Goal: Communication & Community: Answer question/provide support

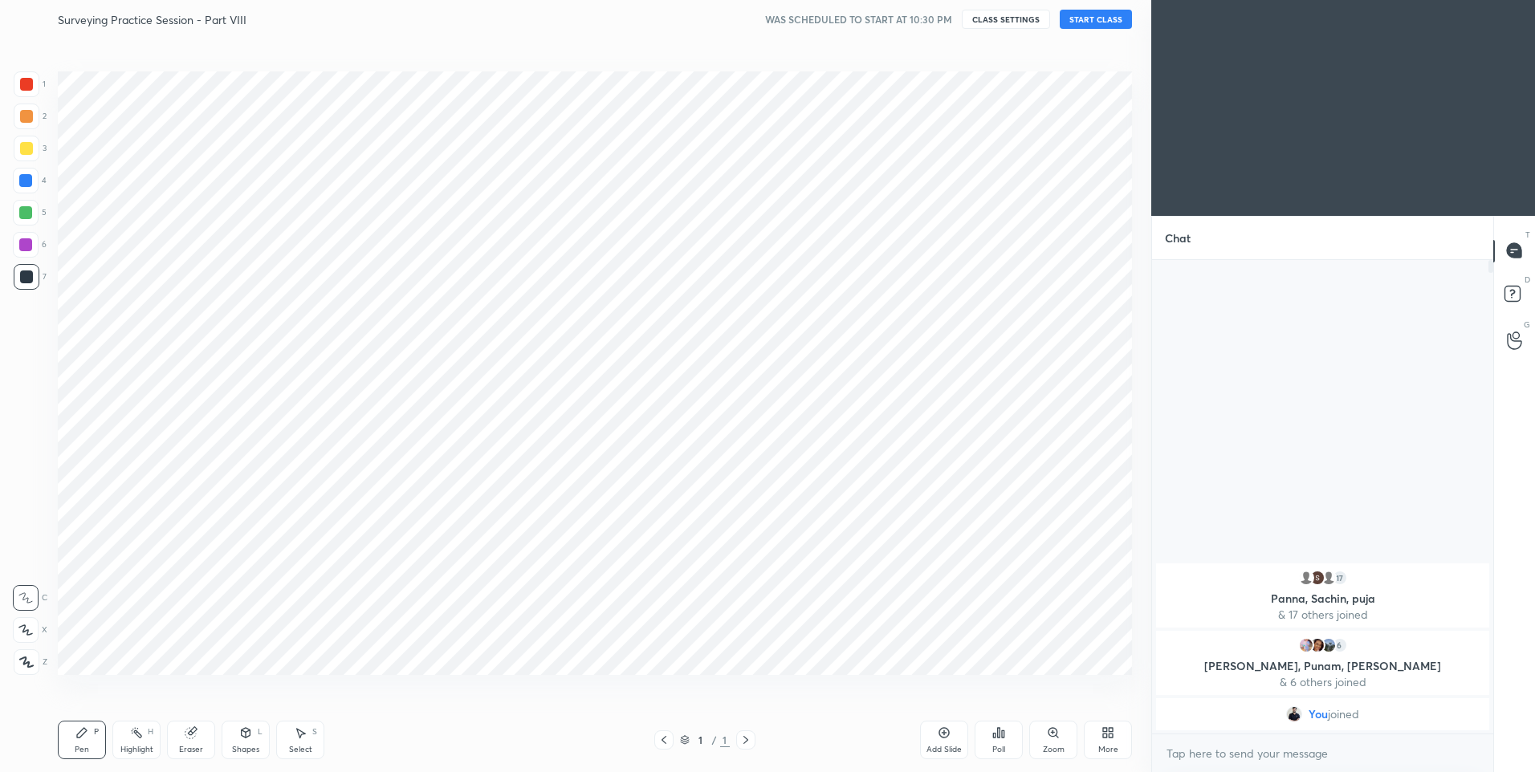
scroll to position [79599, 79182]
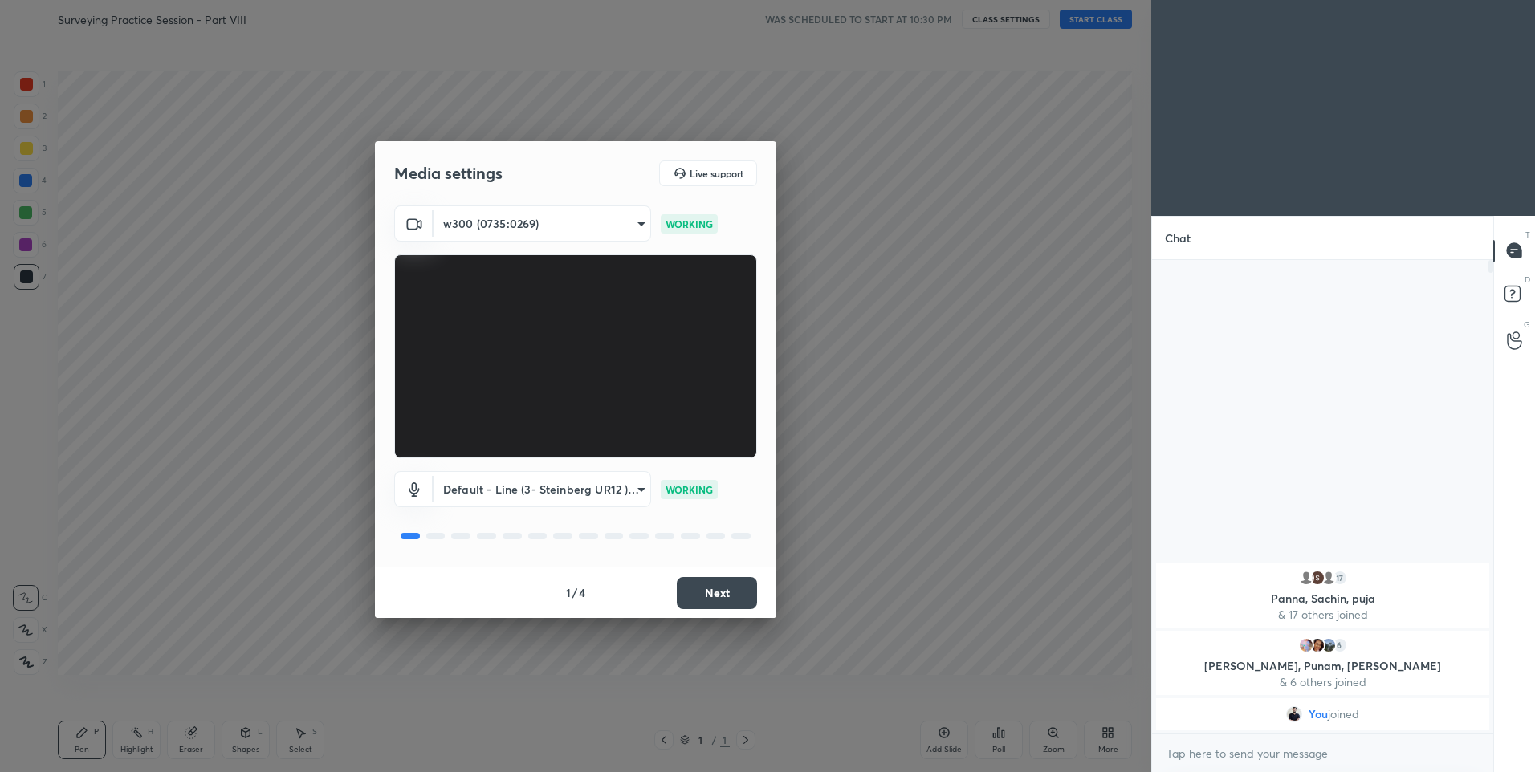
click at [735, 594] on button "Next" at bounding box center [717, 593] width 80 height 32
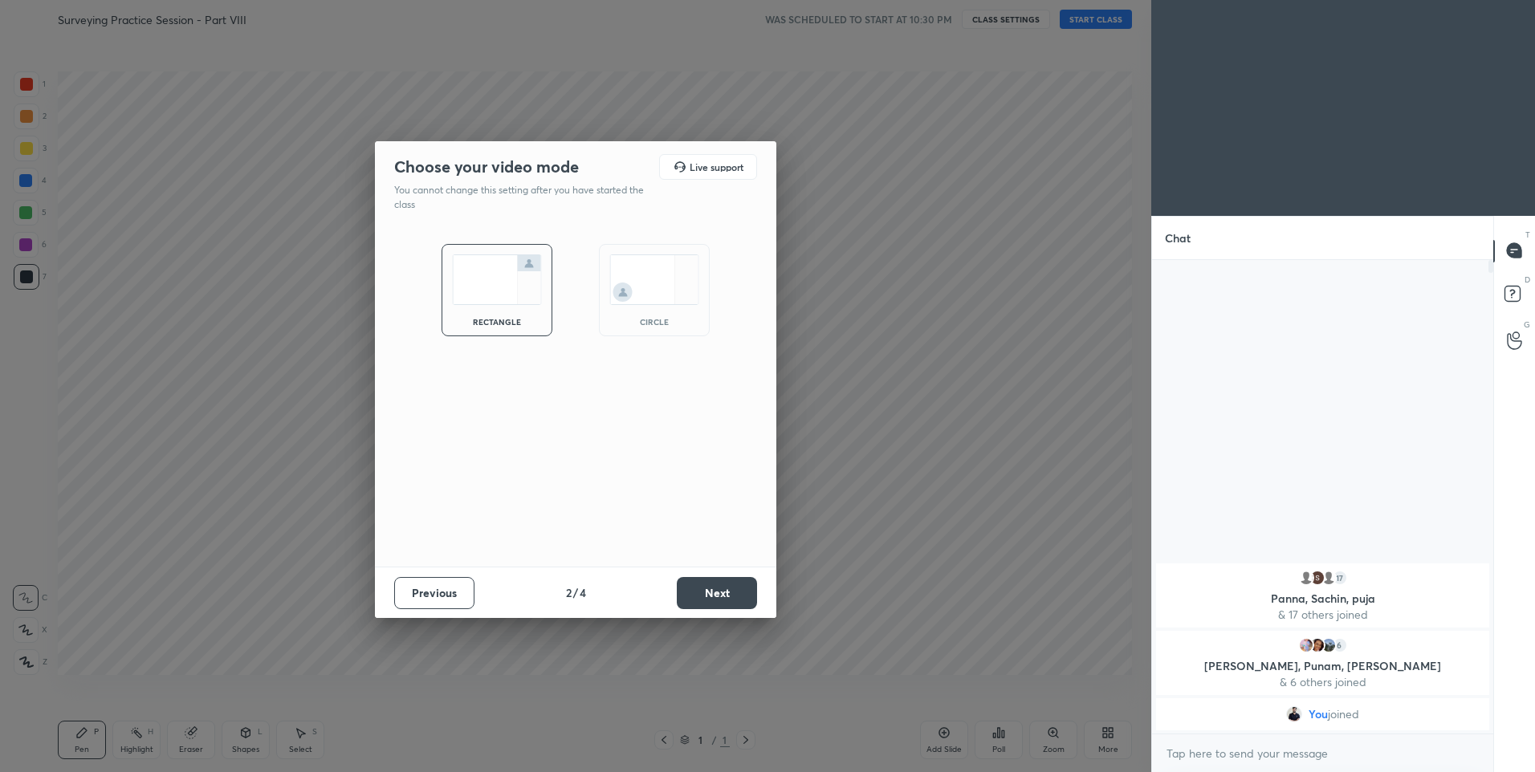
click at [737, 600] on button "Next" at bounding box center [717, 593] width 80 height 32
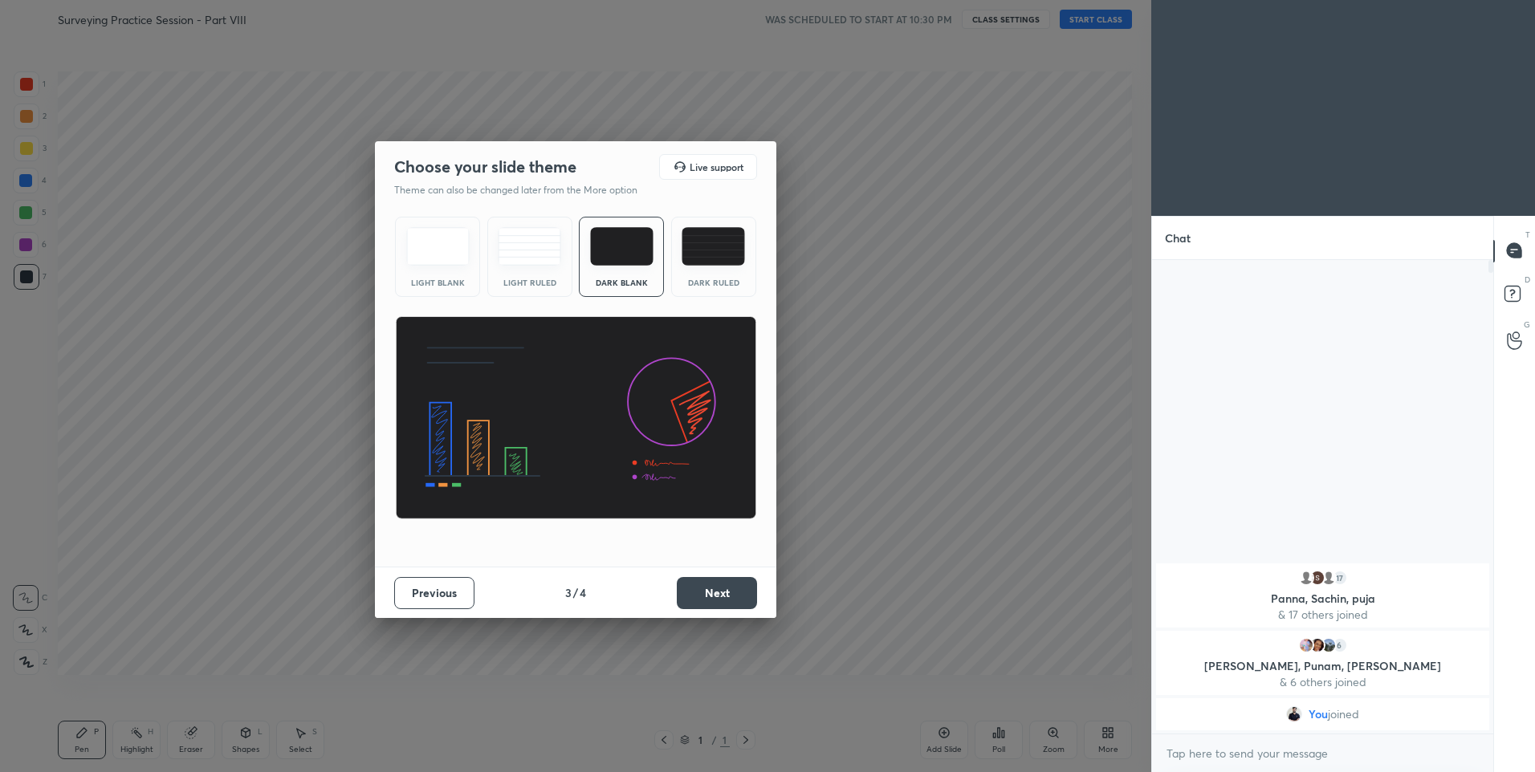
click at [726, 605] on button "Next" at bounding box center [717, 593] width 80 height 32
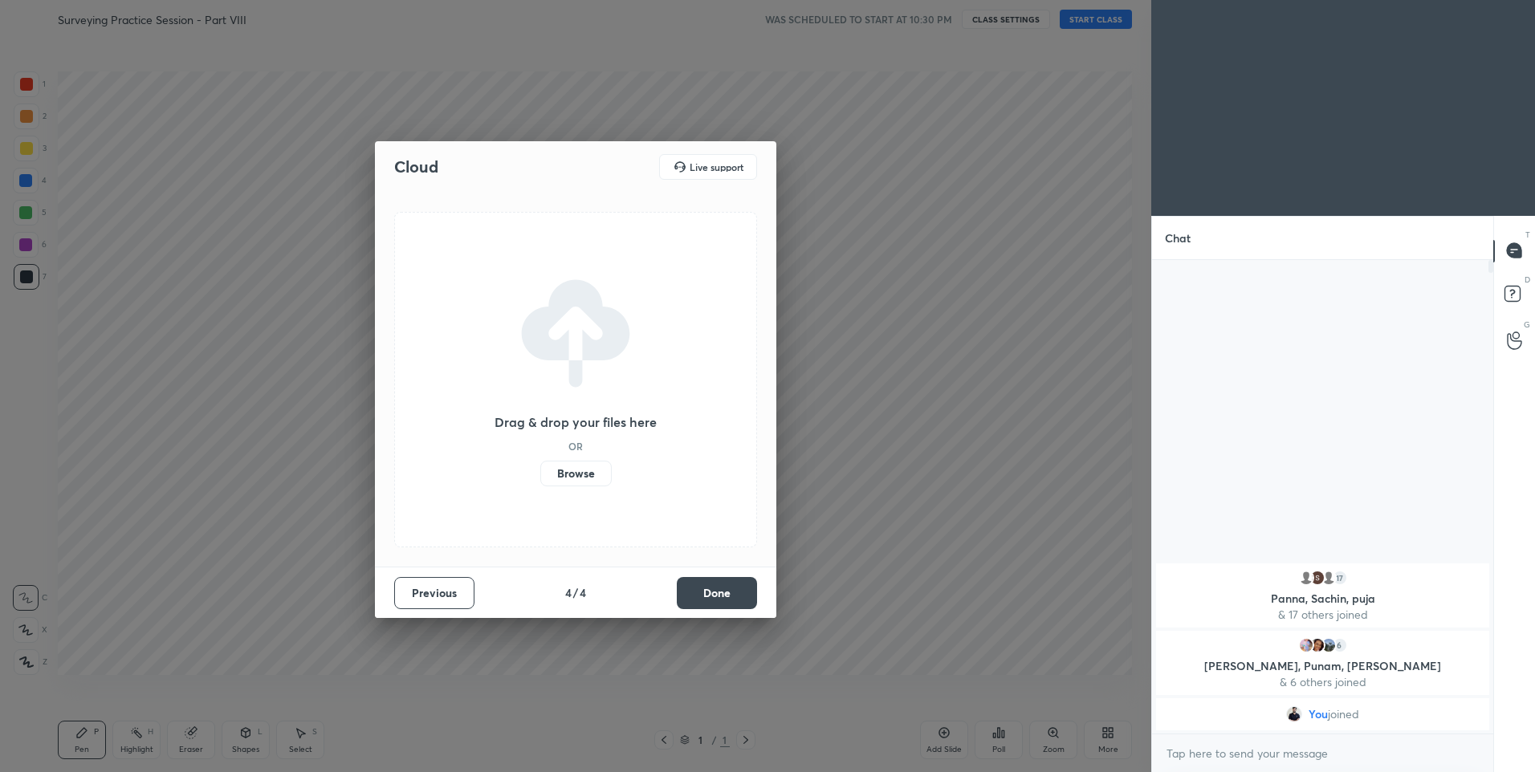
drag, startPoint x: 726, startPoint y: 605, endPoint x: 753, endPoint y: 586, distance: 33.4
click at [726, 600] on button "Done" at bounding box center [717, 593] width 80 height 32
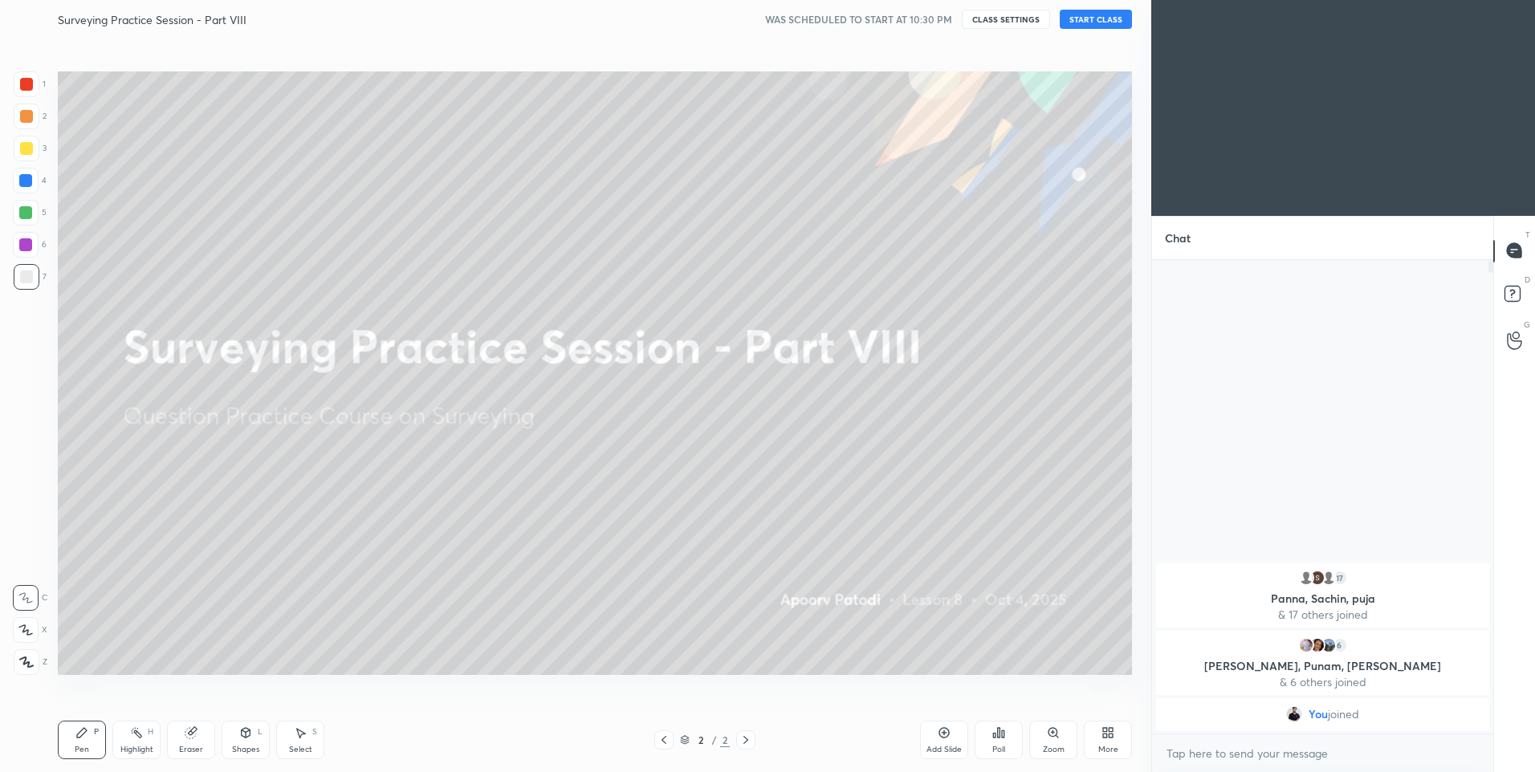
click at [1103, 11] on button "START CLASS" at bounding box center [1096, 19] width 72 height 19
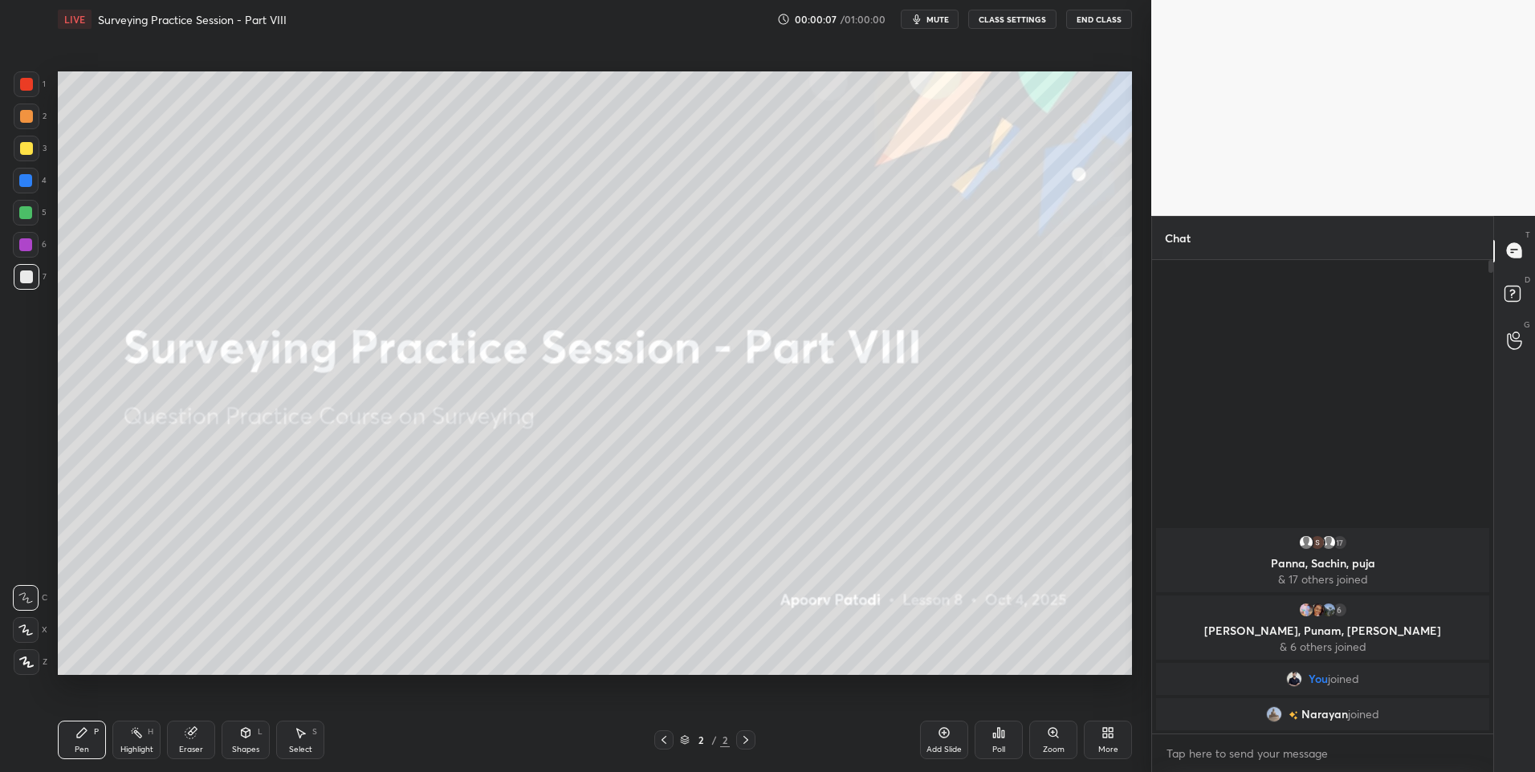
click at [1110, 732] on icon at bounding box center [1111, 730] width 4 height 4
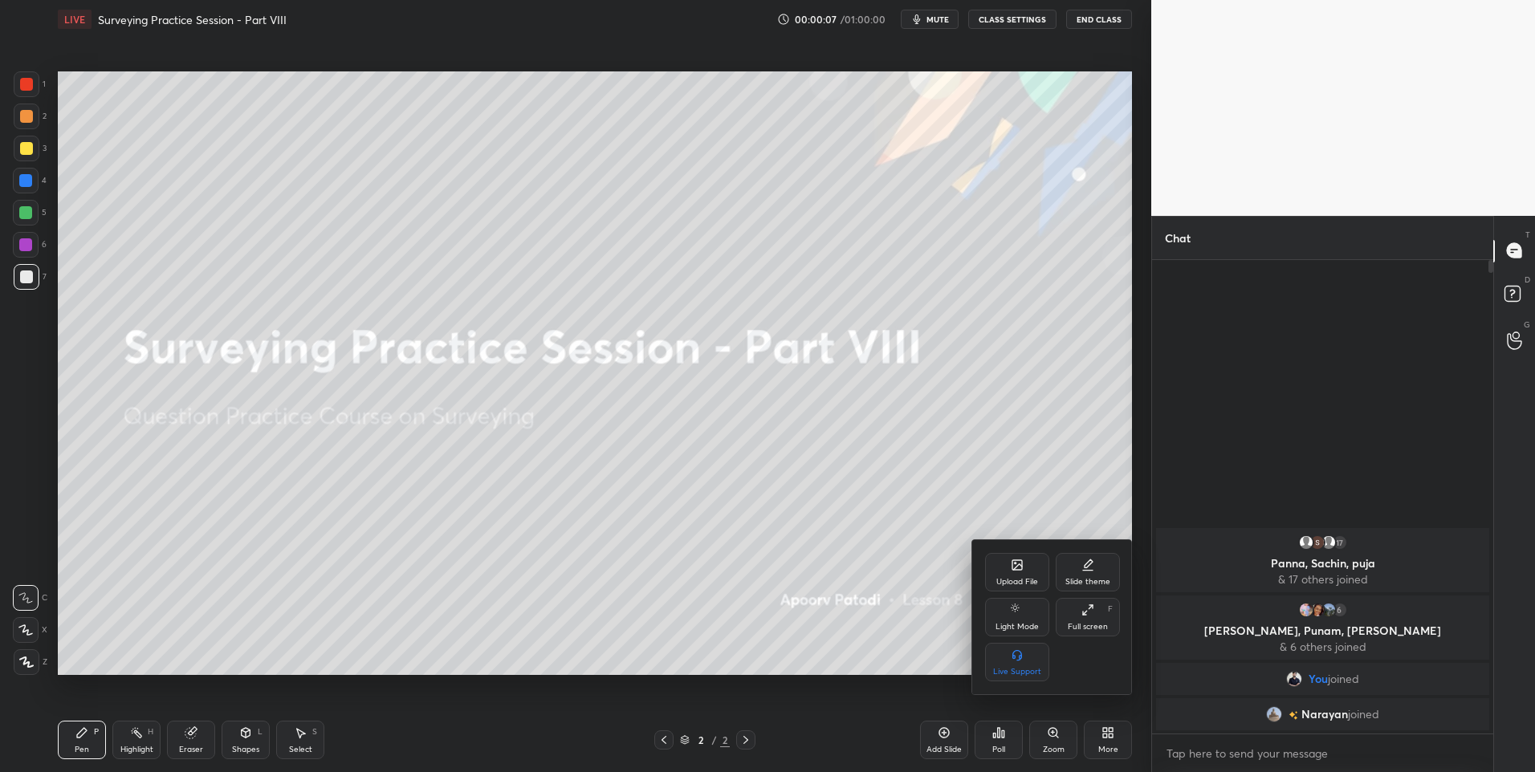
click at [1007, 578] on div "Upload File" at bounding box center [1017, 582] width 42 height 8
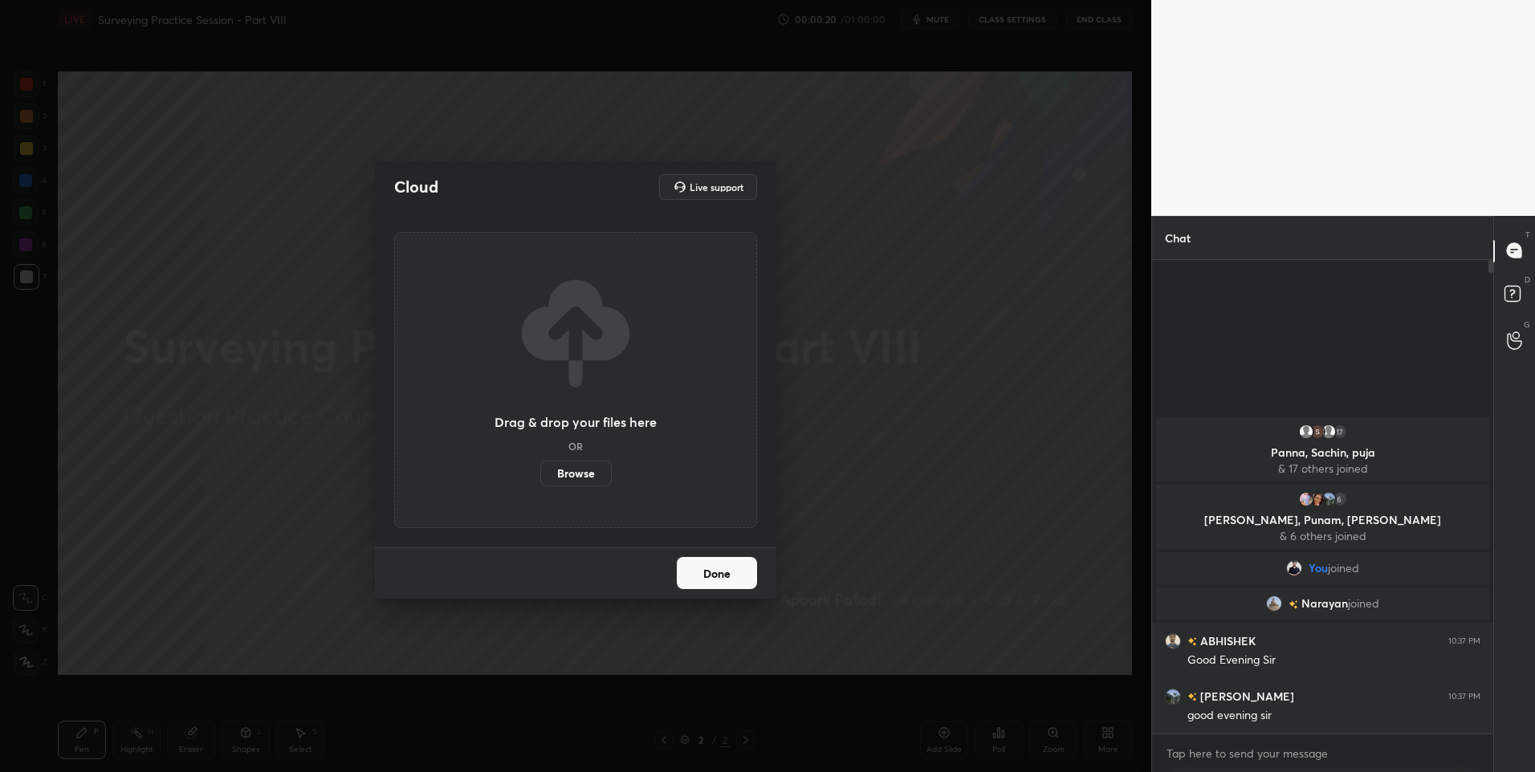
click at [555, 477] on label "Browse" at bounding box center [575, 474] width 71 height 26
click at [540, 477] on input "Browse" at bounding box center [540, 474] width 0 height 26
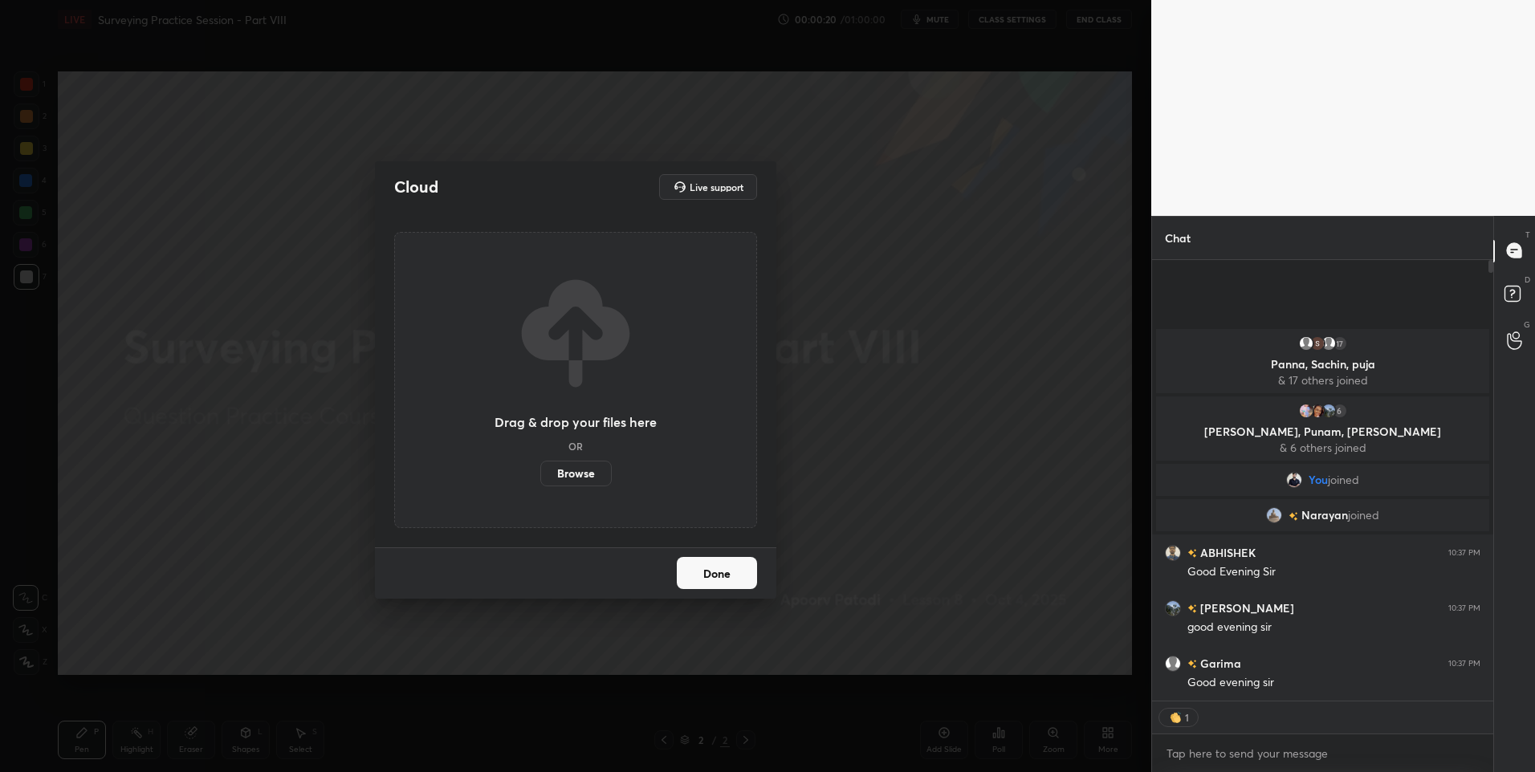
scroll to position [436, 336]
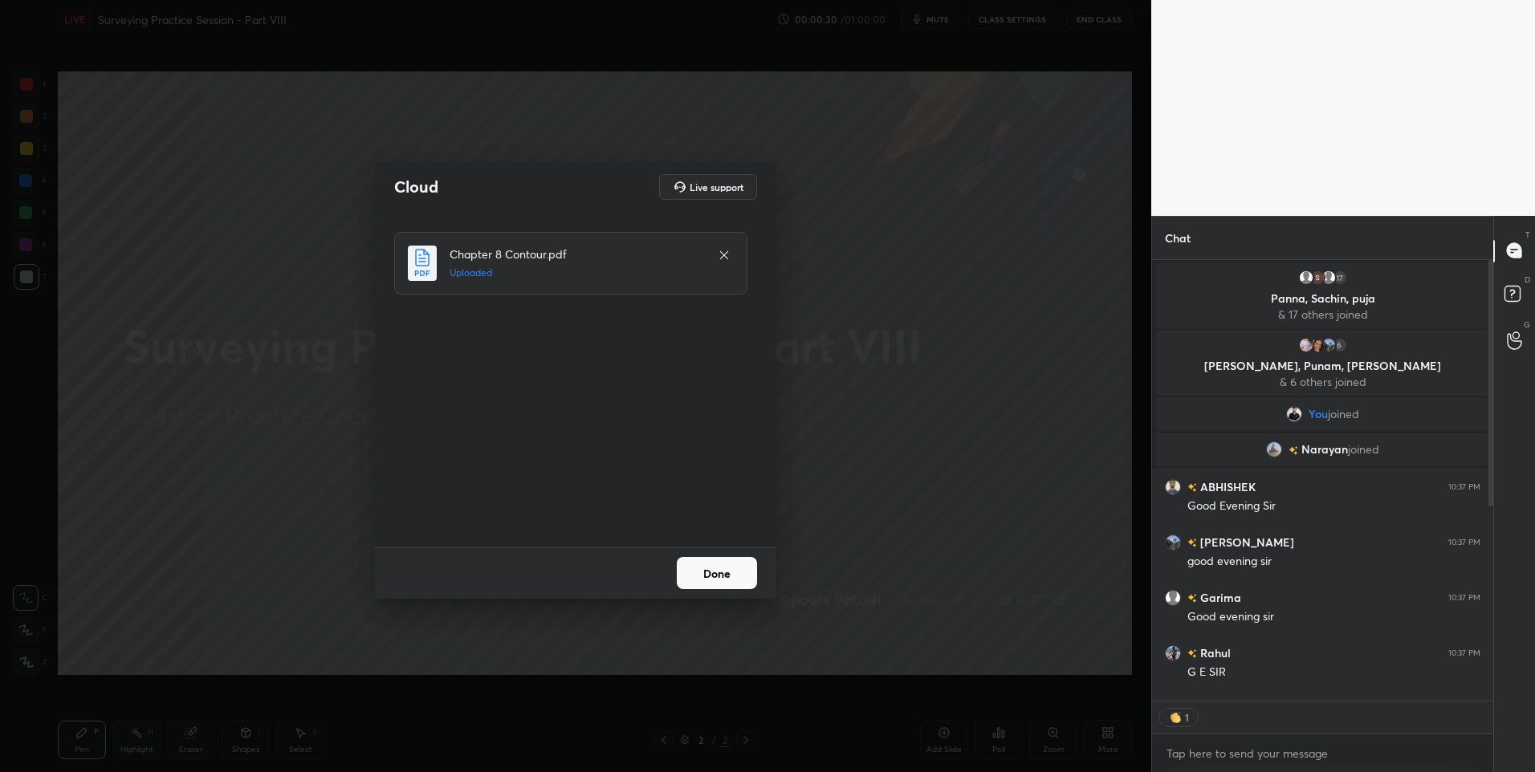
click at [715, 566] on button "Done" at bounding box center [717, 573] width 80 height 32
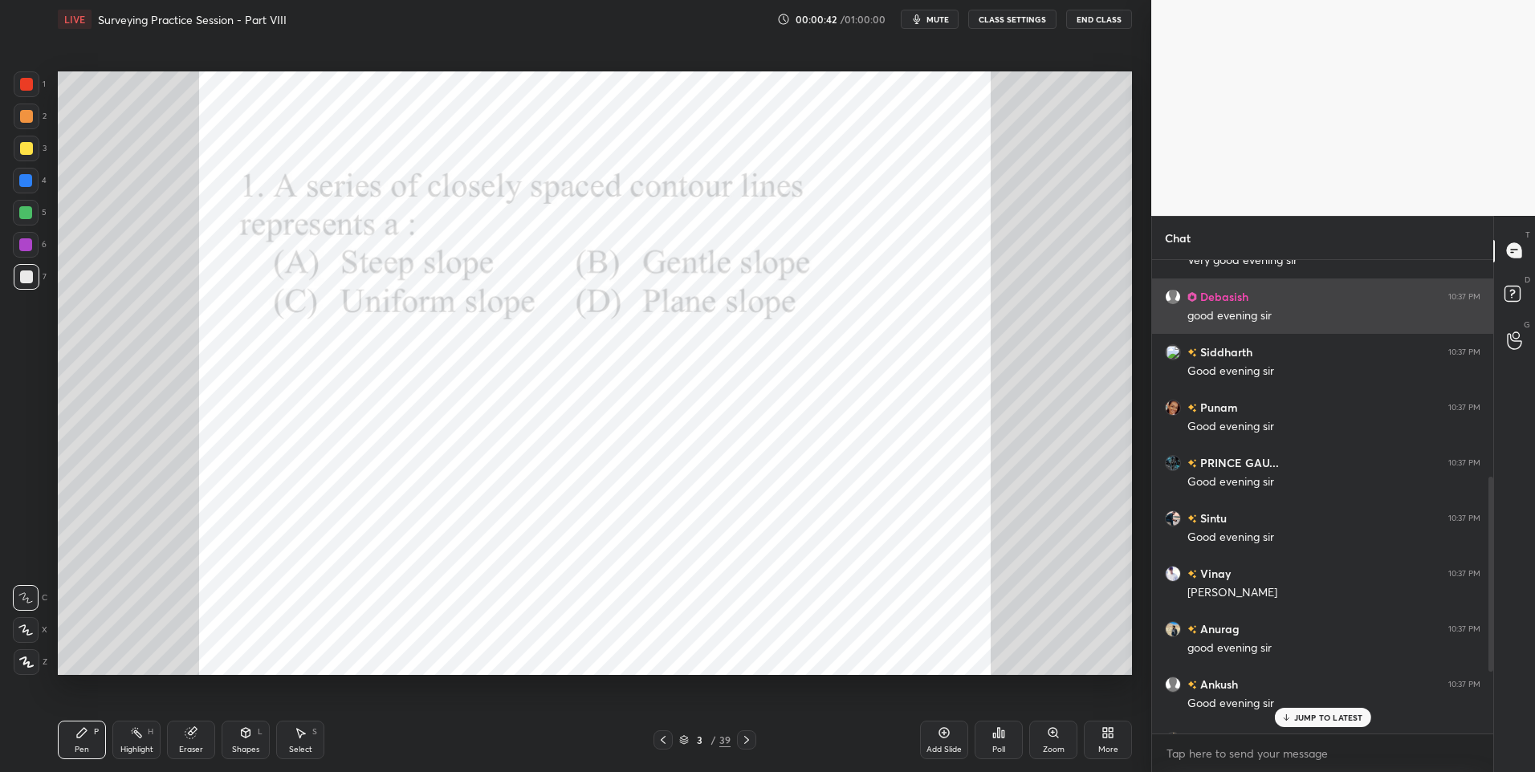
scroll to position [677, 0]
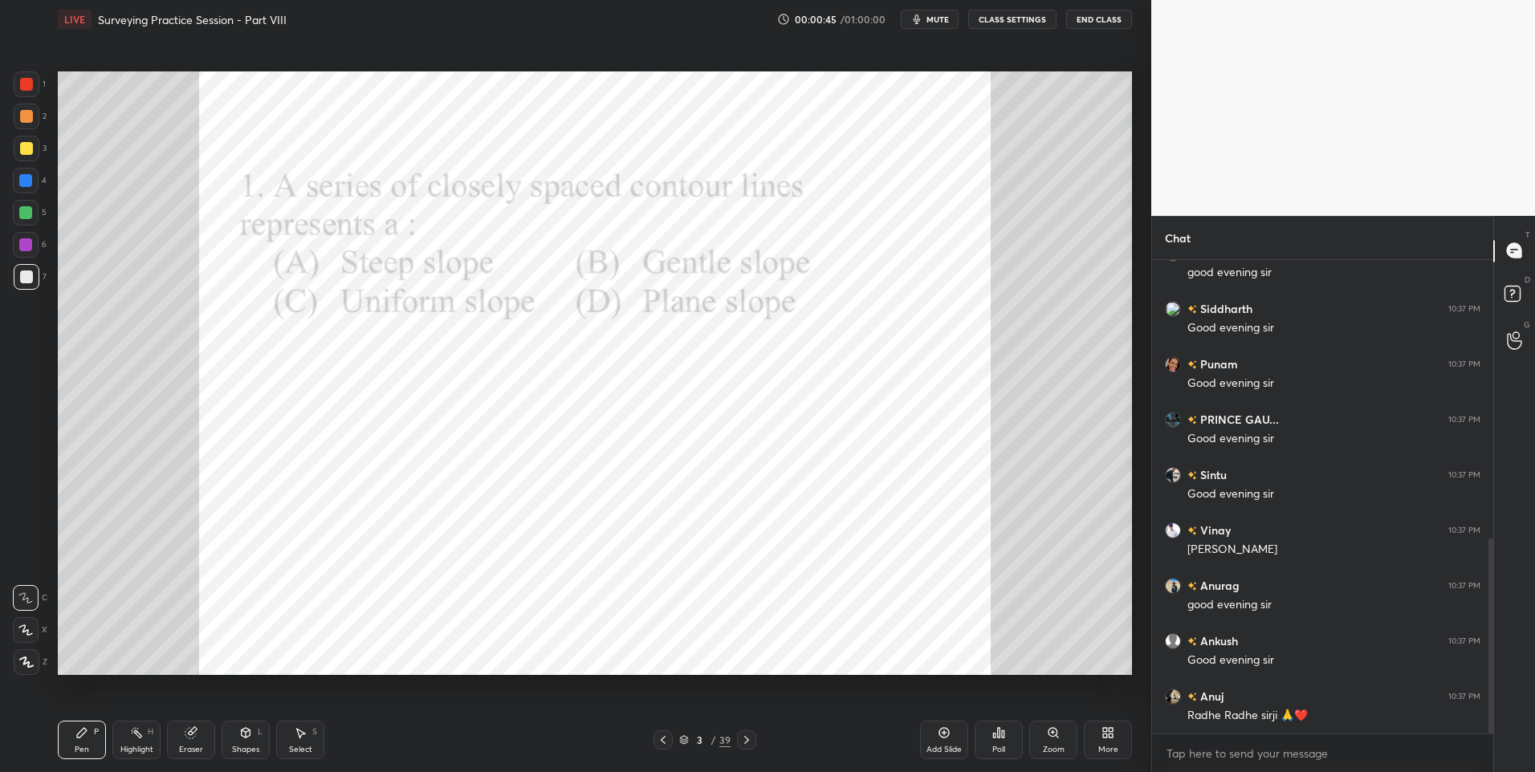
click at [27, 79] on div at bounding box center [26, 84] width 13 height 13
drag, startPoint x: 18, startPoint y: 217, endPoint x: 1, endPoint y: 401, distance: 185.4
click at [19, 219] on div at bounding box center [26, 213] width 26 height 26
click at [20, 628] on icon at bounding box center [25, 630] width 13 height 10
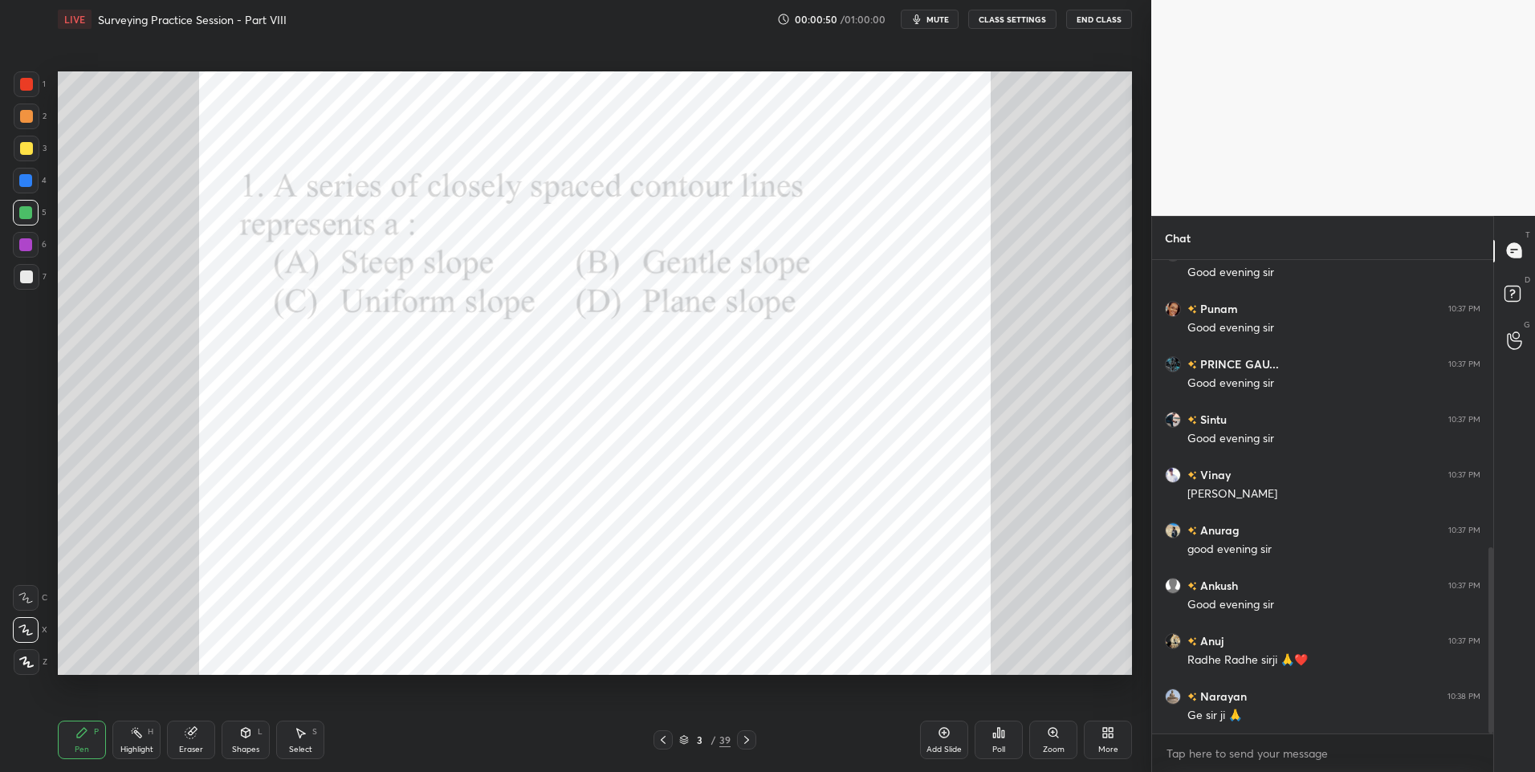
click at [33, 75] on div at bounding box center [27, 84] width 26 height 26
click at [746, 739] on icon at bounding box center [746, 740] width 13 height 13
click at [747, 741] on icon at bounding box center [746, 740] width 5 height 8
click at [747, 743] on icon at bounding box center [746, 740] width 13 height 13
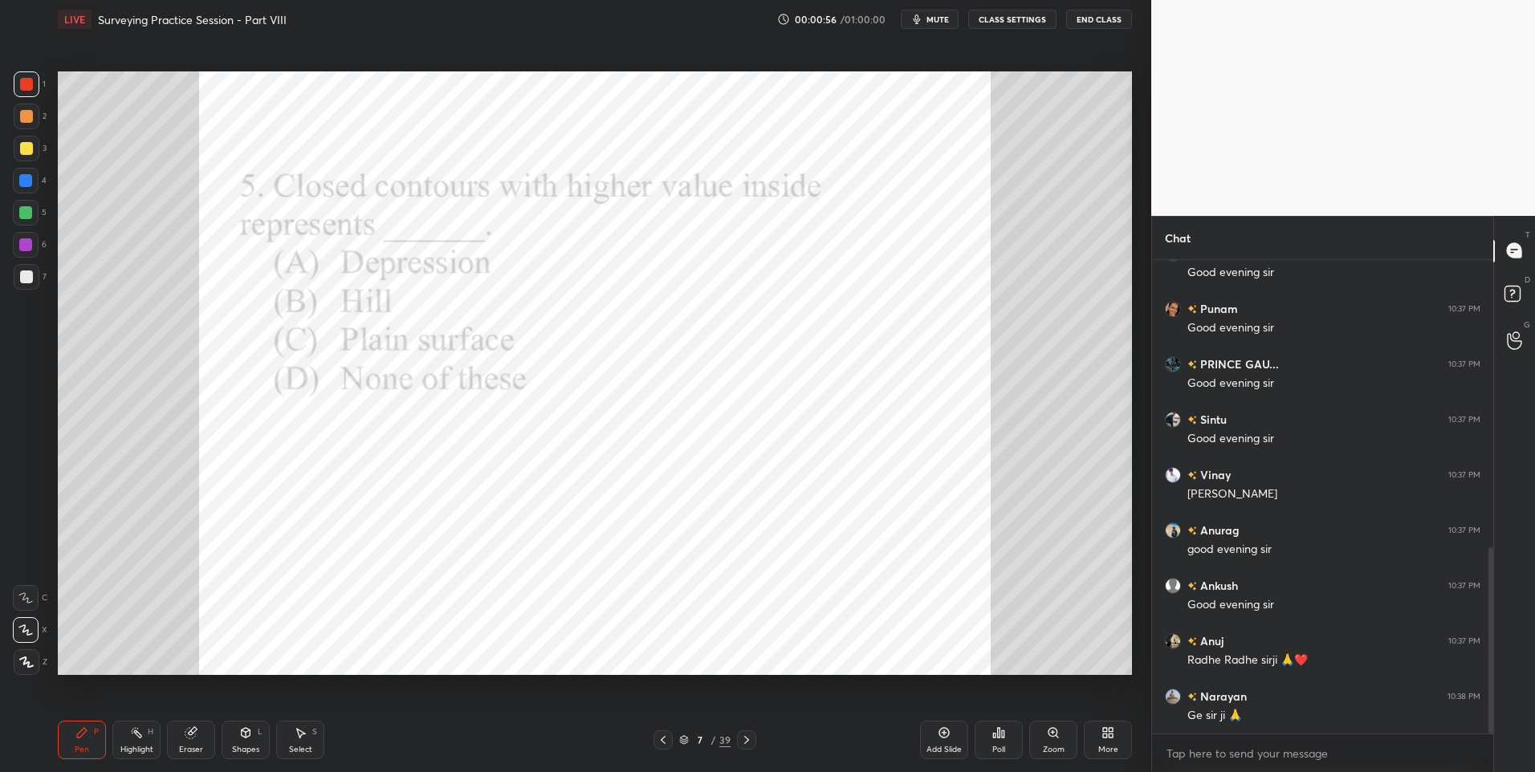
click at [748, 744] on icon at bounding box center [746, 740] width 13 height 13
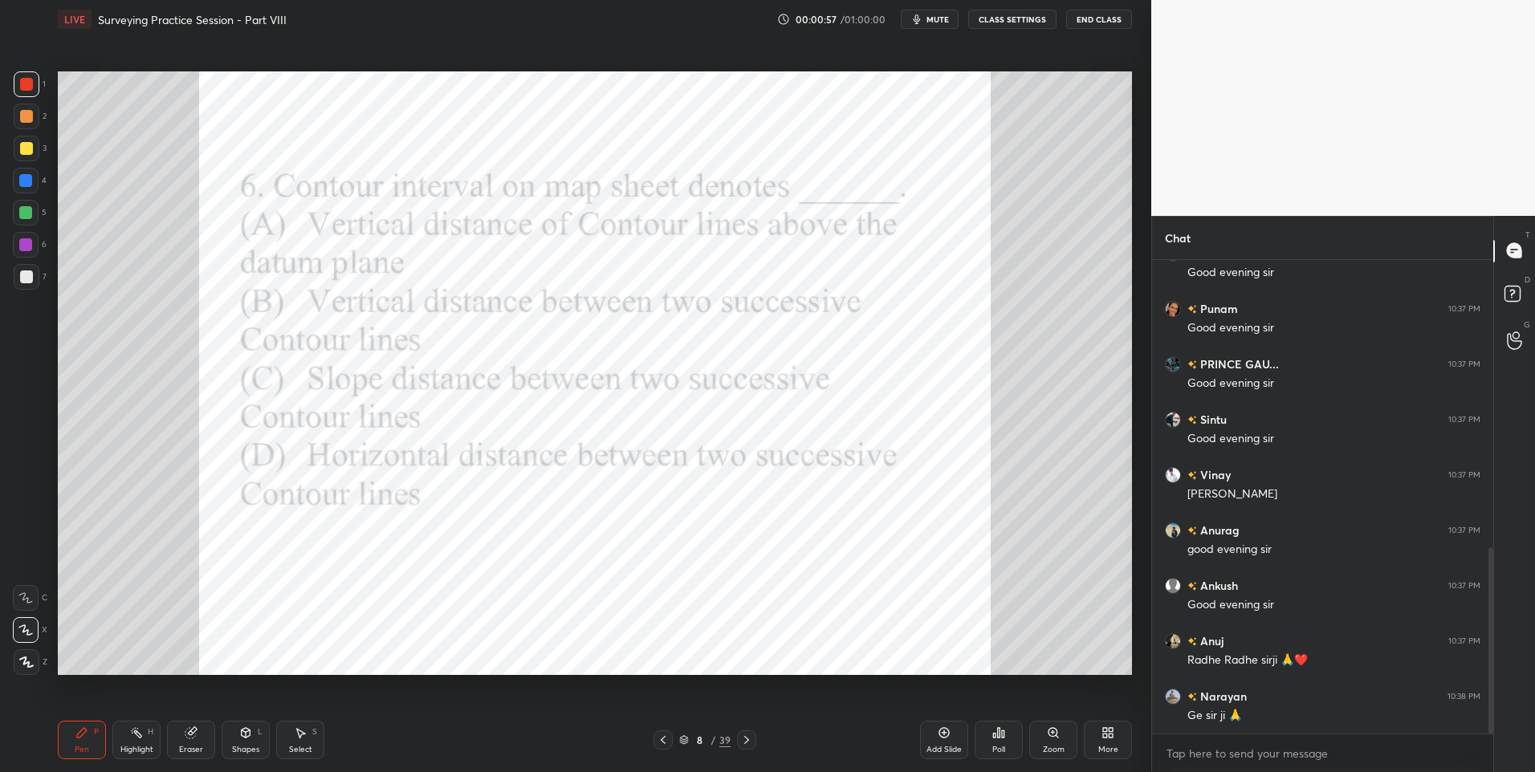
click at [748, 744] on icon at bounding box center [746, 740] width 13 height 13
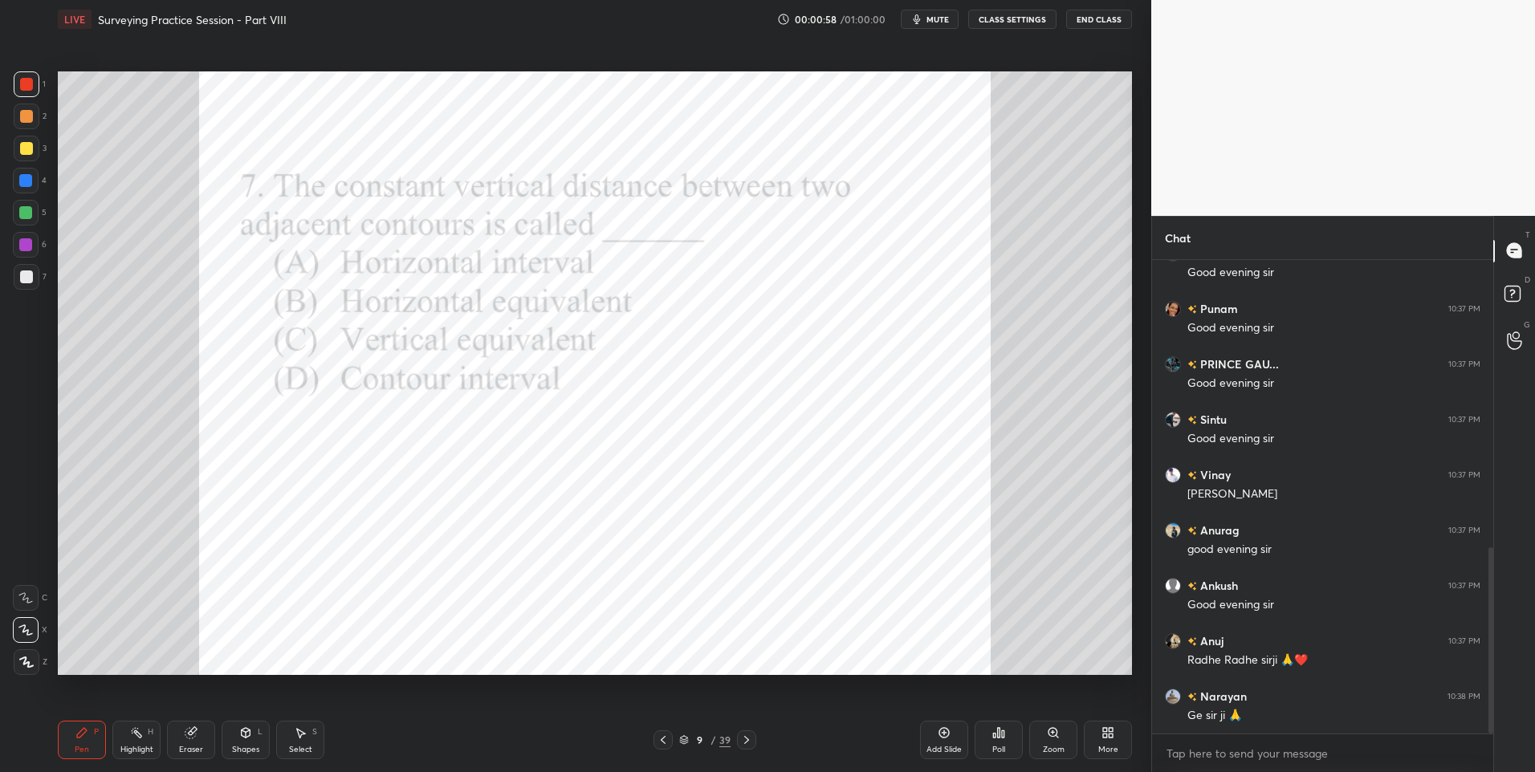
click at [748, 744] on icon at bounding box center [746, 740] width 13 height 13
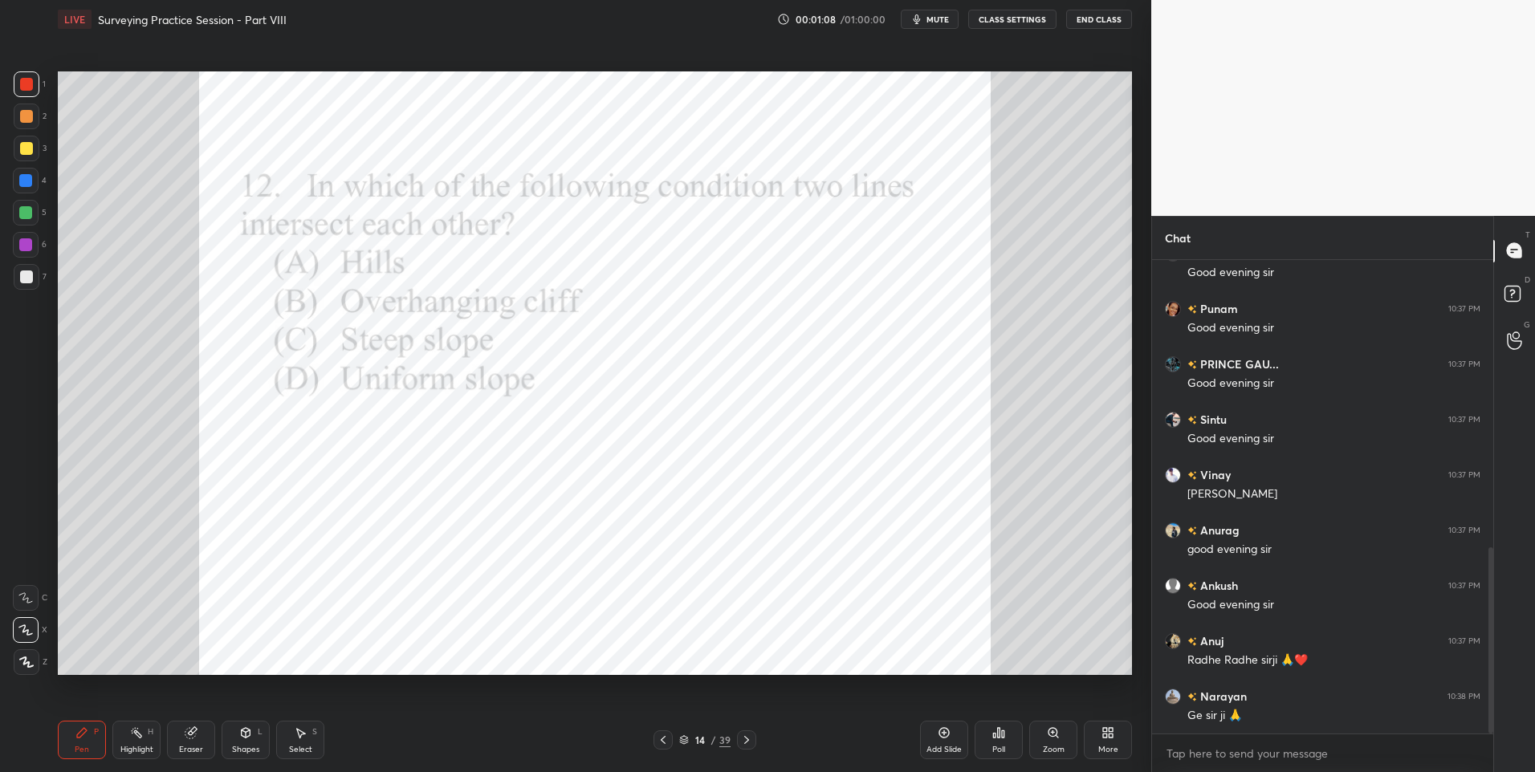
click at [664, 742] on icon at bounding box center [663, 740] width 5 height 8
click at [746, 745] on icon at bounding box center [746, 740] width 13 height 13
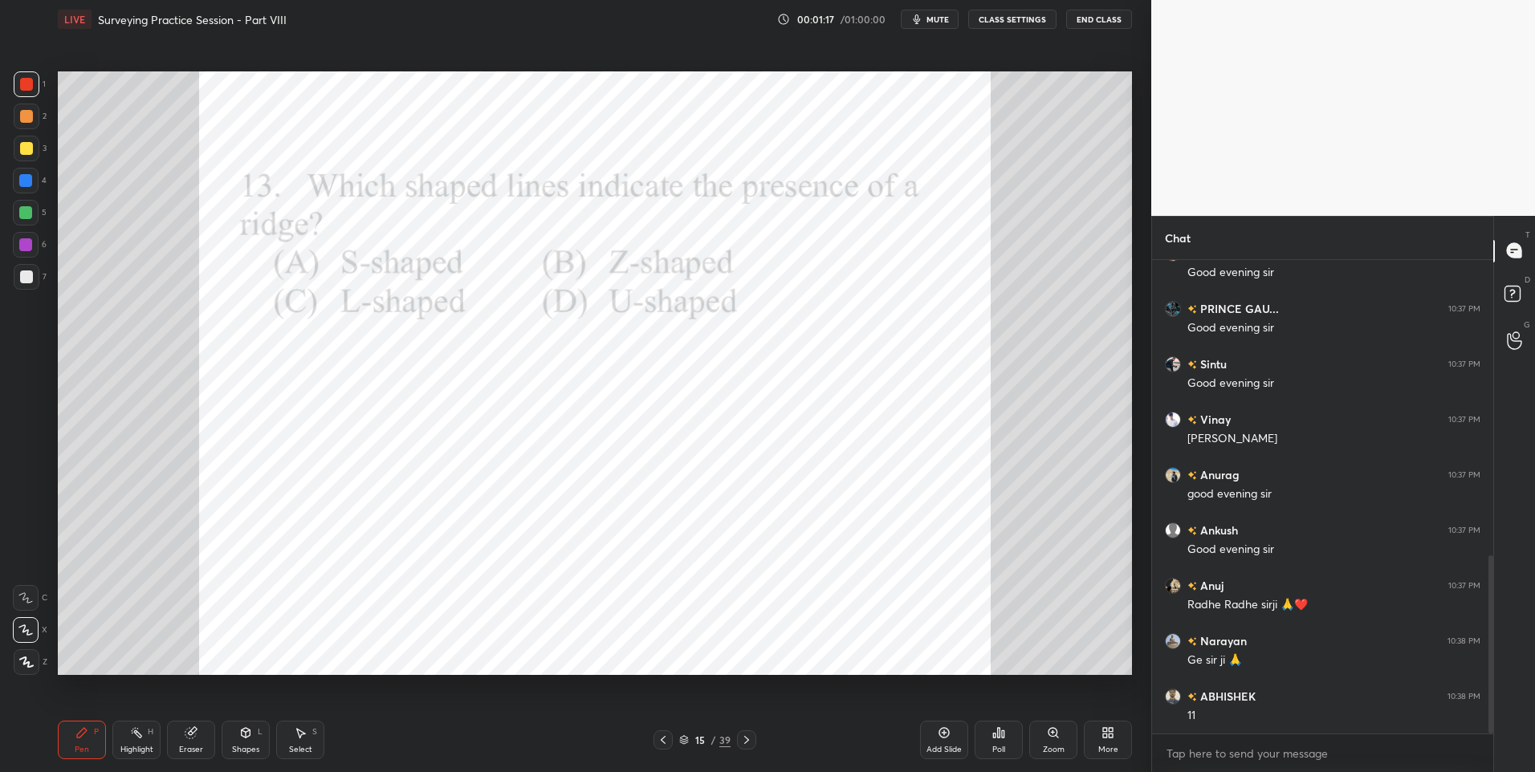
click at [658, 738] on icon at bounding box center [663, 740] width 13 height 13
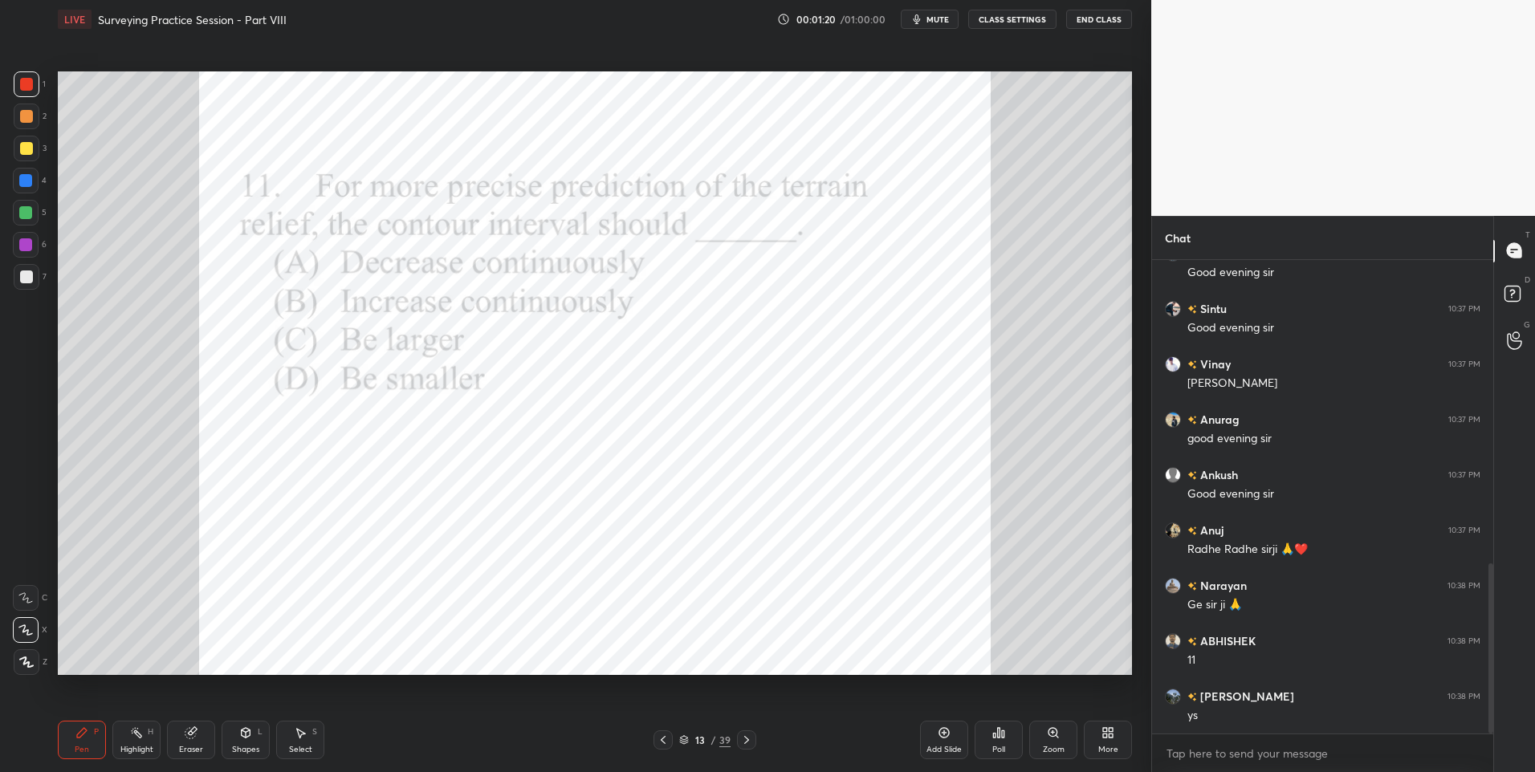
click at [754, 742] on div at bounding box center [746, 739] width 19 height 19
click at [15, 190] on div at bounding box center [26, 181] width 26 height 26
click at [988, 738] on div "Poll" at bounding box center [998, 740] width 48 height 39
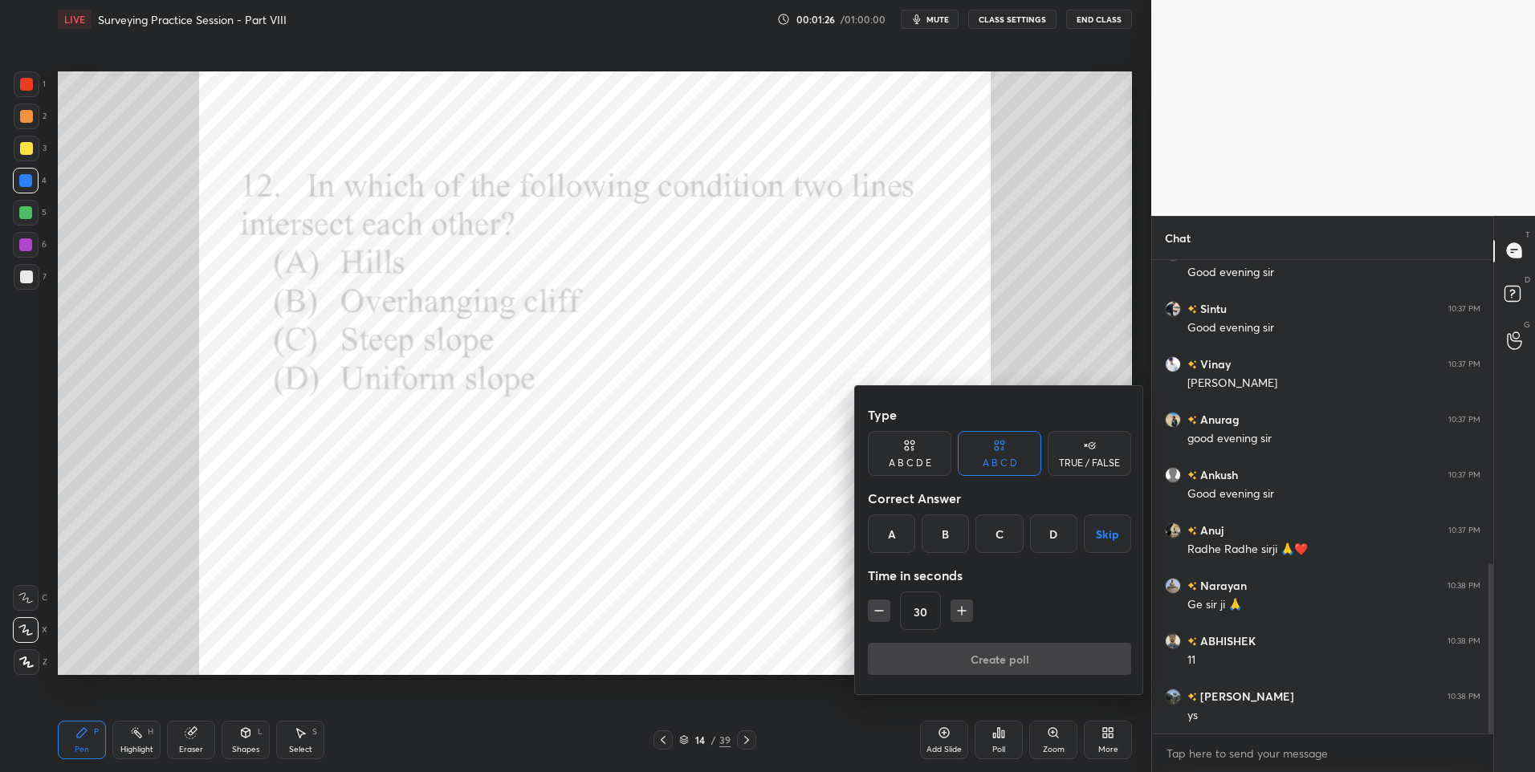
click at [945, 527] on div "B" at bounding box center [944, 534] width 47 height 39
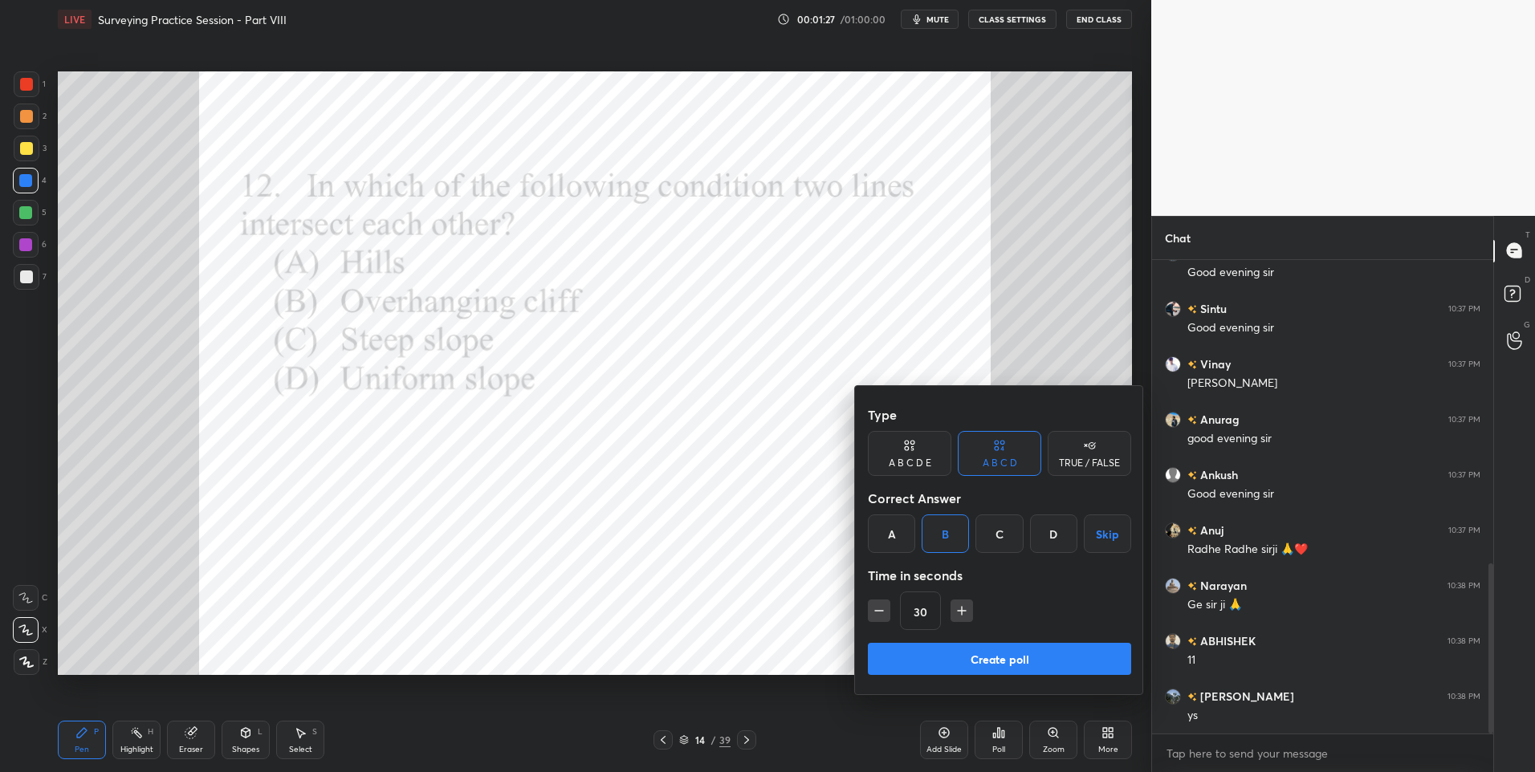
click at [961, 661] on button "Create poll" at bounding box center [999, 659] width 263 height 32
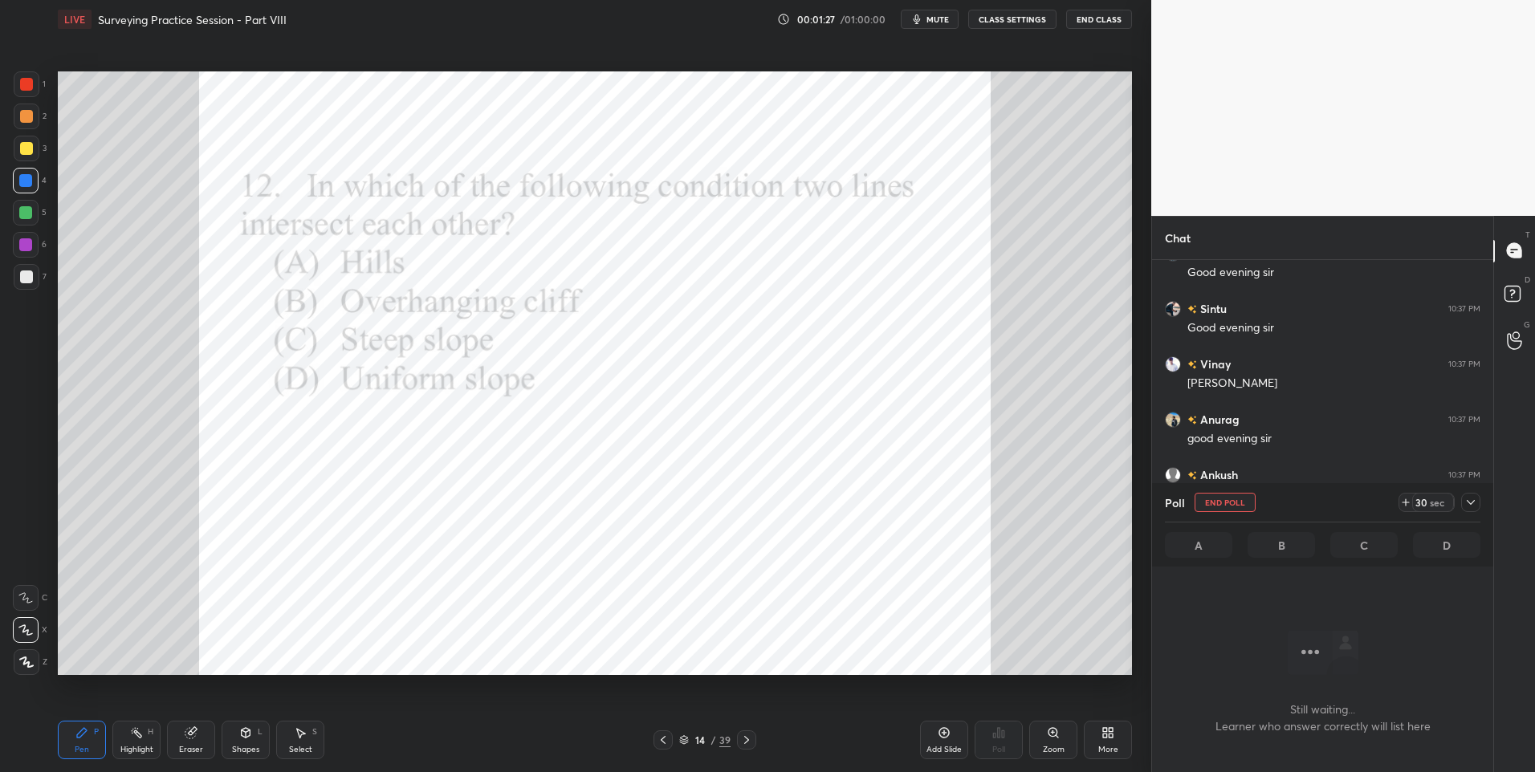
scroll to position [424, 336]
click at [11, 87] on div "1 2 3 4 5 6 7 C X Z C X Z E E Erase all H H" at bounding box center [25, 373] width 51 height 604
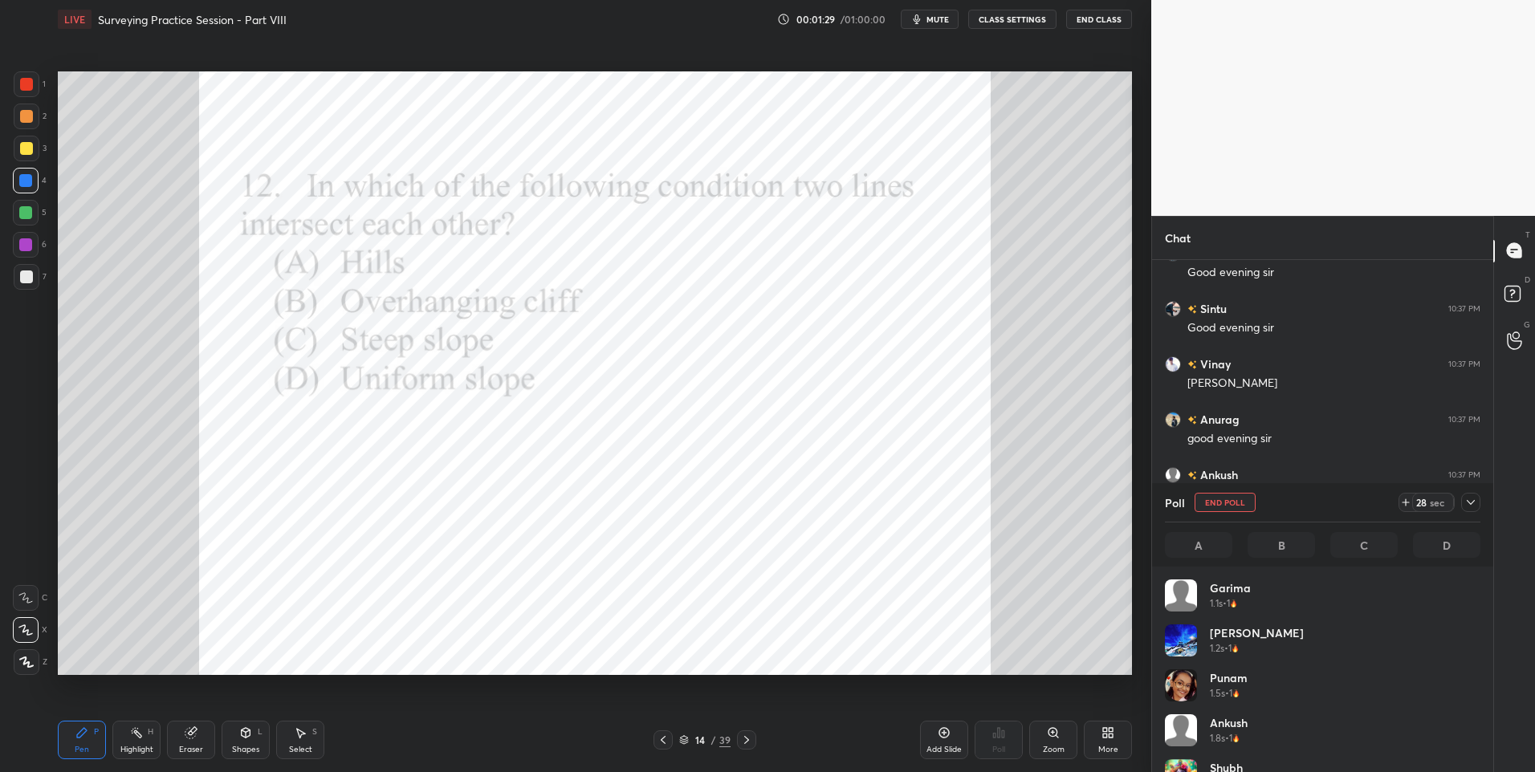
scroll to position [188, 311]
click at [27, 94] on div at bounding box center [27, 84] width 26 height 26
click at [30, 92] on div at bounding box center [27, 84] width 26 height 26
click at [1472, 502] on icon at bounding box center [1470, 502] width 13 height 13
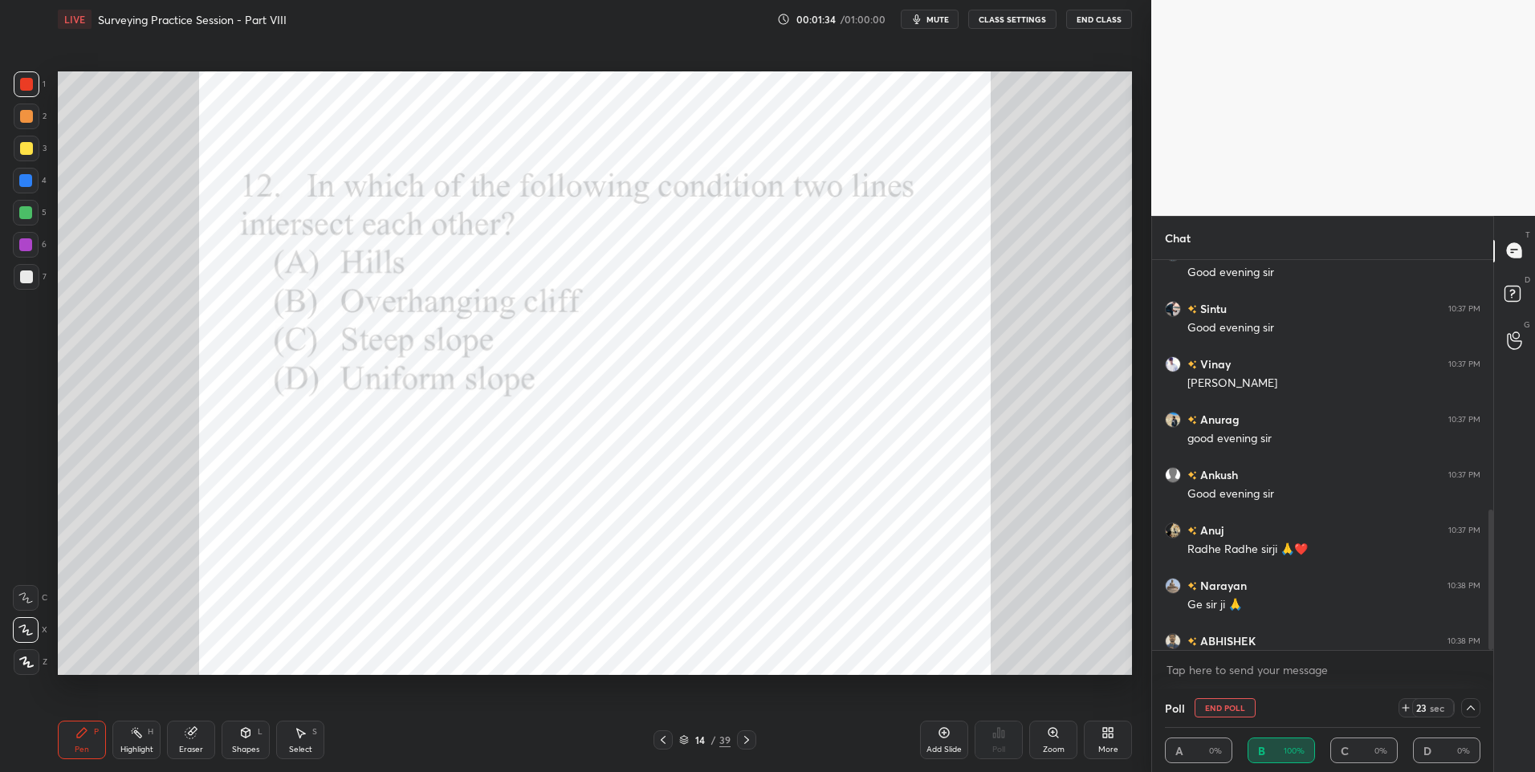
scroll to position [926, 0]
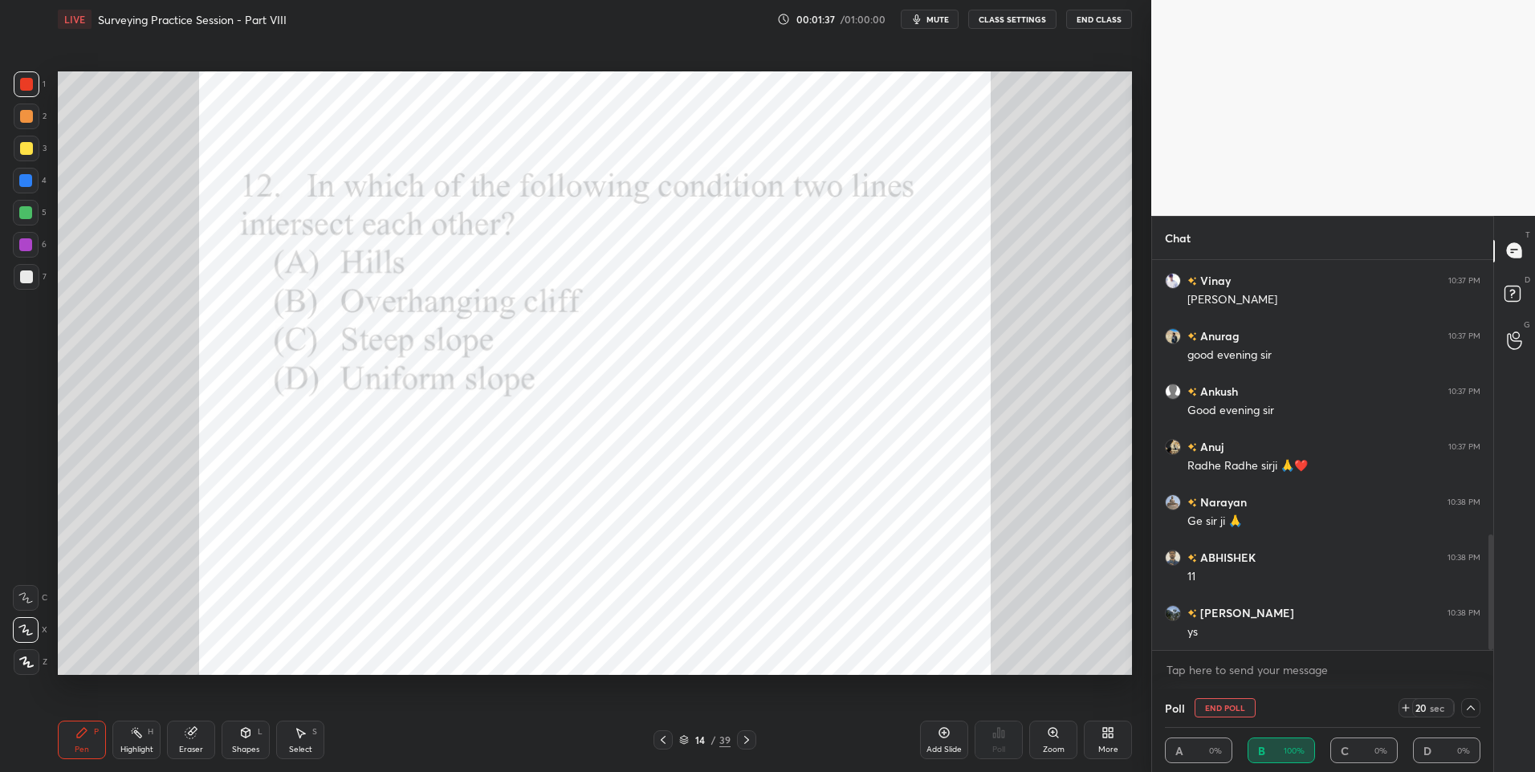
click at [37, 179] on div at bounding box center [26, 181] width 26 height 26
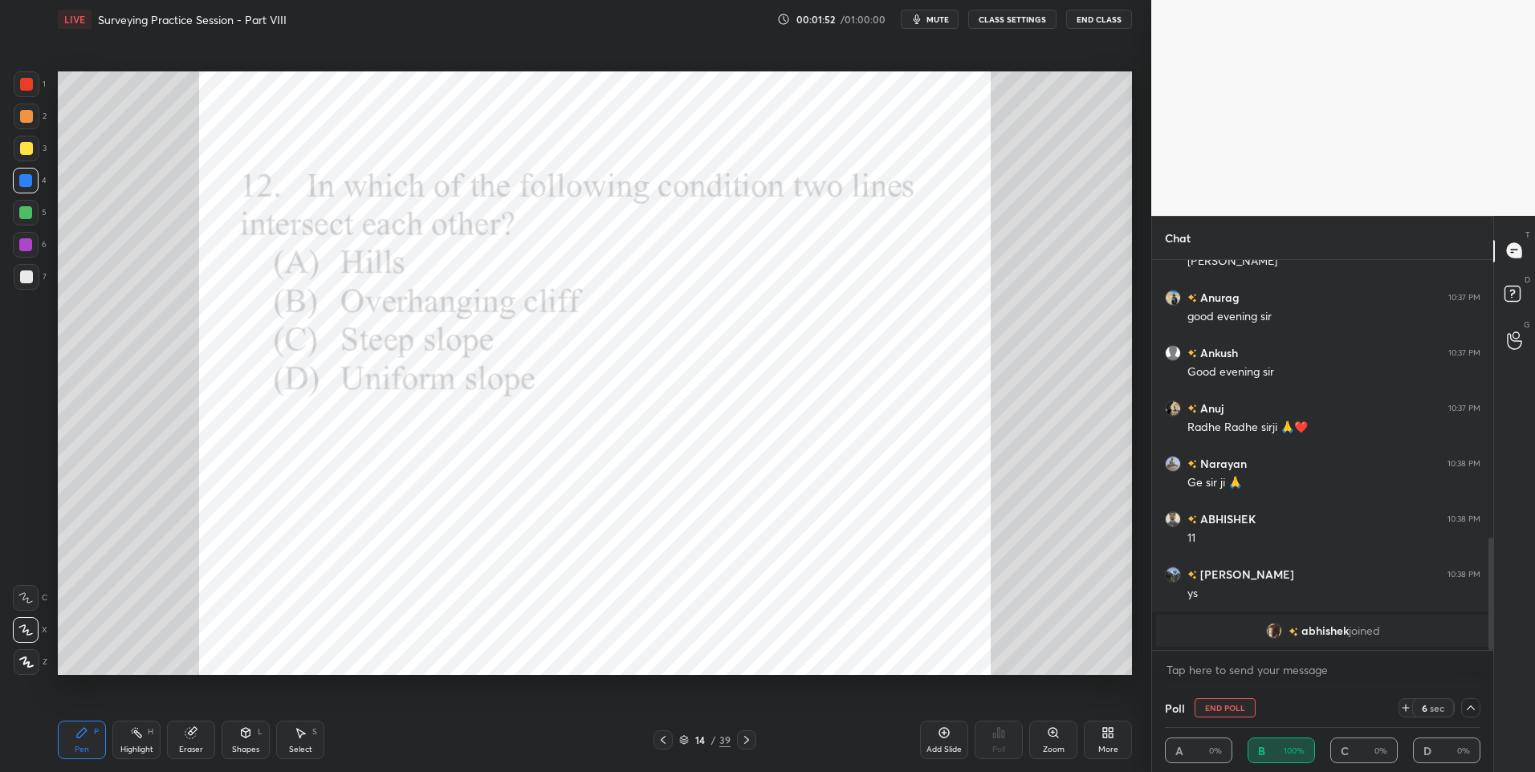
click at [36, 88] on div at bounding box center [27, 84] width 26 height 26
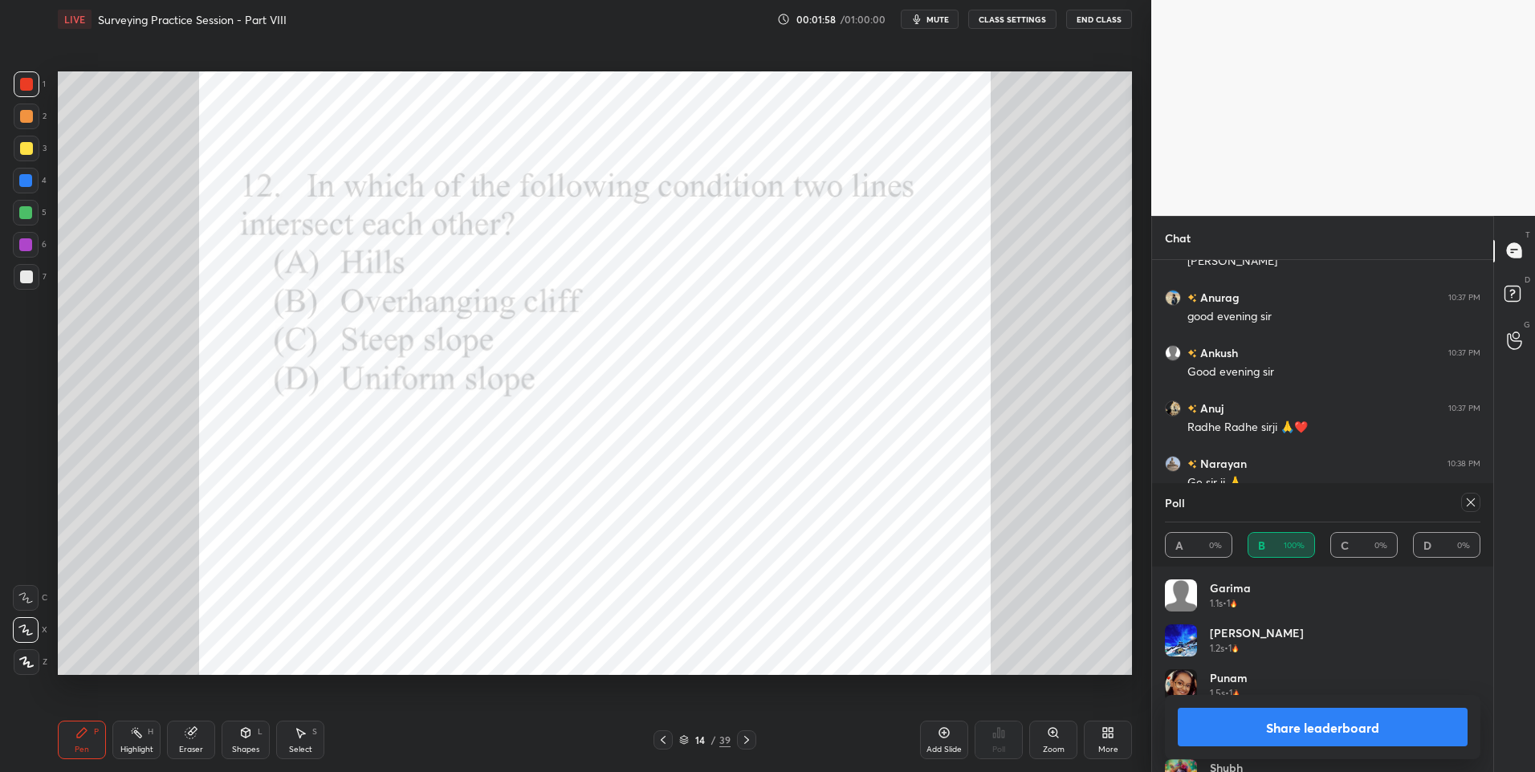
scroll to position [942, 0]
click at [751, 746] on icon at bounding box center [746, 740] width 13 height 13
click at [1475, 501] on icon at bounding box center [1470, 502] width 13 height 13
type textarea "x"
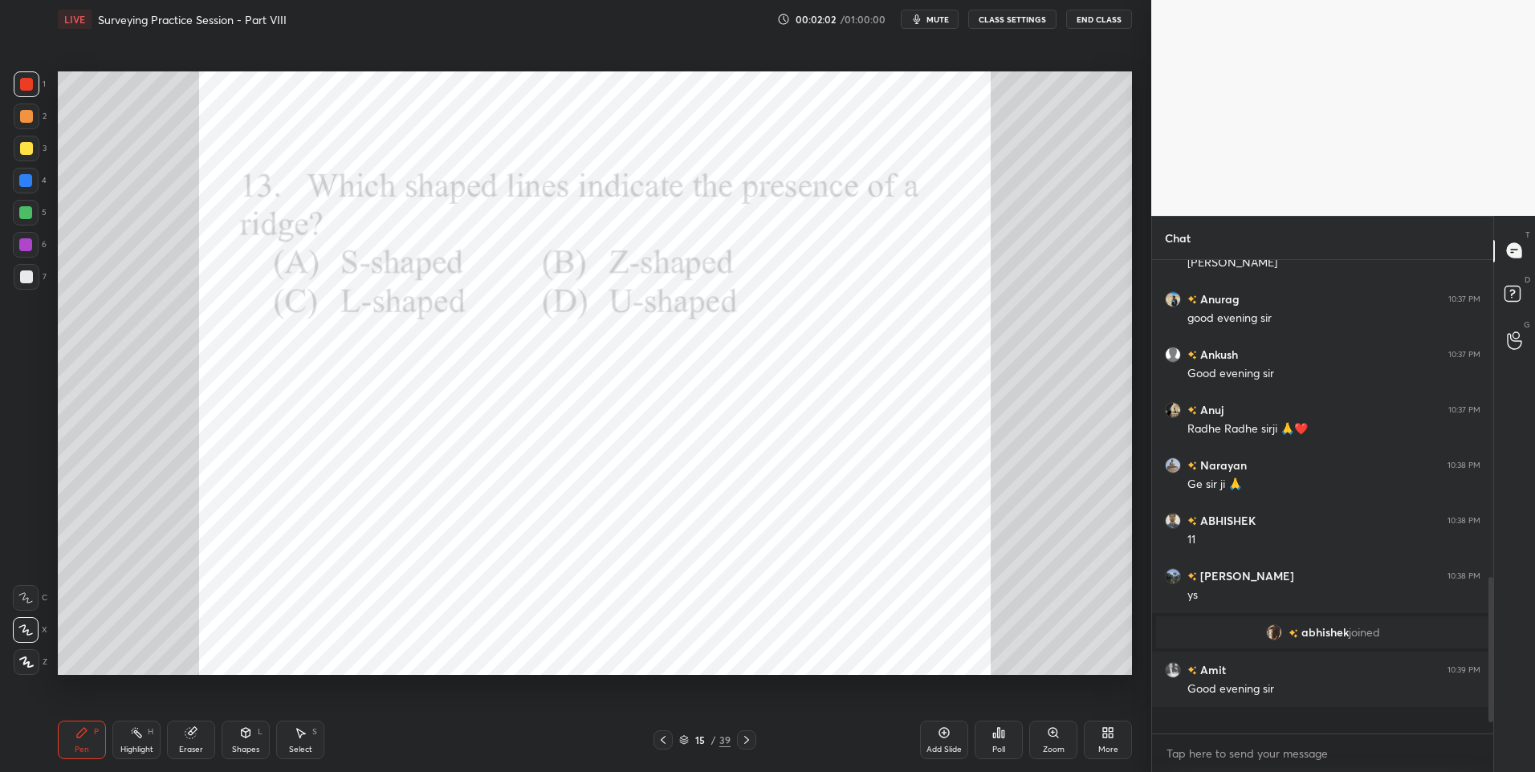
scroll to position [0, 0]
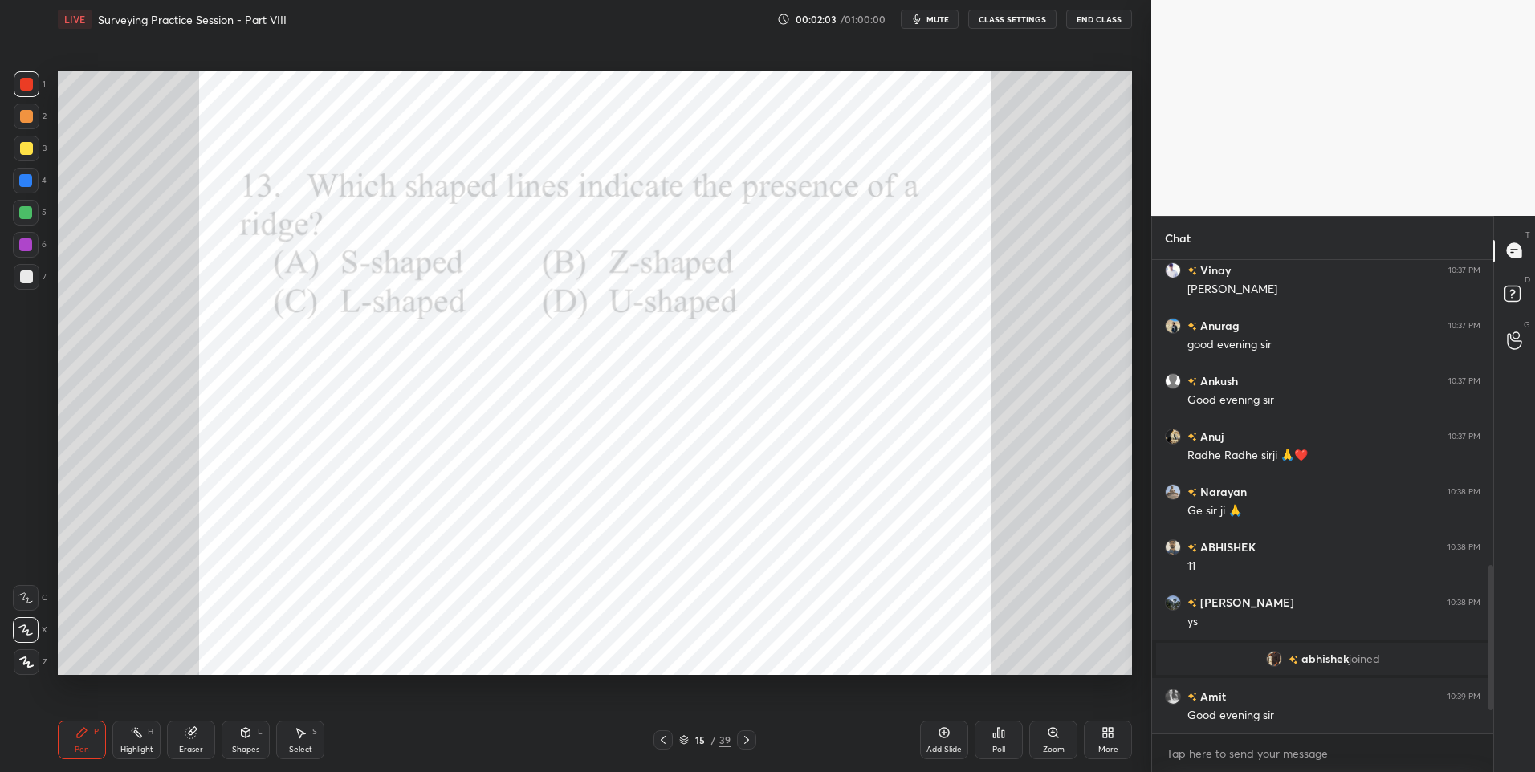
click at [1007, 732] on div "Poll" at bounding box center [998, 740] width 48 height 39
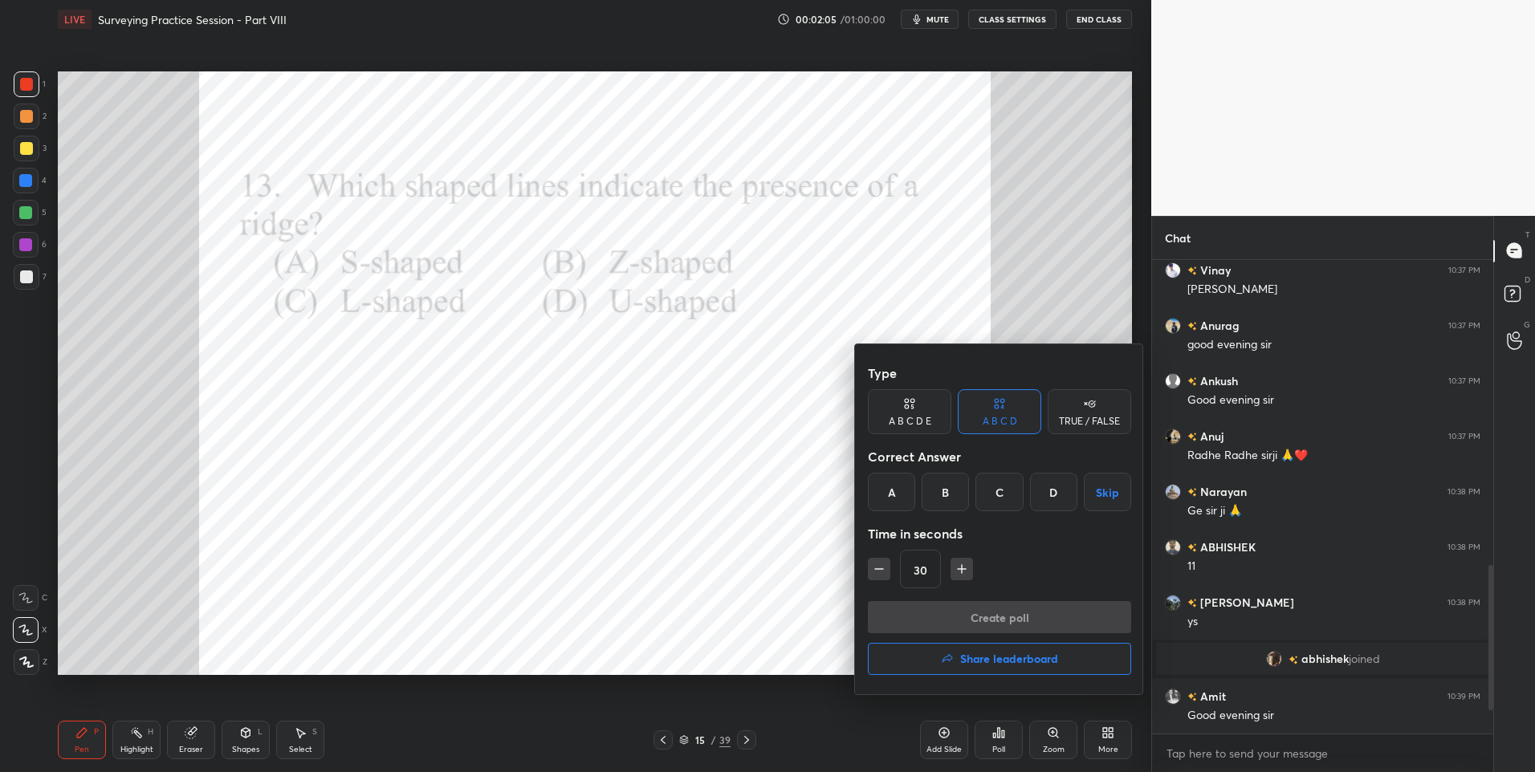
click at [1043, 483] on div "D" at bounding box center [1053, 492] width 47 height 39
click at [876, 578] on button "button" at bounding box center [879, 569] width 22 height 22
type input "15"
click at [942, 612] on button "Create poll" at bounding box center [999, 617] width 263 height 32
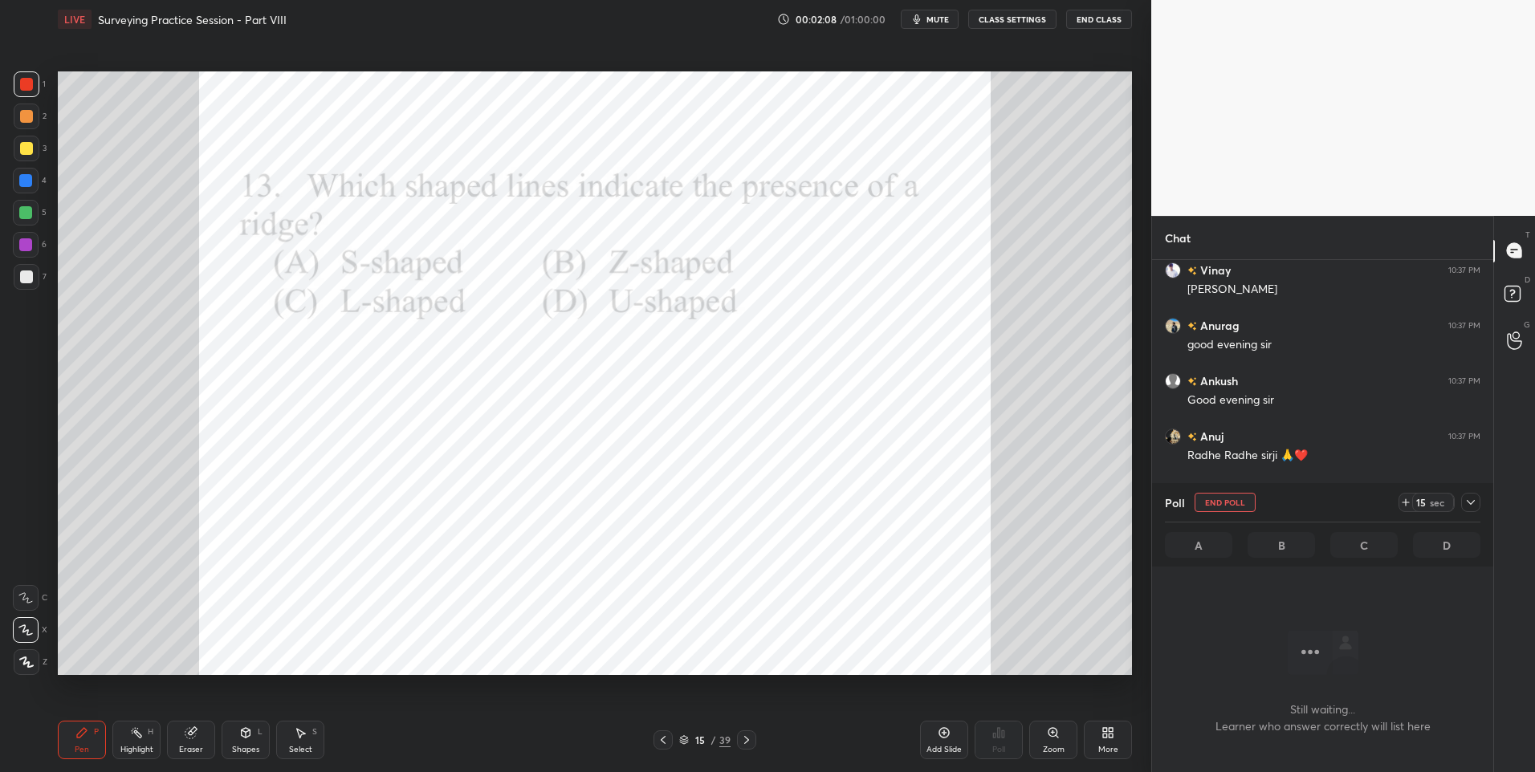
scroll to position [443, 336]
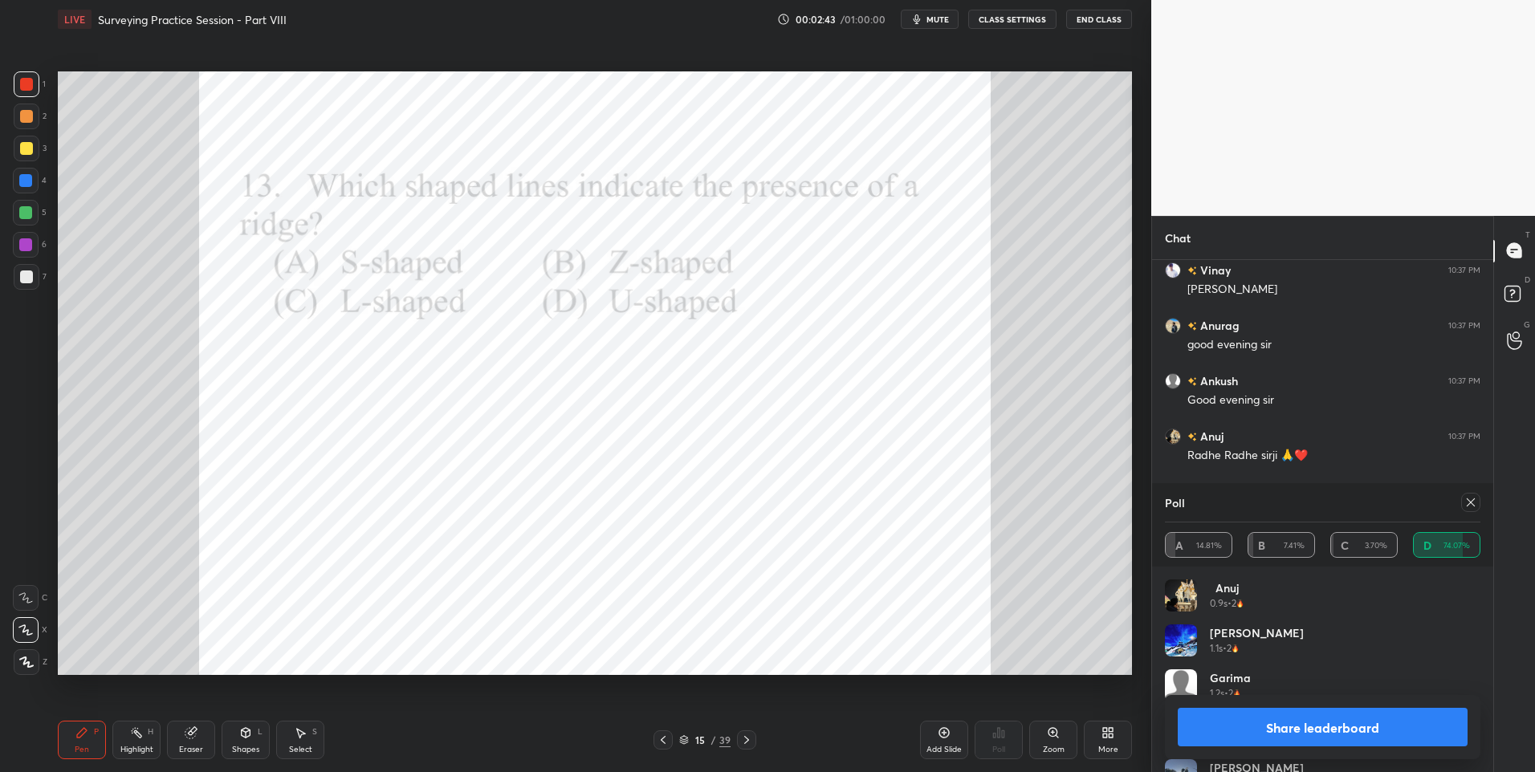
click at [26, 178] on div at bounding box center [25, 180] width 13 height 13
click at [1468, 498] on icon at bounding box center [1470, 502] width 13 height 13
type textarea "x"
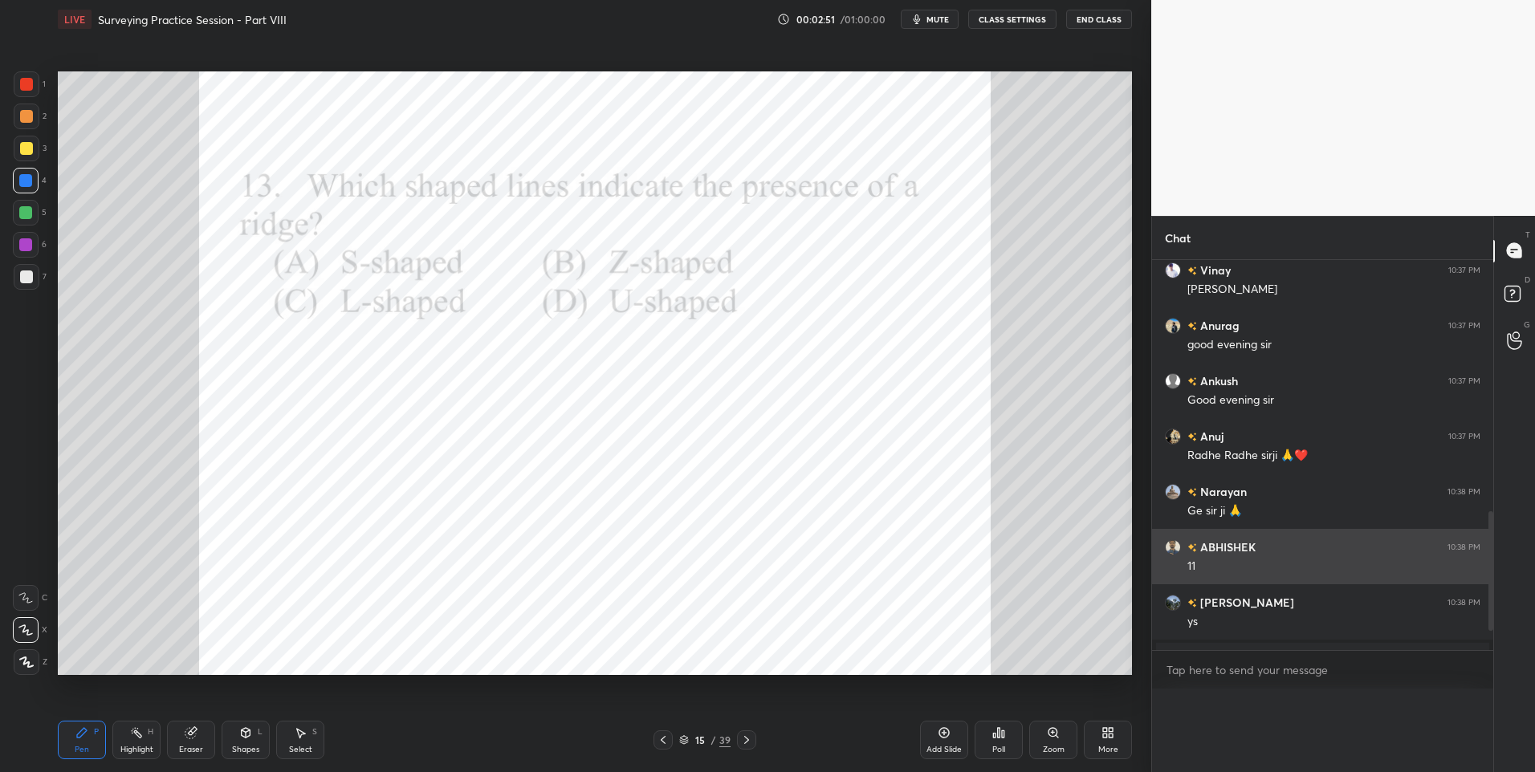
scroll to position [412, 336]
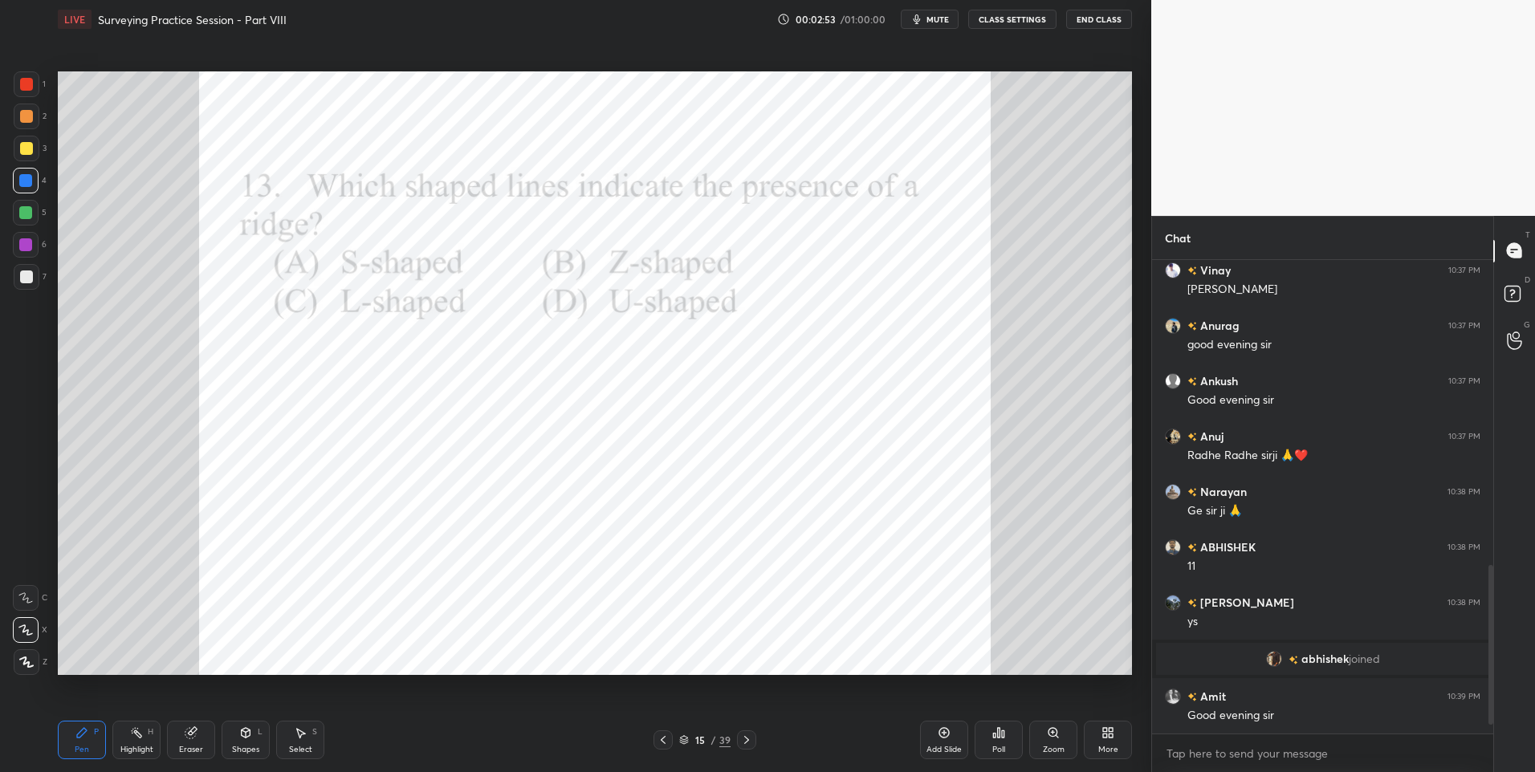
click at [127, 743] on div "Highlight H" at bounding box center [136, 740] width 48 height 39
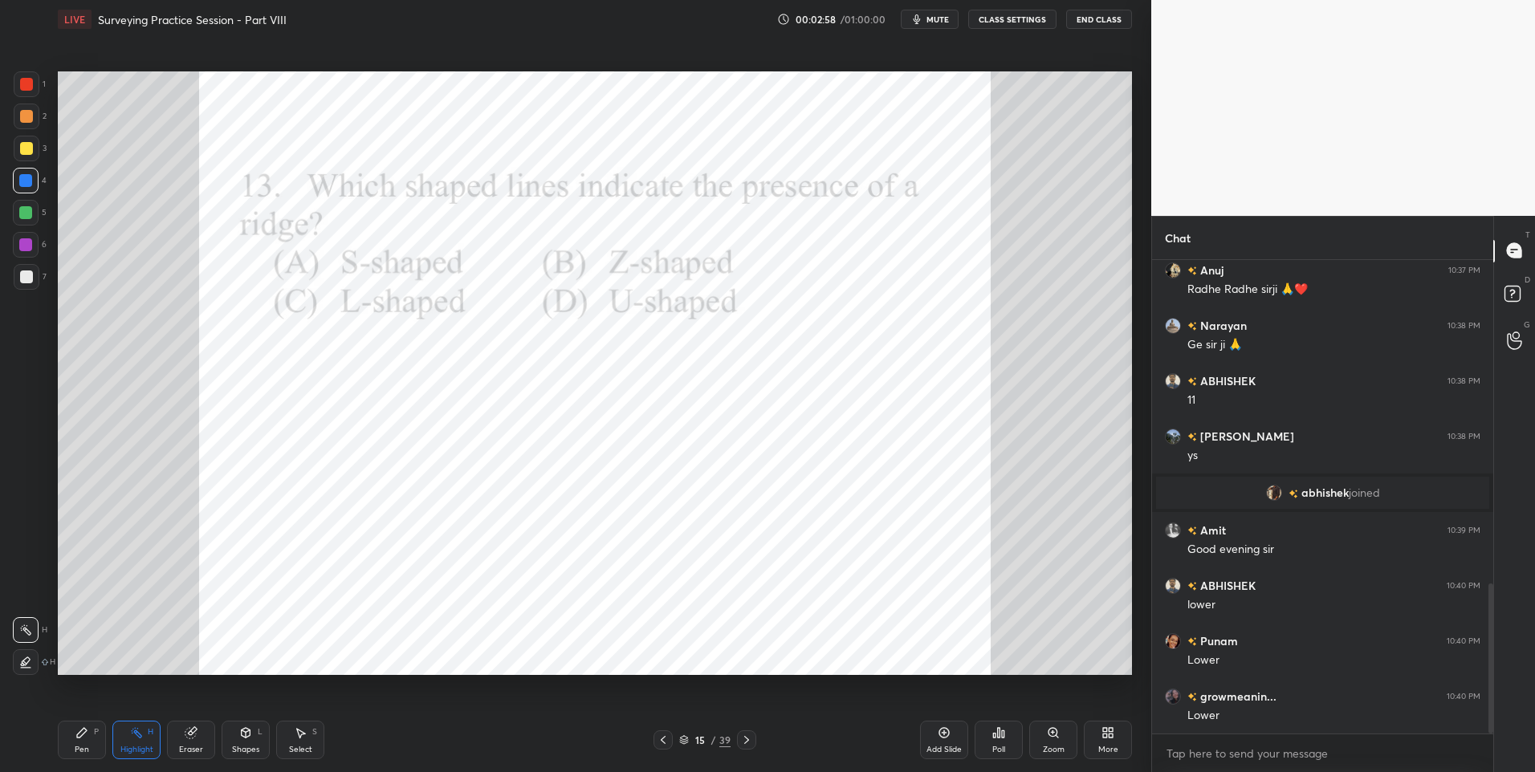
click at [81, 736] on icon at bounding box center [82, 733] width 10 height 10
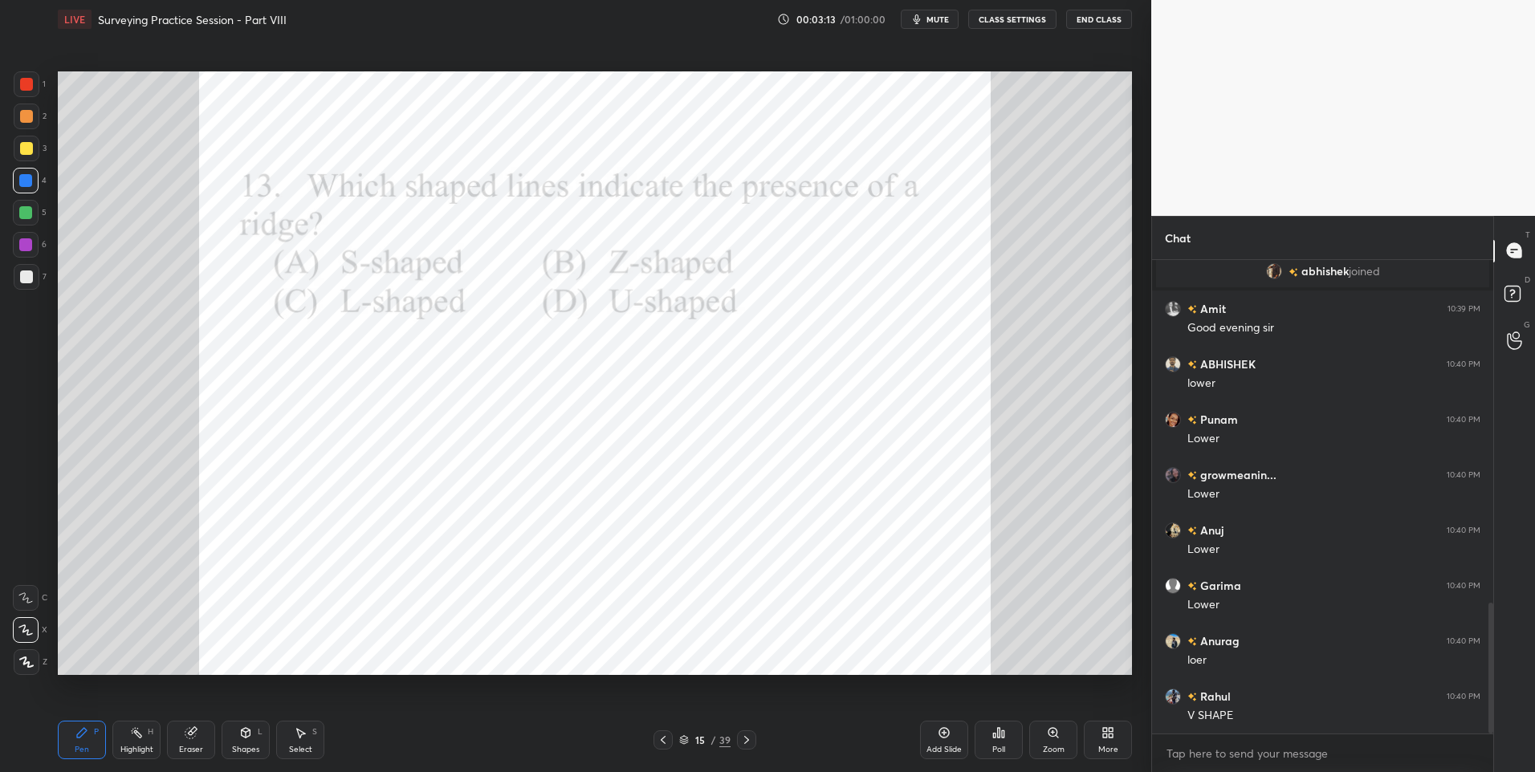
scroll to position [1301, 0]
click at [21, 91] on div at bounding box center [27, 84] width 26 height 26
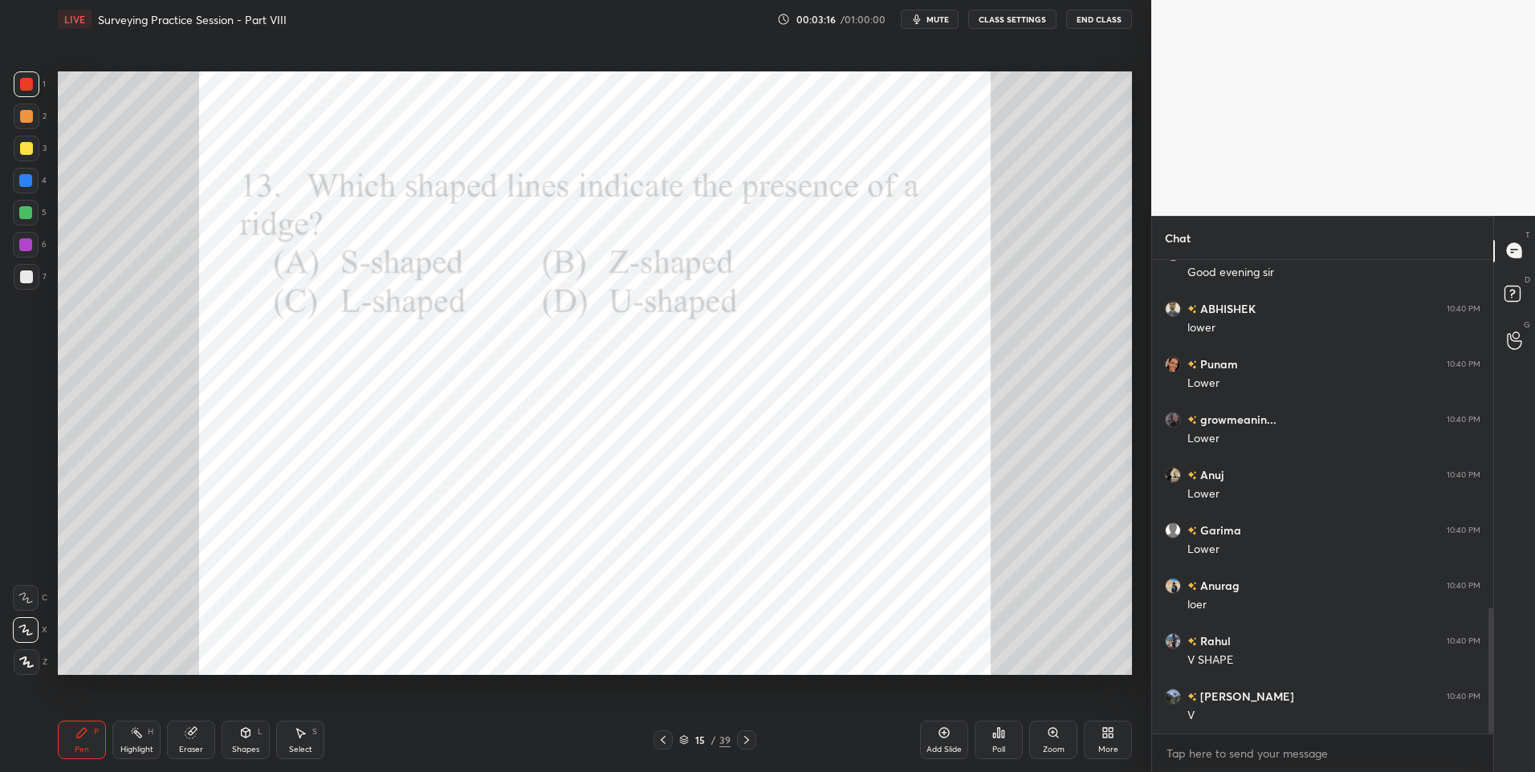
click at [741, 741] on icon at bounding box center [746, 740] width 13 height 13
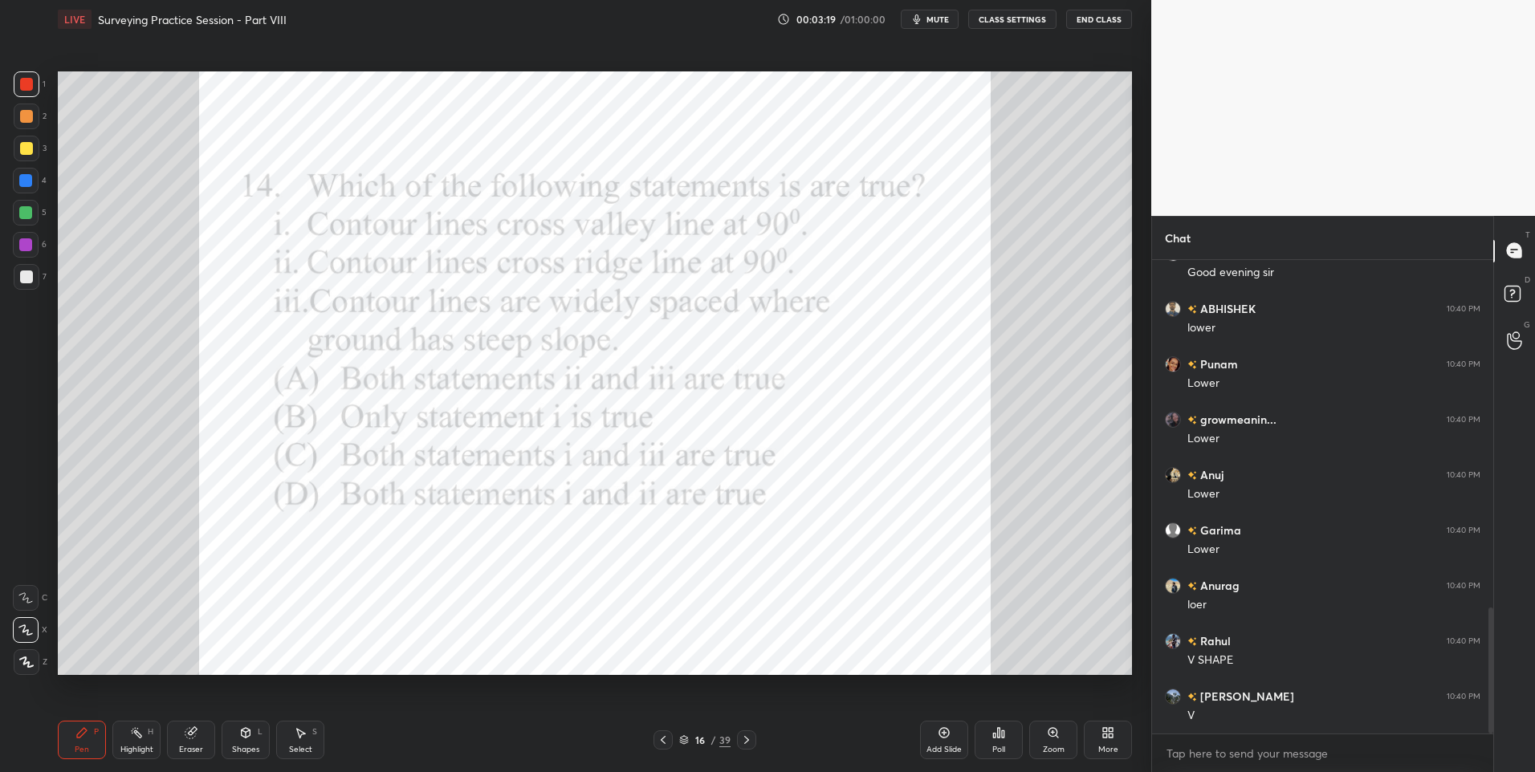
click at [1004, 736] on icon at bounding box center [1003, 733] width 2 height 7
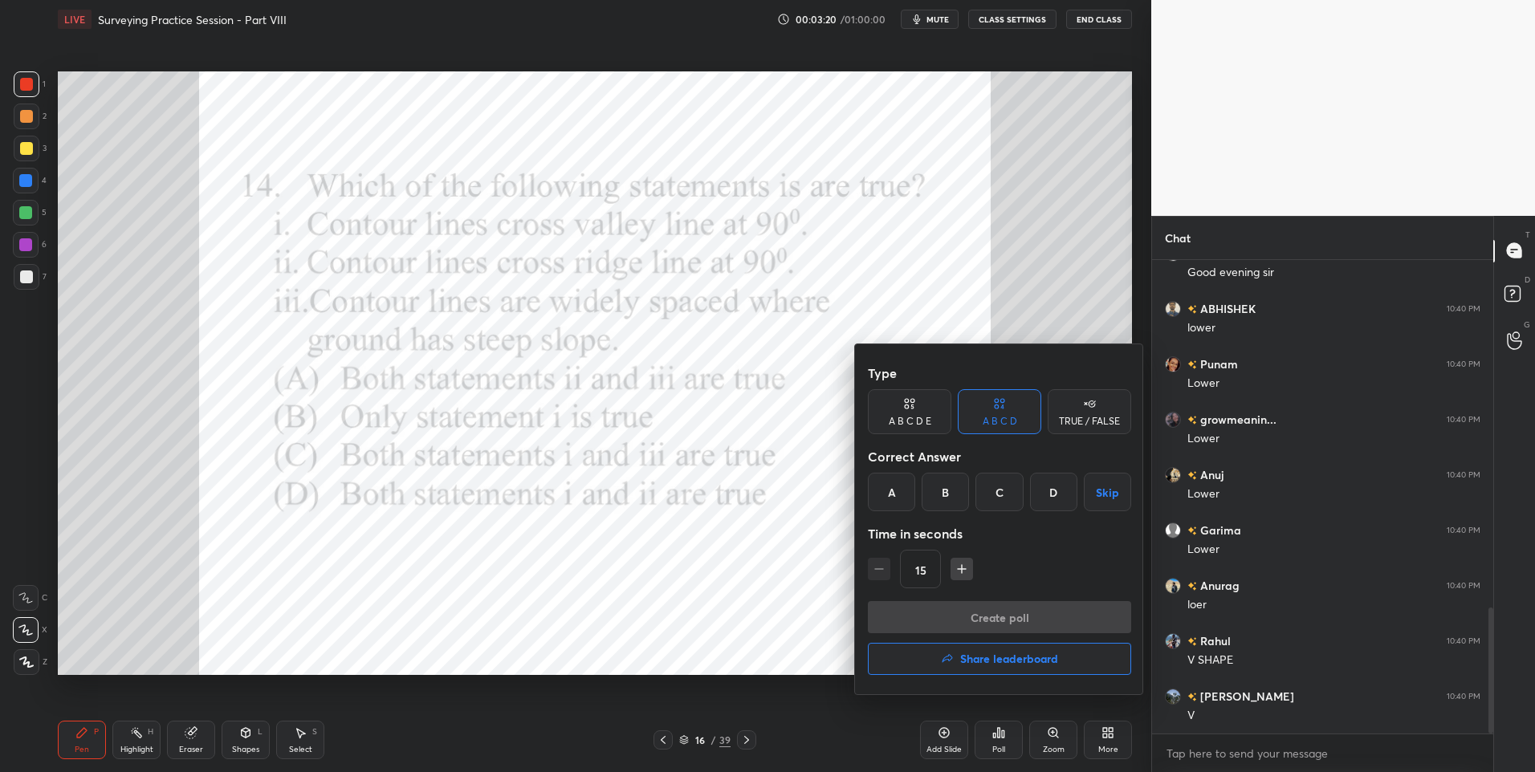
click at [1049, 490] on div "D" at bounding box center [1053, 492] width 47 height 39
click at [958, 567] on icon "button" at bounding box center [962, 569] width 16 height 16
type input "30"
click at [970, 606] on button "Create poll" at bounding box center [999, 617] width 263 height 32
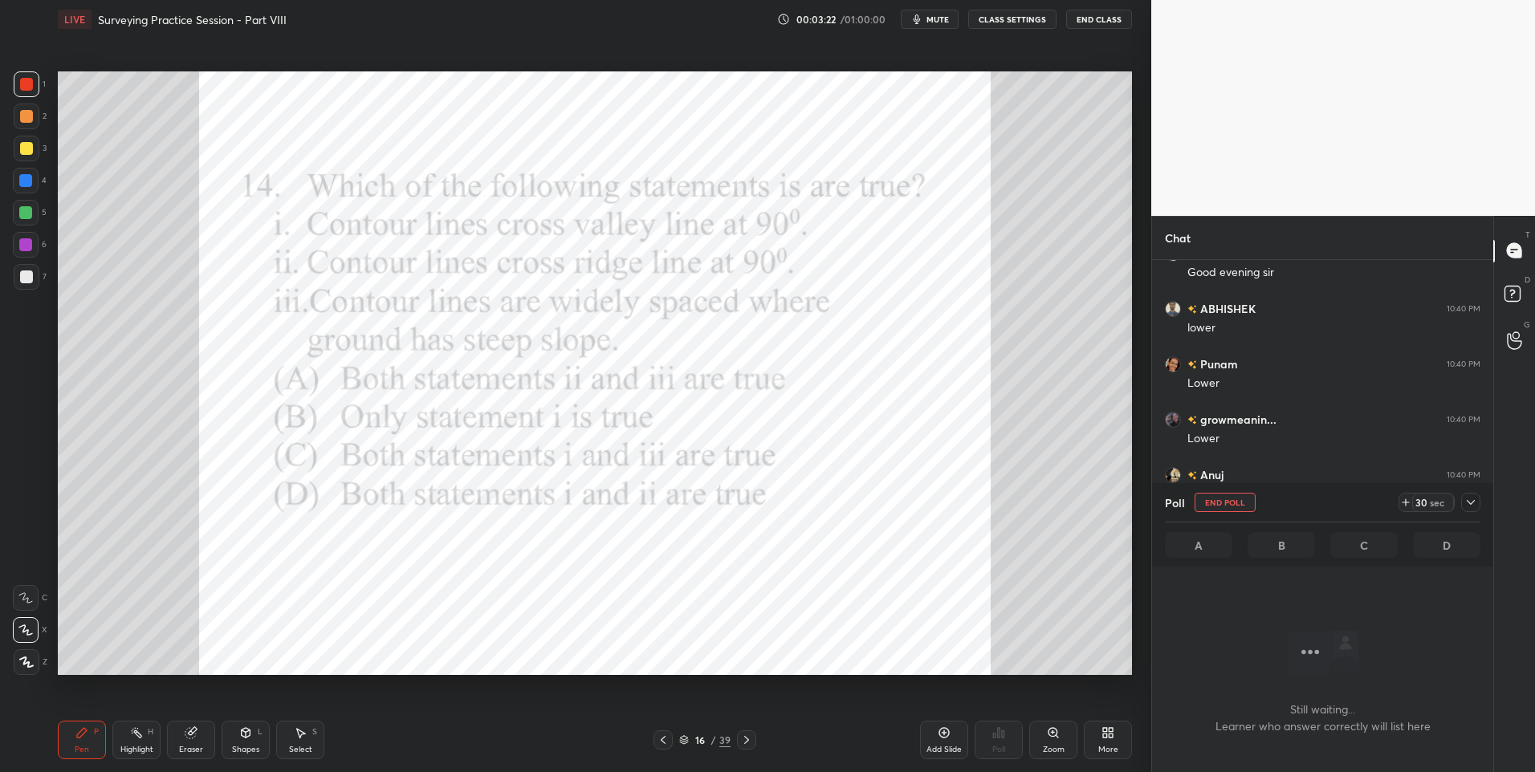
scroll to position [424, 336]
click at [26, 246] on div at bounding box center [25, 244] width 13 height 13
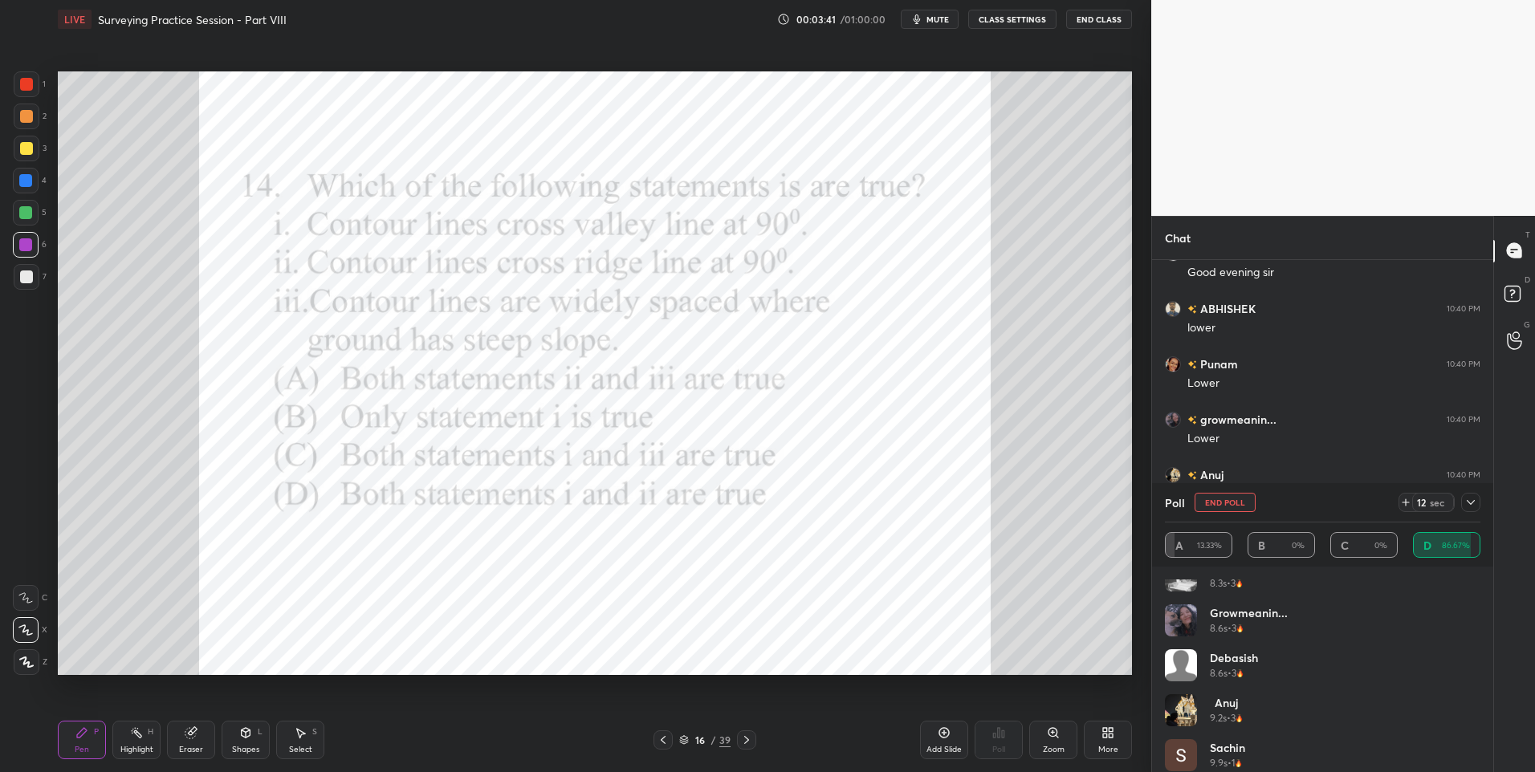
scroll to position [0, 0]
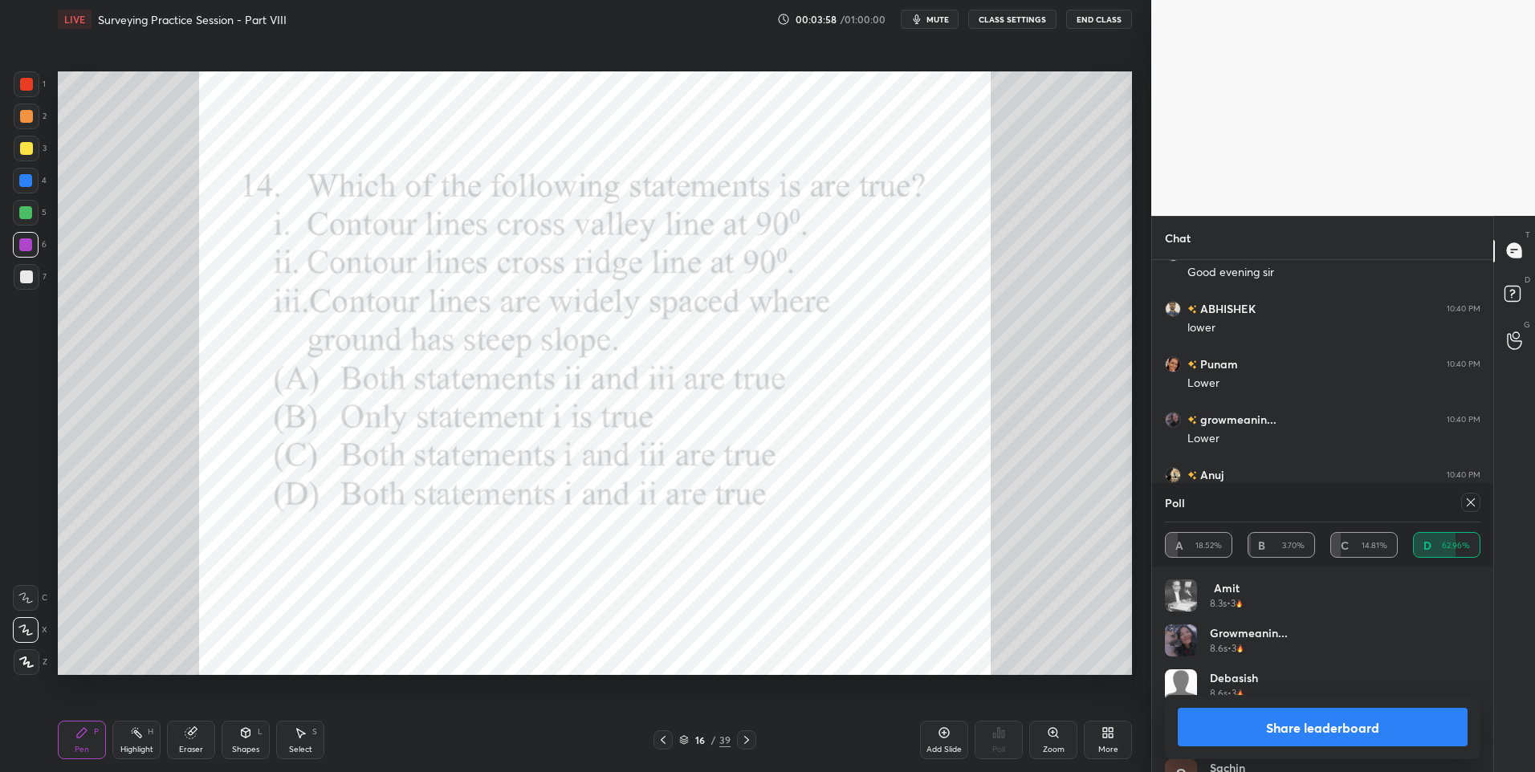
click at [148, 738] on div "Highlight H" at bounding box center [136, 740] width 48 height 39
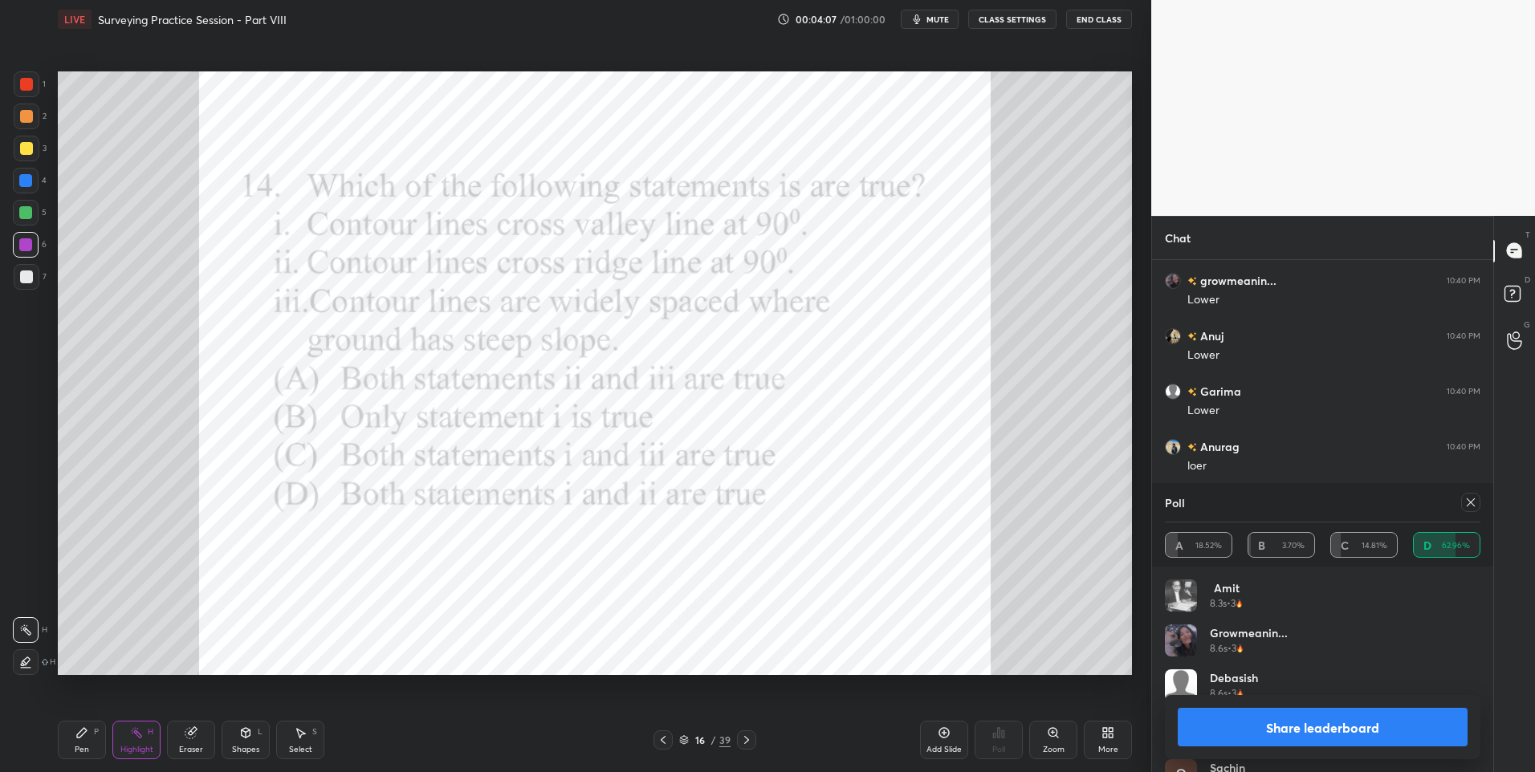
click at [251, 734] on icon at bounding box center [245, 732] width 13 height 13
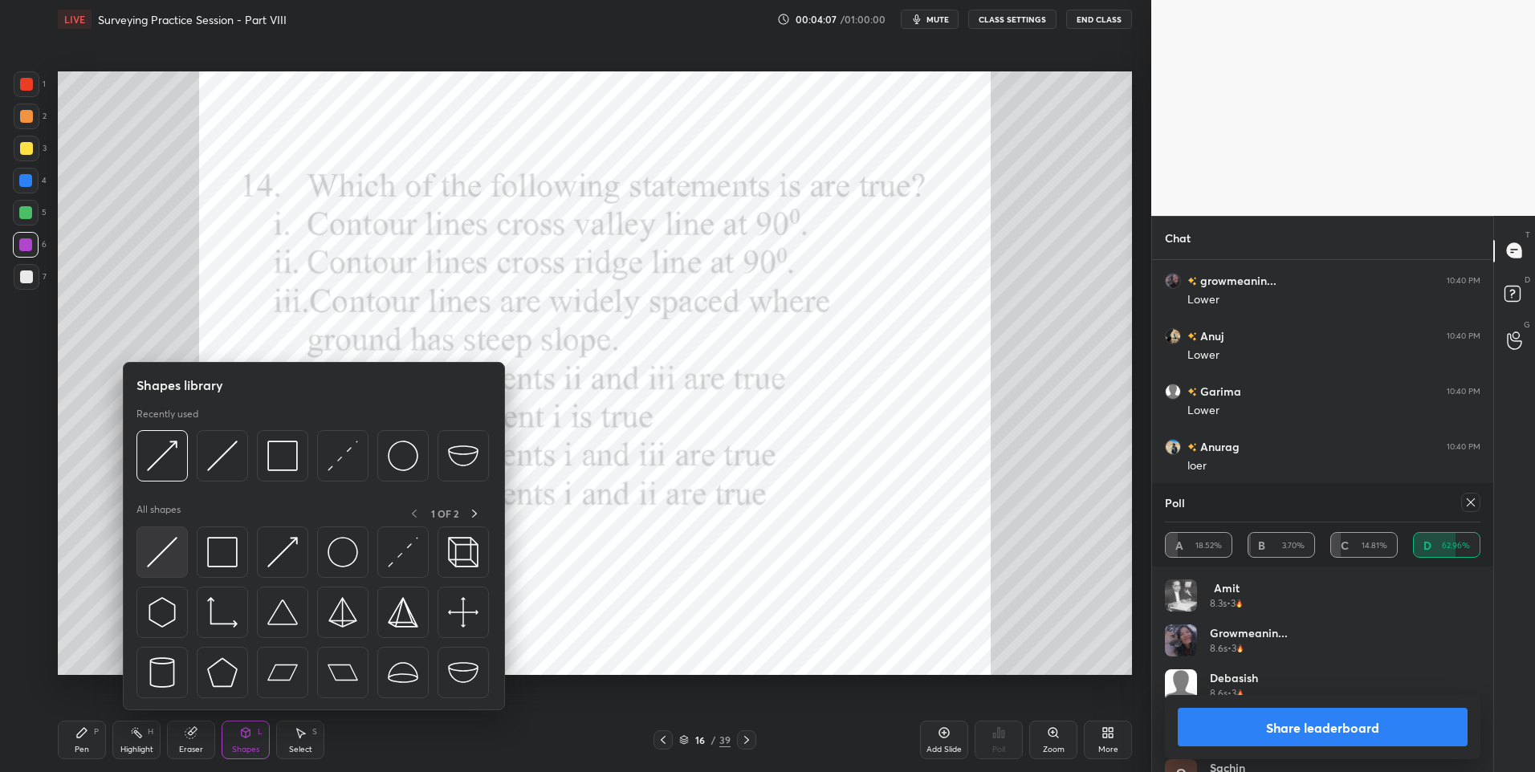
click at [169, 553] on img at bounding box center [162, 552] width 31 height 31
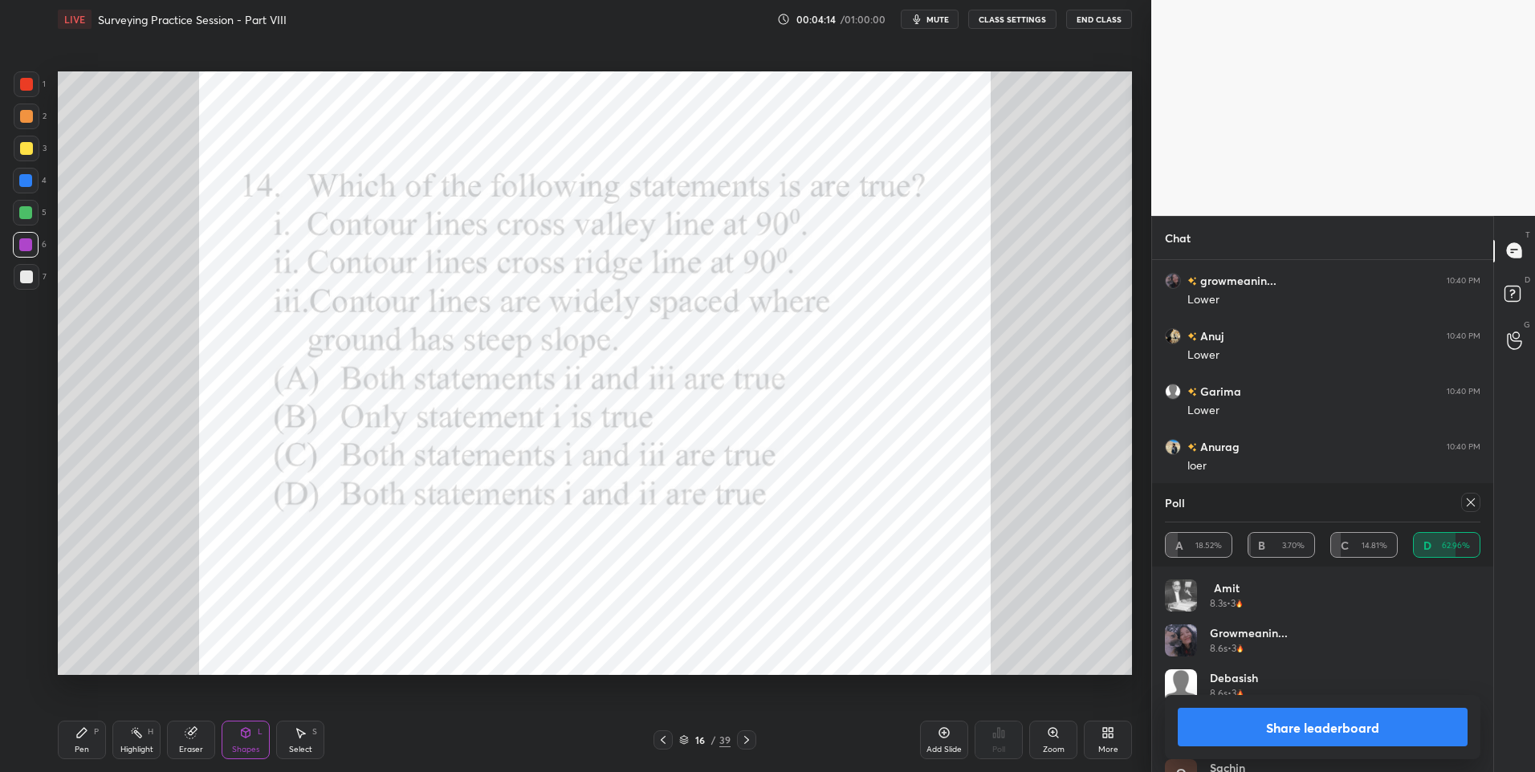
click at [96, 738] on div "Pen P" at bounding box center [82, 740] width 48 height 39
click at [1471, 503] on icon at bounding box center [1470, 502] width 13 height 13
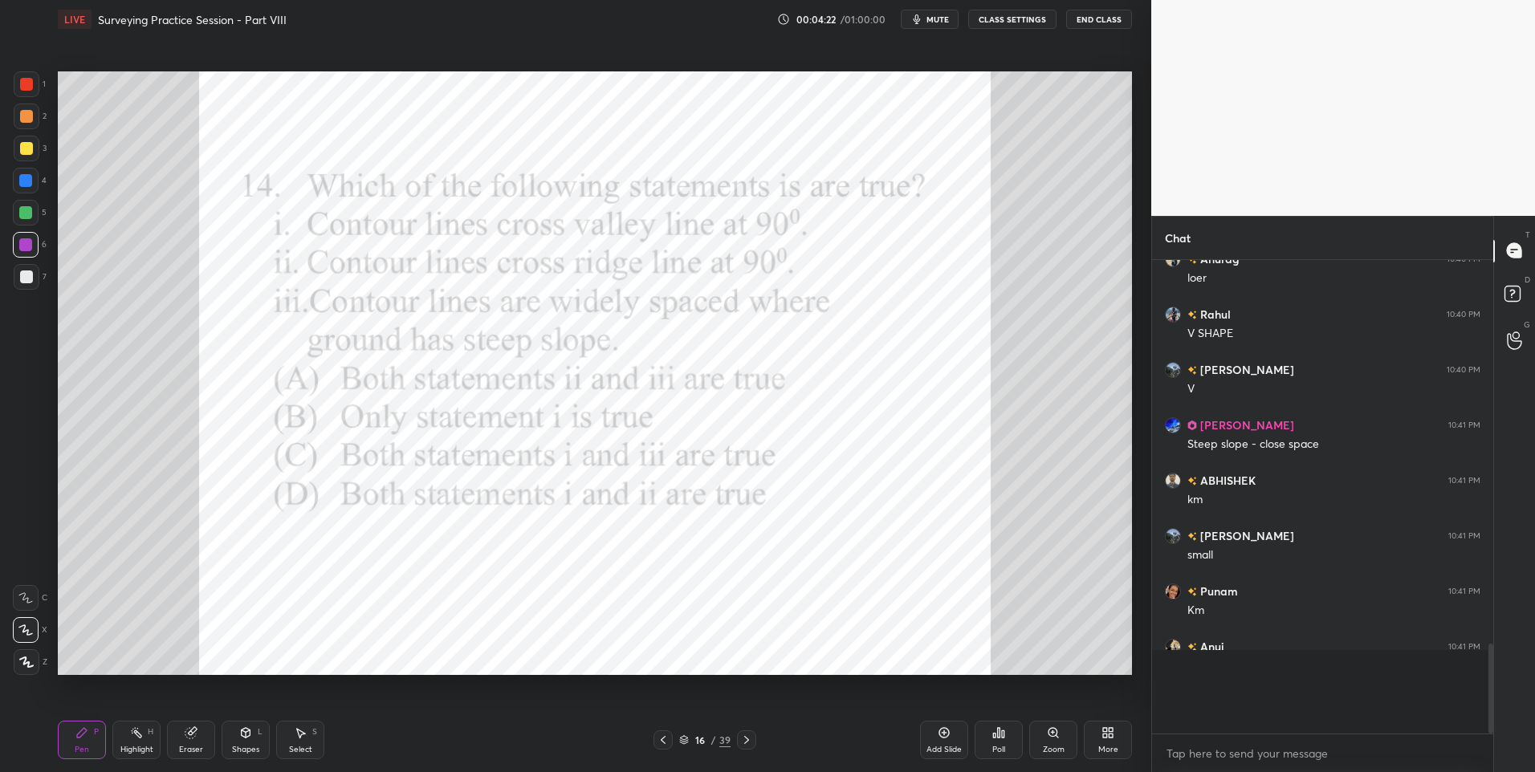
scroll to position [1583, 0]
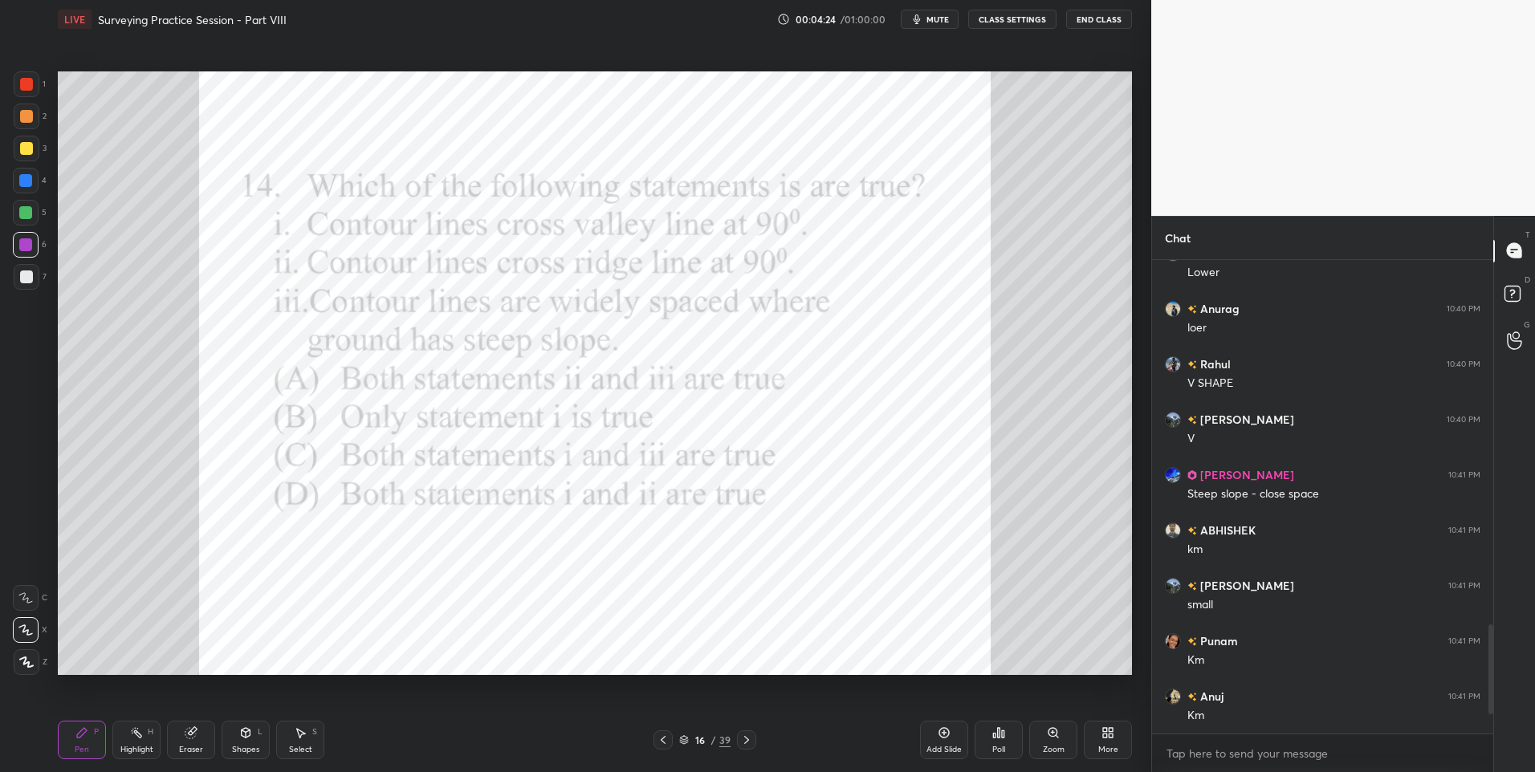
click at [29, 87] on div at bounding box center [26, 84] width 13 height 13
click at [746, 738] on icon at bounding box center [746, 740] width 5 height 8
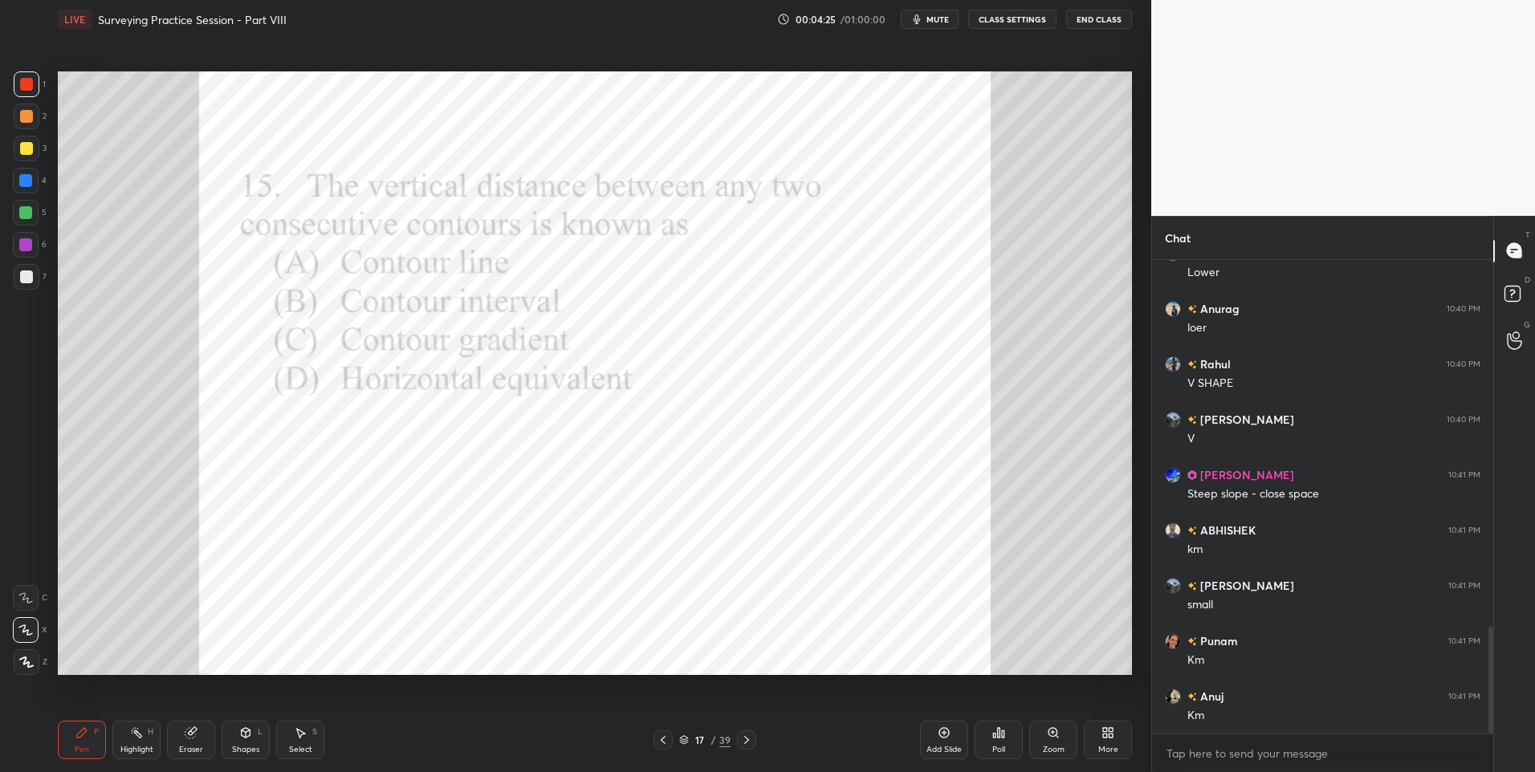
scroll to position [1633, 0]
click at [992, 734] on icon at bounding box center [998, 732] width 13 height 13
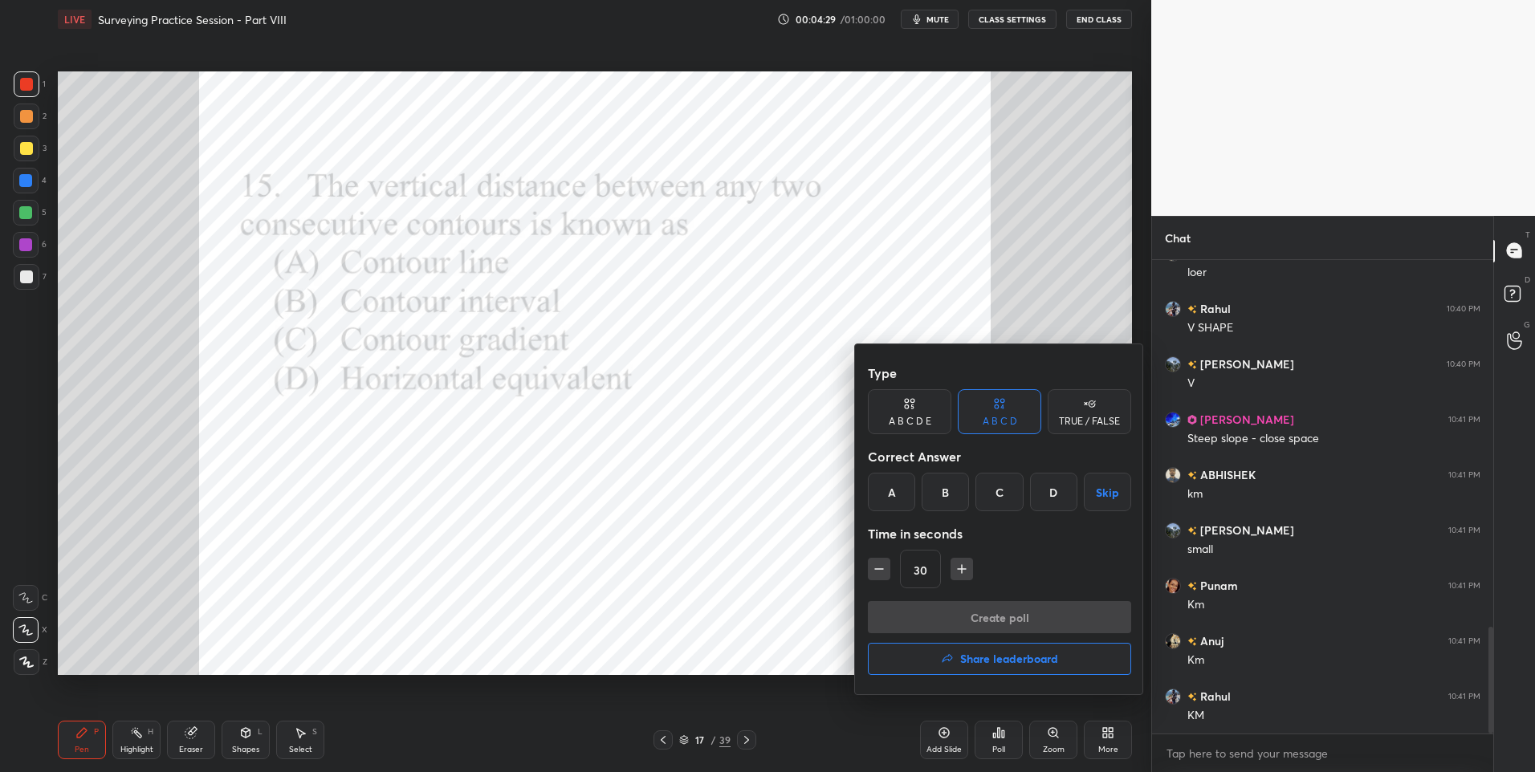
click at [942, 494] on div "B" at bounding box center [944, 492] width 47 height 39
click at [966, 604] on button "Create poll" at bounding box center [999, 617] width 263 height 32
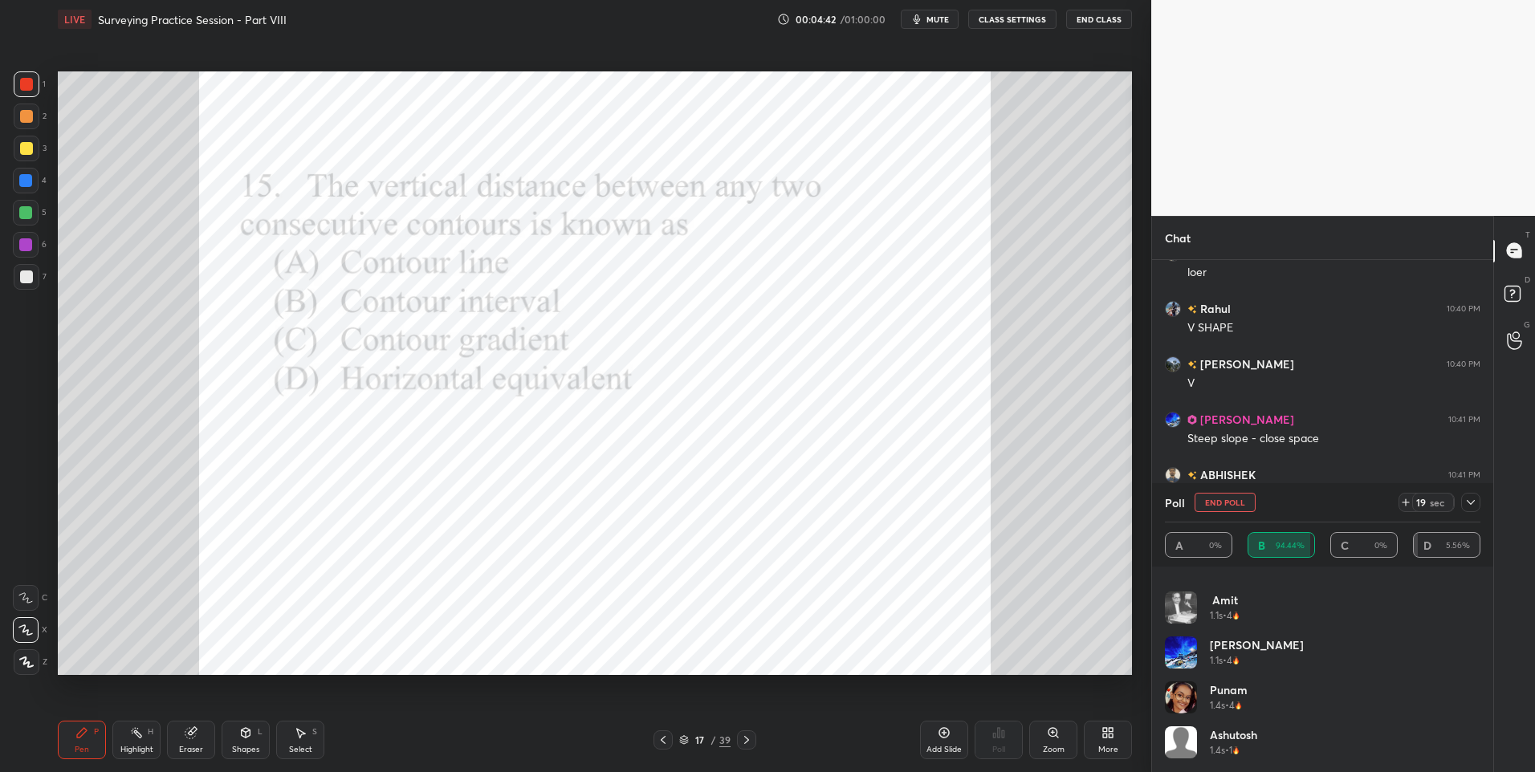
scroll to position [0, 0]
click at [1231, 506] on button "End Poll" at bounding box center [1224, 502] width 61 height 19
type textarea "x"
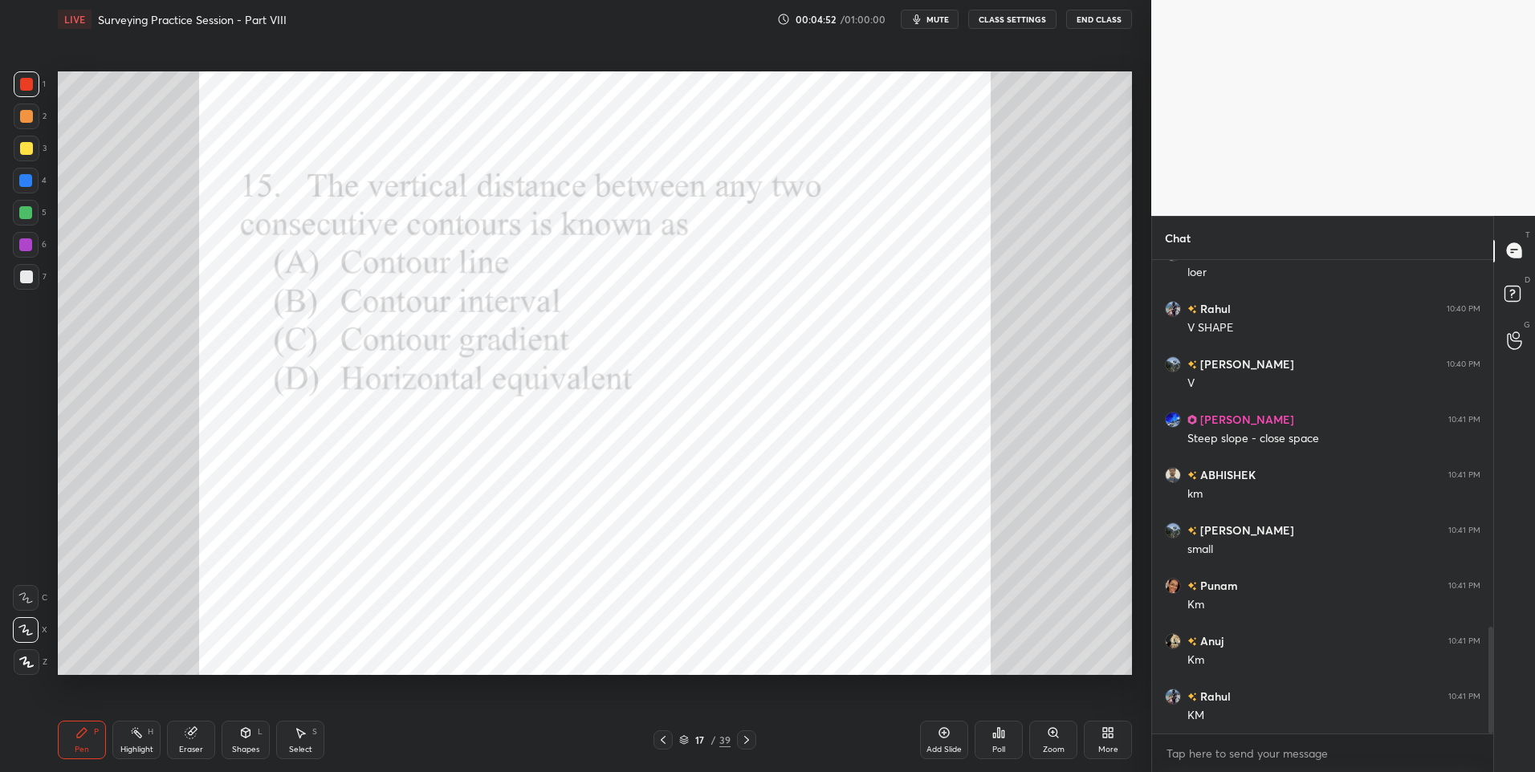
click at [749, 739] on icon at bounding box center [746, 740] width 13 height 13
click at [993, 743] on div "Poll" at bounding box center [998, 740] width 48 height 39
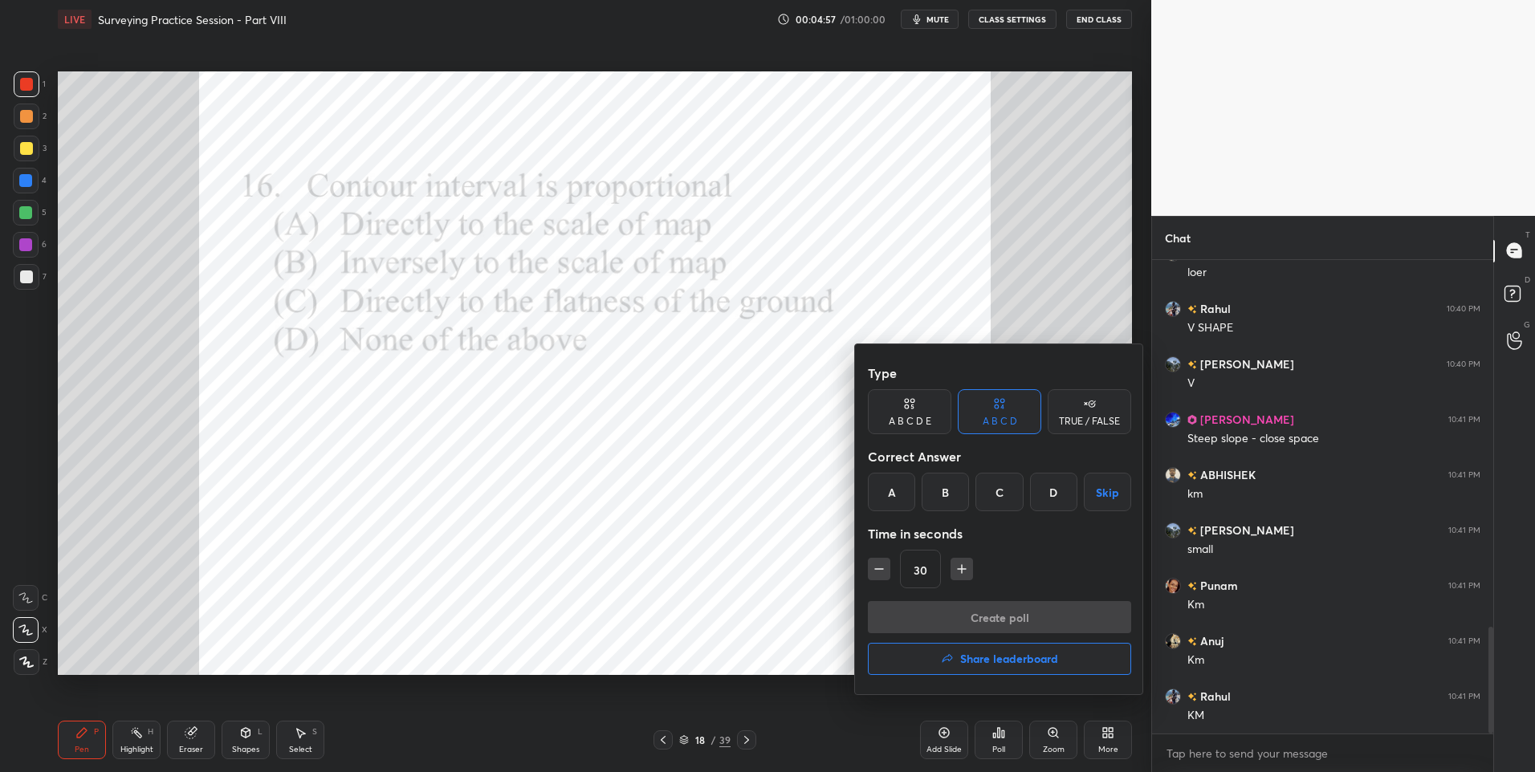
click at [944, 498] on div "B" at bounding box center [944, 492] width 47 height 39
click at [870, 572] on button "button" at bounding box center [879, 569] width 22 height 22
type input "15"
click at [1002, 612] on button "Create poll" at bounding box center [999, 617] width 263 height 32
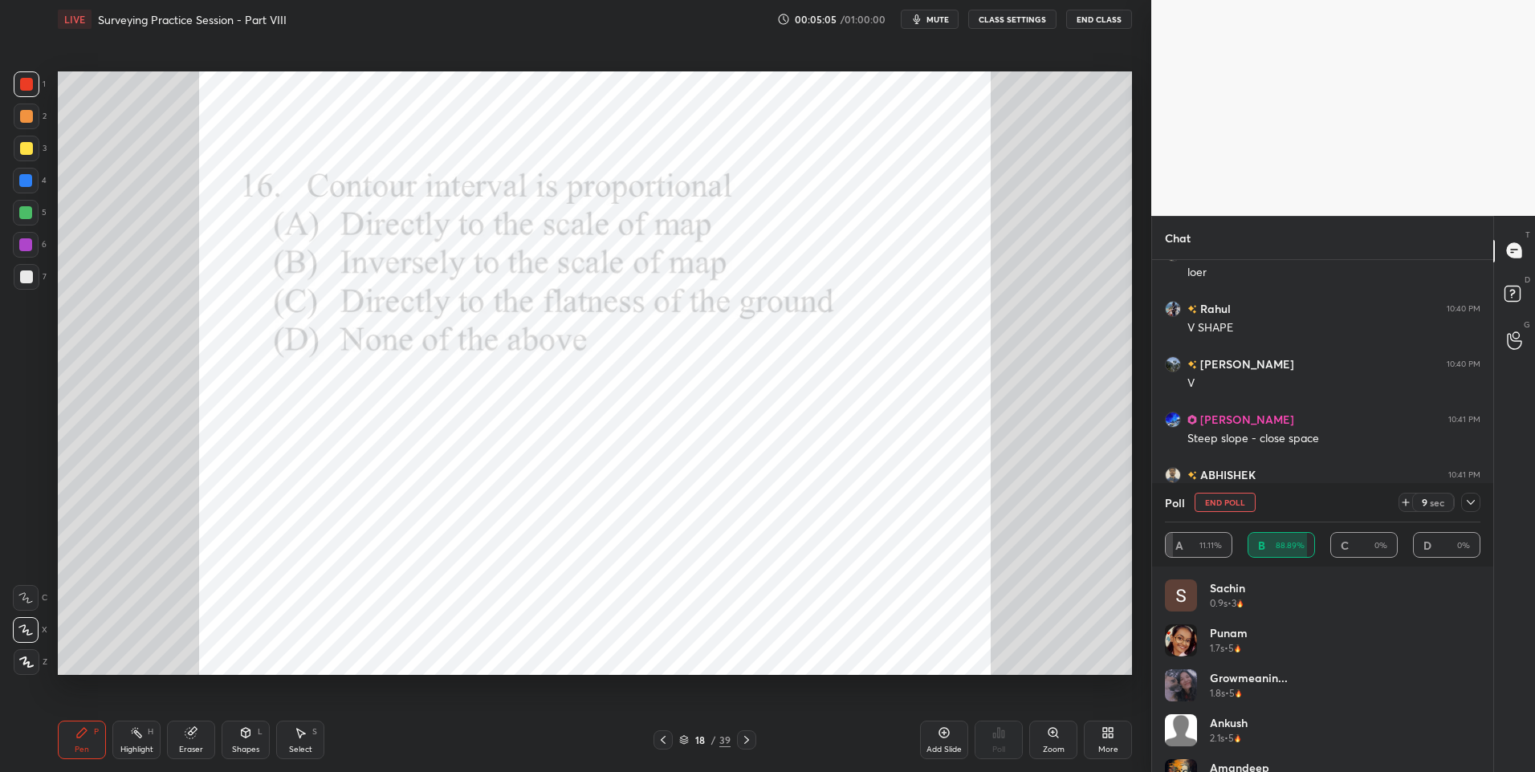
click at [1474, 501] on icon at bounding box center [1471, 502] width 8 height 5
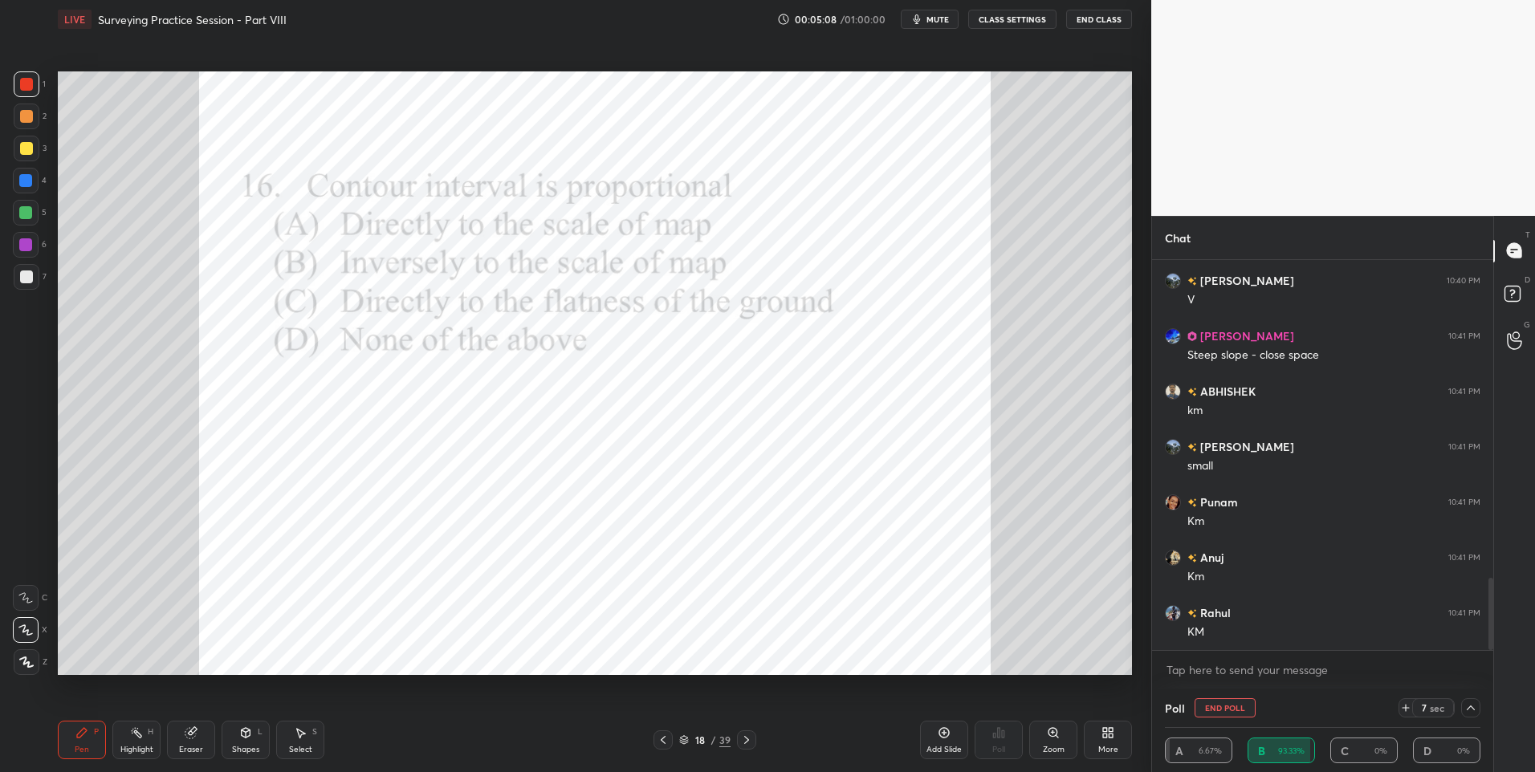
click at [1470, 703] on icon at bounding box center [1470, 708] width 13 height 13
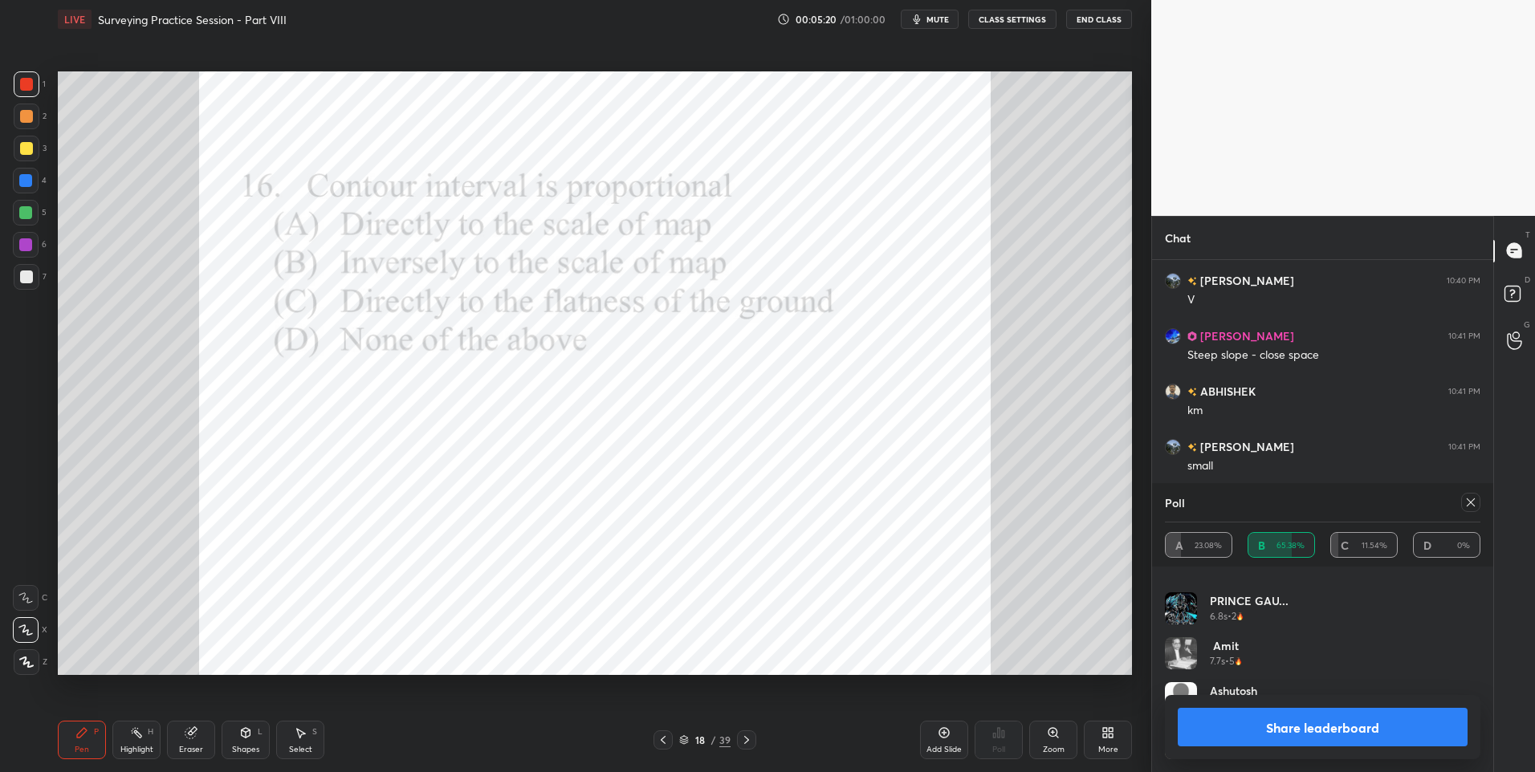
click at [1470, 502] on icon at bounding box center [1470, 502] width 13 height 13
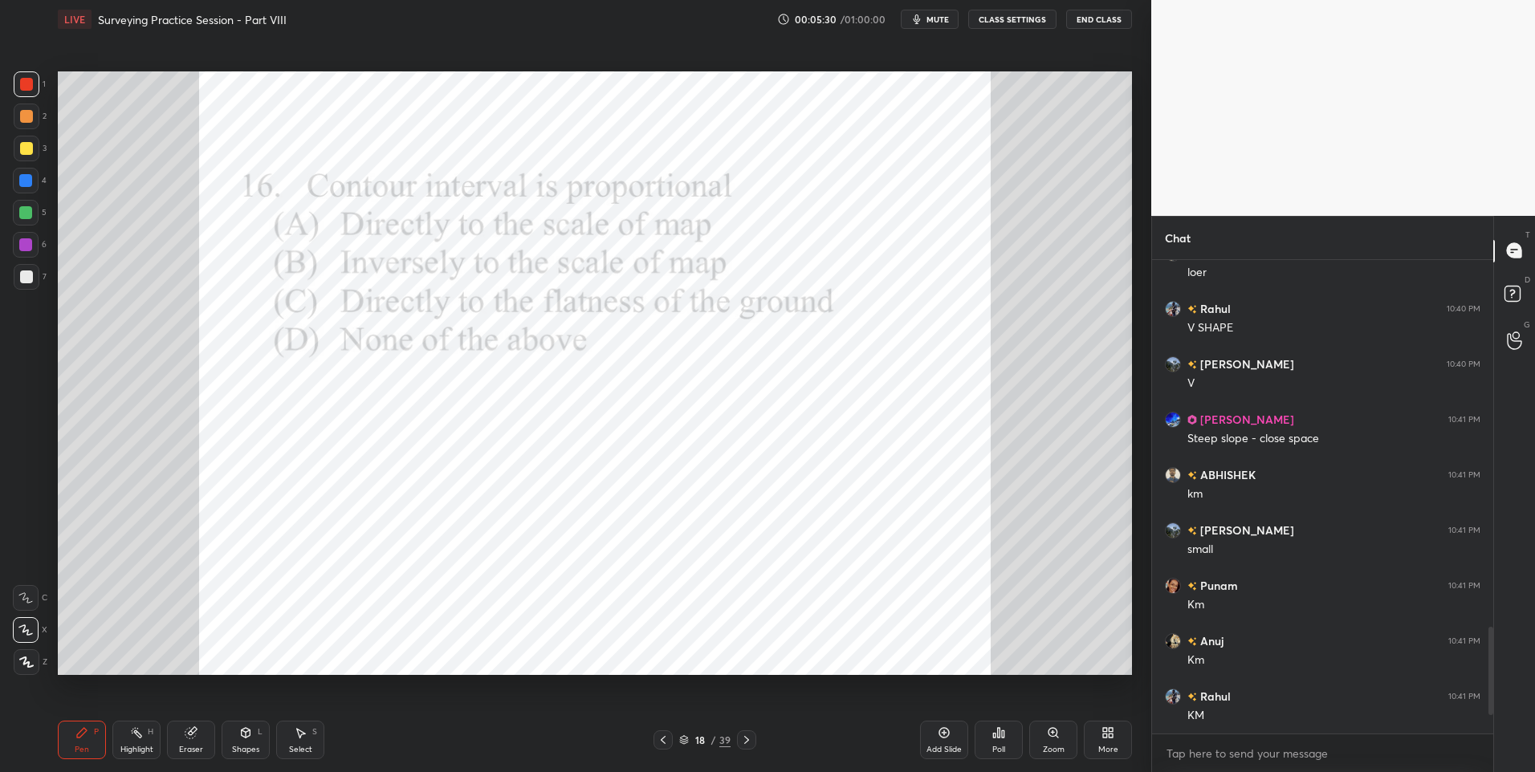
click at [22, 187] on div at bounding box center [26, 181] width 26 height 26
click at [746, 734] on icon at bounding box center [746, 740] width 13 height 13
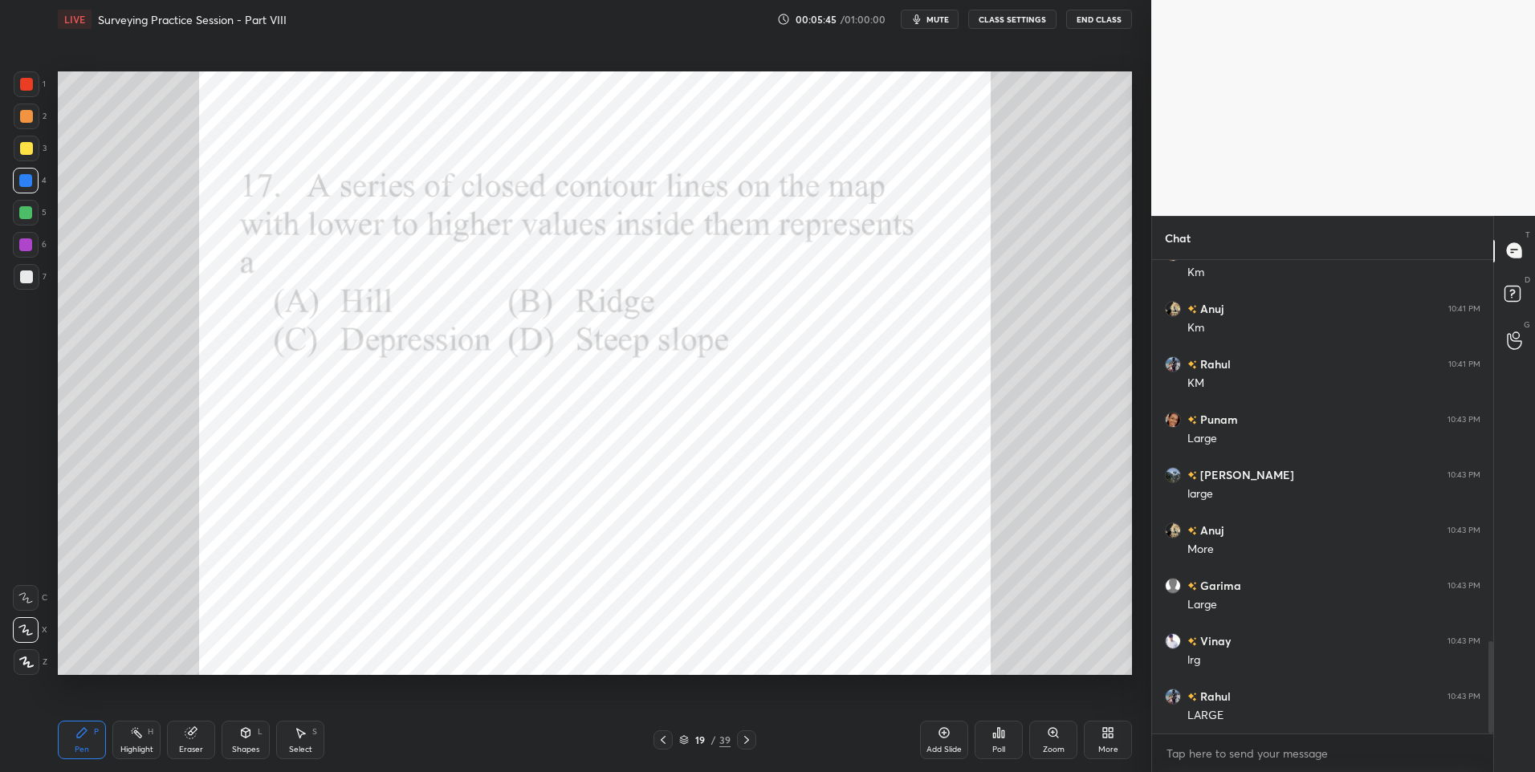
click at [1017, 734] on div "Poll" at bounding box center [998, 740] width 48 height 39
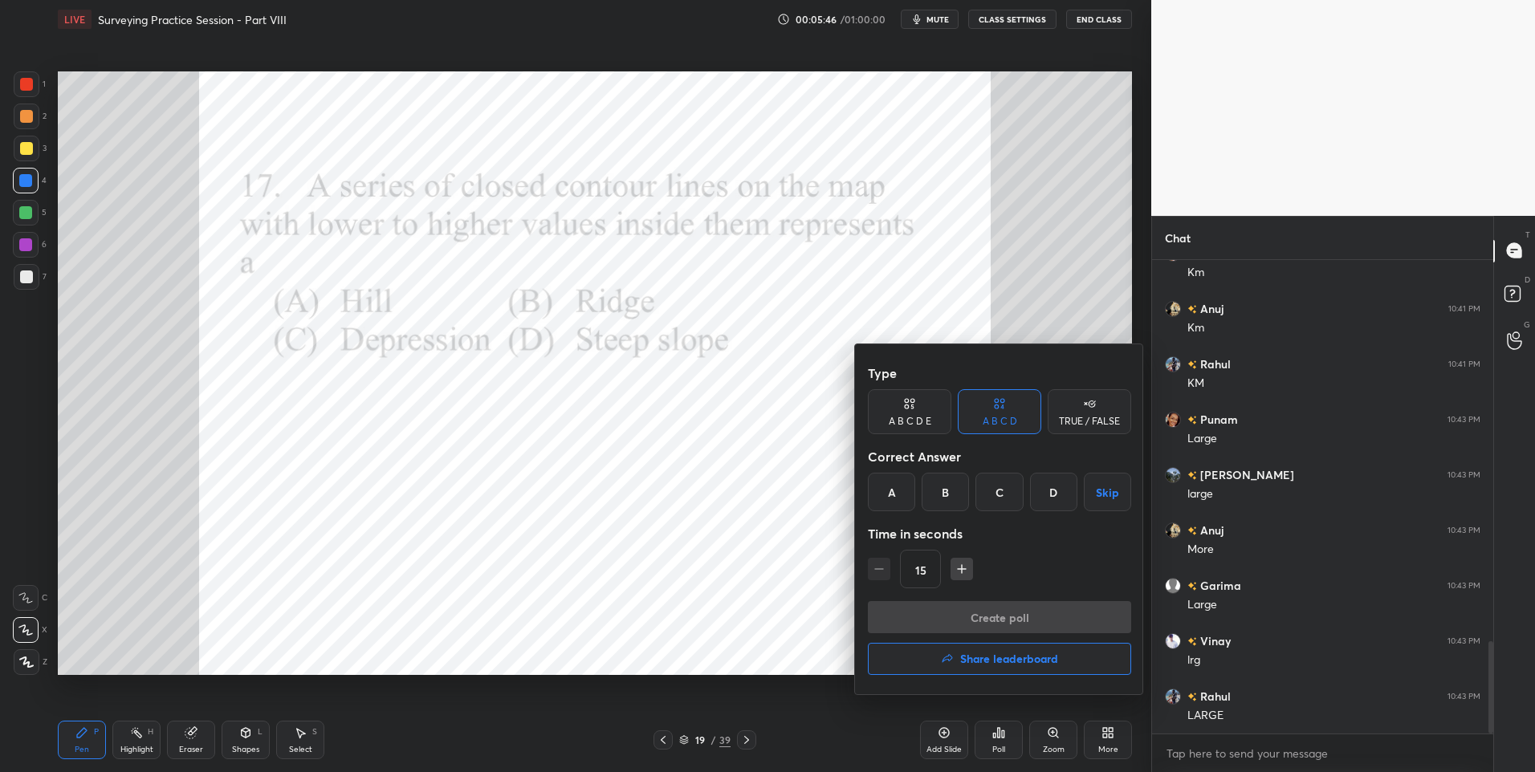
click at [895, 497] on div "A" at bounding box center [891, 492] width 47 height 39
click at [998, 616] on button "Create poll" at bounding box center [999, 617] width 263 height 32
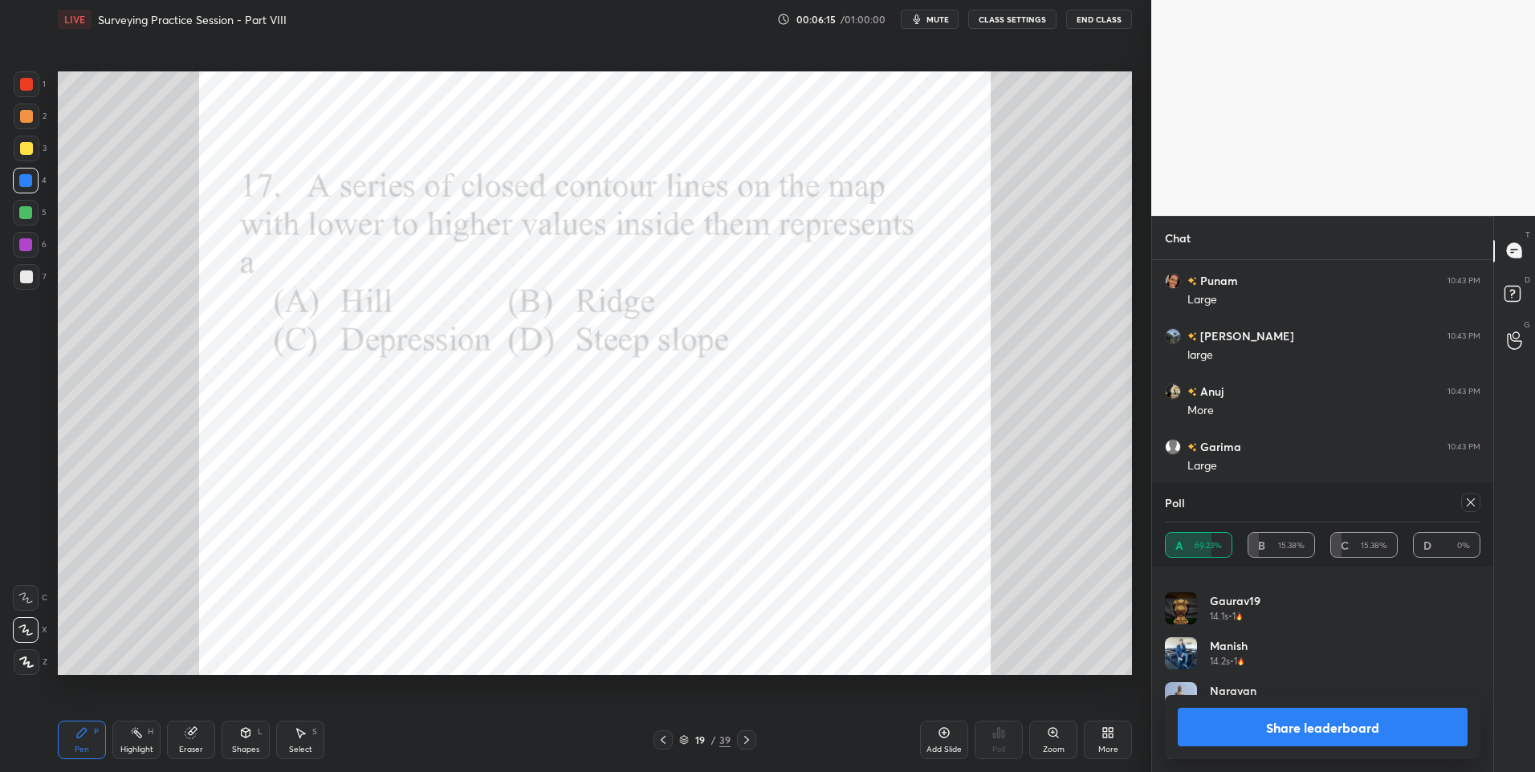
click at [295, 746] on div "Select" at bounding box center [300, 750] width 23 height 8
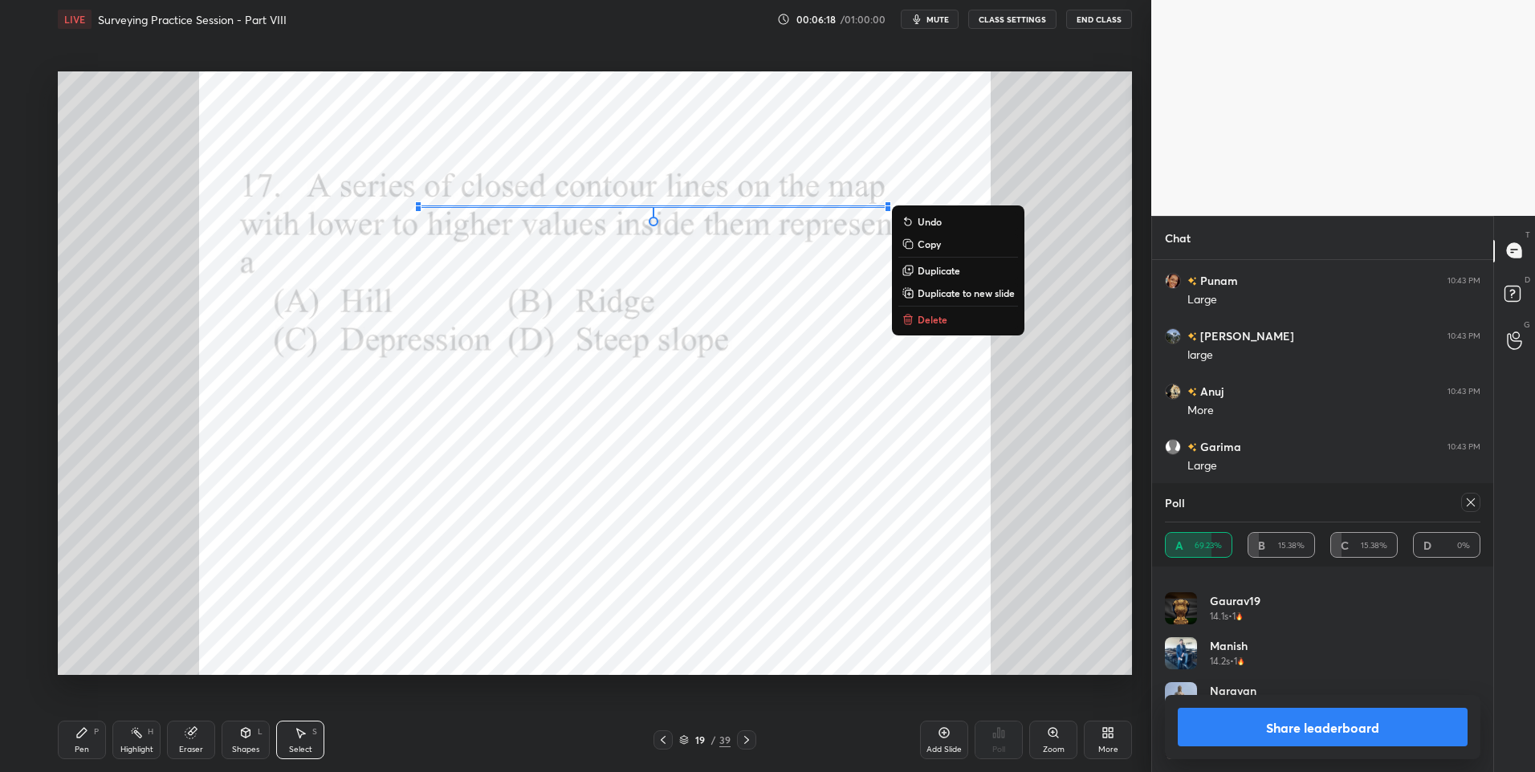
click at [79, 746] on div "Pen" at bounding box center [82, 750] width 14 height 8
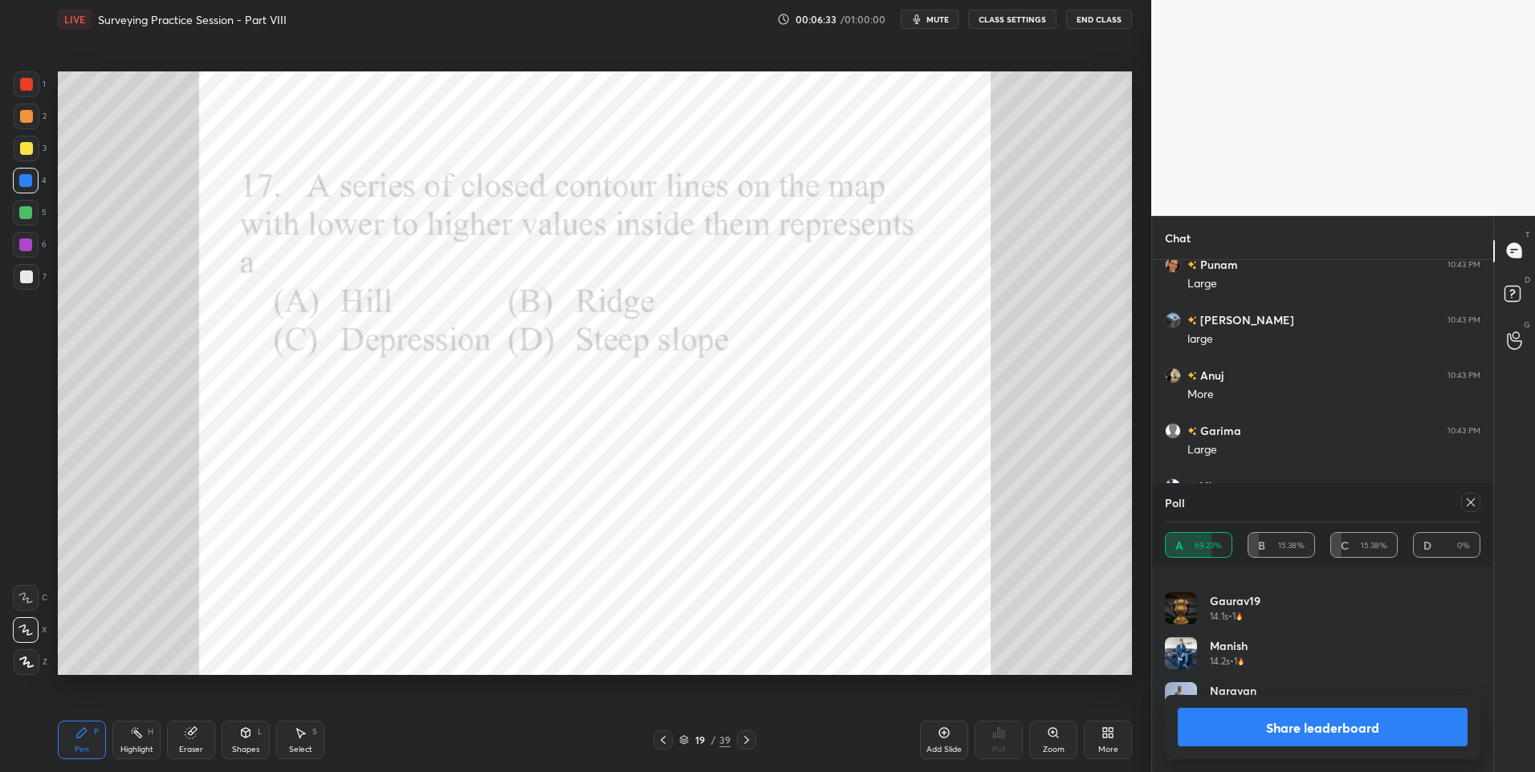
click at [1470, 498] on icon at bounding box center [1470, 502] width 13 height 13
type textarea "x"
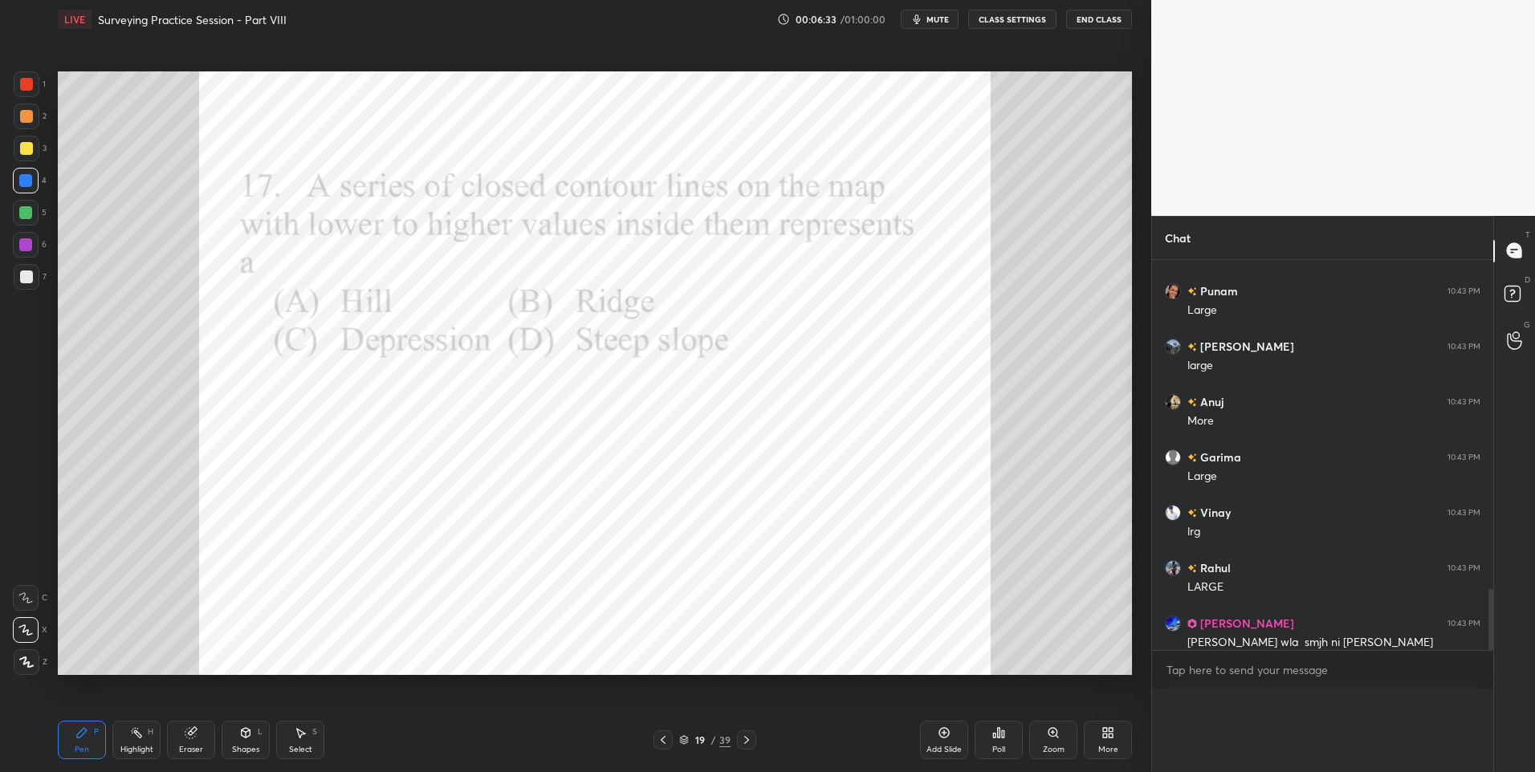
scroll to position [498, 336]
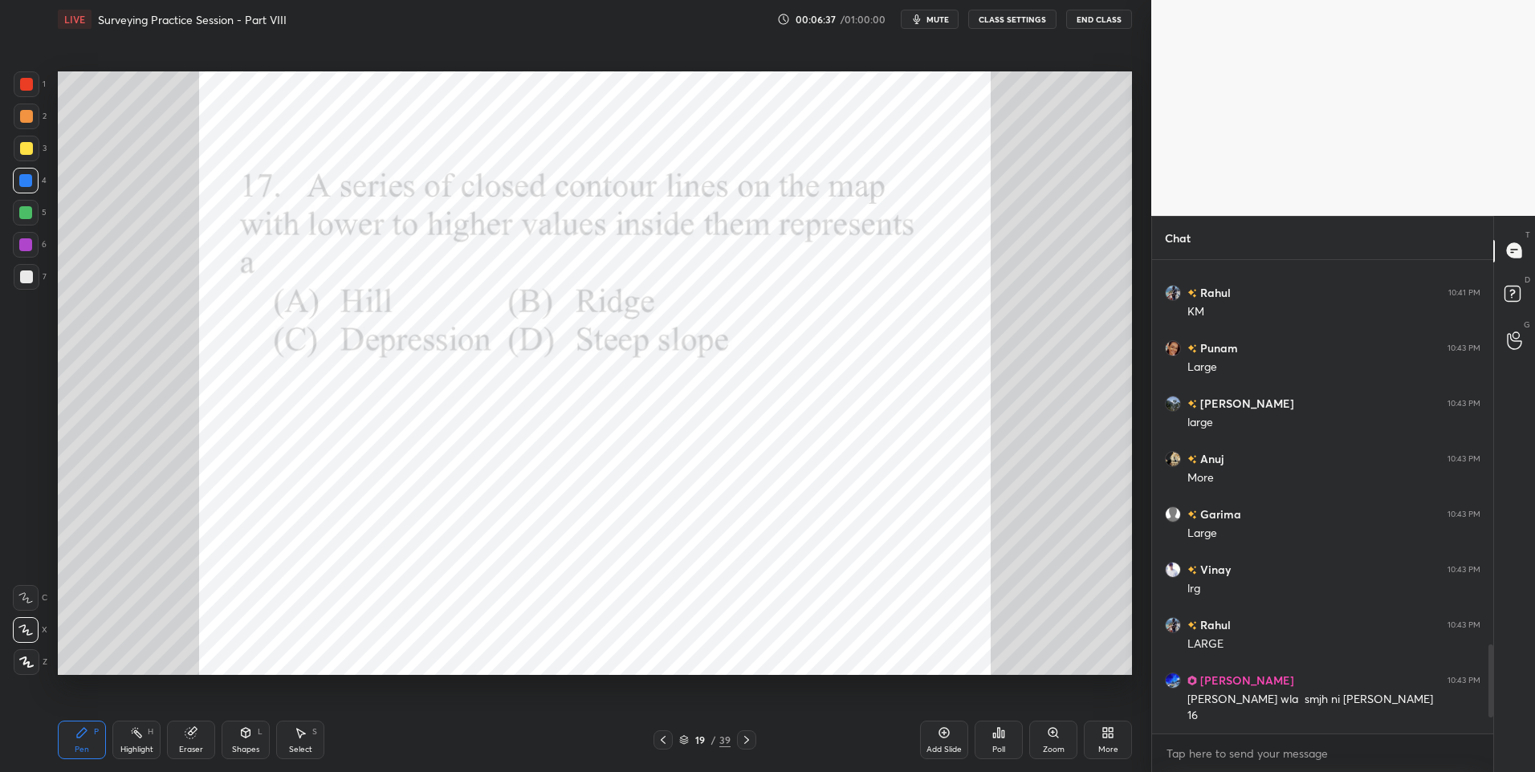
click at [670, 741] on div at bounding box center [662, 739] width 19 height 19
click at [143, 739] on div "Highlight H" at bounding box center [136, 740] width 48 height 39
click at [81, 746] on div "Pen" at bounding box center [82, 750] width 14 height 8
click at [31, 92] on div at bounding box center [27, 84] width 26 height 26
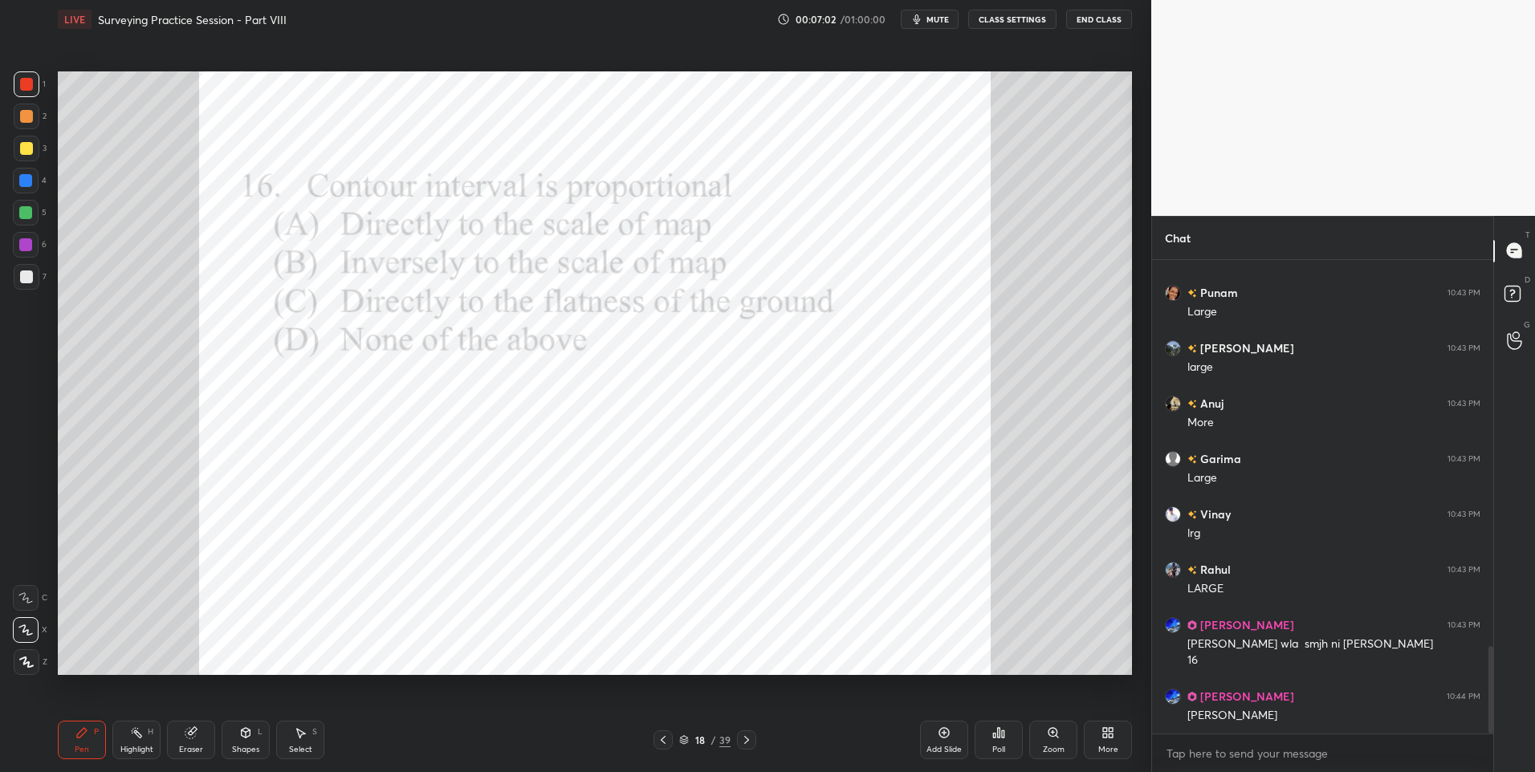
click at [27, 168] on div at bounding box center [26, 181] width 26 height 26
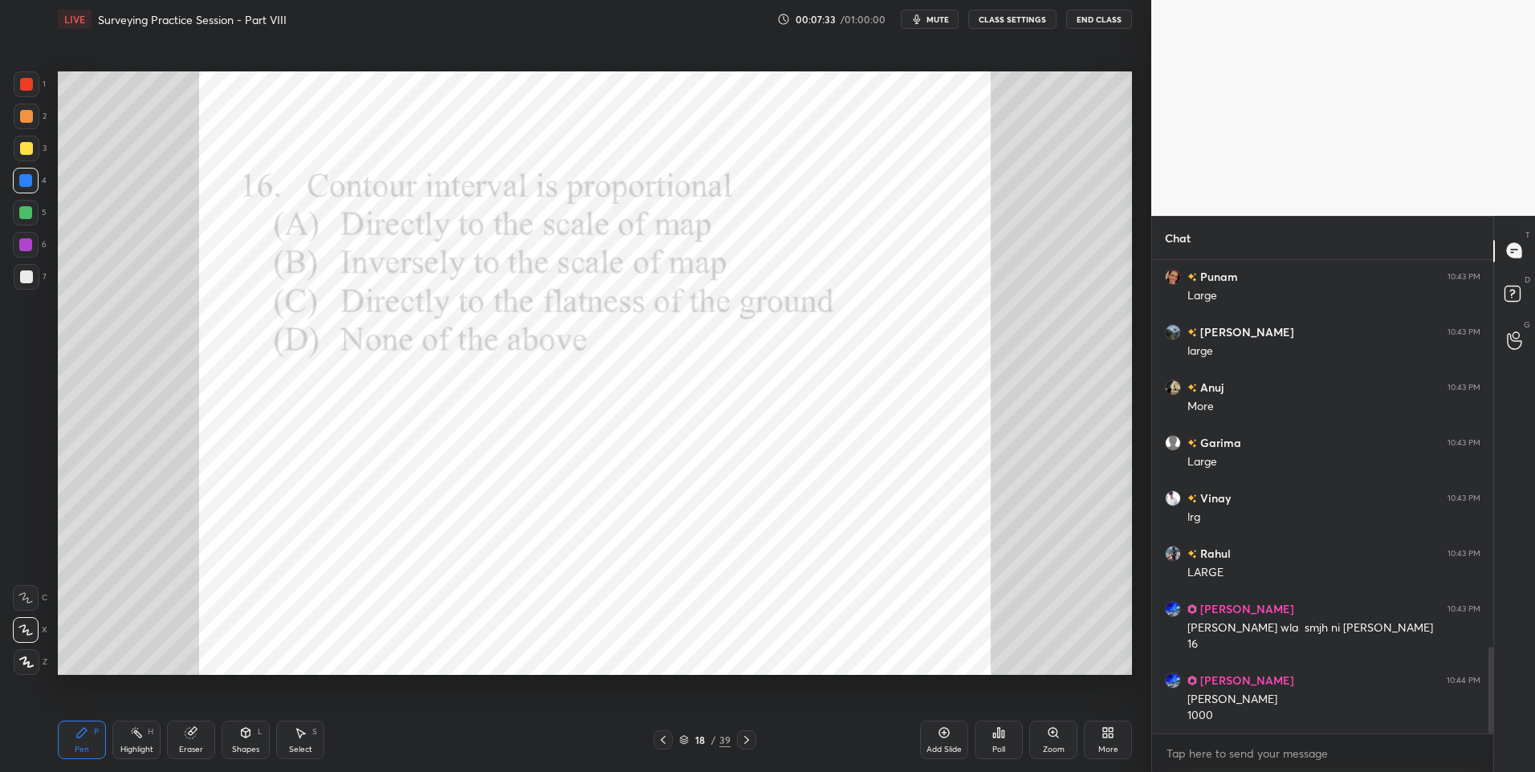
click at [132, 732] on icon at bounding box center [136, 732] width 13 height 13
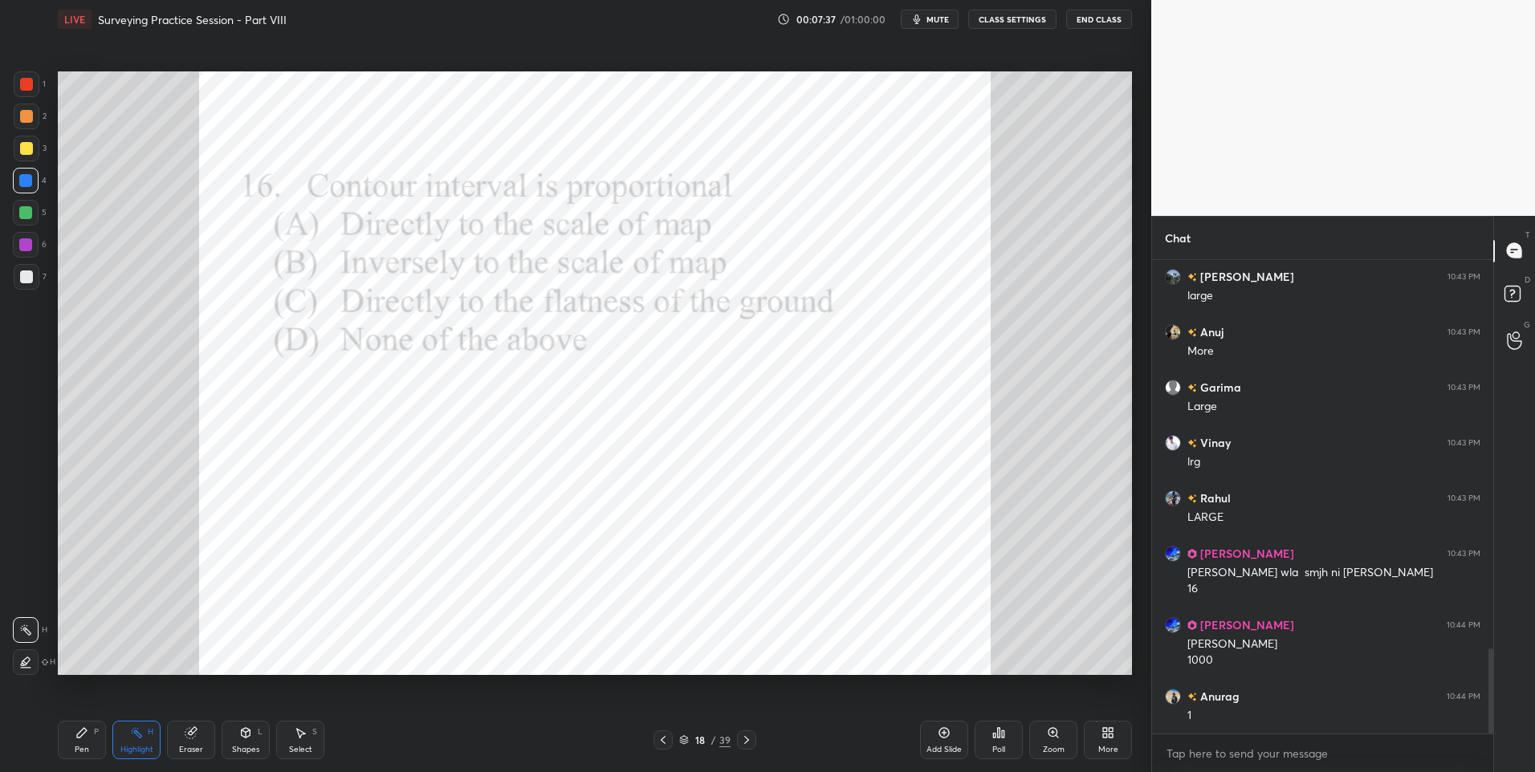
click at [71, 742] on div "Pen P" at bounding box center [82, 740] width 48 height 39
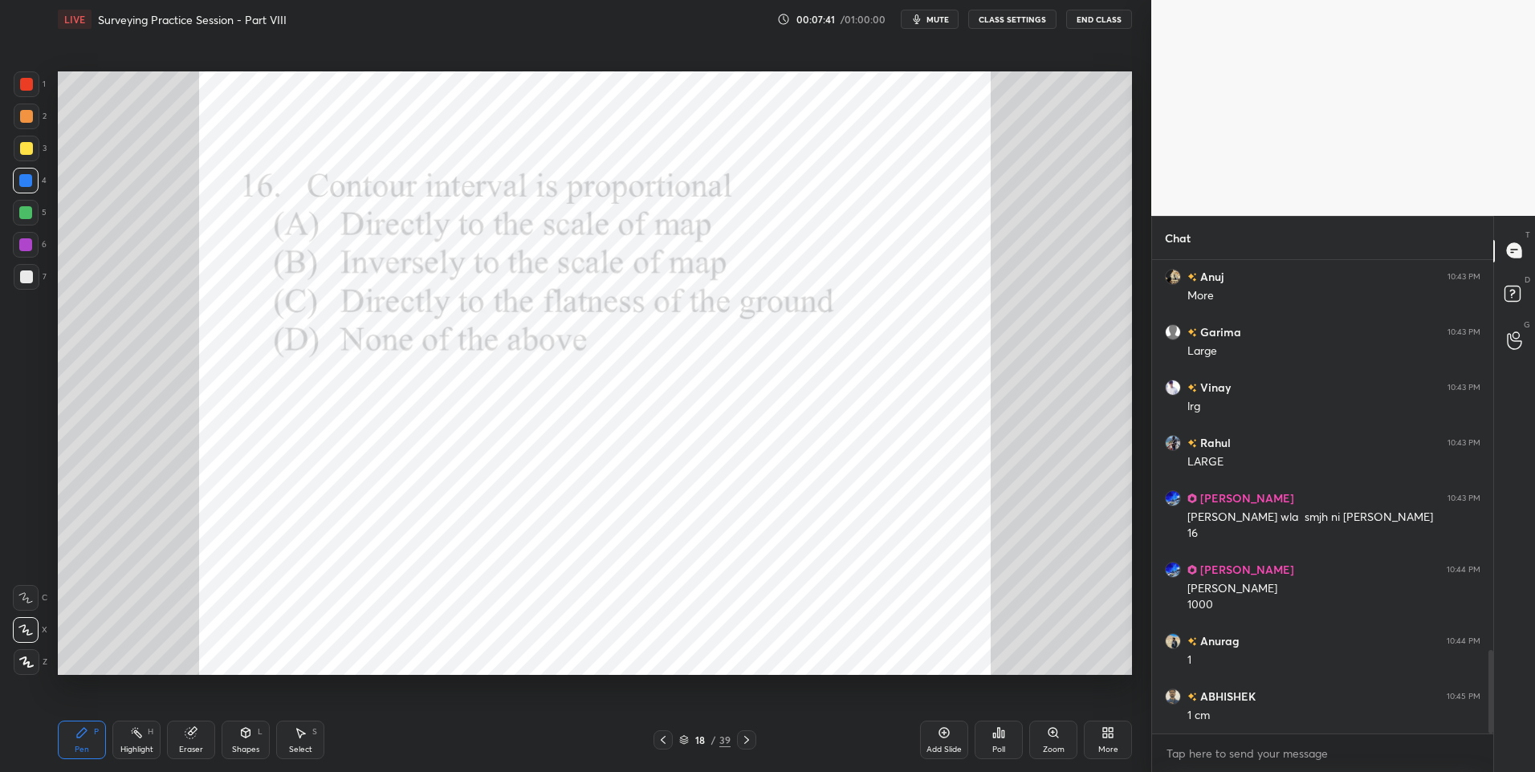
click at [20, 86] on div at bounding box center [26, 84] width 13 height 13
click at [116, 742] on div "Highlight H" at bounding box center [136, 740] width 48 height 39
click at [81, 735] on icon at bounding box center [82, 733] width 10 height 10
click at [25, 177] on div at bounding box center [25, 180] width 13 height 13
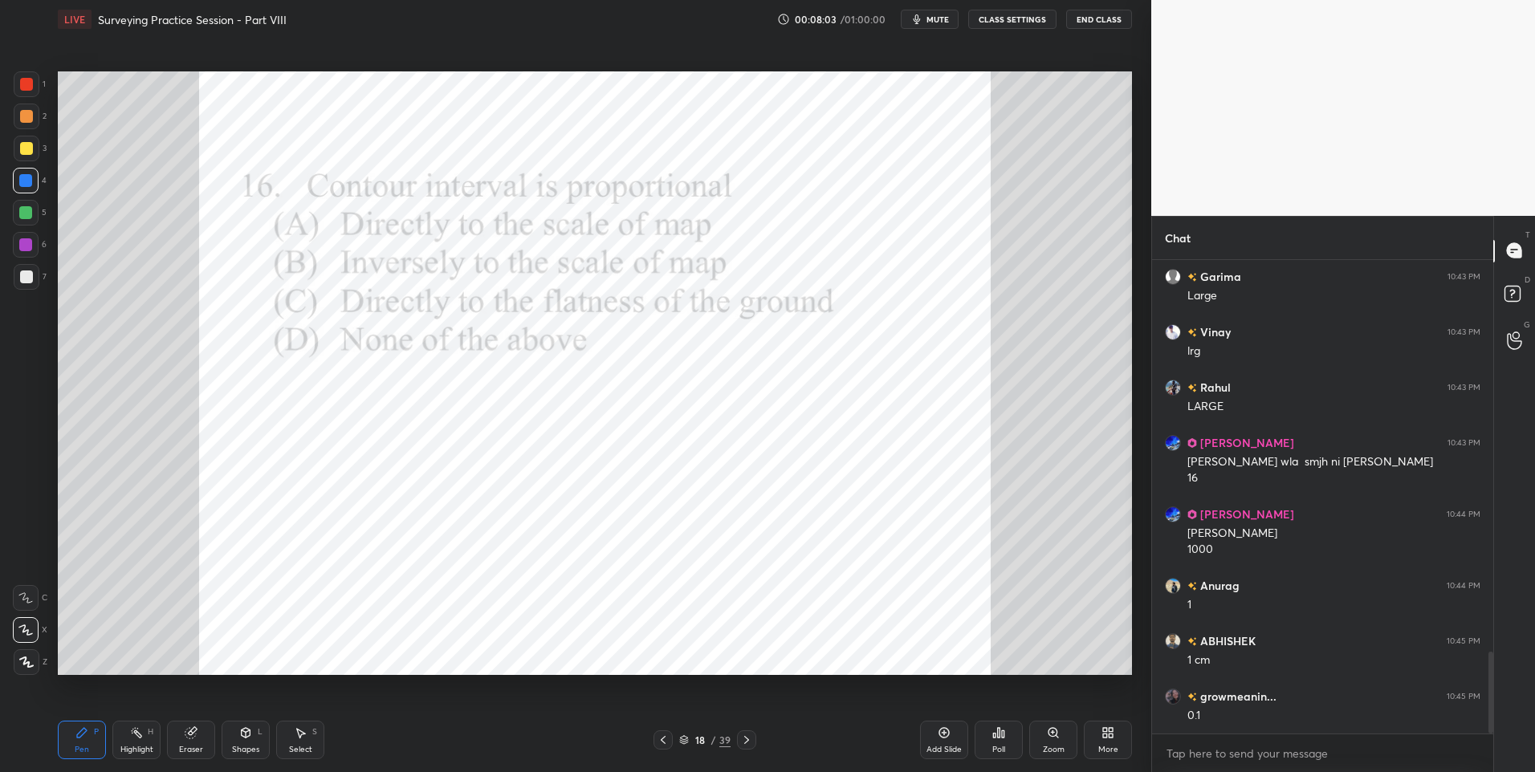
click at [135, 740] on div "Highlight H" at bounding box center [136, 740] width 48 height 39
click at [81, 735] on icon at bounding box center [82, 733] width 10 height 10
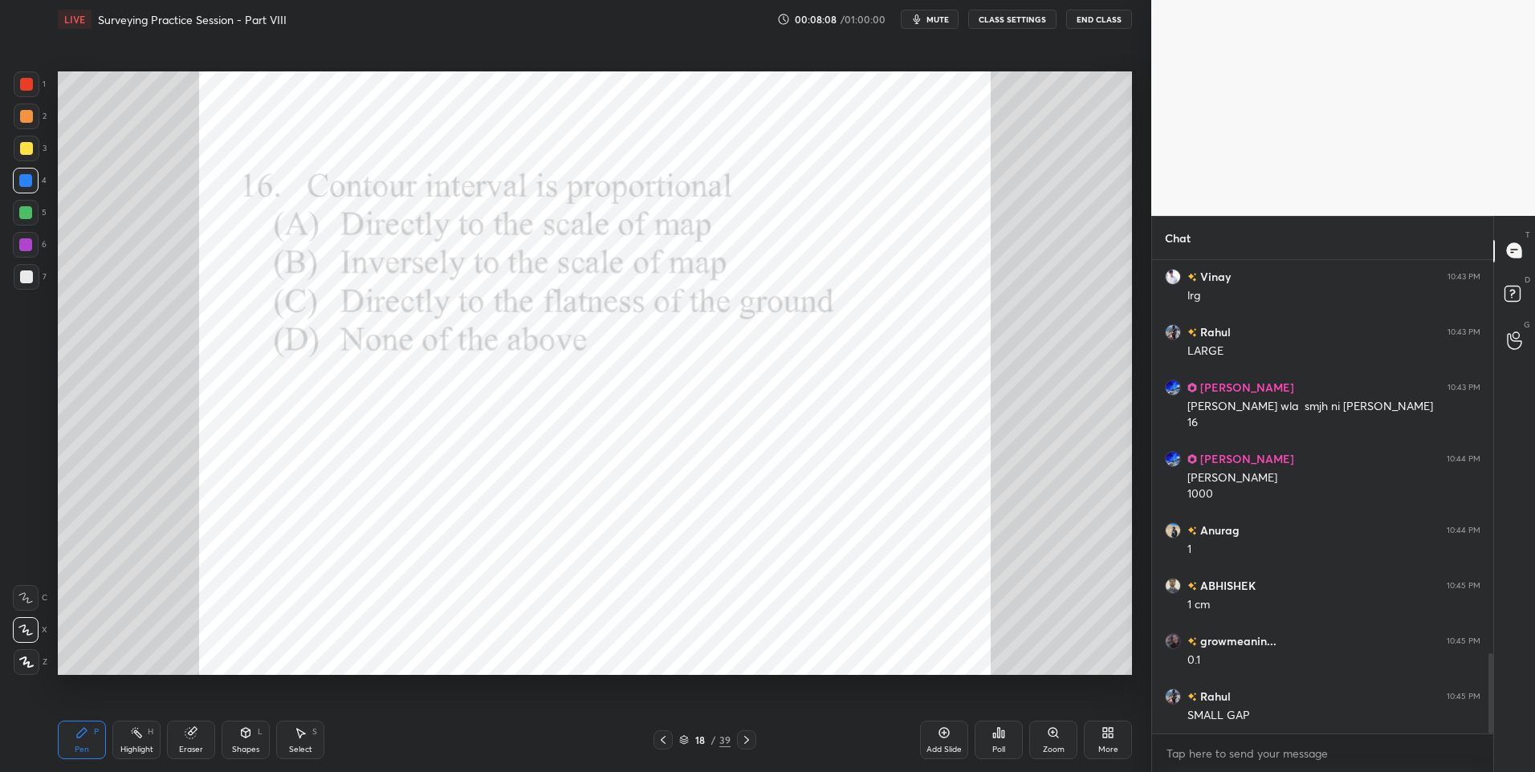
click at [137, 748] on div "Highlight" at bounding box center [136, 750] width 33 height 8
click at [95, 734] on div "P" at bounding box center [96, 732] width 5 height 8
click at [89, 742] on div "Pen P" at bounding box center [82, 740] width 48 height 39
click at [26, 247] on div at bounding box center [25, 244] width 13 height 13
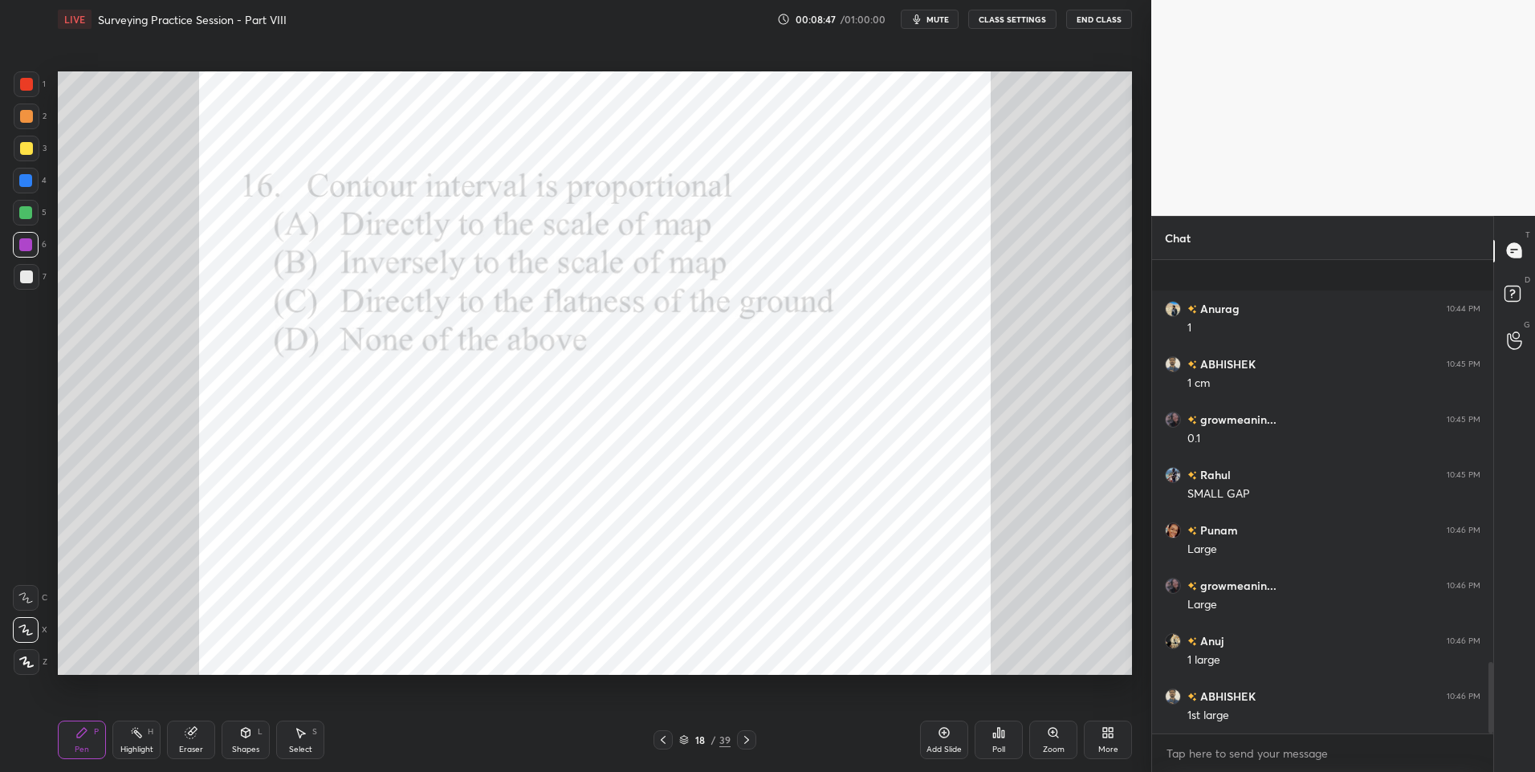
scroll to position [2663, 0]
click at [136, 746] on div "Highlight" at bounding box center [136, 750] width 33 height 8
click at [145, 742] on div "Highlight H" at bounding box center [136, 740] width 48 height 39
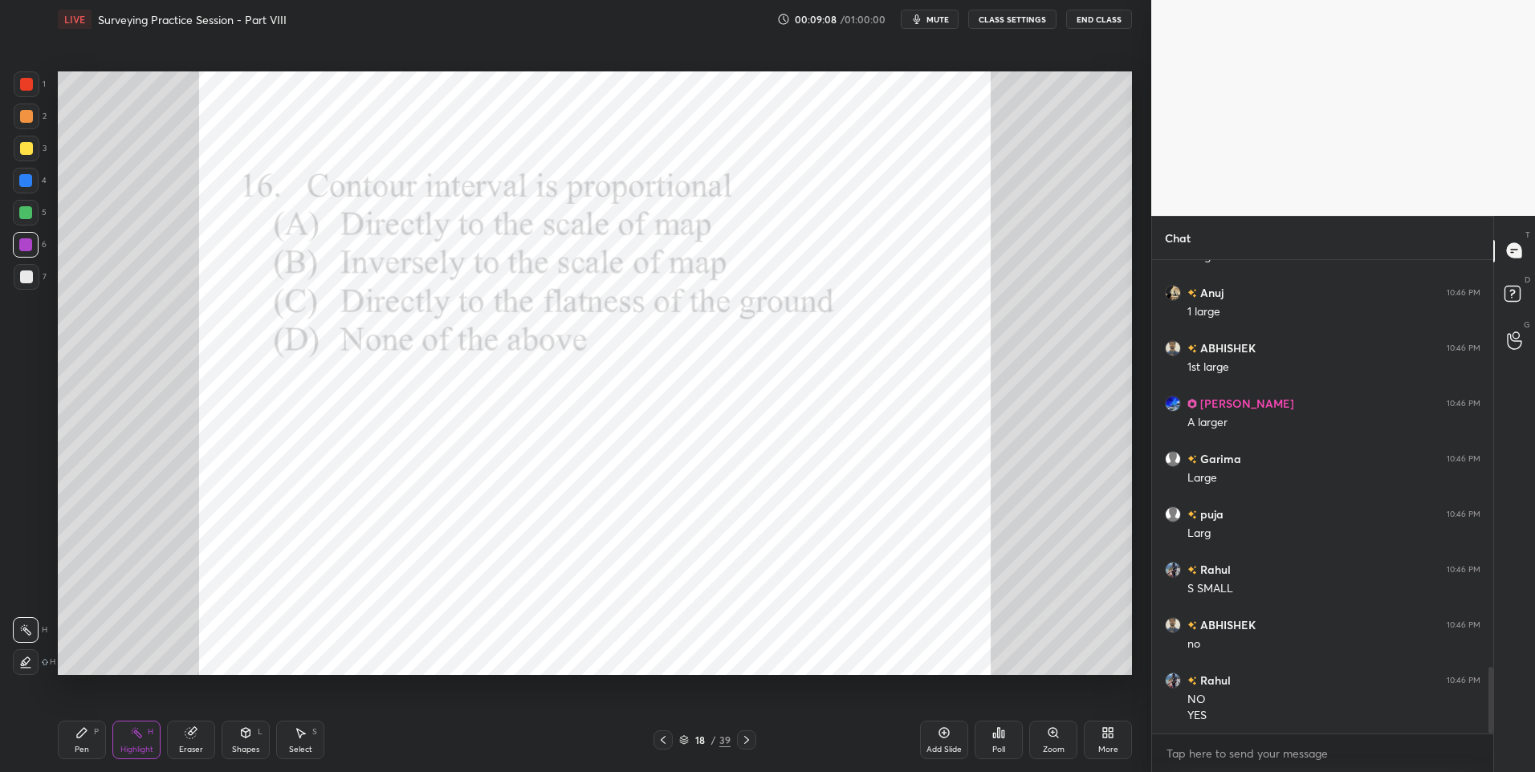
click at [79, 746] on div "Pen" at bounding box center [82, 750] width 14 height 8
click at [27, 118] on div at bounding box center [26, 116] width 13 height 13
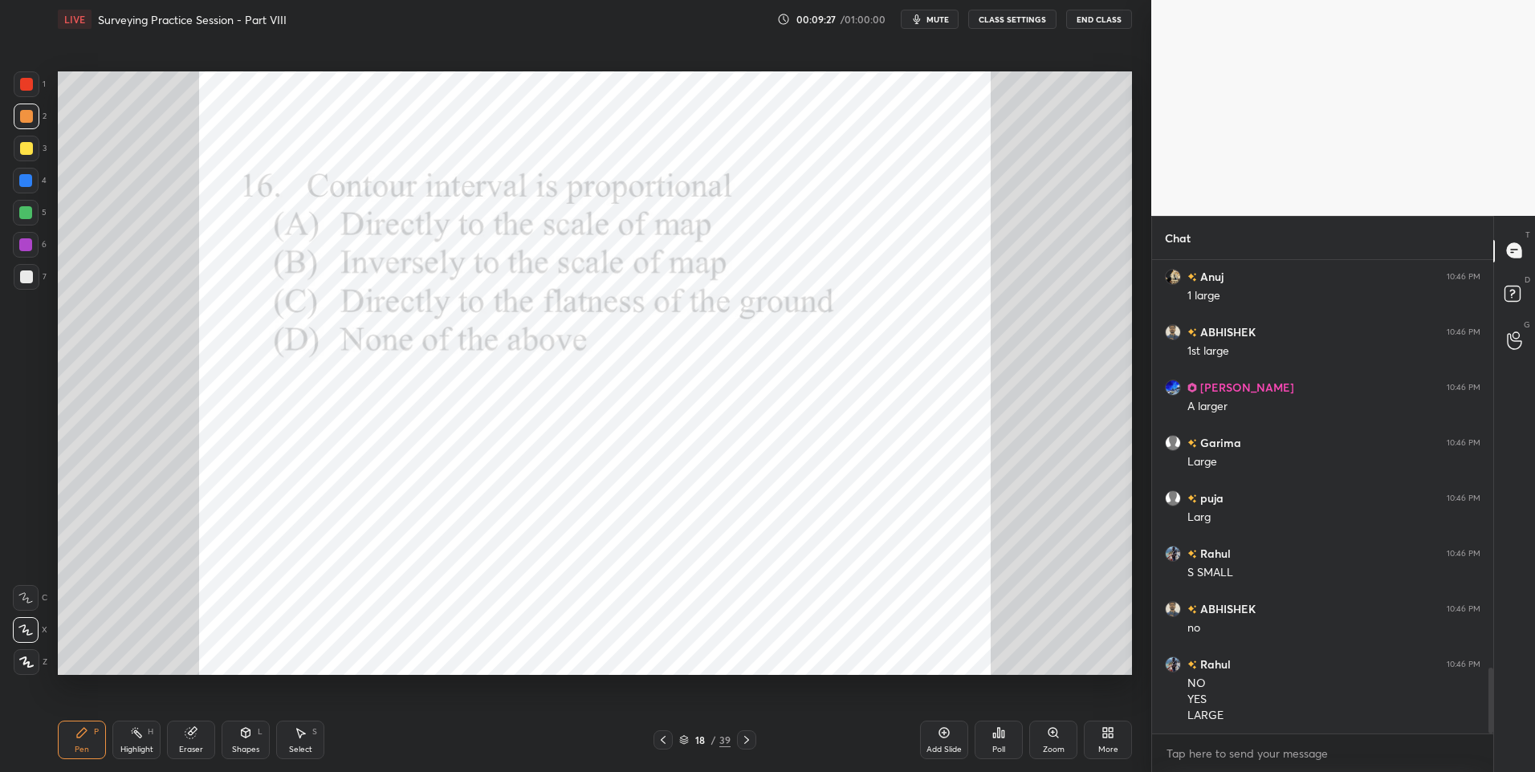
click at [140, 739] on div "Highlight H" at bounding box center [136, 740] width 48 height 39
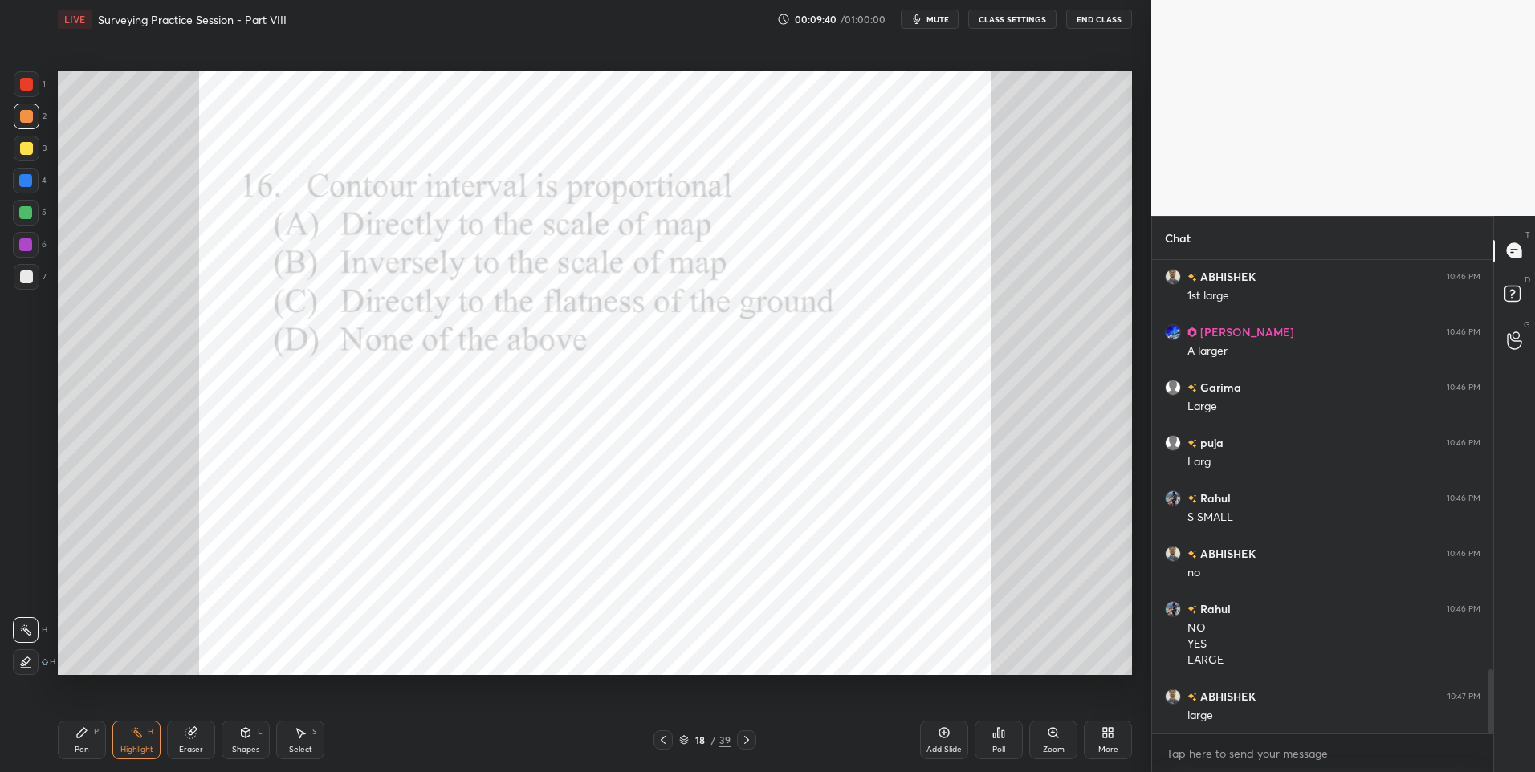
scroll to position [3027, 0]
click at [26, 148] on div at bounding box center [26, 148] width 13 height 13
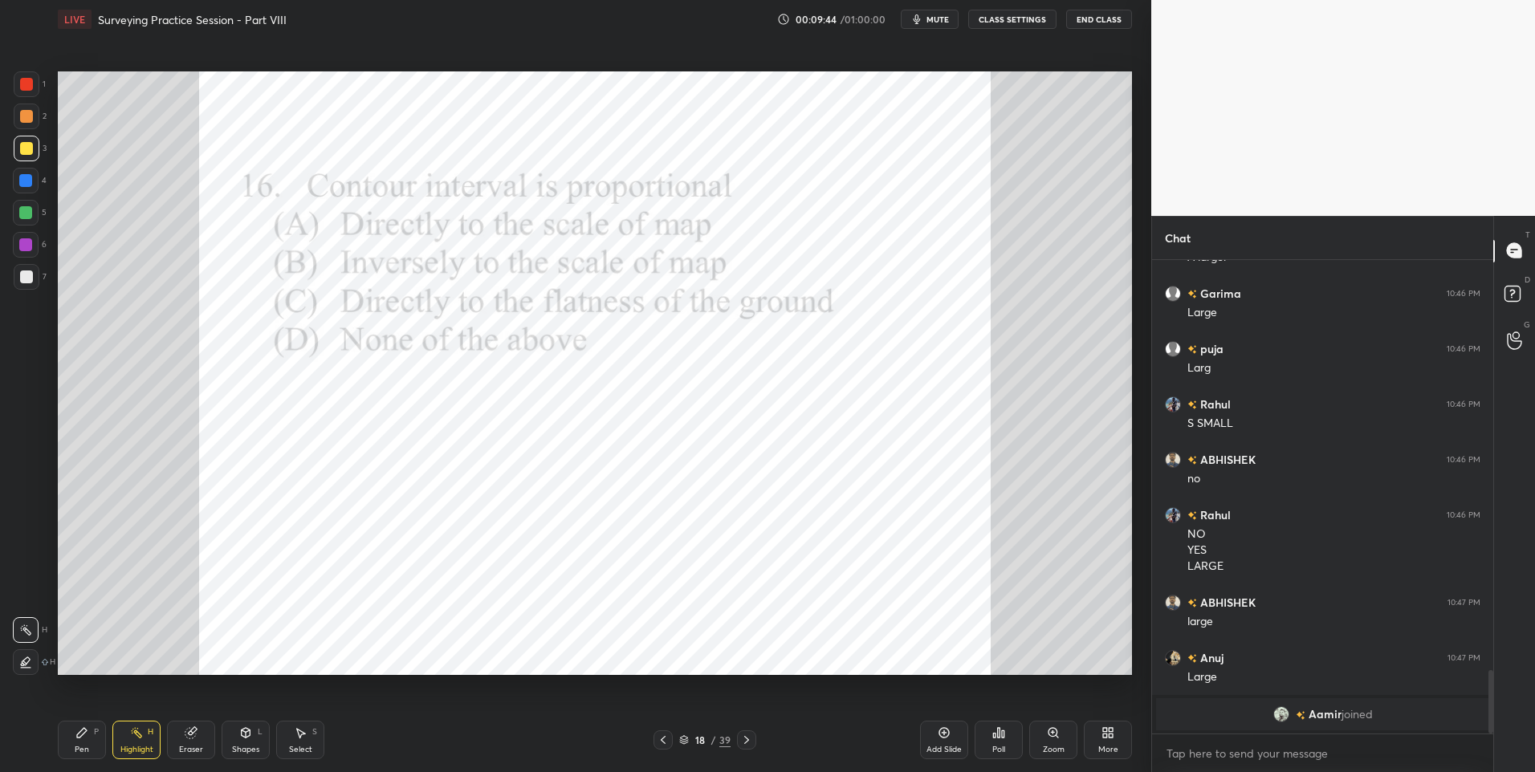
click at [27, 87] on div at bounding box center [26, 84] width 13 height 13
click at [30, 85] on div at bounding box center [26, 84] width 13 height 13
click at [743, 736] on icon at bounding box center [746, 740] width 13 height 13
click at [747, 734] on icon at bounding box center [746, 740] width 13 height 13
click at [80, 748] on div "Pen" at bounding box center [82, 750] width 14 height 8
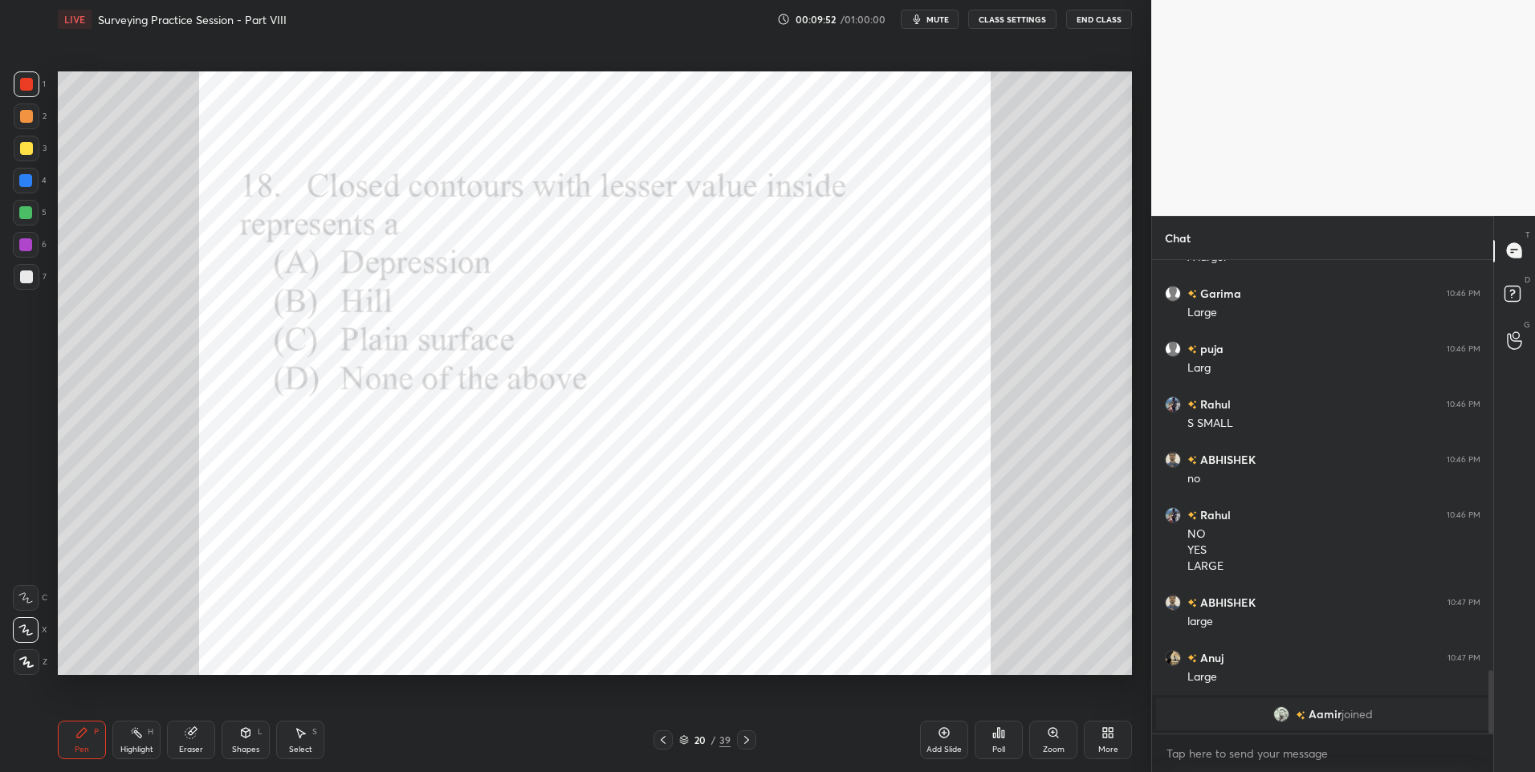
click at [1001, 739] on div "Poll" at bounding box center [998, 740] width 48 height 39
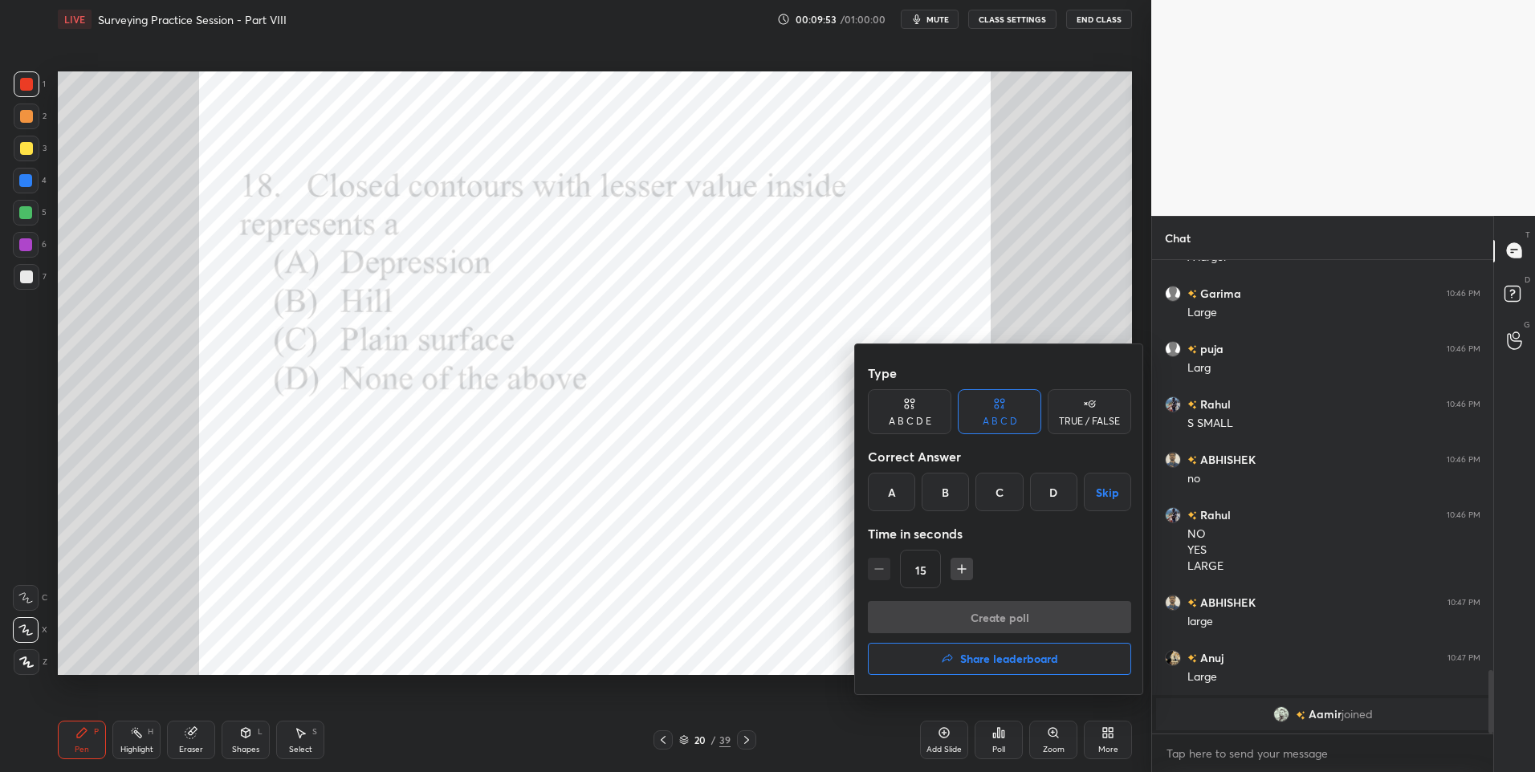
click at [908, 487] on div "A" at bounding box center [891, 492] width 47 height 39
click at [962, 570] on icon "button" at bounding box center [962, 569] width 16 height 16
click at [885, 567] on icon "button" at bounding box center [879, 569] width 16 height 16
type input "15"
click at [940, 614] on button "Create poll" at bounding box center [999, 617] width 263 height 32
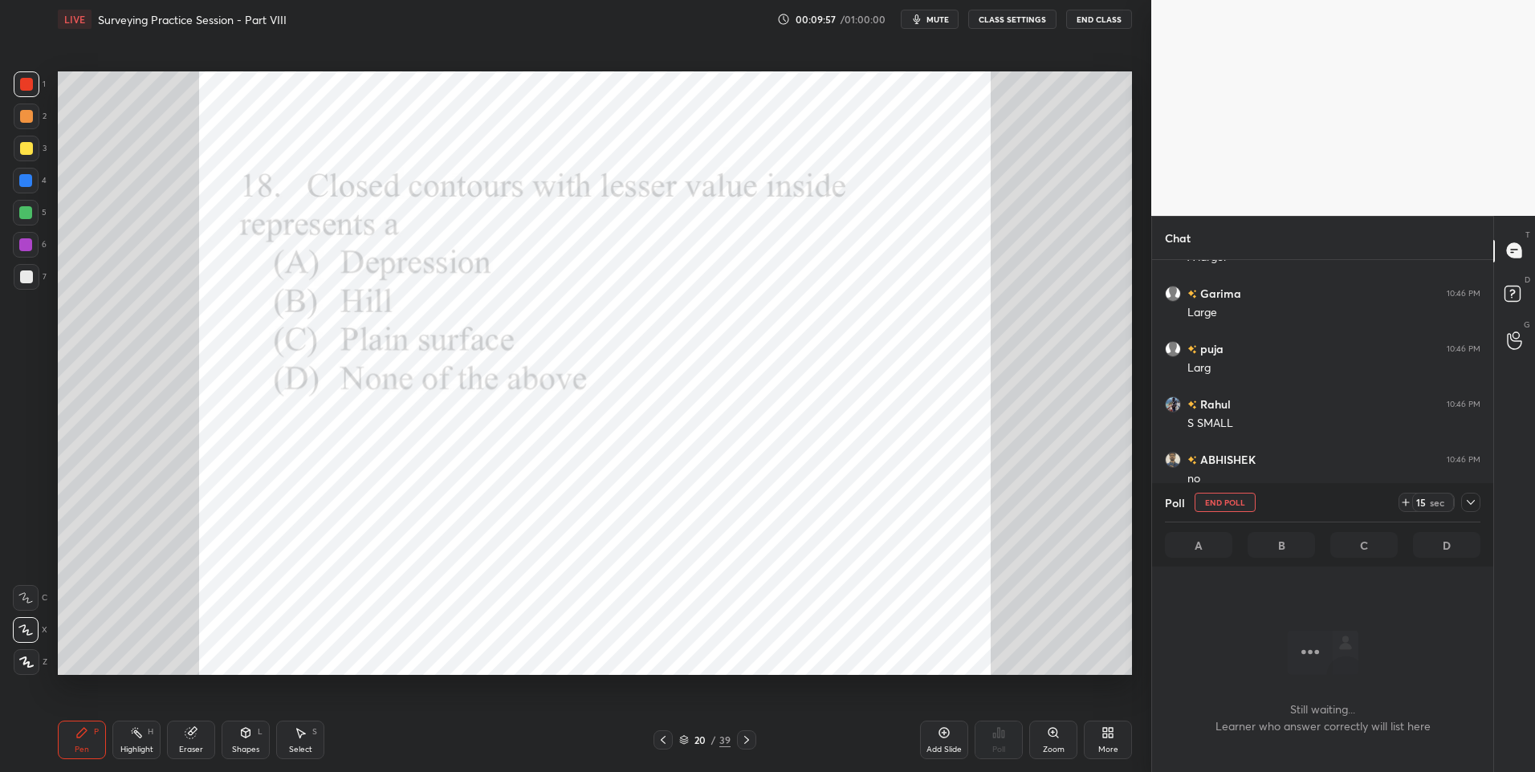
scroll to position [424, 336]
click at [20, 251] on div at bounding box center [26, 245] width 26 height 26
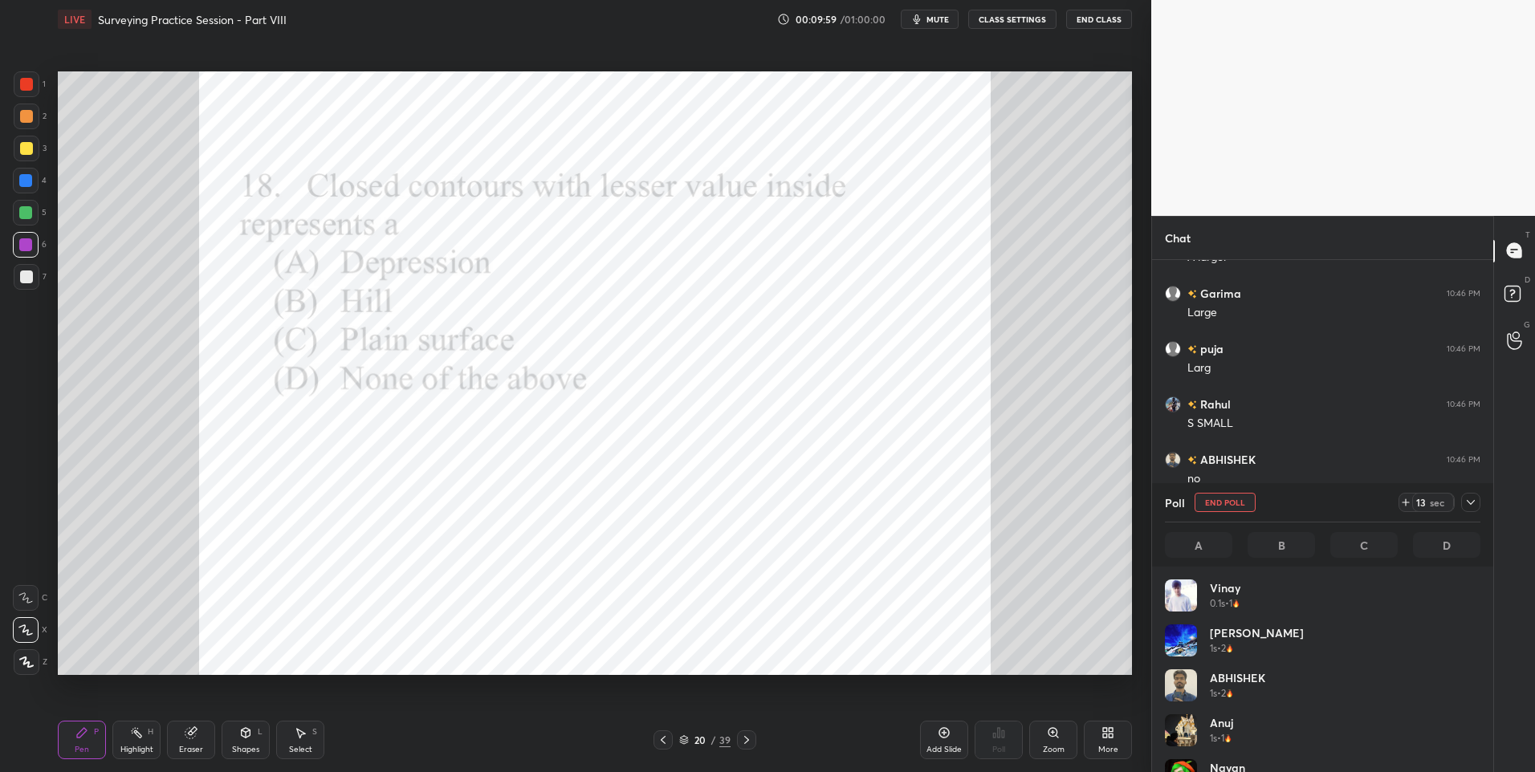
scroll to position [188, 311]
click at [1472, 501] on icon at bounding box center [1470, 502] width 13 height 13
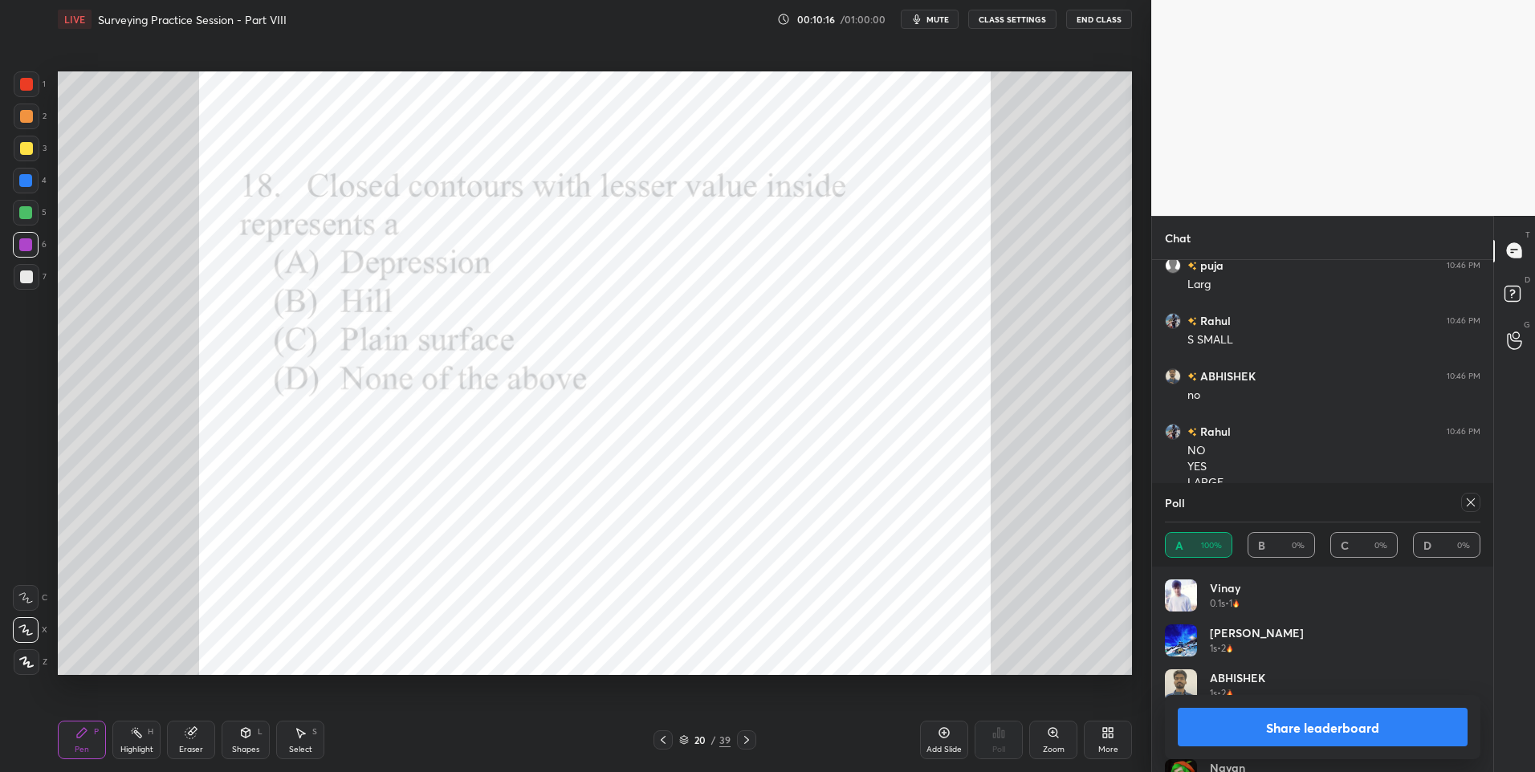
click at [1466, 499] on icon at bounding box center [1470, 502] width 13 height 13
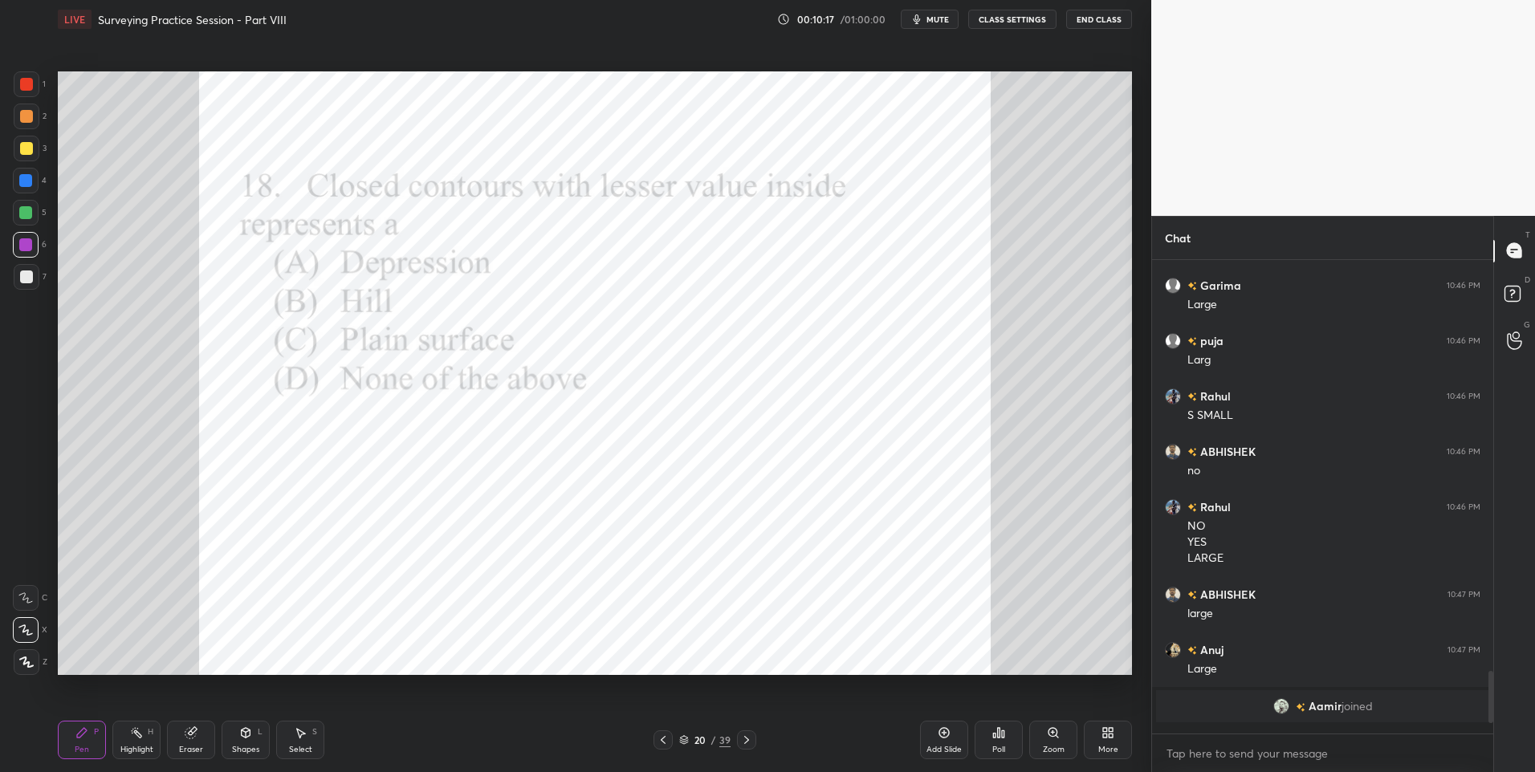
scroll to position [3065, 0]
click at [746, 733] on div at bounding box center [746, 739] width 19 height 19
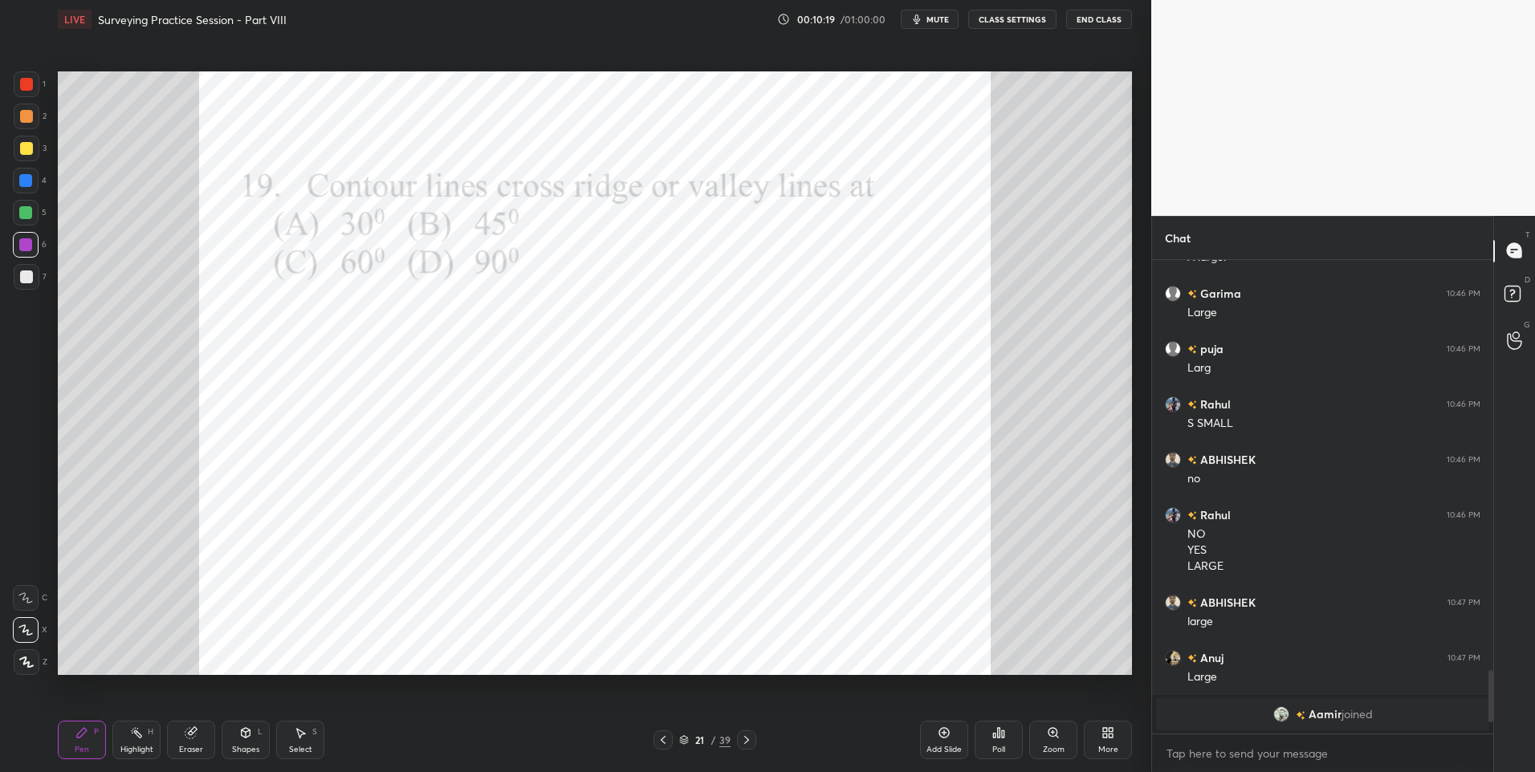
click at [1007, 730] on div "Poll" at bounding box center [998, 740] width 48 height 39
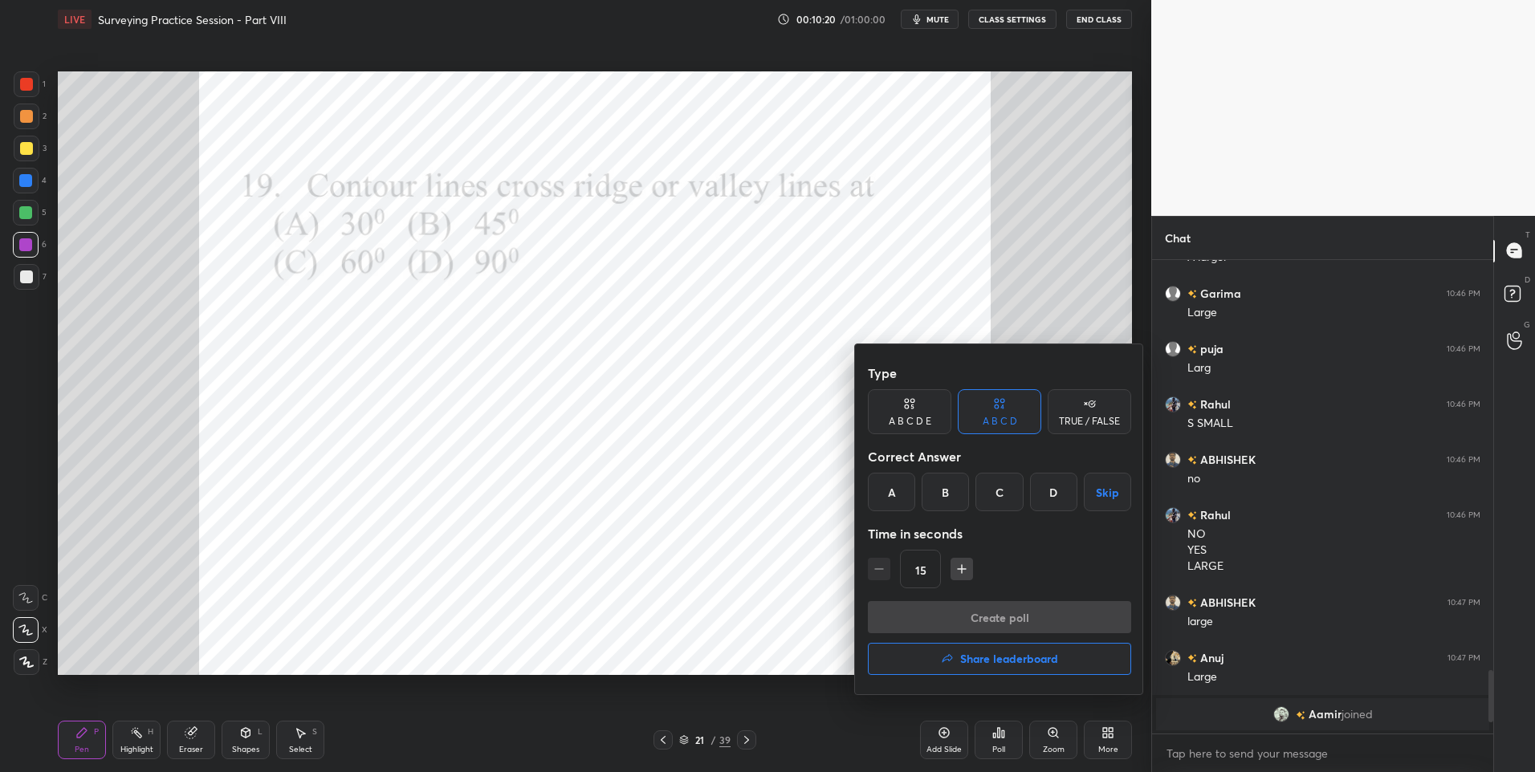
click at [1060, 487] on div "D" at bounding box center [1053, 492] width 47 height 39
click at [991, 602] on button "Create poll" at bounding box center [999, 617] width 263 height 32
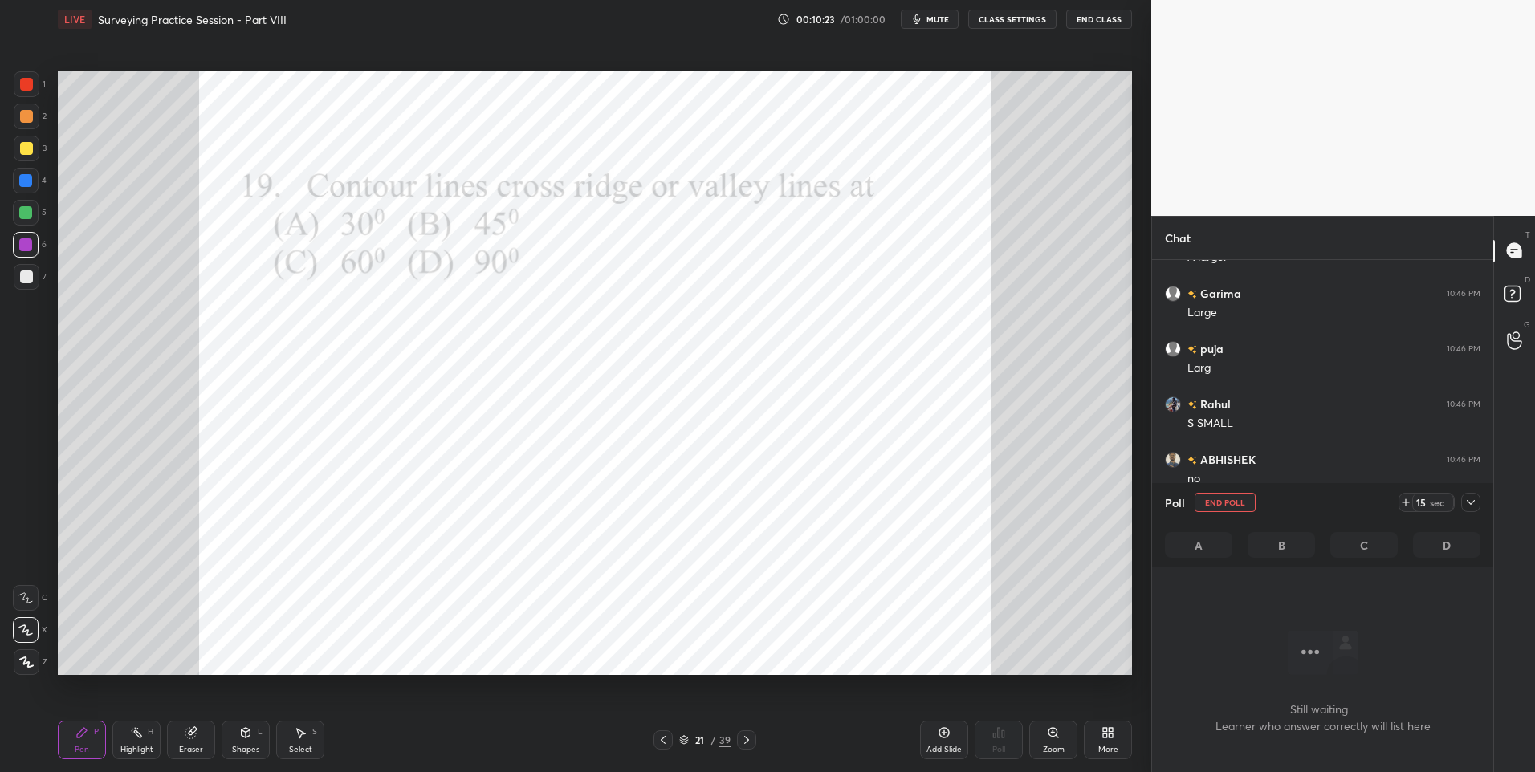
scroll to position [474, 336]
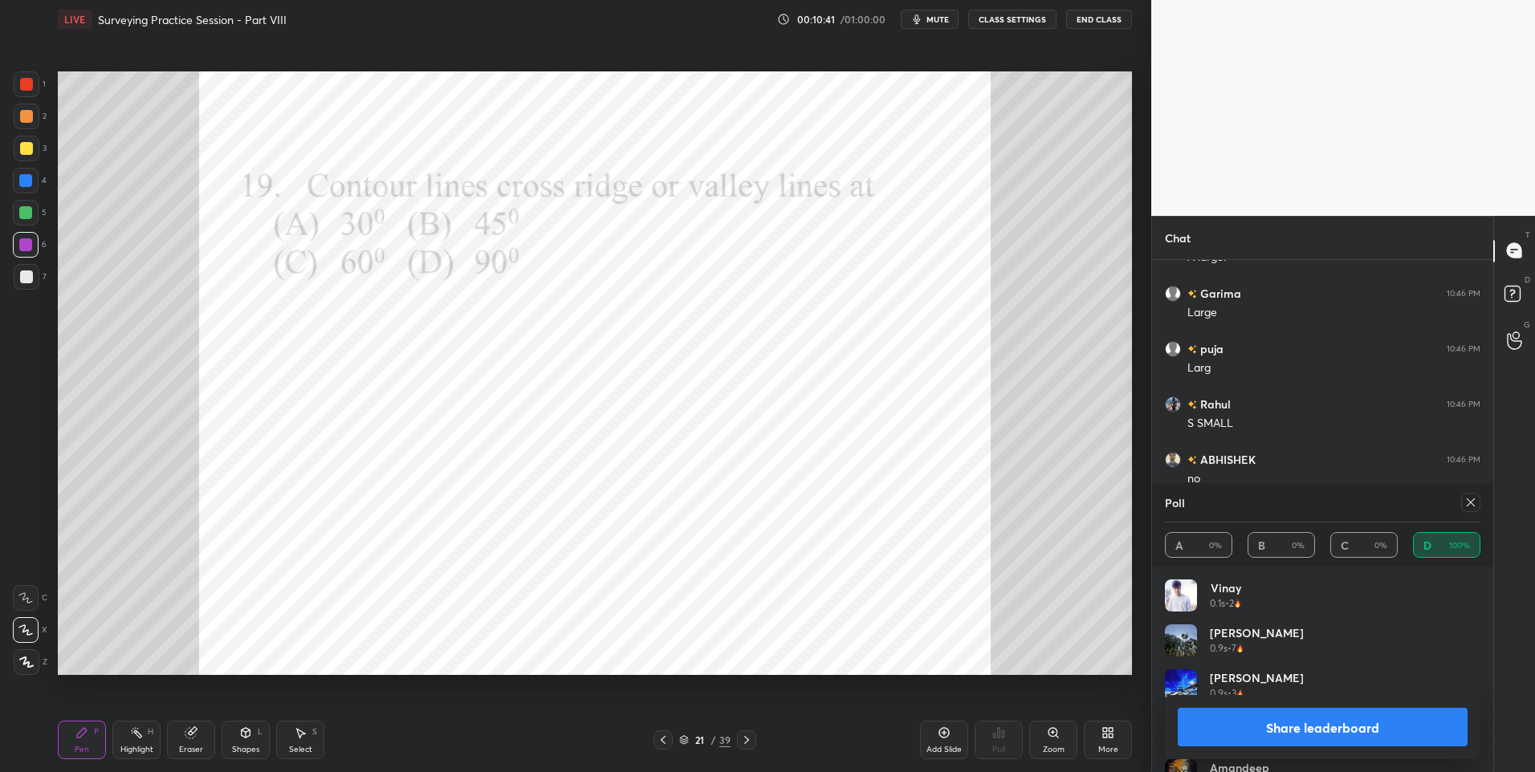
click at [745, 739] on icon at bounding box center [746, 740] width 13 height 13
click at [1468, 497] on icon at bounding box center [1470, 502] width 13 height 13
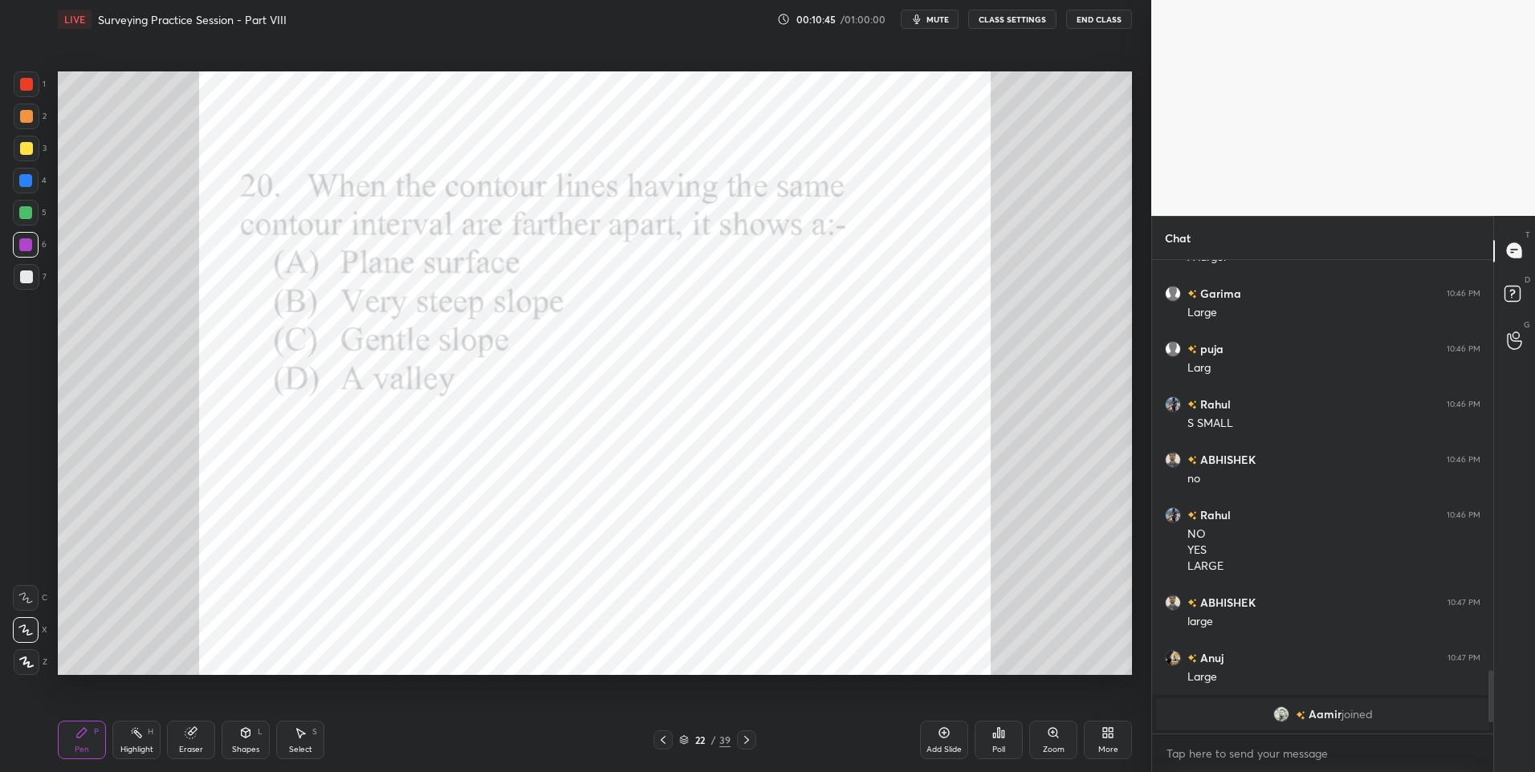
click at [992, 728] on icon at bounding box center [998, 732] width 13 height 13
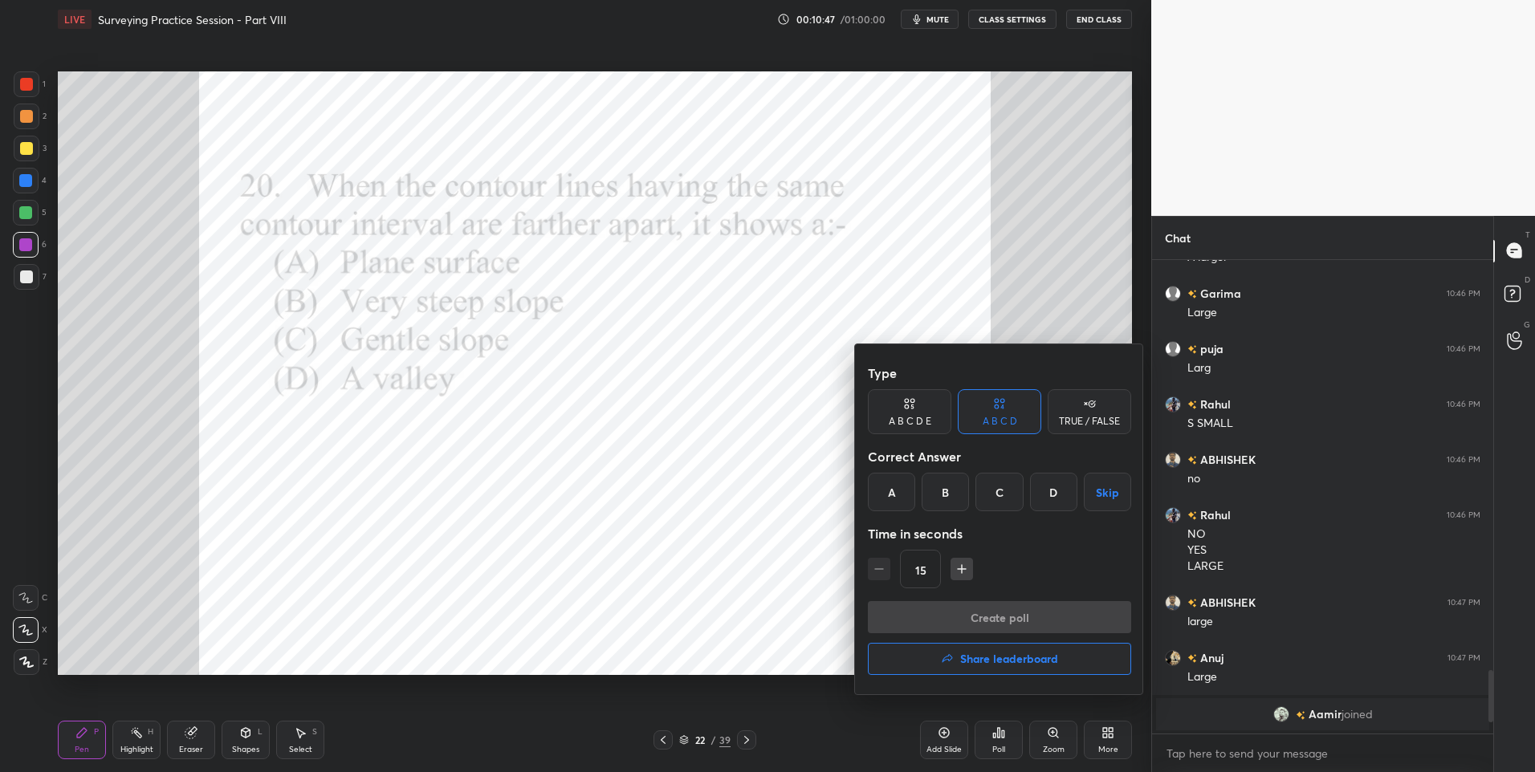
click at [999, 498] on div "C" at bounding box center [998, 492] width 47 height 39
click at [962, 612] on button "Create poll" at bounding box center [999, 617] width 263 height 32
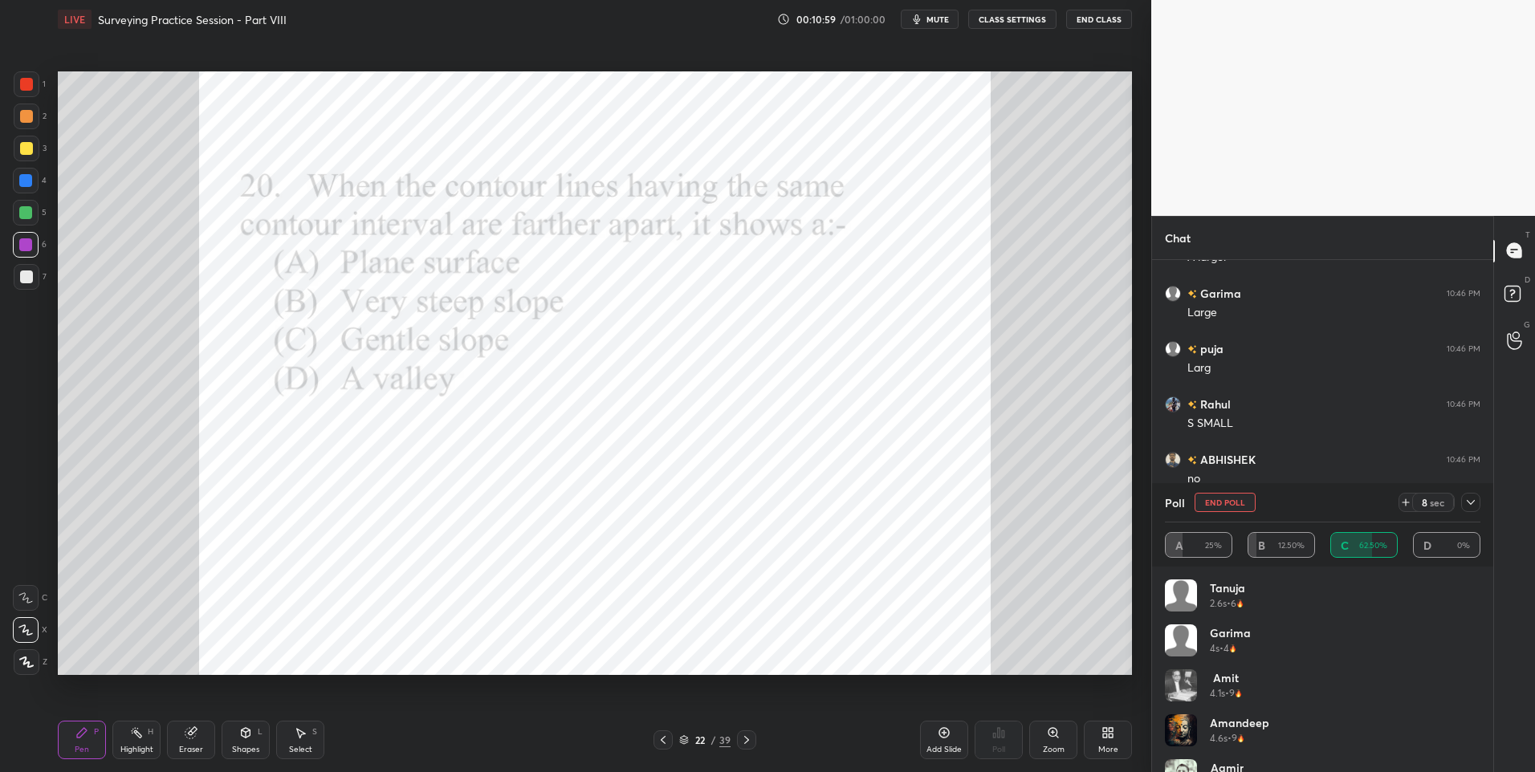
click at [1405, 500] on icon at bounding box center [1405, 502] width 13 height 13
click at [1479, 499] on div at bounding box center [1470, 502] width 19 height 19
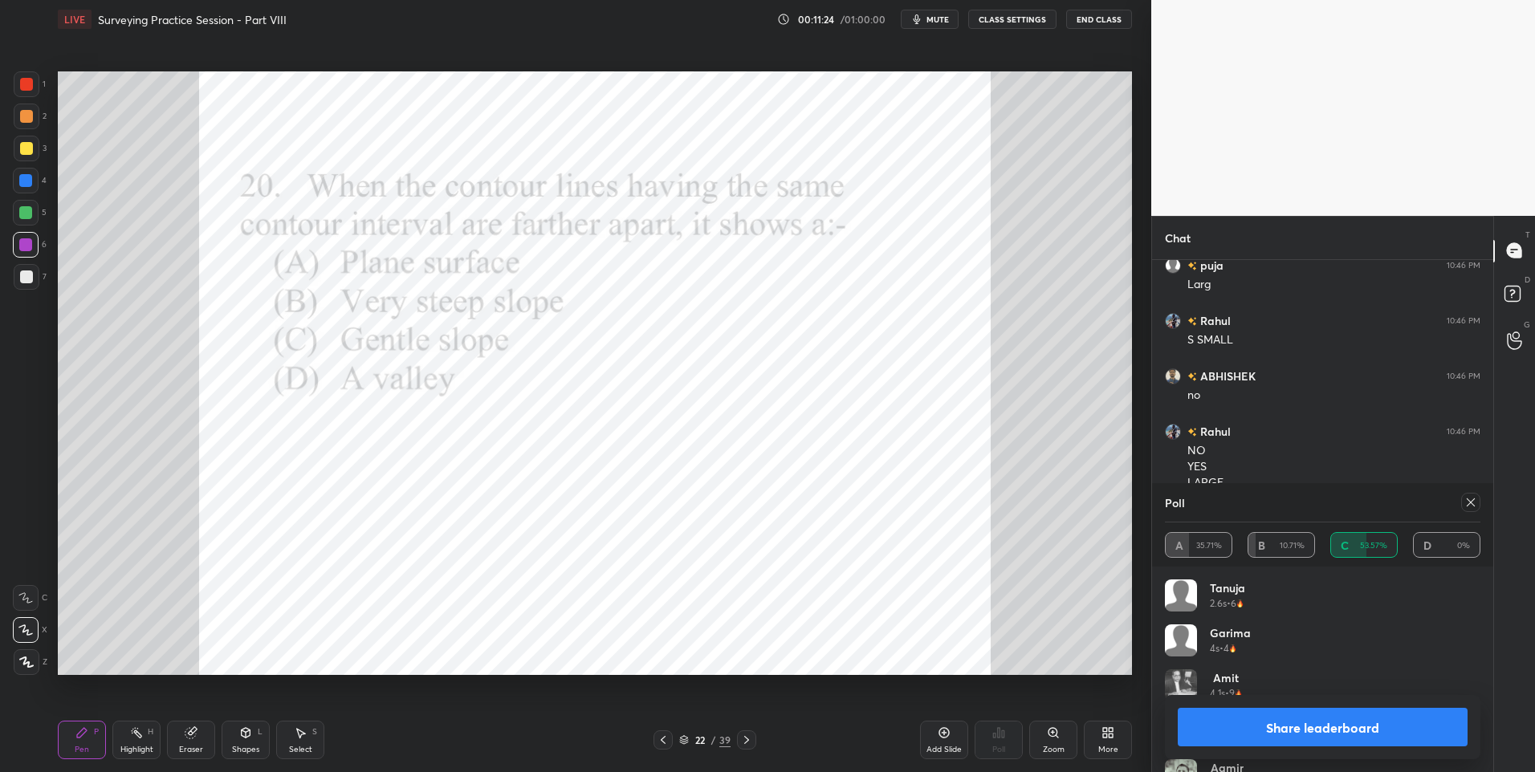
click at [1468, 502] on icon at bounding box center [1470, 502] width 13 height 13
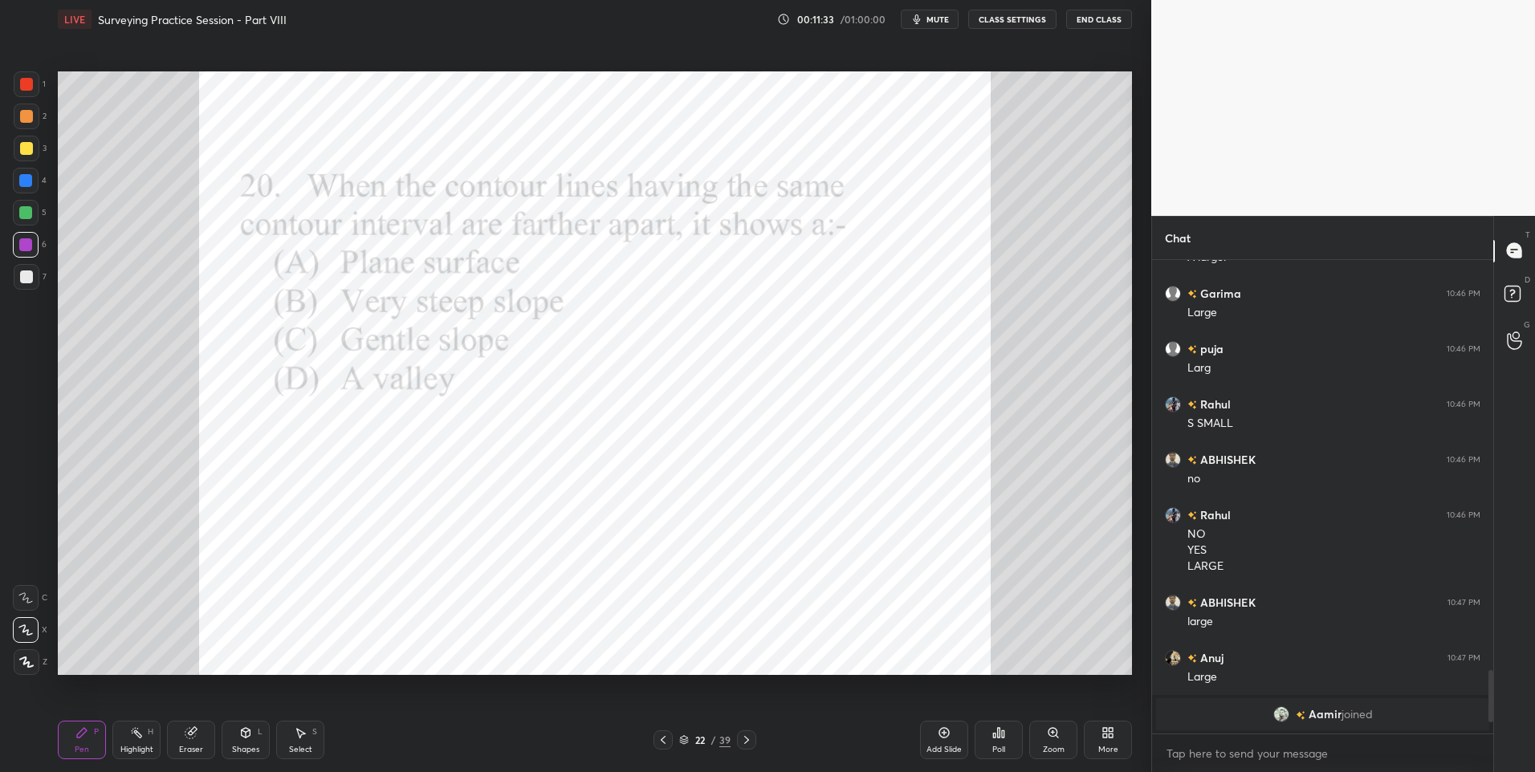
click at [295, 743] on div "Select S" at bounding box center [300, 740] width 48 height 39
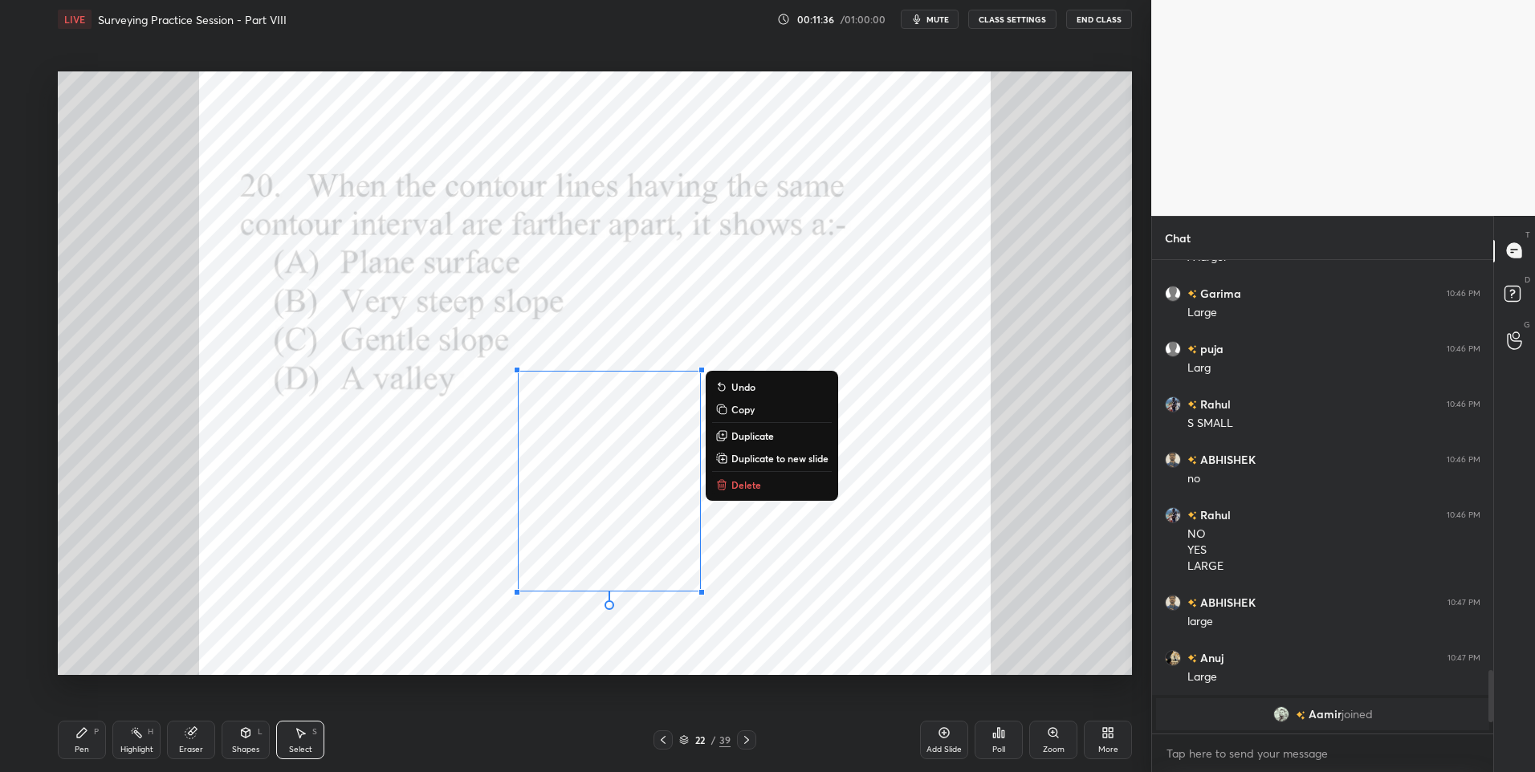
click at [730, 627] on div "0 ° Undo Copy Duplicate Duplicate to new slide Delete" at bounding box center [595, 373] width 1074 height 604
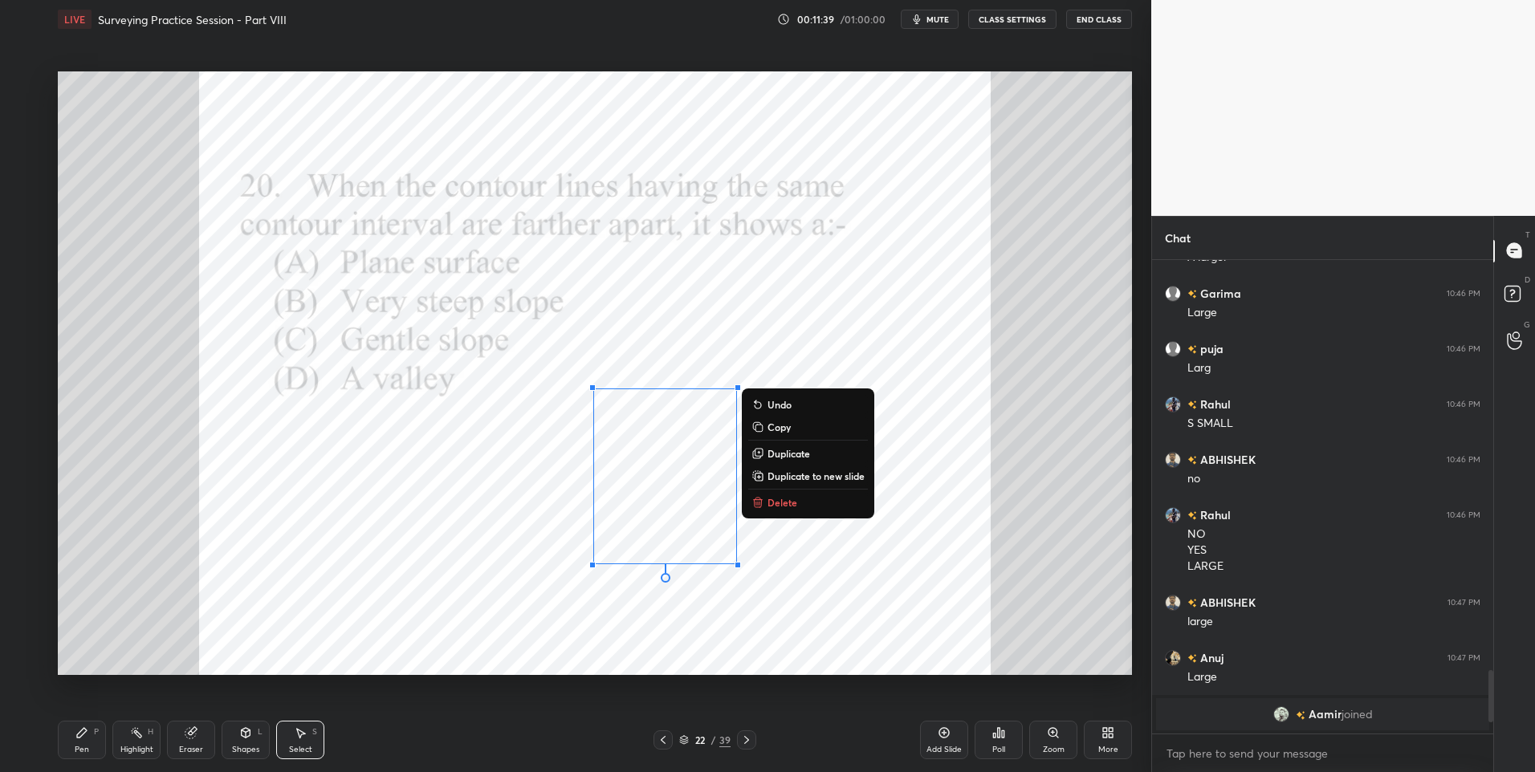
click at [717, 645] on div "0 ° Undo Copy Duplicate Duplicate to new slide Delete" at bounding box center [595, 373] width 1074 height 604
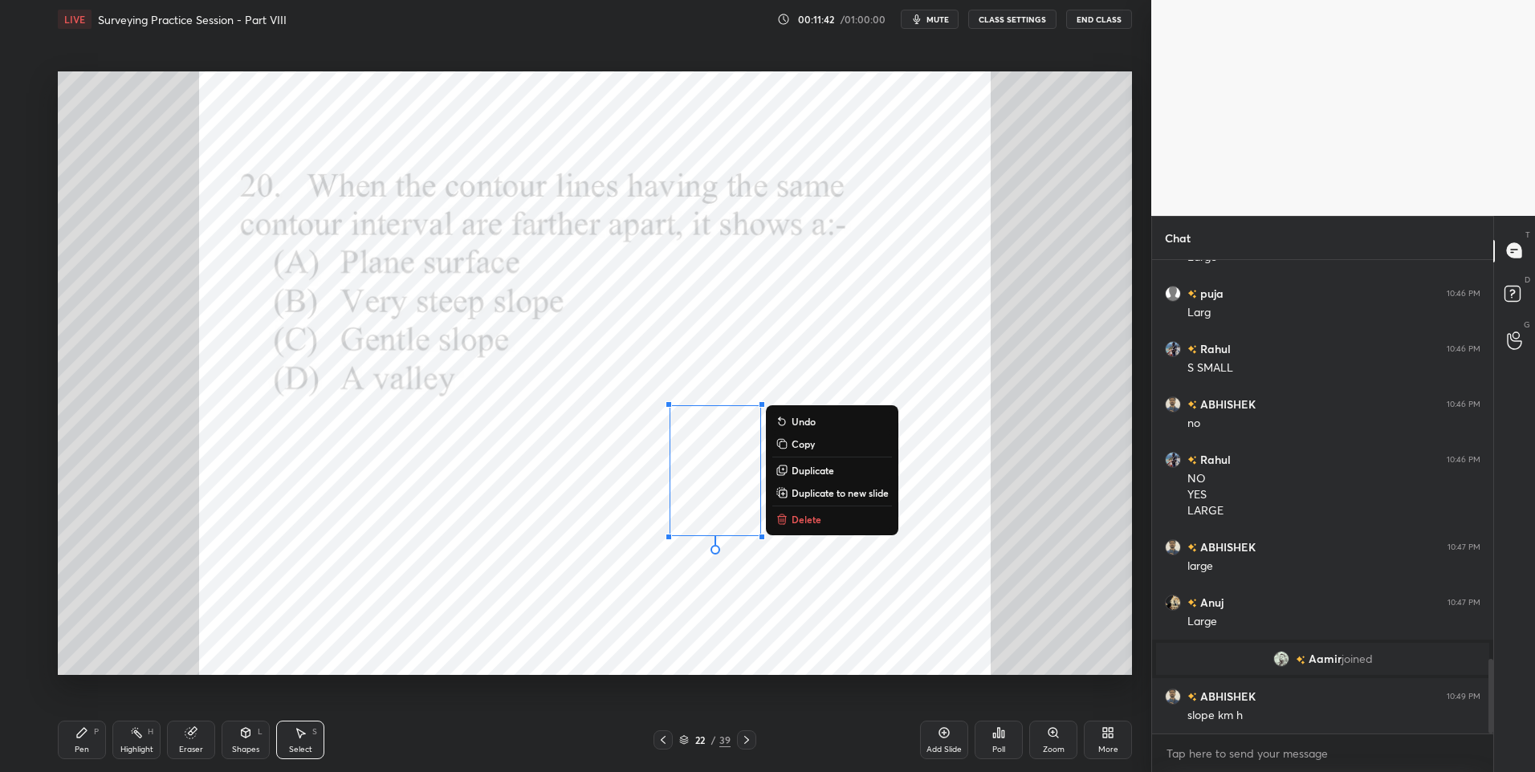
click at [650, 627] on div "0 ° Undo Copy Duplicate Duplicate to new slide Delete" at bounding box center [595, 373] width 1074 height 604
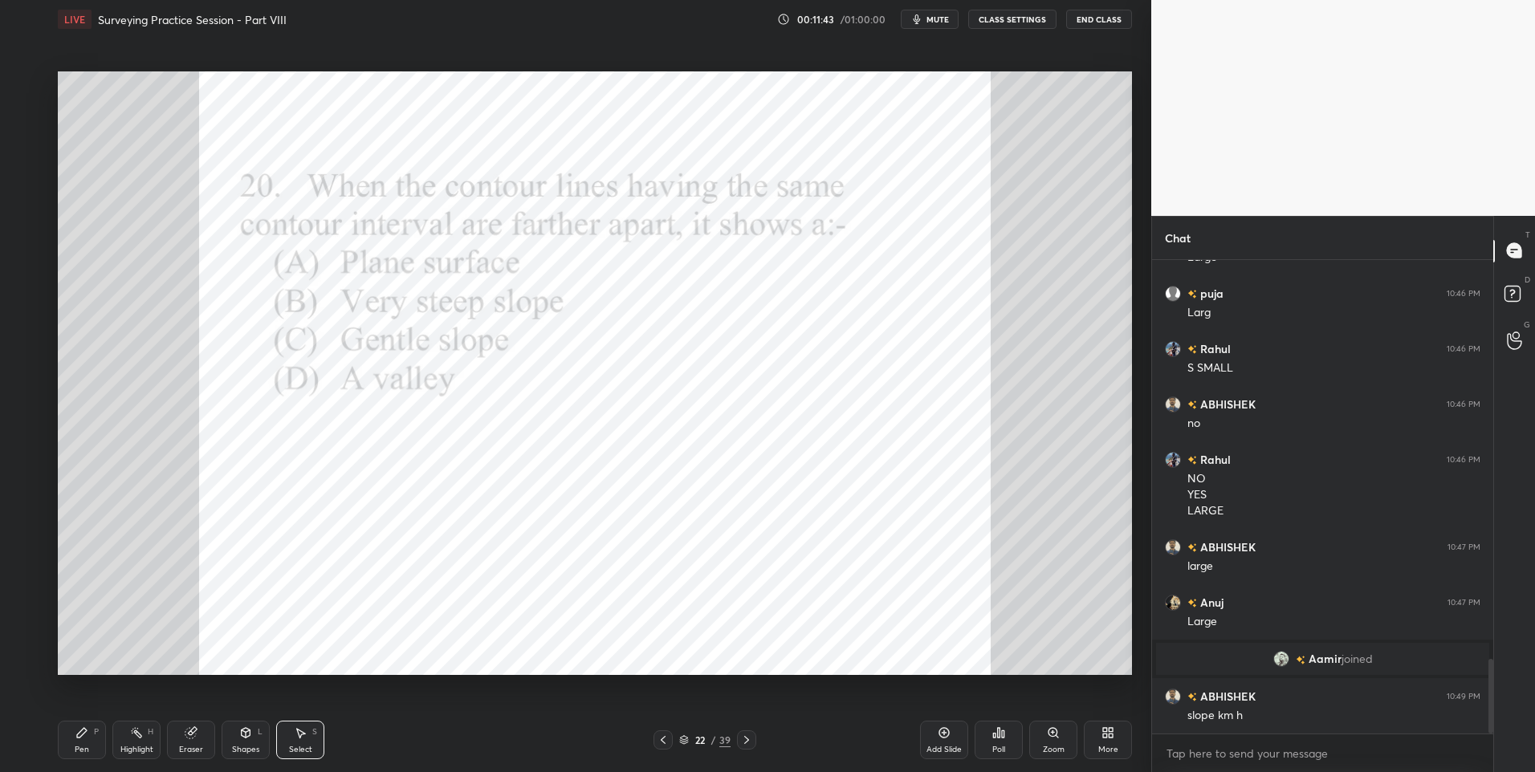
click at [82, 739] on div "Pen P" at bounding box center [82, 740] width 48 height 39
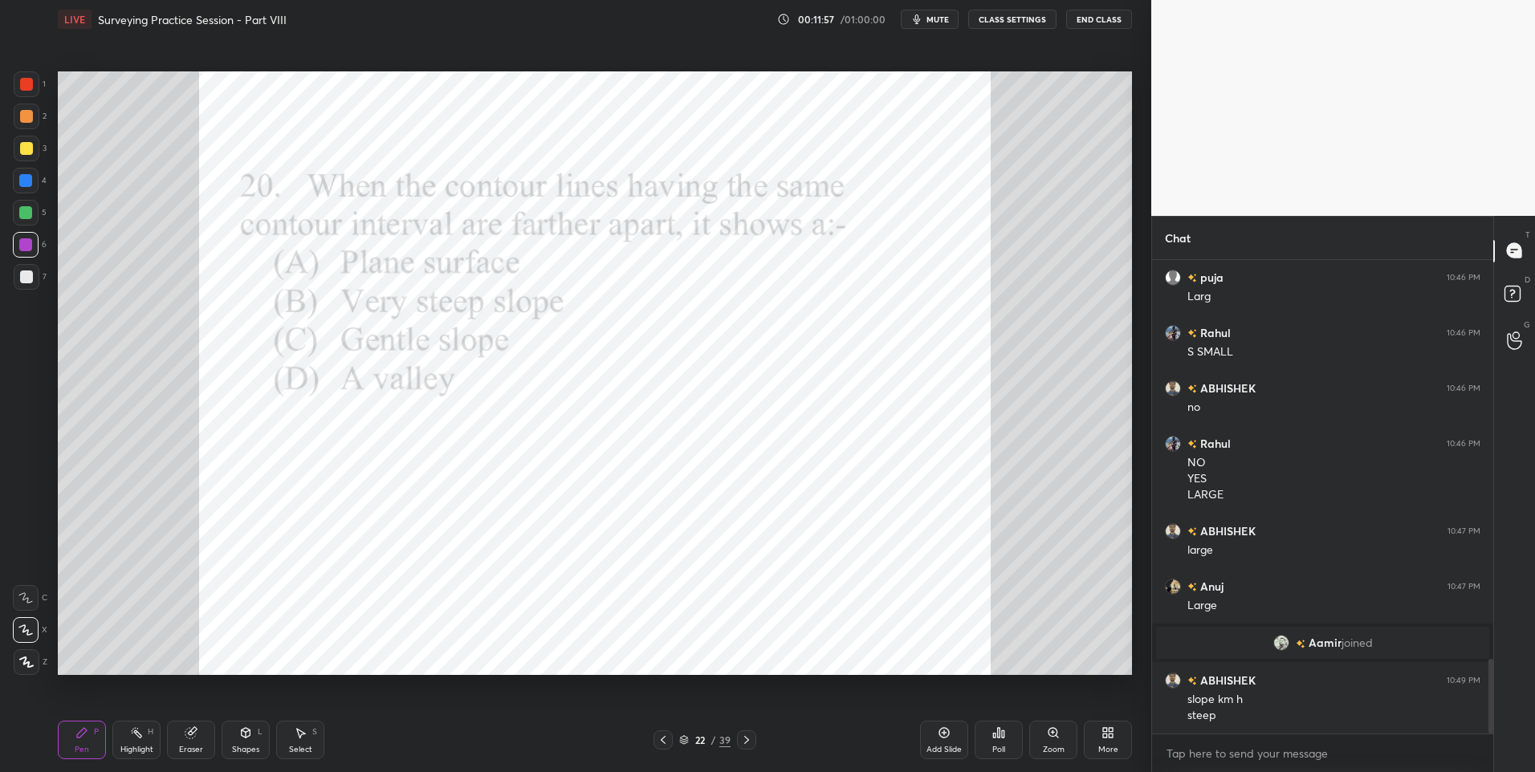
click at [747, 734] on icon at bounding box center [746, 740] width 13 height 13
click at [998, 732] on icon at bounding box center [999, 733] width 2 height 10
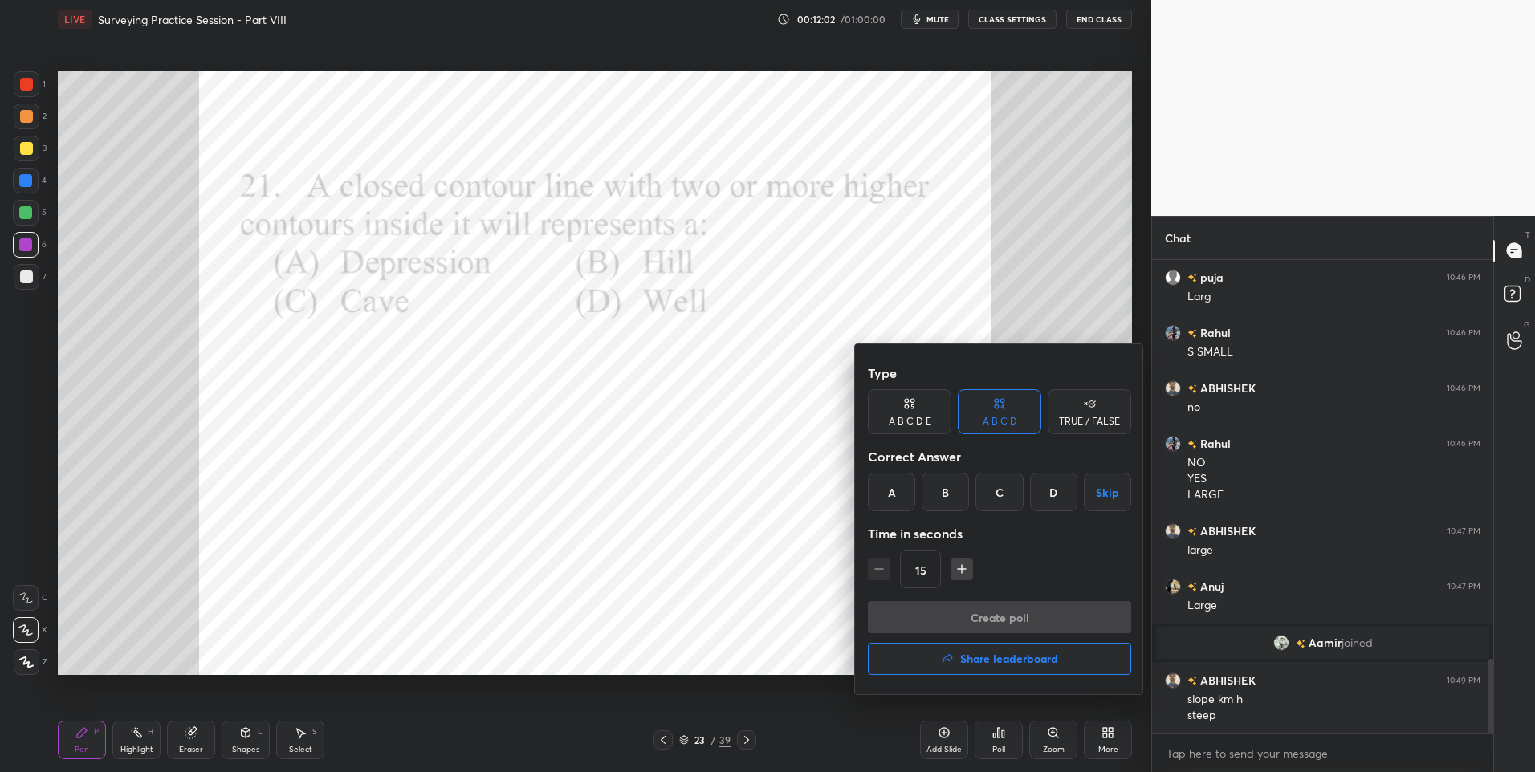
click at [952, 489] on div "B" at bounding box center [944, 492] width 47 height 39
click at [958, 613] on button "Create poll" at bounding box center [999, 617] width 263 height 32
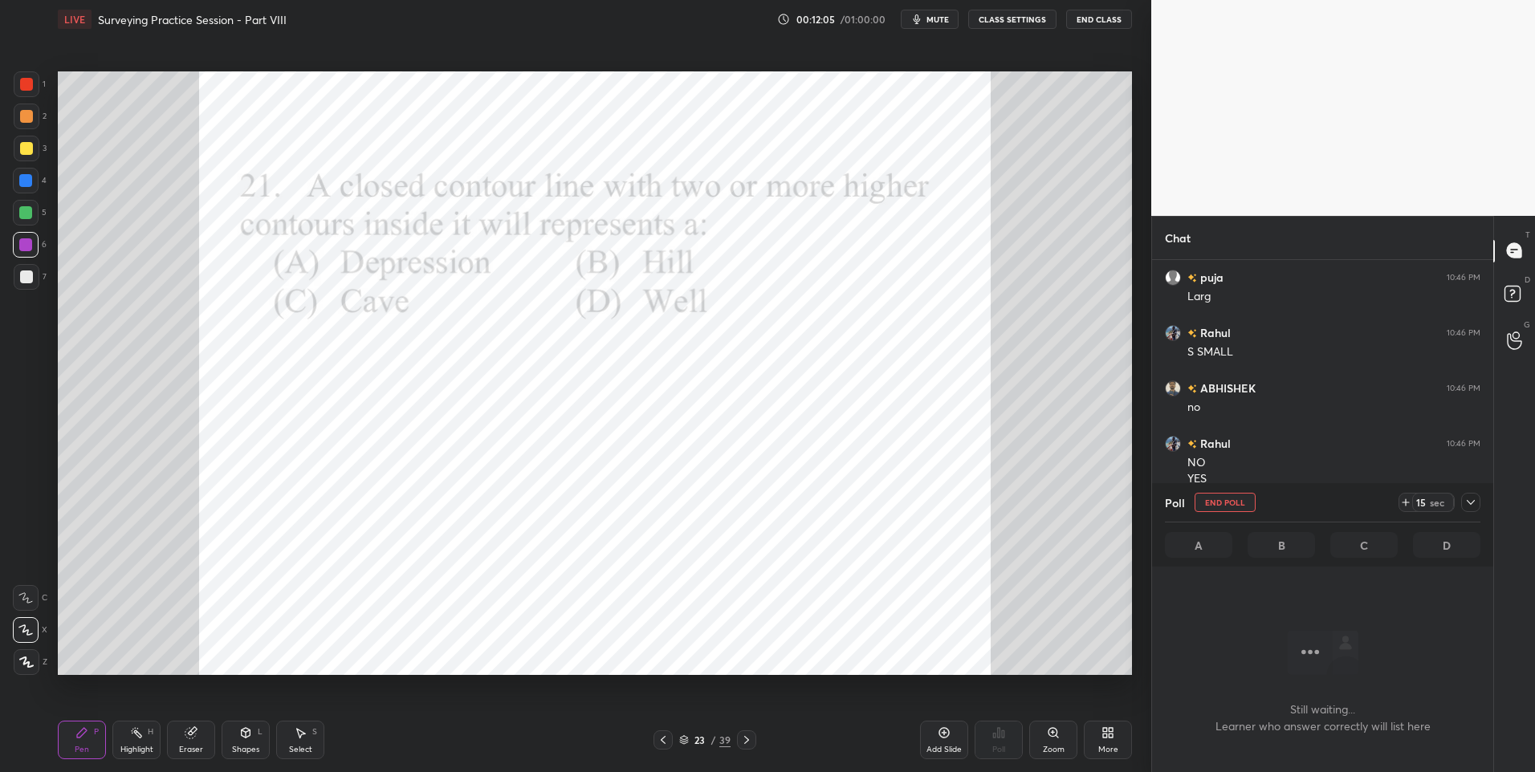
scroll to position [432, 336]
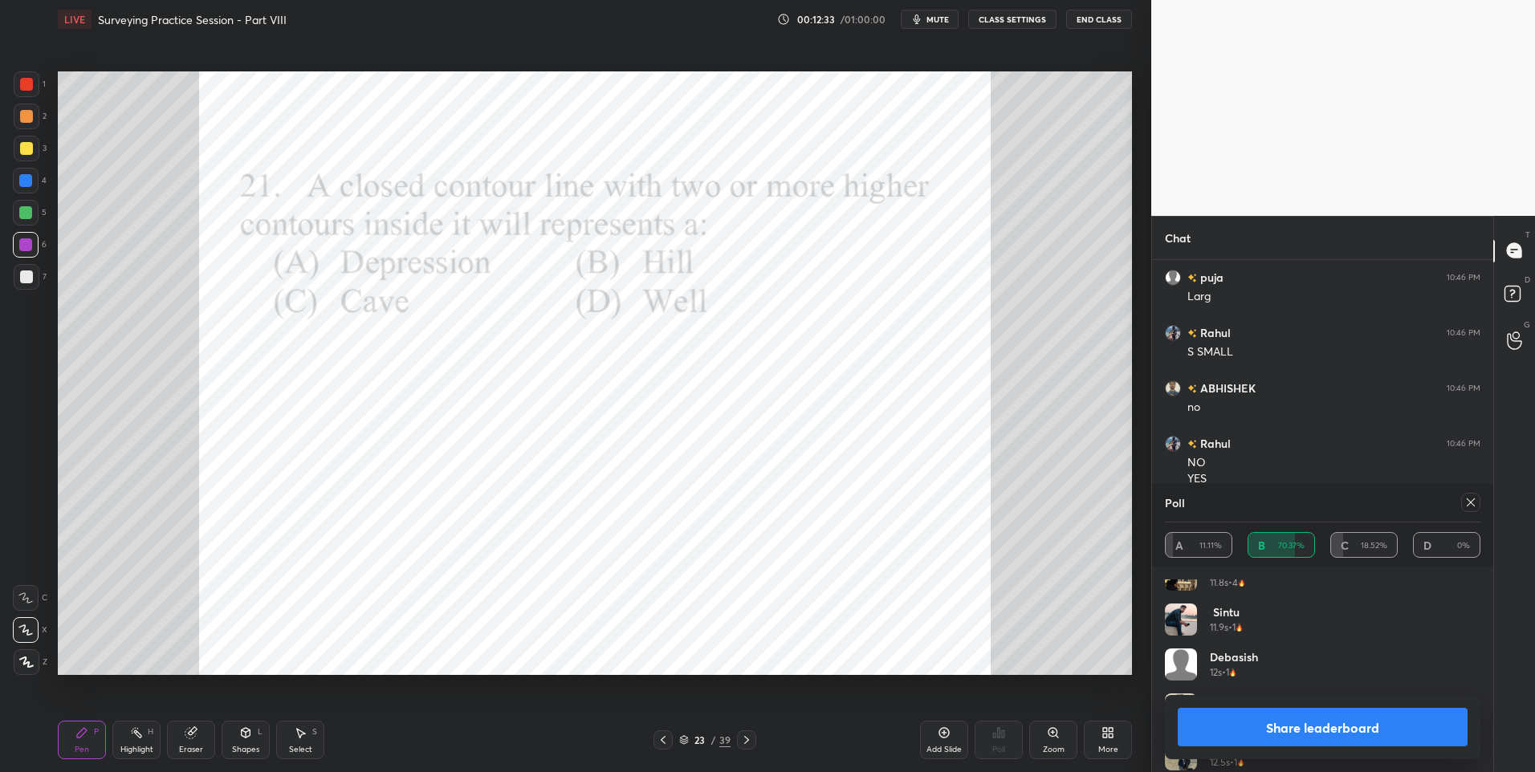
click at [191, 739] on div "Eraser" at bounding box center [191, 740] width 48 height 39
click at [91, 738] on div "Pen P" at bounding box center [82, 740] width 48 height 39
click at [79, 730] on icon at bounding box center [81, 732] width 13 height 13
click at [1467, 501] on icon at bounding box center [1470, 502] width 13 height 13
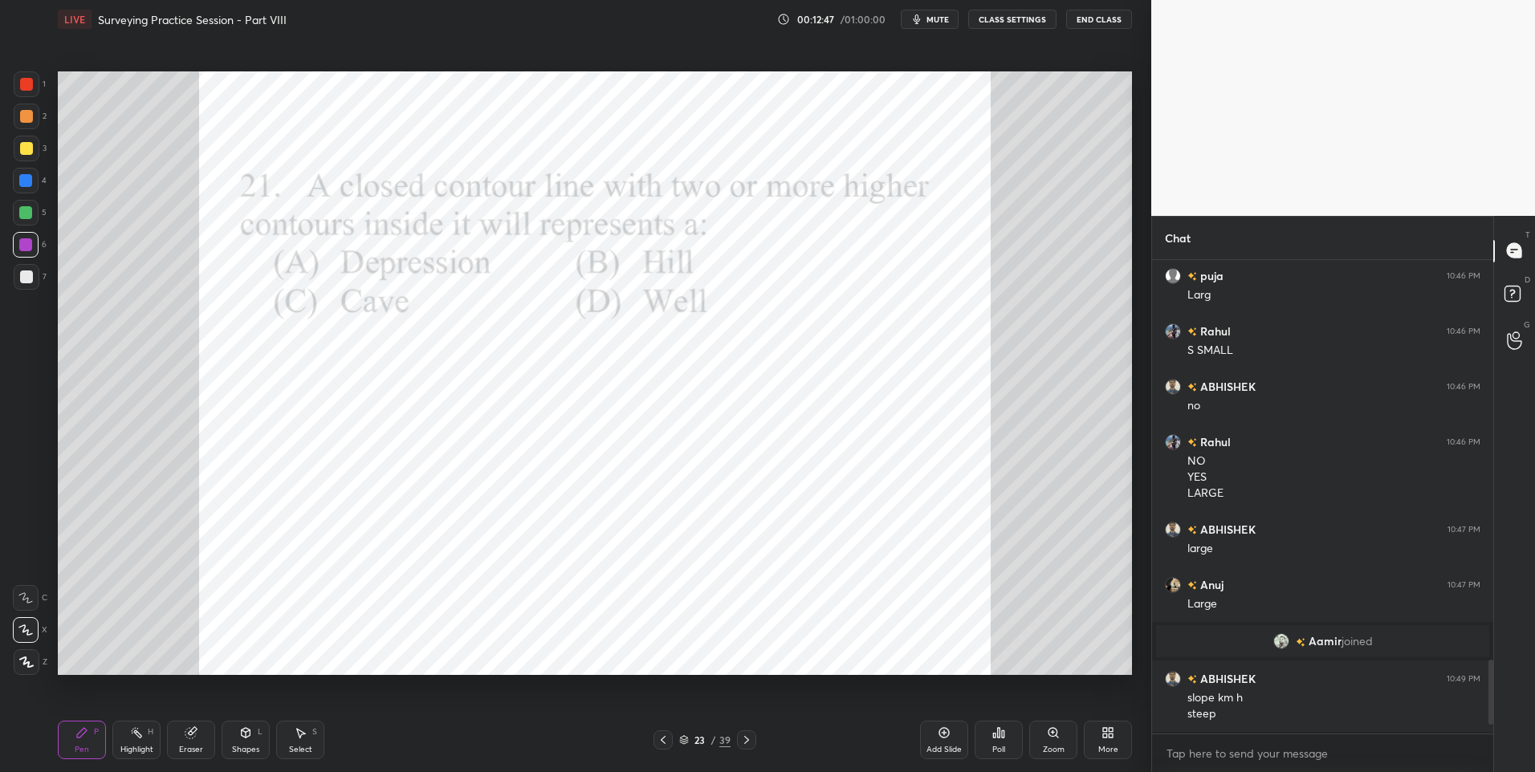
scroll to position [507, 336]
click at [750, 734] on icon at bounding box center [746, 740] width 13 height 13
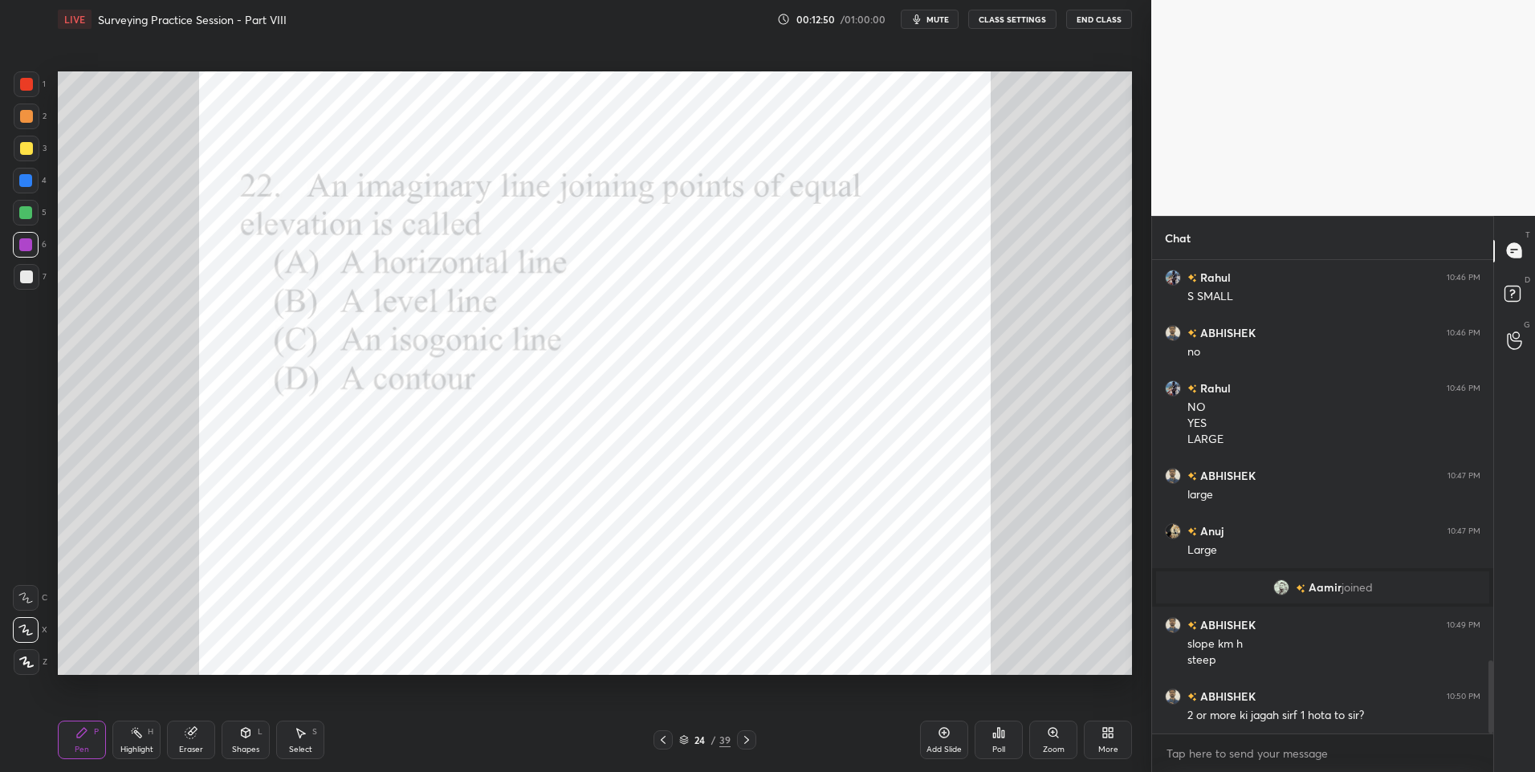
click at [995, 722] on div "Poll" at bounding box center [998, 740] width 48 height 39
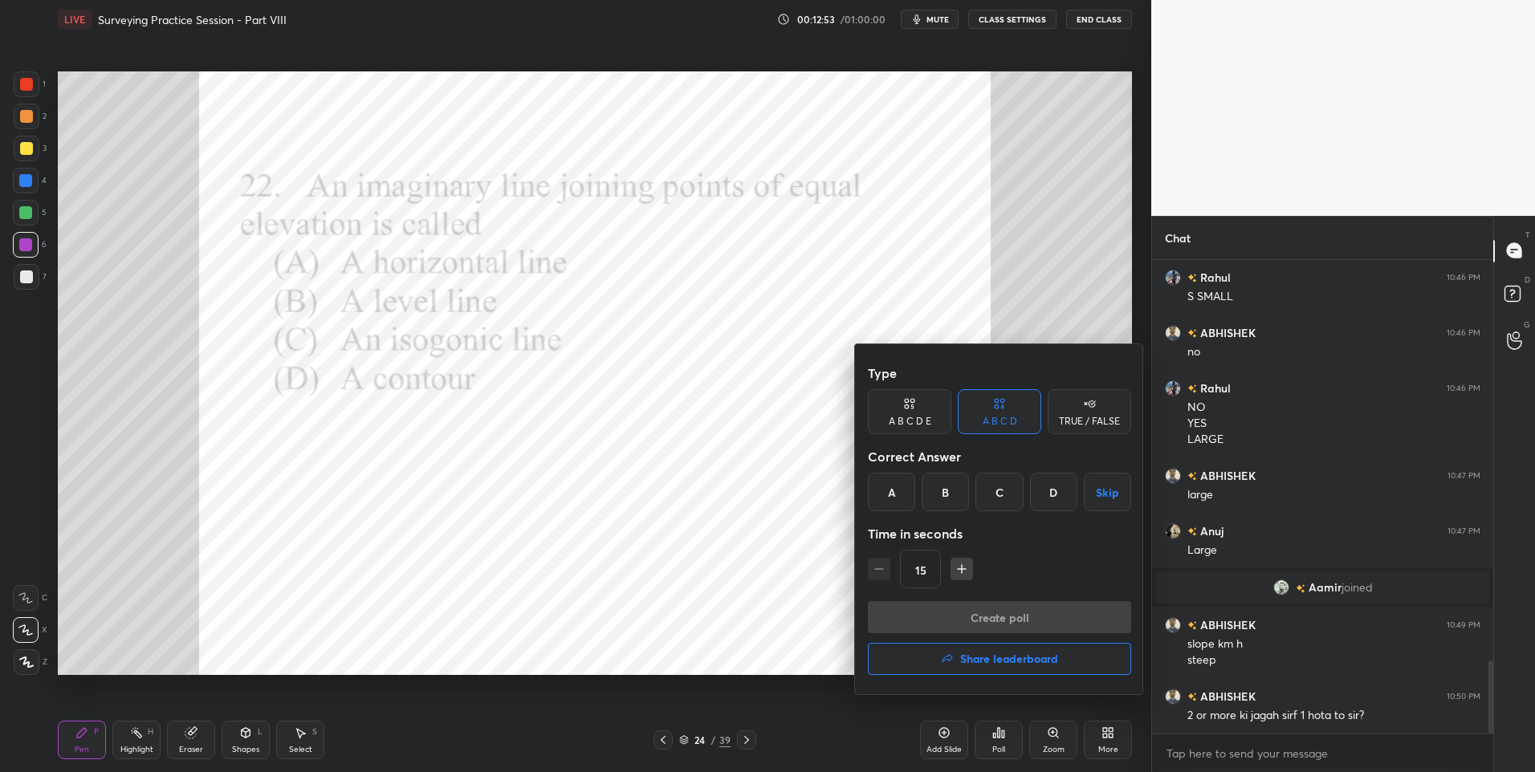
click at [1054, 498] on div "D" at bounding box center [1053, 492] width 47 height 39
click at [964, 613] on button "Create poll" at bounding box center [999, 617] width 263 height 32
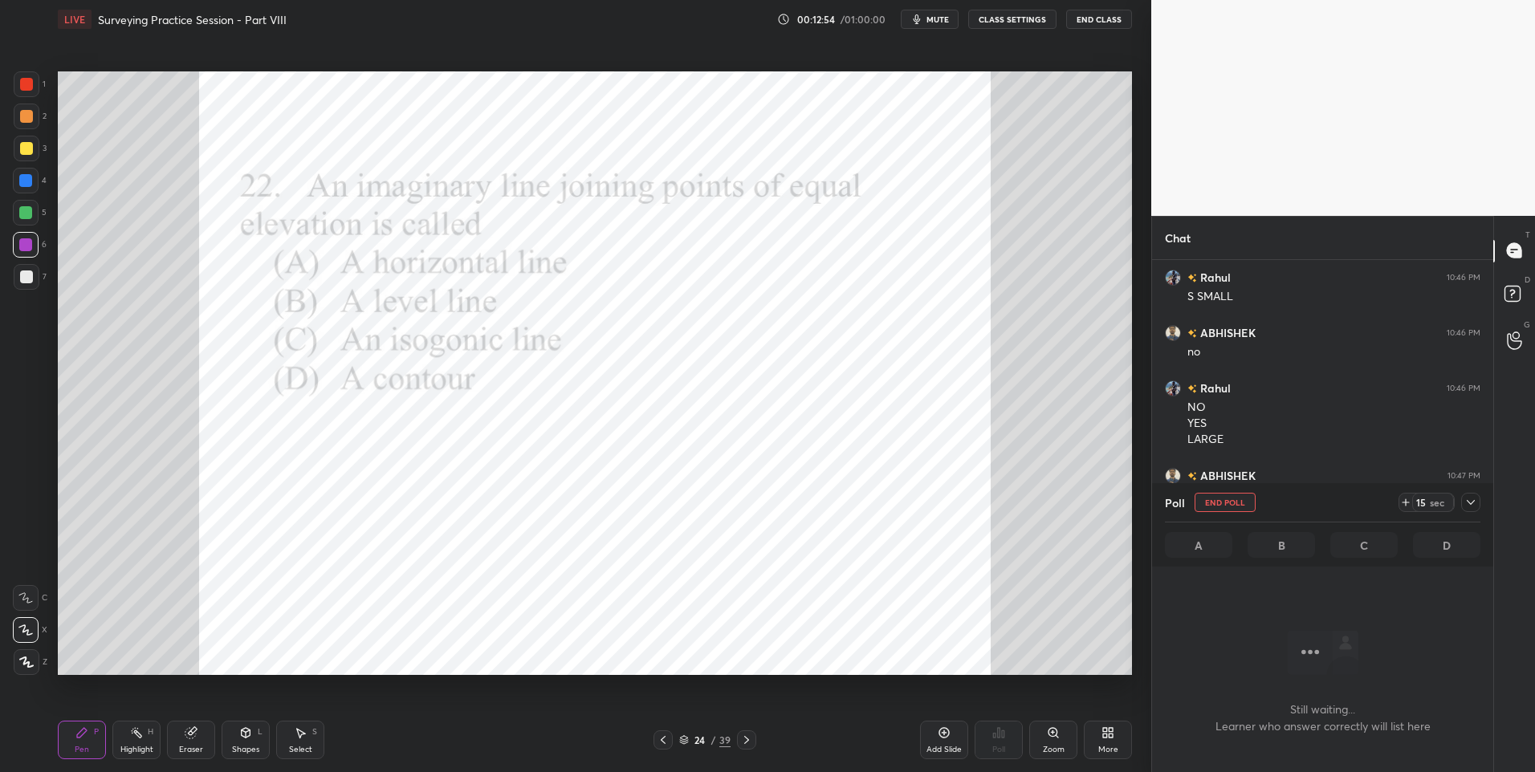
scroll to position [424, 336]
click at [1462, 494] on div at bounding box center [1470, 502] width 19 height 19
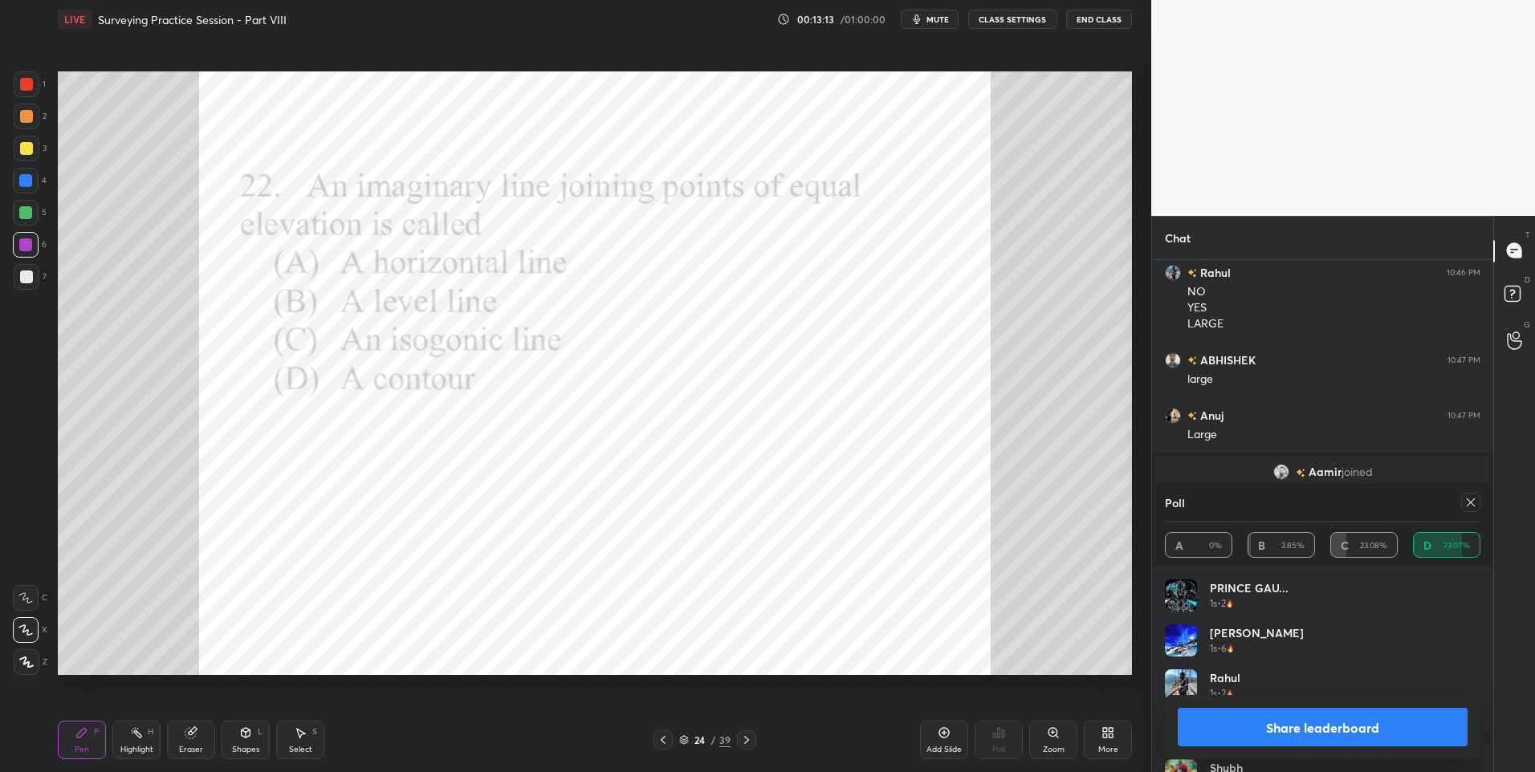
scroll to position [2731, 0]
click at [1472, 498] on icon at bounding box center [1470, 502] width 13 height 13
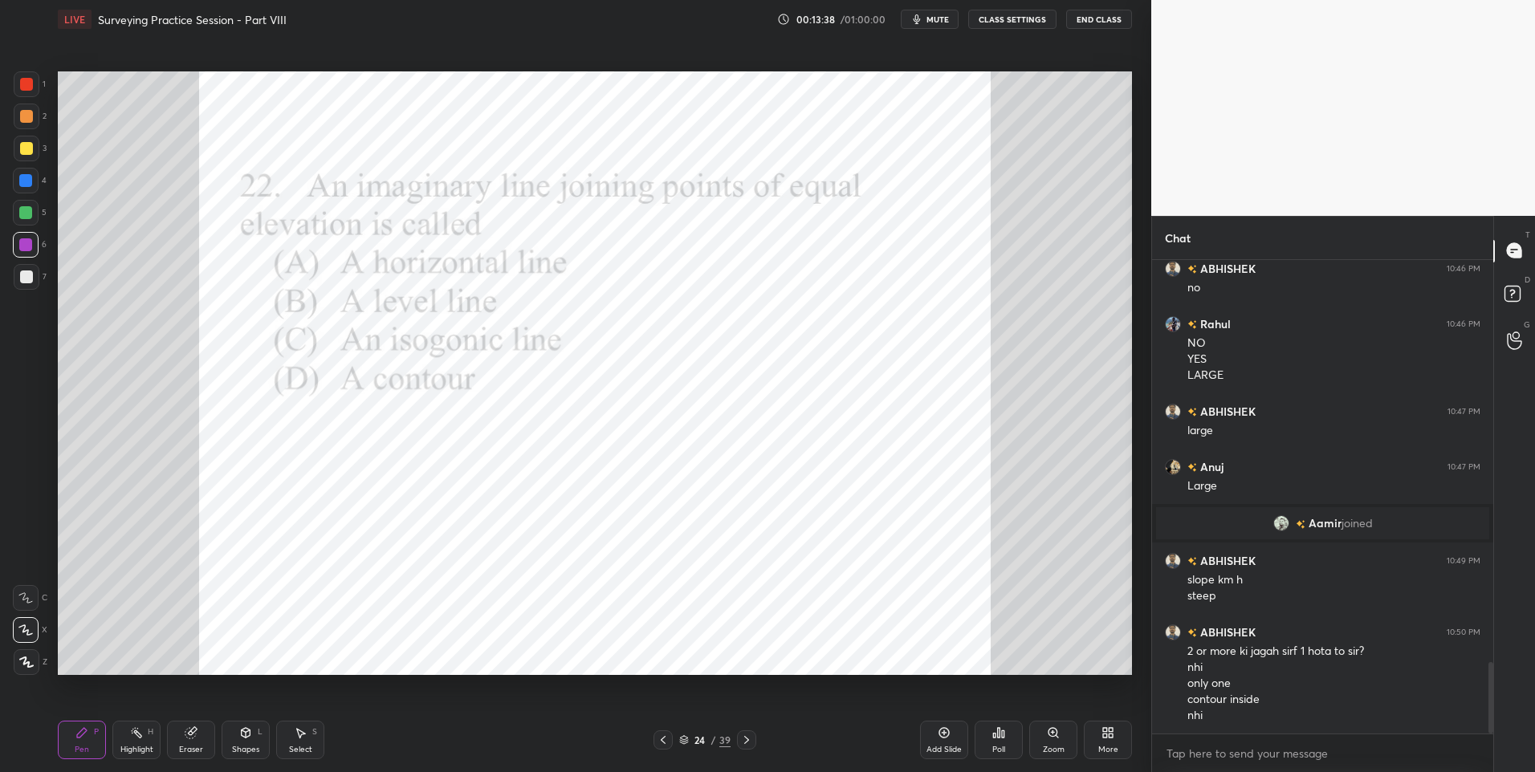
click at [307, 734] on div "Select S" at bounding box center [300, 740] width 48 height 39
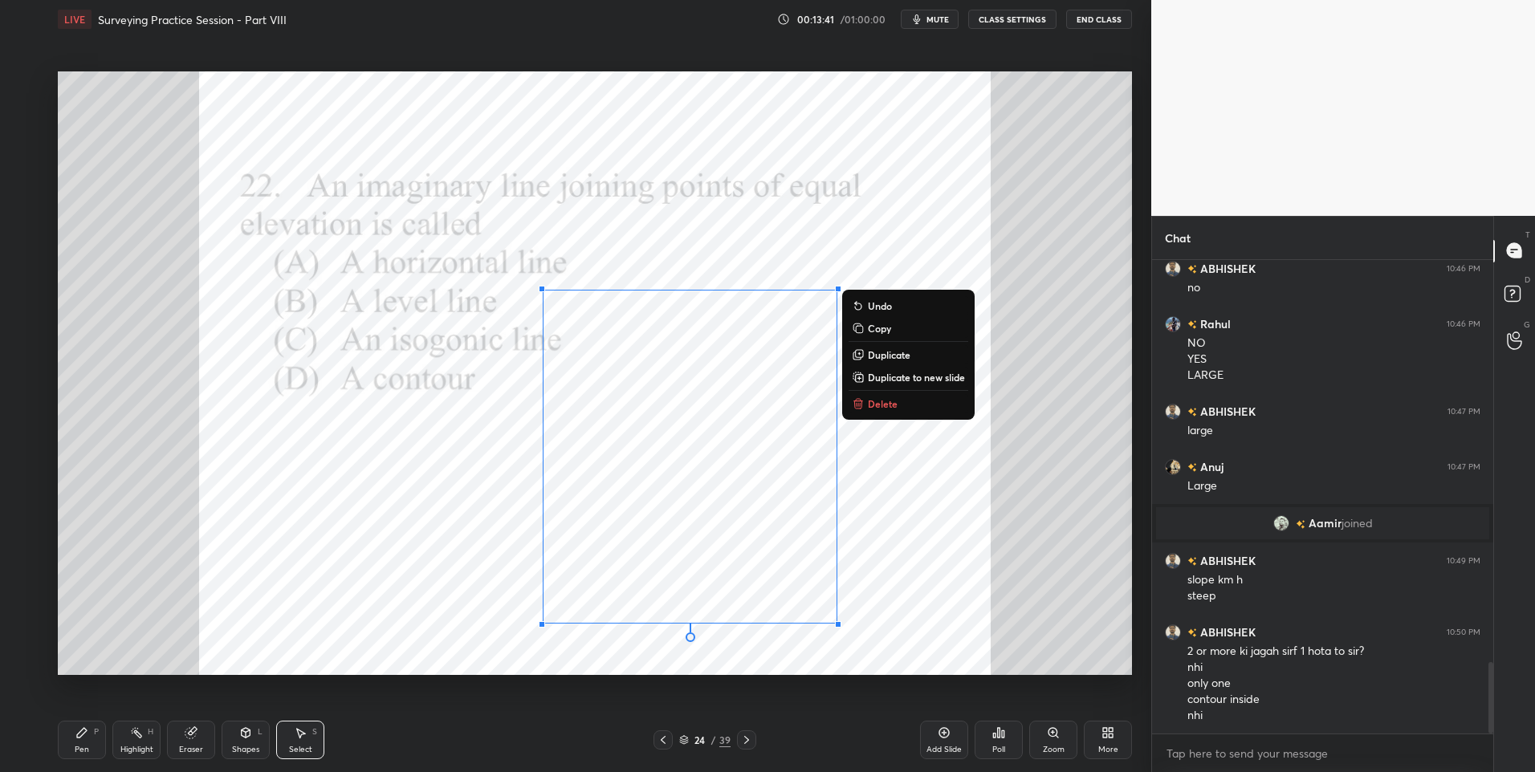
click at [909, 393] on div "0 ° Undo Copy Duplicate Duplicate to new slide Delete" at bounding box center [595, 373] width 1074 height 604
click at [873, 406] on p "Delete" at bounding box center [883, 403] width 30 height 13
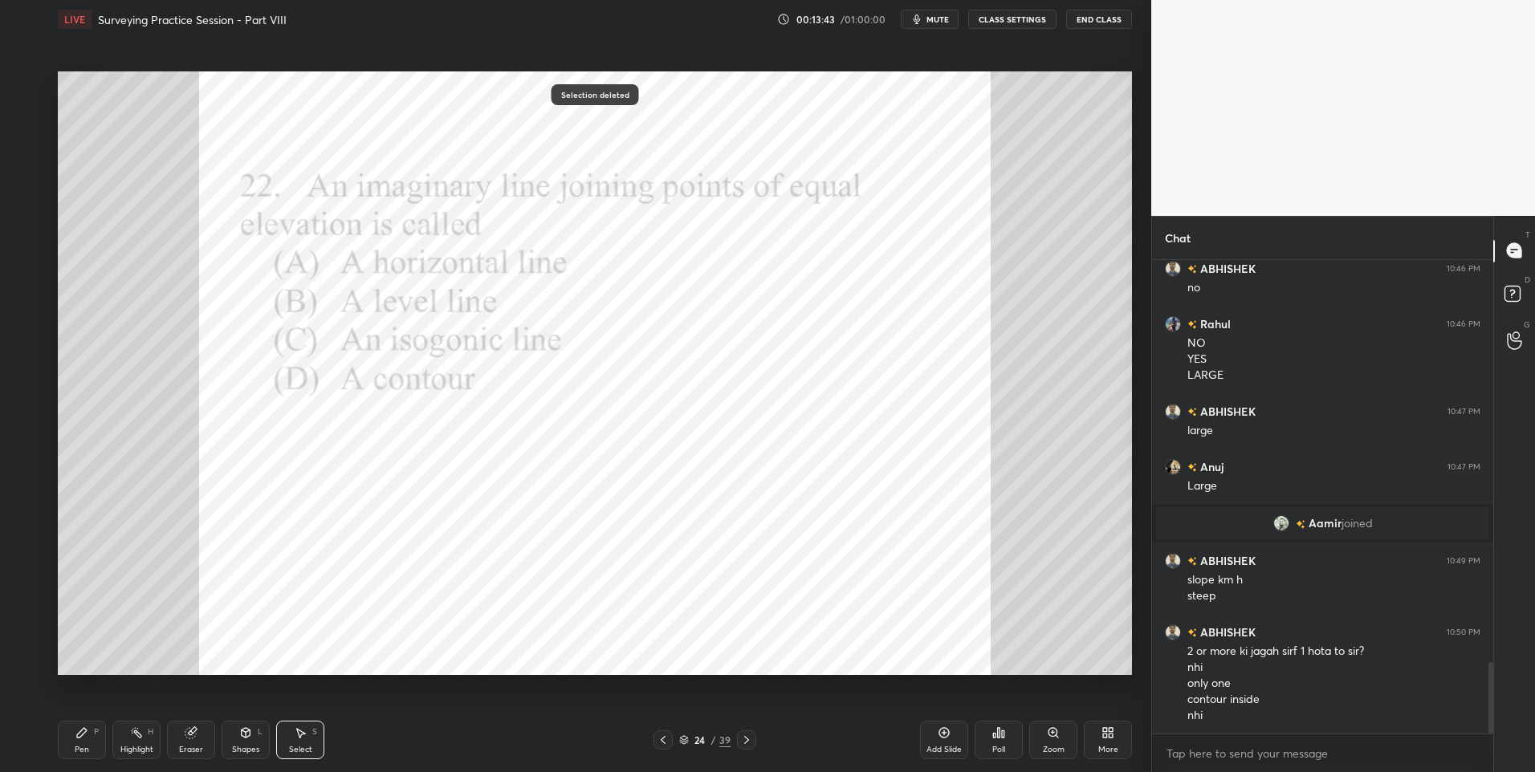
click at [127, 737] on div "Highlight H" at bounding box center [136, 740] width 48 height 39
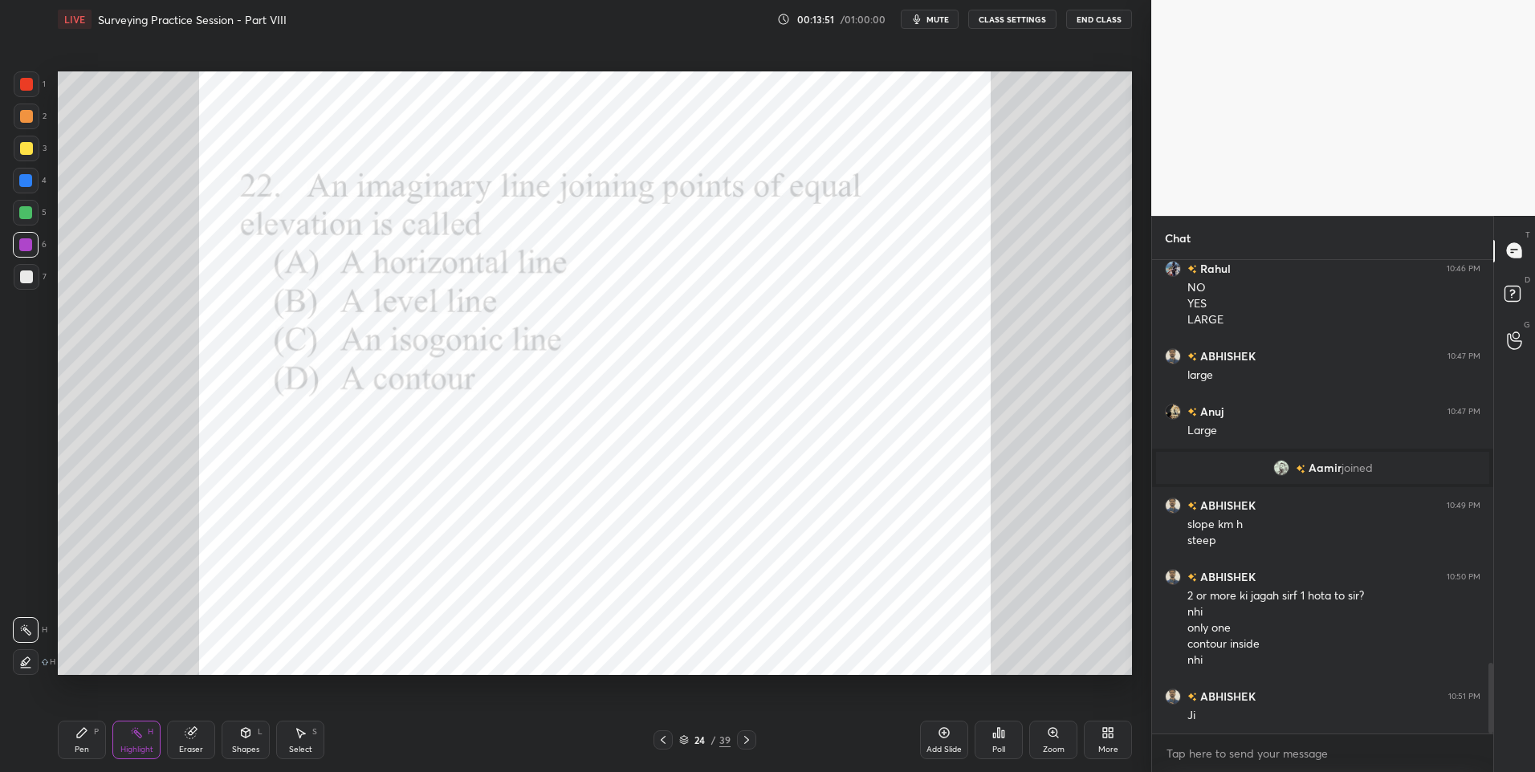
click at [83, 732] on icon at bounding box center [82, 733] width 10 height 10
click at [36, 90] on div at bounding box center [27, 84] width 26 height 26
click at [746, 736] on icon at bounding box center [746, 740] width 13 height 13
click at [999, 737] on icon at bounding box center [999, 733] width 2 height 10
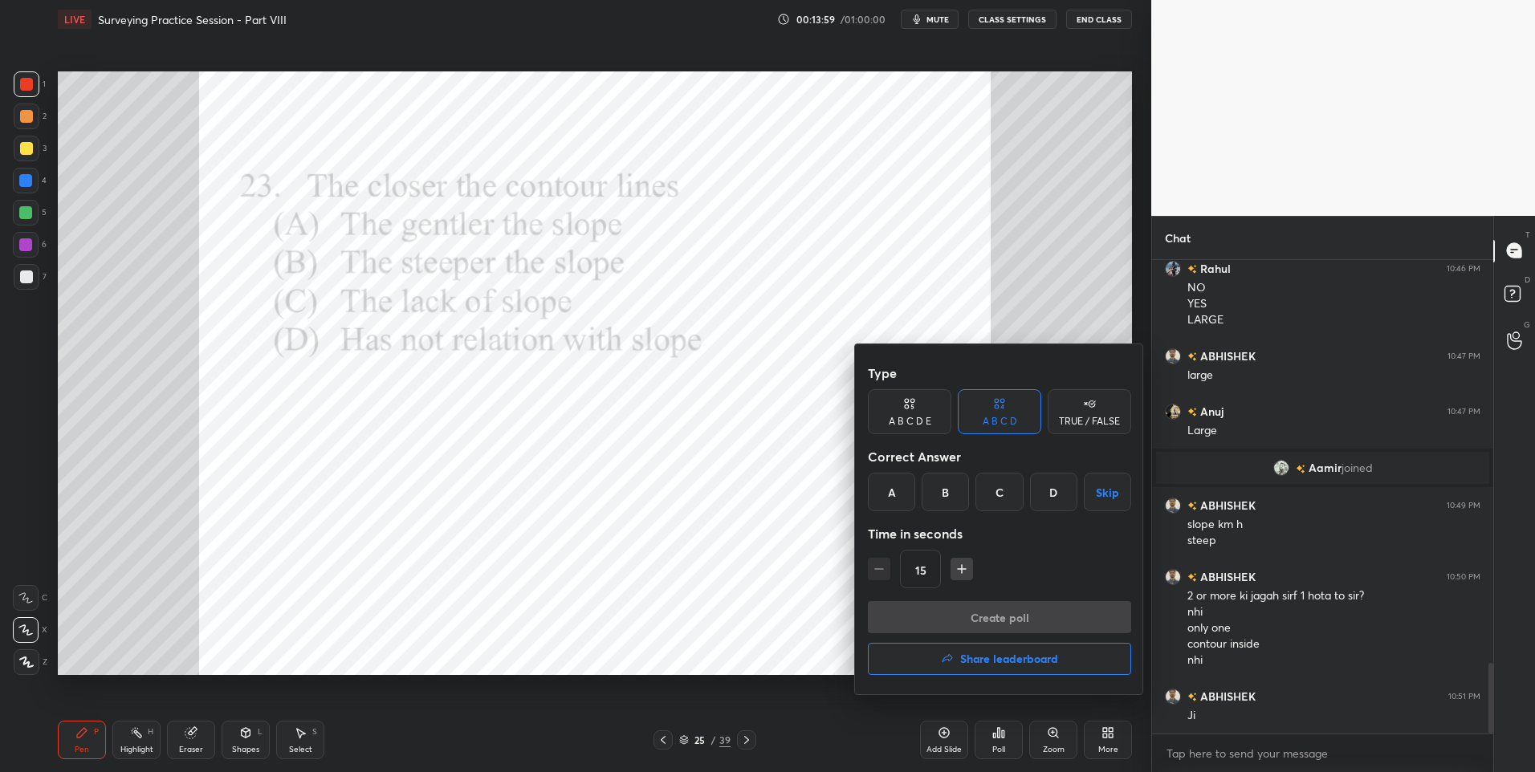
click at [948, 494] on div "B" at bounding box center [944, 492] width 47 height 39
click at [968, 610] on button "Create poll" at bounding box center [999, 617] width 263 height 32
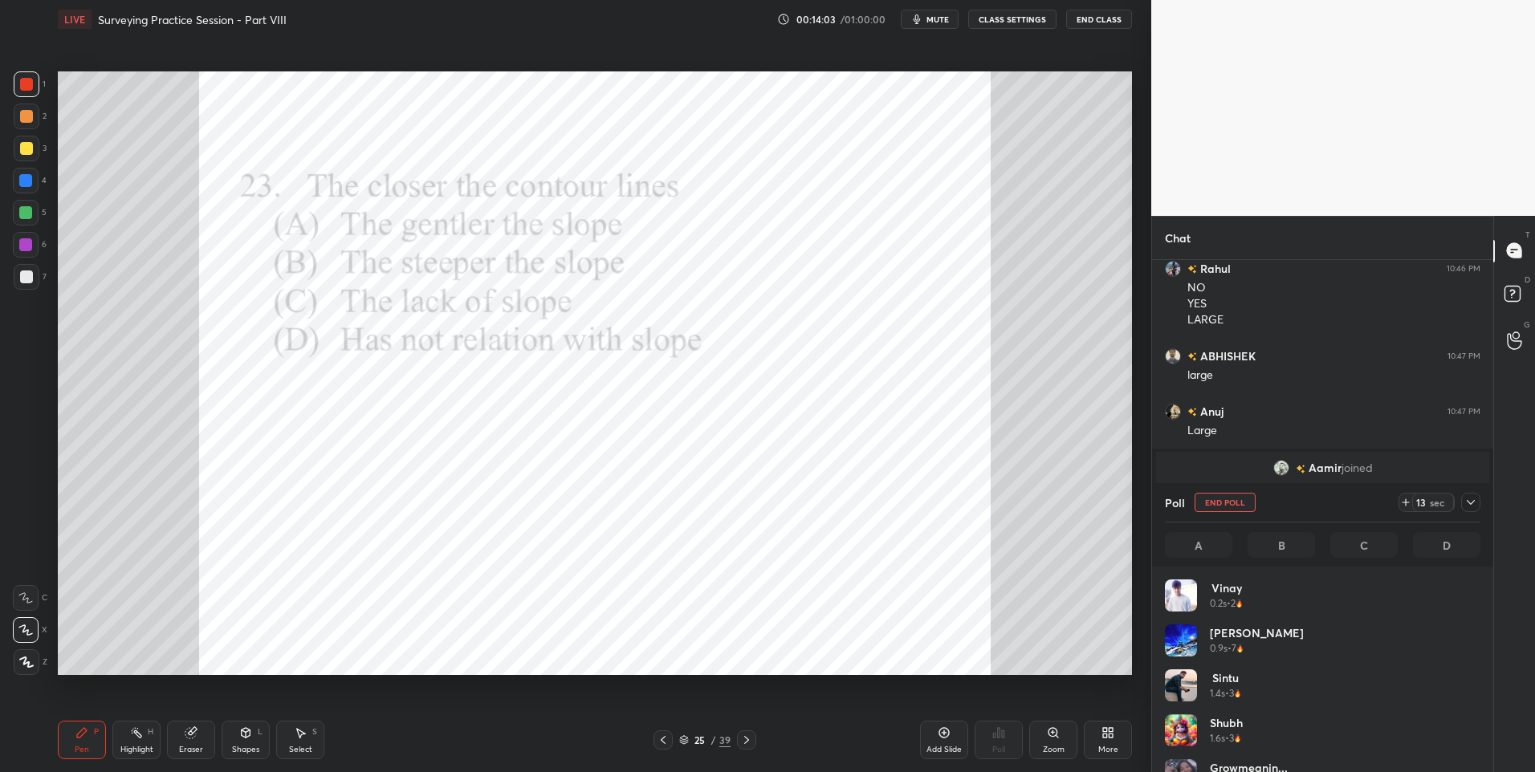
scroll to position [188, 311]
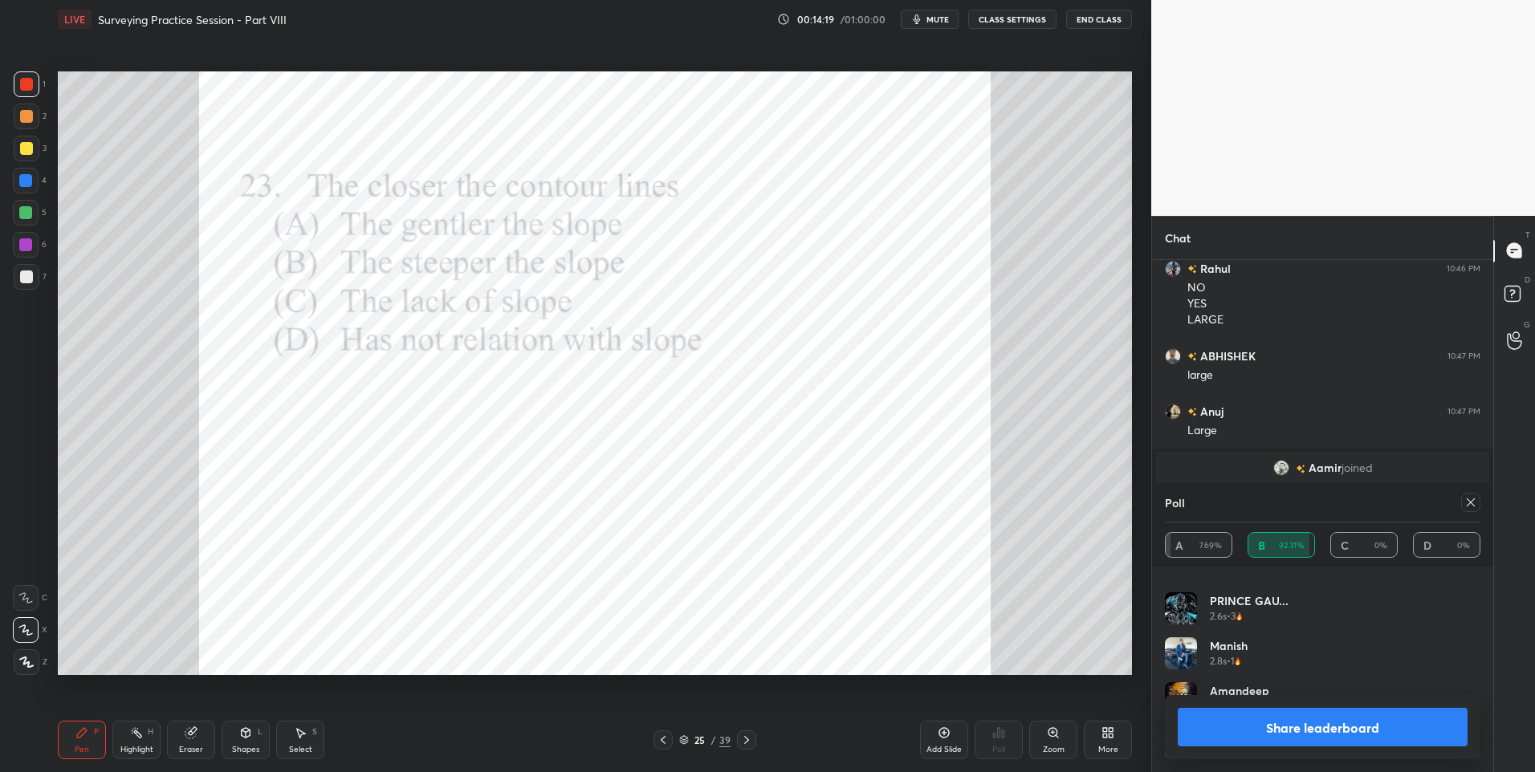
click at [746, 735] on icon at bounding box center [746, 740] width 13 height 13
click at [1475, 495] on div at bounding box center [1470, 502] width 19 height 19
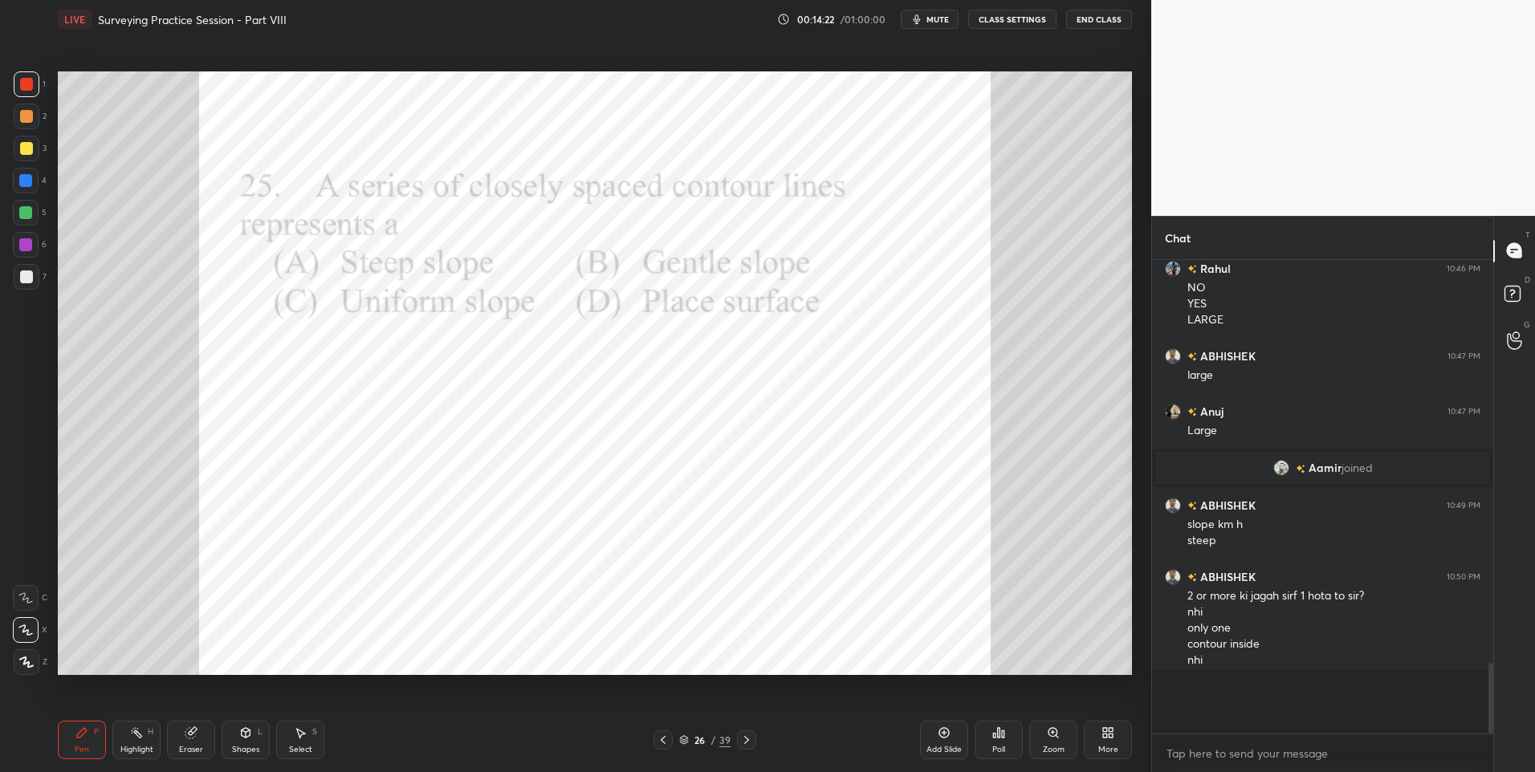
scroll to position [465, 336]
click at [1000, 734] on icon at bounding box center [998, 732] width 13 height 13
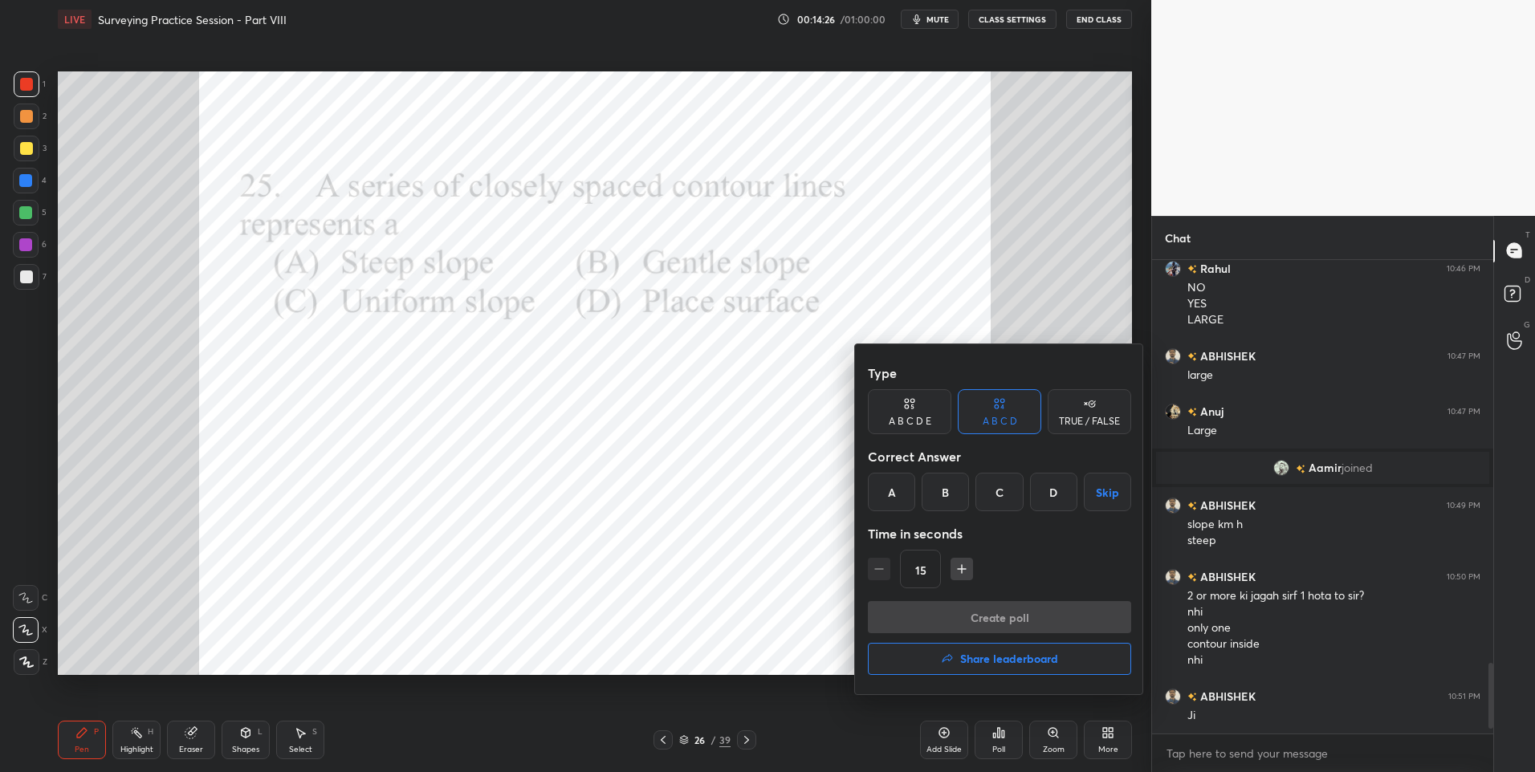
click at [895, 489] on div "A" at bounding box center [891, 492] width 47 height 39
click at [955, 602] on button "Create poll" at bounding box center [999, 617] width 263 height 32
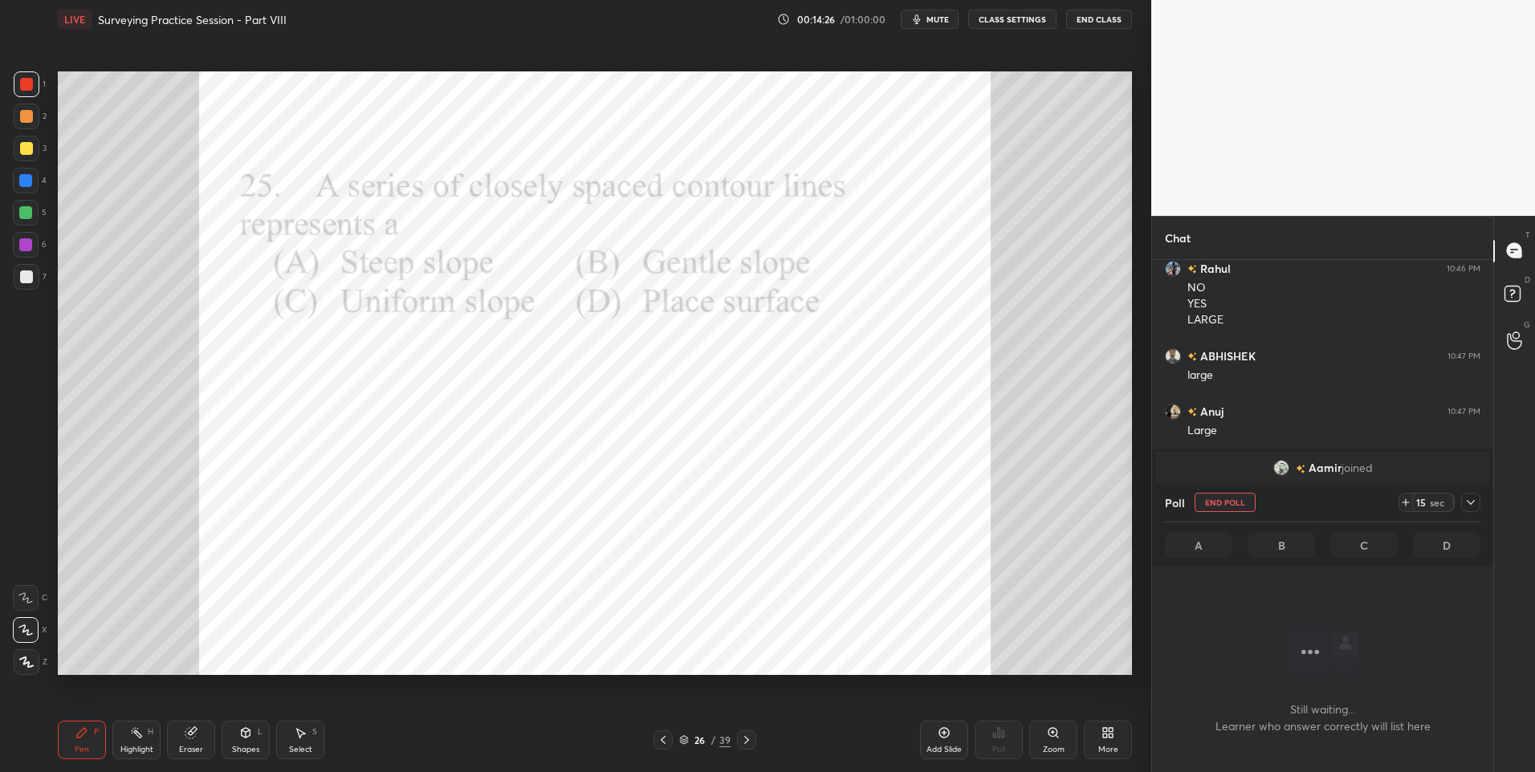
scroll to position [424, 336]
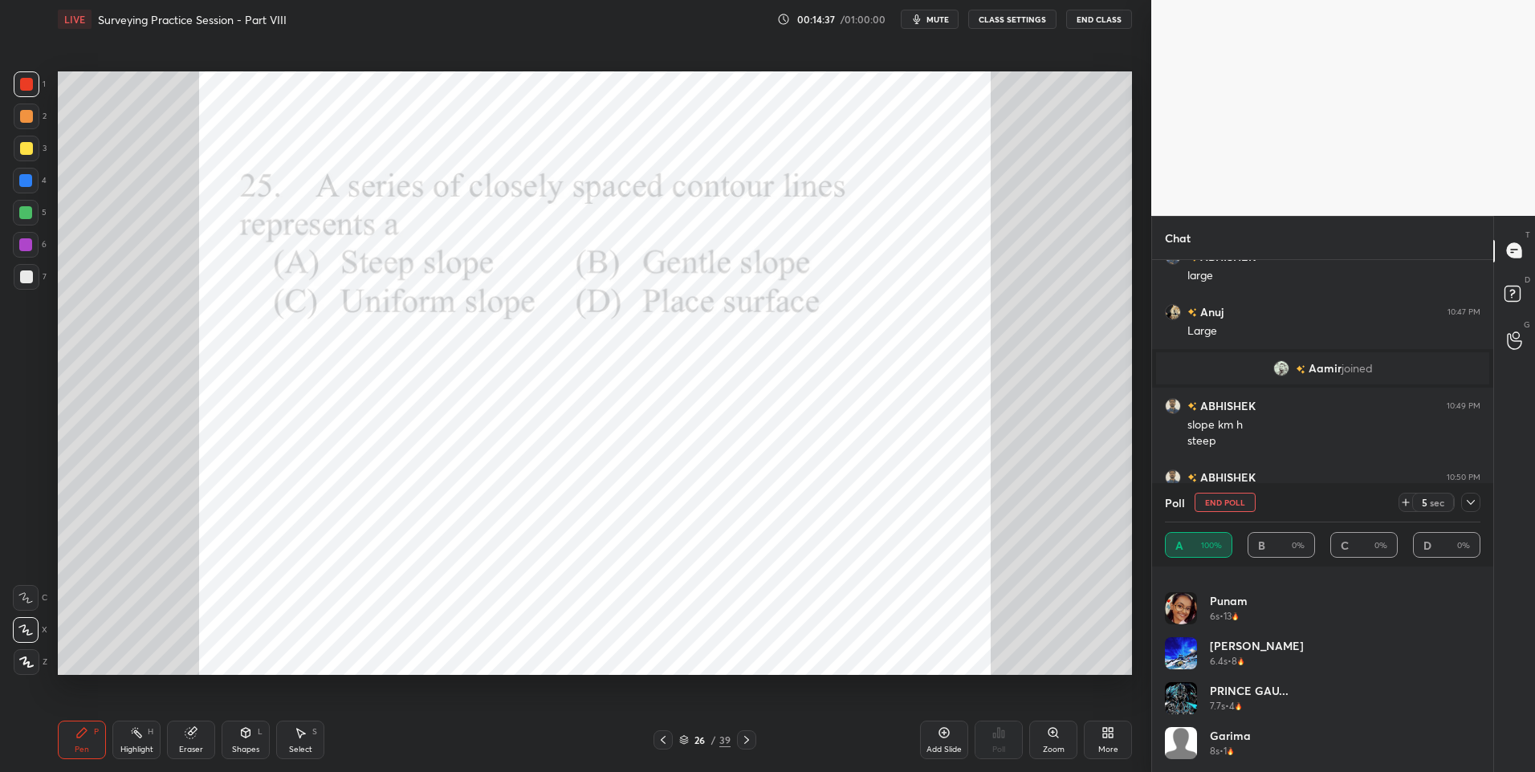
click at [1472, 498] on icon at bounding box center [1470, 502] width 13 height 13
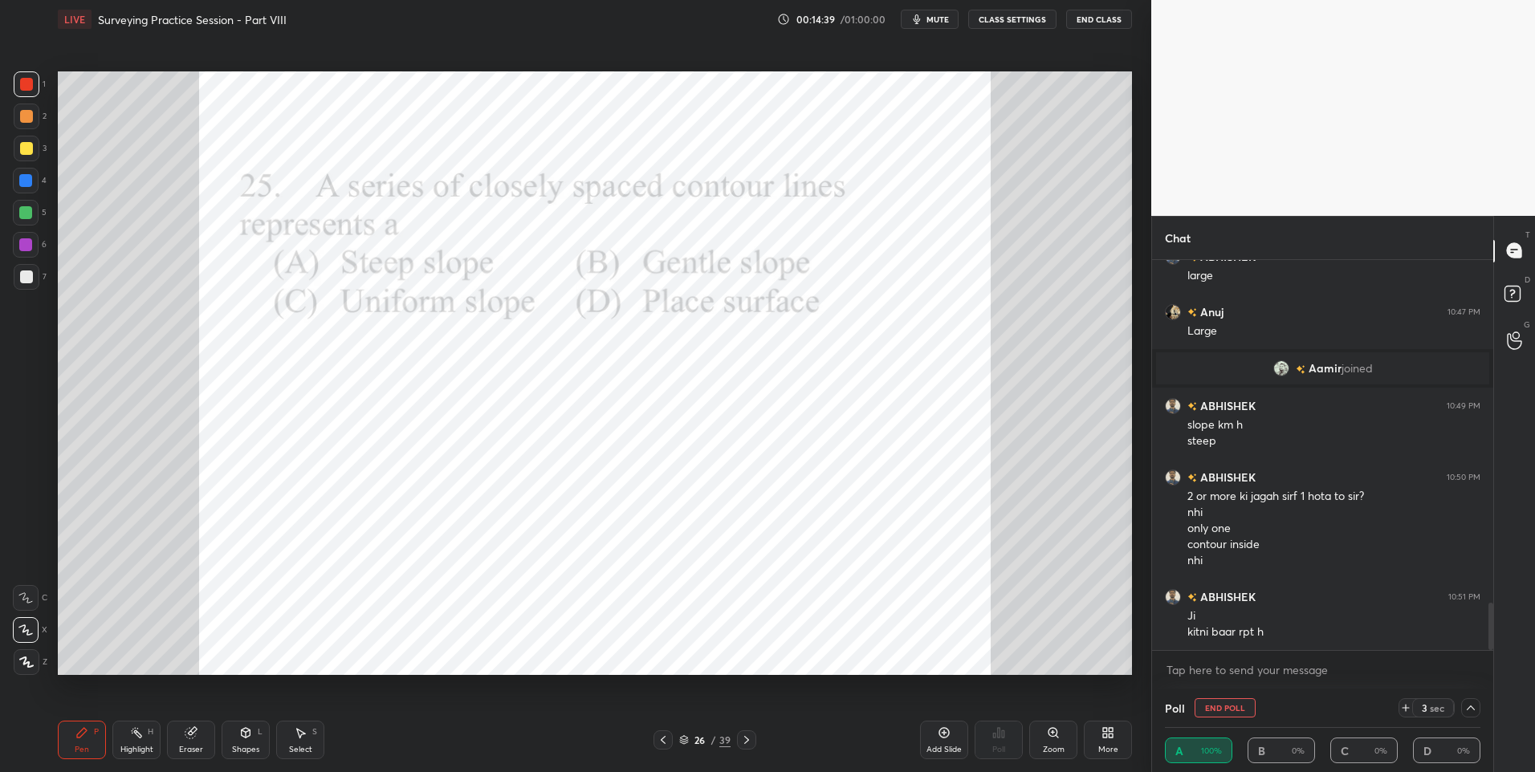
click at [1472, 704] on icon at bounding box center [1470, 708] width 13 height 13
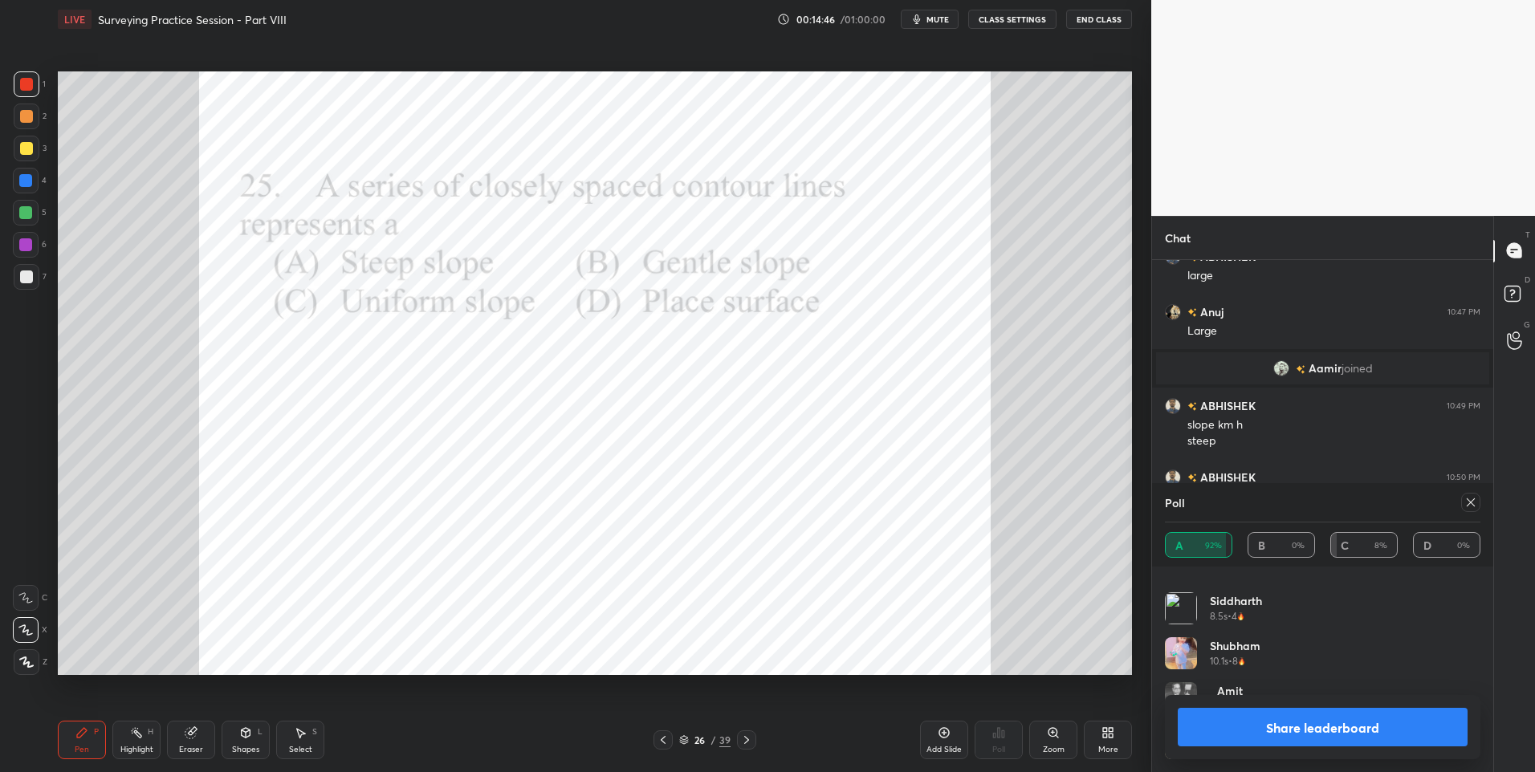
click at [1472, 500] on icon at bounding box center [1470, 502] width 13 height 13
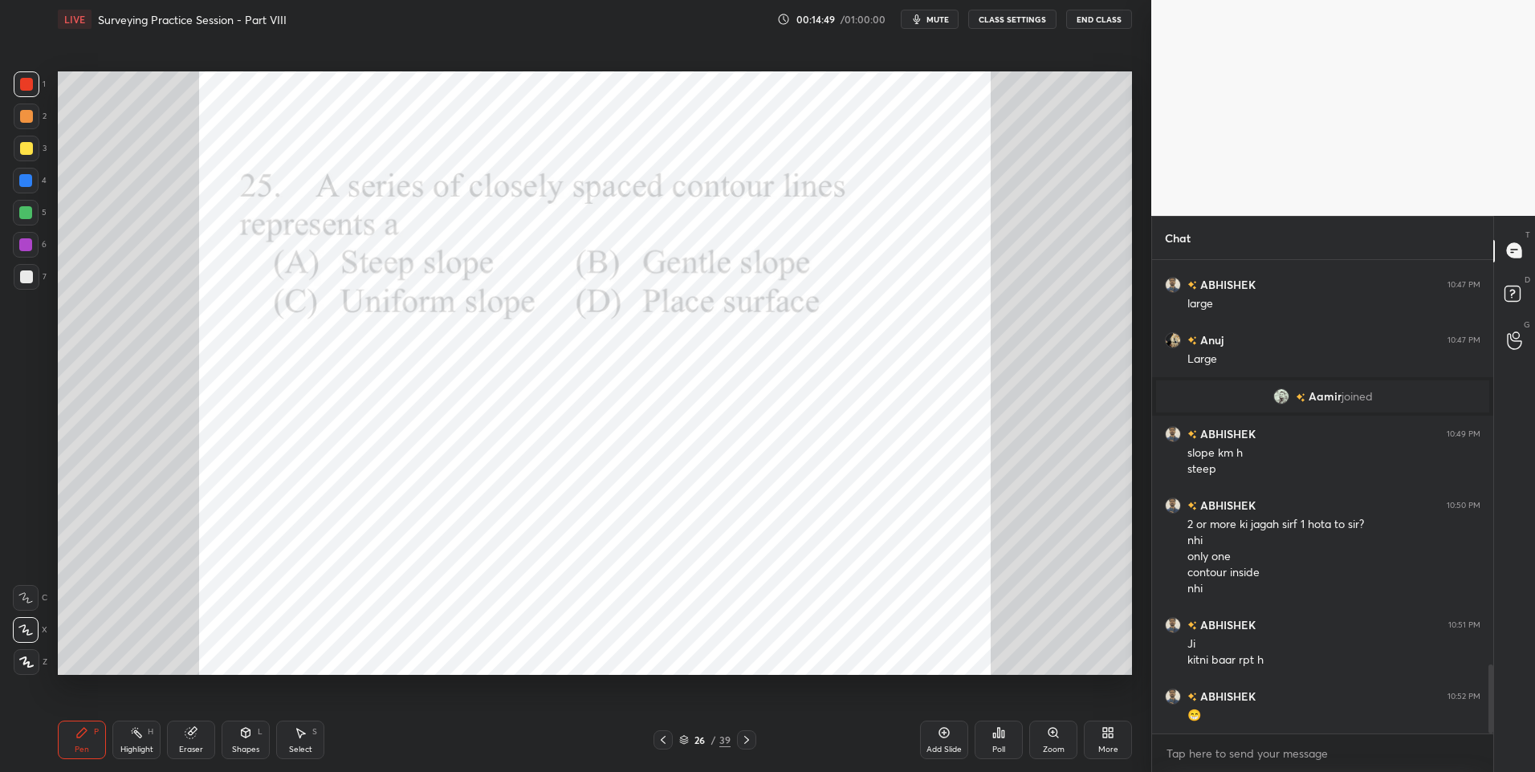
click at [742, 739] on icon at bounding box center [746, 740] width 13 height 13
click at [998, 737] on icon at bounding box center [999, 733] width 2 height 10
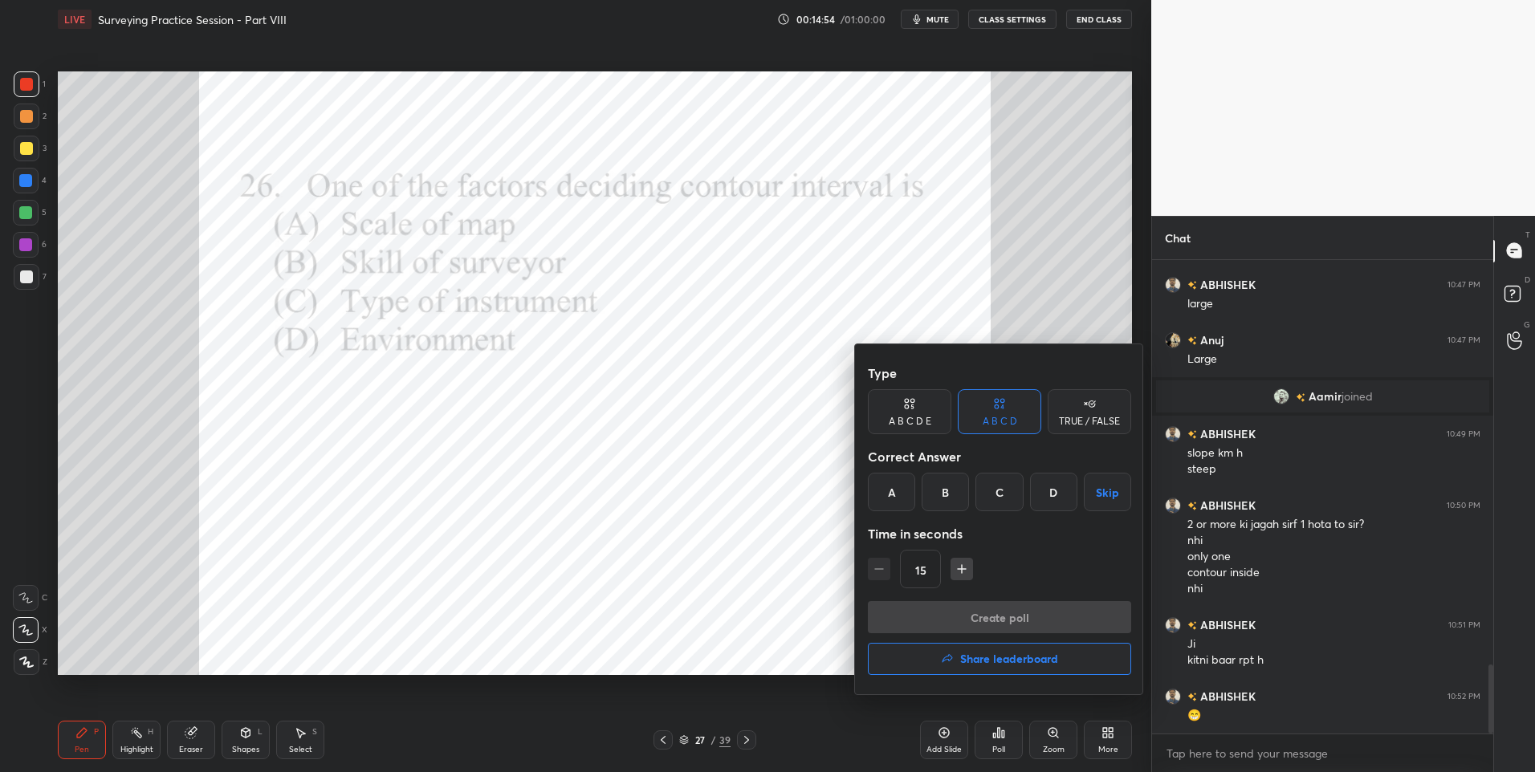
click at [889, 487] on div "A" at bounding box center [891, 492] width 47 height 39
click at [986, 616] on button "Create poll" at bounding box center [999, 617] width 263 height 32
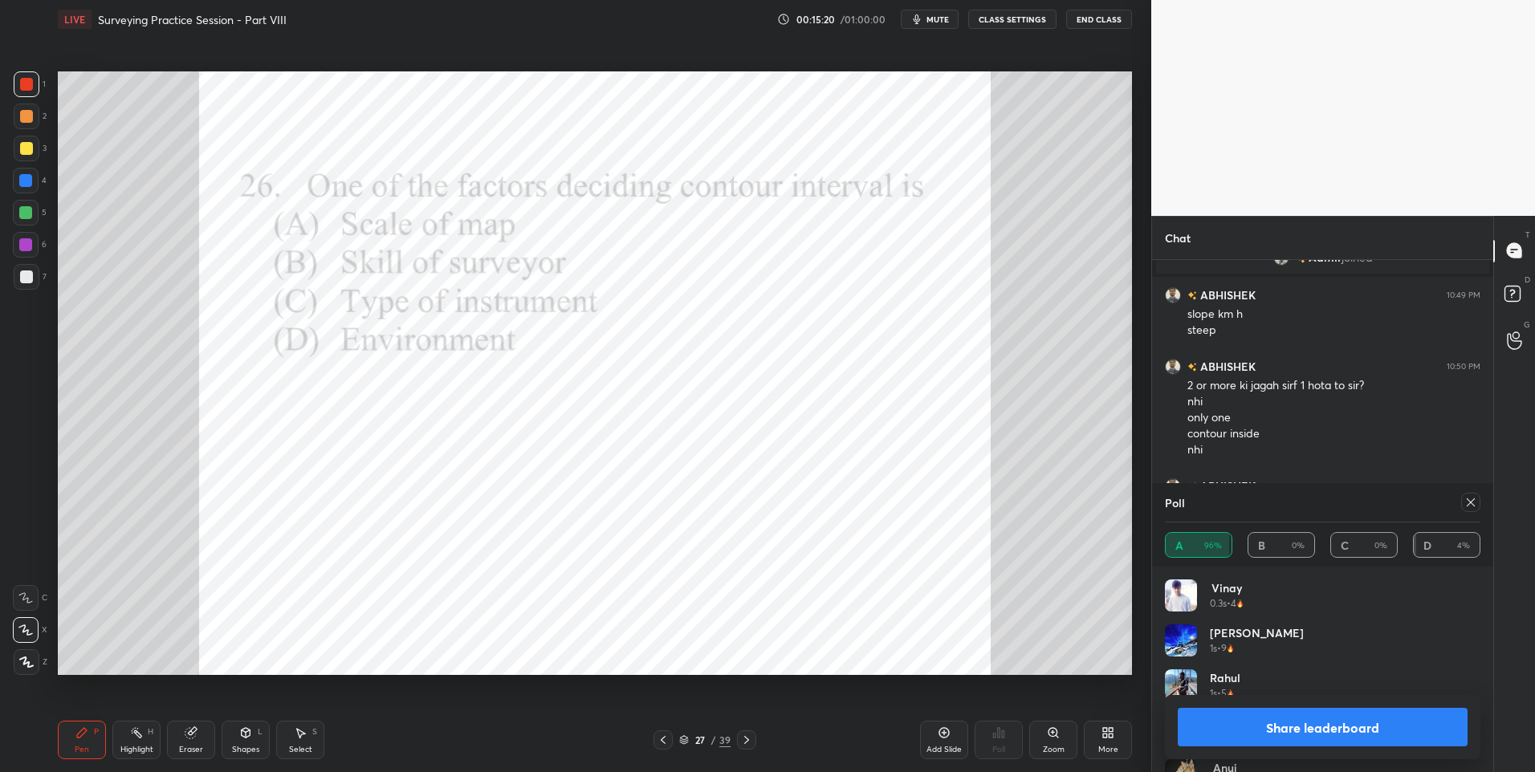
click at [1471, 506] on icon at bounding box center [1470, 502] width 13 height 13
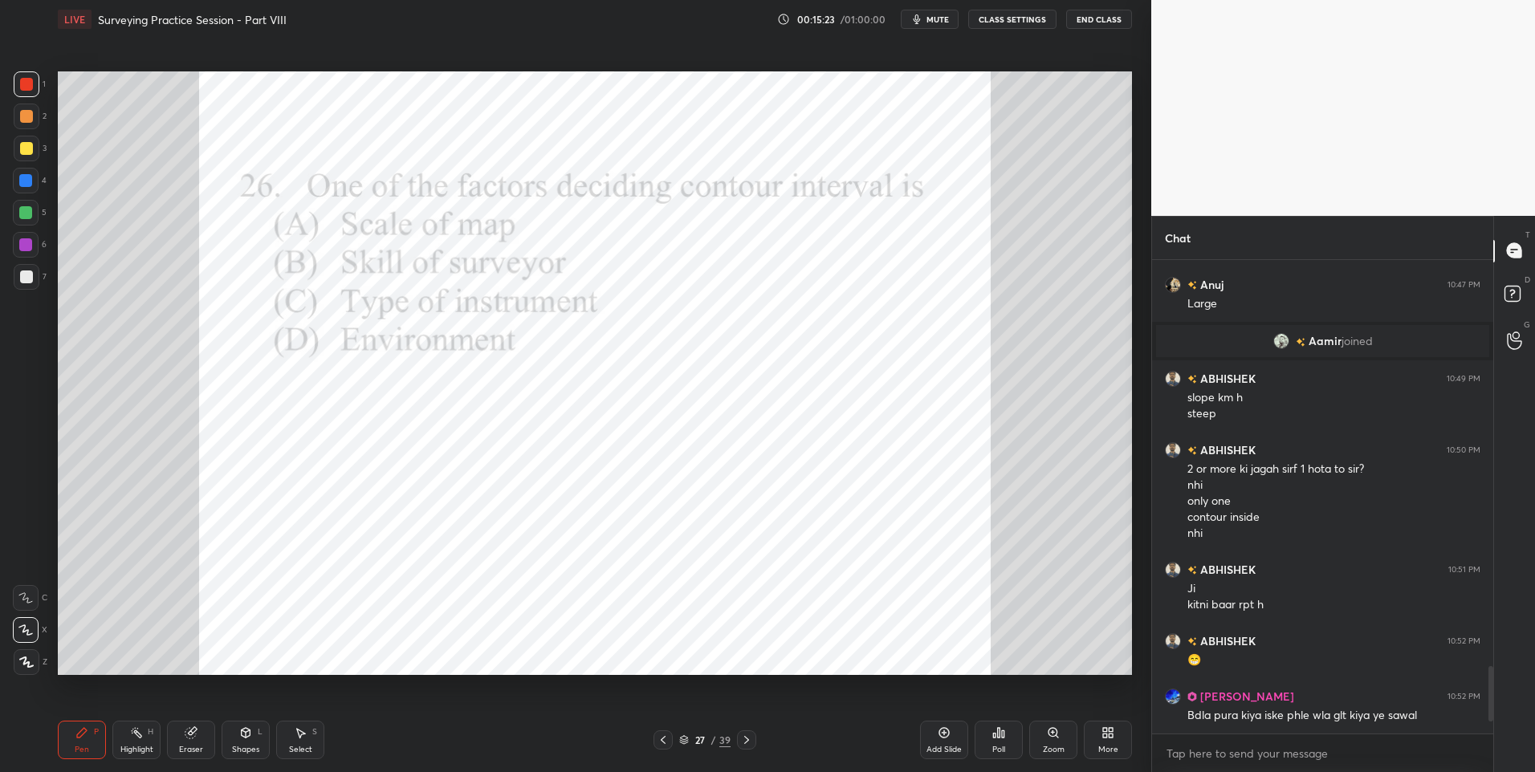
click at [305, 738] on icon at bounding box center [300, 732] width 13 height 13
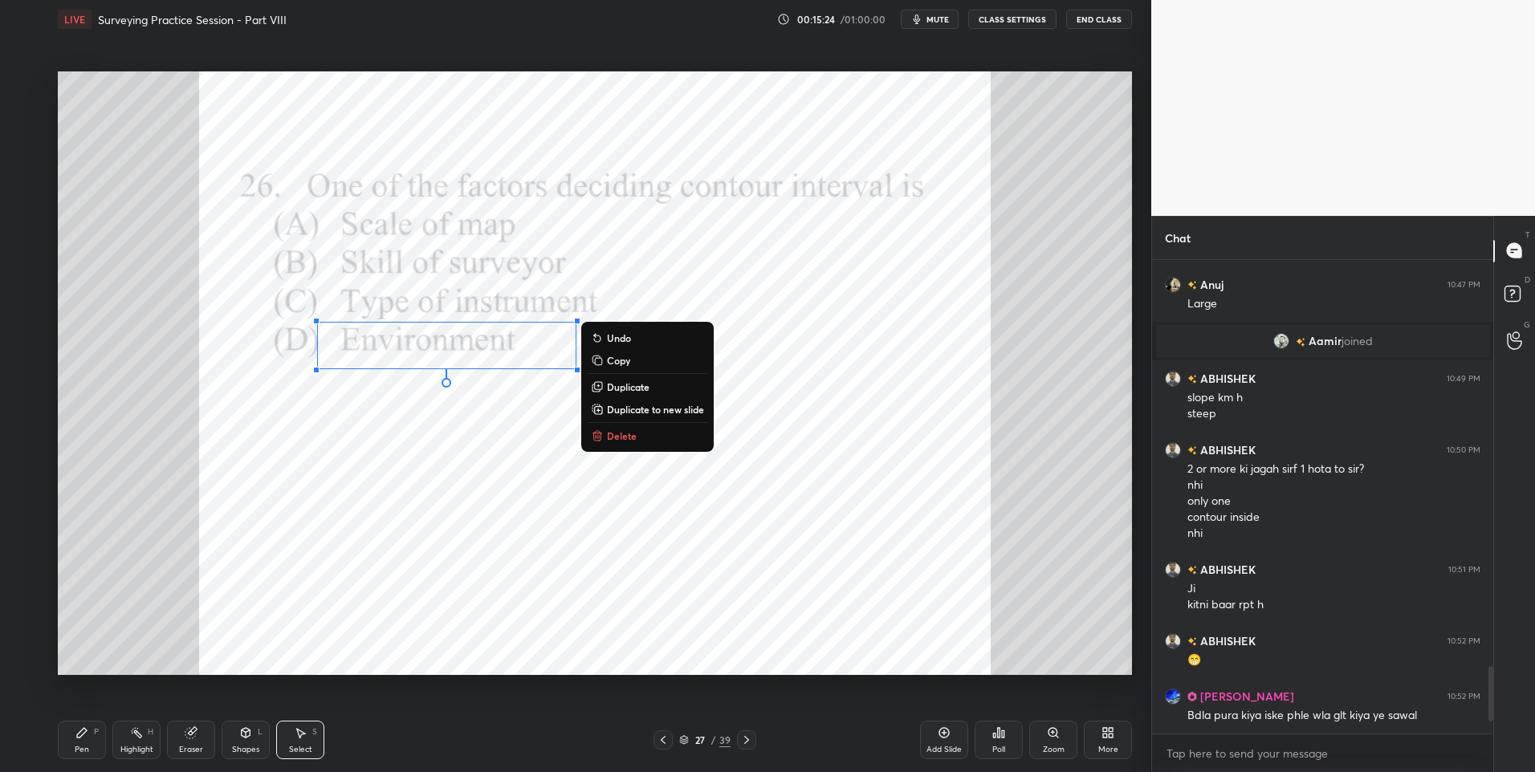
click at [655, 433] on button "Delete" at bounding box center [648, 435] width 120 height 19
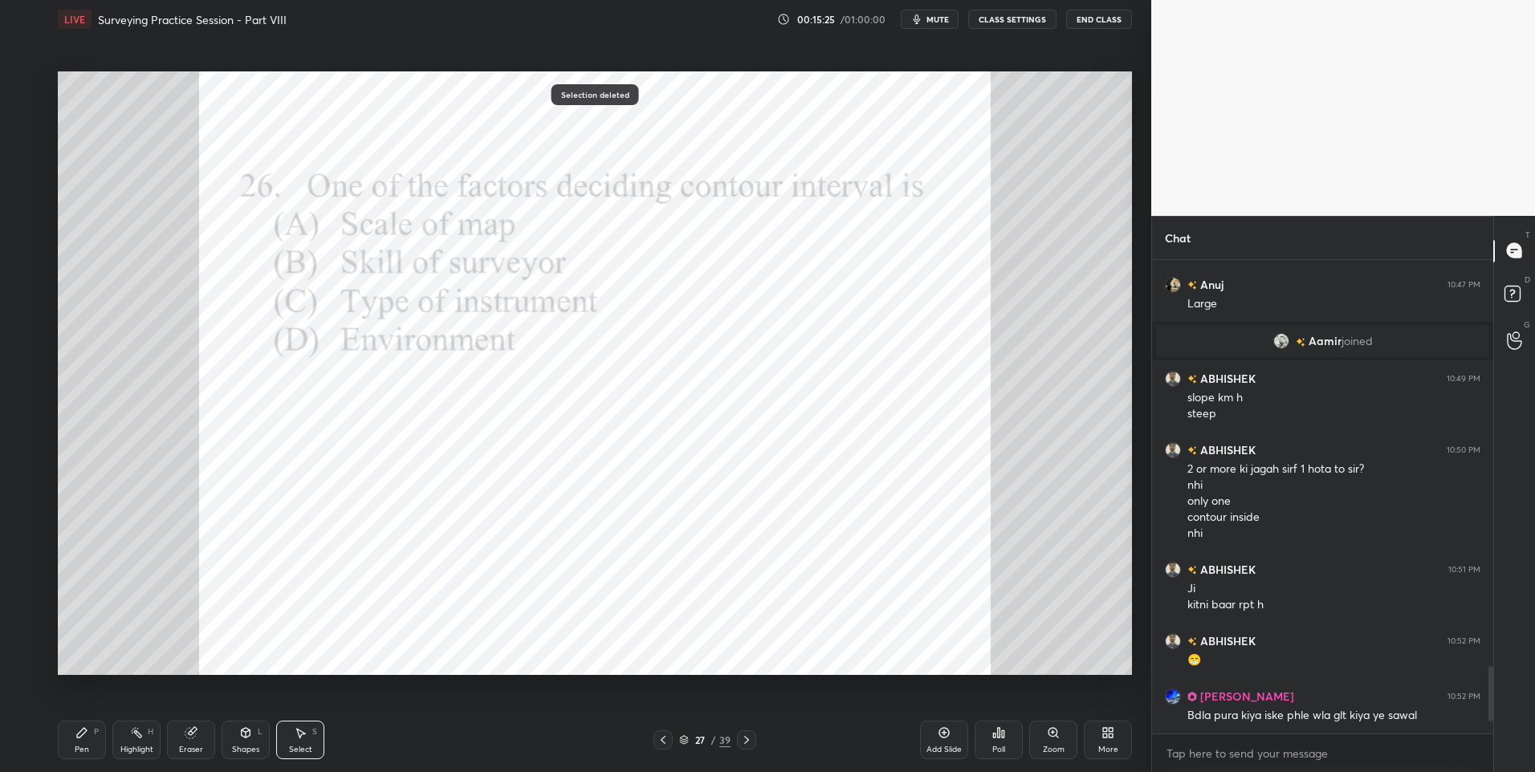
click at [87, 738] on icon at bounding box center [81, 732] width 13 height 13
click at [746, 741] on icon at bounding box center [746, 740] width 5 height 8
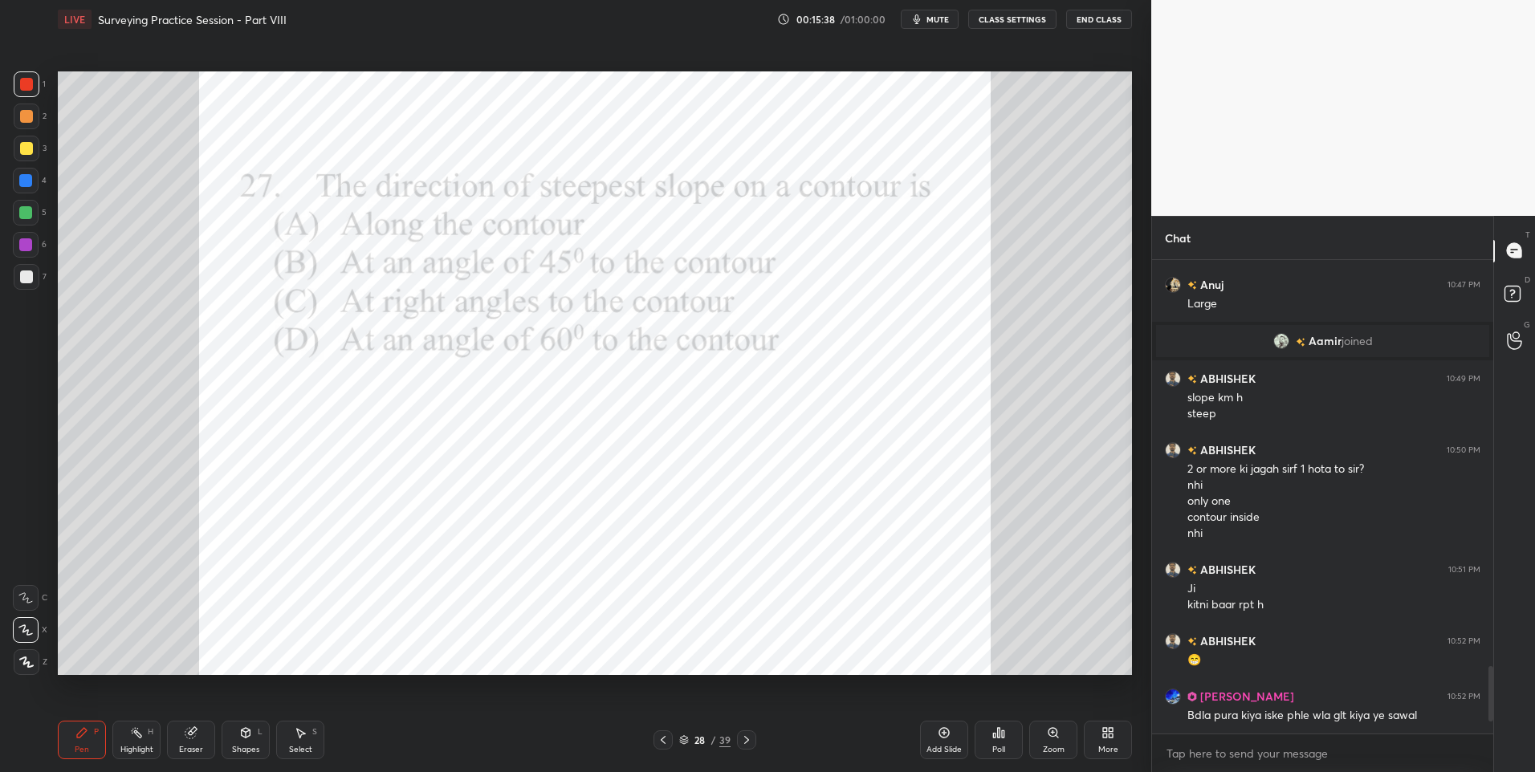
click at [998, 737] on icon at bounding box center [999, 733] width 2 height 10
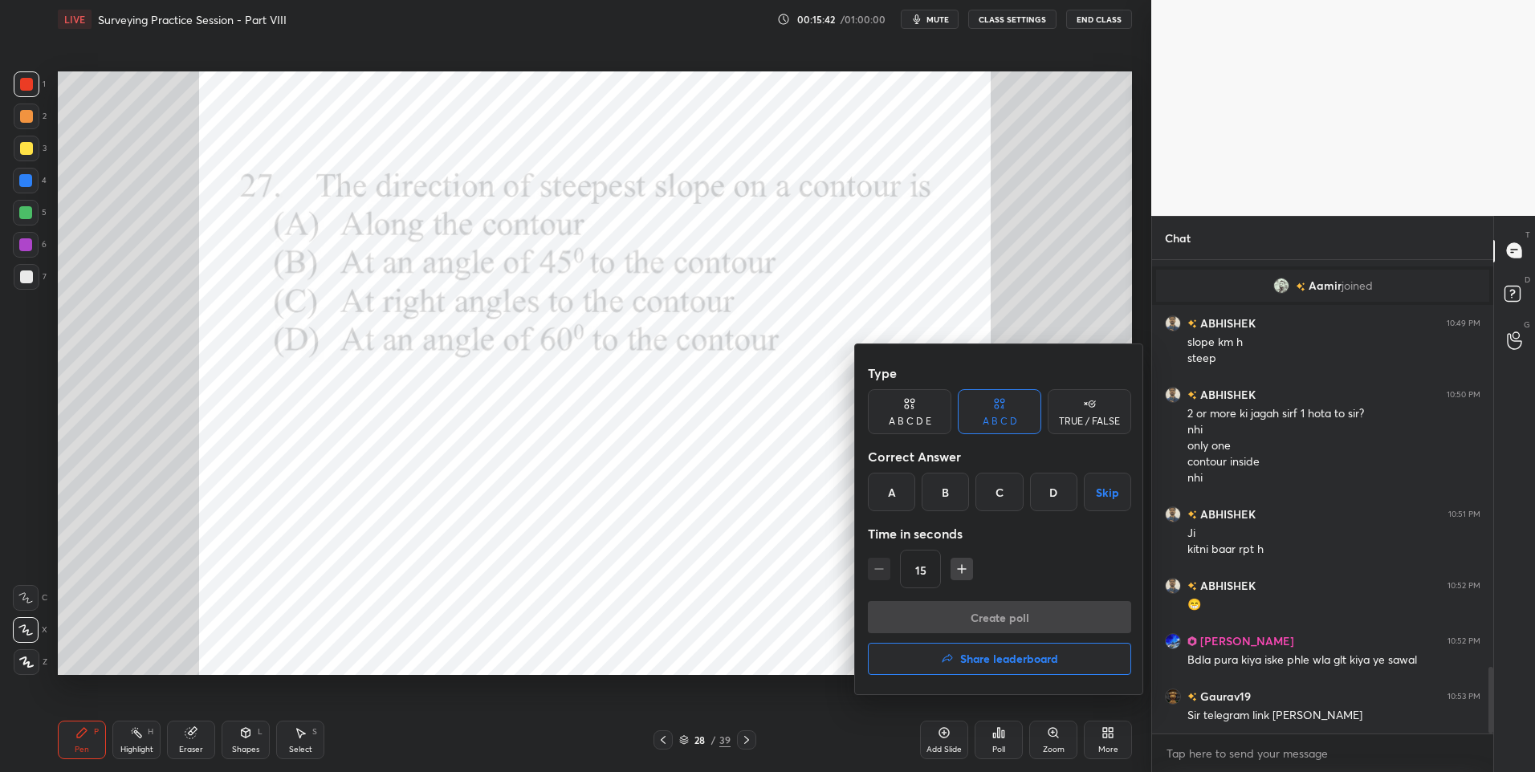
click at [1001, 494] on div "C" at bounding box center [998, 492] width 47 height 39
click at [974, 612] on button "Create poll" at bounding box center [999, 617] width 263 height 32
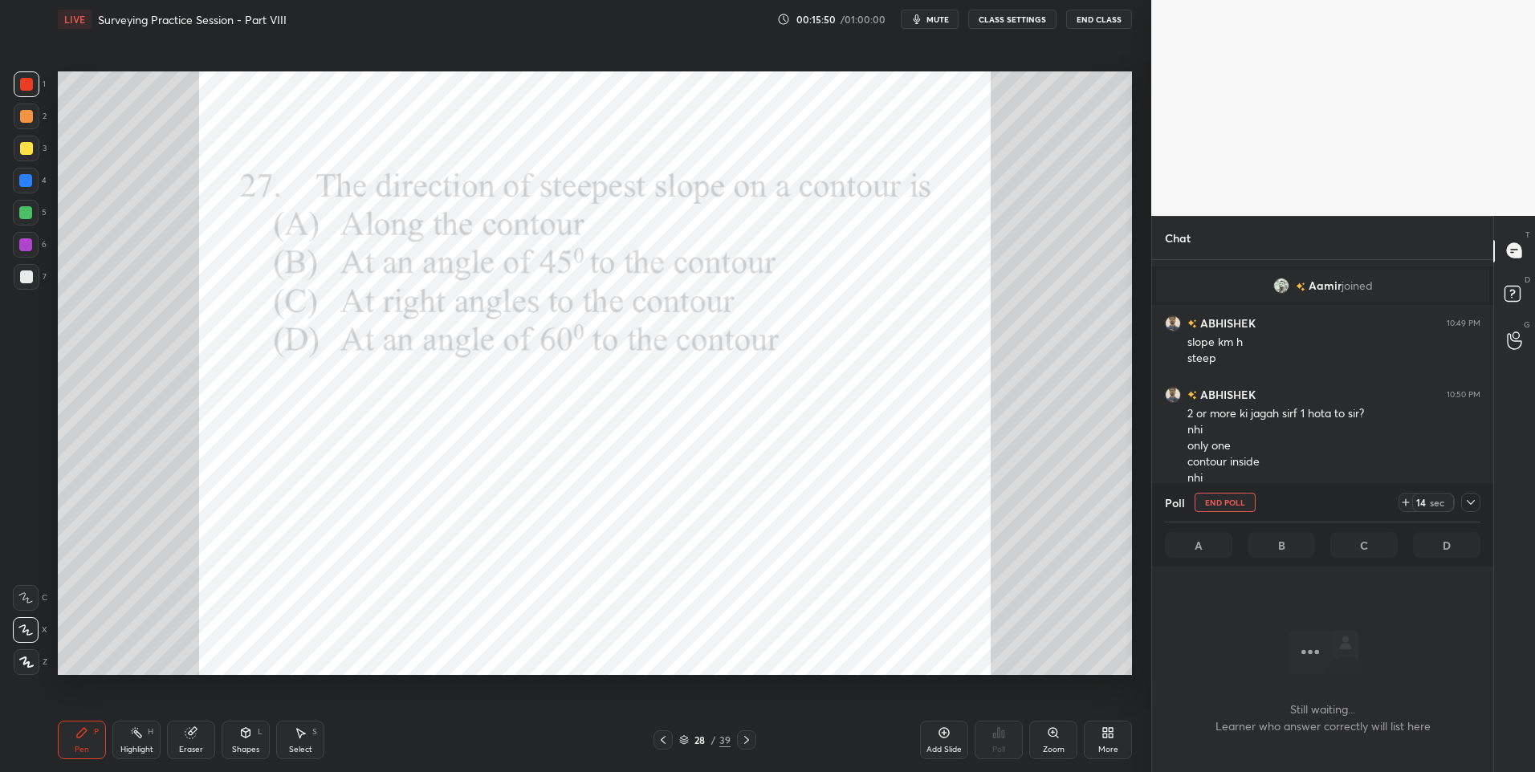
click at [1471, 499] on icon at bounding box center [1470, 502] width 13 height 13
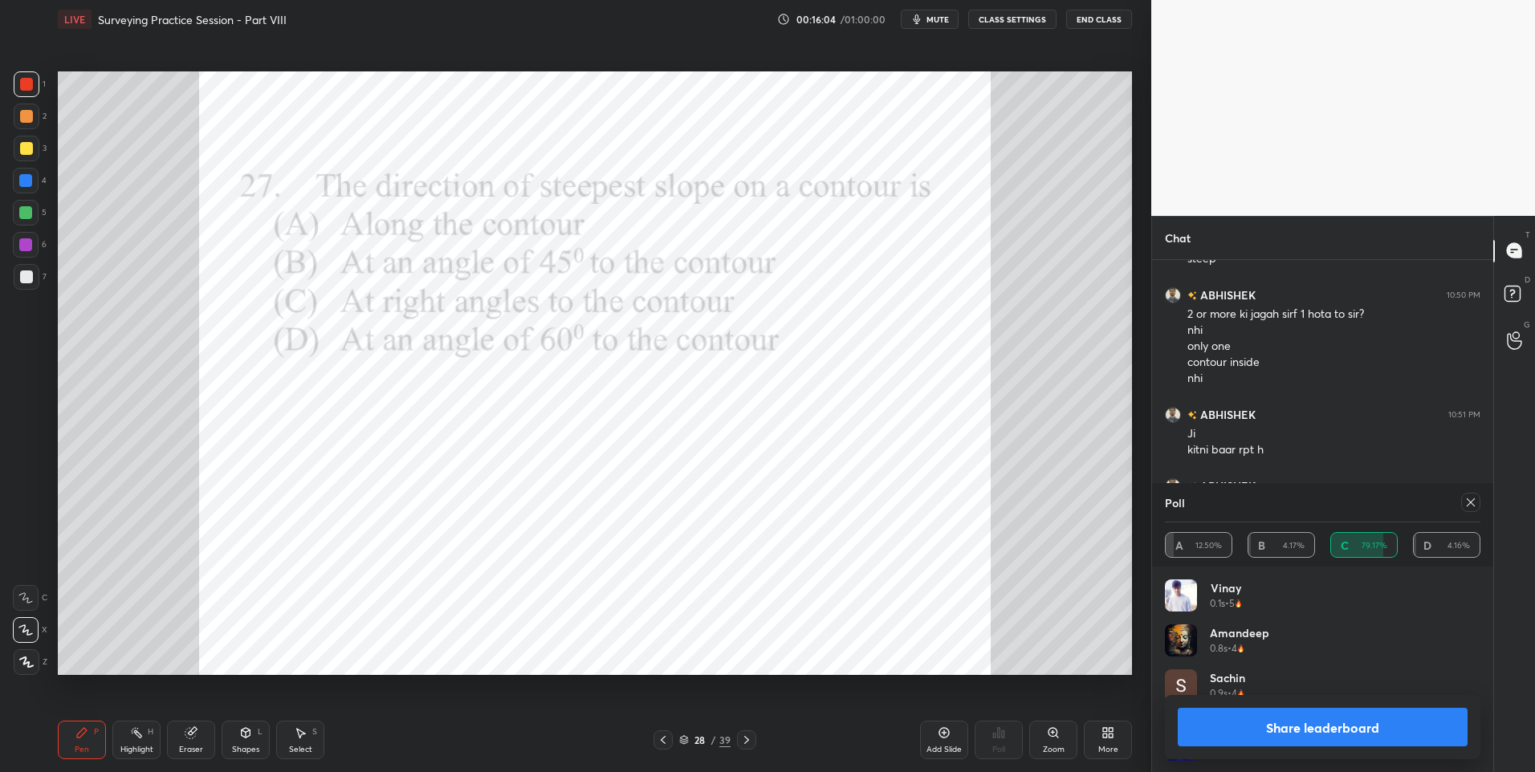
scroll to position [188, 311]
click at [749, 737] on icon at bounding box center [746, 740] width 13 height 13
click at [1477, 499] on div at bounding box center [1470, 502] width 19 height 19
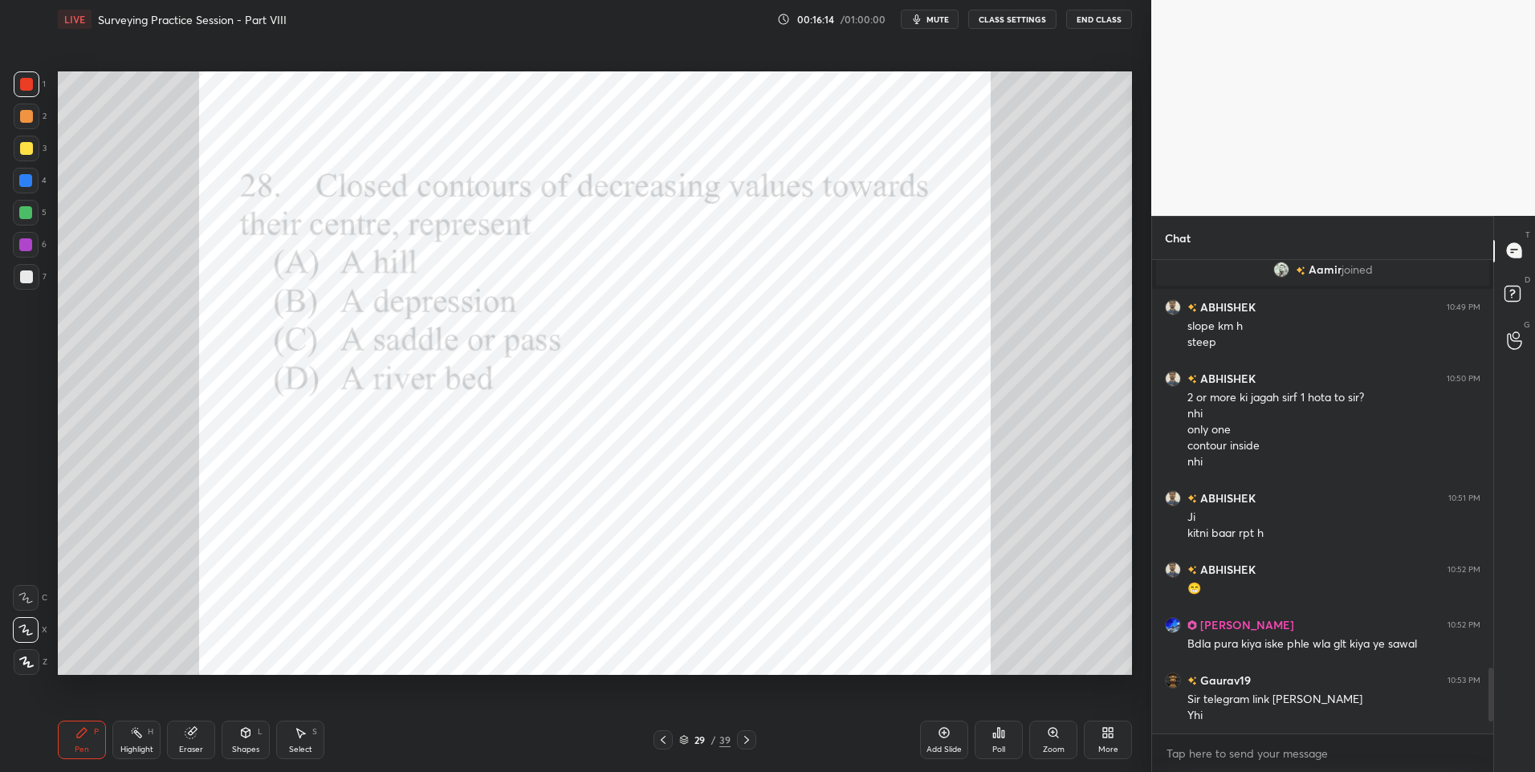
click at [996, 741] on div "Poll" at bounding box center [998, 740] width 48 height 39
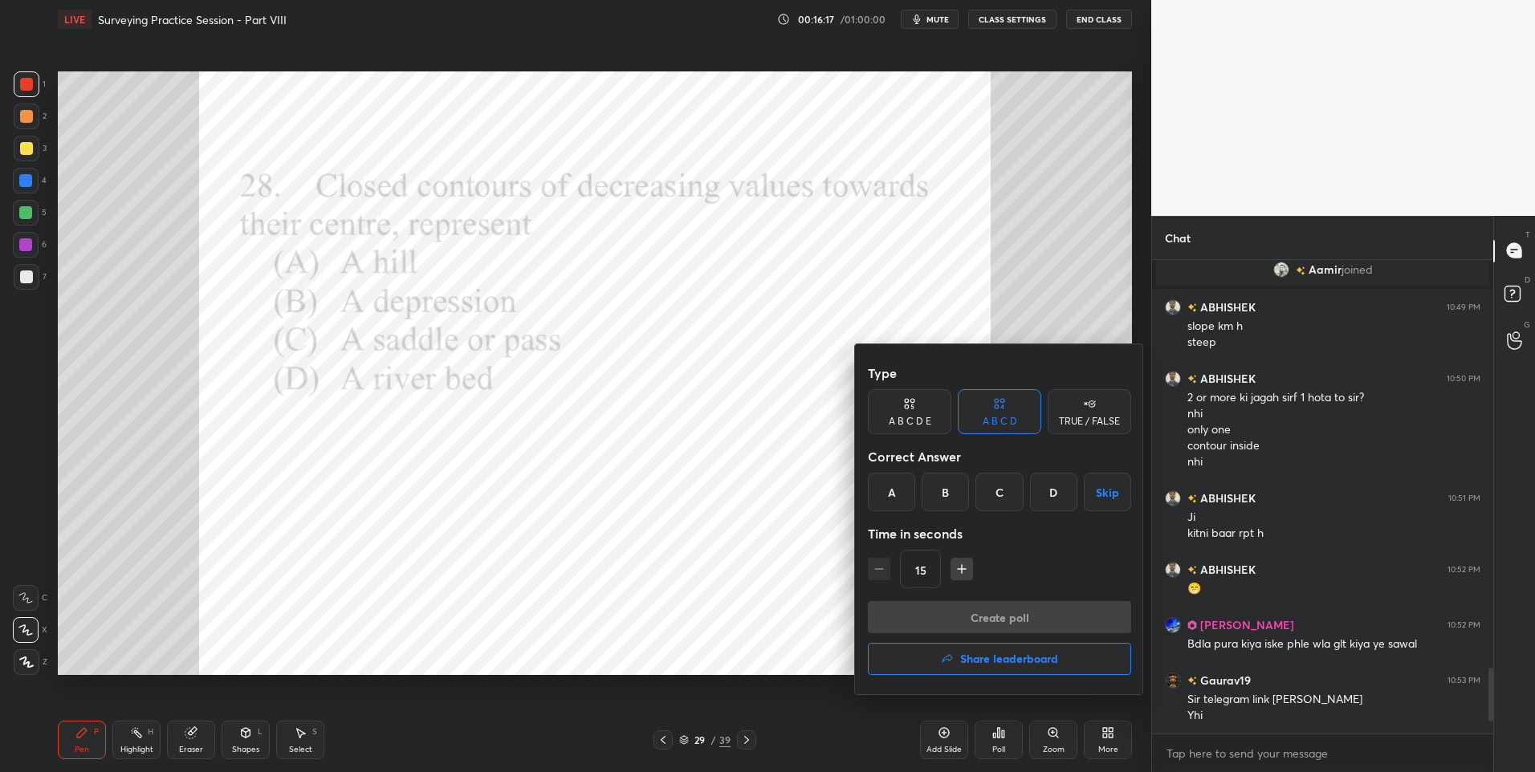
click at [947, 498] on div "B" at bounding box center [944, 492] width 47 height 39
click at [964, 607] on button "Create poll" at bounding box center [999, 617] width 263 height 32
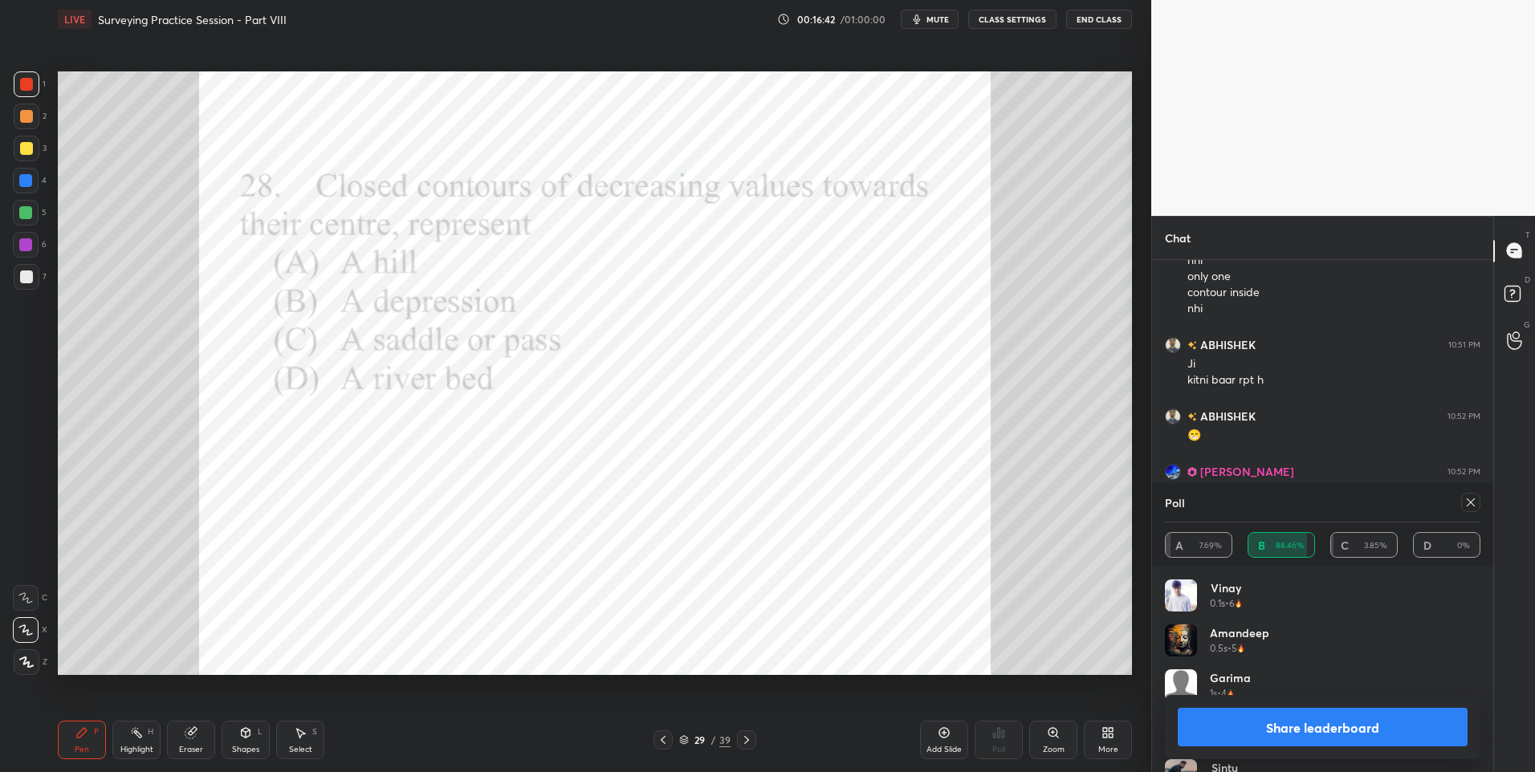
click at [1463, 502] on div at bounding box center [1470, 502] width 19 height 19
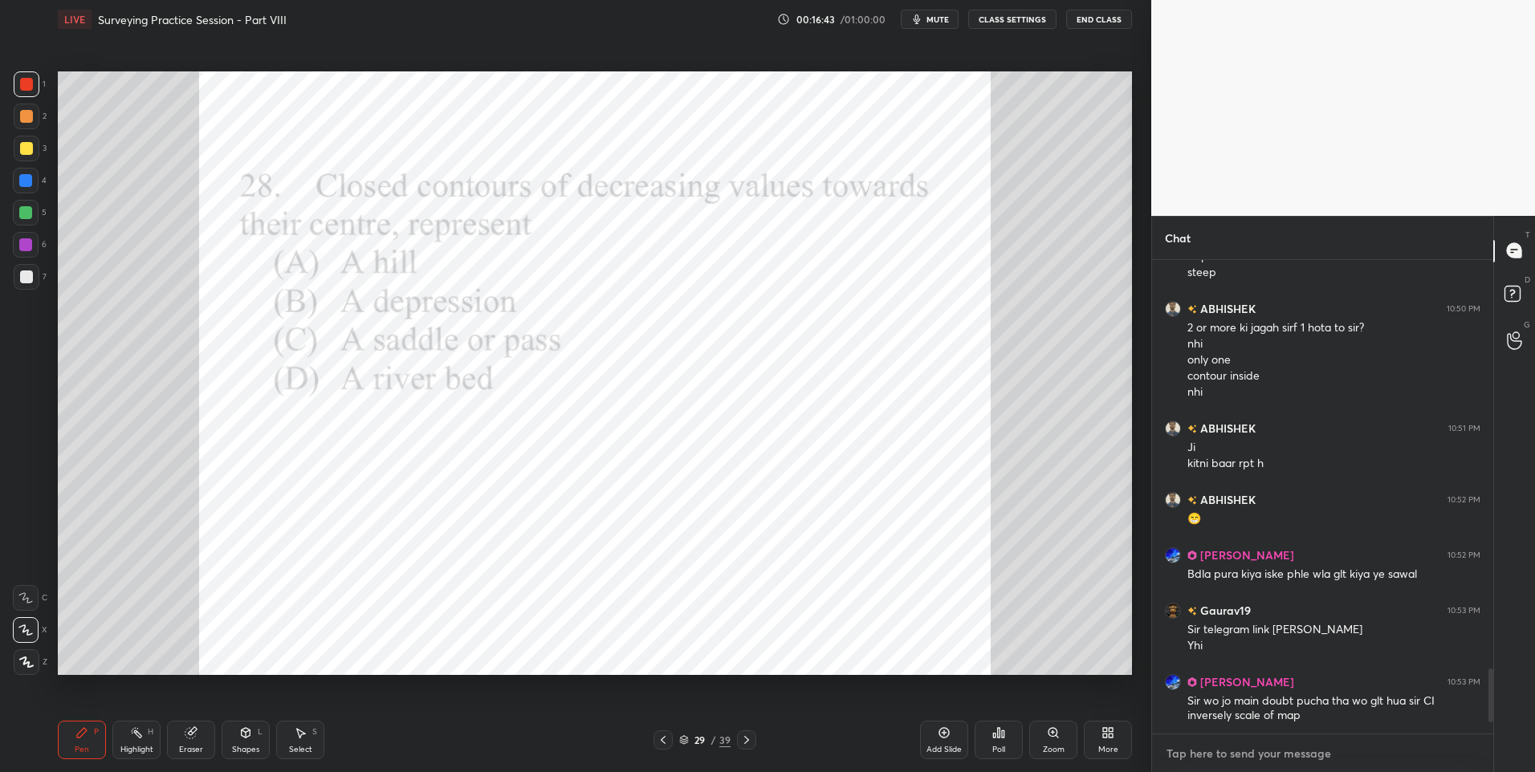
type textarea "x"
click at [1208, 743] on textarea at bounding box center [1322, 754] width 315 height 26
paste textarea "[URL][DOMAIN_NAME]"
type textarea "[URL][DOMAIN_NAME]"
type textarea "x"
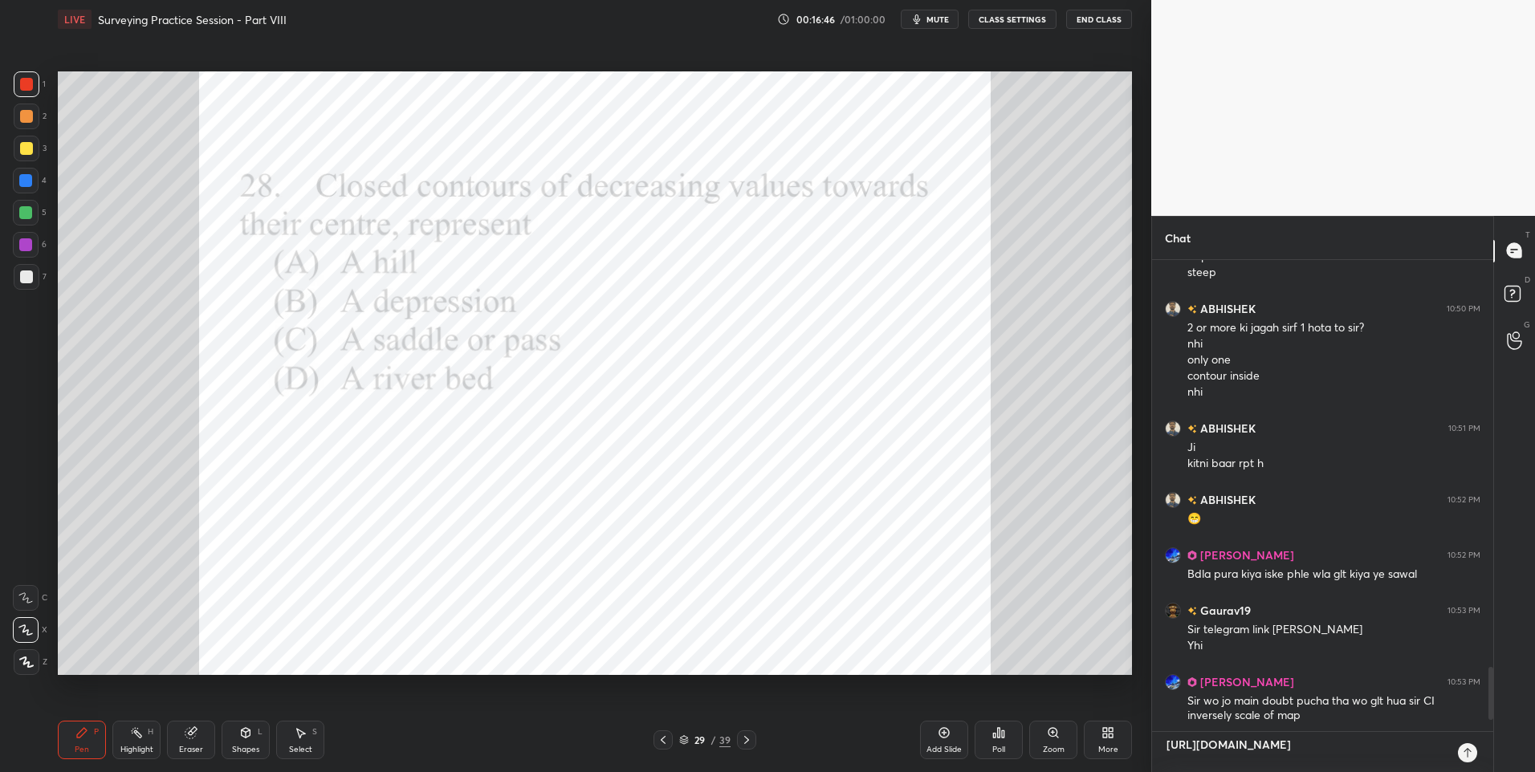
type textarea "[URL][DOMAIN_NAME]"
type textarea "x"
click at [1475, 755] on div at bounding box center [1467, 752] width 19 height 19
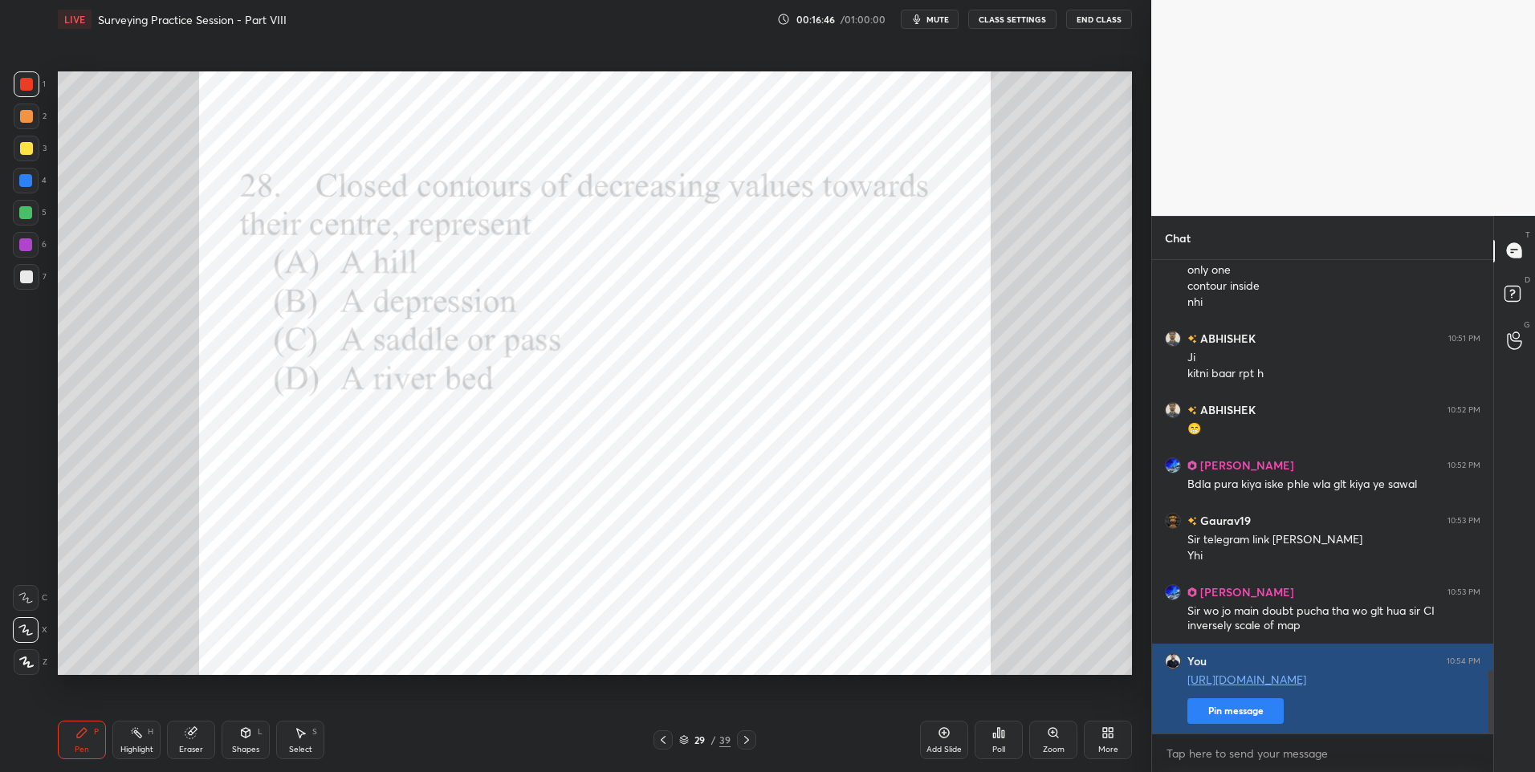
type textarea "x"
click at [1251, 709] on button "Pin message" at bounding box center [1235, 711] width 96 height 26
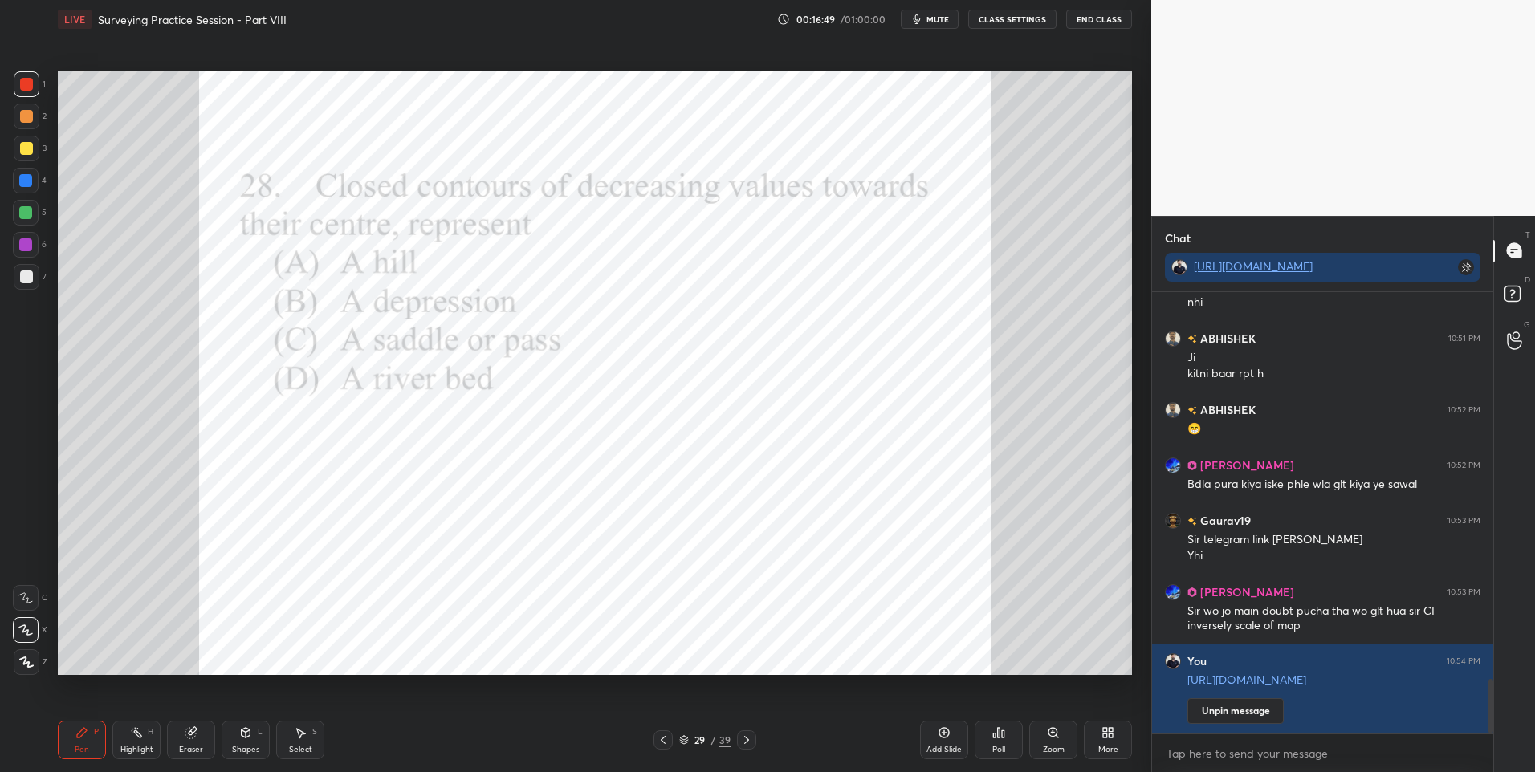
drag, startPoint x: 32, startPoint y: 95, endPoint x: 24, endPoint y: 124, distance: 30.8
click at [32, 95] on div at bounding box center [27, 84] width 26 height 26
click at [23, 188] on div at bounding box center [26, 181] width 26 height 26
click at [735, 743] on div "29 / 39" at bounding box center [704, 739] width 103 height 19
click at [738, 736] on div at bounding box center [746, 739] width 19 height 19
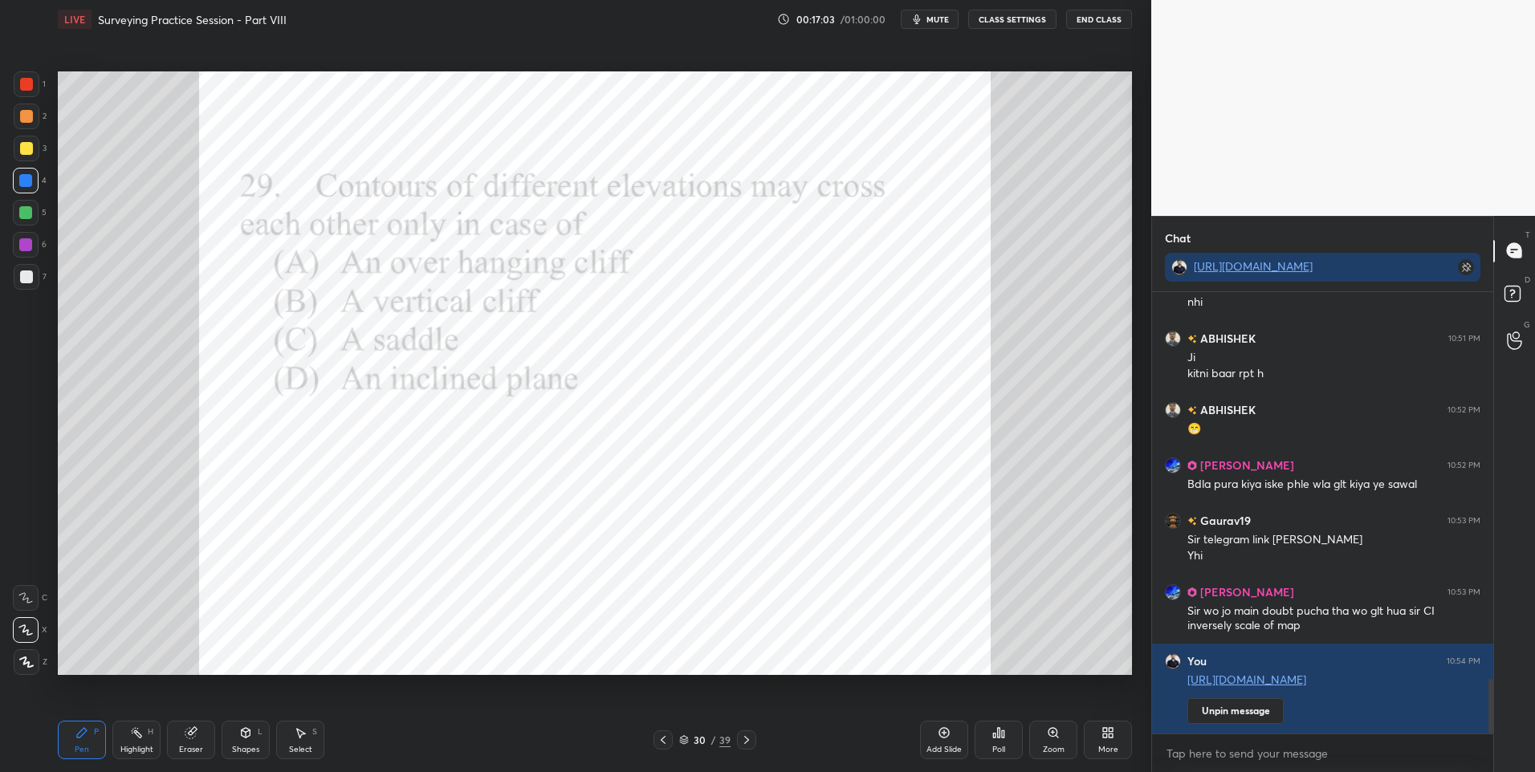
click at [745, 738] on icon at bounding box center [746, 740] width 13 height 13
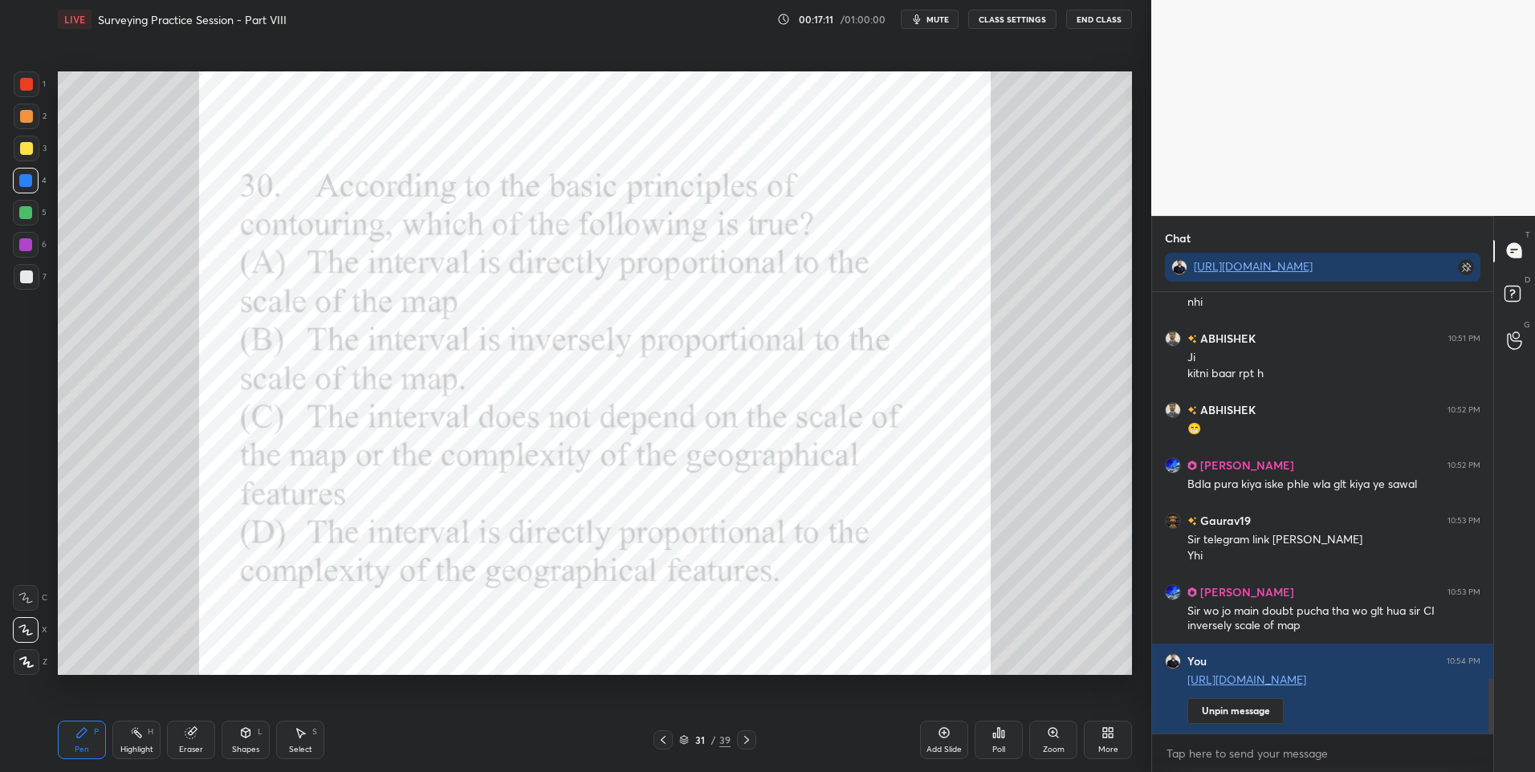
click at [995, 738] on icon at bounding box center [998, 732] width 13 height 13
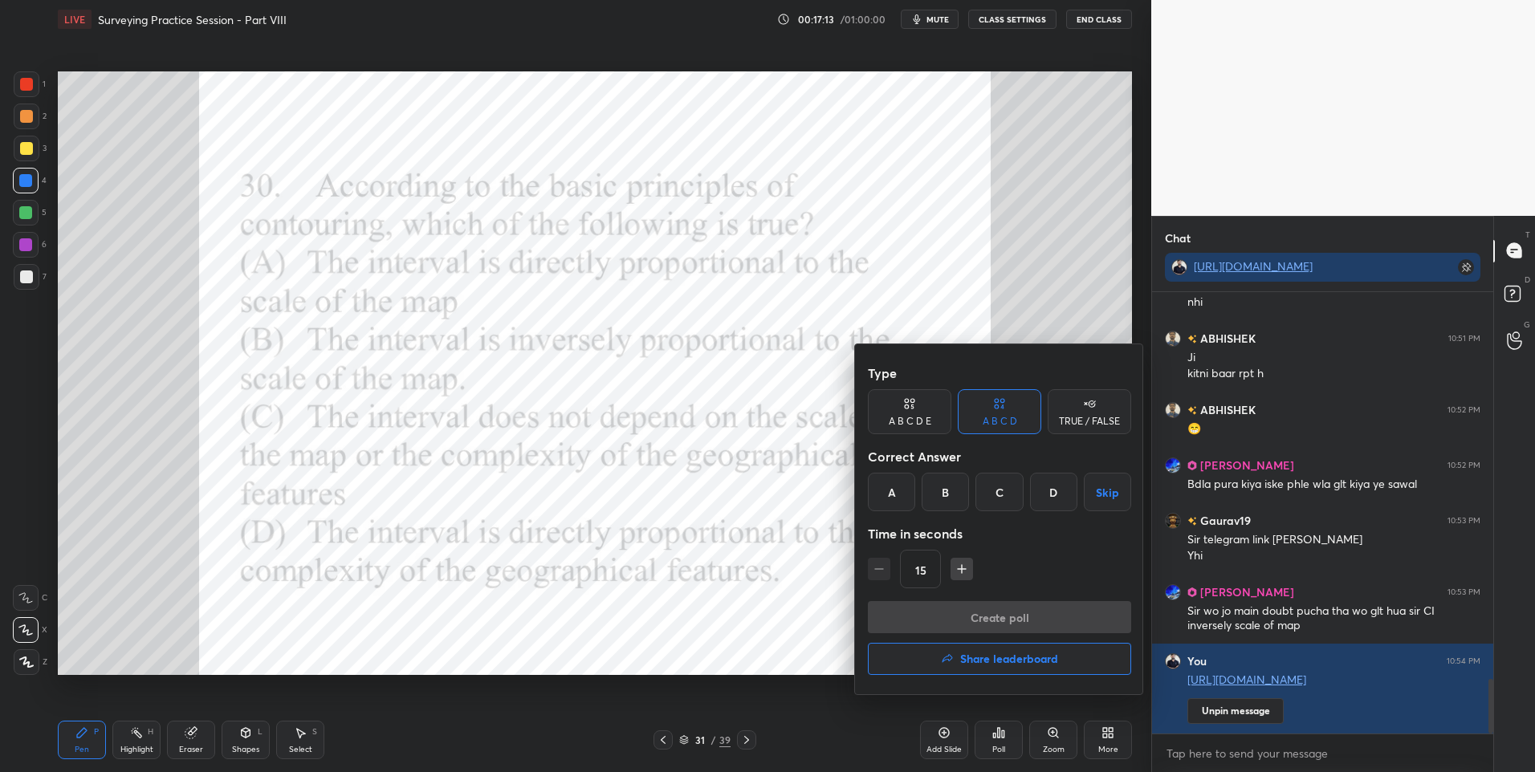
click at [941, 492] on div "B" at bounding box center [944, 492] width 47 height 39
click at [962, 566] on icon "button" at bounding box center [962, 569] width 16 height 16
type input "30"
click at [953, 606] on button "Create poll" at bounding box center [999, 617] width 263 height 32
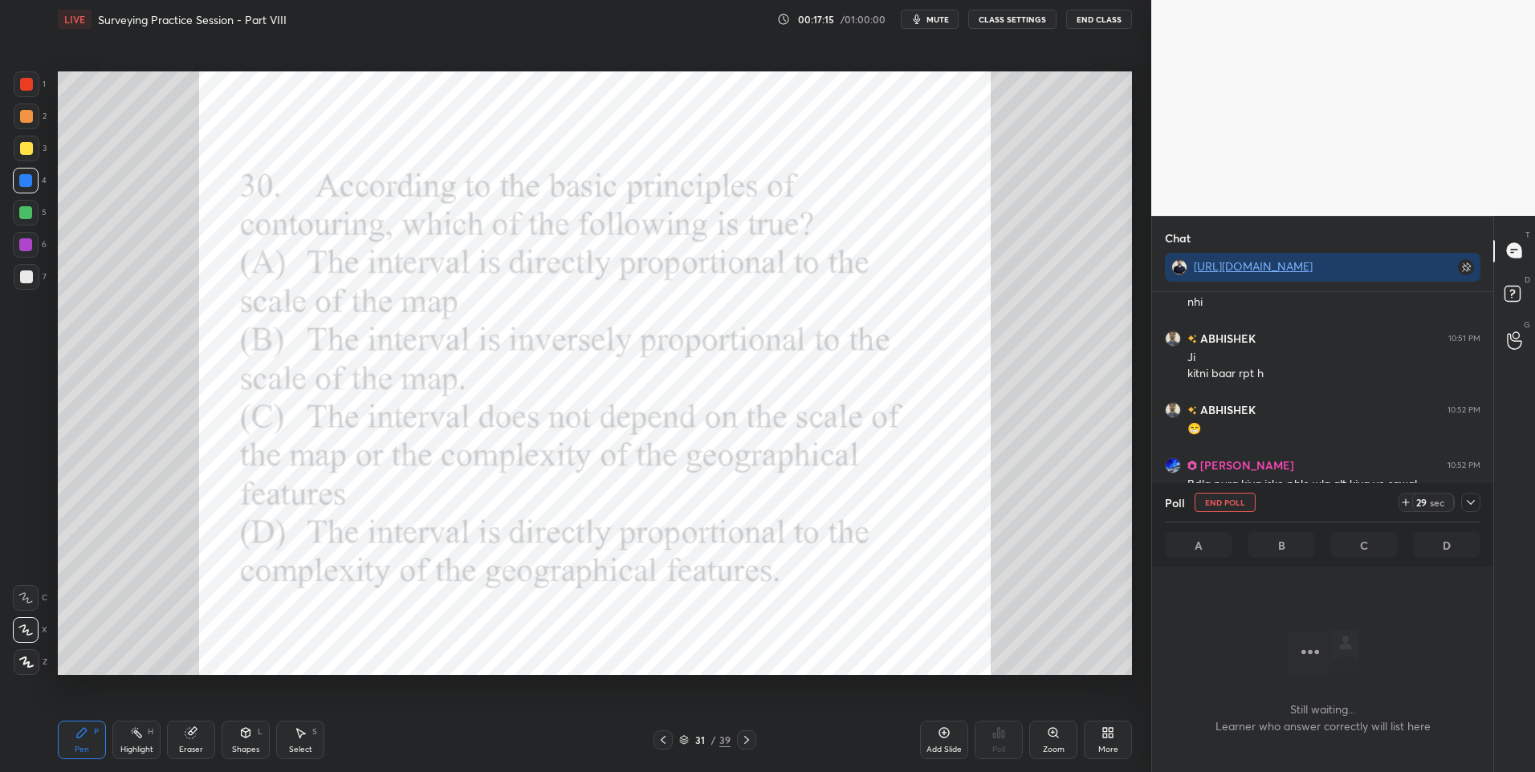
click at [30, 81] on div at bounding box center [26, 84] width 13 height 13
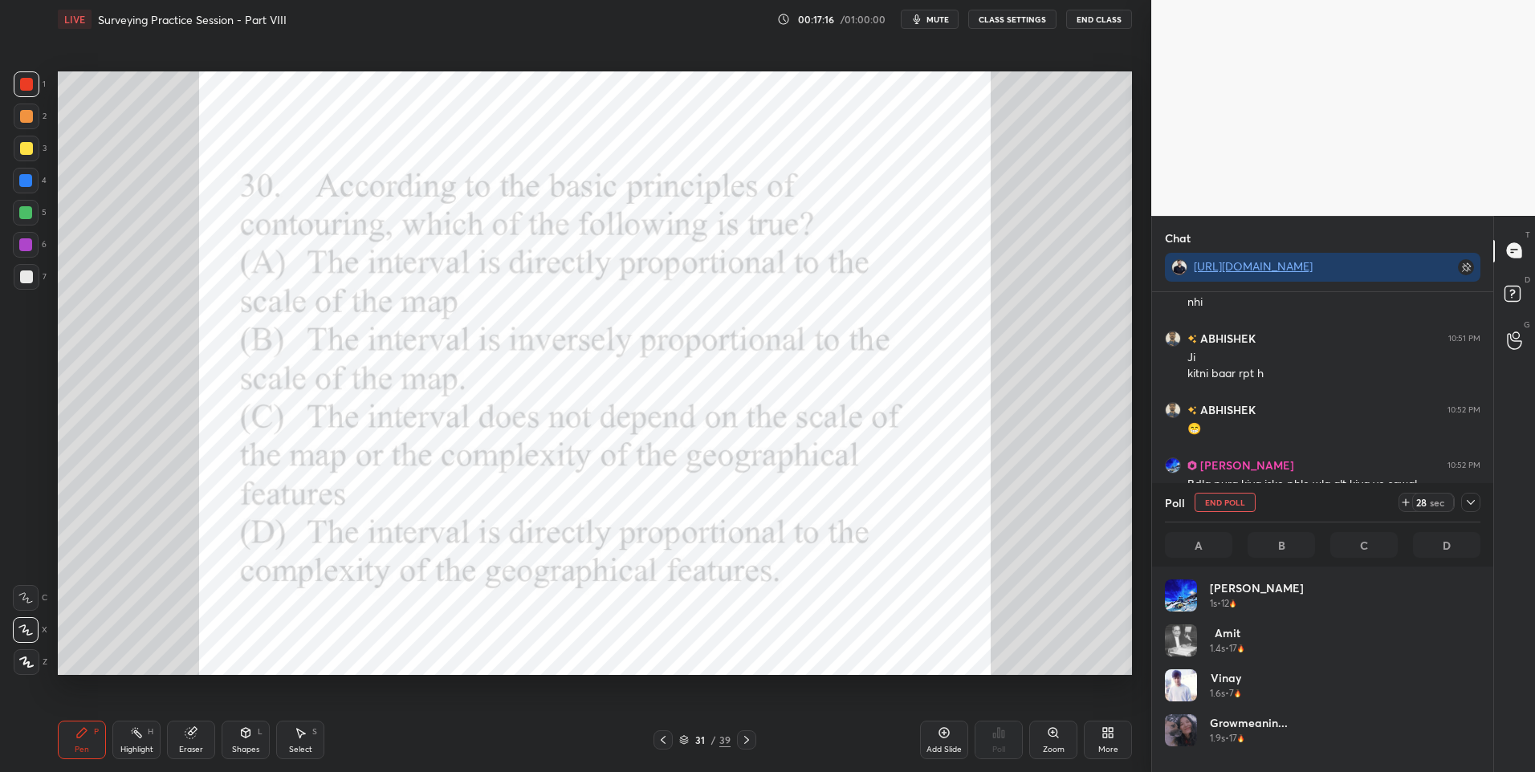
click at [1471, 501] on icon at bounding box center [1470, 502] width 13 height 13
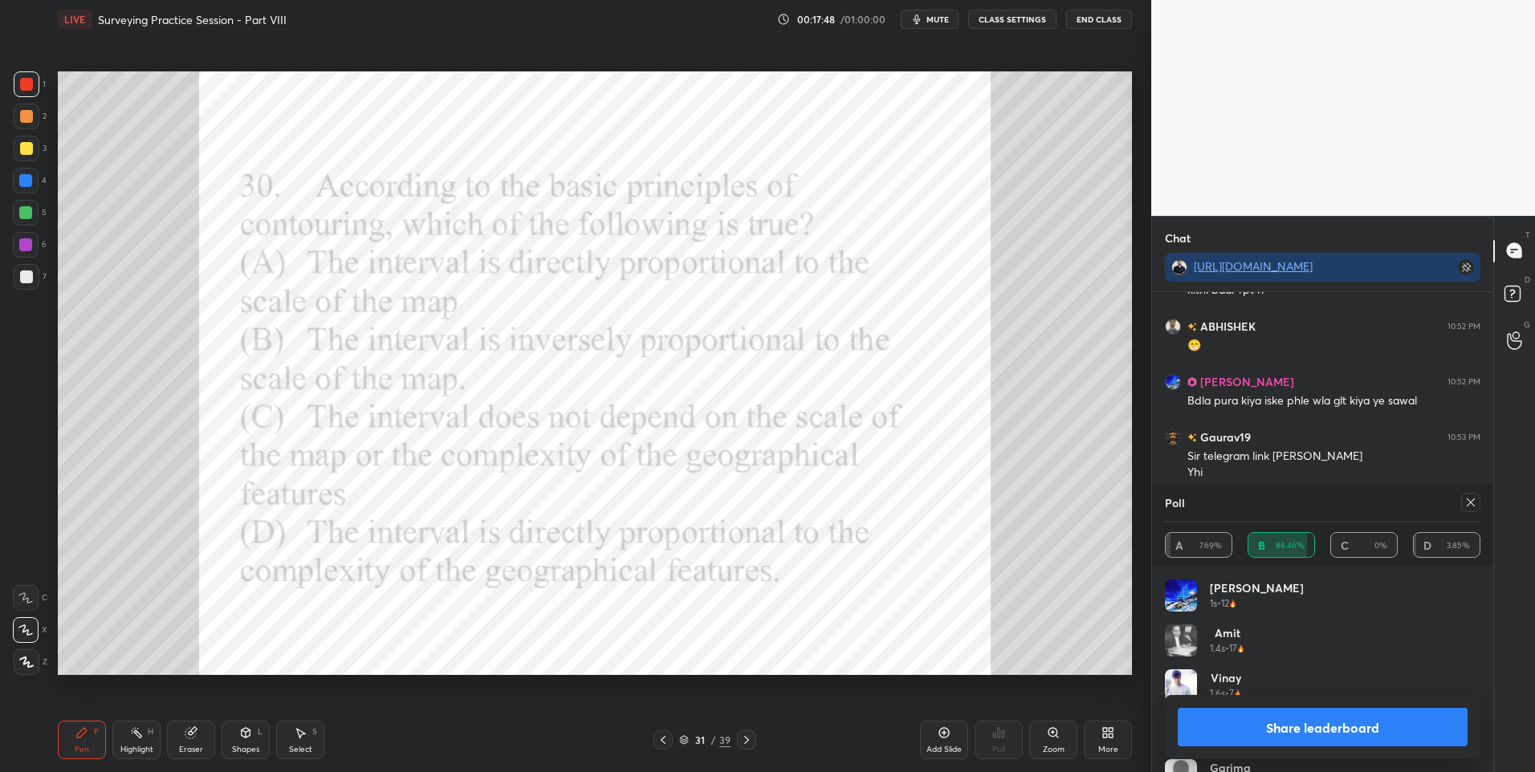
click at [1472, 503] on icon at bounding box center [1470, 502] width 13 height 13
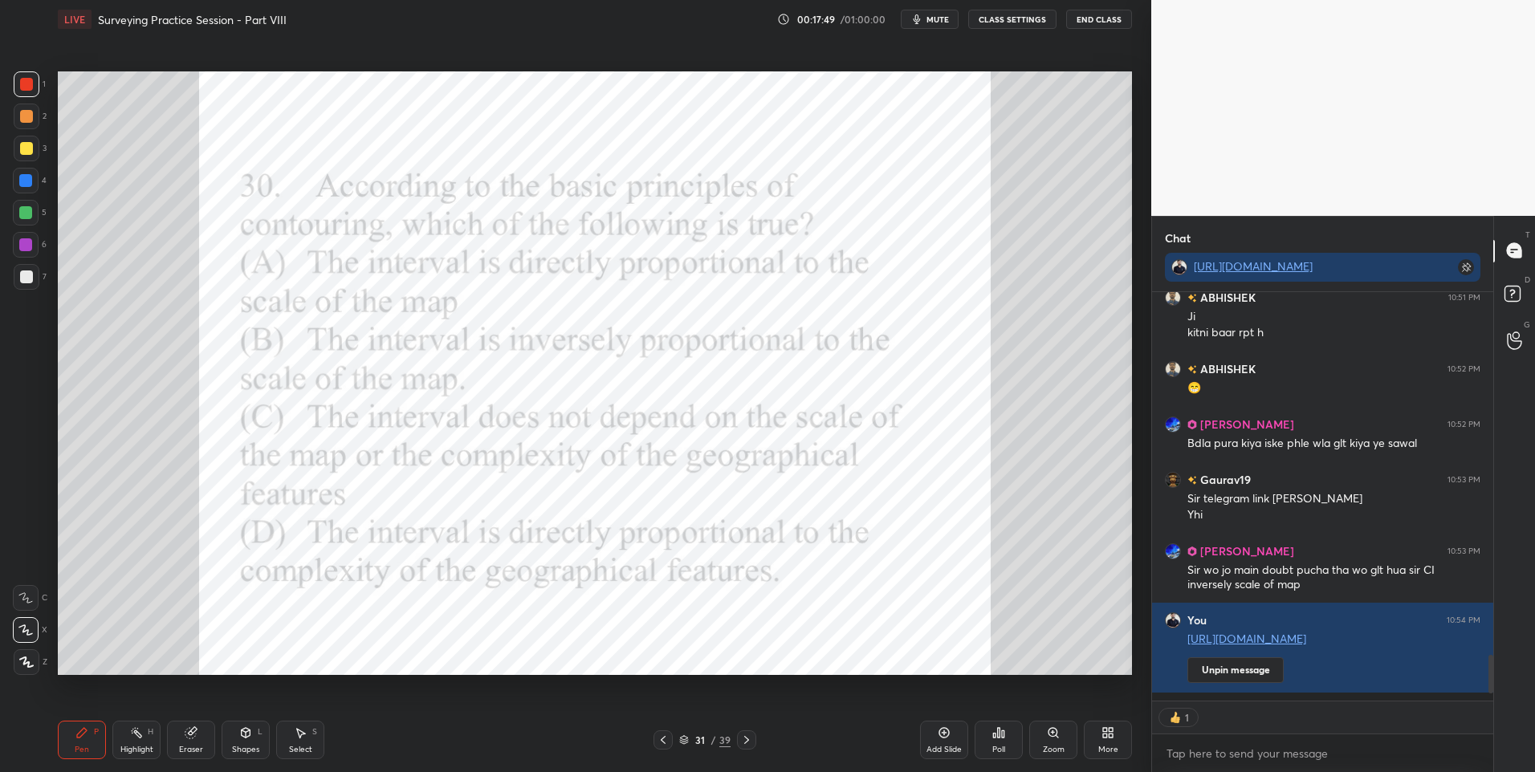
scroll to position [6, 6]
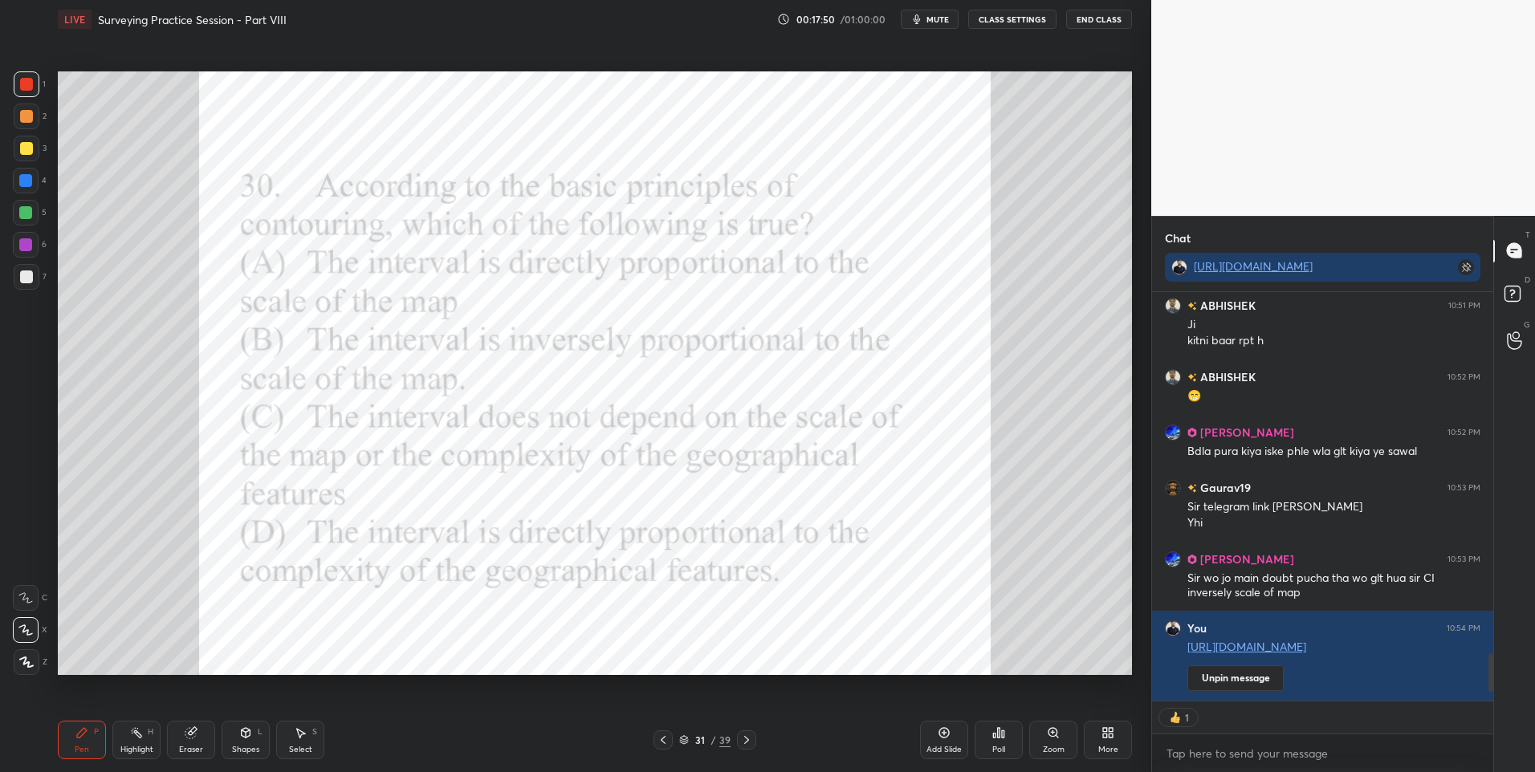
click at [747, 736] on icon at bounding box center [746, 740] width 13 height 13
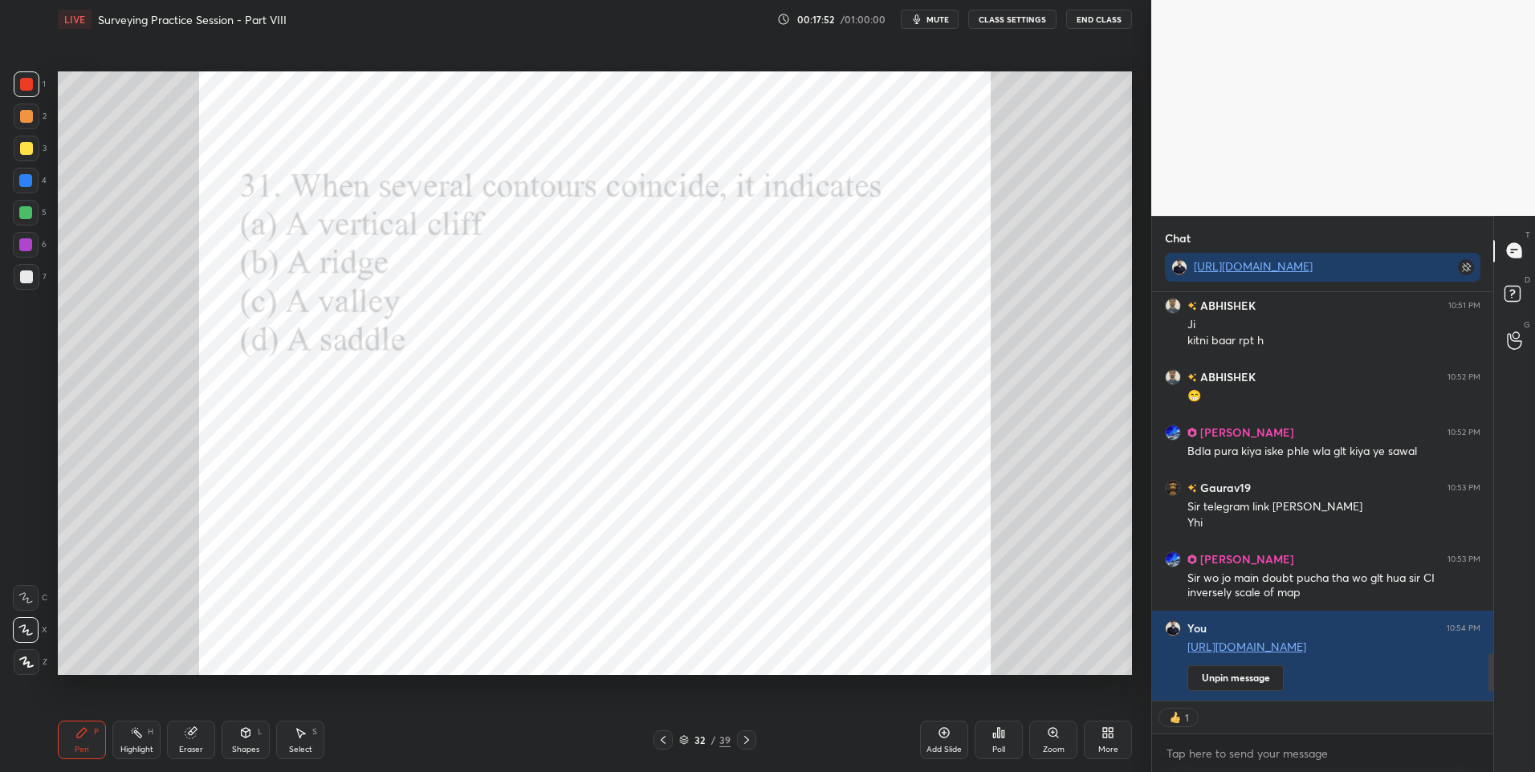
type textarea "x"
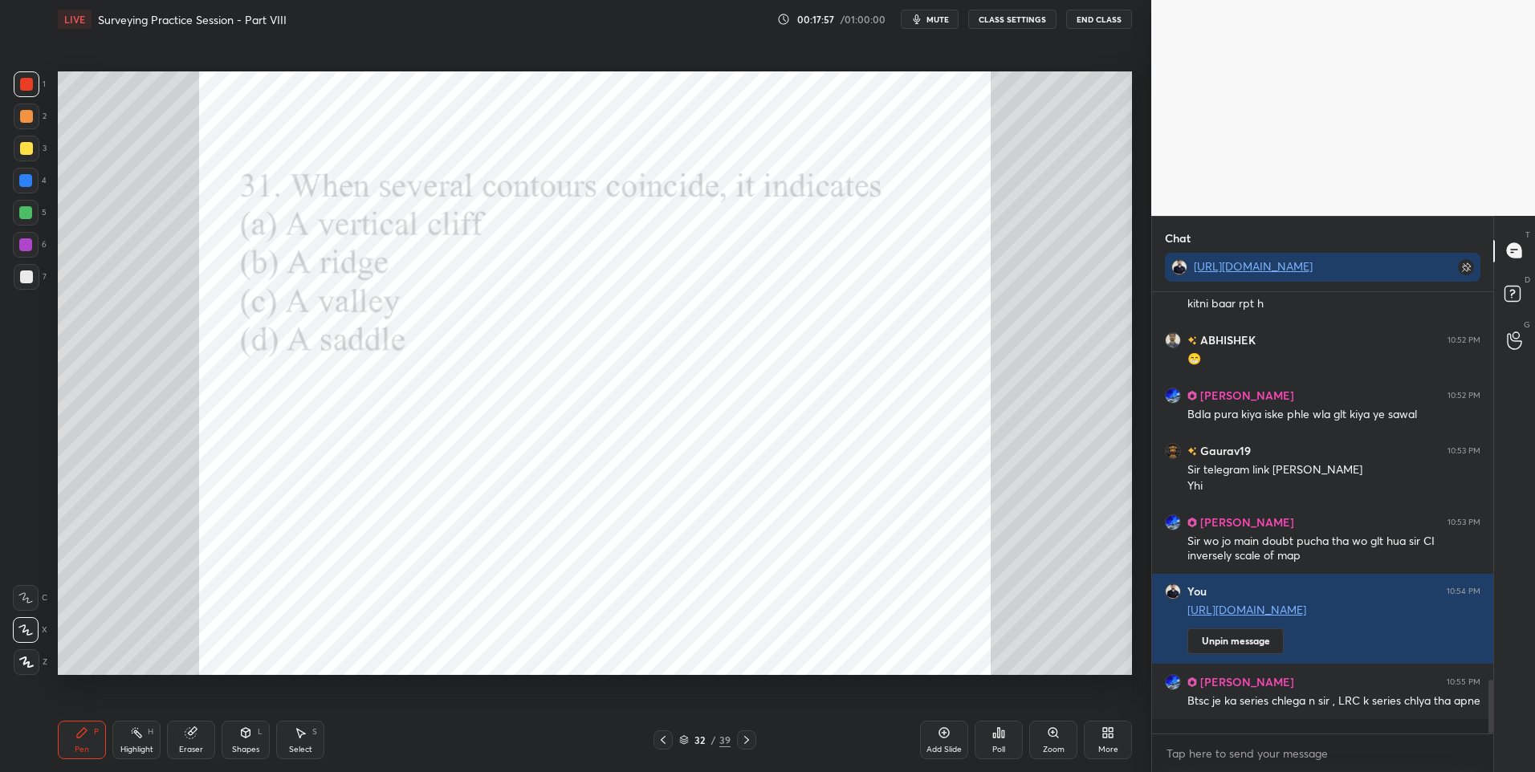
click at [1002, 730] on icon at bounding box center [1003, 733] width 2 height 7
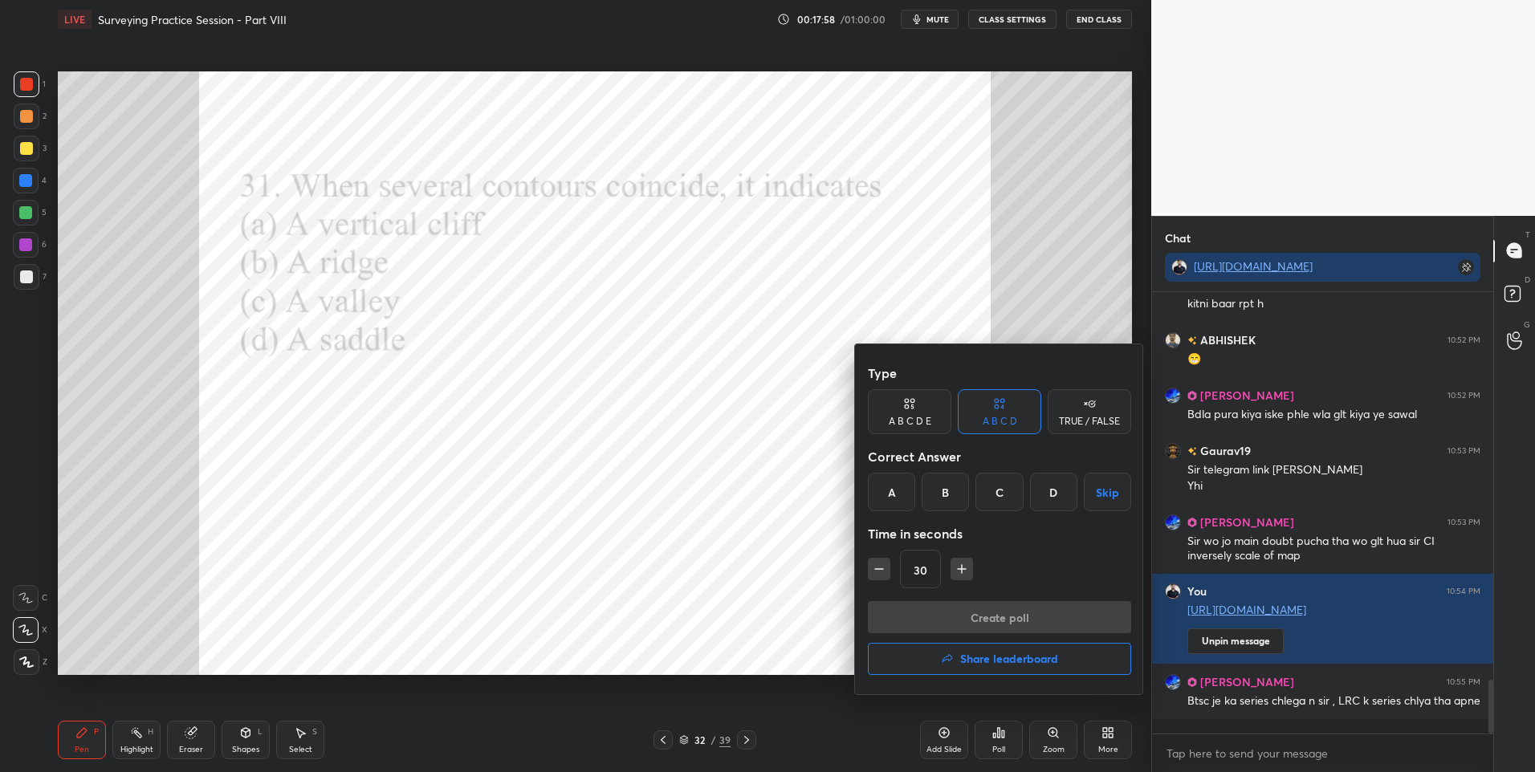
click at [889, 490] on div "A" at bounding box center [891, 492] width 47 height 39
click at [876, 572] on icon "button" at bounding box center [879, 569] width 16 height 16
type input "15"
click at [978, 620] on button "Create poll" at bounding box center [999, 617] width 263 height 32
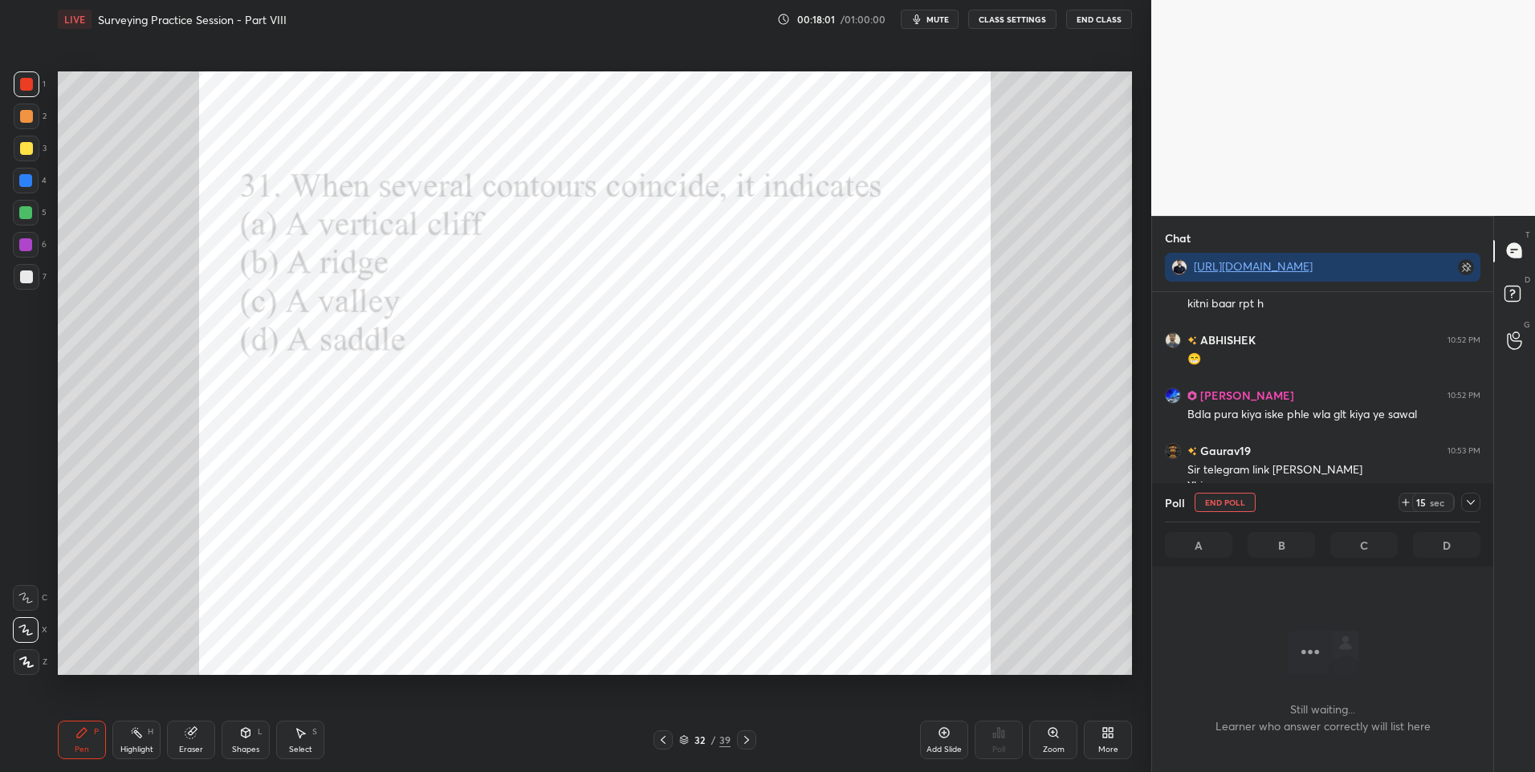
click at [1465, 500] on icon at bounding box center [1470, 502] width 13 height 13
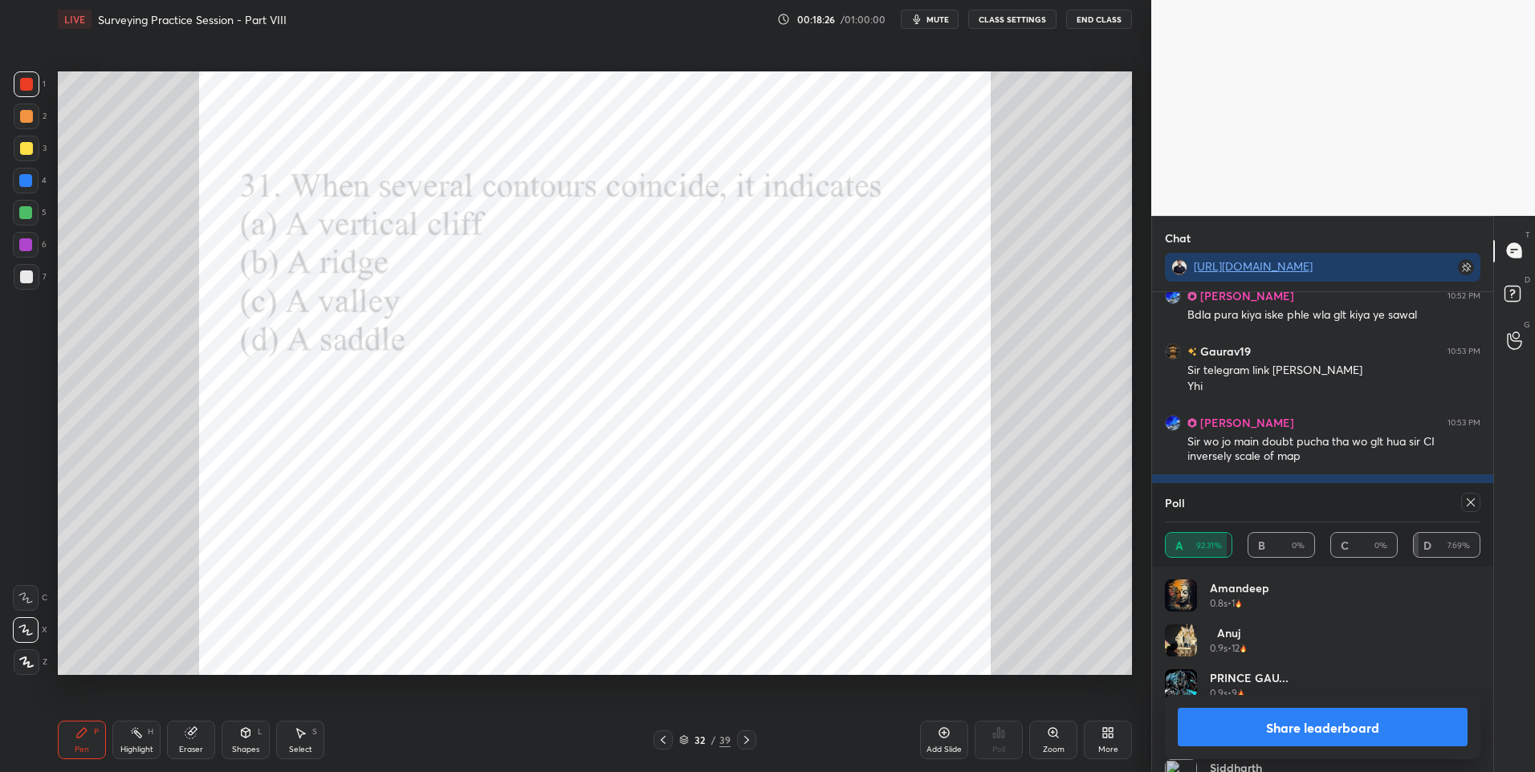
click at [1469, 502] on icon at bounding box center [1470, 502] width 13 height 13
type textarea "x"
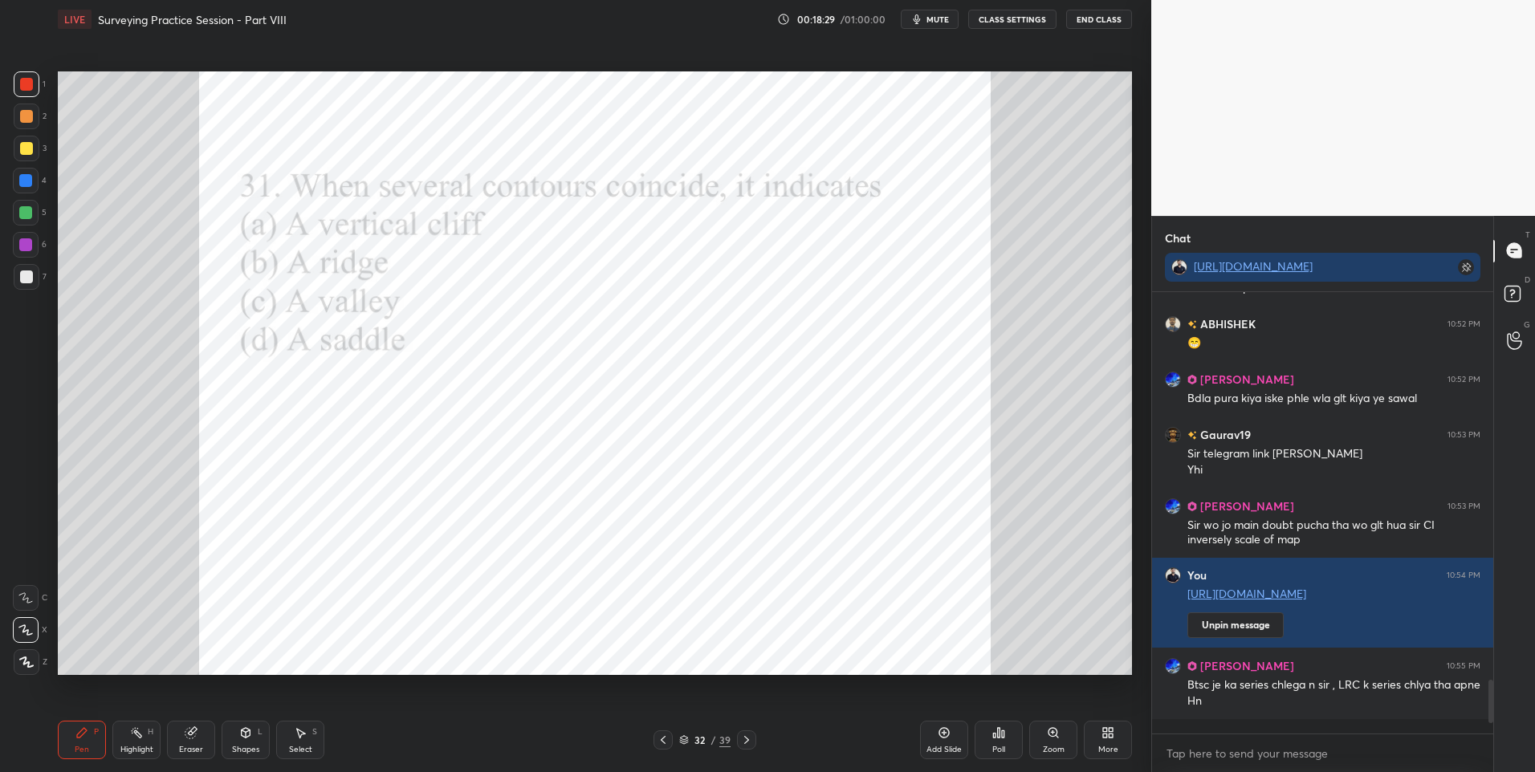
click at [741, 738] on icon at bounding box center [746, 740] width 13 height 13
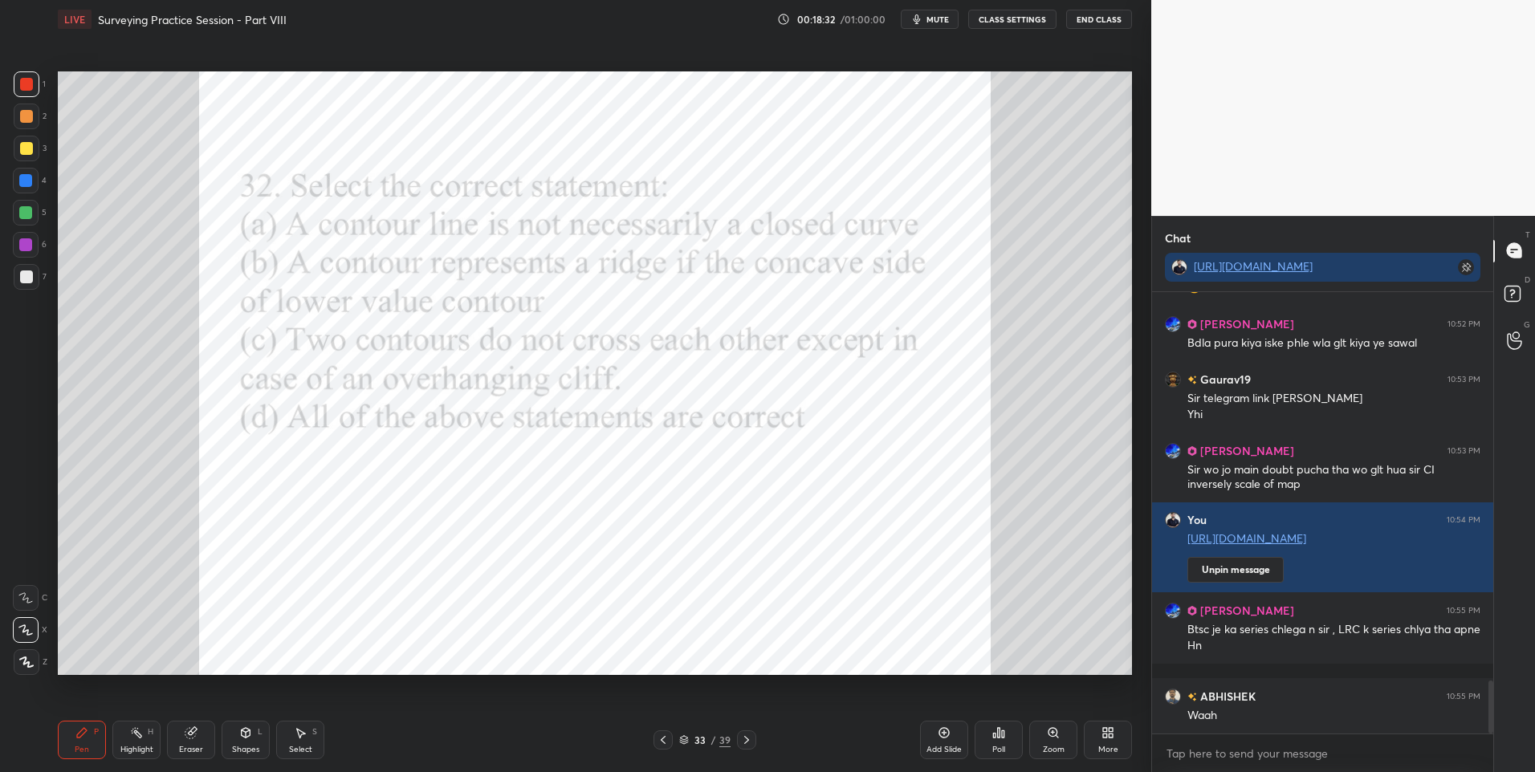
click at [999, 735] on icon at bounding box center [999, 733] width 2 height 10
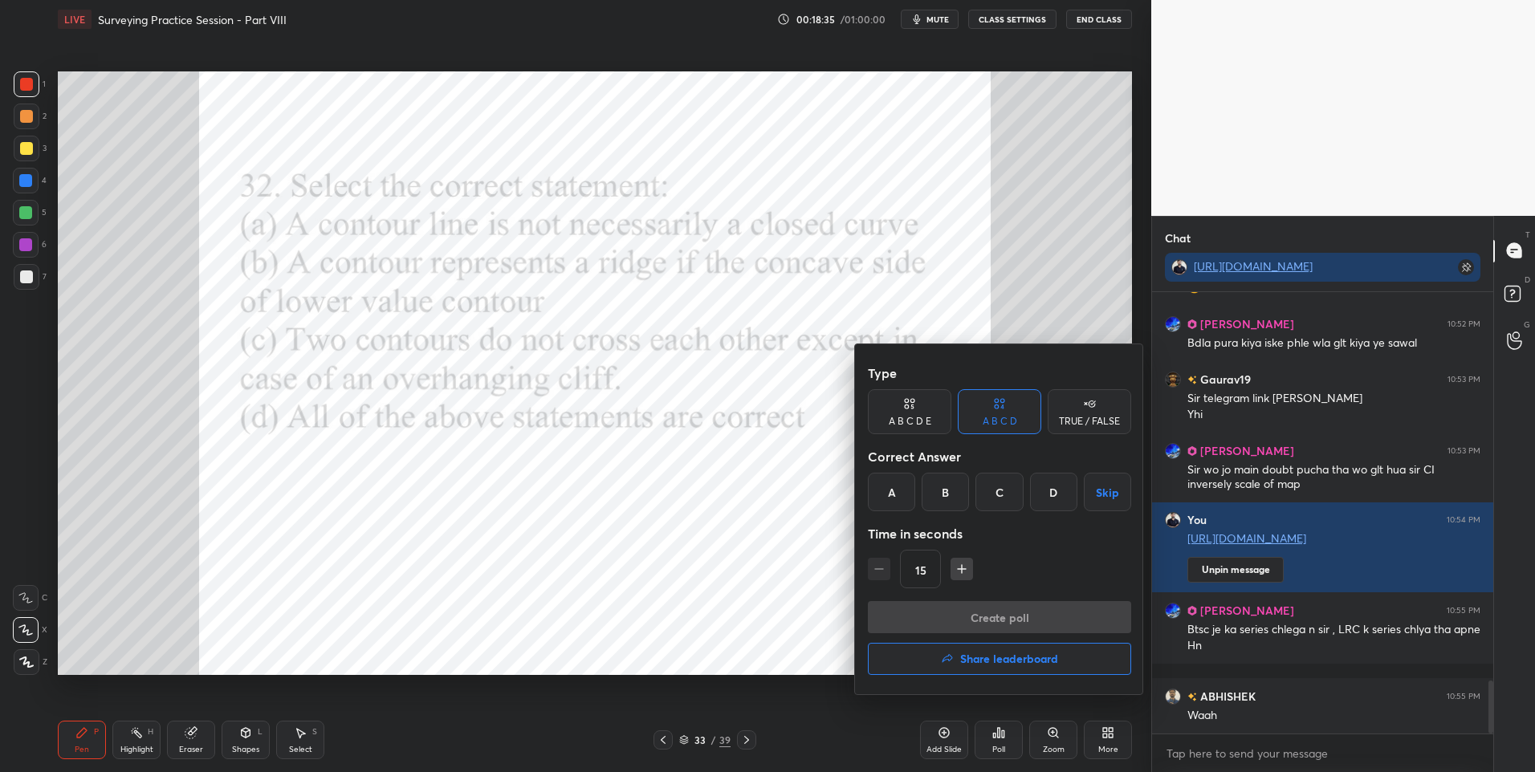
click at [1003, 485] on div "C" at bounding box center [998, 492] width 47 height 39
click at [963, 567] on icon "button" at bounding box center [962, 569] width 16 height 16
type input "30"
click at [998, 605] on button "Create poll" at bounding box center [999, 617] width 263 height 32
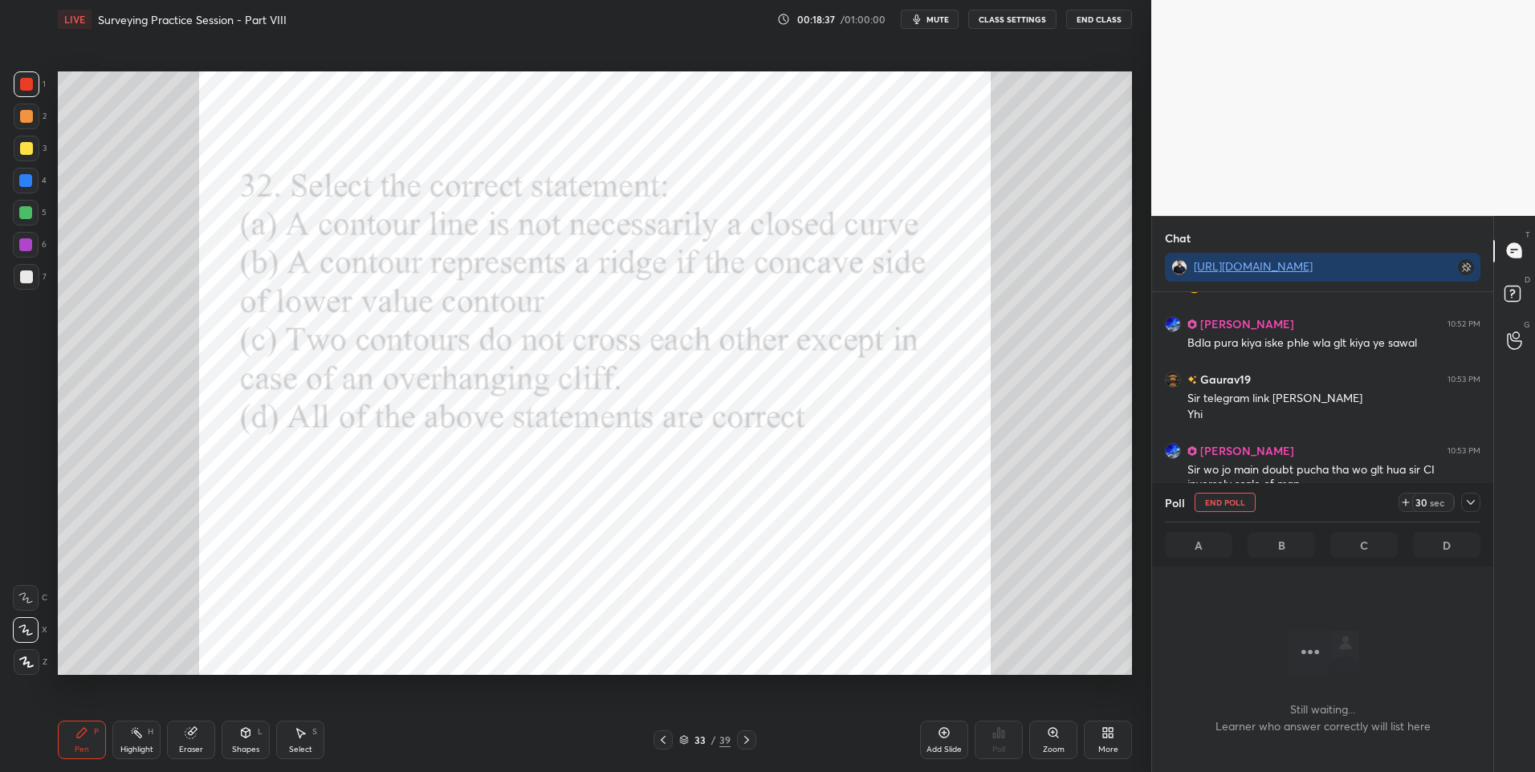
click at [32, 97] on div "1" at bounding box center [30, 87] width 32 height 32
click at [1471, 500] on icon at bounding box center [1470, 502] width 13 height 13
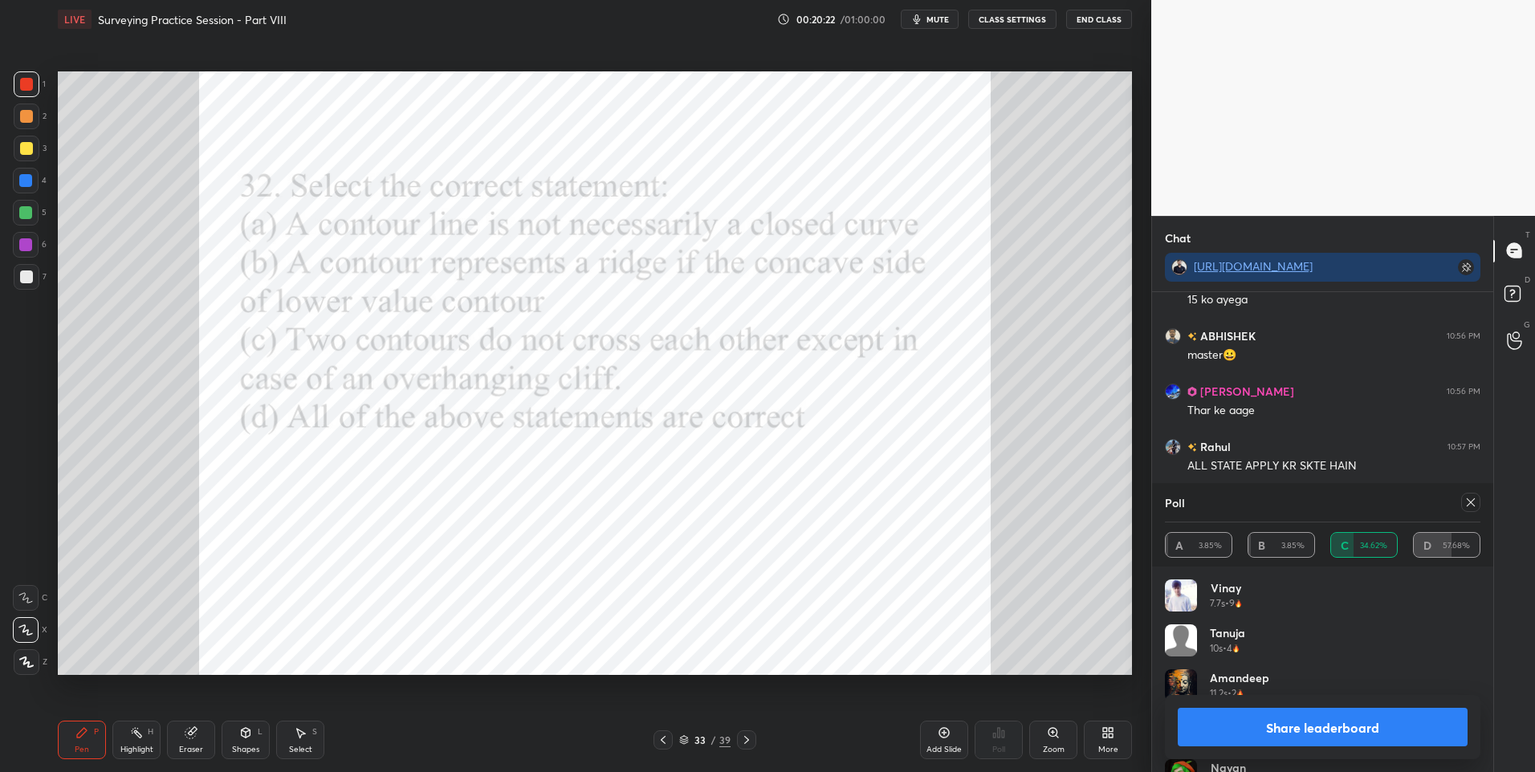
scroll to position [3846, 0]
click at [191, 746] on div "Eraser" at bounding box center [191, 750] width 24 height 8
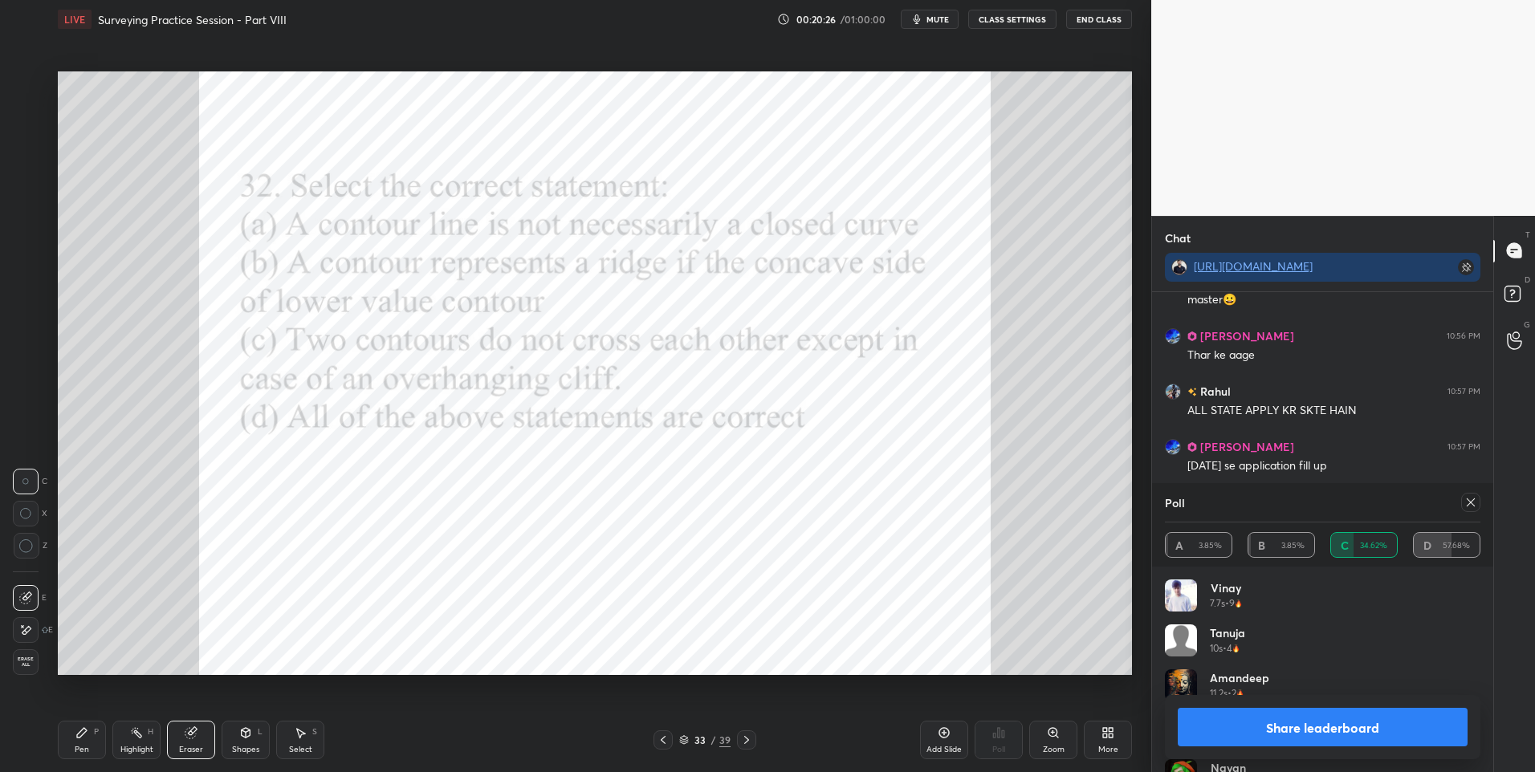
click at [27, 632] on icon at bounding box center [26, 630] width 9 height 8
click at [79, 756] on div "Pen P" at bounding box center [82, 740] width 48 height 39
click at [80, 746] on div "Pen" at bounding box center [82, 750] width 14 height 8
click at [1469, 499] on icon at bounding box center [1470, 502] width 13 height 13
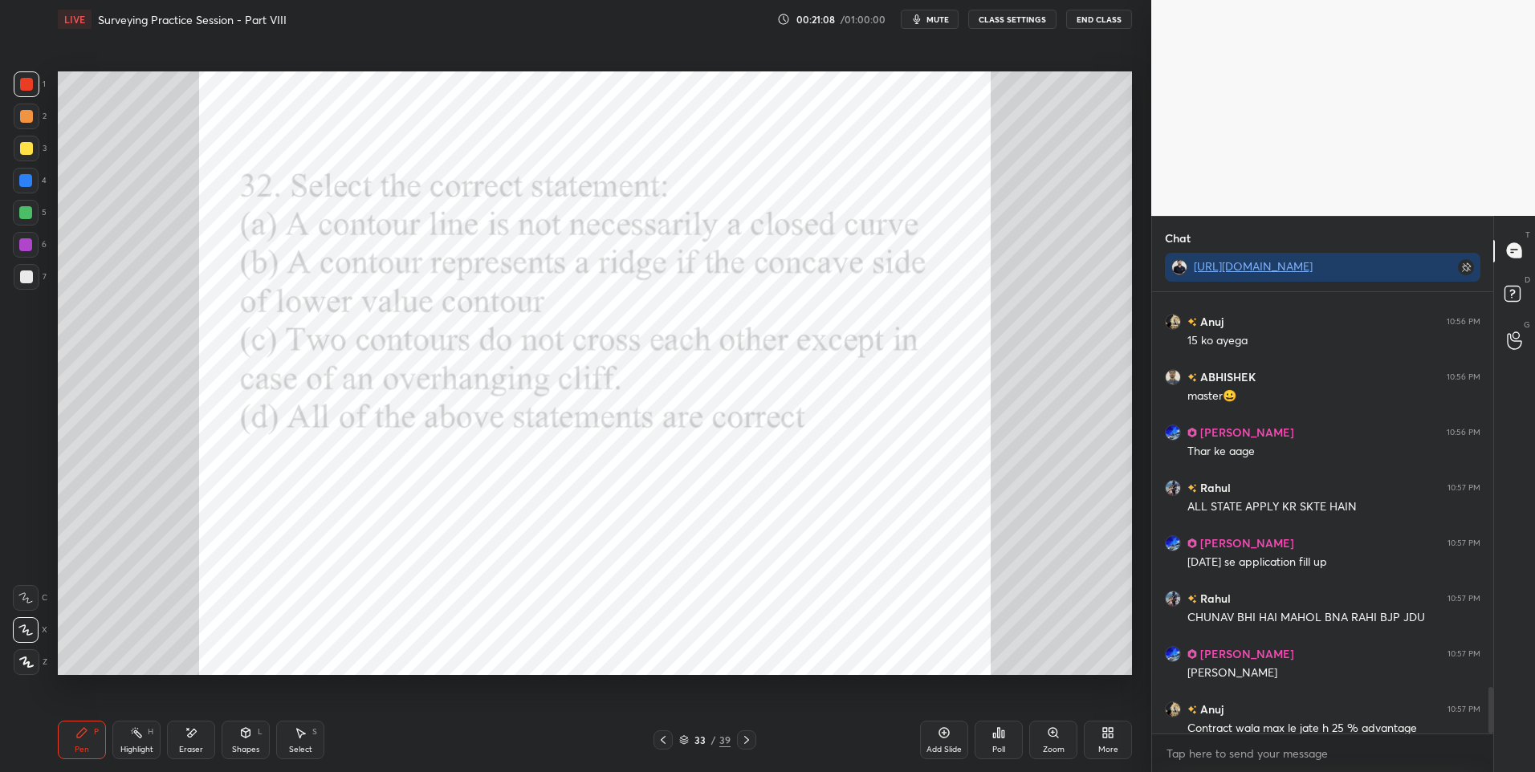
scroll to position [3763, 0]
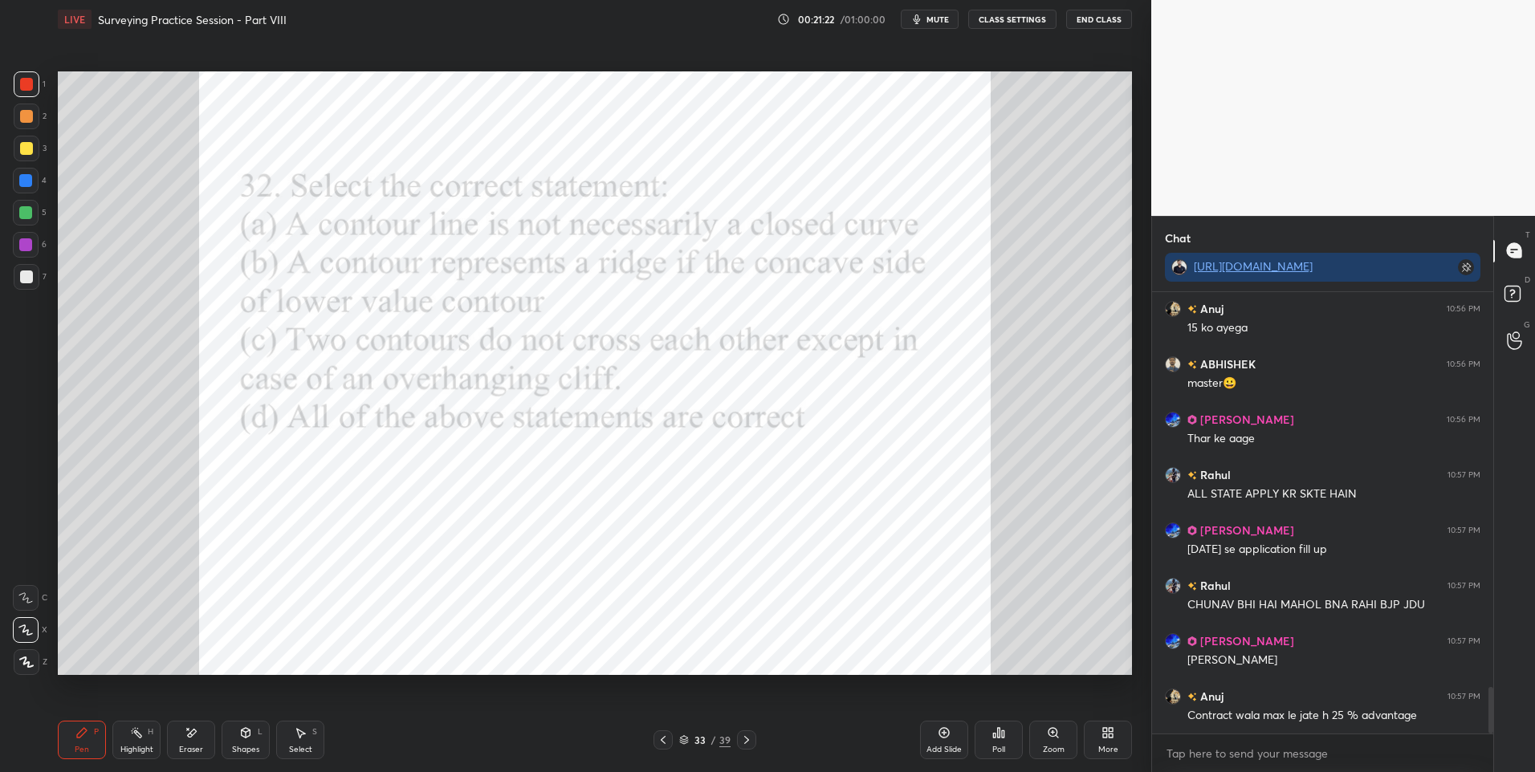
click at [27, 179] on div at bounding box center [25, 180] width 13 height 13
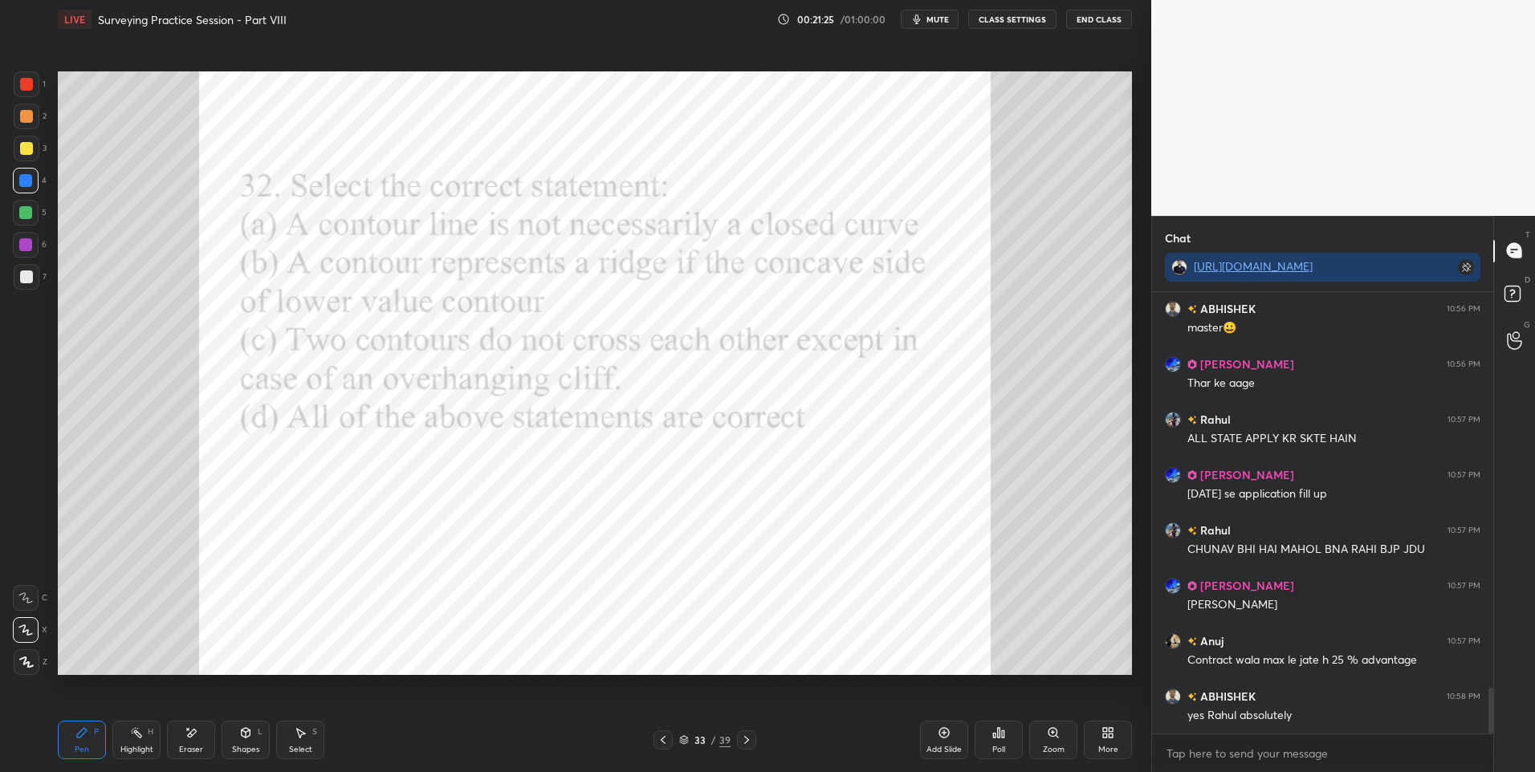
click at [742, 738] on icon at bounding box center [746, 740] width 13 height 13
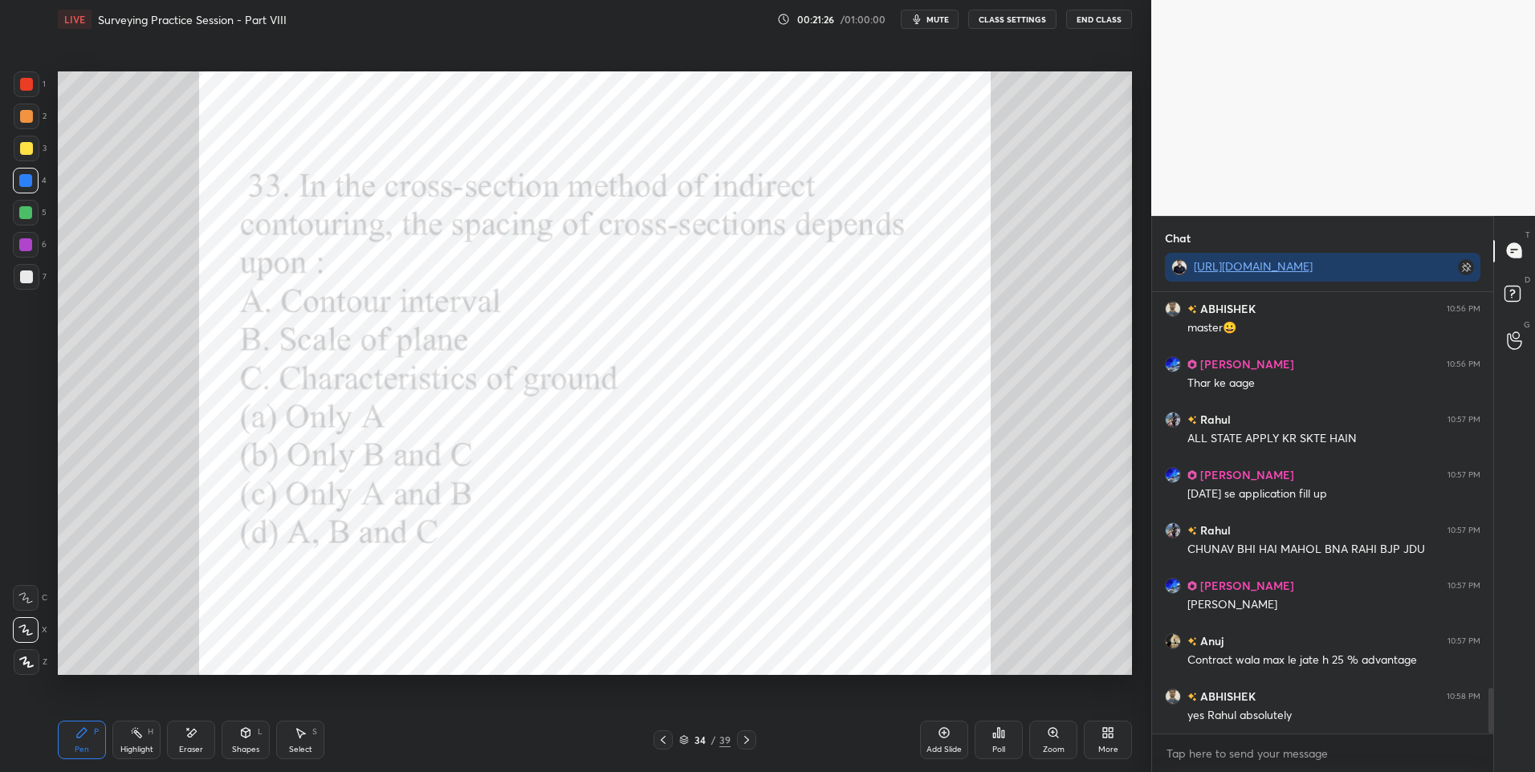
click at [73, 729] on div "Pen P" at bounding box center [82, 740] width 48 height 39
click at [32, 84] on div at bounding box center [26, 84] width 13 height 13
click at [999, 742] on div "Poll" at bounding box center [998, 740] width 48 height 39
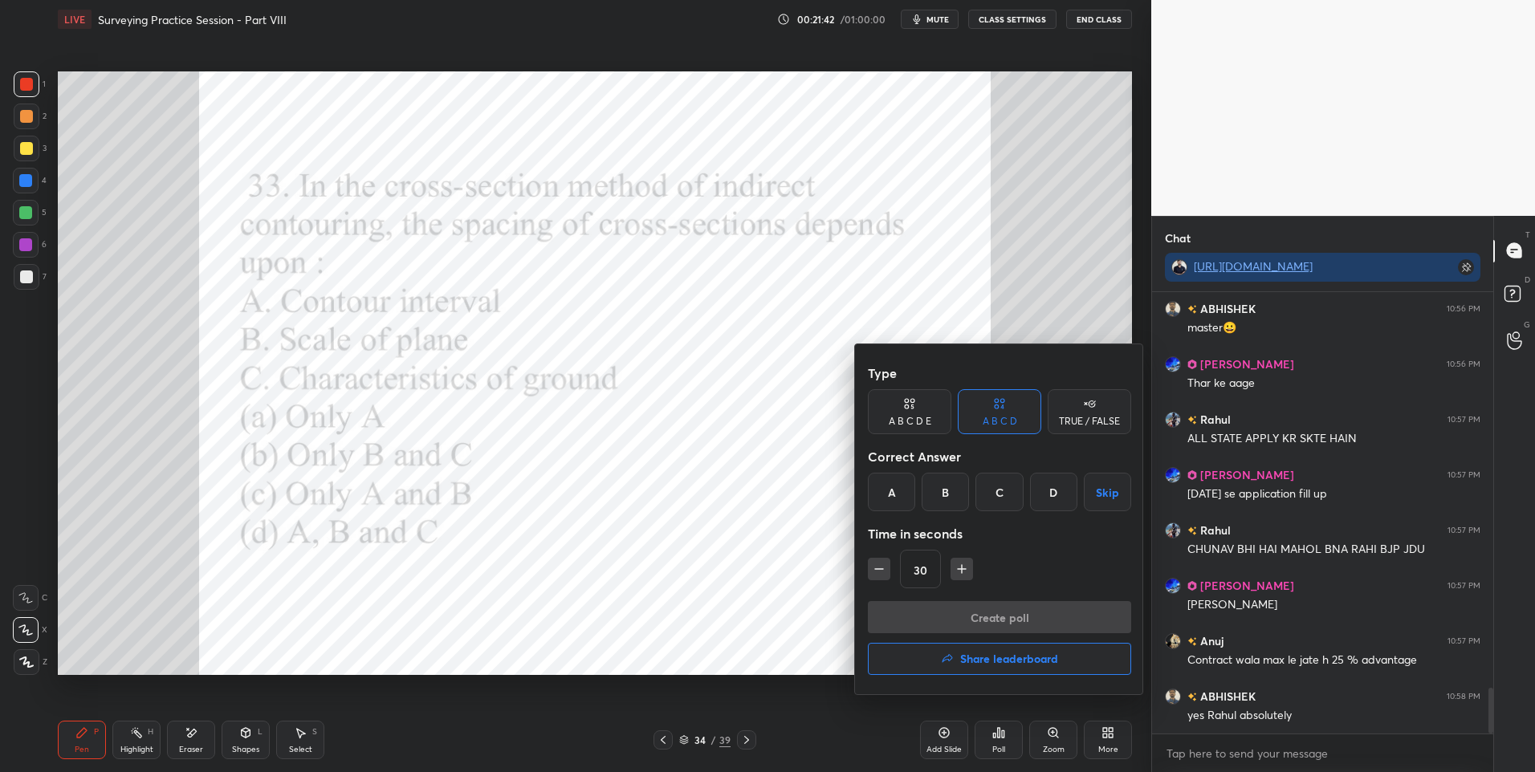
click at [1060, 488] on div "D" at bounding box center [1053, 492] width 47 height 39
click at [975, 609] on button "Create poll" at bounding box center [999, 617] width 263 height 32
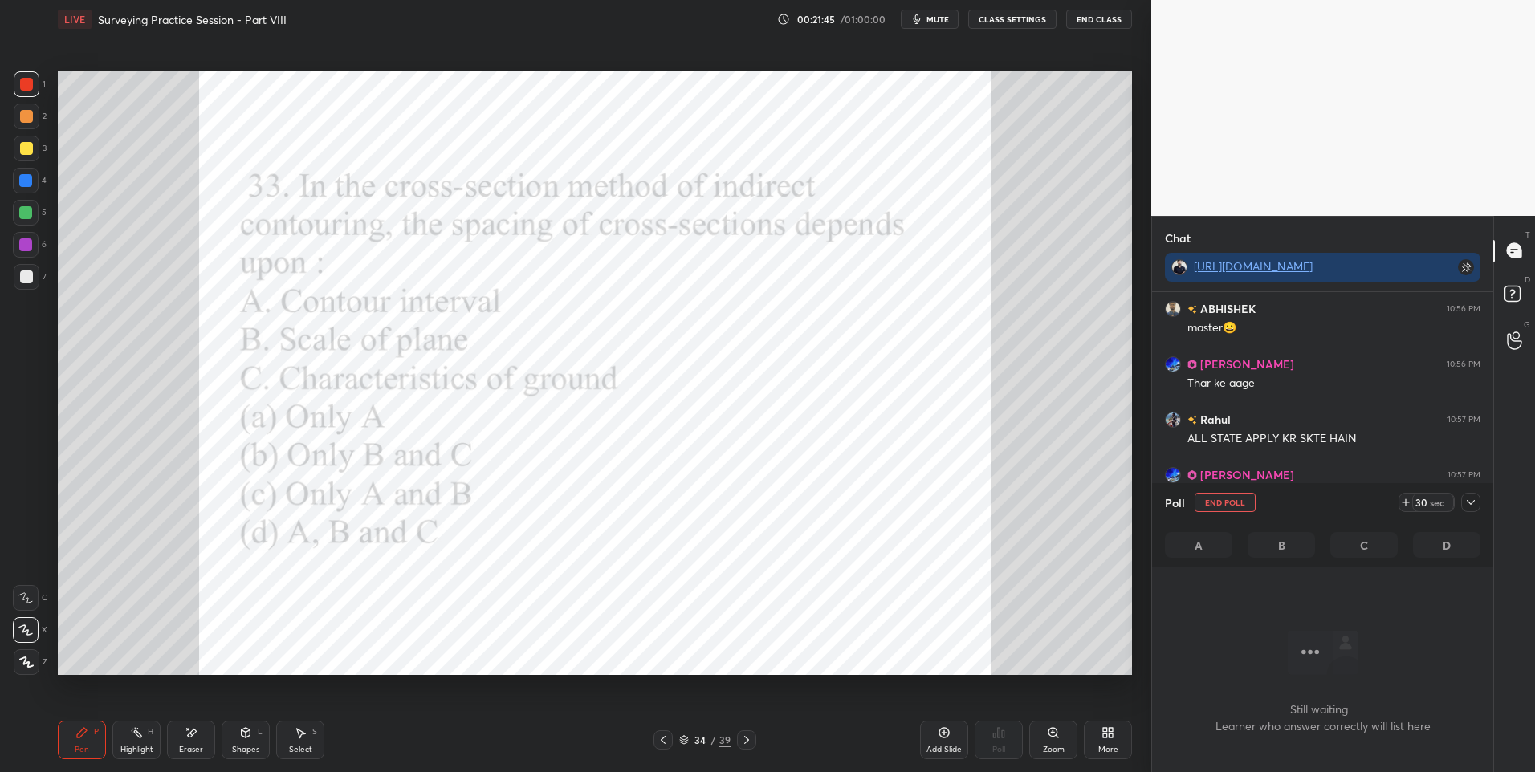
scroll to position [392, 336]
click at [25, 188] on div at bounding box center [26, 181] width 26 height 26
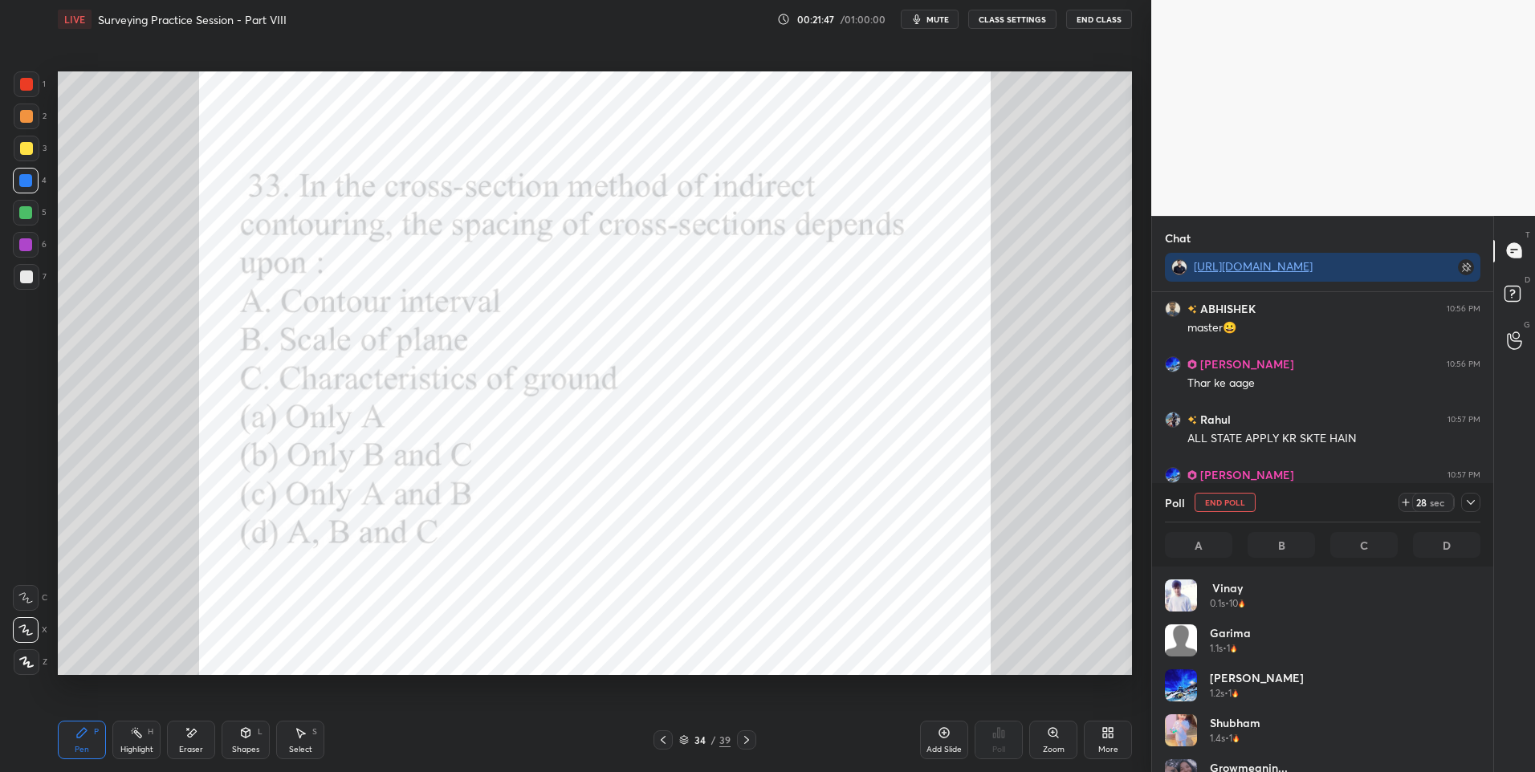
scroll to position [6, 6]
click at [1475, 499] on icon at bounding box center [1470, 502] width 13 height 13
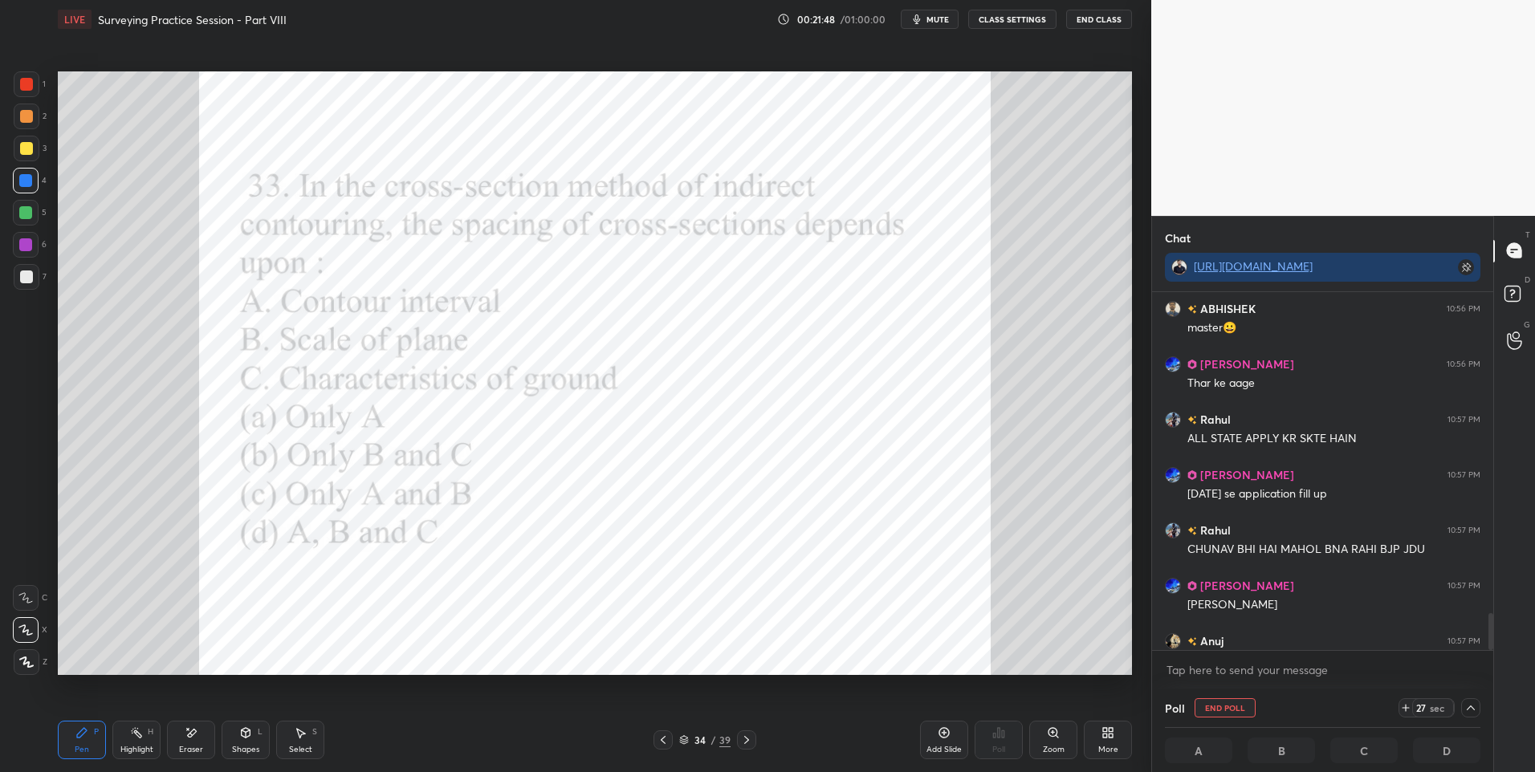
scroll to position [3902, 0]
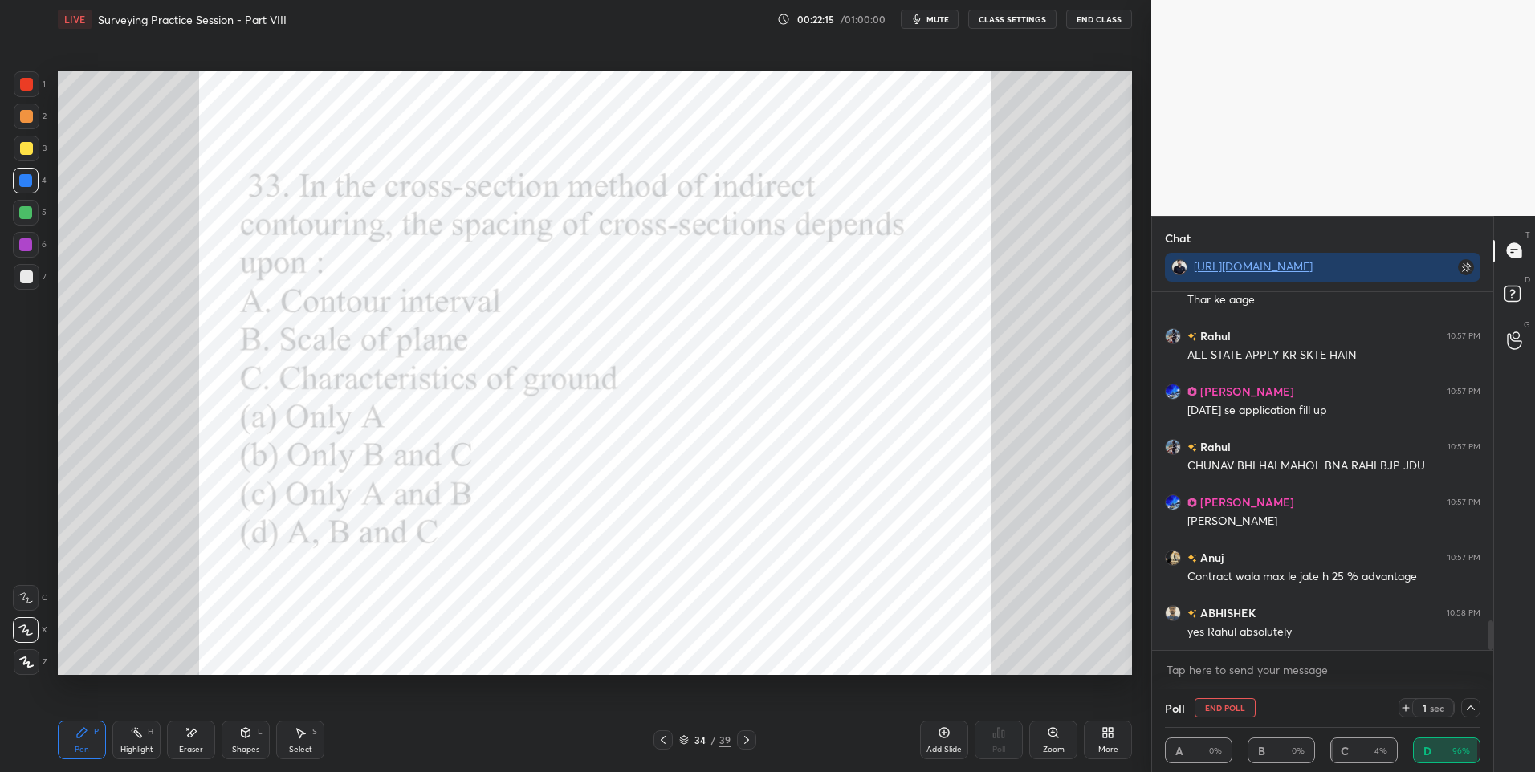
click at [35, 87] on div at bounding box center [27, 84] width 26 height 26
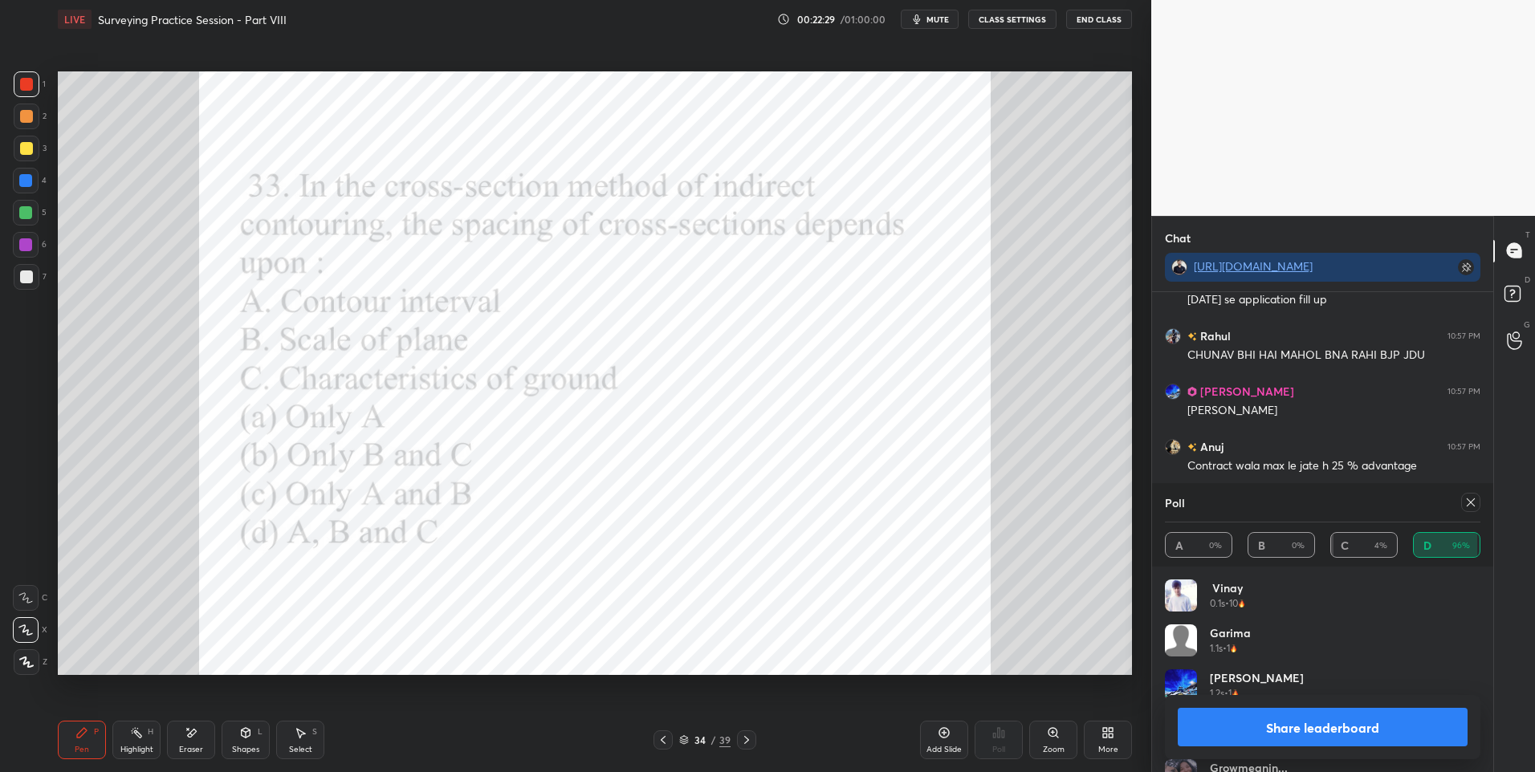
scroll to position [4082, 0]
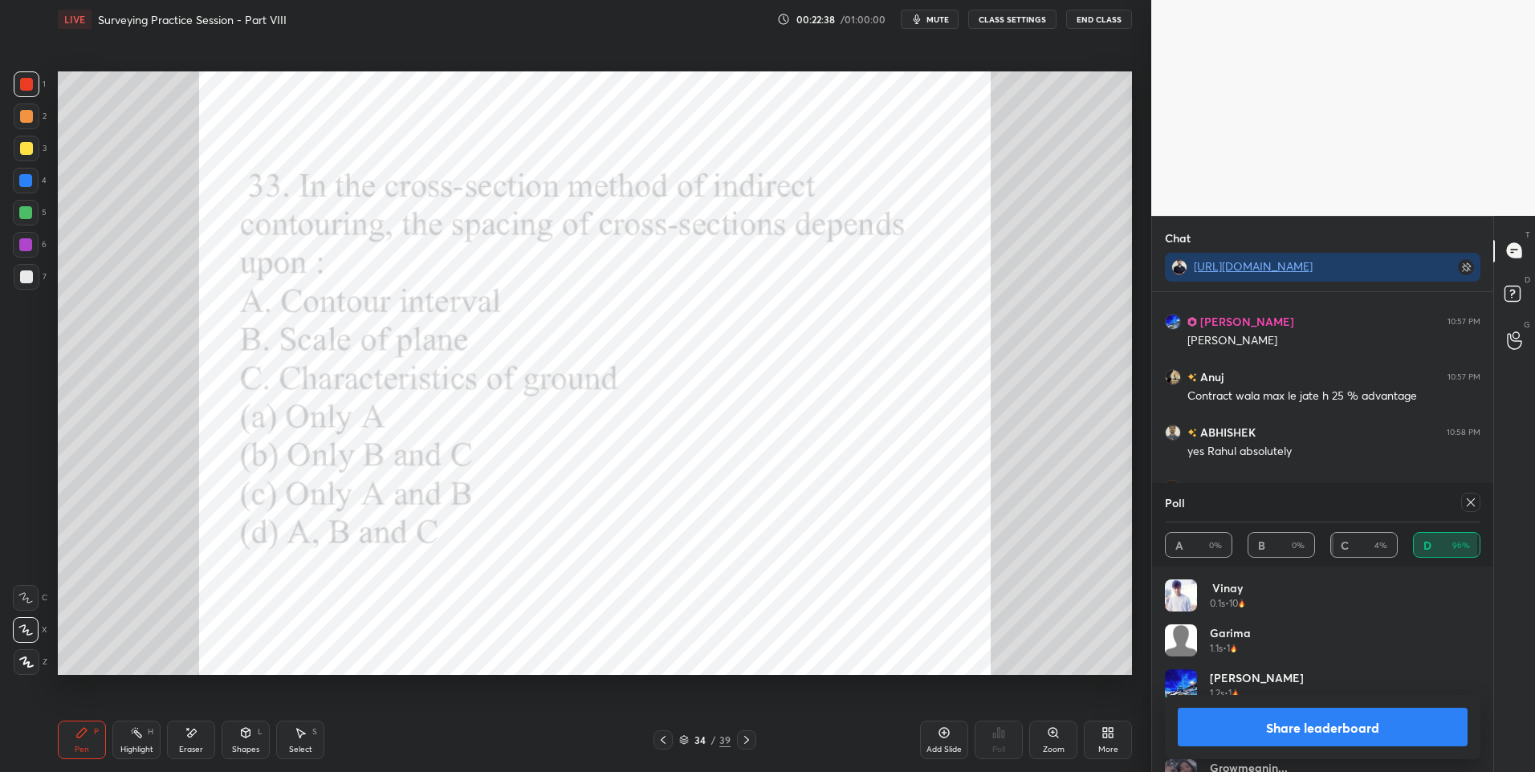
click at [1468, 503] on icon at bounding box center [1470, 502] width 13 height 13
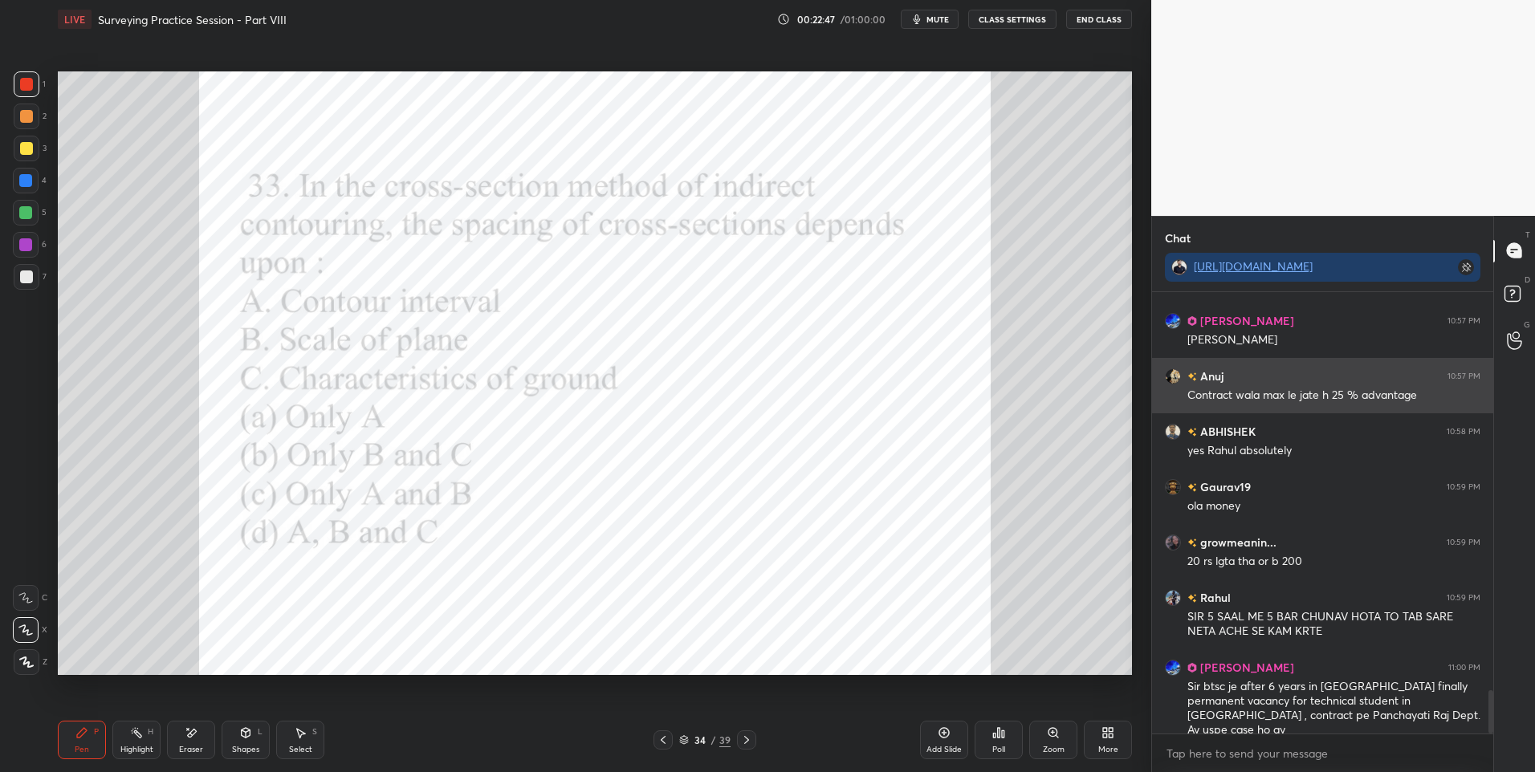
scroll to position [4139, 0]
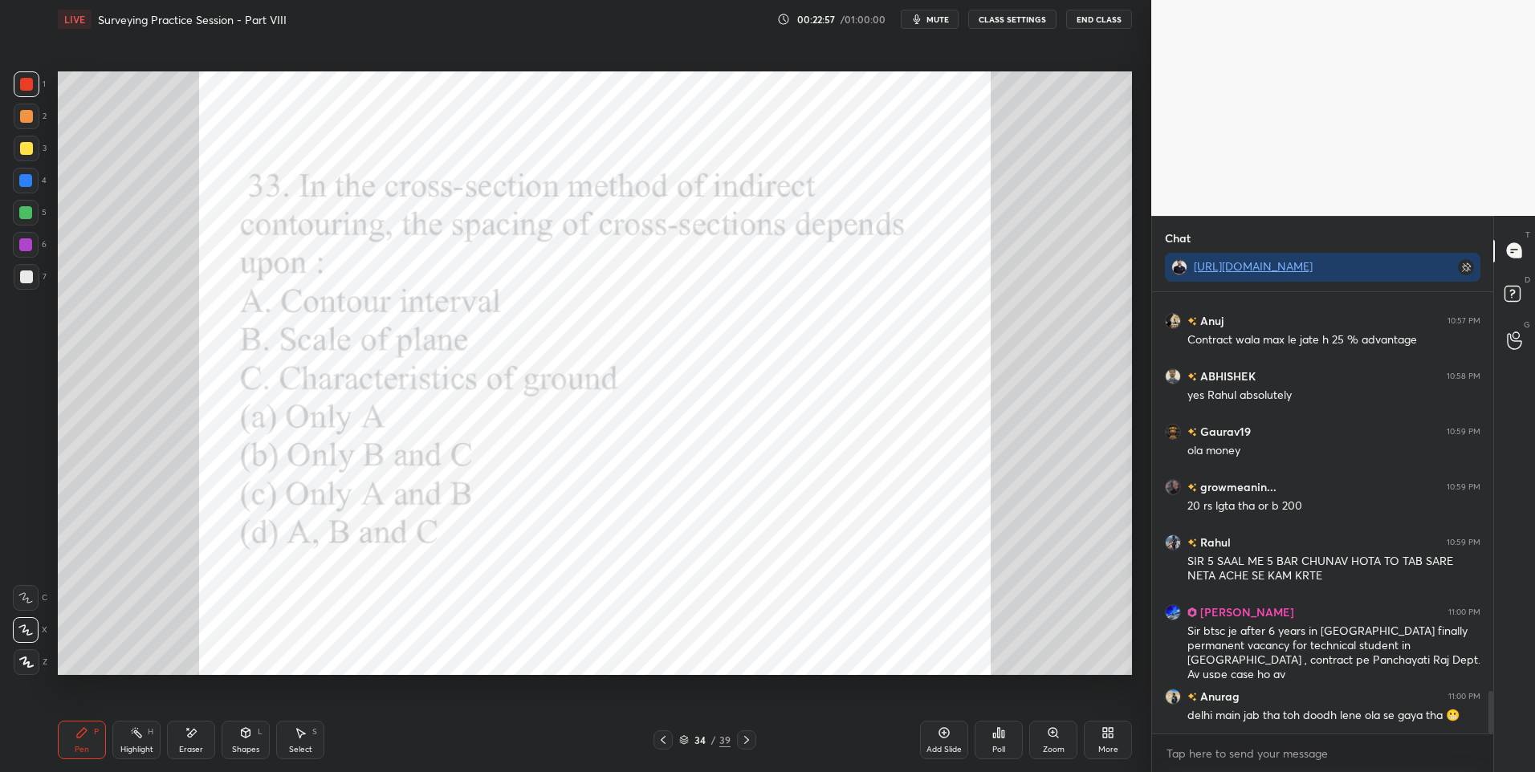
click at [30, 178] on div at bounding box center [25, 180] width 13 height 13
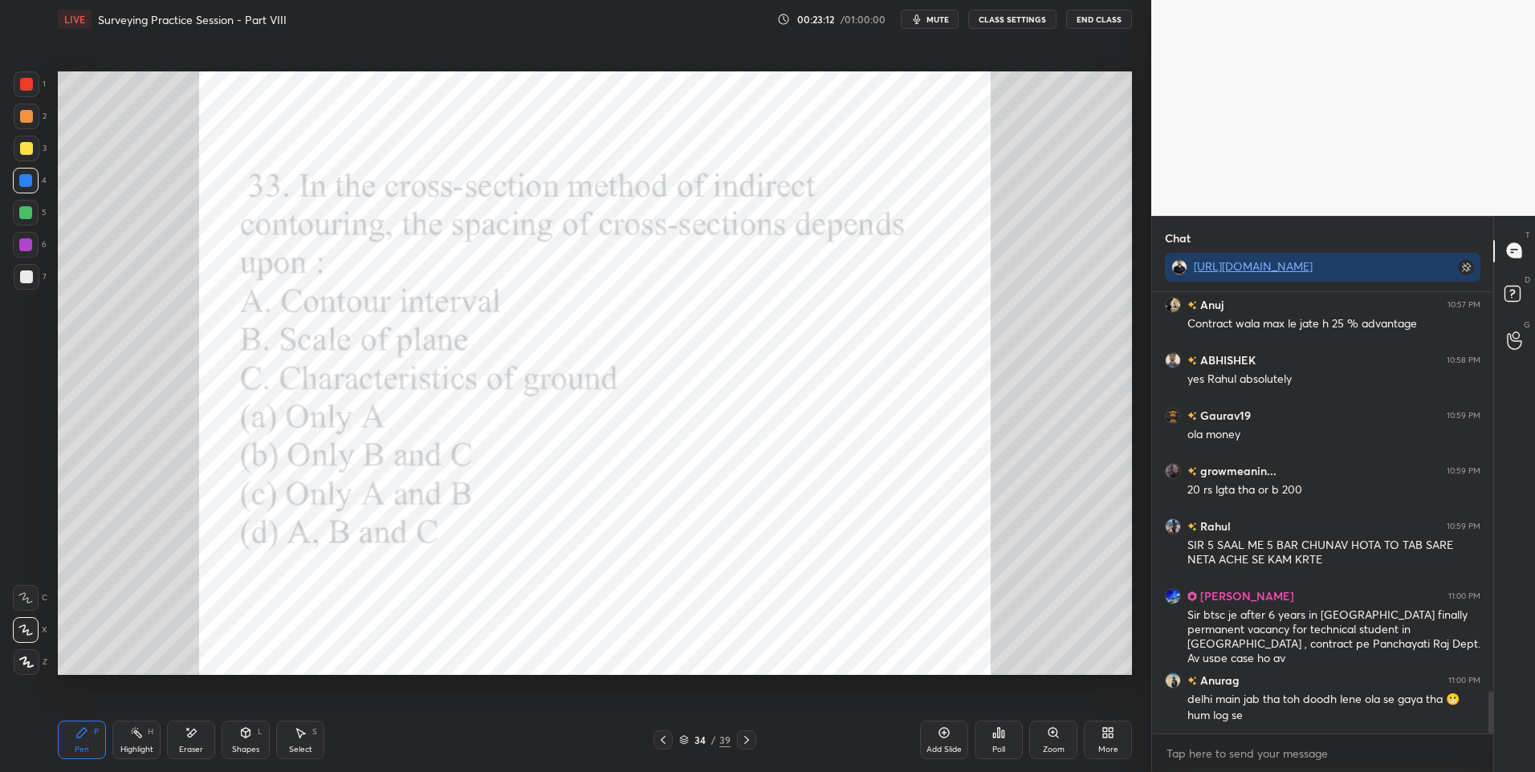
click at [31, 83] on div at bounding box center [26, 84] width 13 height 13
click at [740, 742] on icon at bounding box center [746, 740] width 13 height 13
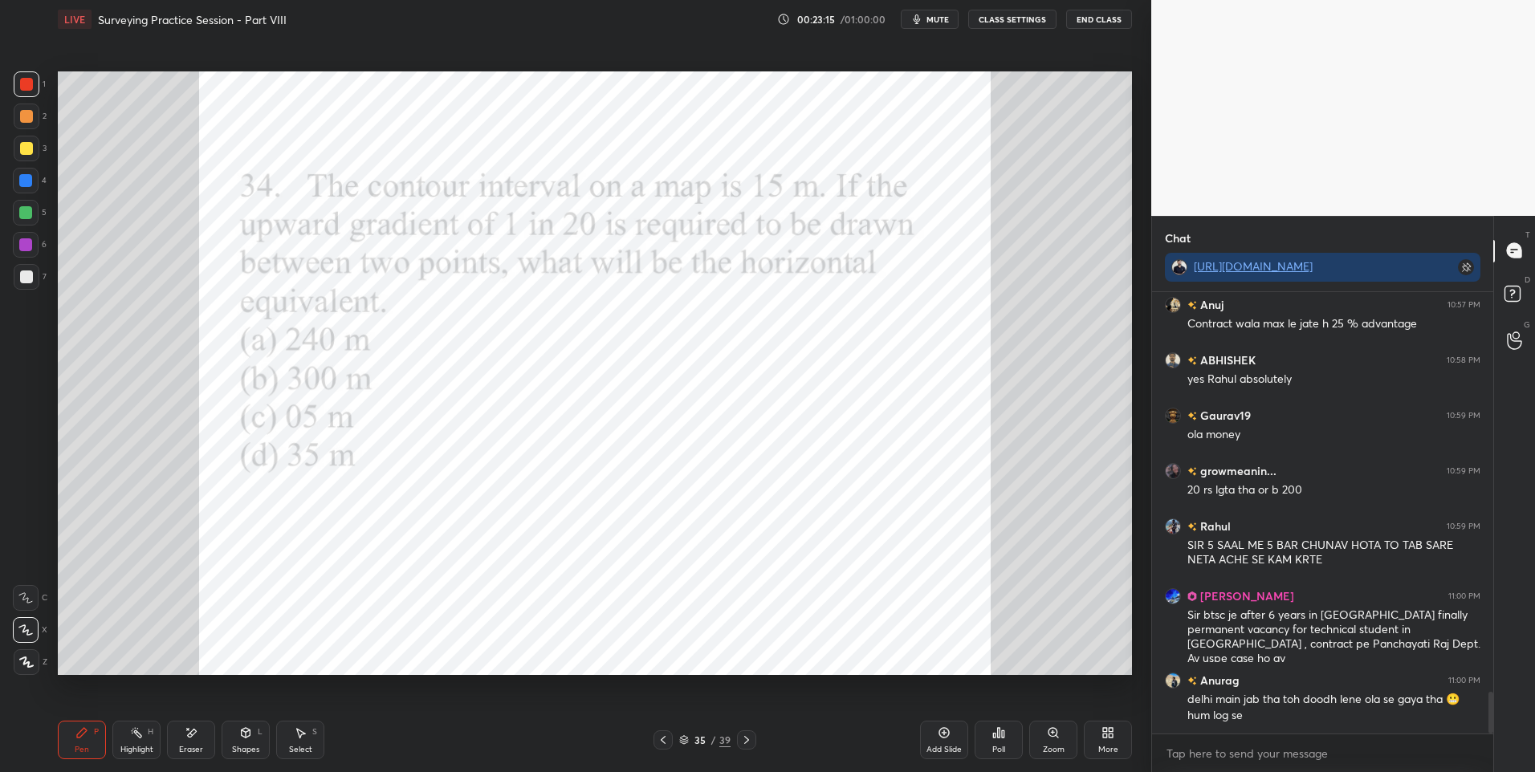
scroll to position [4210, 0]
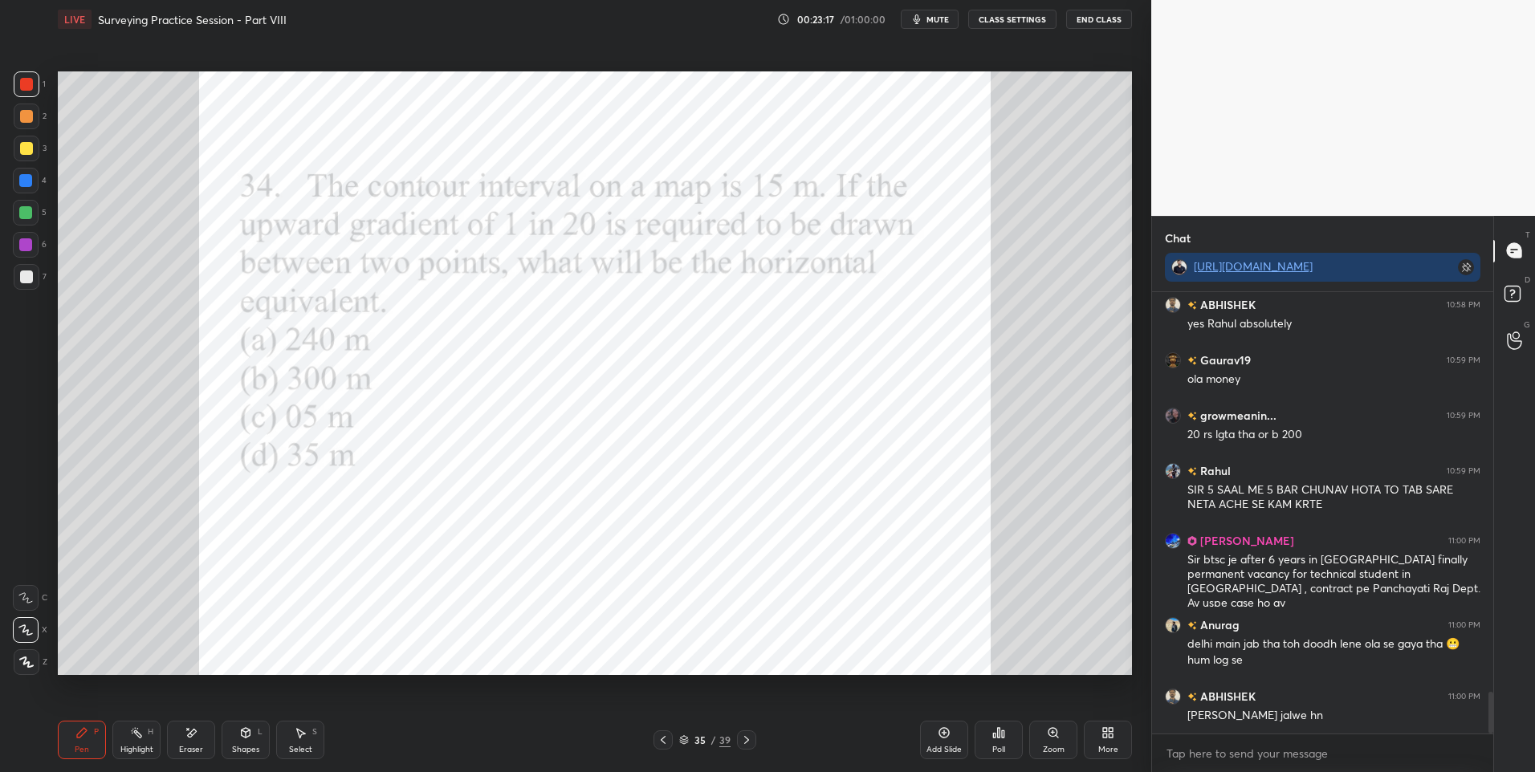
click at [1003, 734] on icon at bounding box center [1003, 733] width 2 height 7
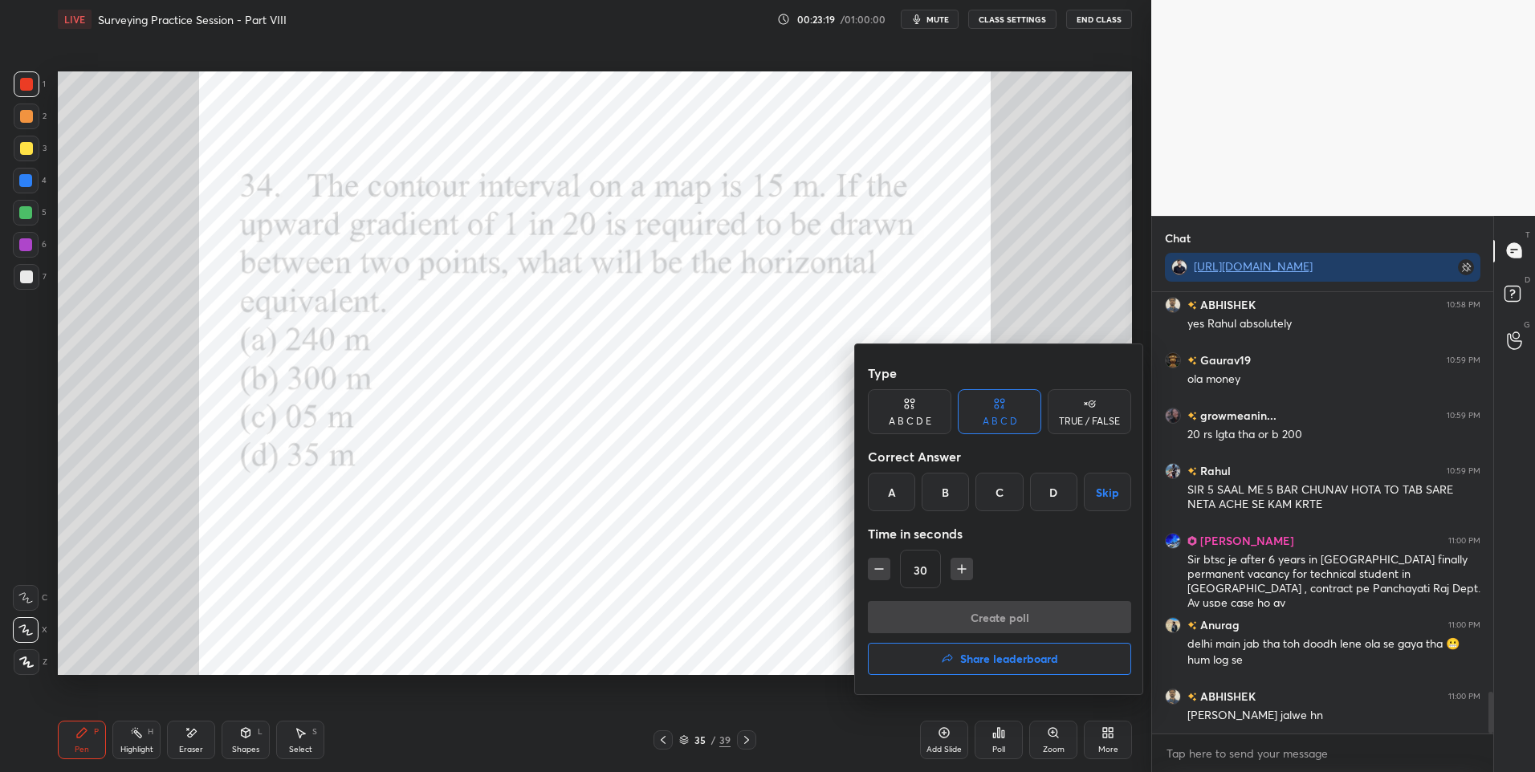
click at [944, 494] on div "B" at bounding box center [944, 492] width 47 height 39
click at [938, 610] on button "Create poll" at bounding box center [999, 617] width 263 height 32
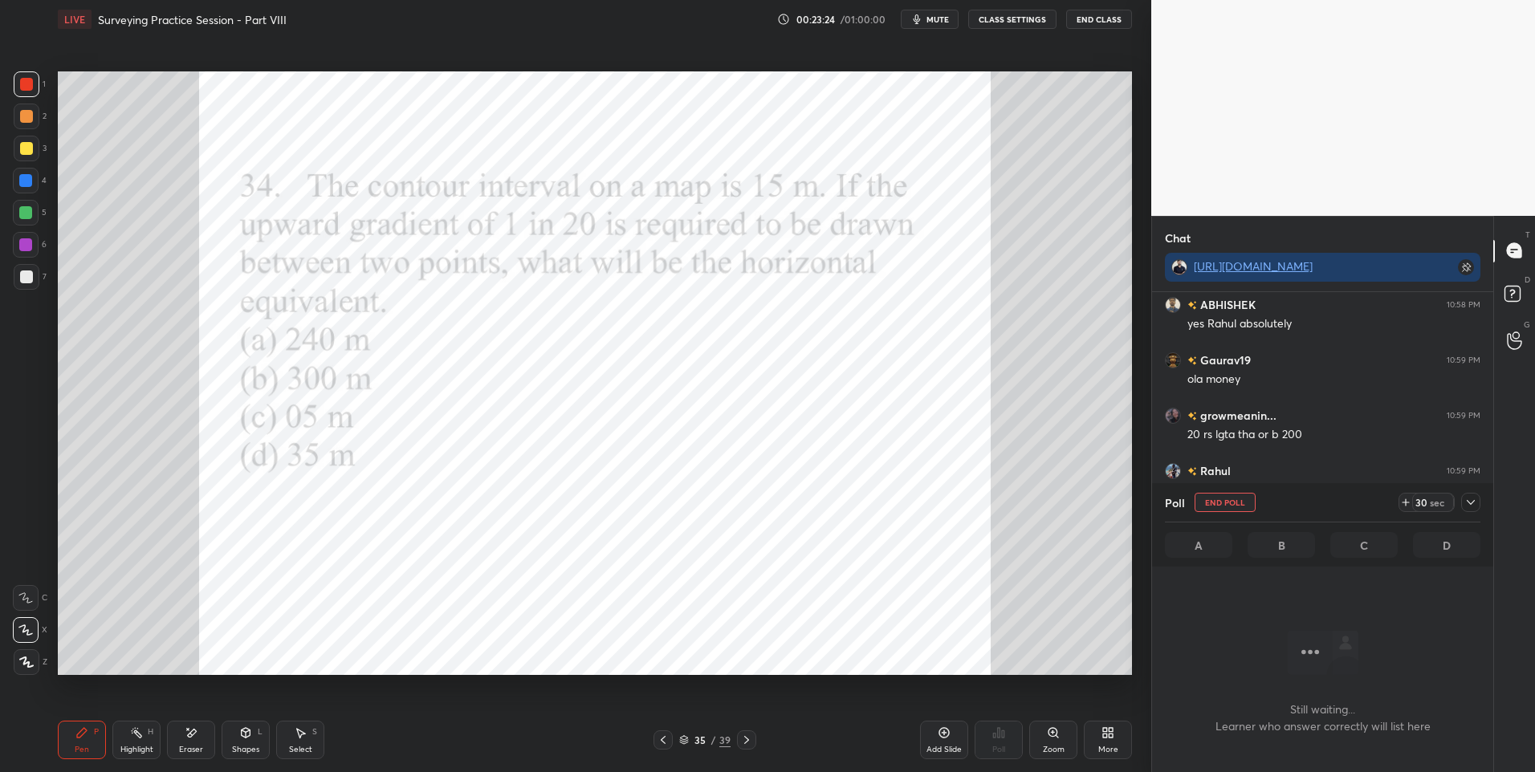
scroll to position [392, 336]
click at [26, 244] on div at bounding box center [25, 244] width 13 height 13
click at [25, 250] on div at bounding box center [25, 244] width 13 height 13
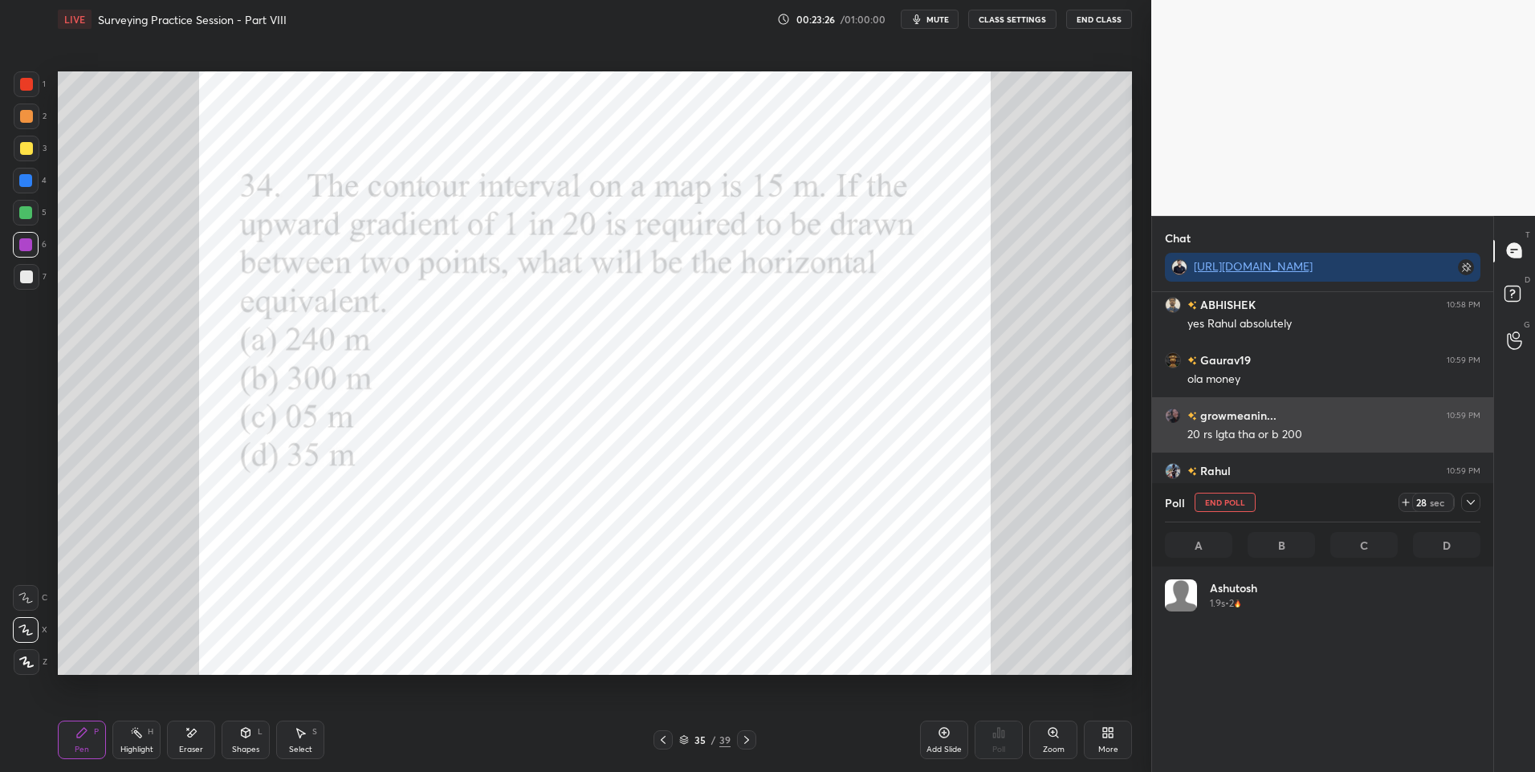
scroll to position [188, 311]
click at [1471, 500] on icon at bounding box center [1470, 502] width 13 height 13
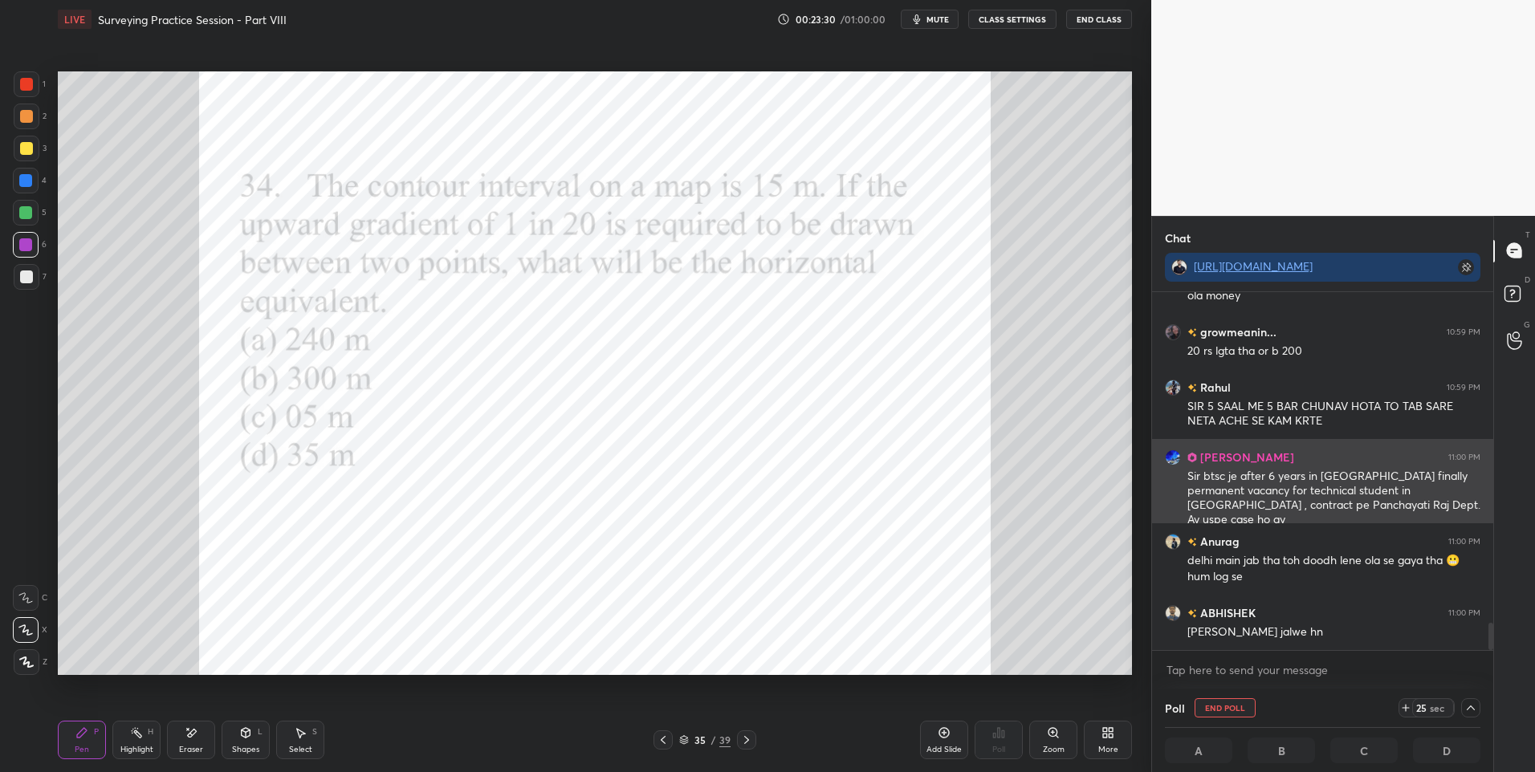
scroll to position [4349, 0]
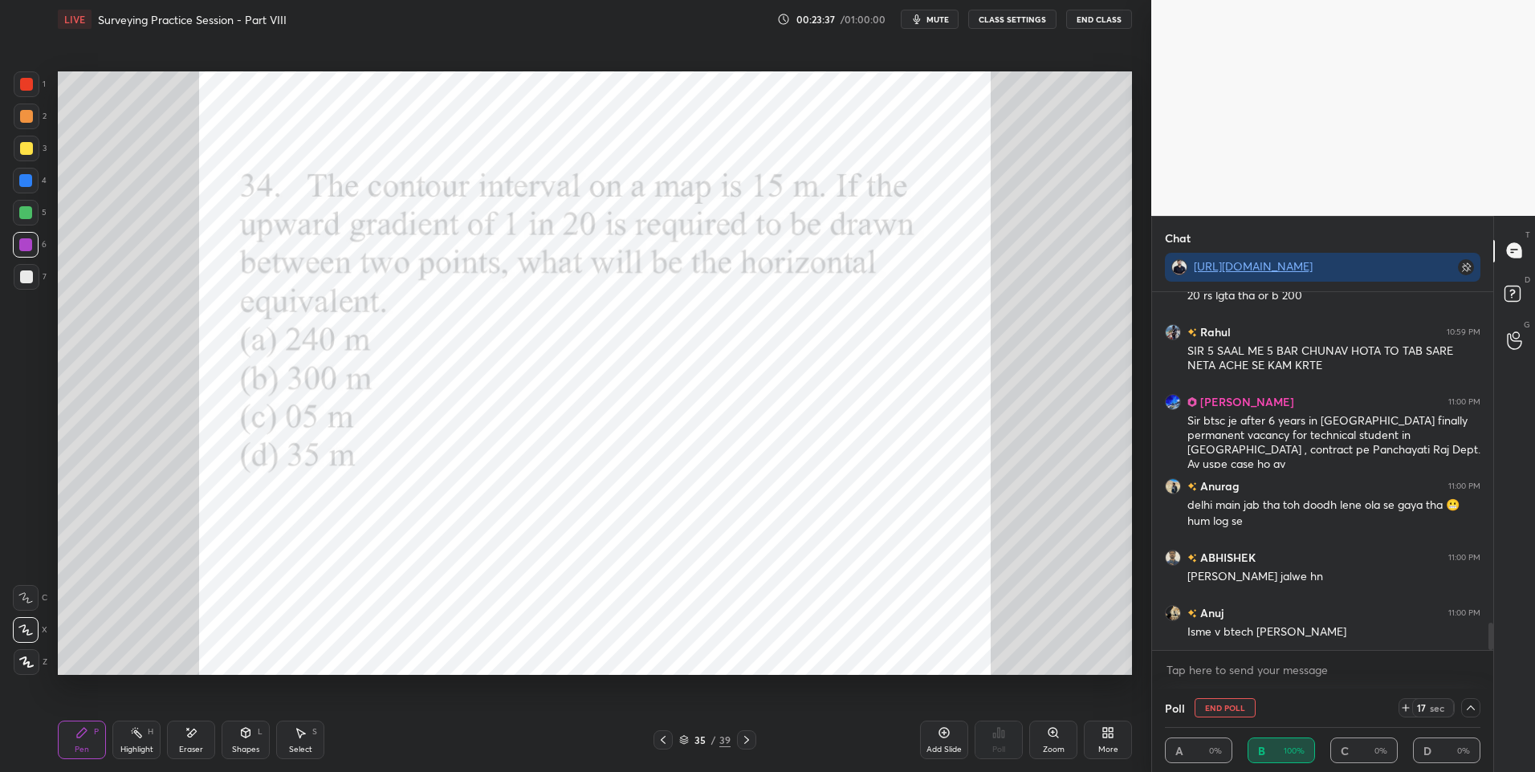
click at [31, 88] on div at bounding box center [26, 84] width 13 height 13
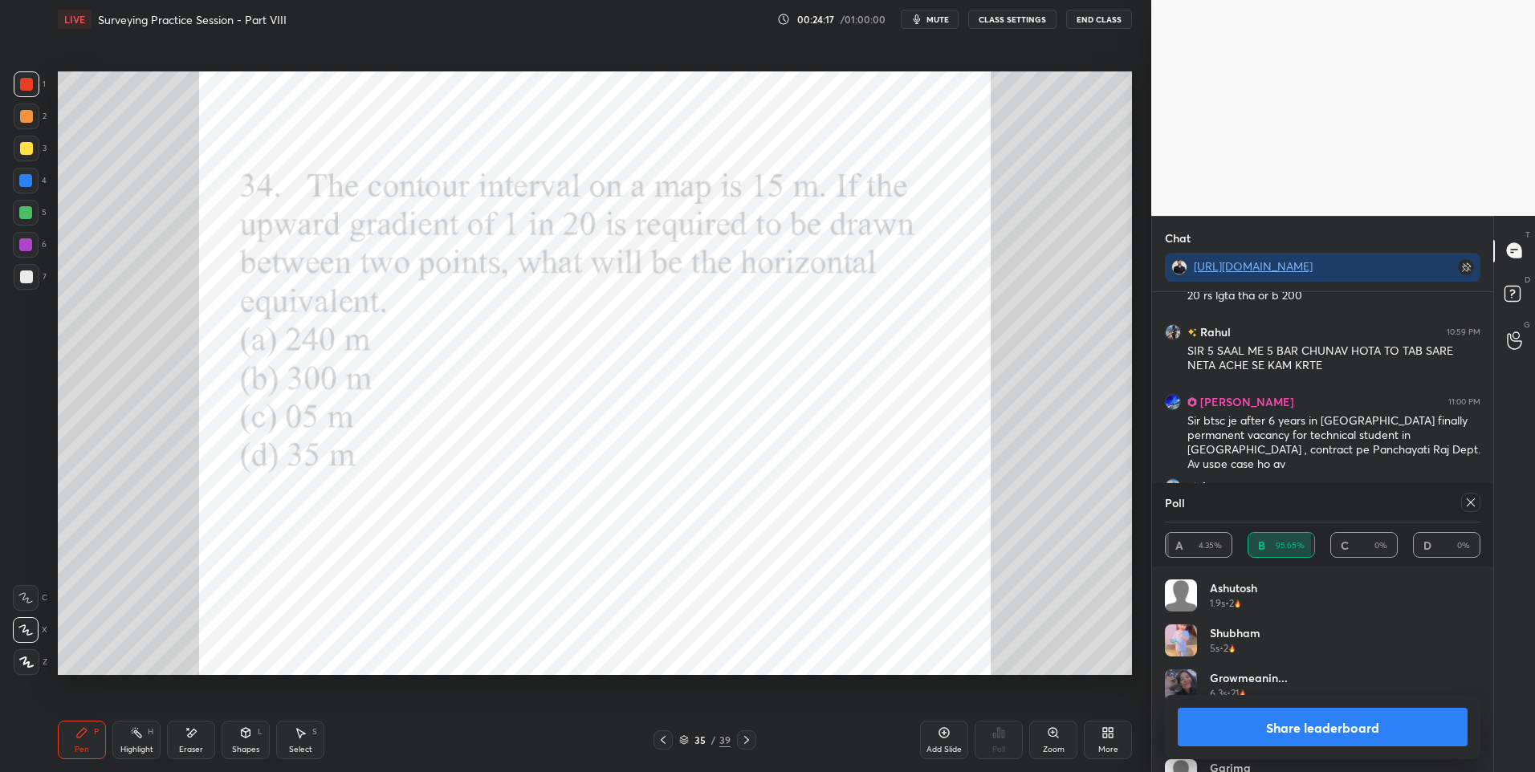
scroll to position [4404, 0]
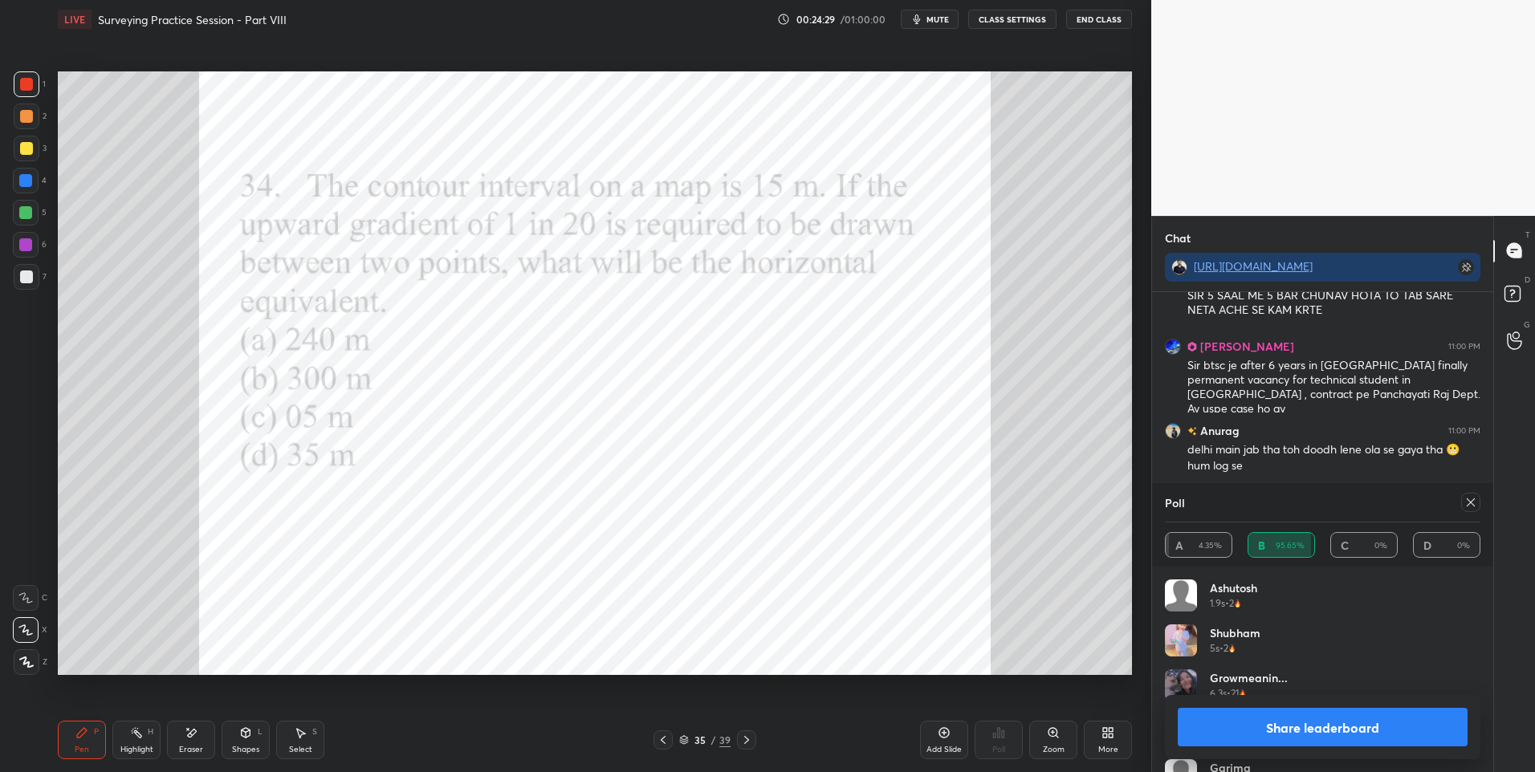
click at [1479, 500] on div at bounding box center [1470, 502] width 19 height 19
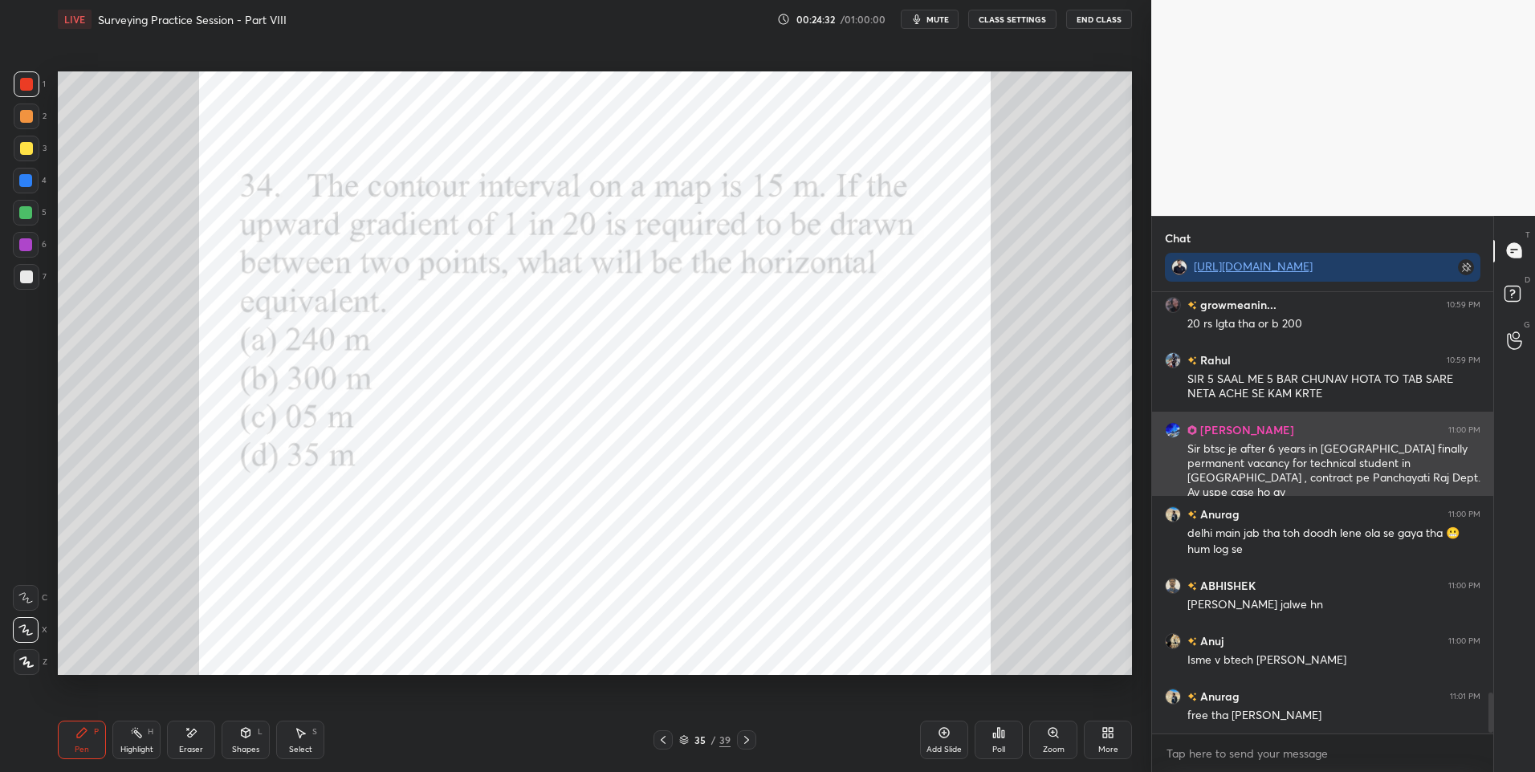
scroll to position [4391, 0]
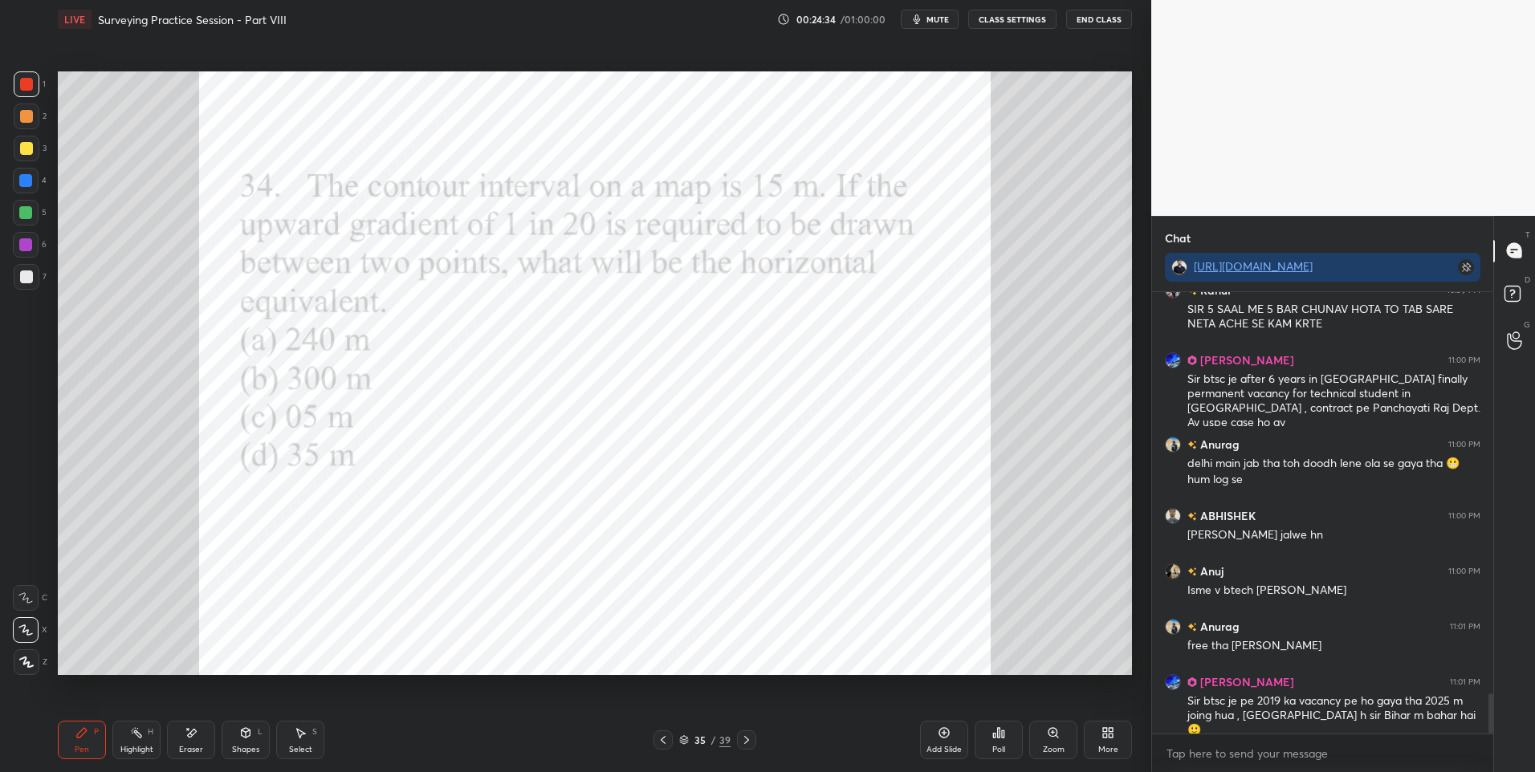
click at [741, 735] on icon at bounding box center [746, 740] width 13 height 13
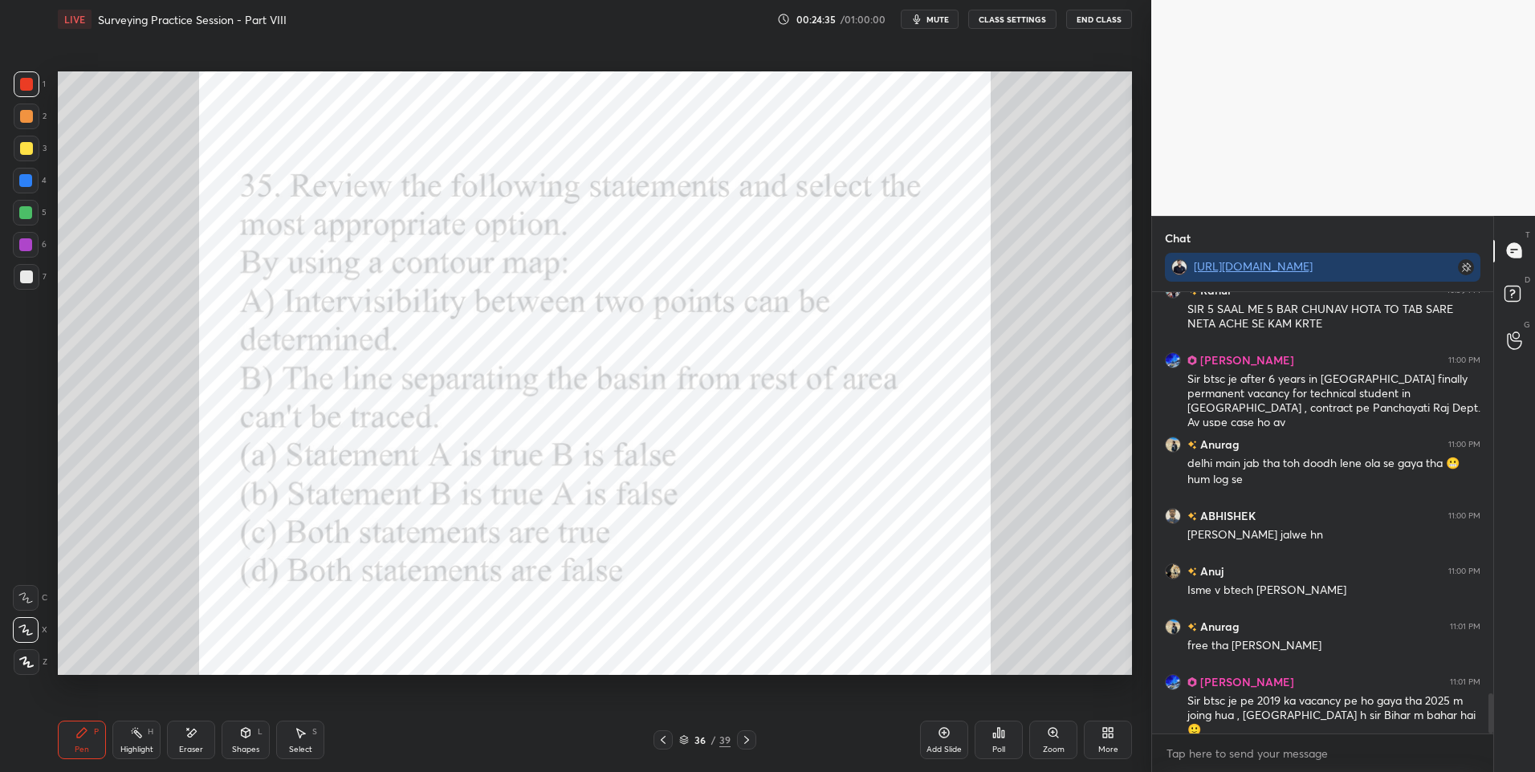
scroll to position [4446, 0]
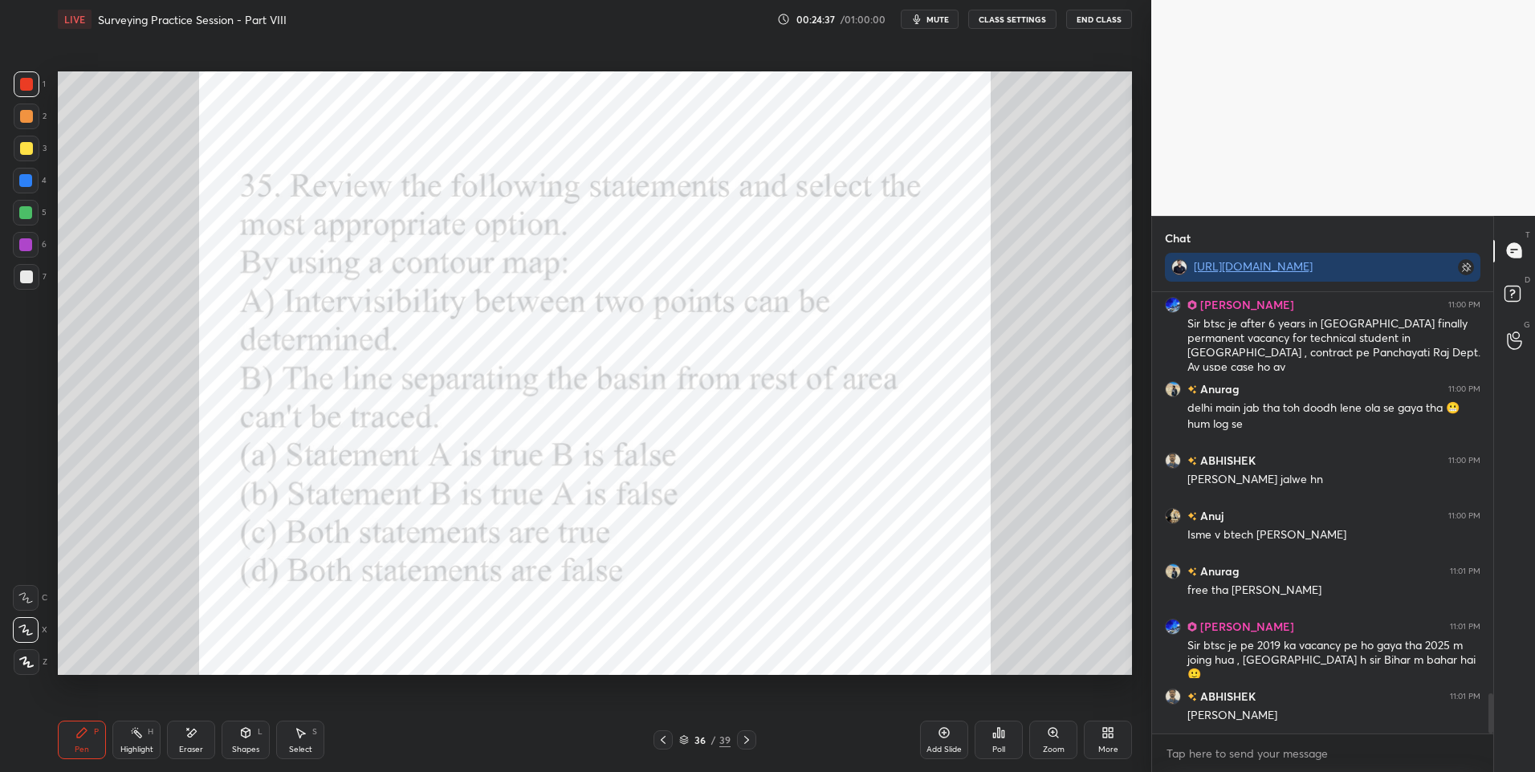
click at [1000, 735] on icon at bounding box center [998, 732] width 13 height 13
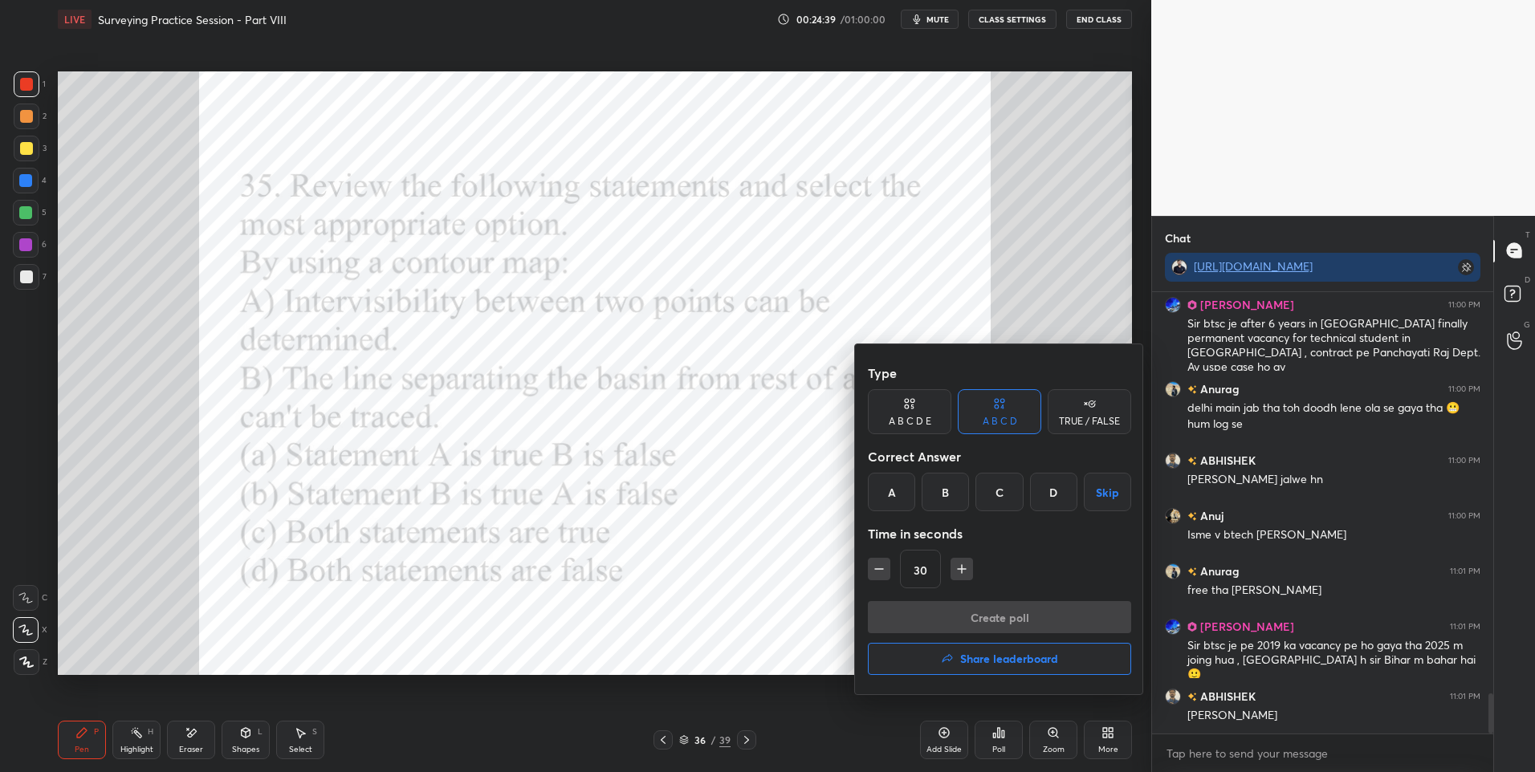
click at [889, 494] on div "A" at bounding box center [891, 492] width 47 height 39
click at [959, 608] on button "Create poll" at bounding box center [999, 617] width 263 height 32
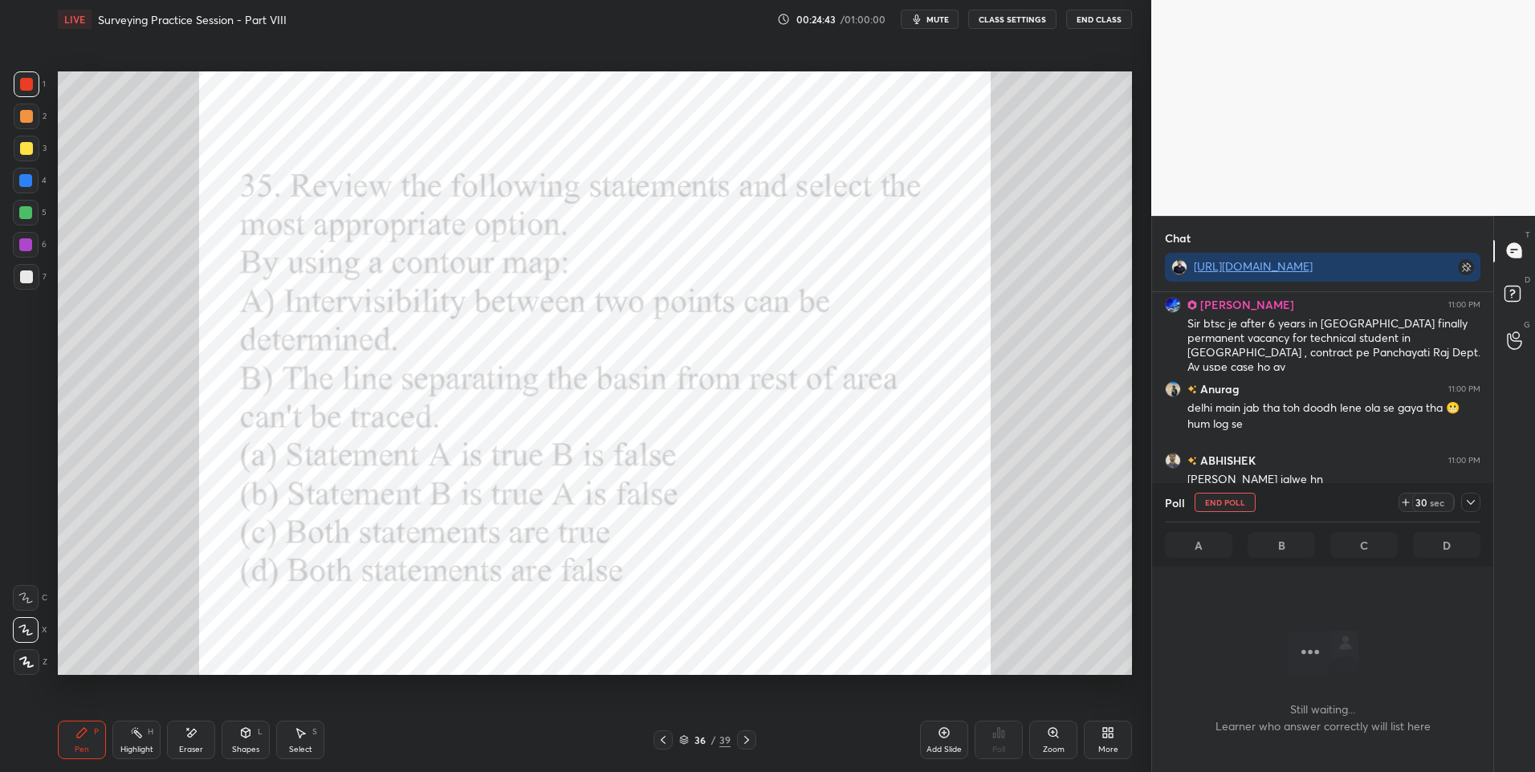
scroll to position [392, 336]
click at [1471, 498] on icon at bounding box center [1470, 502] width 13 height 13
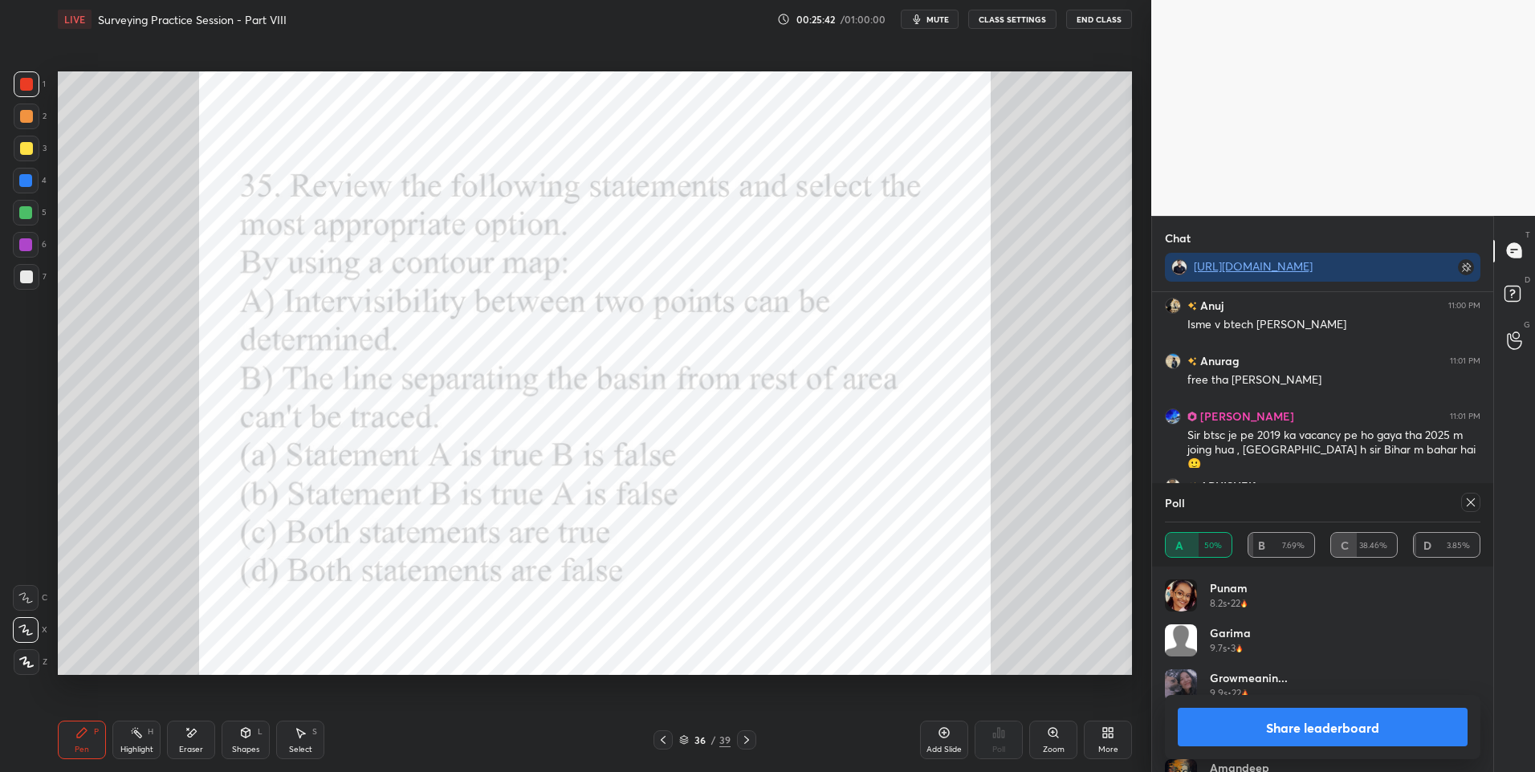
scroll to position [4712, 0]
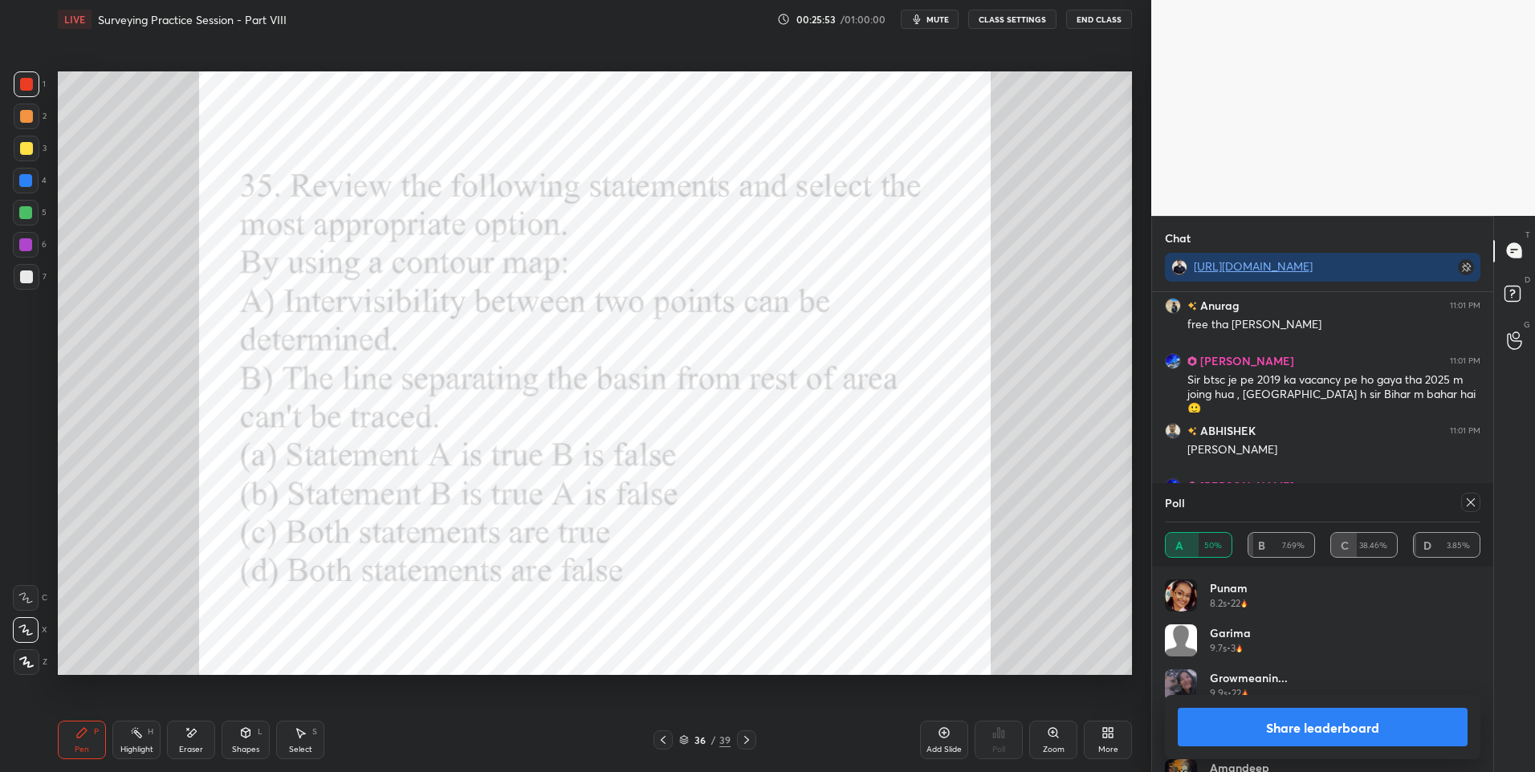
click at [33, 185] on div at bounding box center [26, 181] width 26 height 26
click at [1464, 502] on icon at bounding box center [1470, 502] width 13 height 13
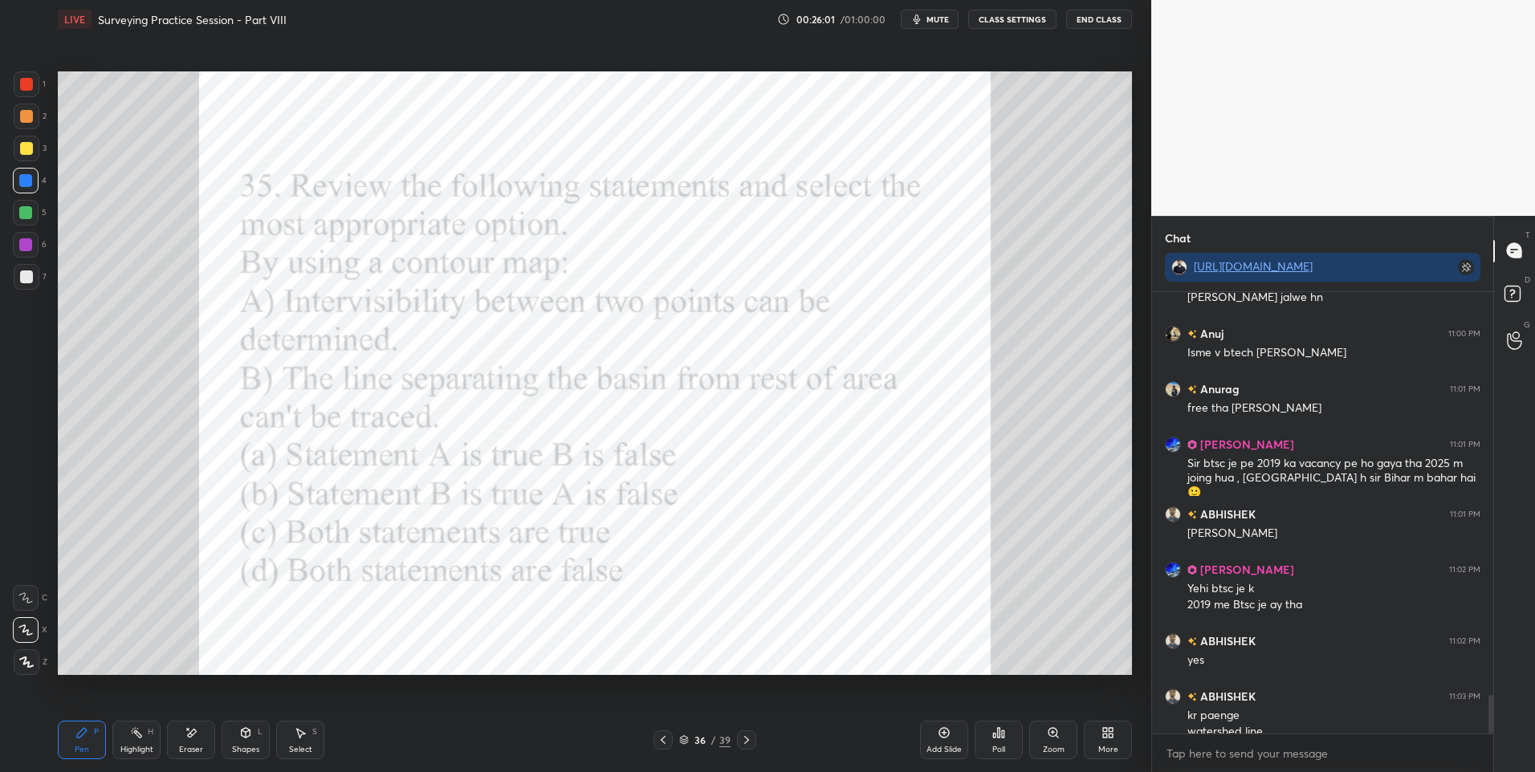
scroll to position [4644, 0]
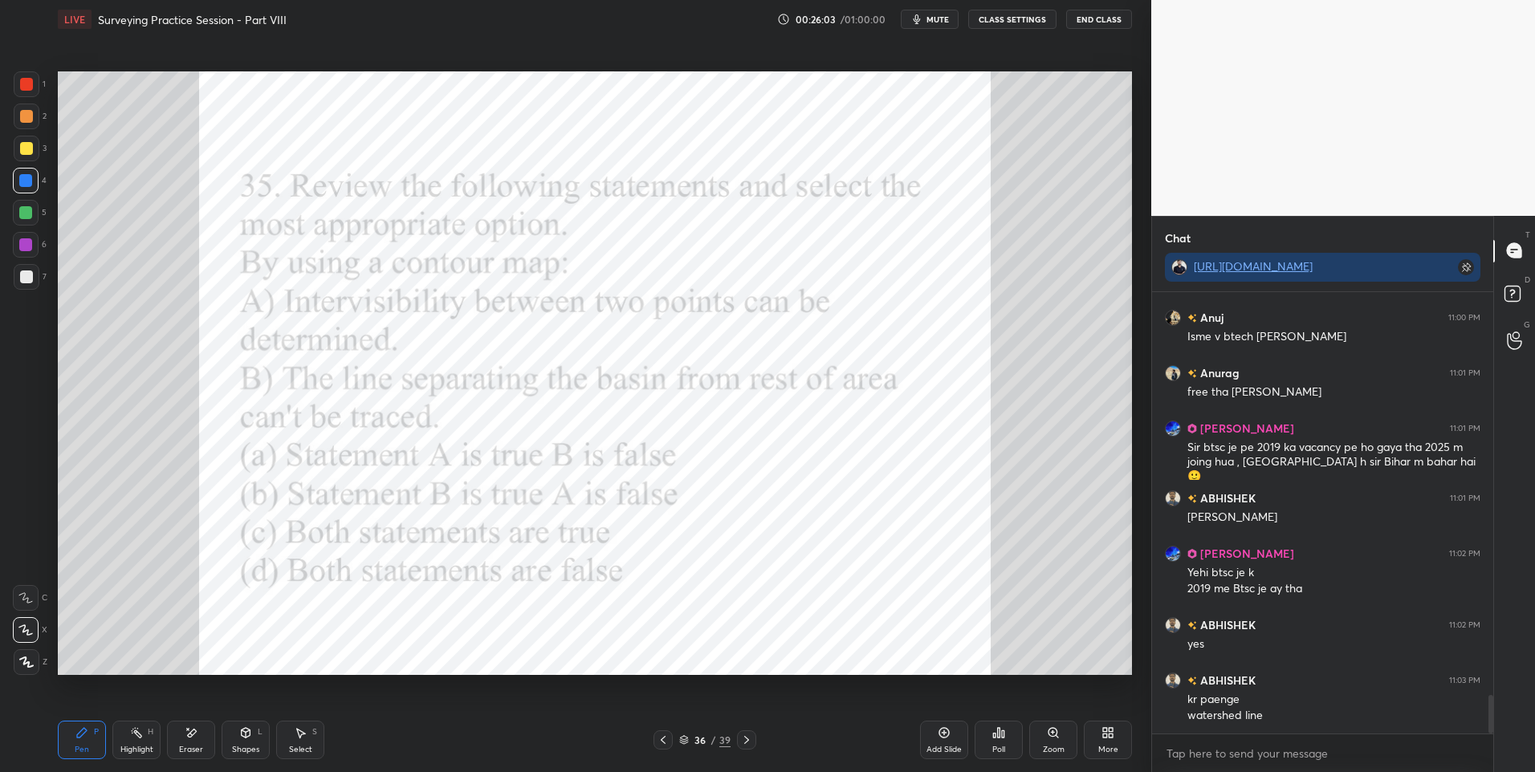
click at [746, 738] on icon at bounding box center [746, 740] width 5 height 8
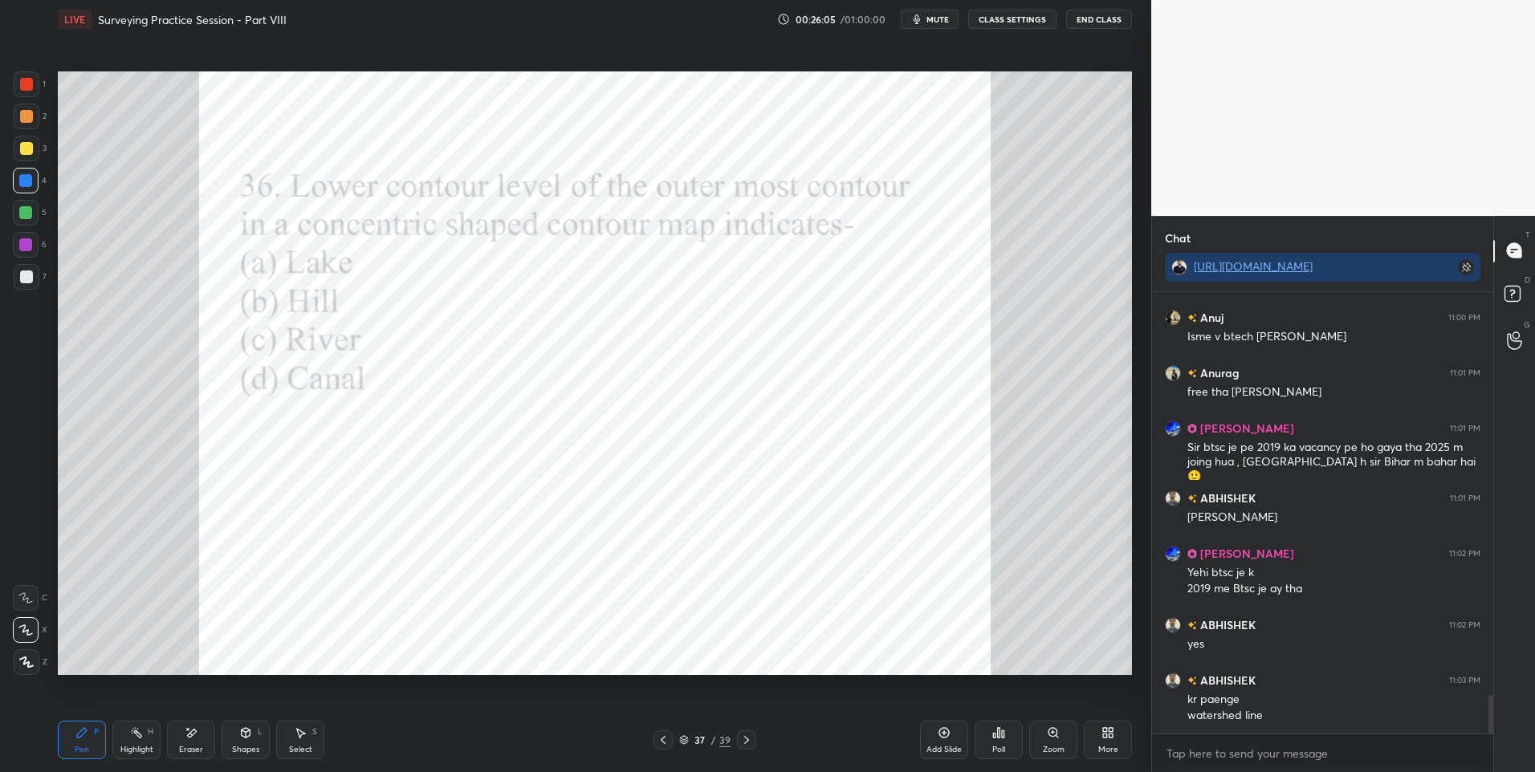
click at [988, 738] on div "Poll" at bounding box center [998, 740] width 48 height 39
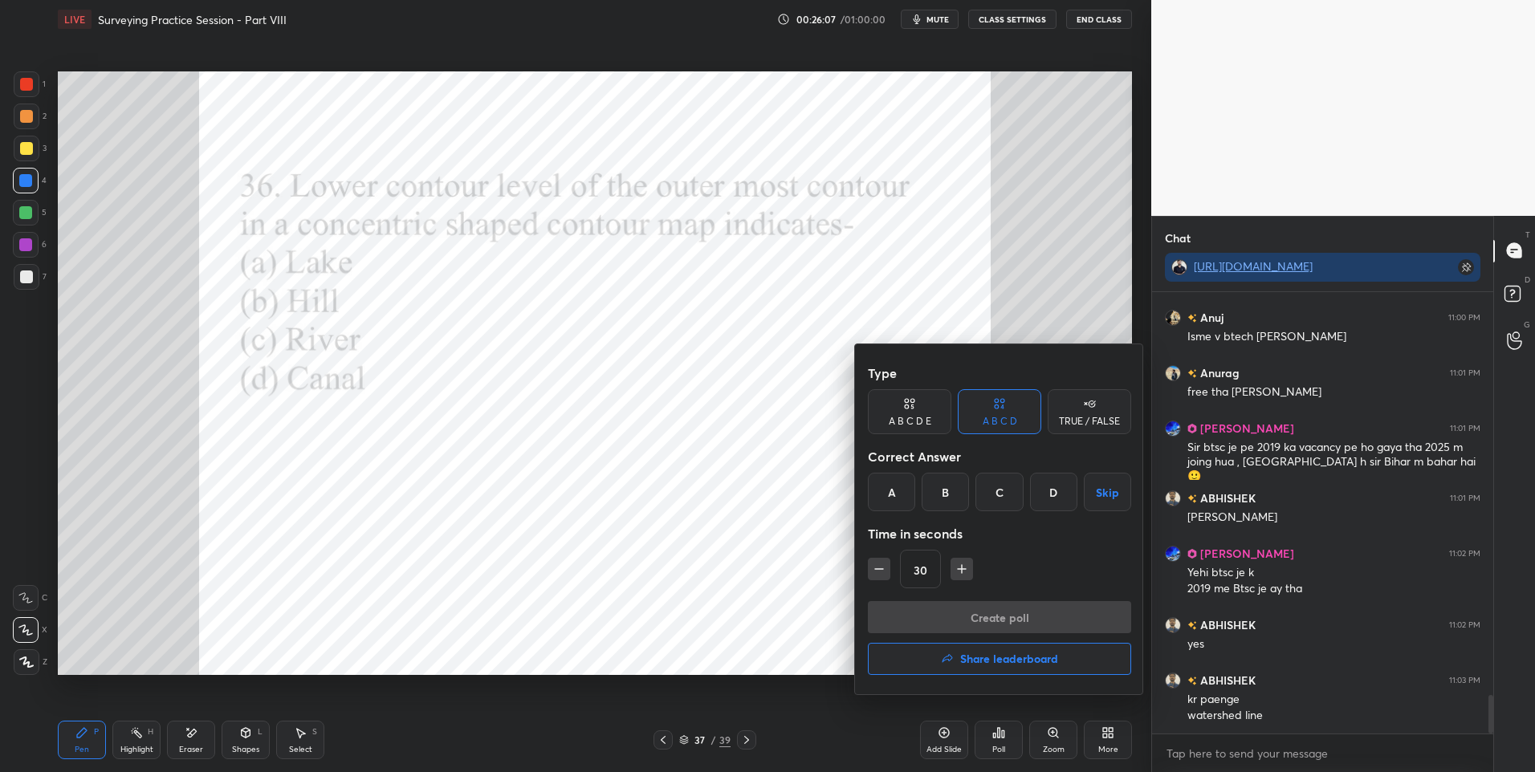
scroll to position [4714, 0]
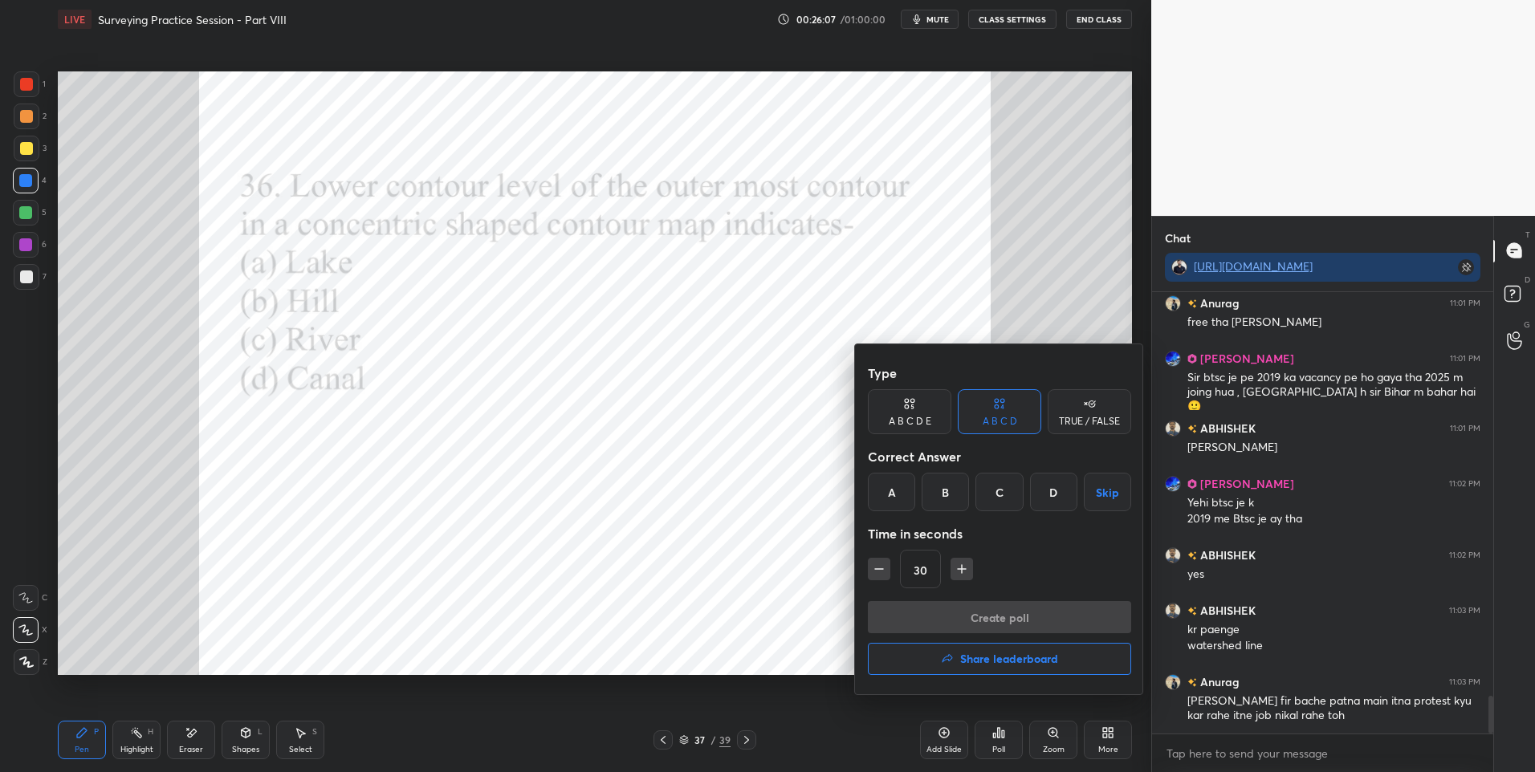
click at [945, 489] on div "B" at bounding box center [944, 492] width 47 height 39
click at [946, 611] on button "Create poll" at bounding box center [999, 617] width 263 height 32
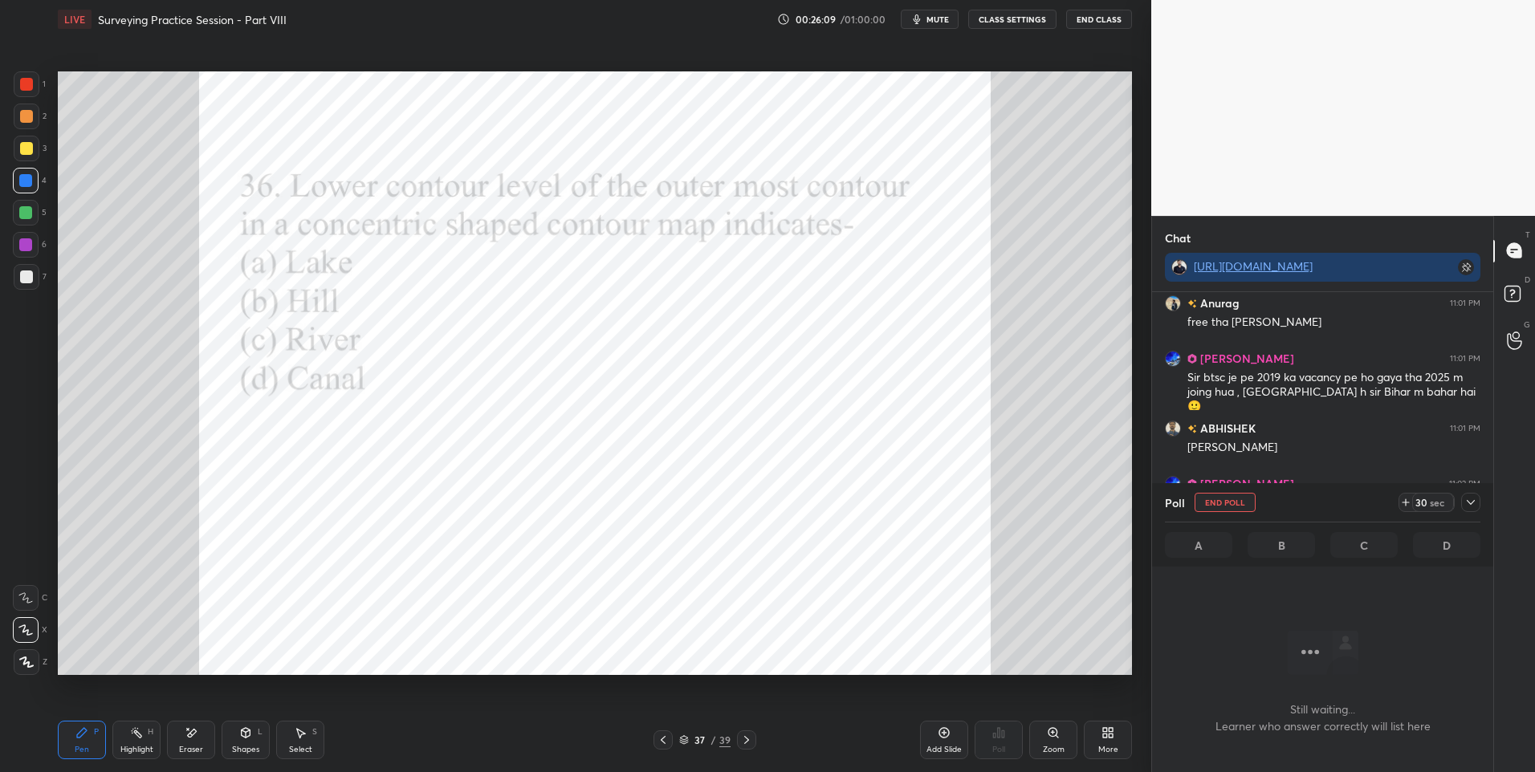
scroll to position [392, 336]
click at [1476, 497] on icon at bounding box center [1470, 502] width 13 height 13
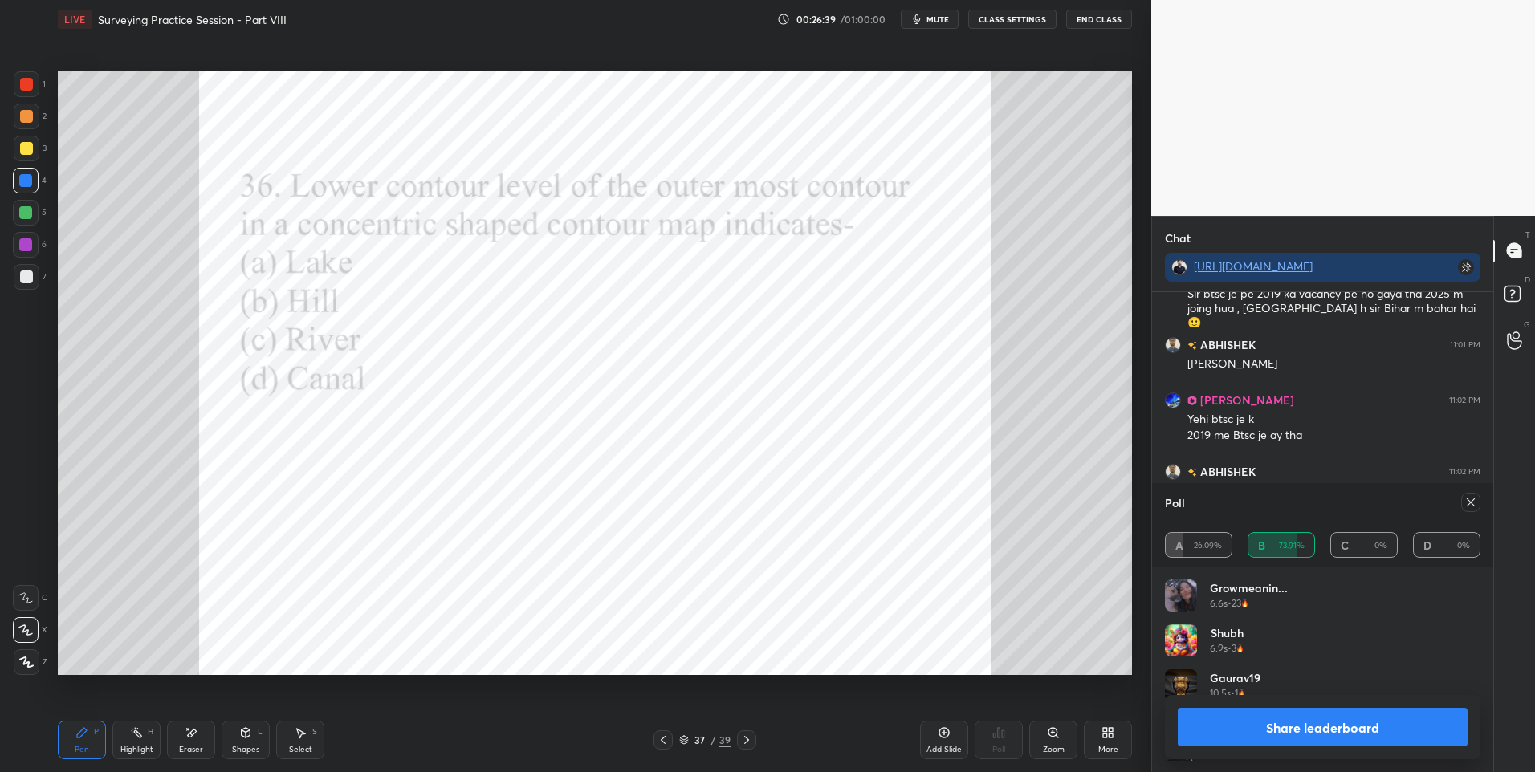
scroll to position [188, 311]
click at [151, 736] on div "H" at bounding box center [151, 732] width 6 height 8
click at [31, 89] on div at bounding box center [26, 84] width 13 height 13
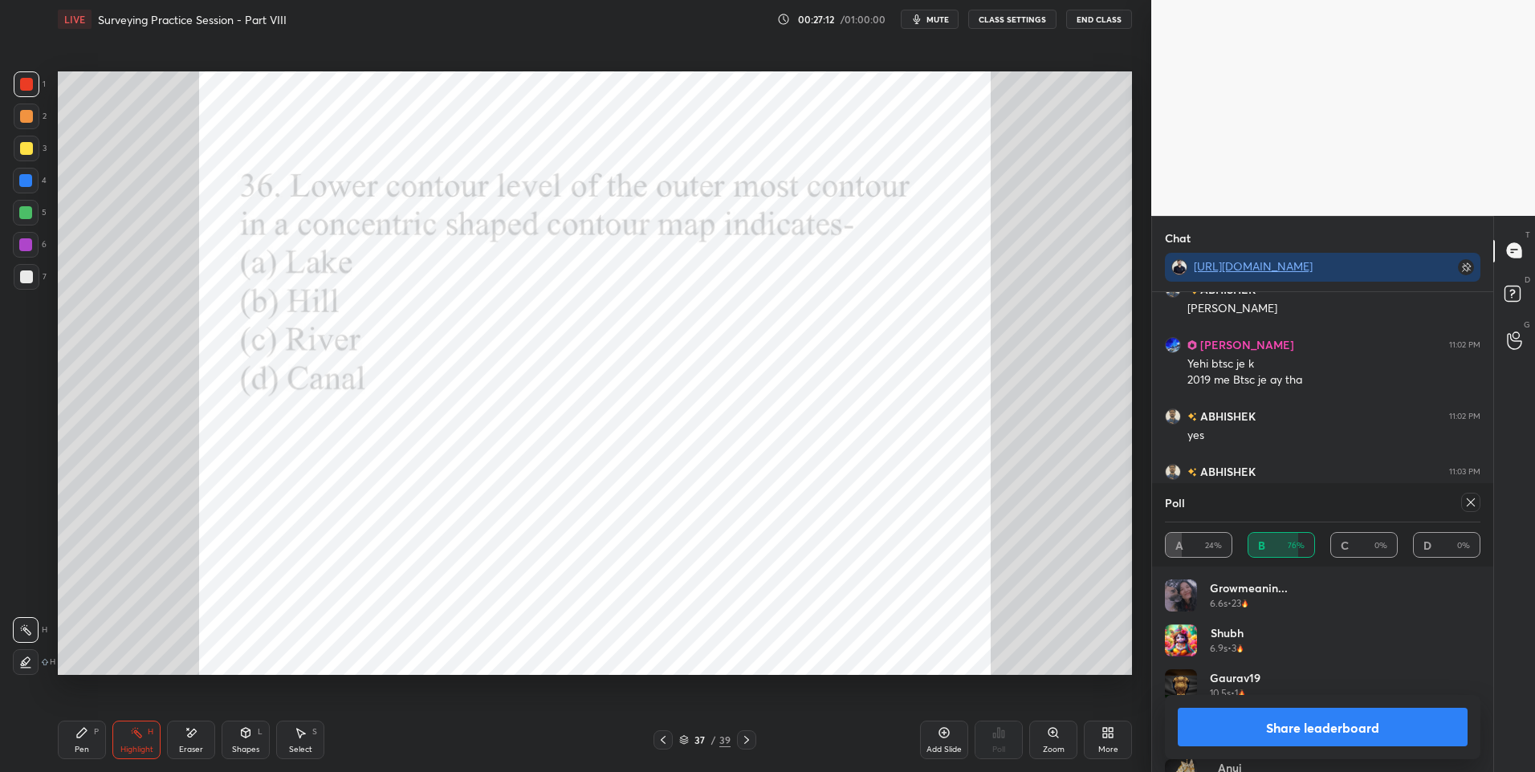
click at [1476, 502] on icon at bounding box center [1470, 502] width 13 height 13
type textarea "x"
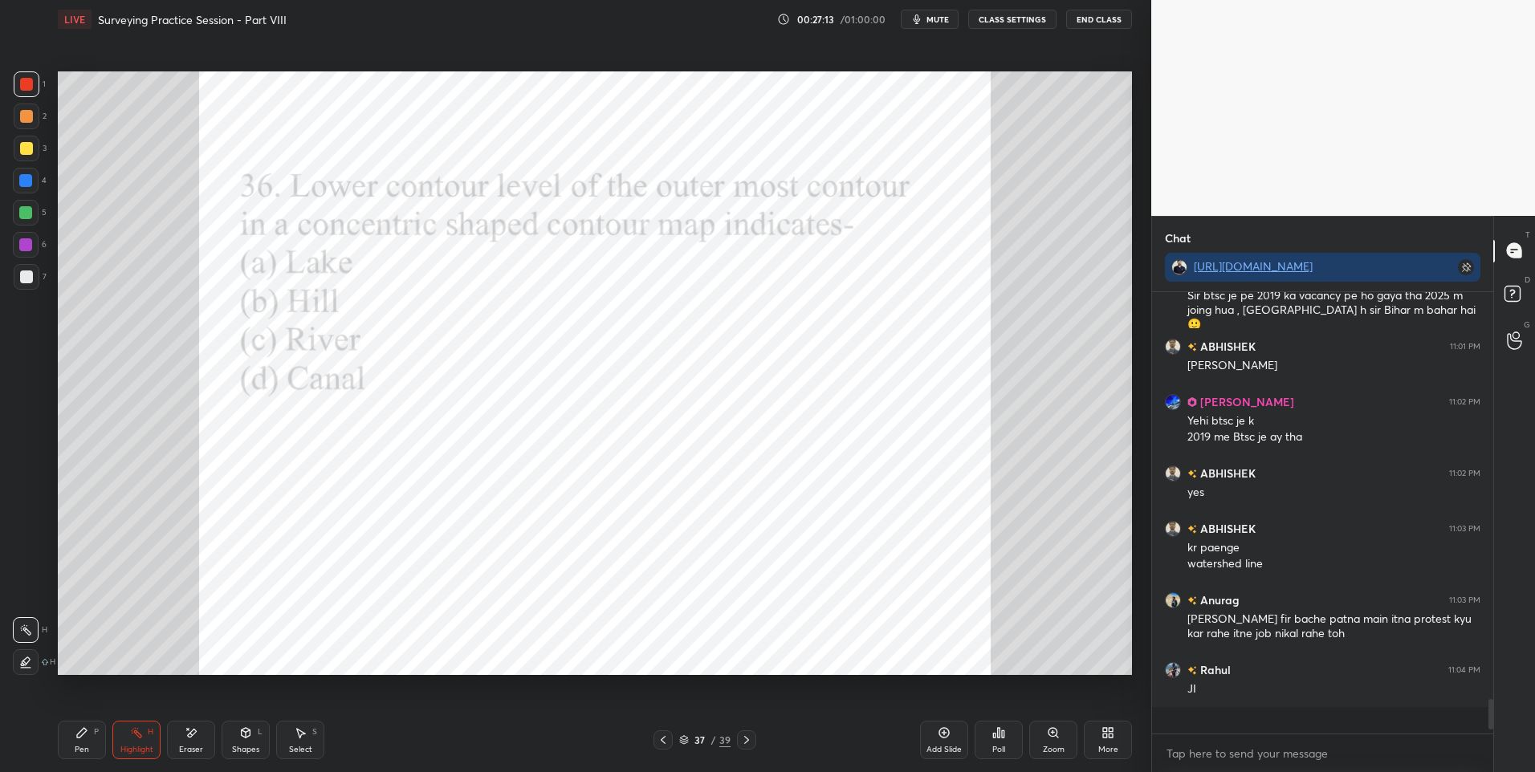
scroll to position [4778, 0]
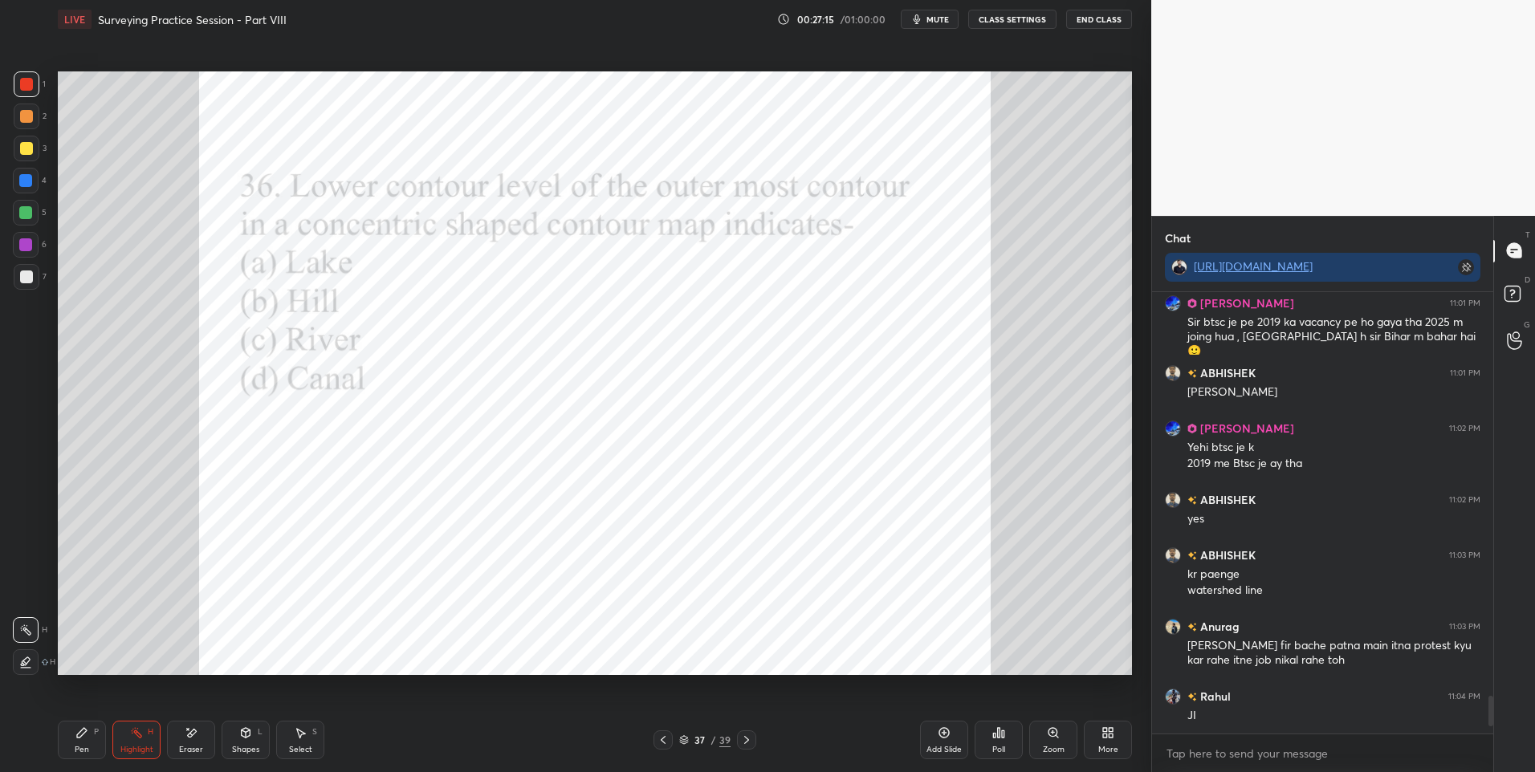
click at [742, 741] on icon at bounding box center [746, 740] width 13 height 13
click at [78, 742] on div "Pen P" at bounding box center [82, 740] width 48 height 39
click at [1006, 734] on div "Poll" at bounding box center [998, 740] width 48 height 39
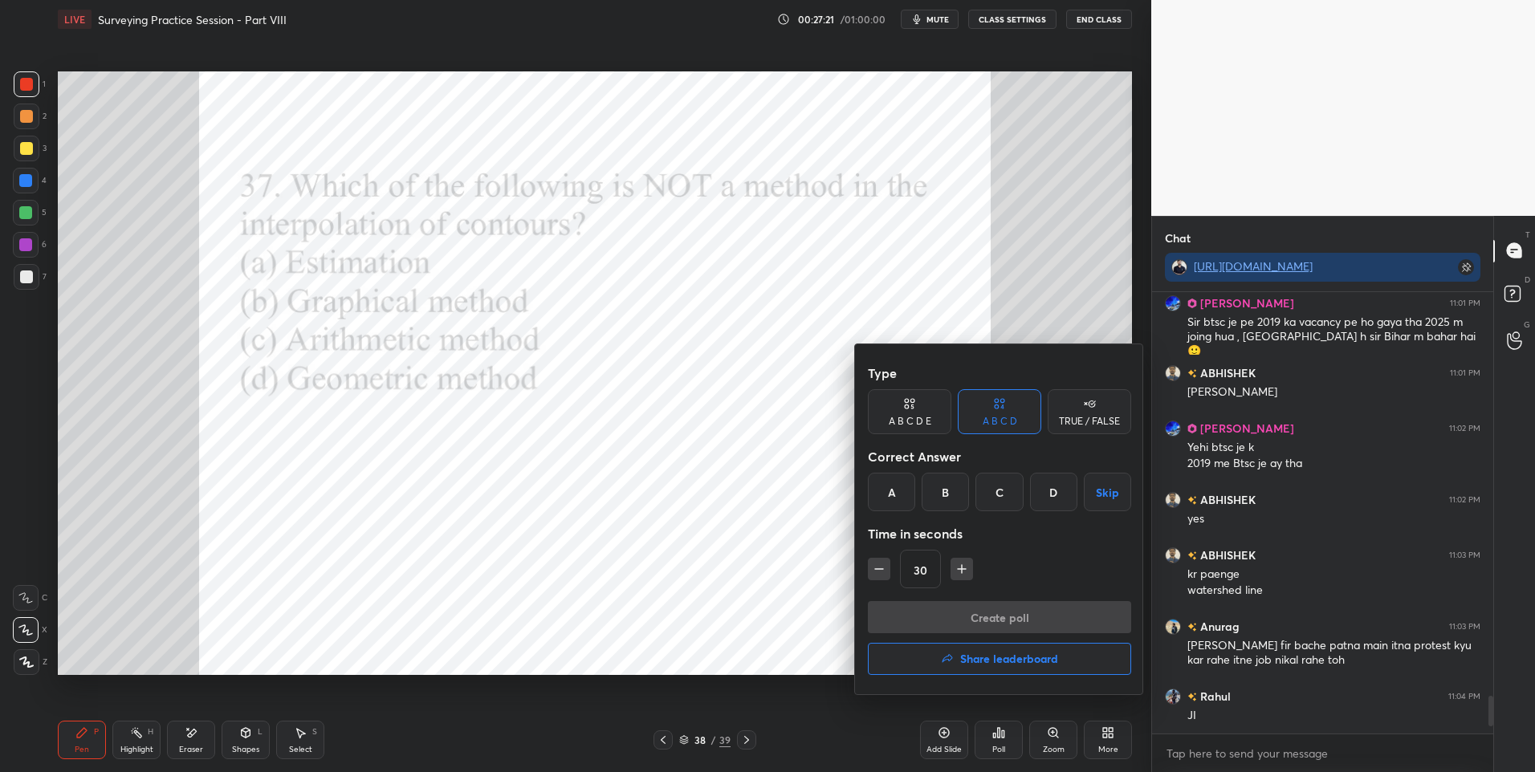
click at [1054, 490] on div "D" at bounding box center [1053, 492] width 47 height 39
click at [883, 574] on icon "button" at bounding box center [879, 569] width 16 height 16
type input "15"
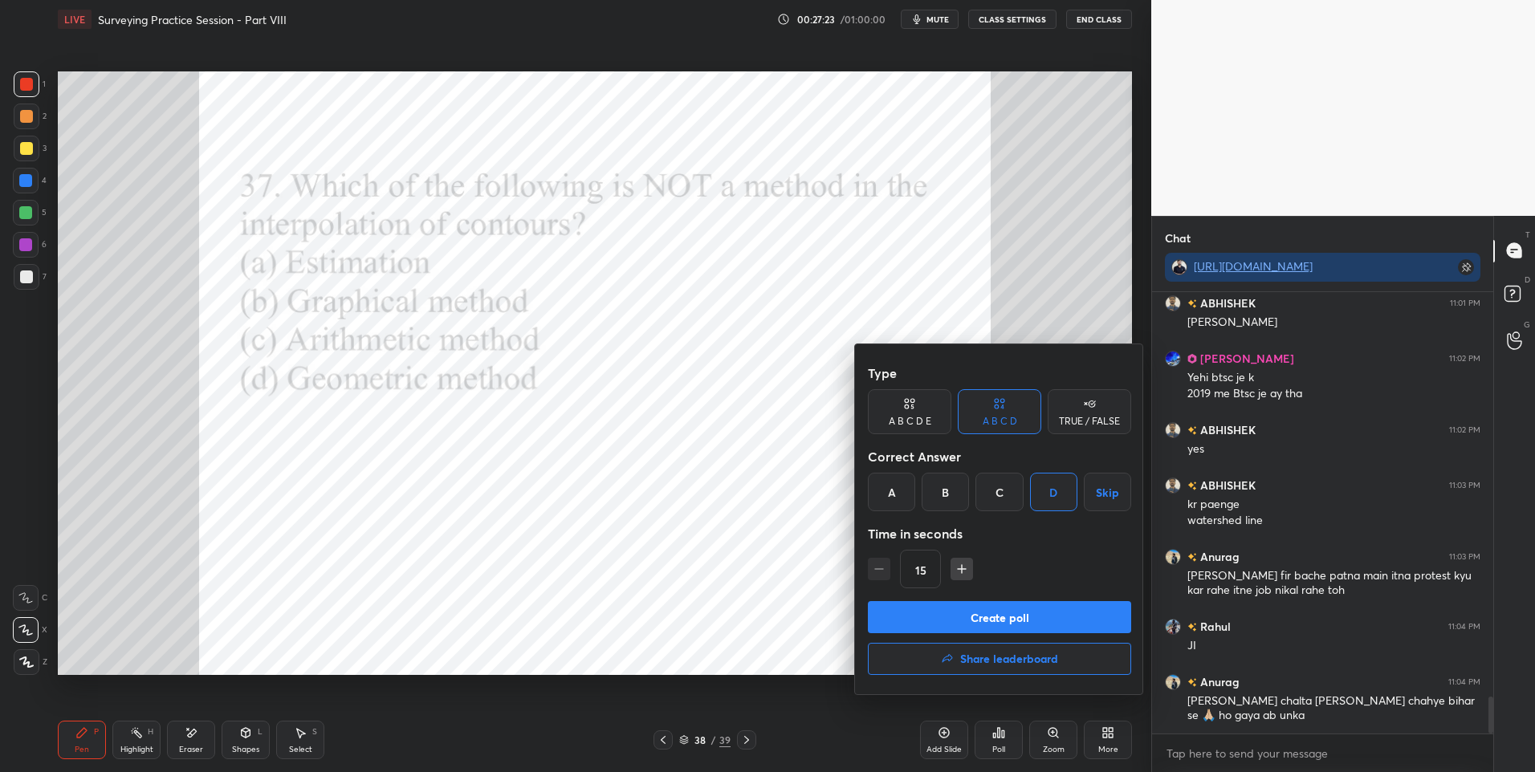
click at [950, 617] on button "Create poll" at bounding box center [999, 617] width 263 height 32
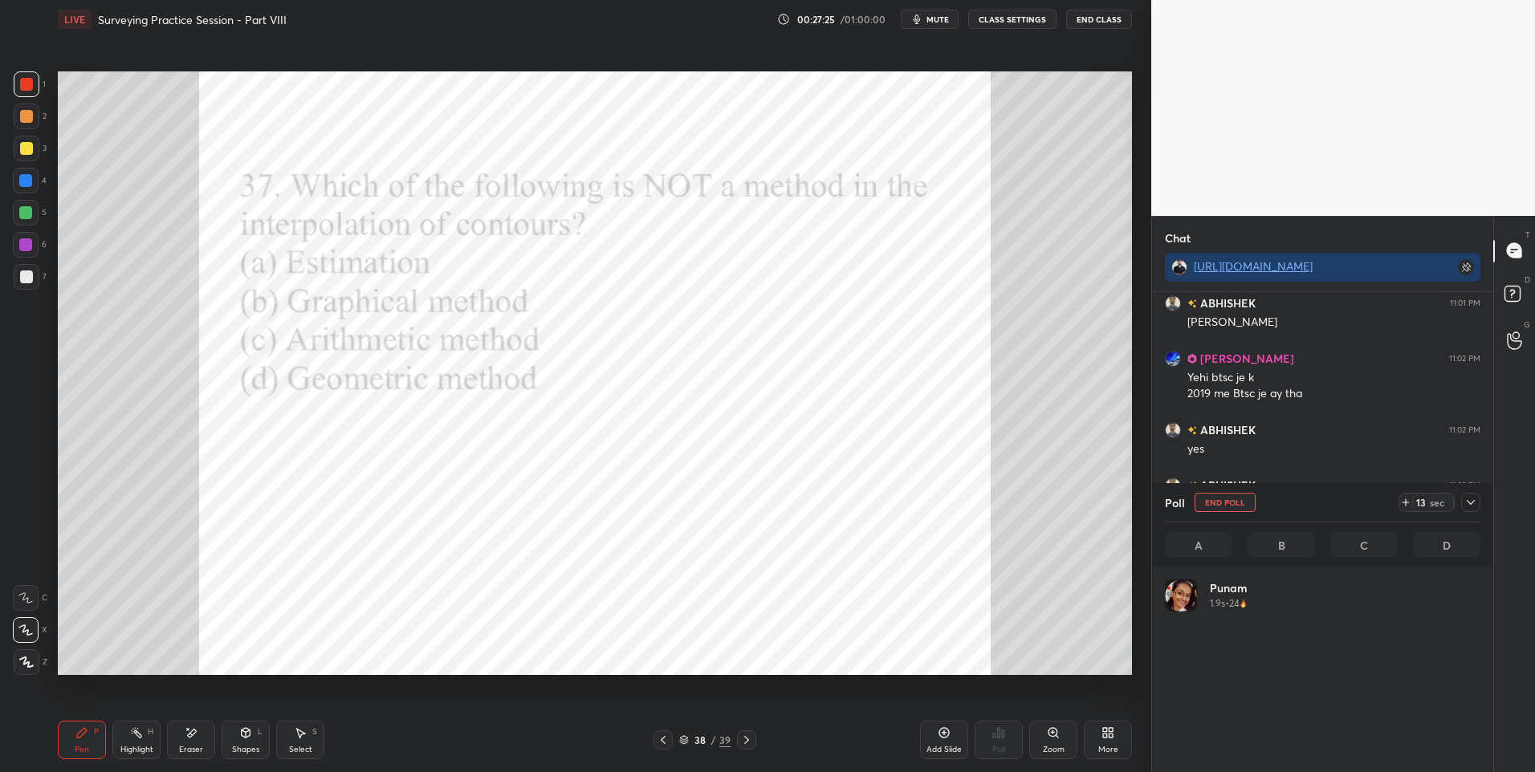
scroll to position [6, 6]
click at [1473, 504] on icon at bounding box center [1470, 502] width 13 height 13
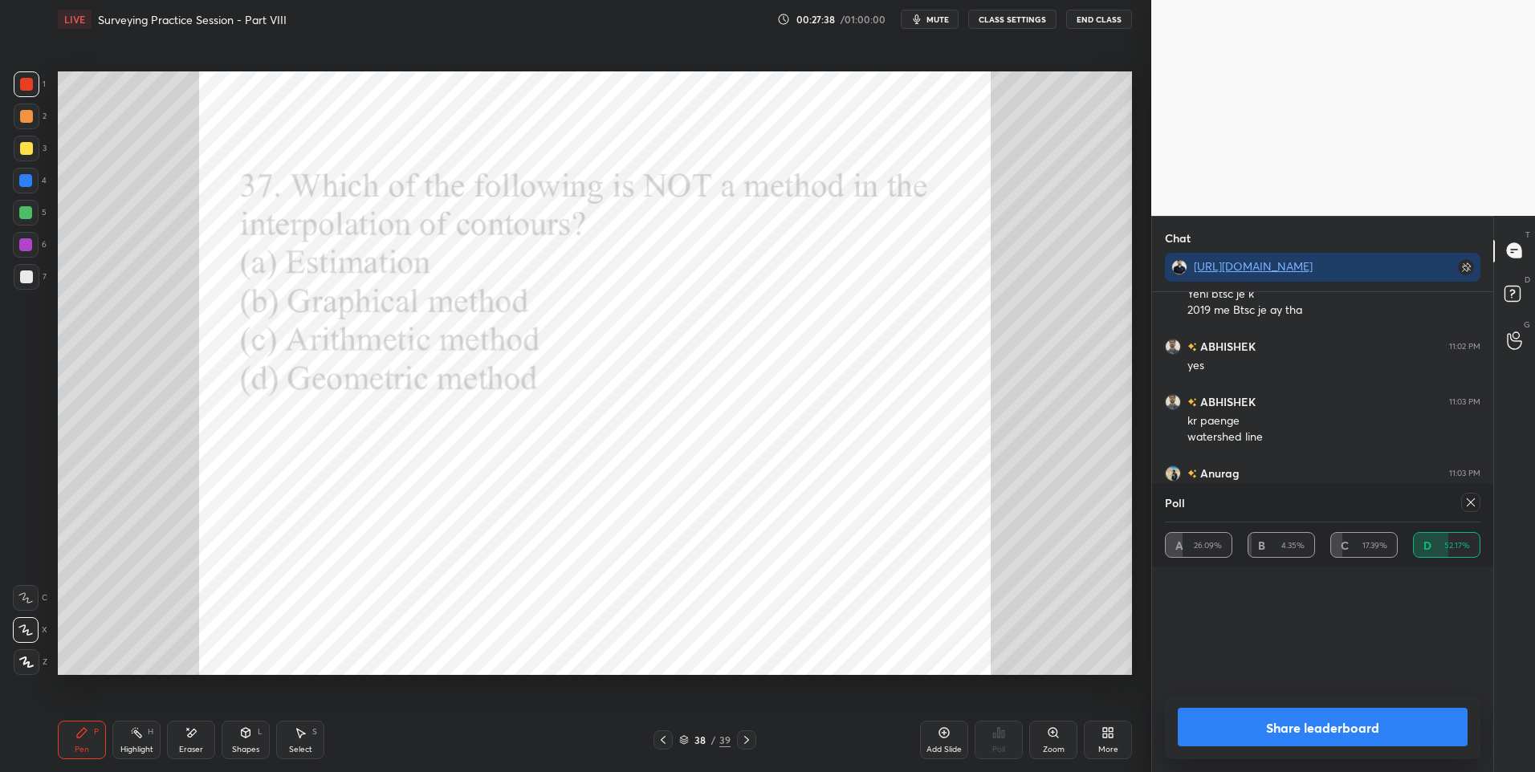
scroll to position [124, 311]
click at [1471, 505] on icon at bounding box center [1470, 502] width 13 height 13
type textarea "x"
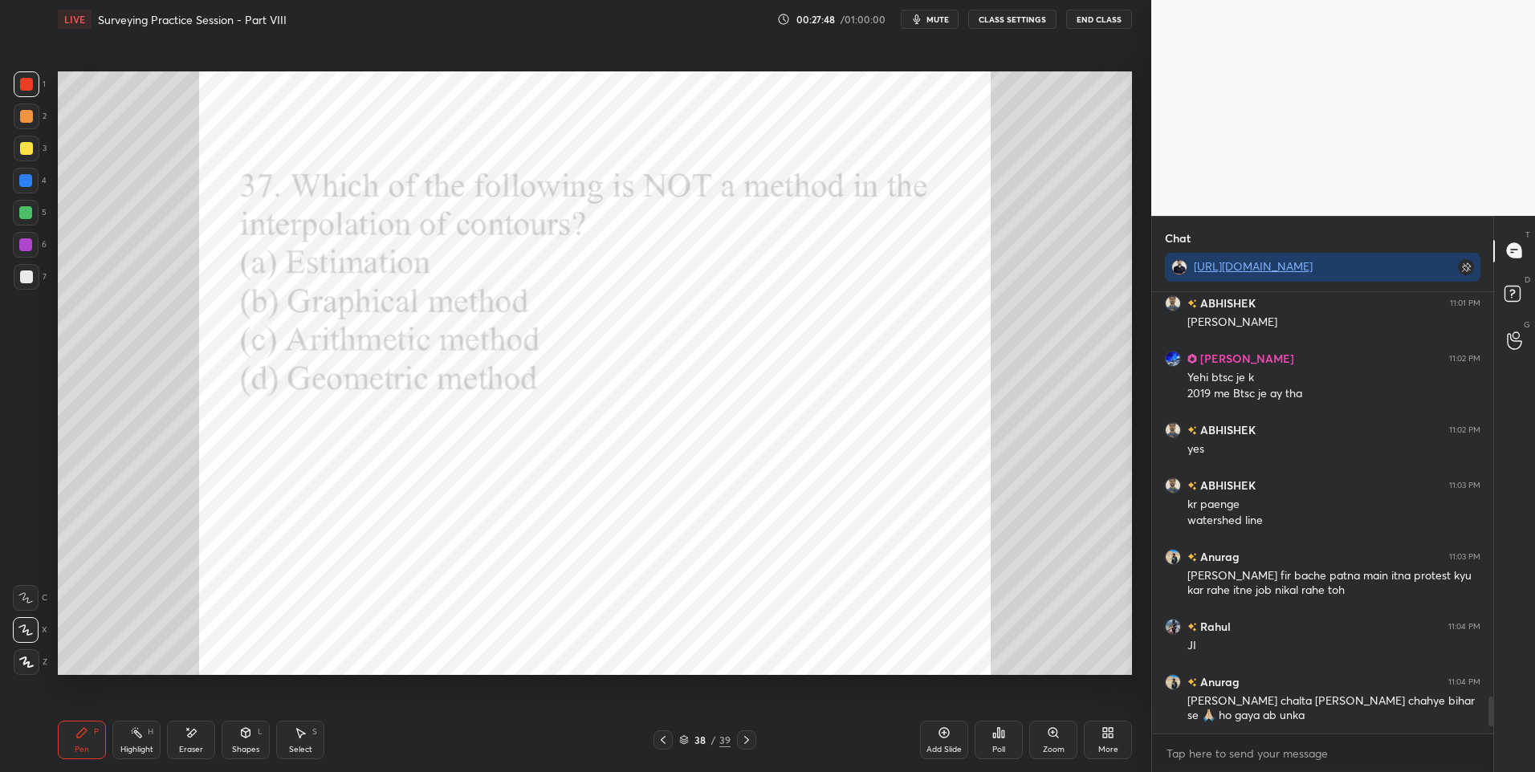
click at [132, 729] on circle at bounding box center [133, 730] width 2 height 2
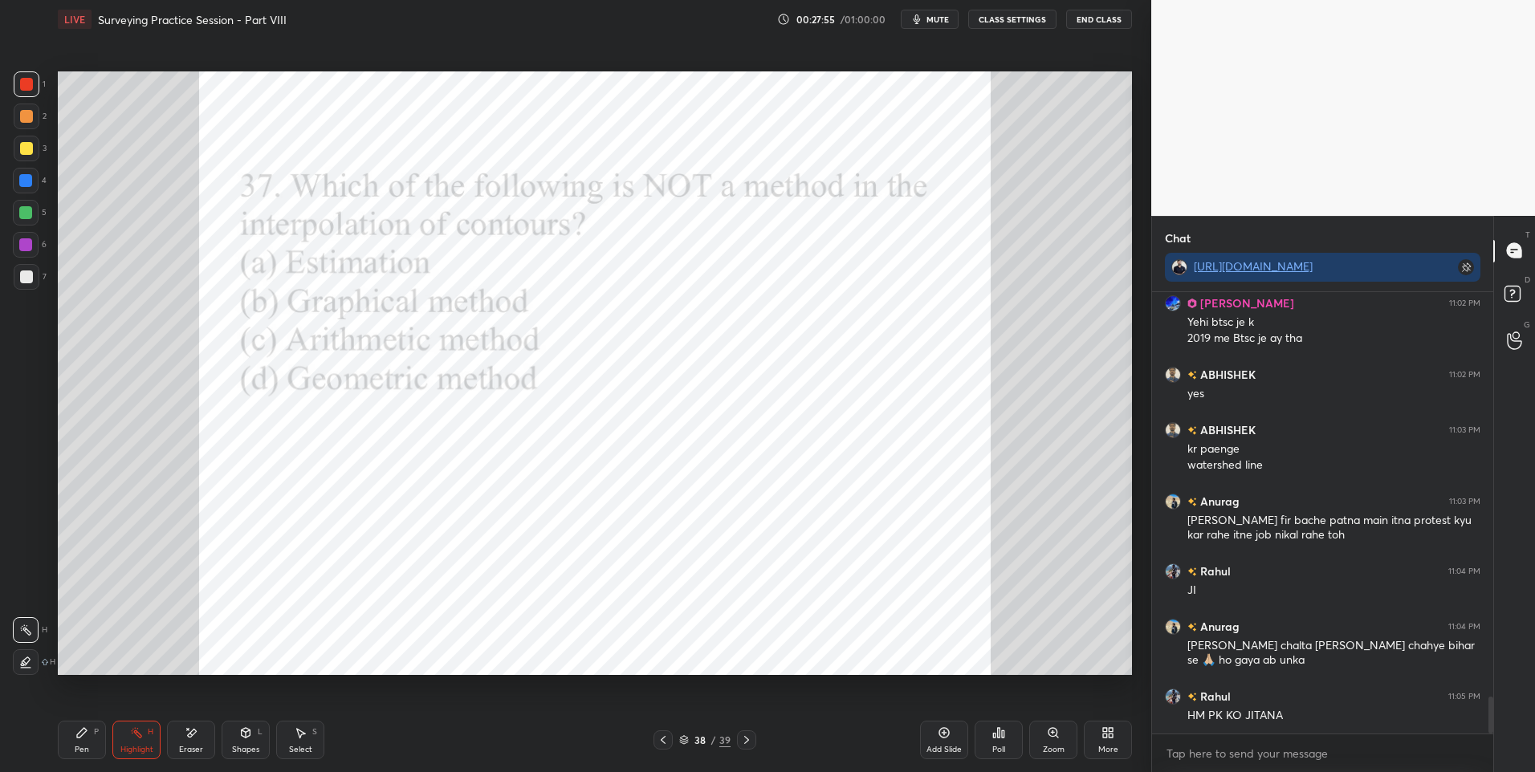
click at [34, 207] on div at bounding box center [26, 213] width 26 height 26
click at [29, 185] on div at bounding box center [25, 180] width 13 height 13
click at [78, 746] on div "Pen" at bounding box center [82, 750] width 14 height 8
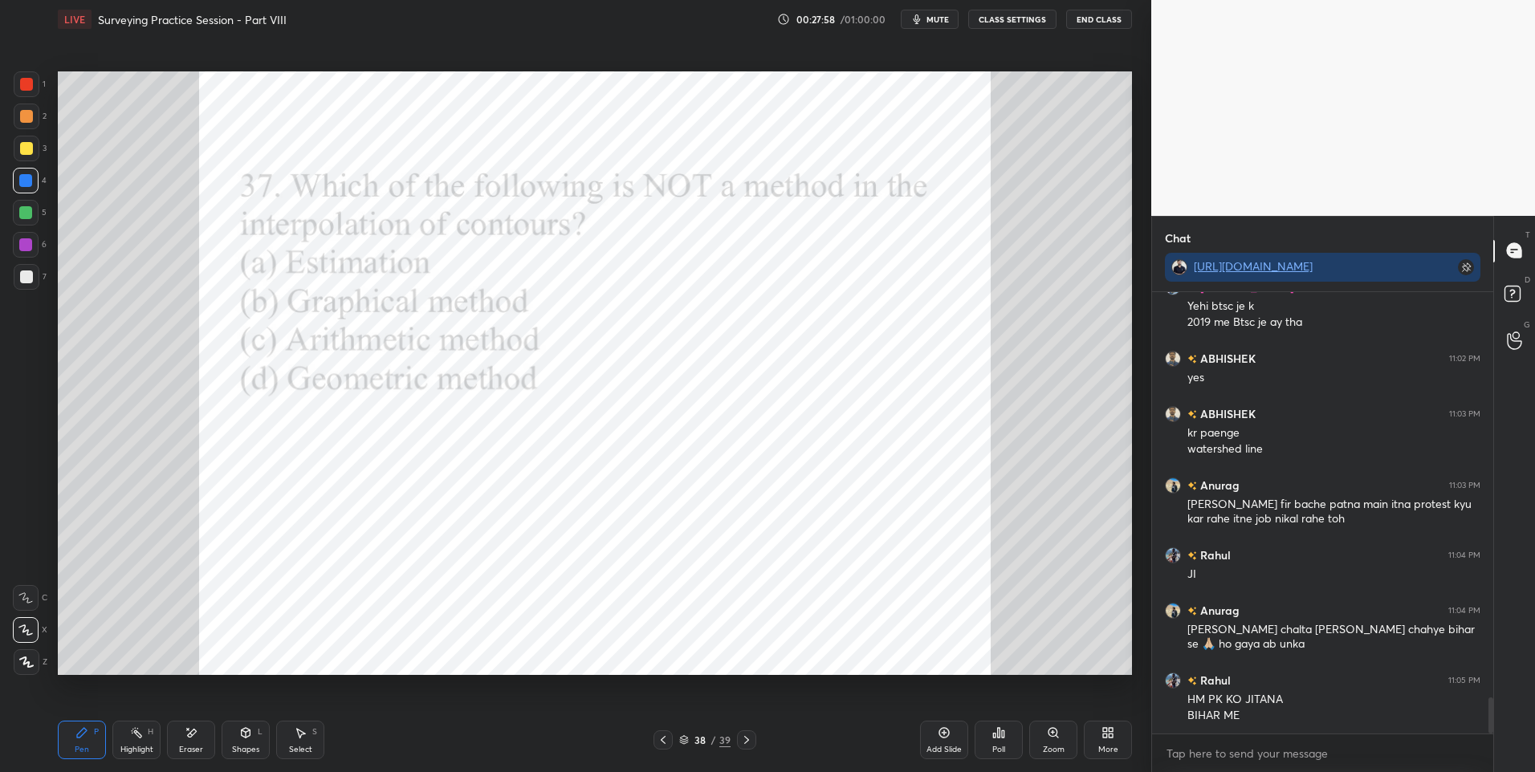
click at [752, 737] on icon at bounding box center [746, 740] width 13 height 13
click at [751, 733] on div at bounding box center [746, 739] width 19 height 19
click at [1112, 734] on icon at bounding box center [1111, 736] width 4 height 4
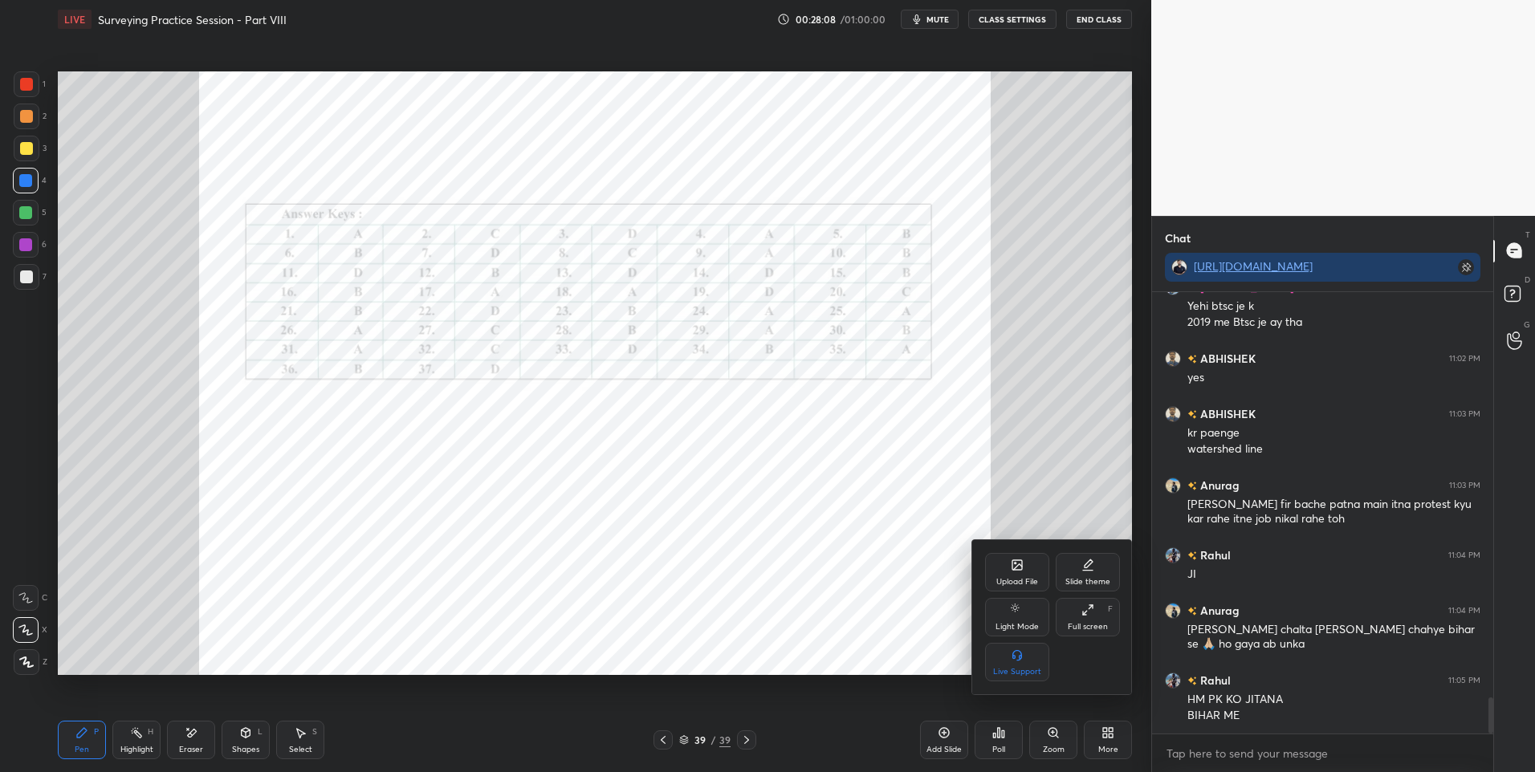
click at [1001, 558] on div "Upload File" at bounding box center [1017, 572] width 64 height 39
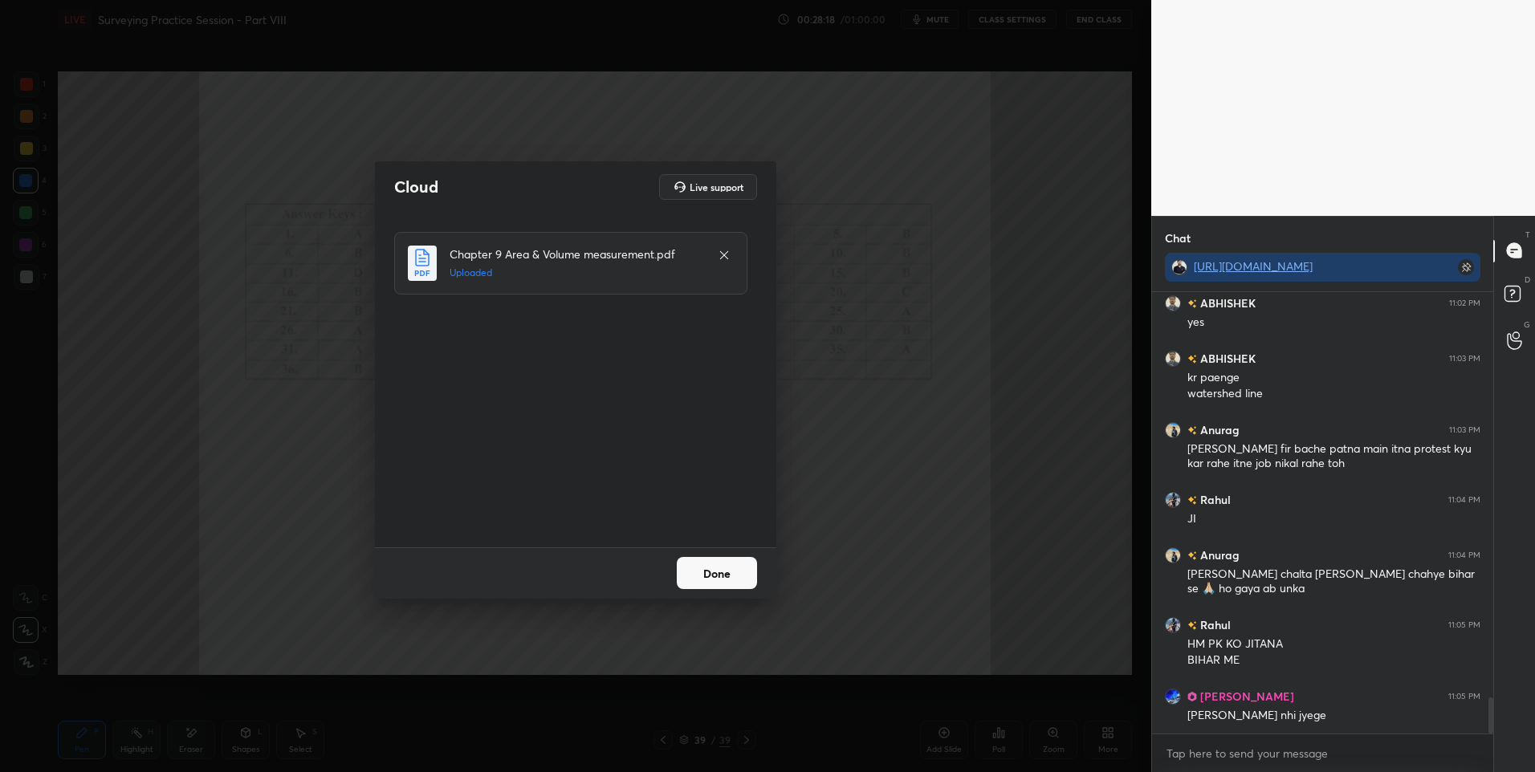
click at [726, 586] on button "Done" at bounding box center [717, 573] width 80 height 32
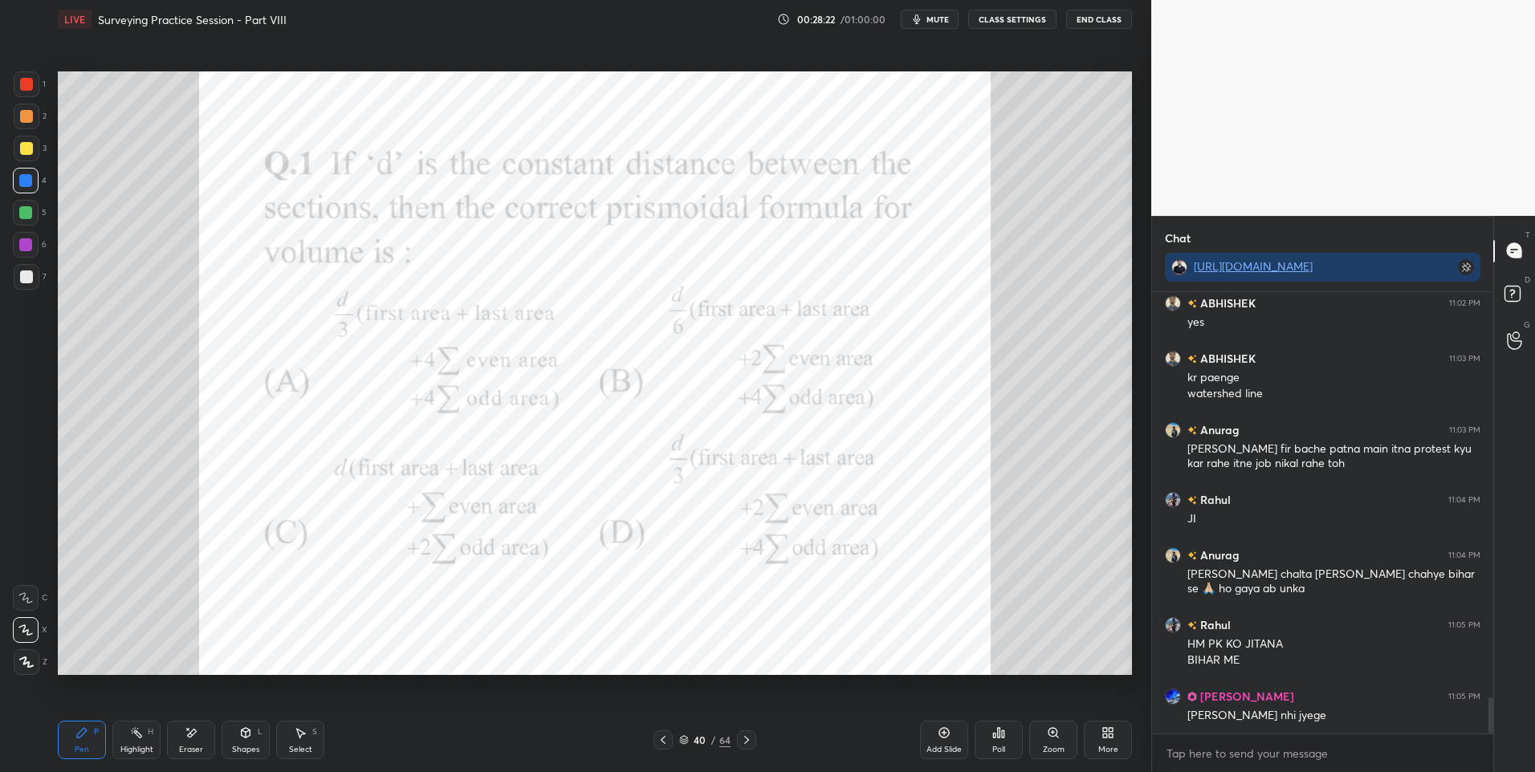
click at [30, 84] on div at bounding box center [26, 84] width 13 height 13
click at [997, 741] on div "Poll" at bounding box center [998, 740] width 48 height 39
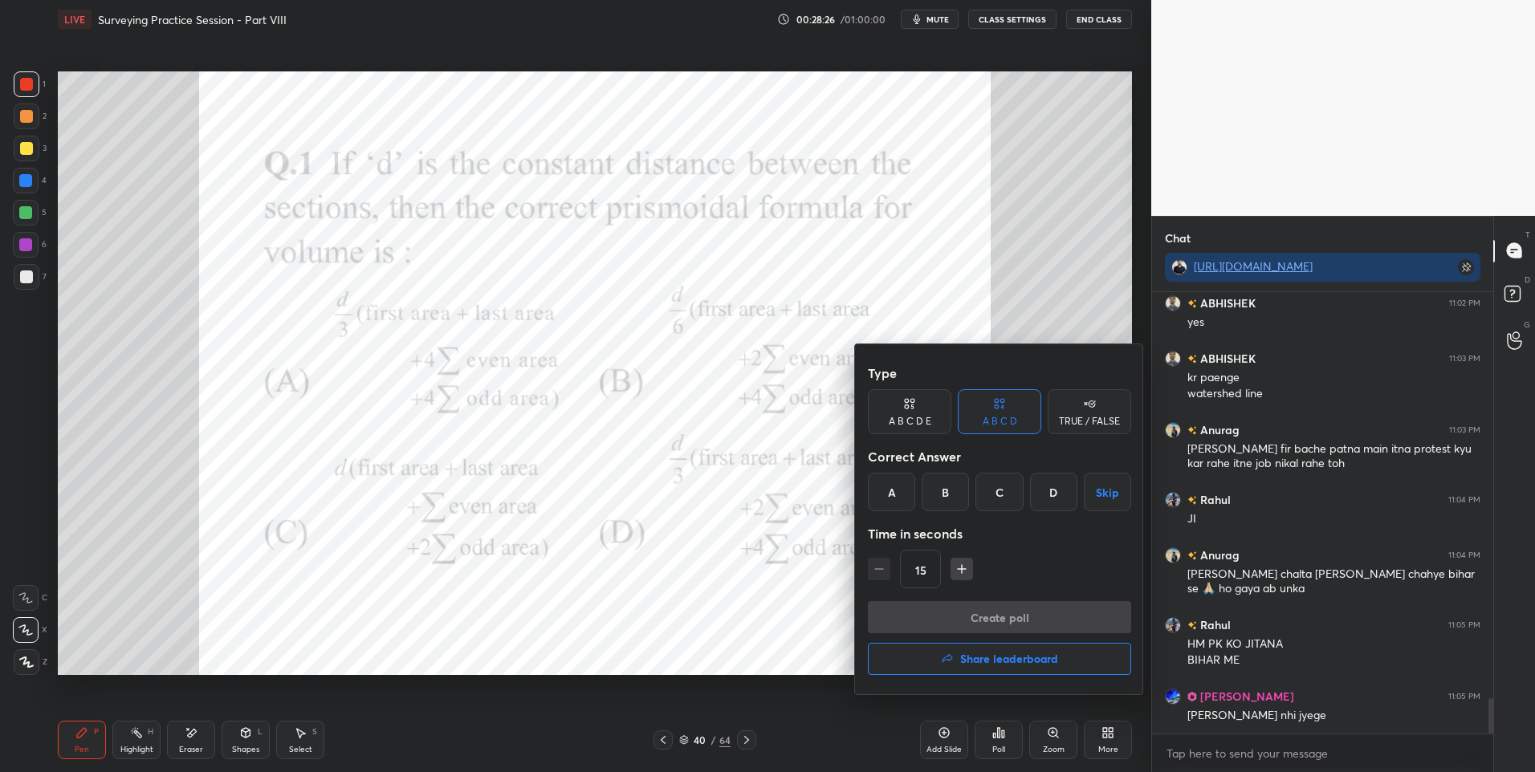
scroll to position [5022, 0]
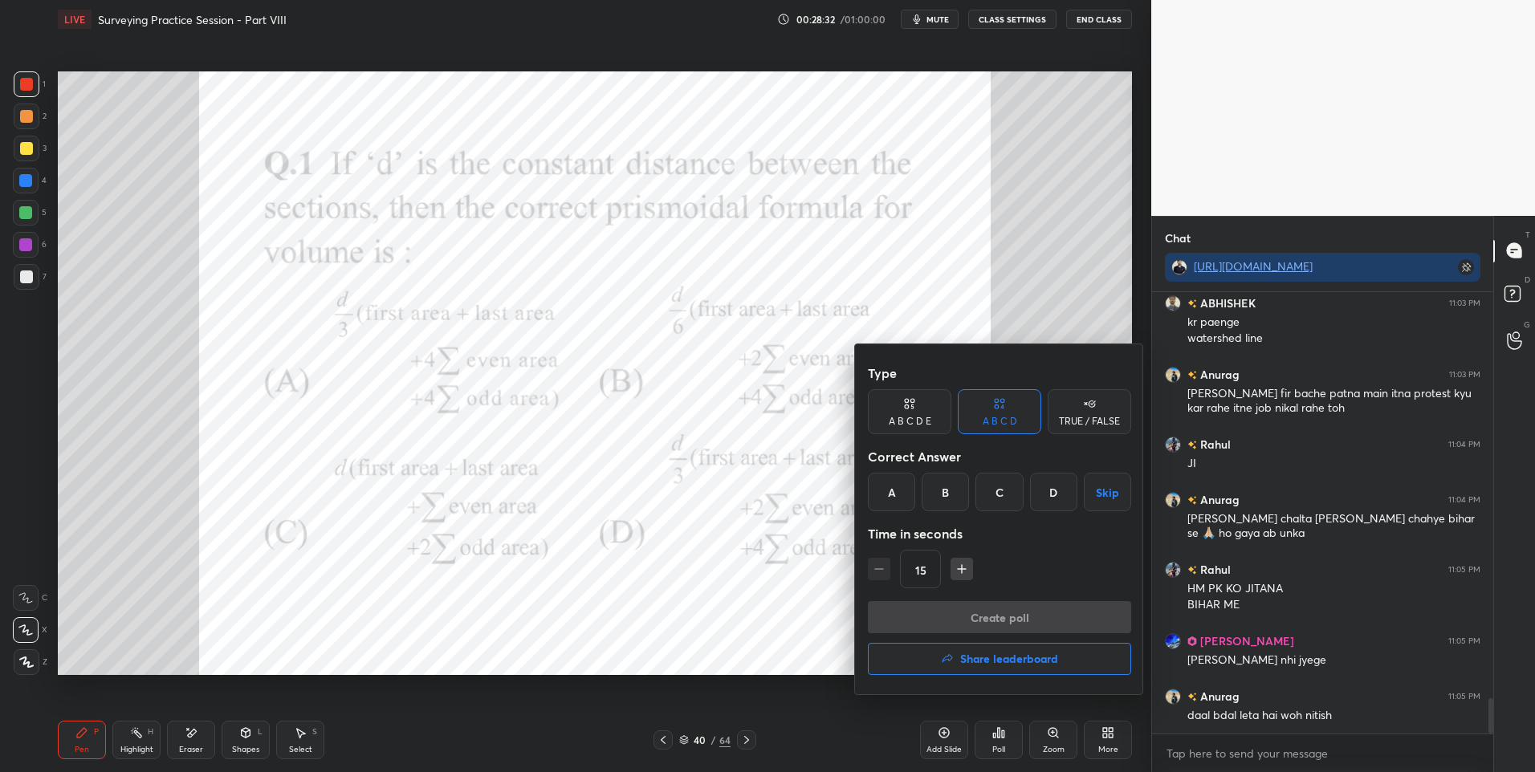
click at [1037, 490] on div "D" at bounding box center [1053, 492] width 47 height 39
click at [956, 570] on icon "button" at bounding box center [962, 569] width 16 height 16
type input "30"
click at [966, 609] on button "Create poll" at bounding box center [999, 617] width 263 height 32
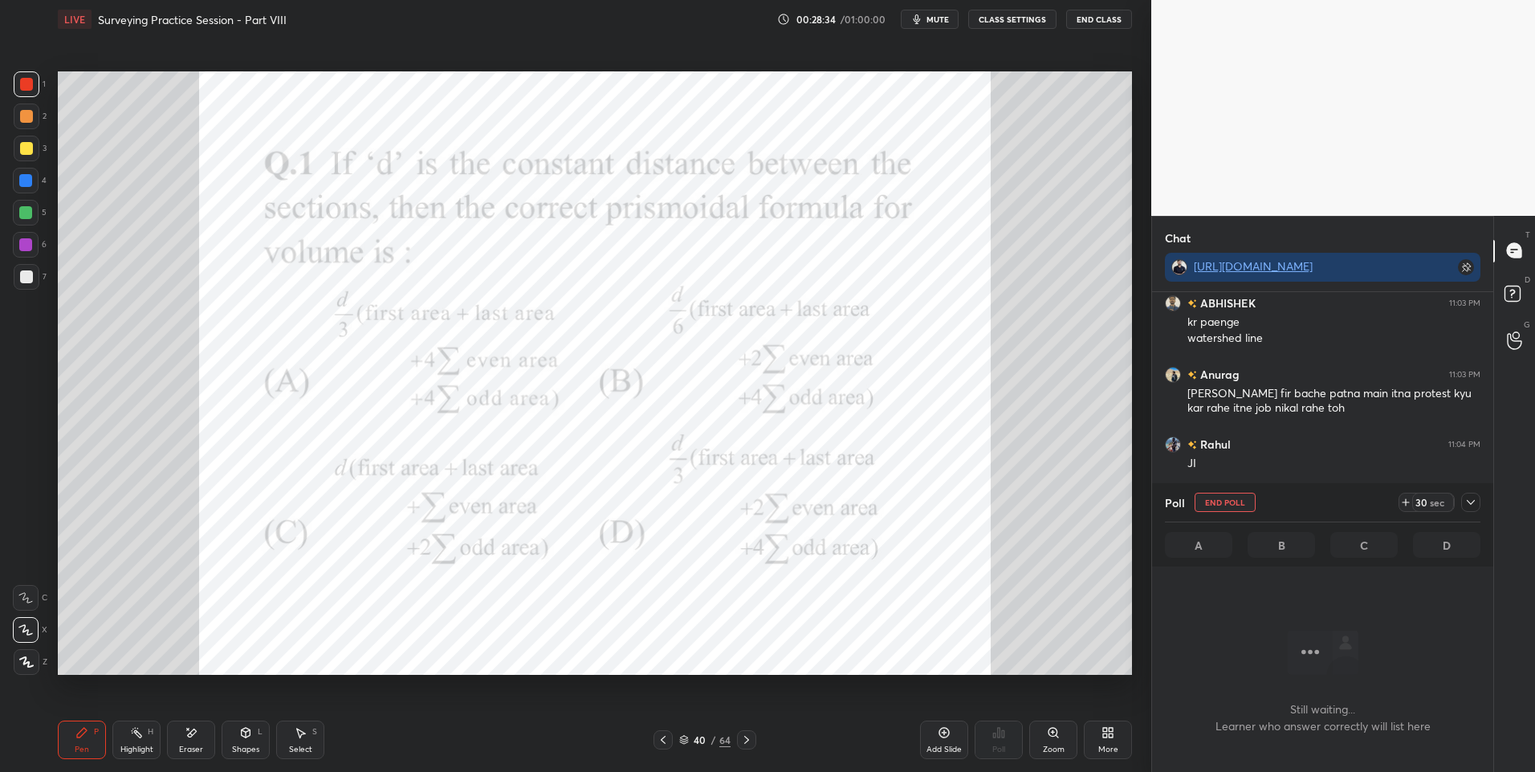
scroll to position [392, 336]
click at [1471, 504] on icon at bounding box center [1471, 502] width 8 height 5
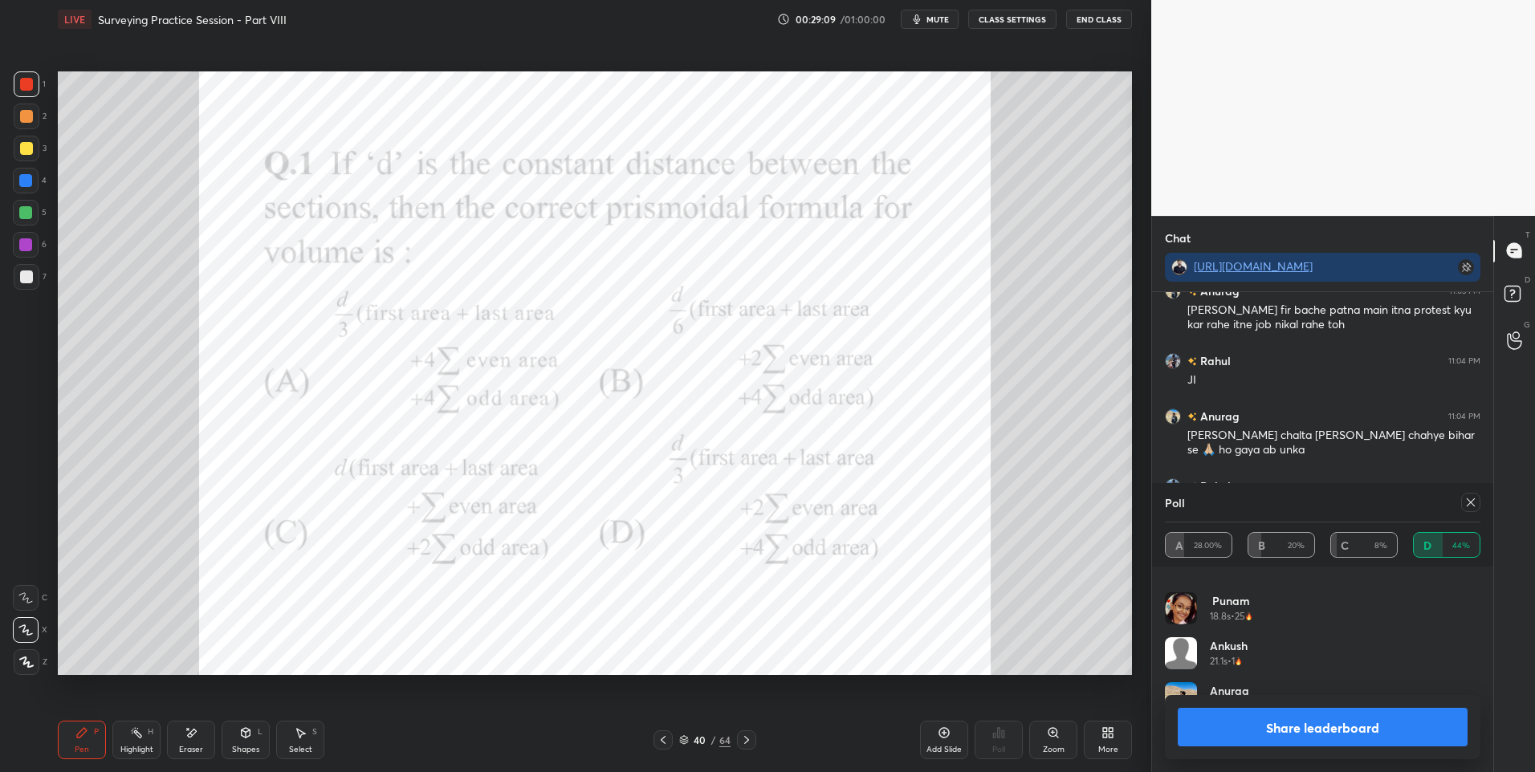
scroll to position [0, 0]
click at [191, 731] on icon at bounding box center [192, 733] width 9 height 8
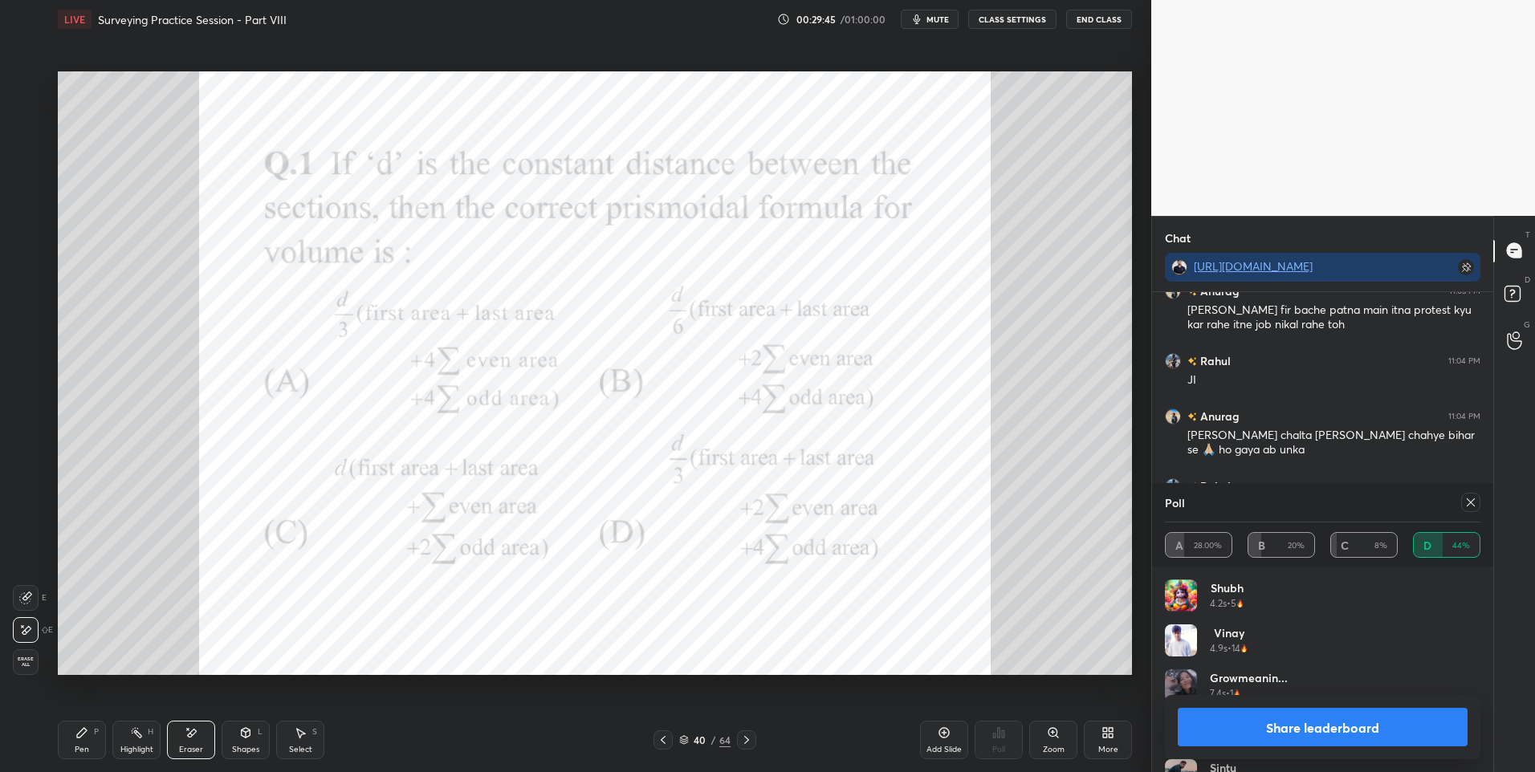
click at [90, 742] on div "Pen P" at bounding box center [82, 740] width 48 height 39
click at [85, 741] on div "Pen P" at bounding box center [82, 740] width 48 height 39
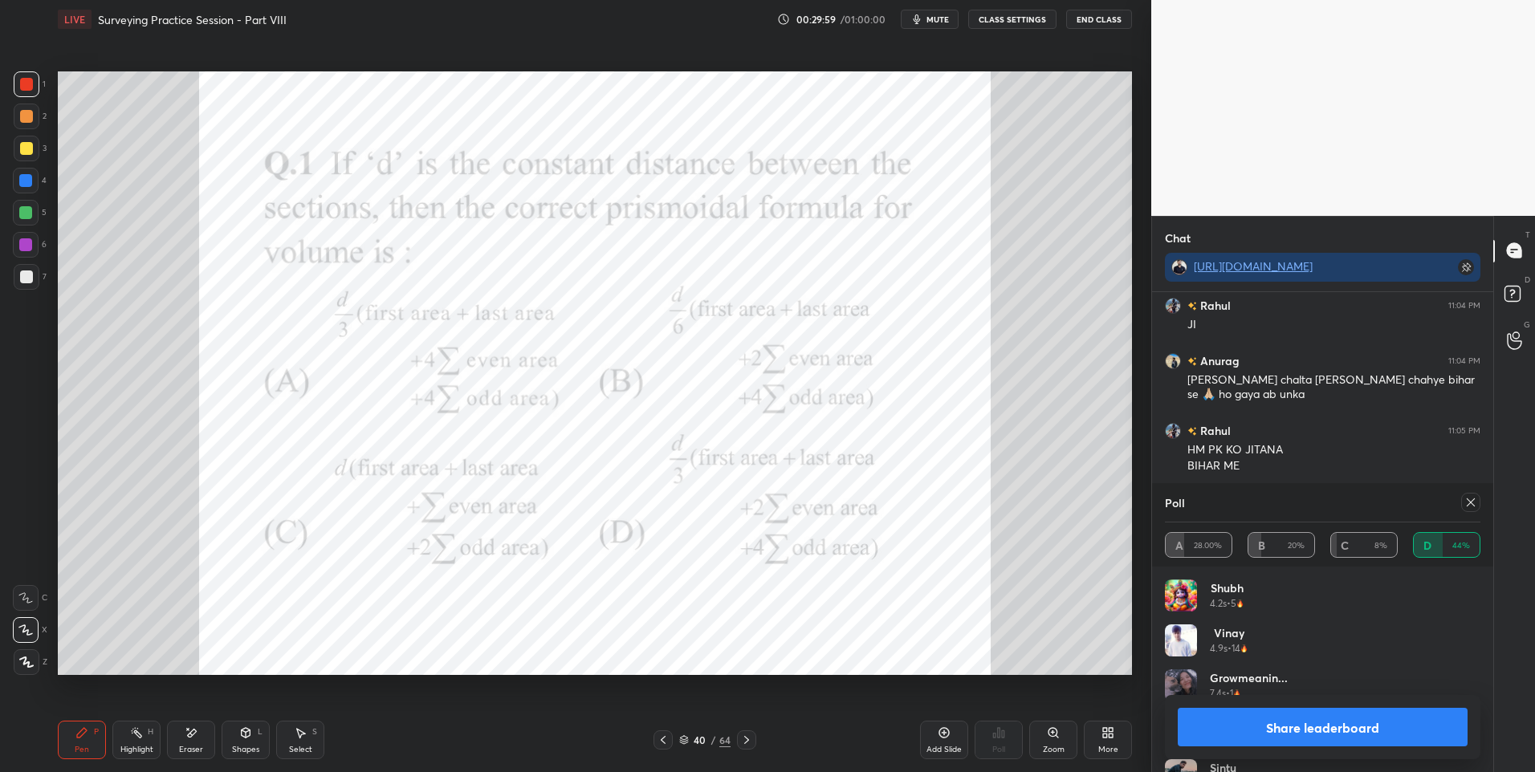
click at [1467, 502] on icon at bounding box center [1470, 502] width 13 height 13
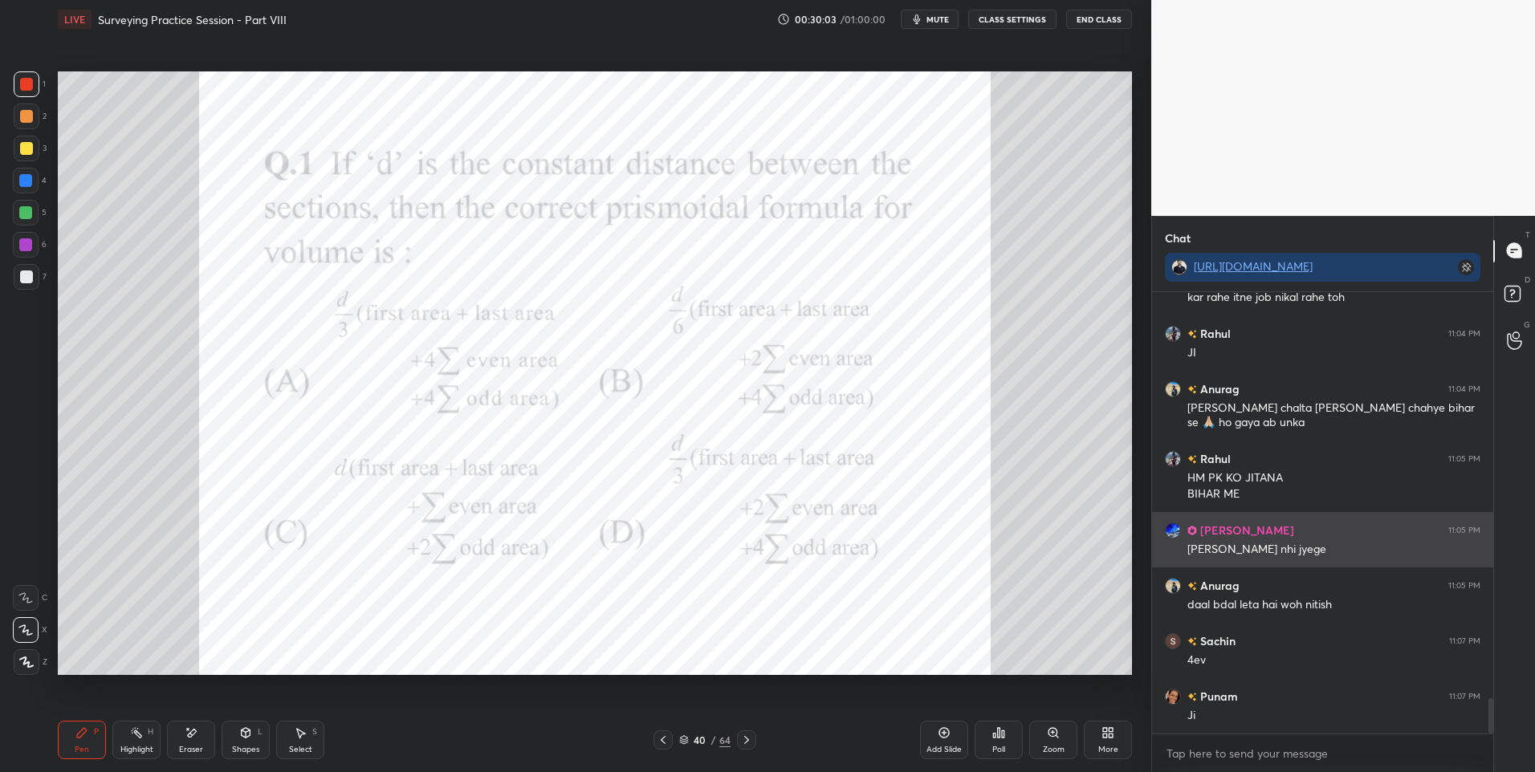
scroll to position [5188, 0]
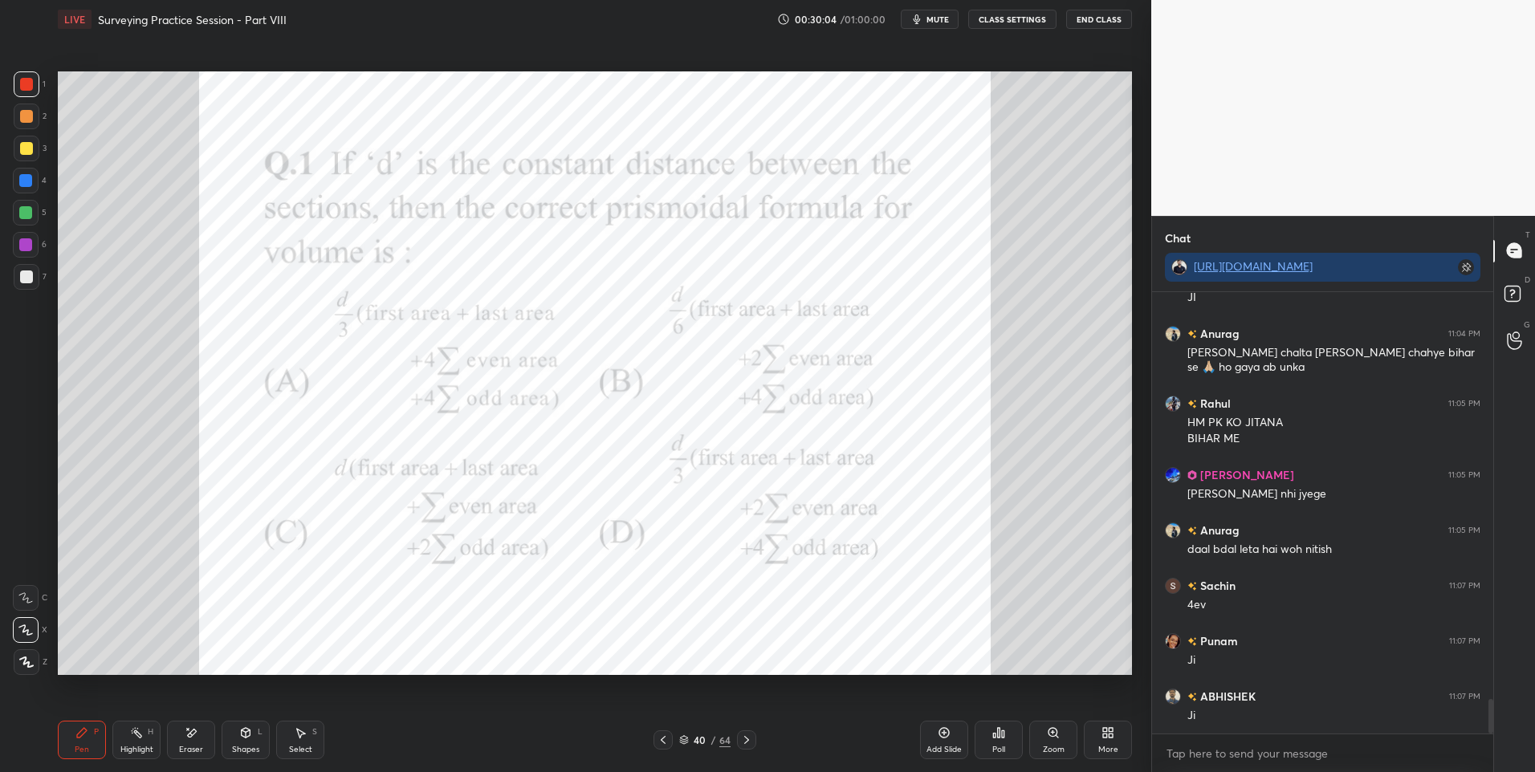
click at [19, 250] on div at bounding box center [26, 245] width 26 height 26
click at [21, 250] on div at bounding box center [25, 244] width 13 height 13
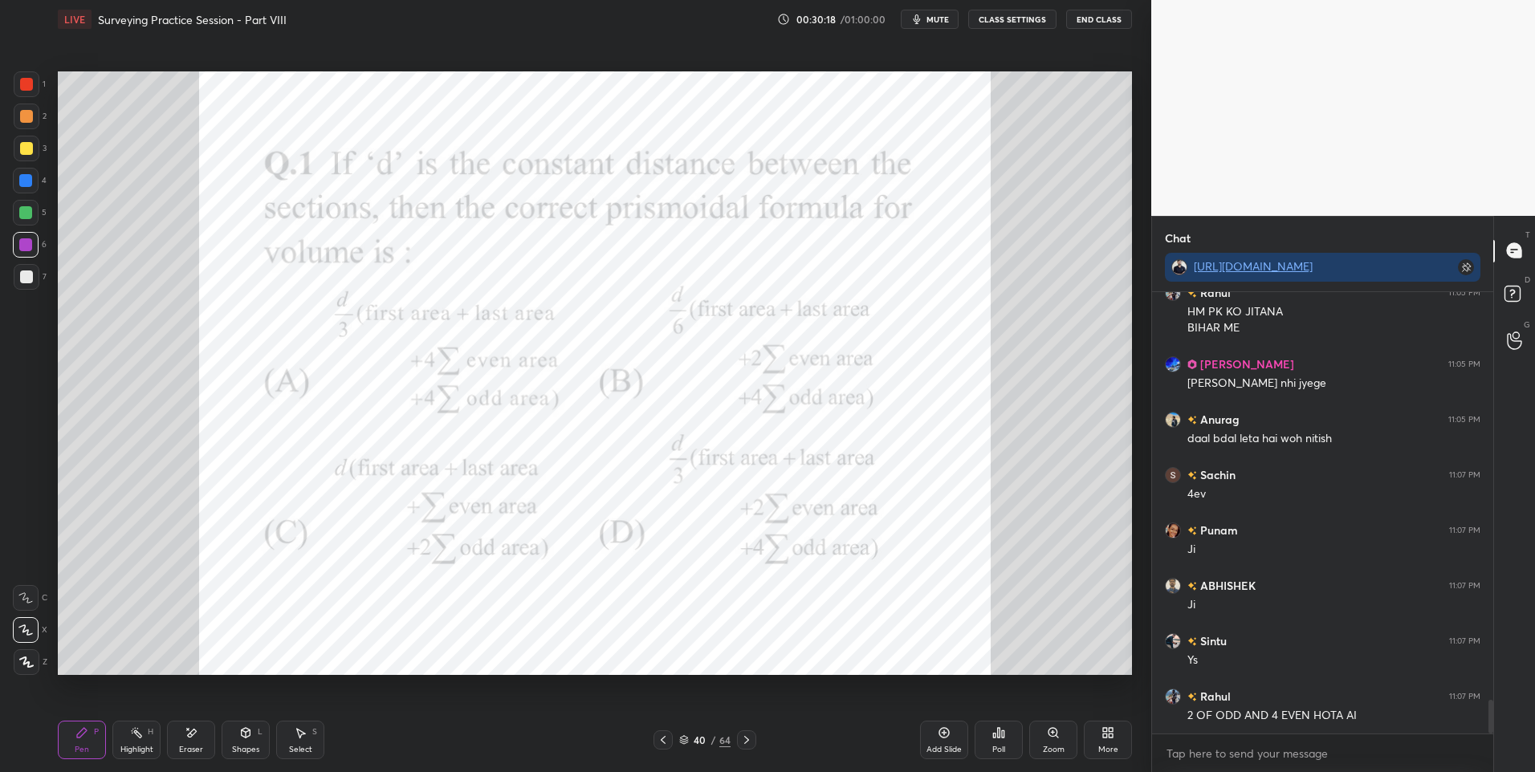
scroll to position [5354, 0]
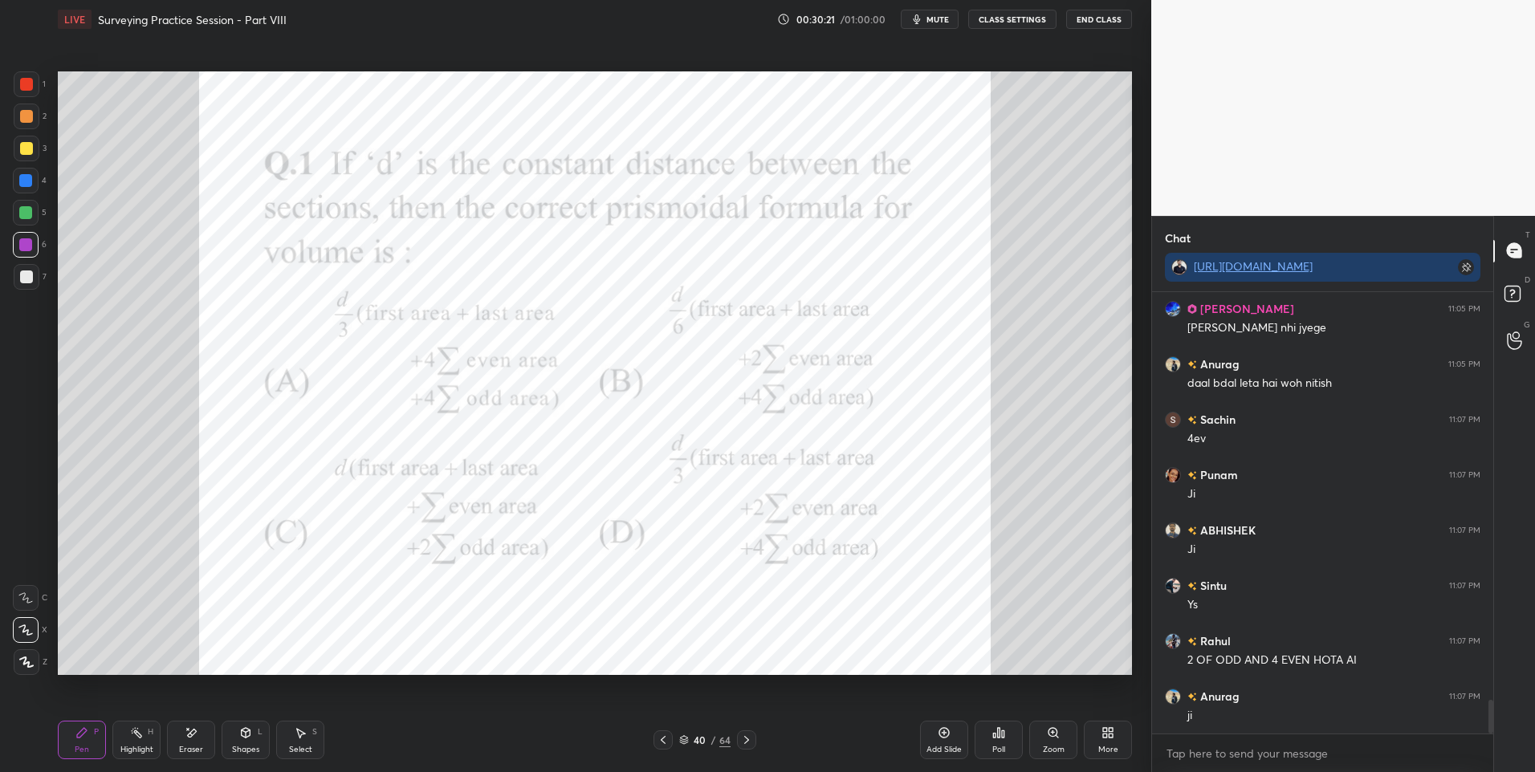
click at [747, 734] on icon at bounding box center [746, 740] width 13 height 13
click at [29, 90] on div at bounding box center [26, 84] width 13 height 13
click at [1002, 732] on icon at bounding box center [1003, 733] width 2 height 7
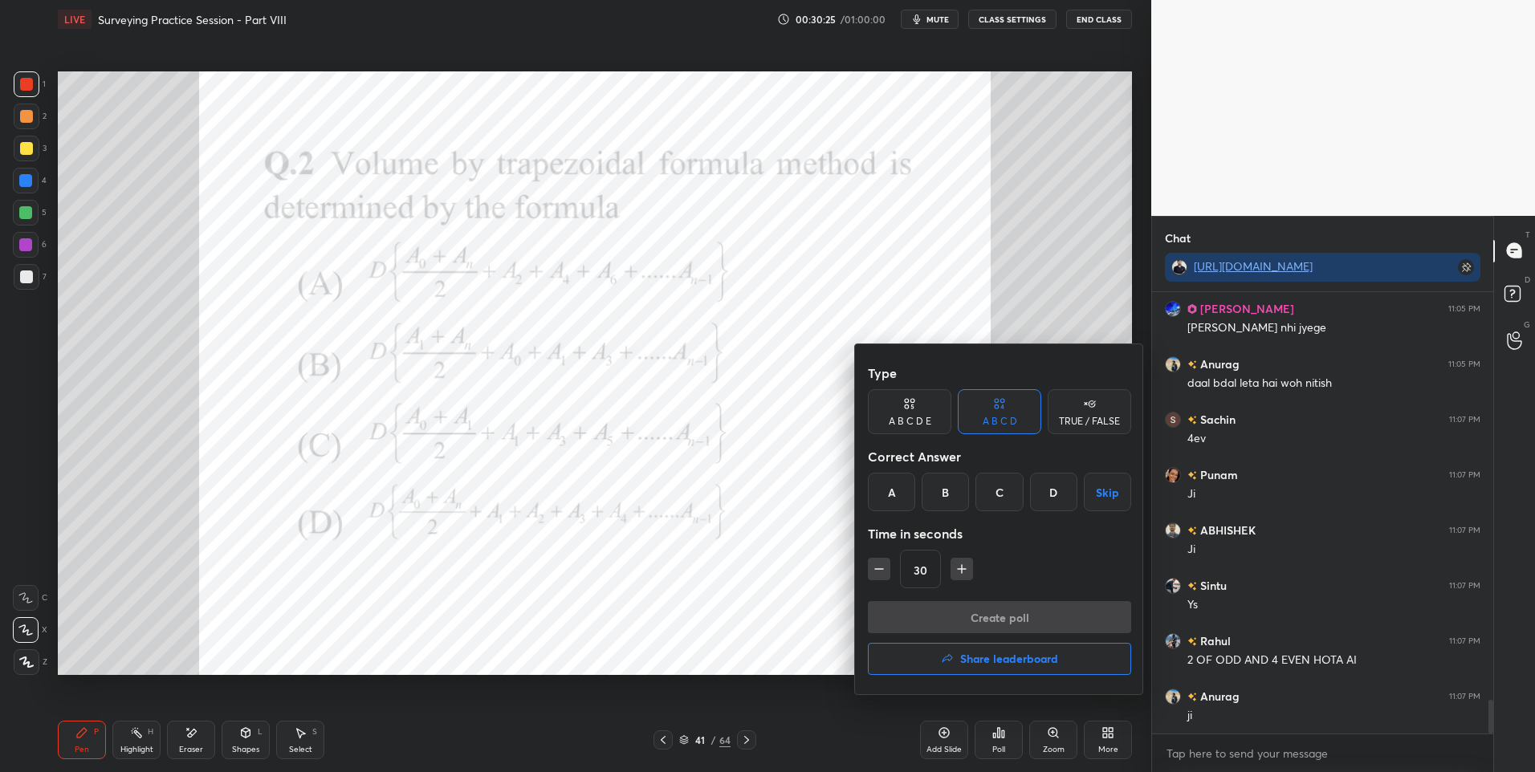
click at [1057, 497] on div "D" at bounding box center [1053, 492] width 47 height 39
click at [915, 612] on button "Create poll" at bounding box center [999, 617] width 263 height 32
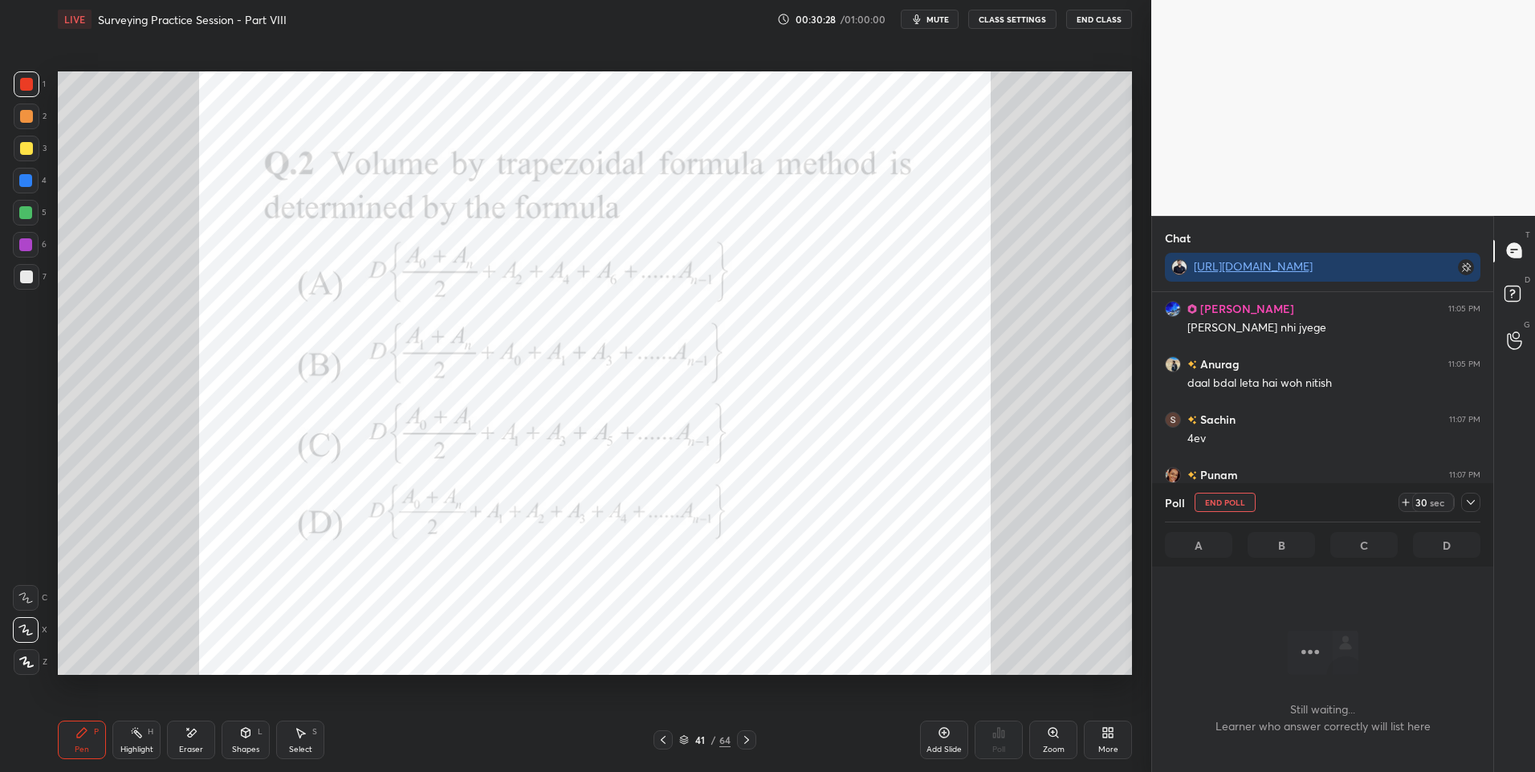
scroll to position [392, 336]
click at [23, 259] on div "6" at bounding box center [30, 248] width 34 height 32
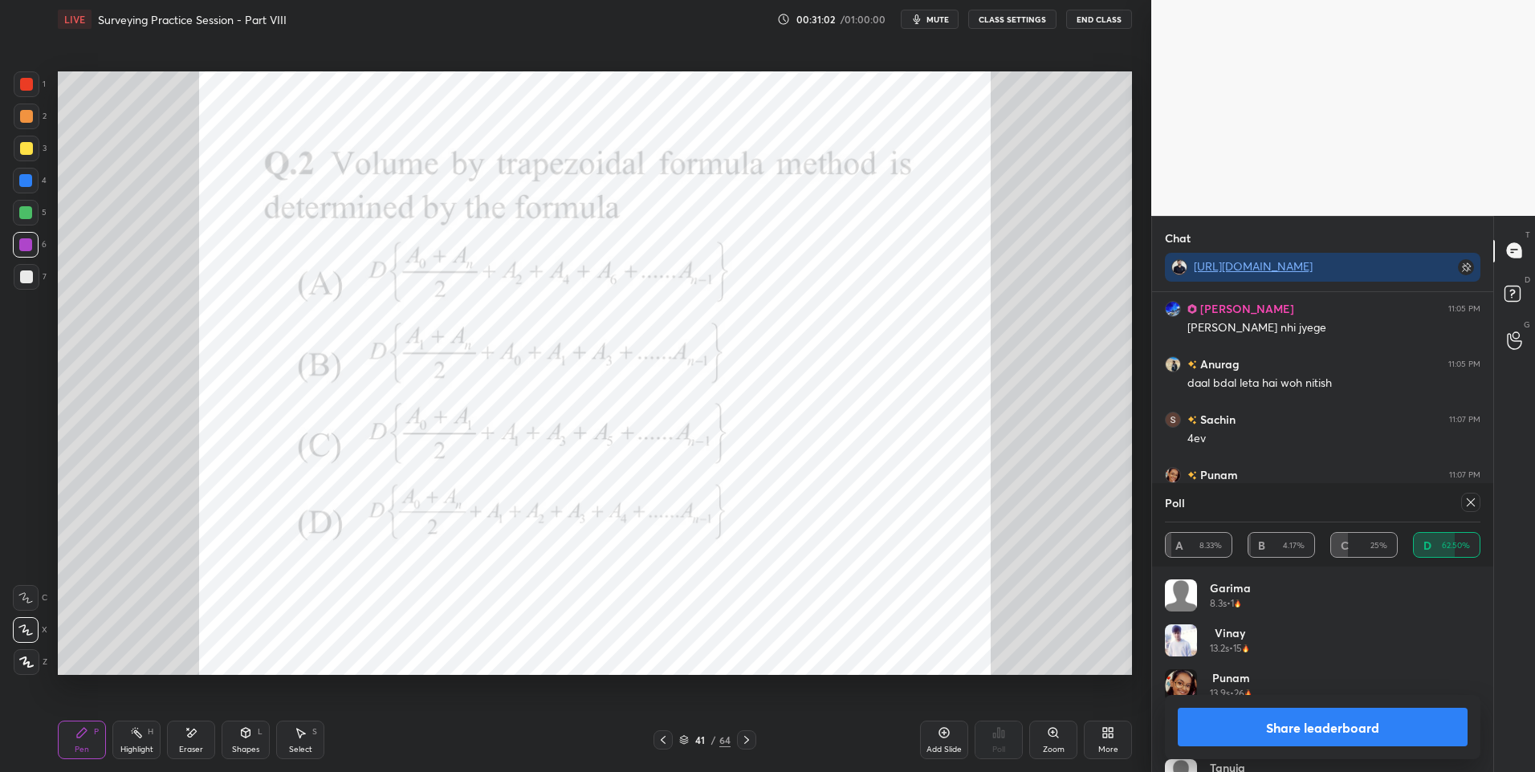
click at [1470, 499] on icon at bounding box center [1470, 502] width 13 height 13
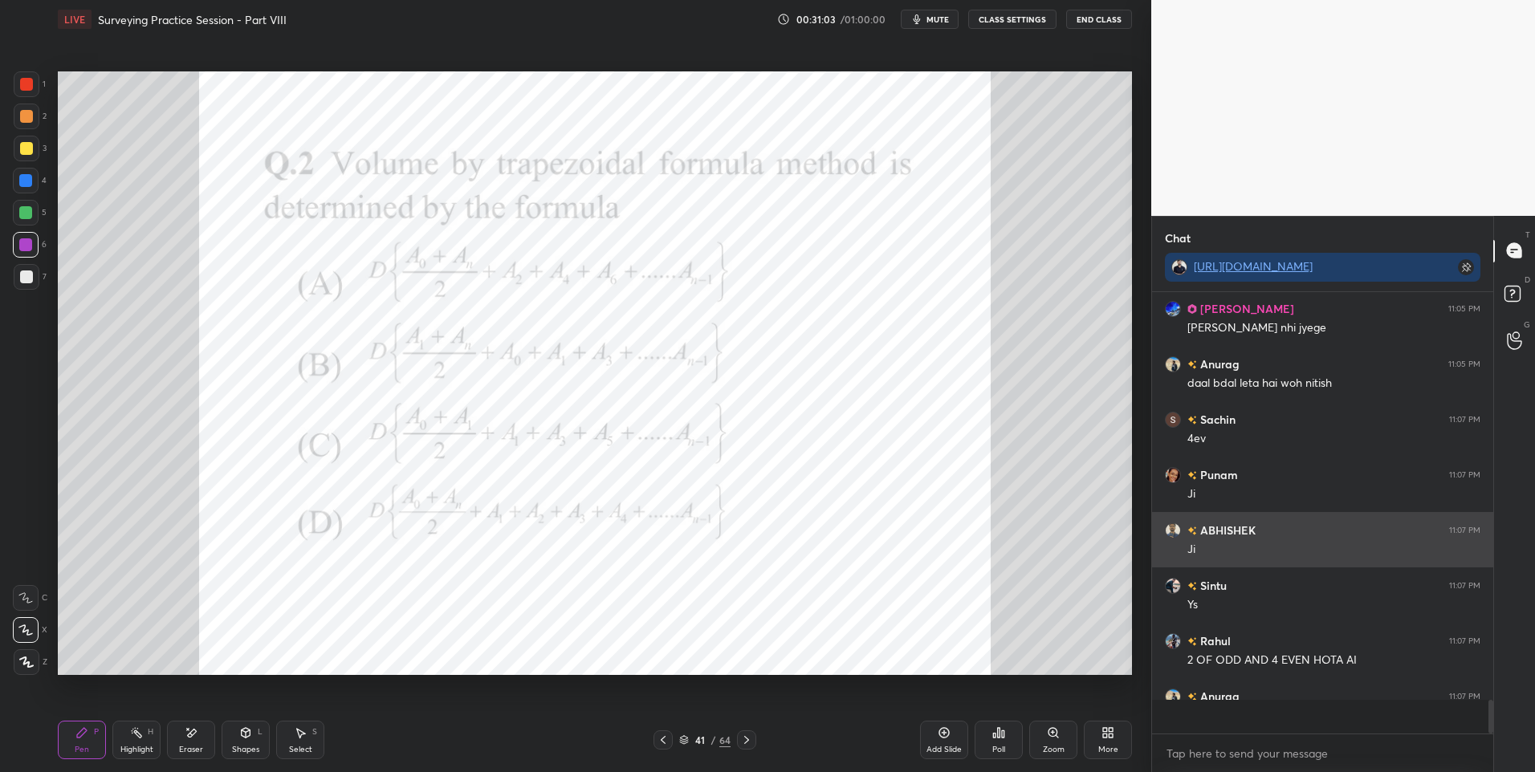
scroll to position [462, 336]
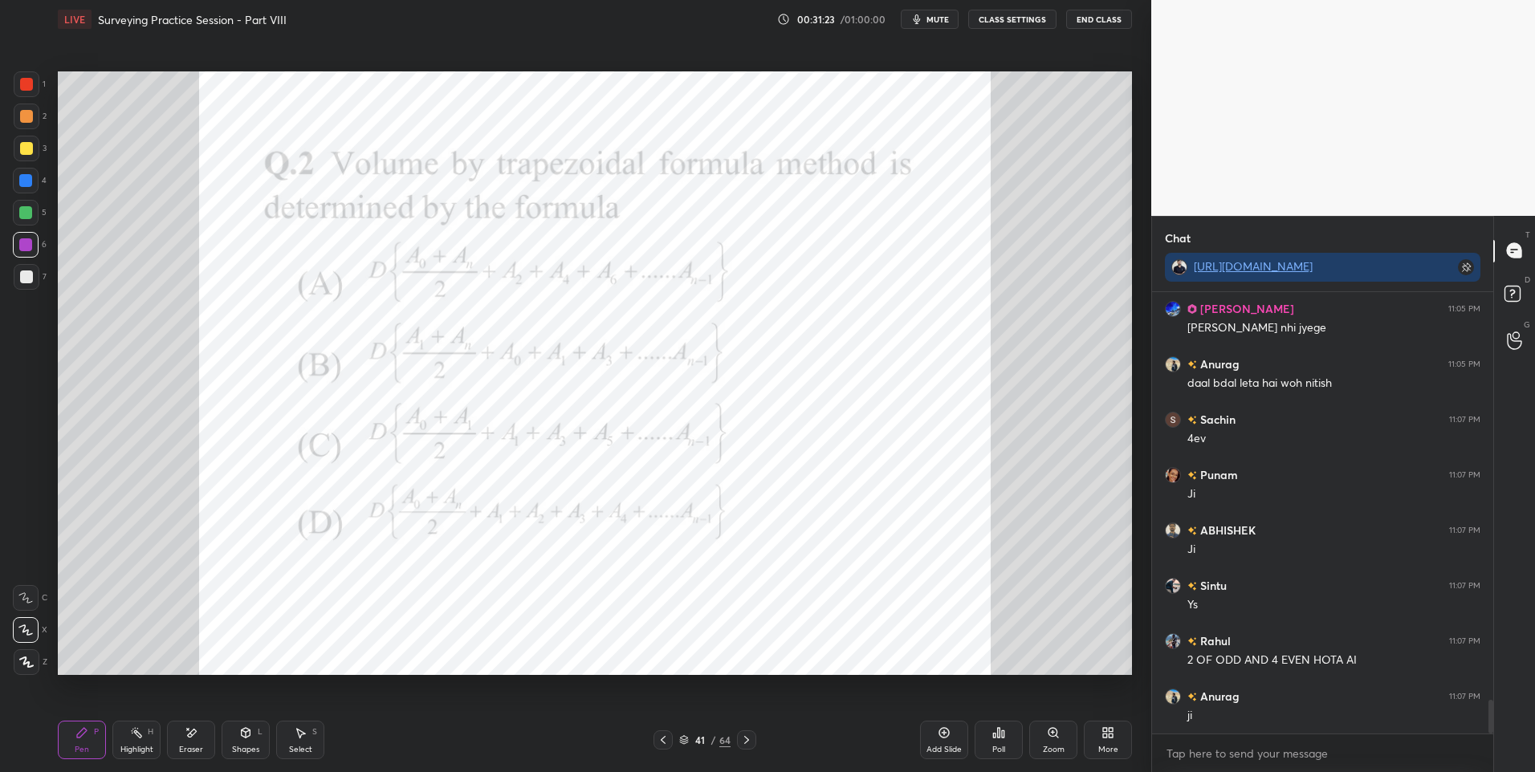
click at [748, 736] on icon at bounding box center [746, 740] width 13 height 13
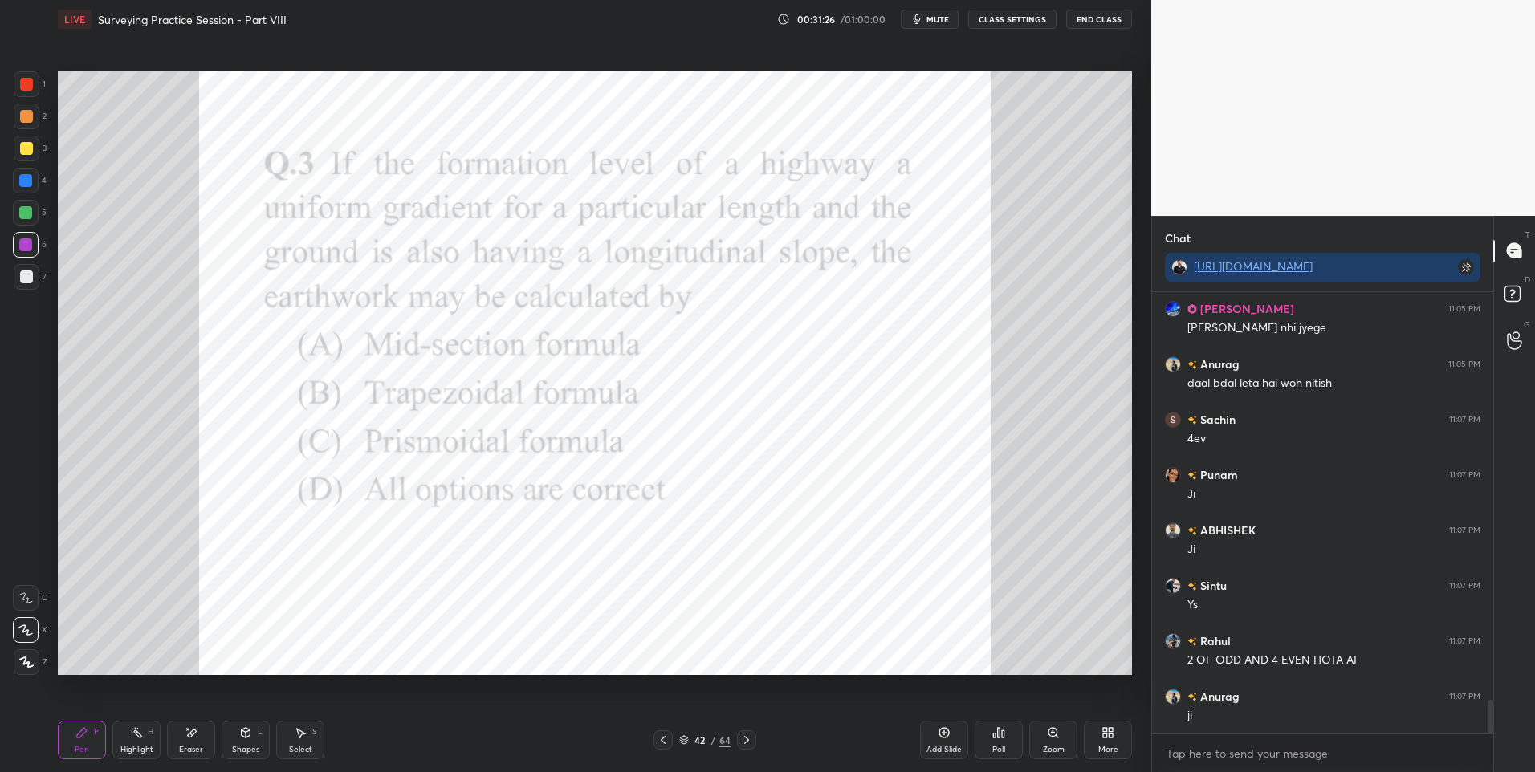
click at [992, 738] on icon at bounding box center [998, 732] width 13 height 13
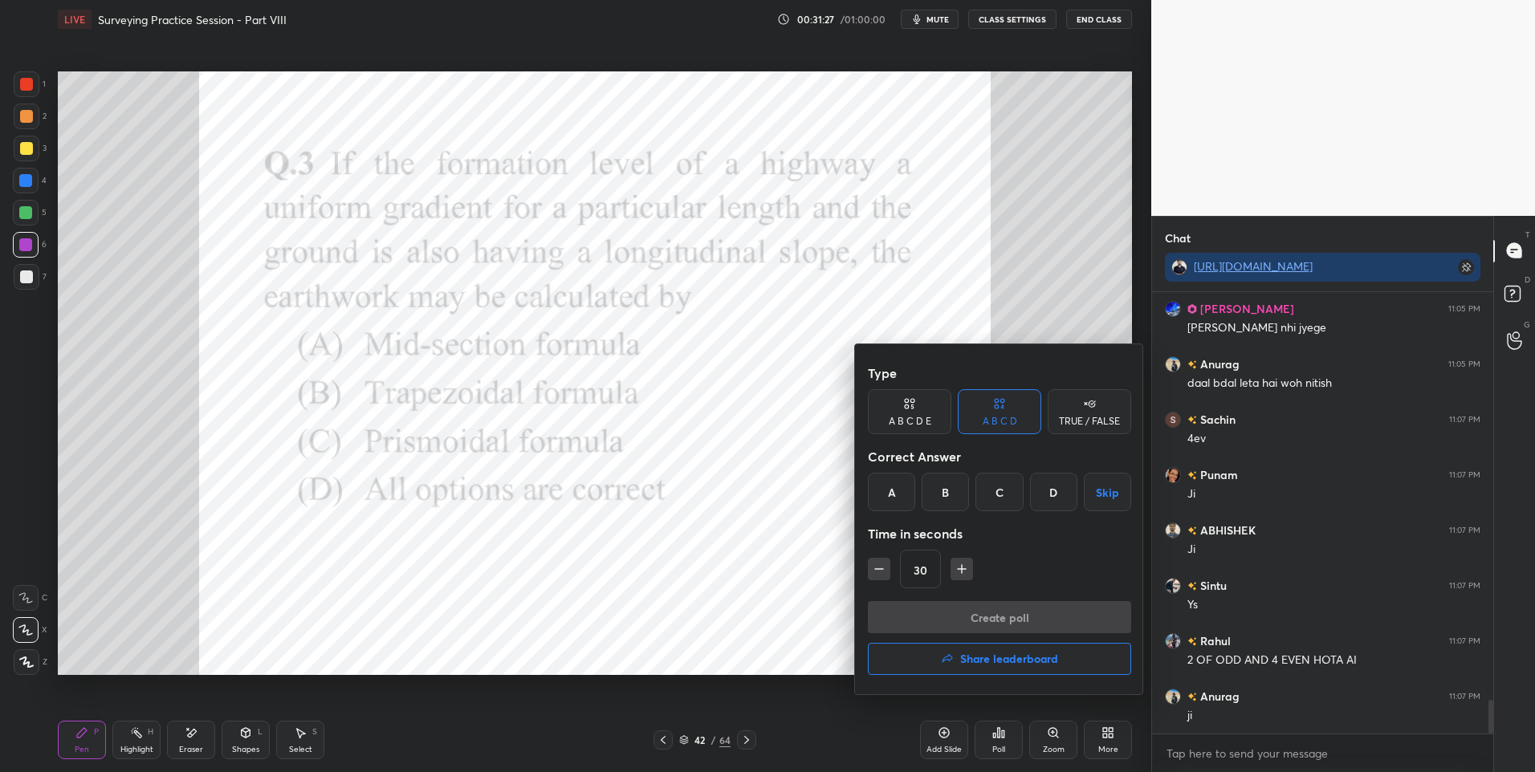
click at [1053, 487] on div "D" at bounding box center [1053, 492] width 47 height 39
click at [952, 621] on button "Create poll" at bounding box center [999, 617] width 263 height 32
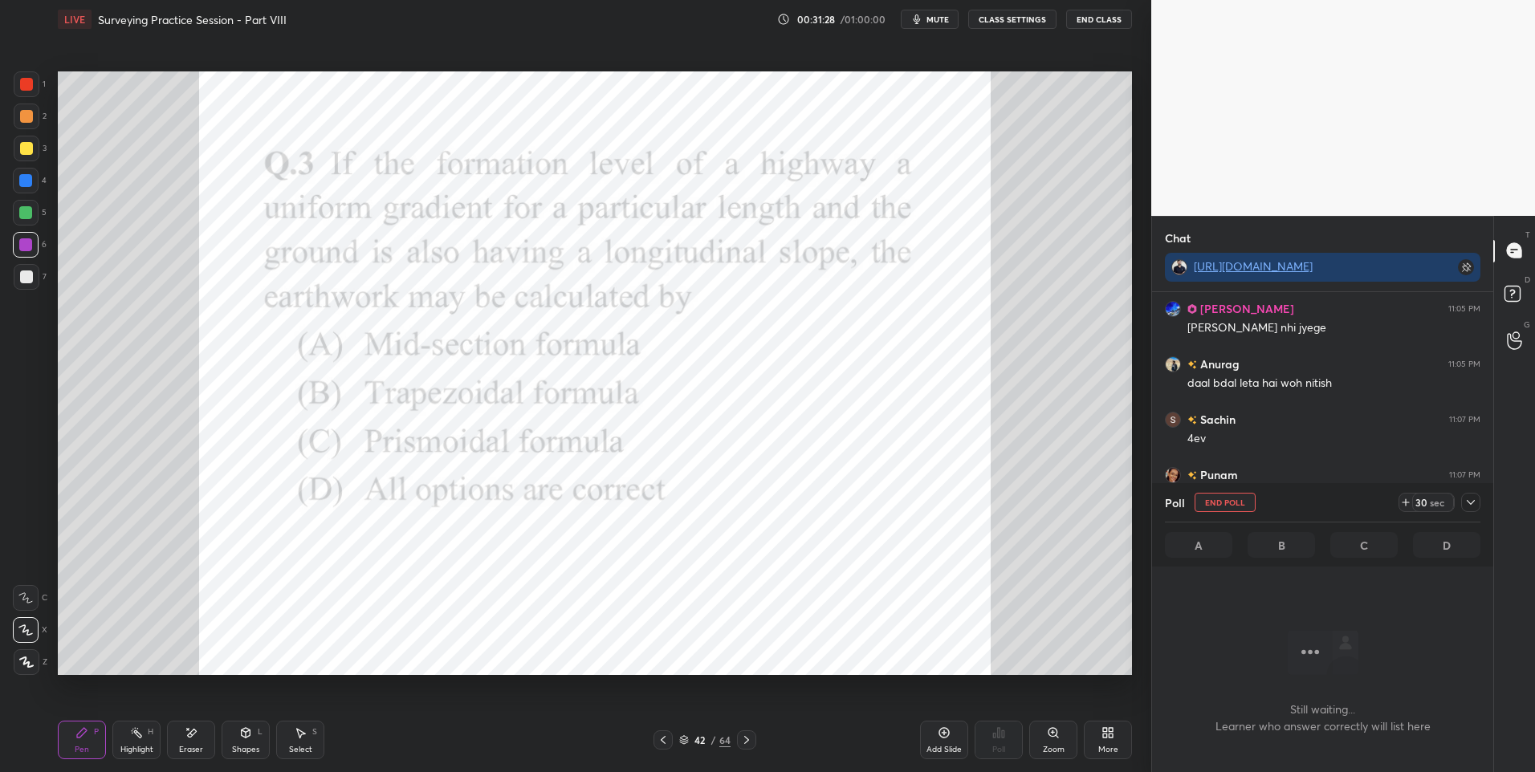
scroll to position [392, 336]
click at [27, 104] on div at bounding box center [27, 117] width 26 height 26
click at [14, 73] on div "1" at bounding box center [30, 84] width 32 height 26
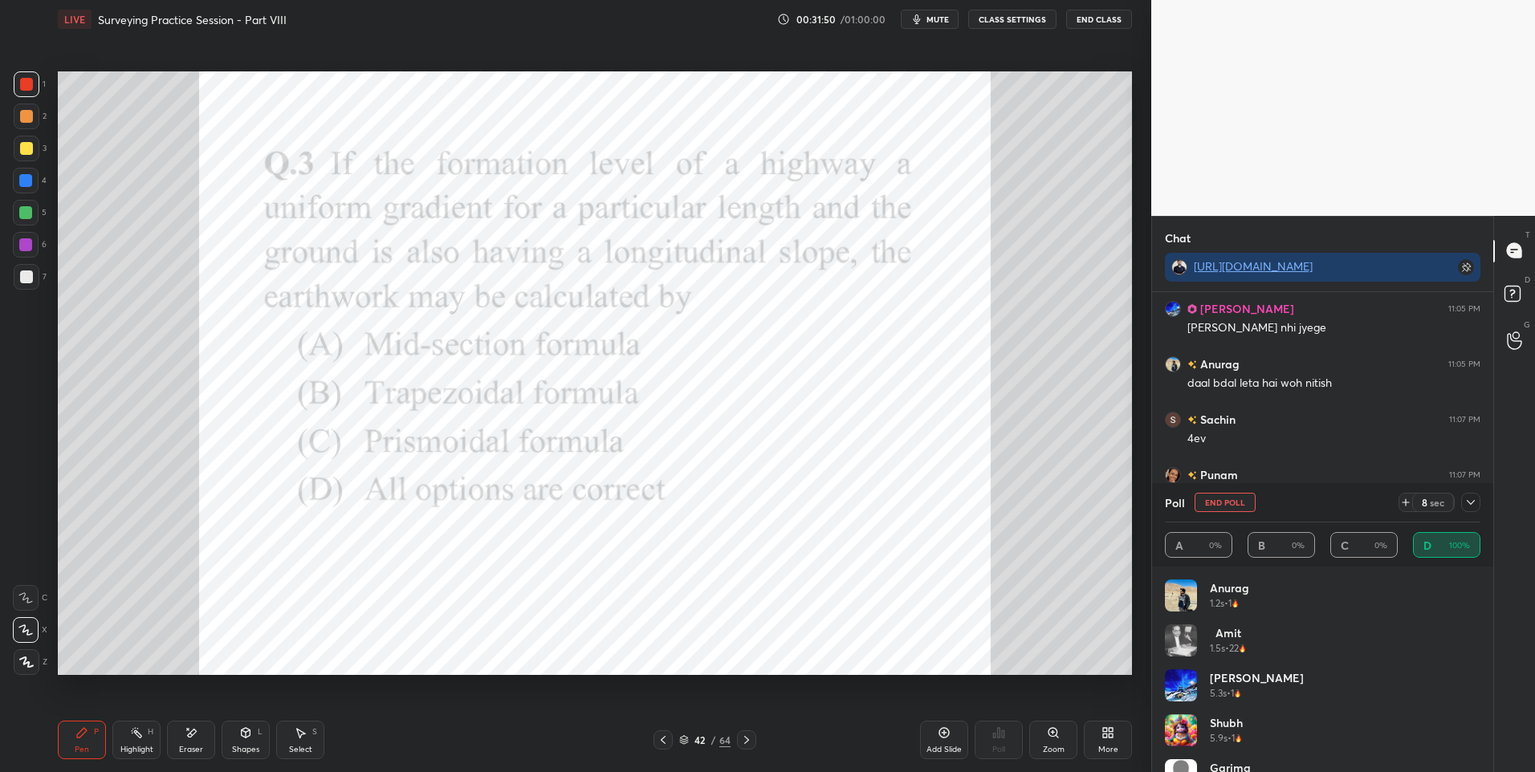
click at [31, 82] on div at bounding box center [26, 84] width 13 height 13
click at [1470, 500] on icon at bounding box center [1470, 502] width 13 height 13
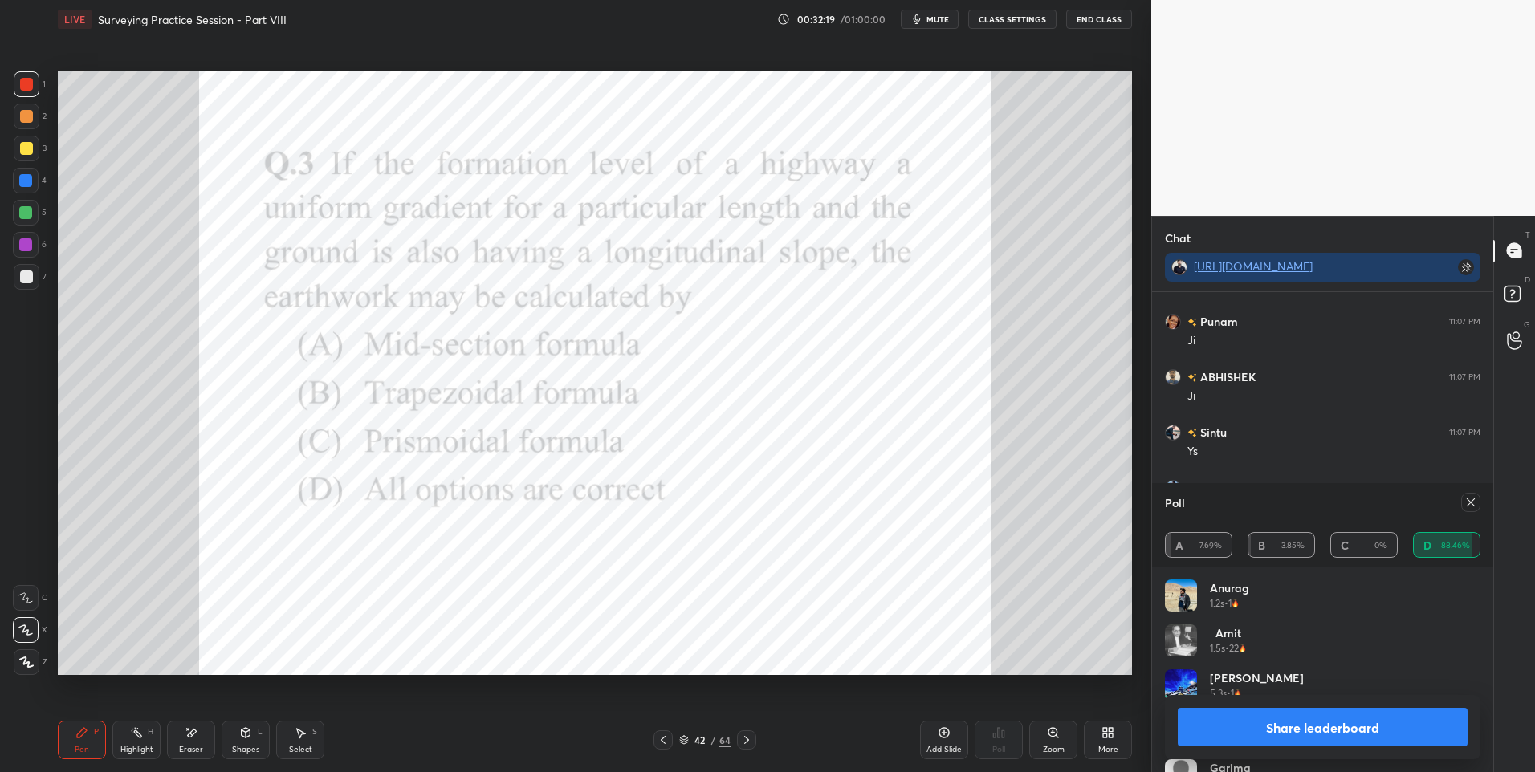
click at [38, 87] on div at bounding box center [27, 84] width 26 height 26
click at [1471, 504] on icon at bounding box center [1470, 502] width 13 height 13
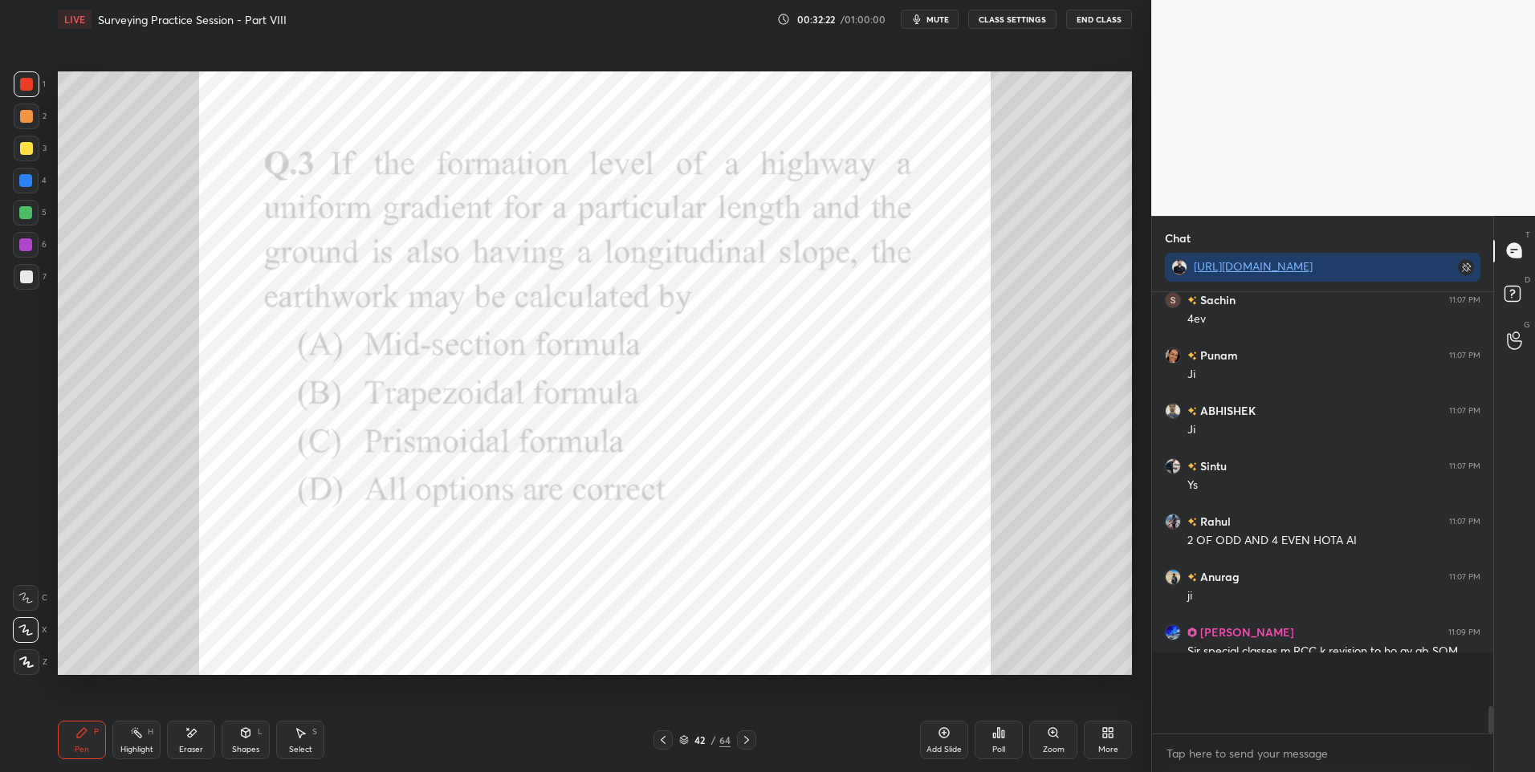
scroll to position [5437, 0]
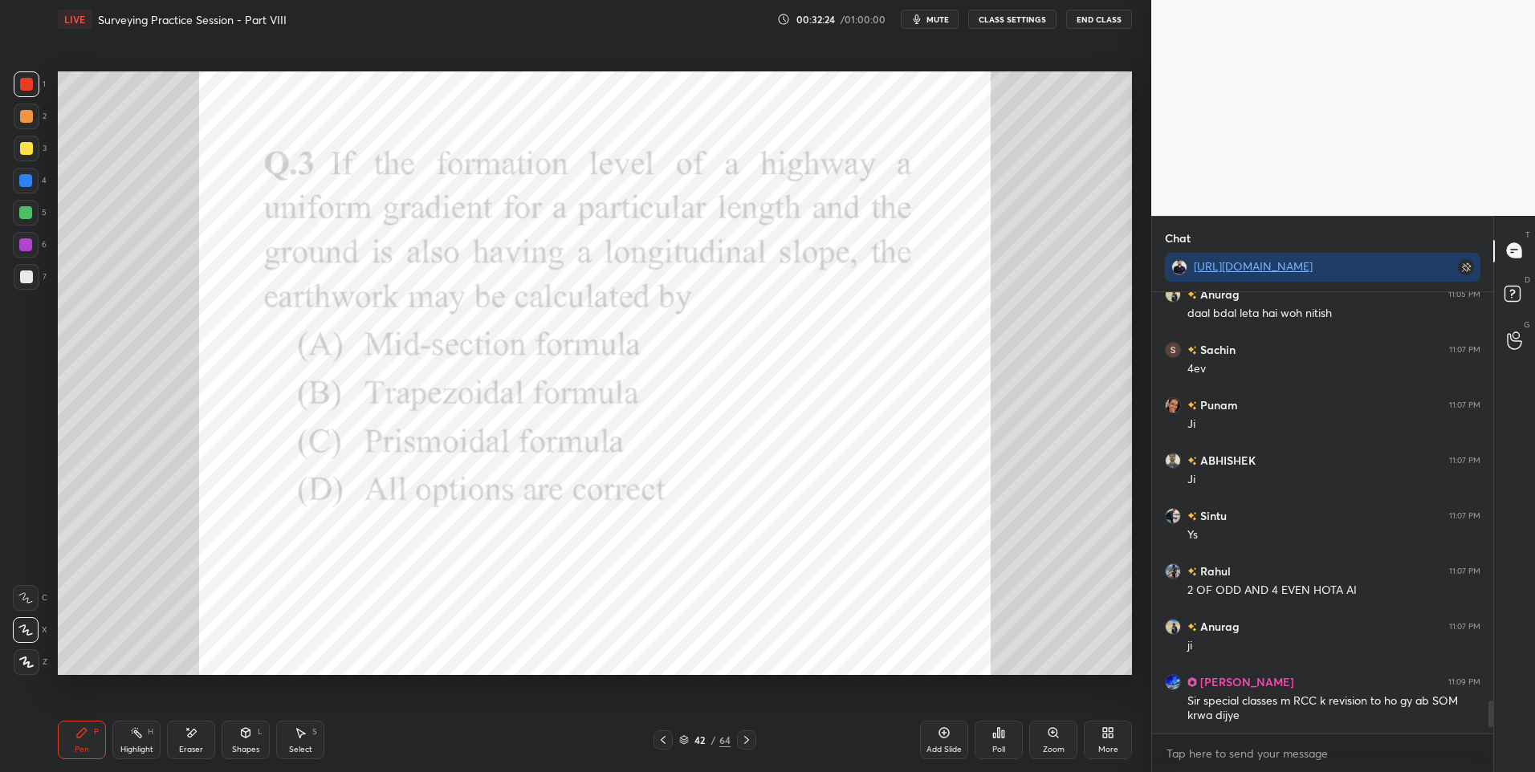
click at [25, 242] on div at bounding box center [25, 244] width 13 height 13
click at [746, 735] on icon at bounding box center [746, 740] width 13 height 13
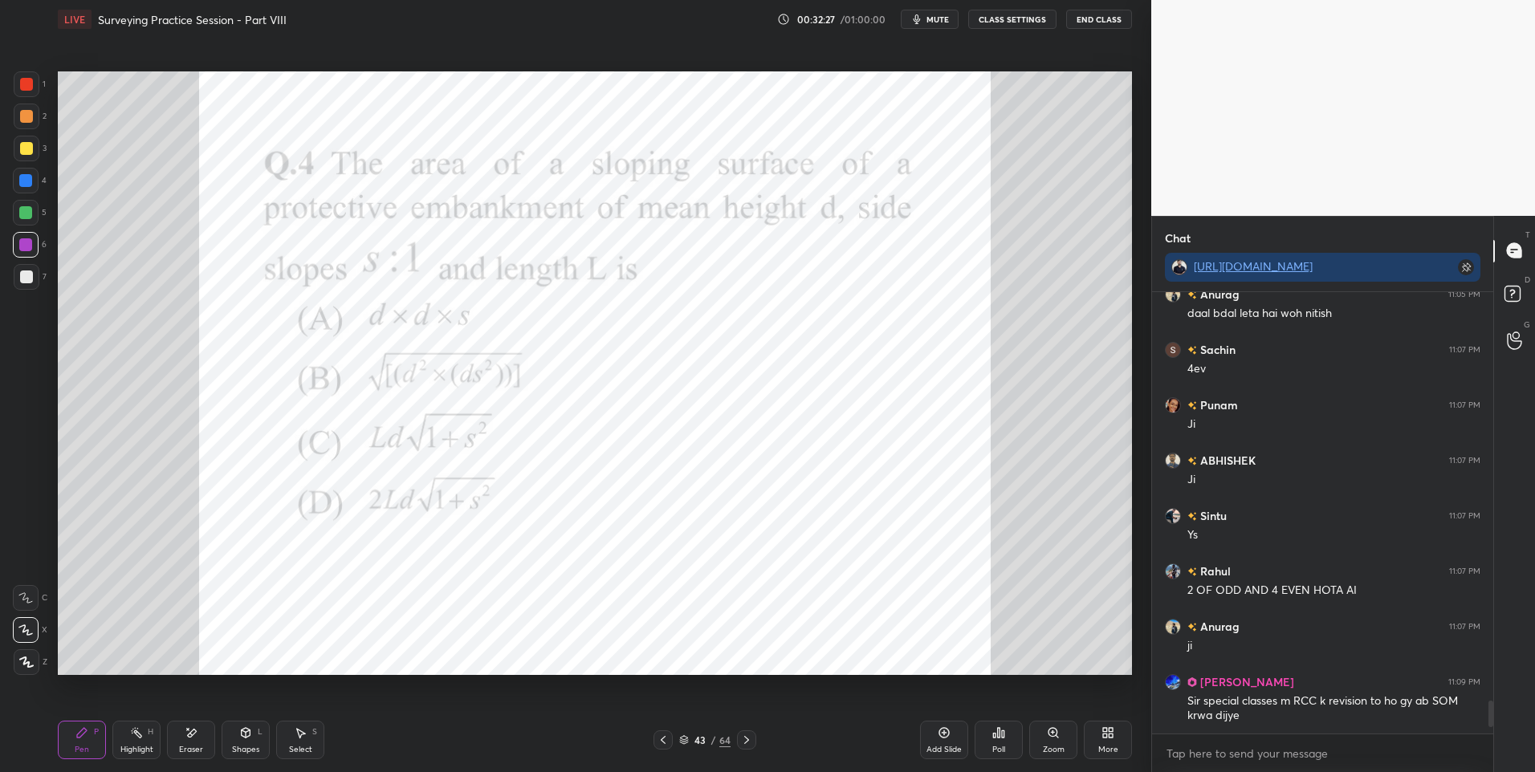
click at [994, 730] on icon at bounding box center [998, 732] width 13 height 13
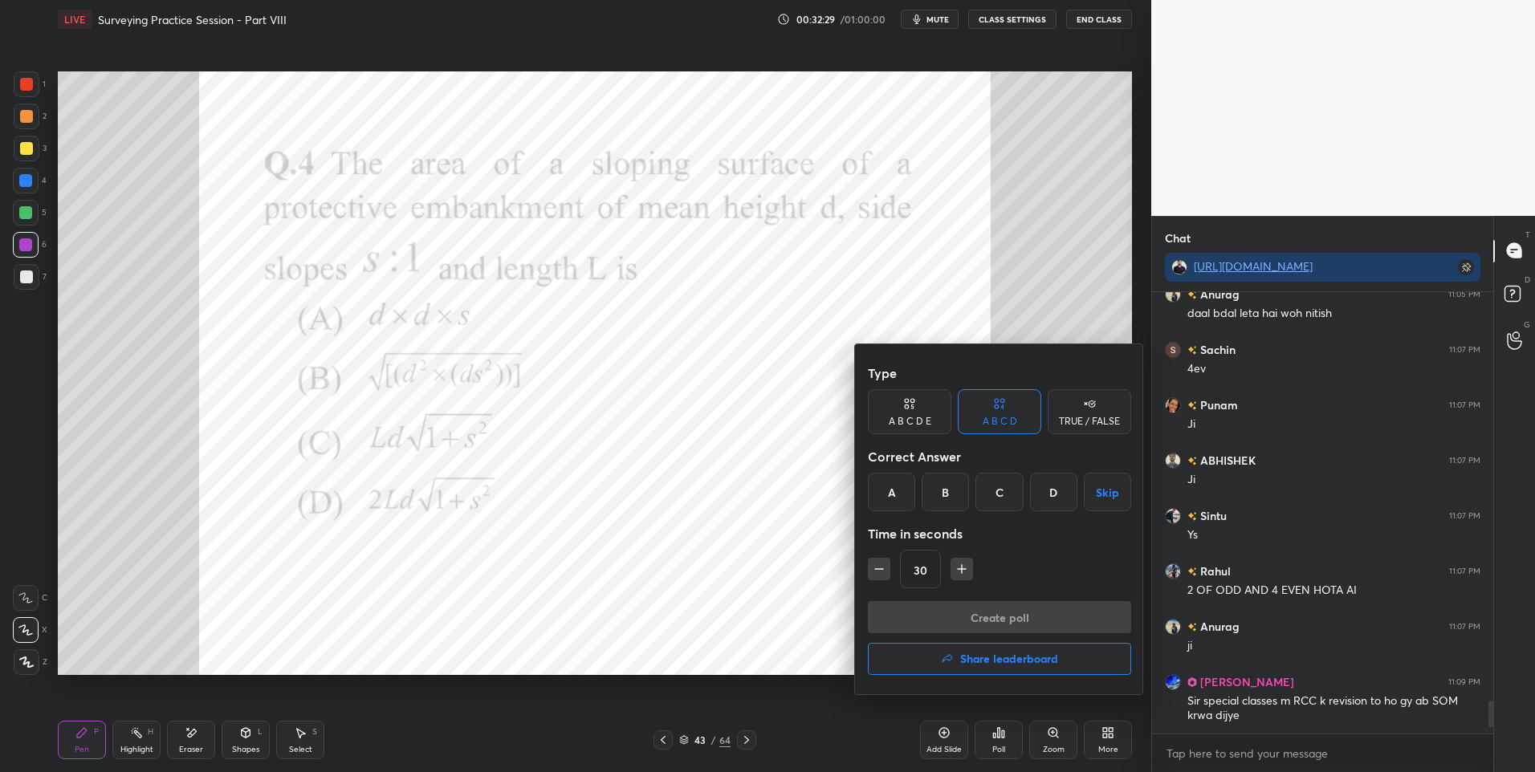
click at [999, 491] on div "C" at bounding box center [998, 492] width 47 height 39
click at [982, 616] on button "Create poll" at bounding box center [999, 617] width 263 height 32
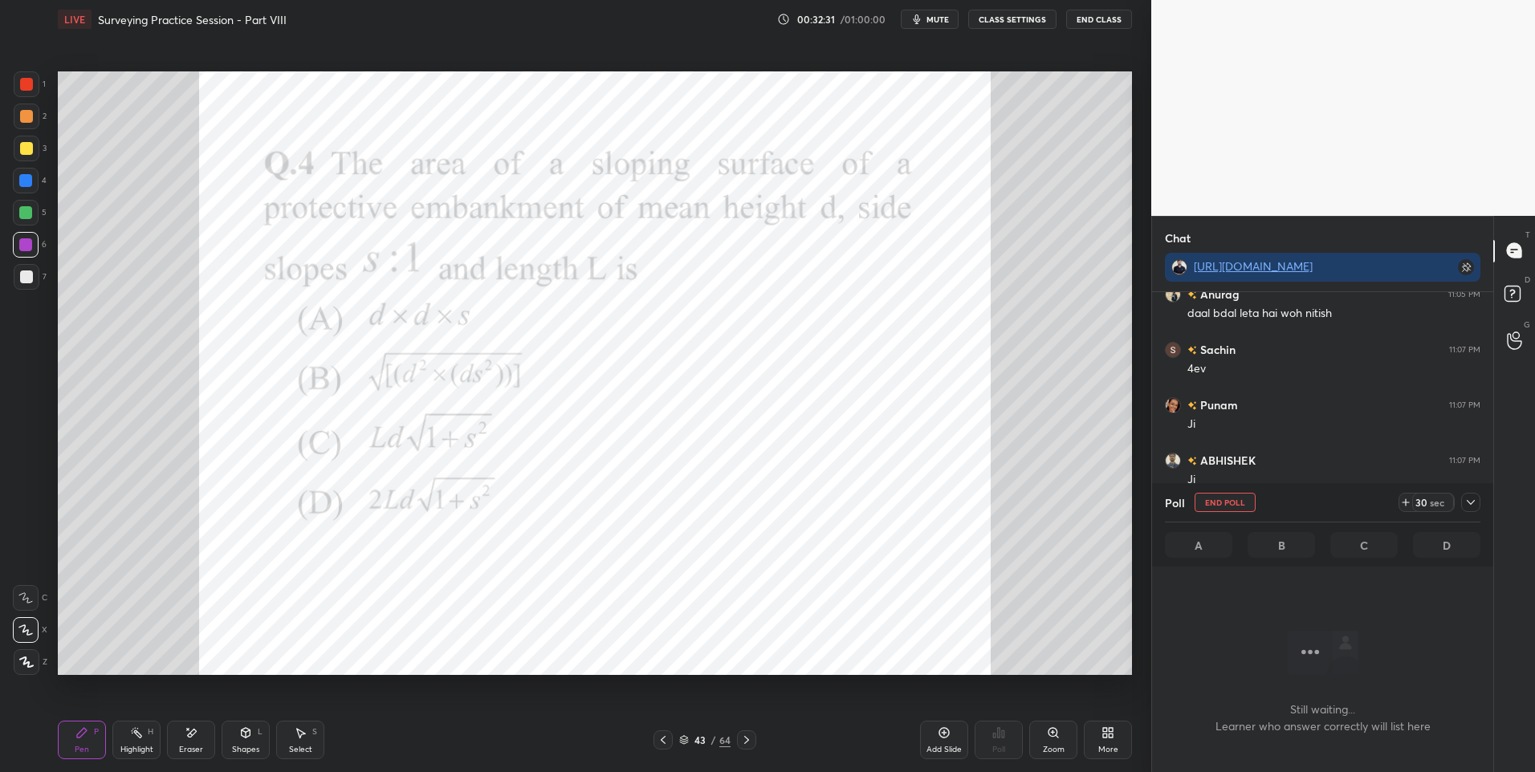
scroll to position [353, 336]
click at [1474, 503] on icon at bounding box center [1470, 502] width 13 height 13
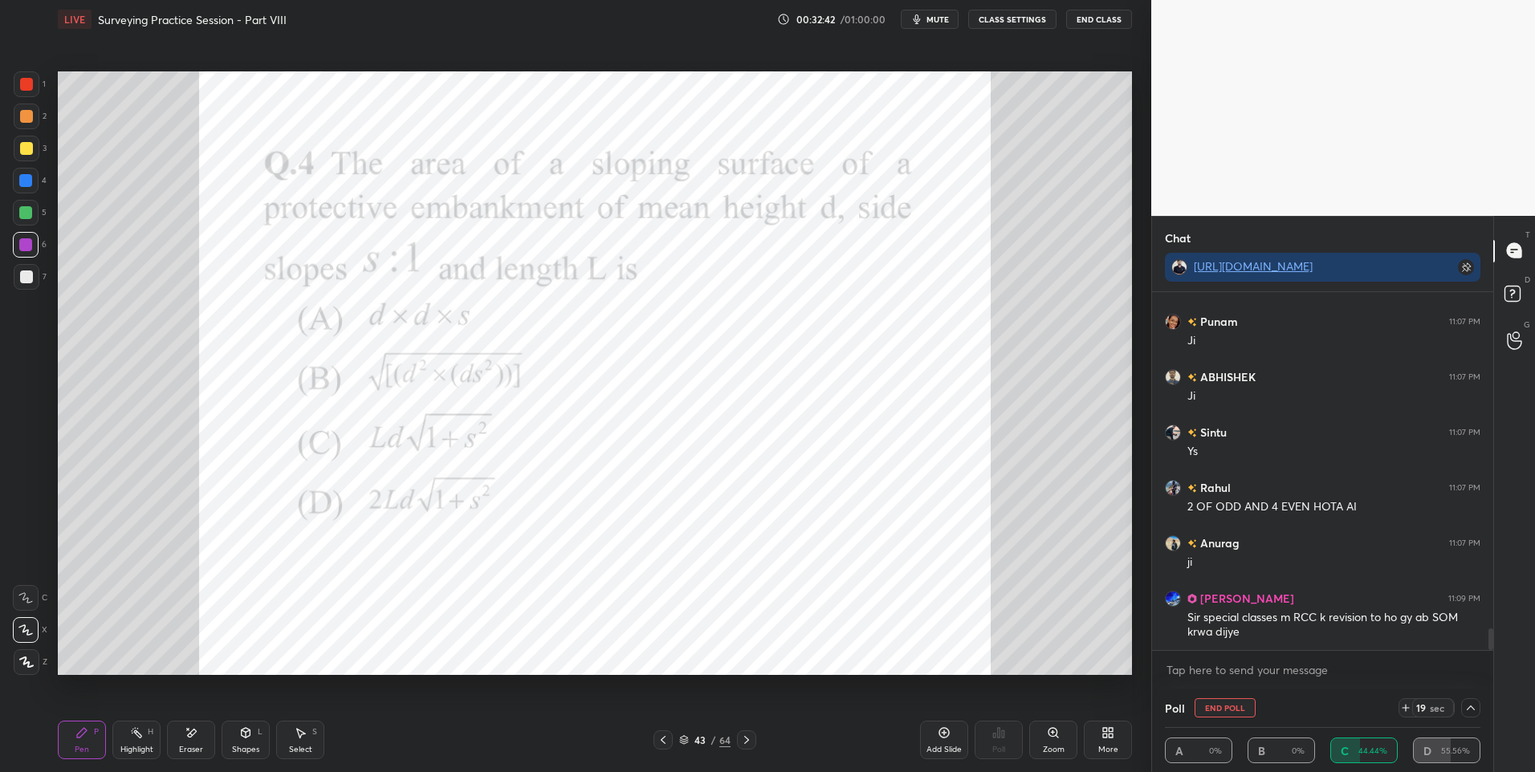
click at [31, 83] on div at bounding box center [26, 84] width 13 height 13
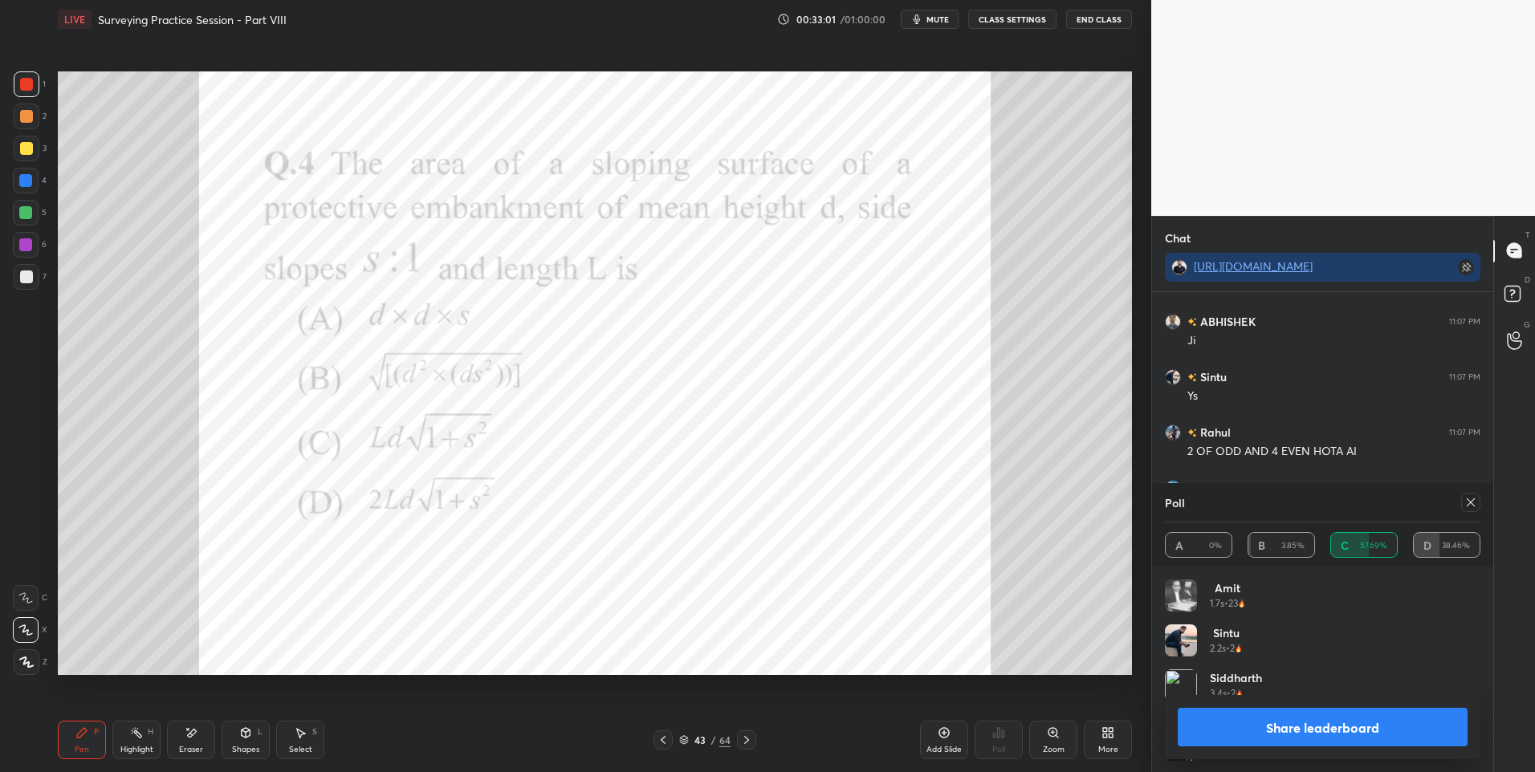
scroll to position [188, 311]
click at [240, 735] on icon at bounding box center [245, 732] width 13 height 13
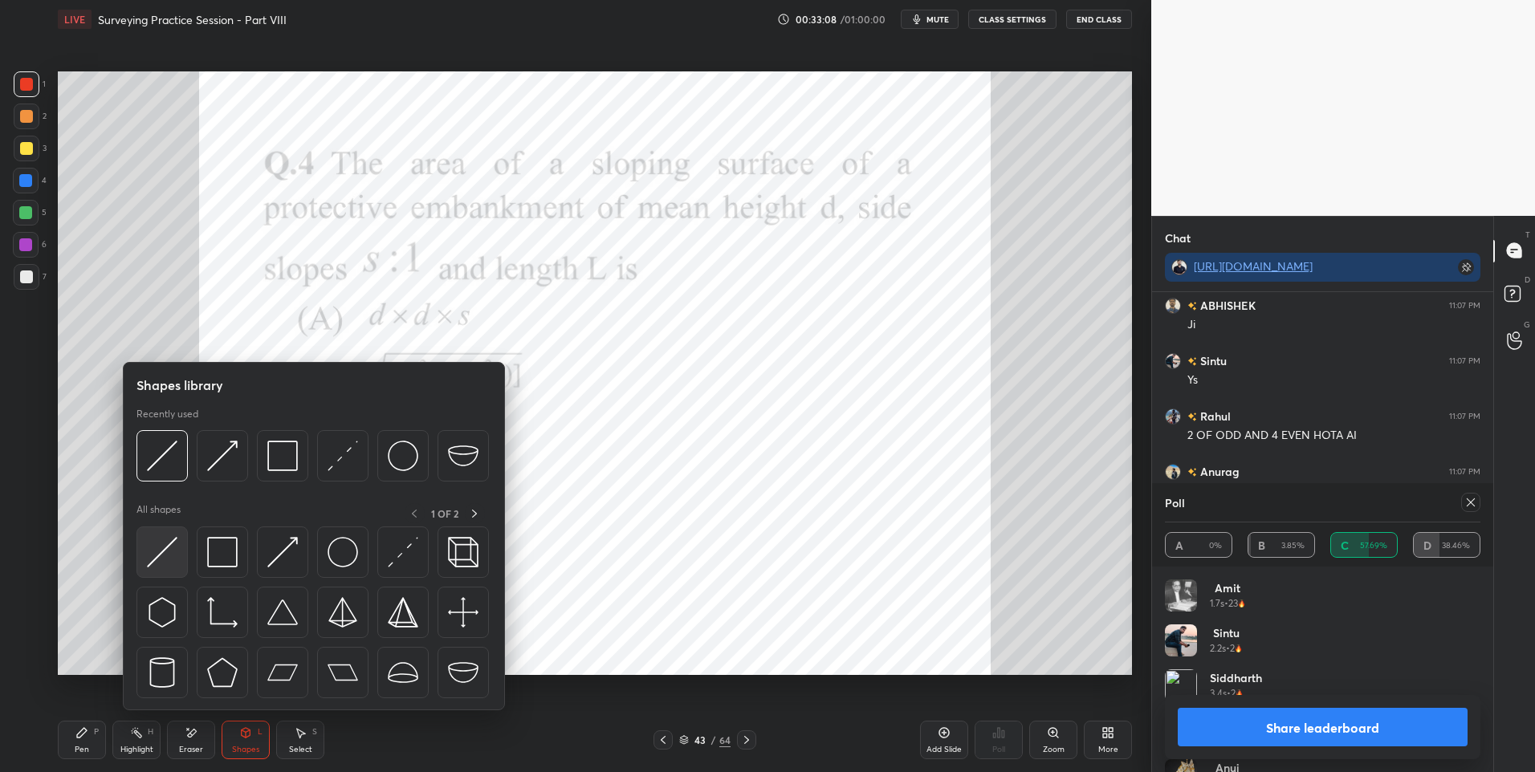
click at [173, 539] on img at bounding box center [162, 552] width 31 height 31
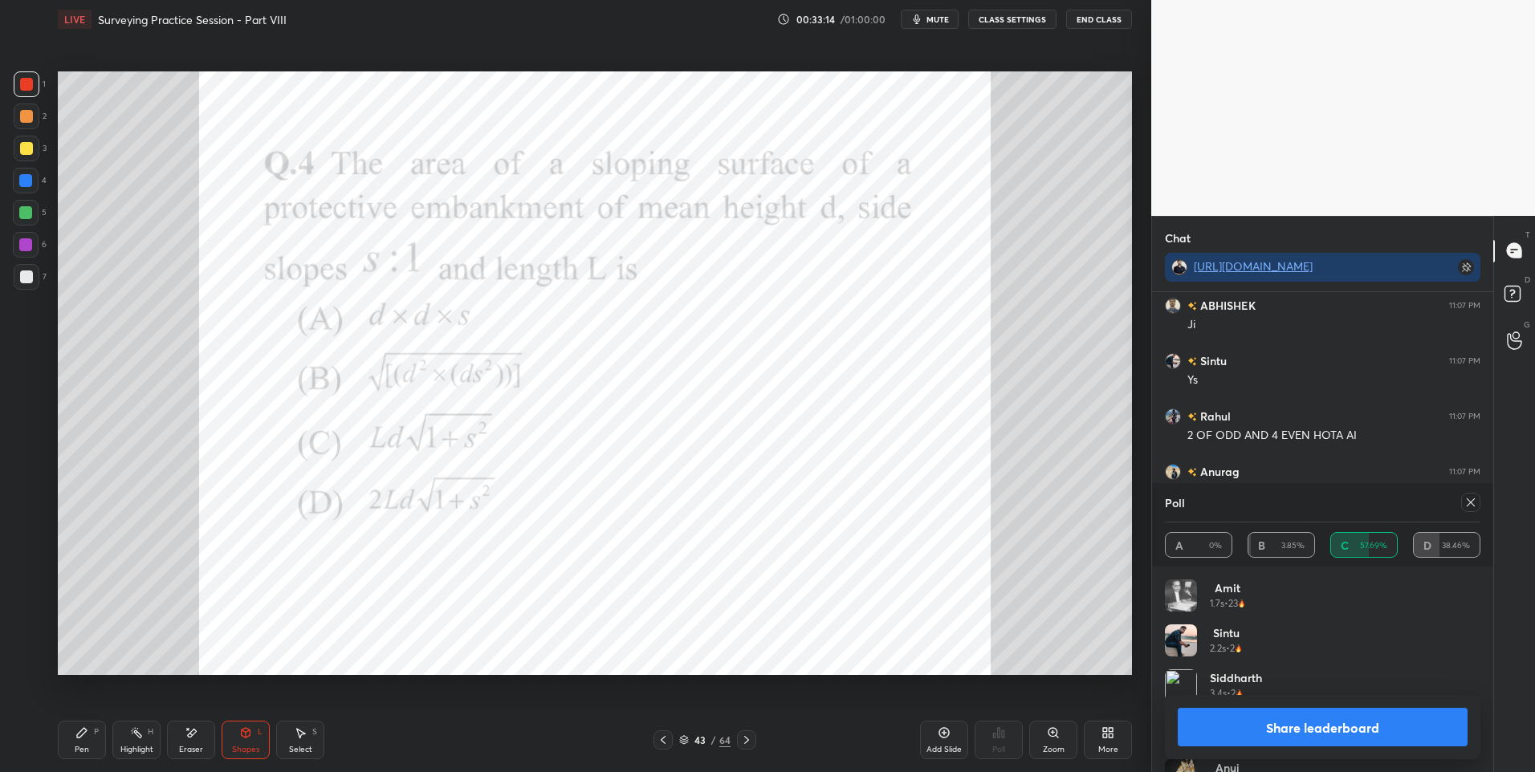
click at [287, 734] on div "Select S" at bounding box center [300, 740] width 48 height 39
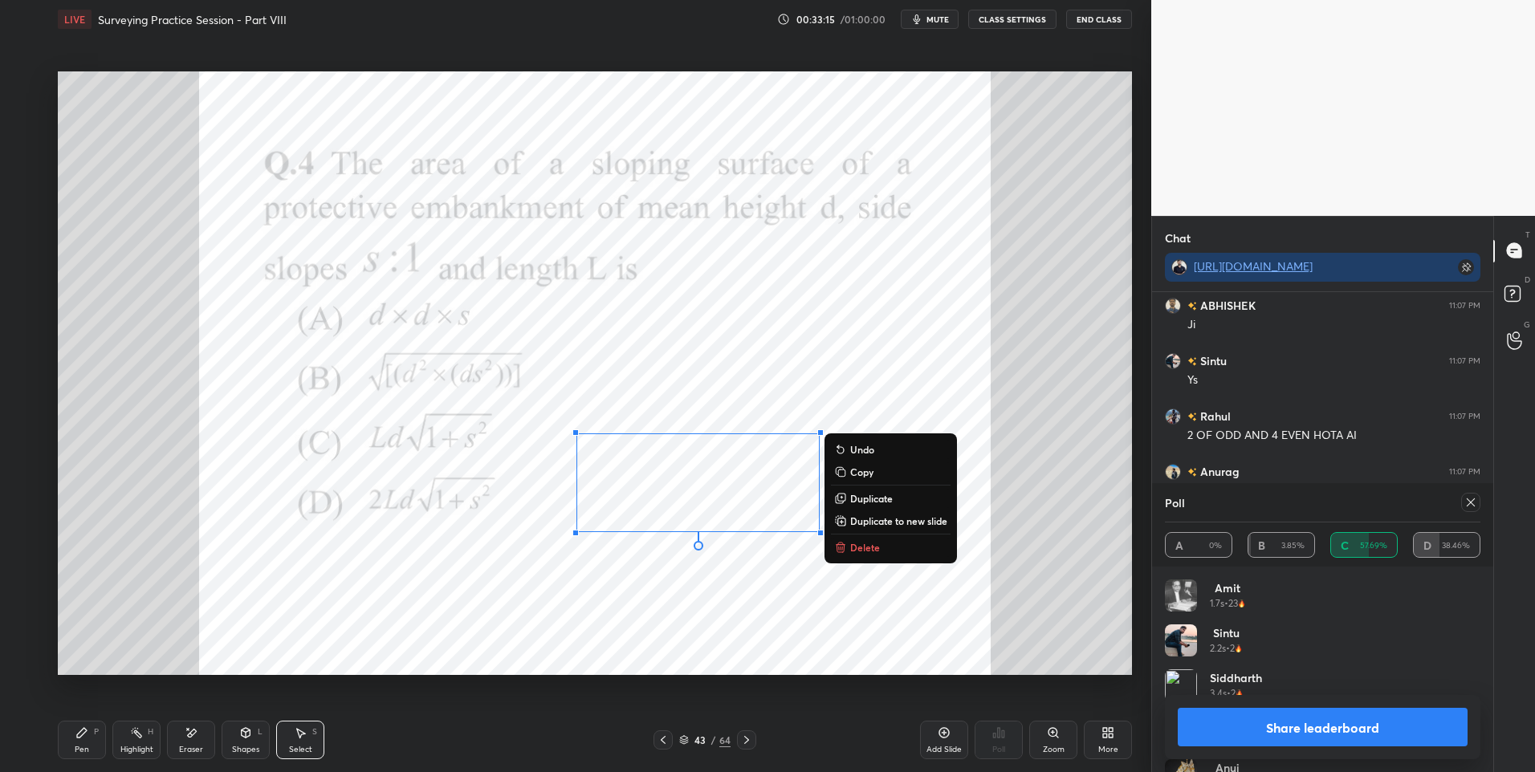
click at [885, 496] on p "Duplicate" at bounding box center [871, 498] width 43 height 13
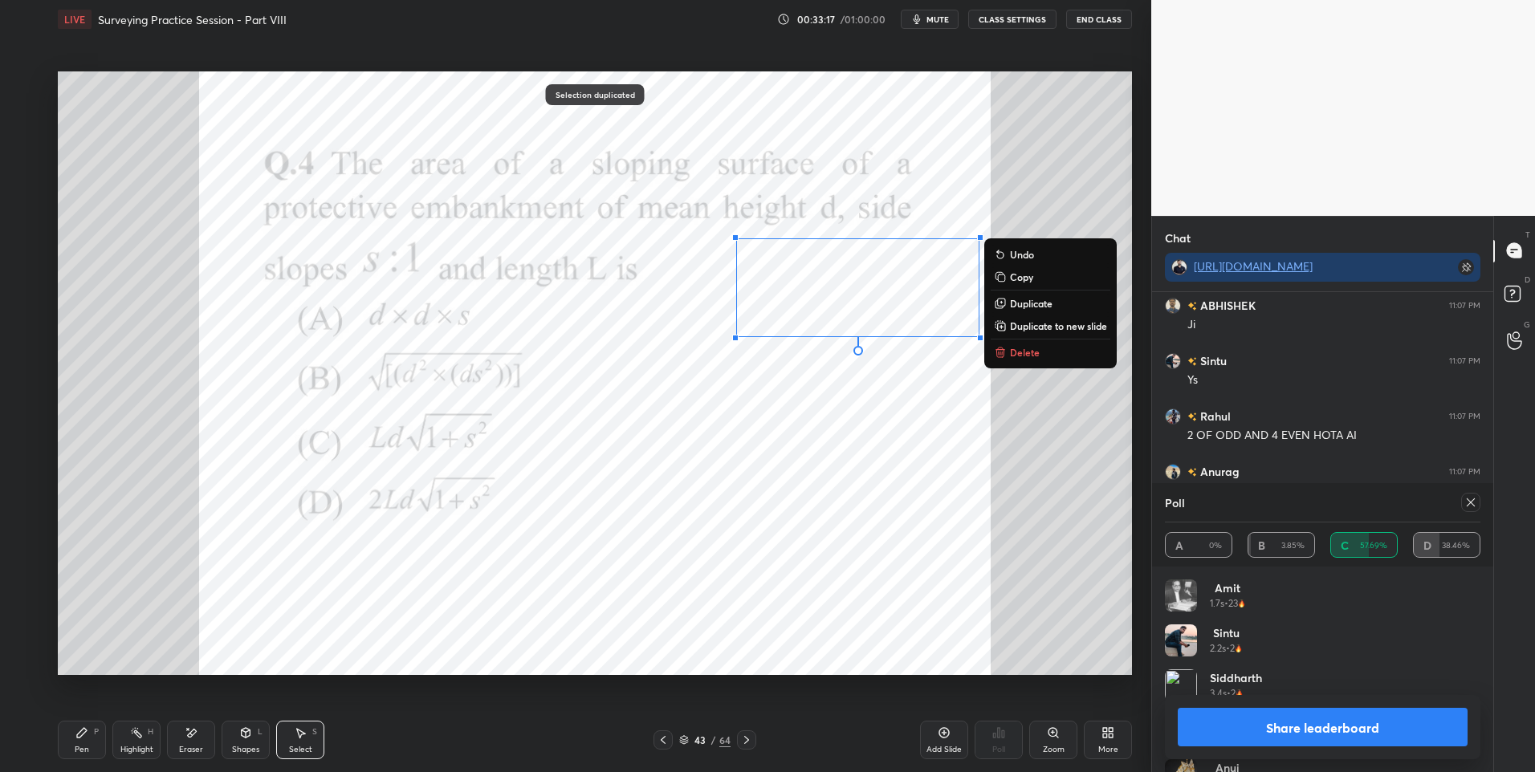
click at [255, 748] on div "Shapes" at bounding box center [245, 750] width 27 height 8
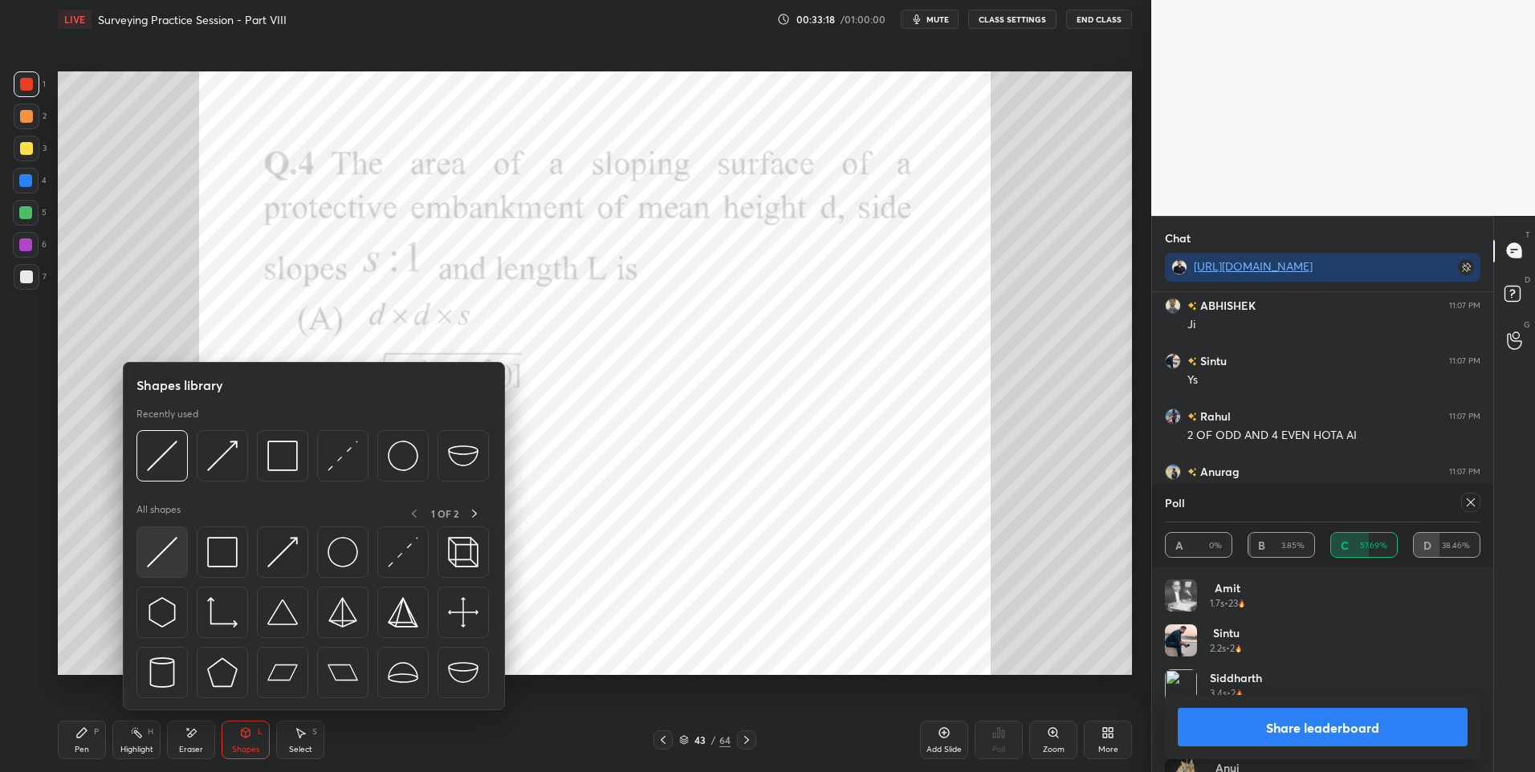
click at [169, 552] on img at bounding box center [162, 552] width 31 height 31
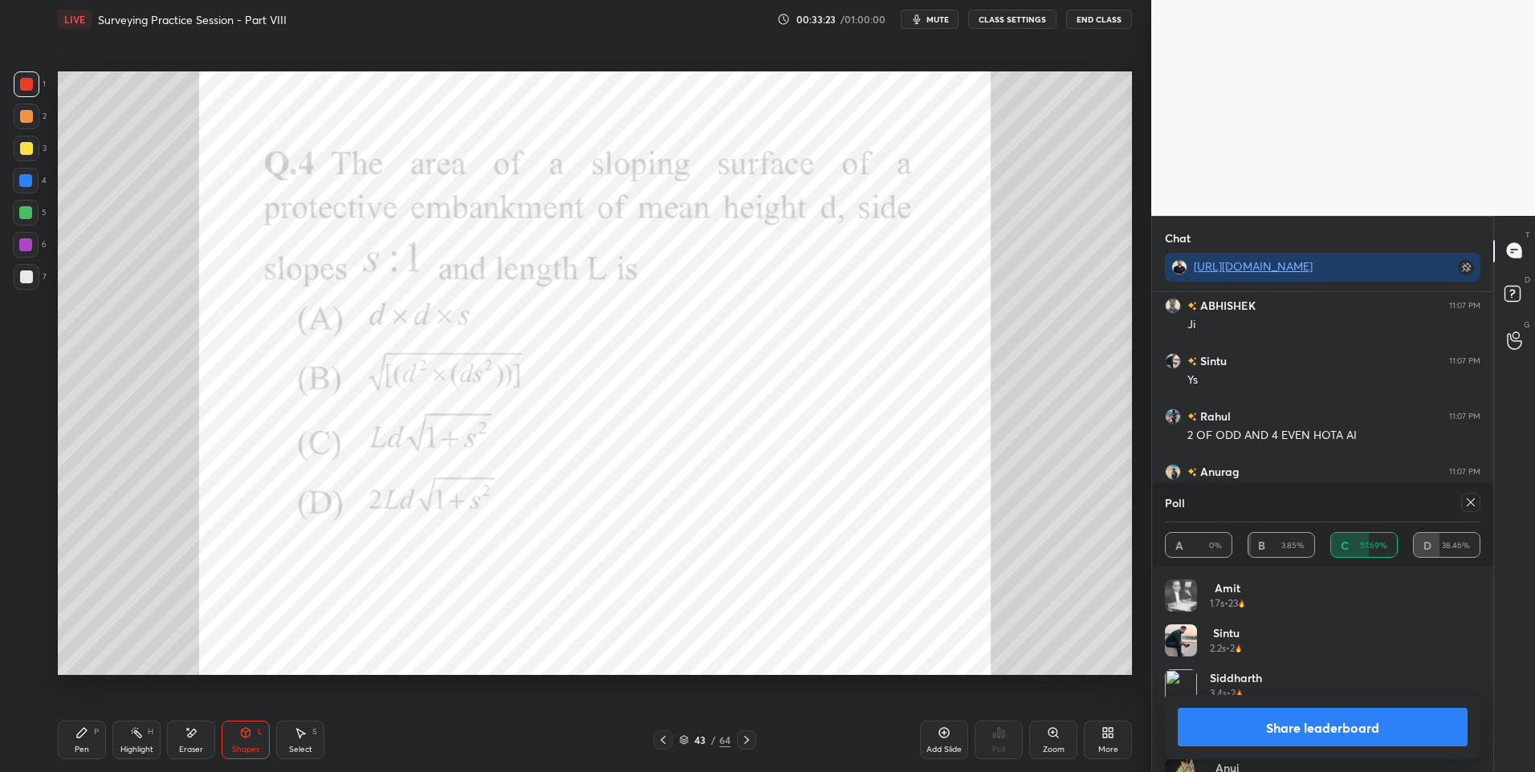
click at [243, 735] on icon at bounding box center [246, 733] width 9 height 10
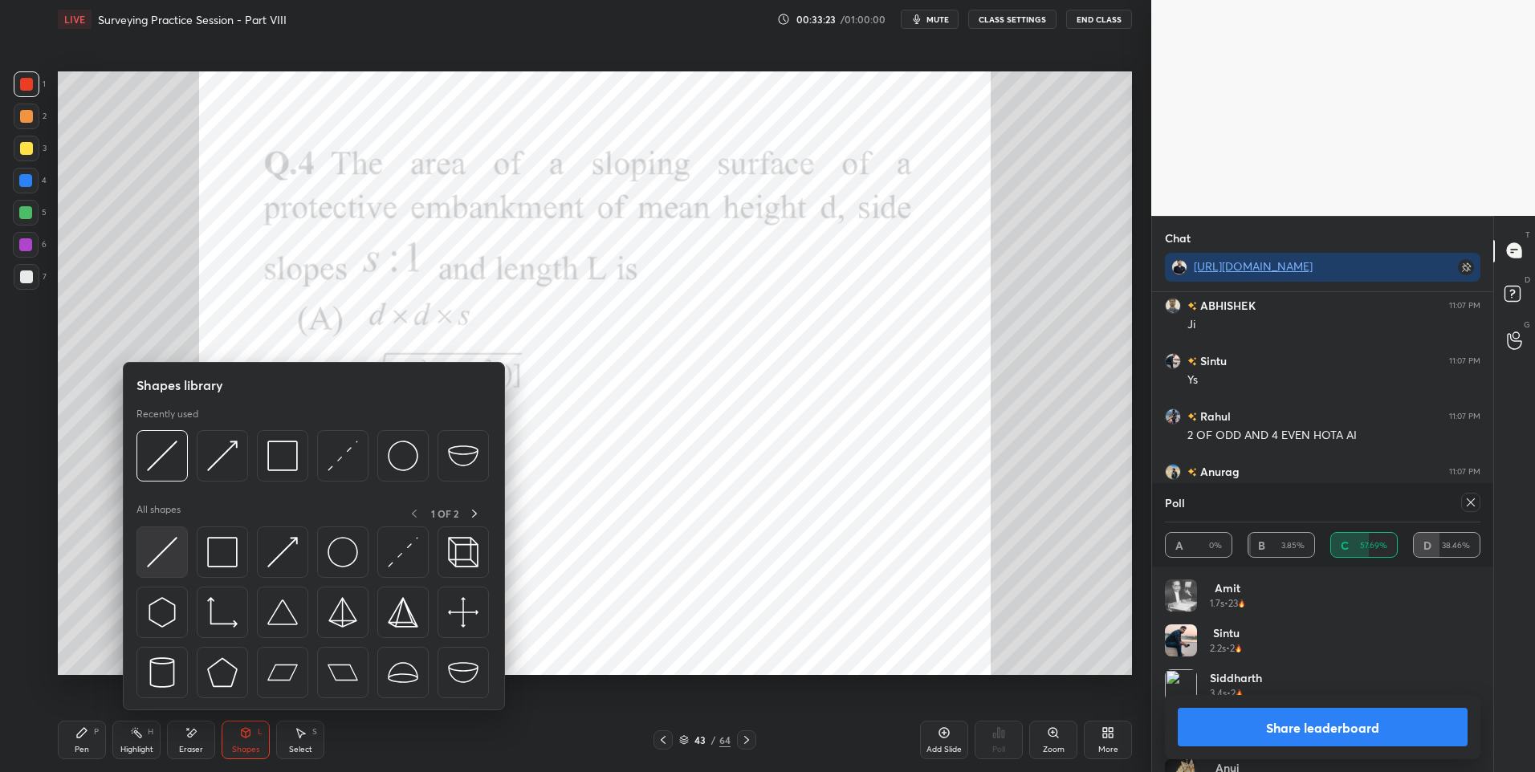
click at [166, 565] on img at bounding box center [162, 552] width 31 height 31
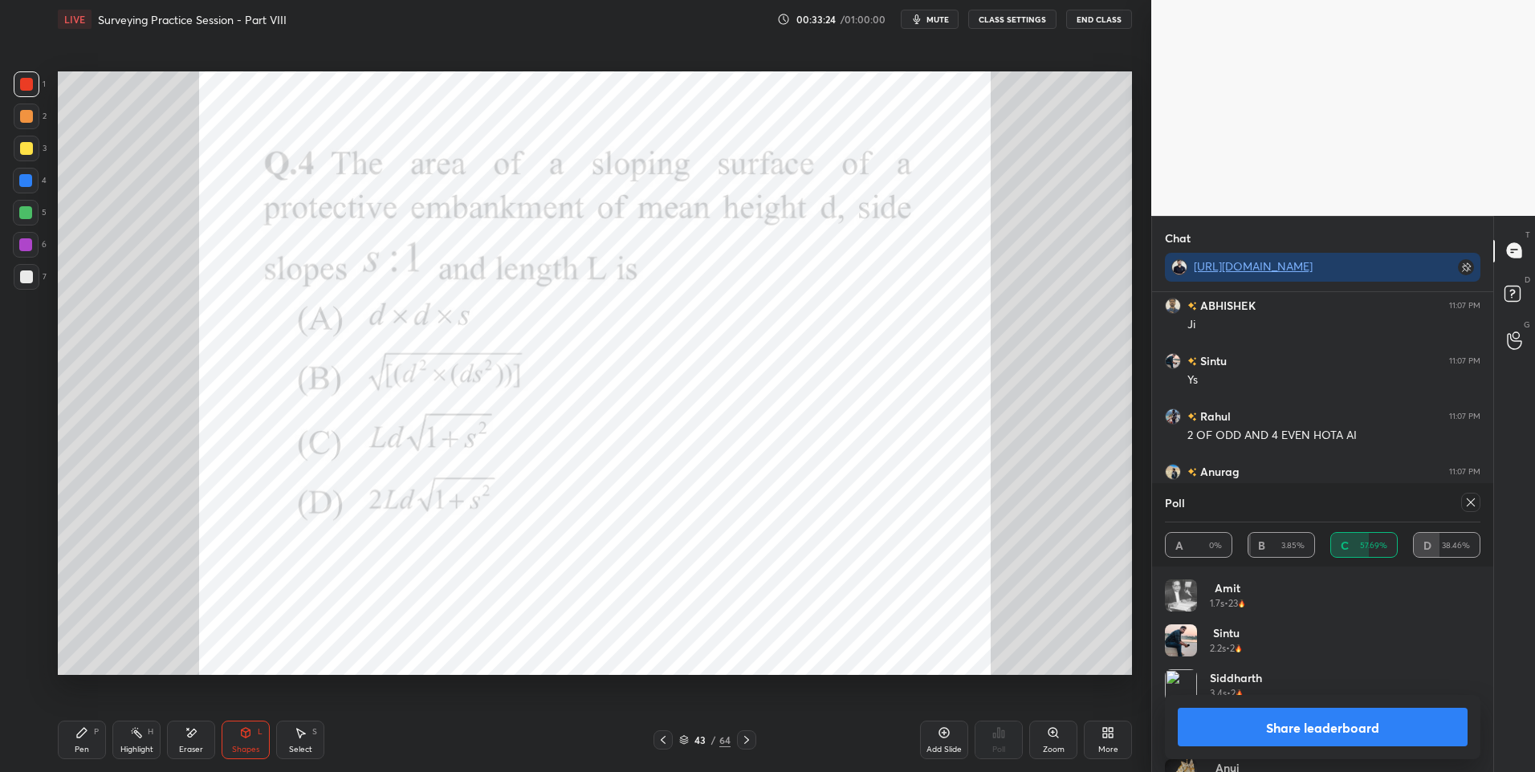
click at [33, 208] on div at bounding box center [26, 213] width 26 height 26
click at [242, 738] on icon at bounding box center [245, 732] width 13 height 13
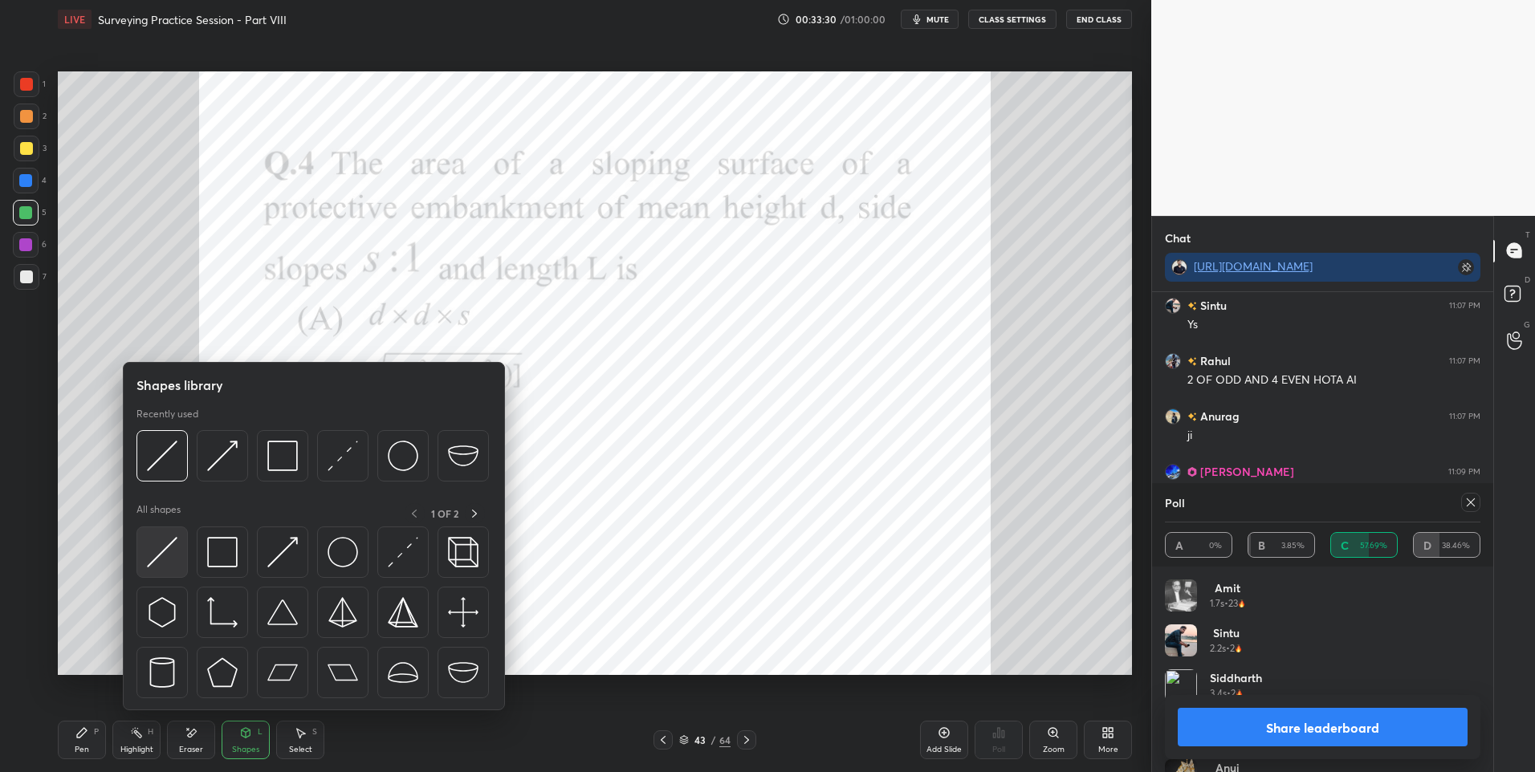
click at [169, 548] on img at bounding box center [162, 552] width 31 height 31
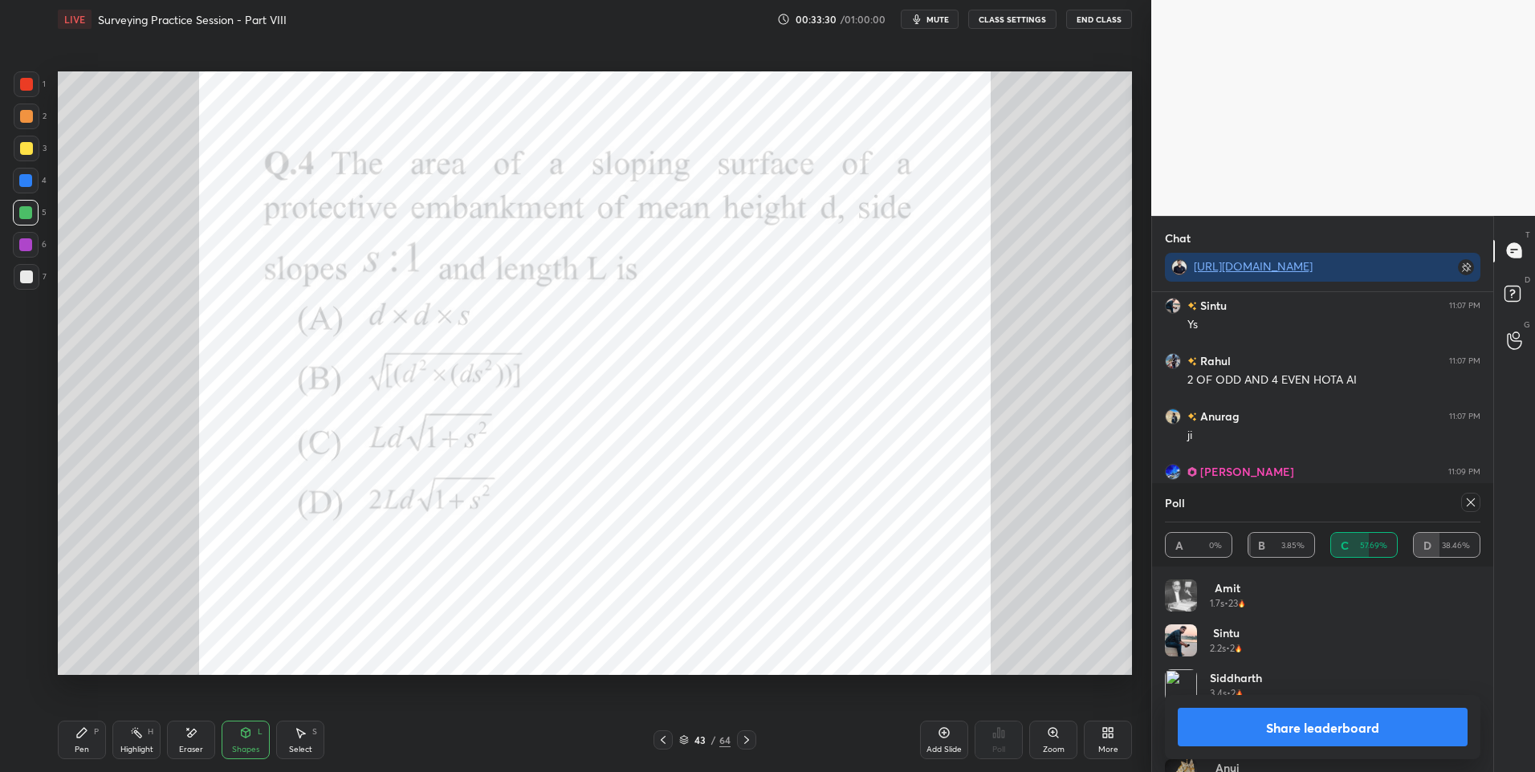
click at [27, 243] on div at bounding box center [25, 244] width 13 height 13
click at [87, 746] on div "Pen" at bounding box center [82, 750] width 14 height 8
click at [204, 739] on div "Eraser" at bounding box center [191, 740] width 48 height 39
click at [72, 742] on div "Pen P" at bounding box center [82, 740] width 48 height 39
click at [208, 736] on div "Eraser" at bounding box center [191, 740] width 48 height 39
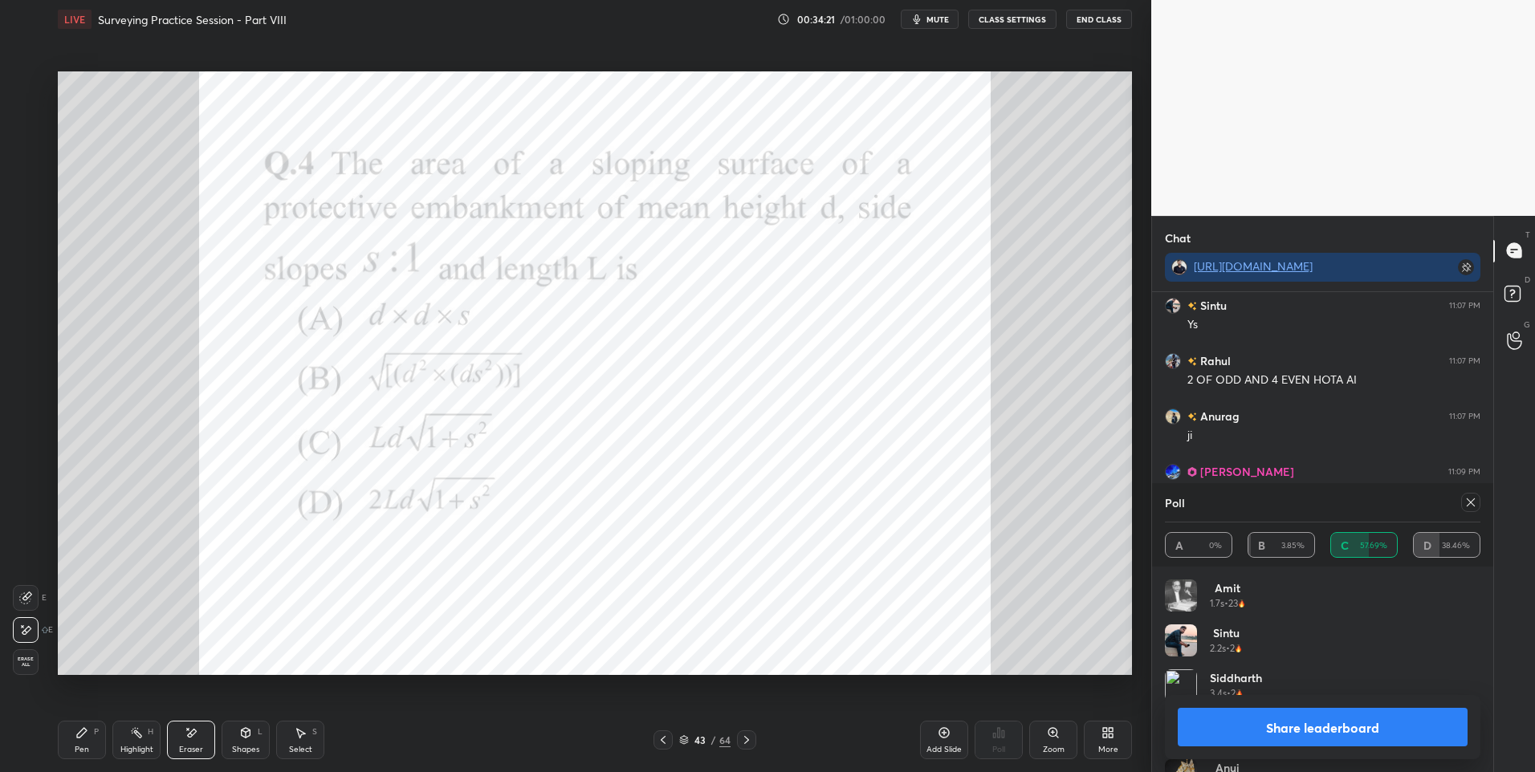
click at [97, 735] on div "P" at bounding box center [96, 732] width 5 height 8
click at [192, 726] on icon at bounding box center [191, 733] width 13 height 14
click at [90, 740] on div "Pen P" at bounding box center [82, 740] width 48 height 39
click at [1476, 500] on icon at bounding box center [1470, 502] width 13 height 13
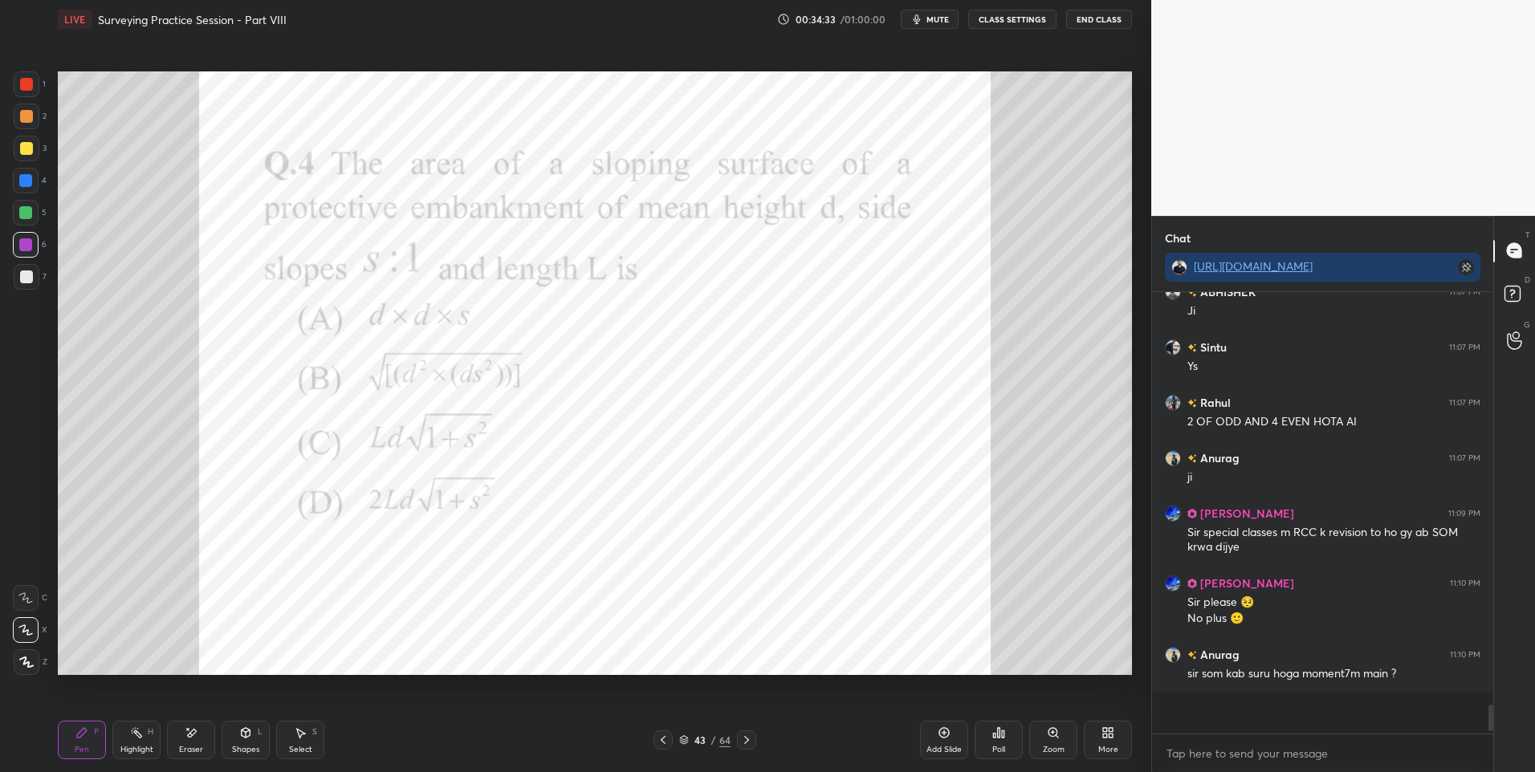
scroll to position [5551, 0]
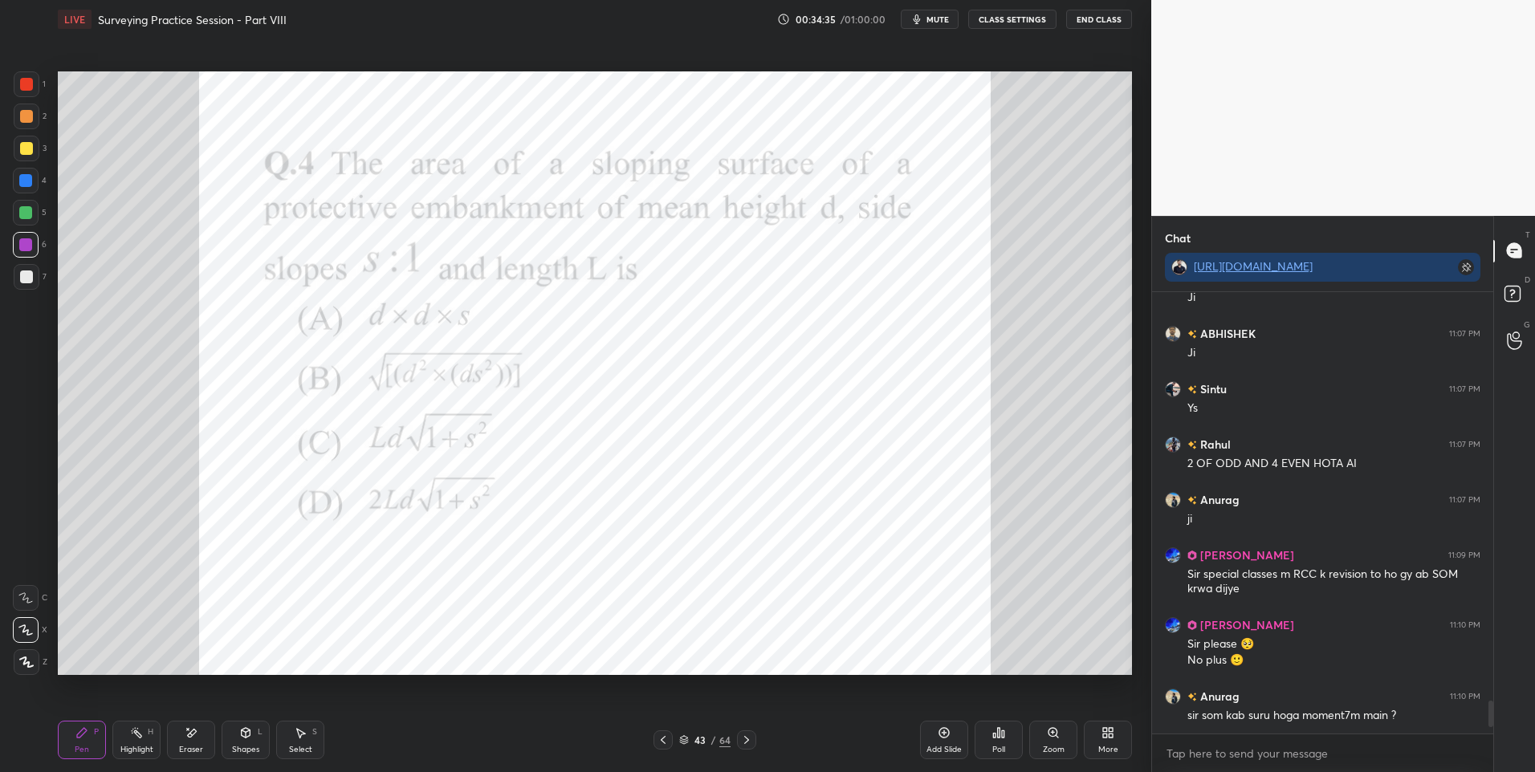
click at [120, 746] on div "Highlight" at bounding box center [136, 750] width 33 height 8
click at [44, 88] on div "1" at bounding box center [30, 84] width 32 height 26
click at [83, 736] on icon at bounding box center [81, 732] width 13 height 13
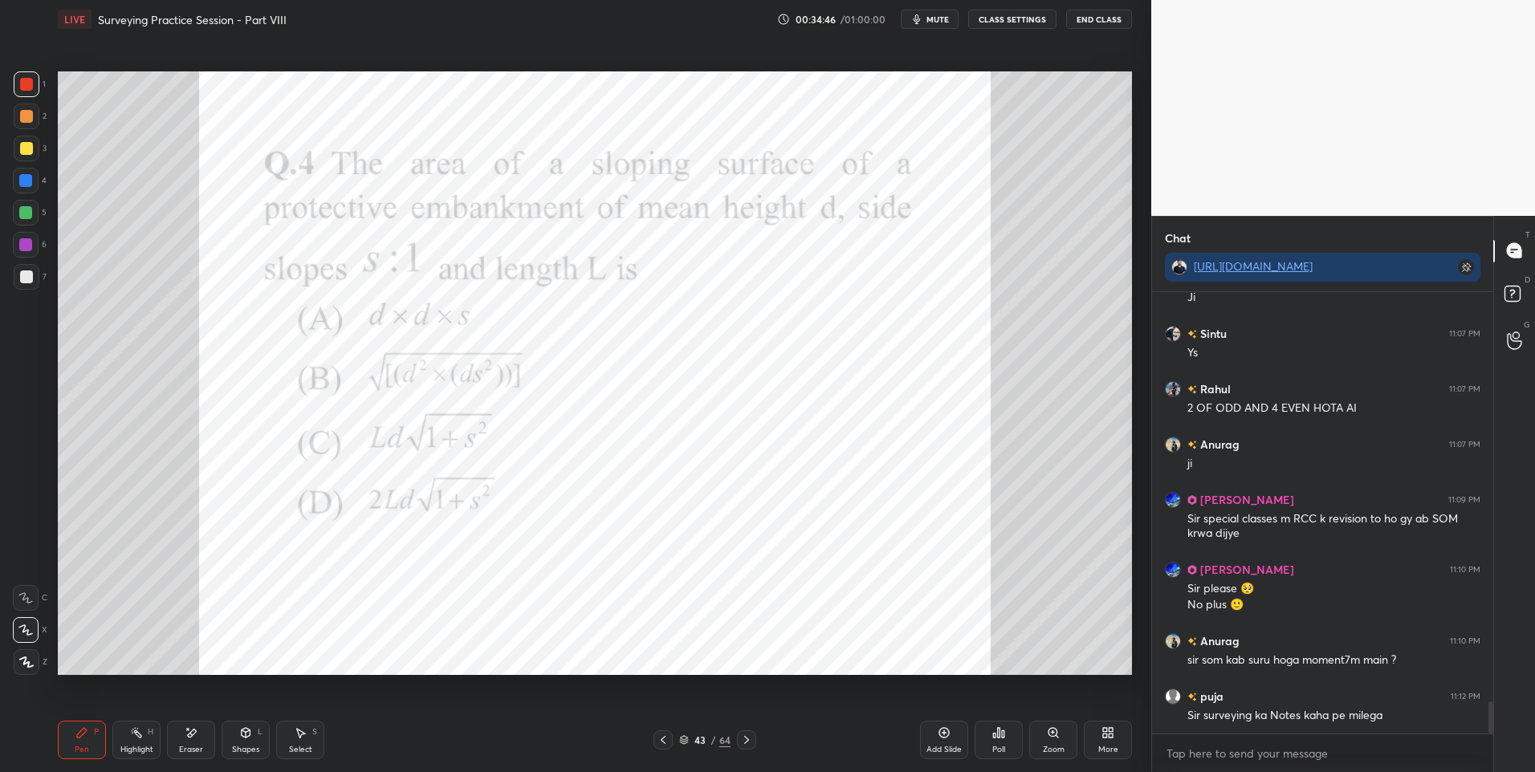
click at [29, 173] on div at bounding box center [26, 181] width 26 height 26
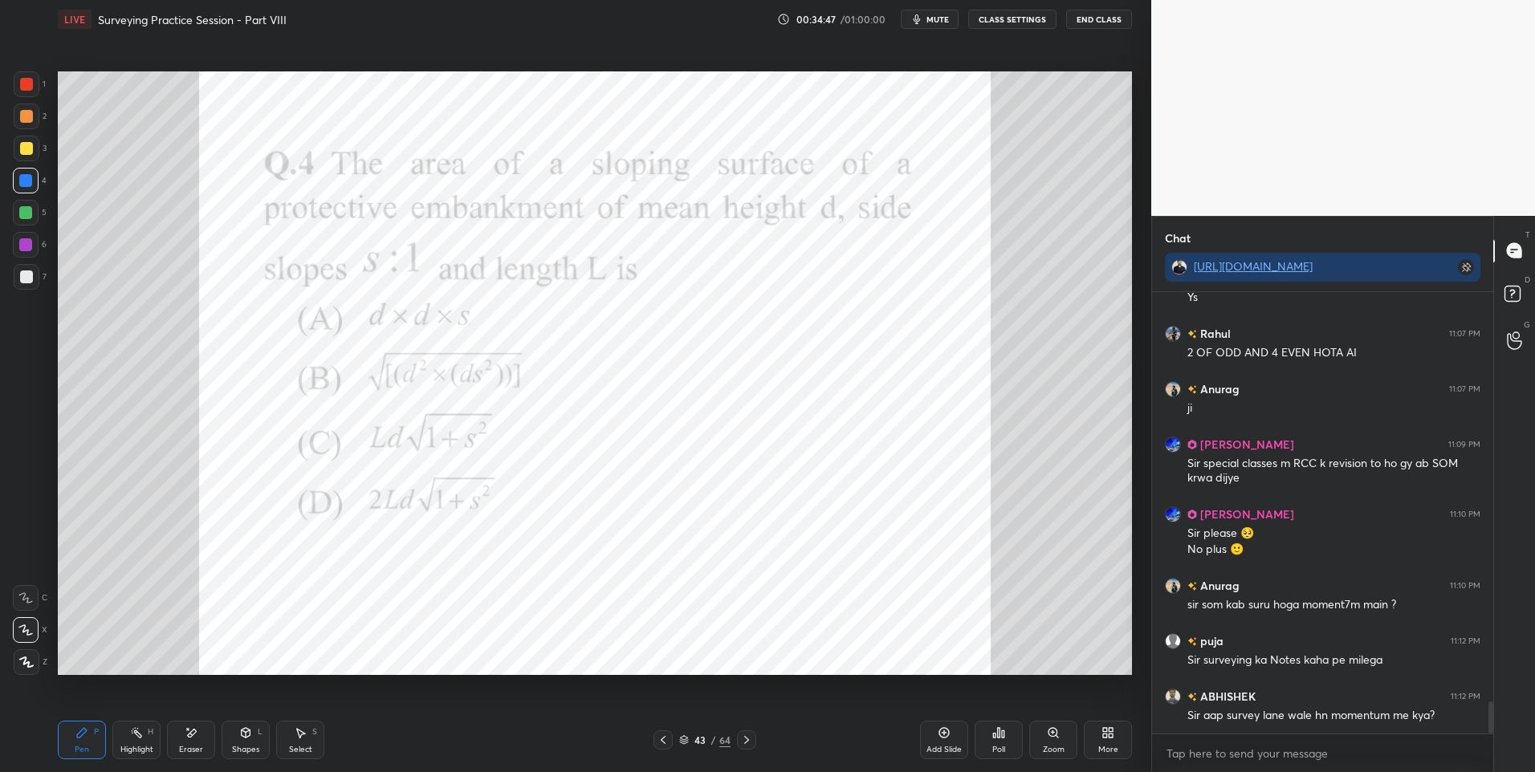
click at [751, 738] on icon at bounding box center [746, 740] width 13 height 13
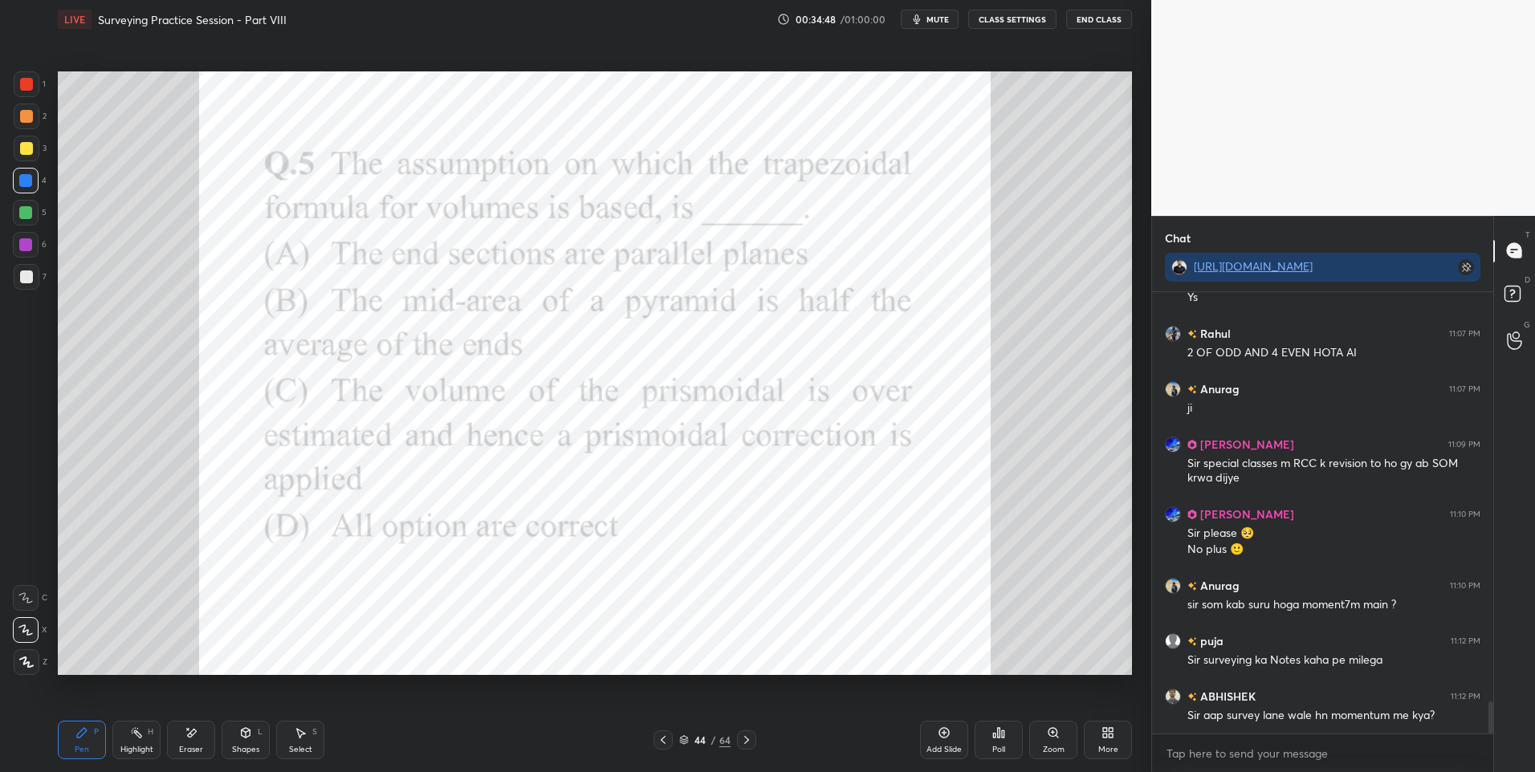
click at [87, 731] on icon at bounding box center [82, 733] width 10 height 10
click at [994, 742] on div "Poll" at bounding box center [998, 740] width 48 height 39
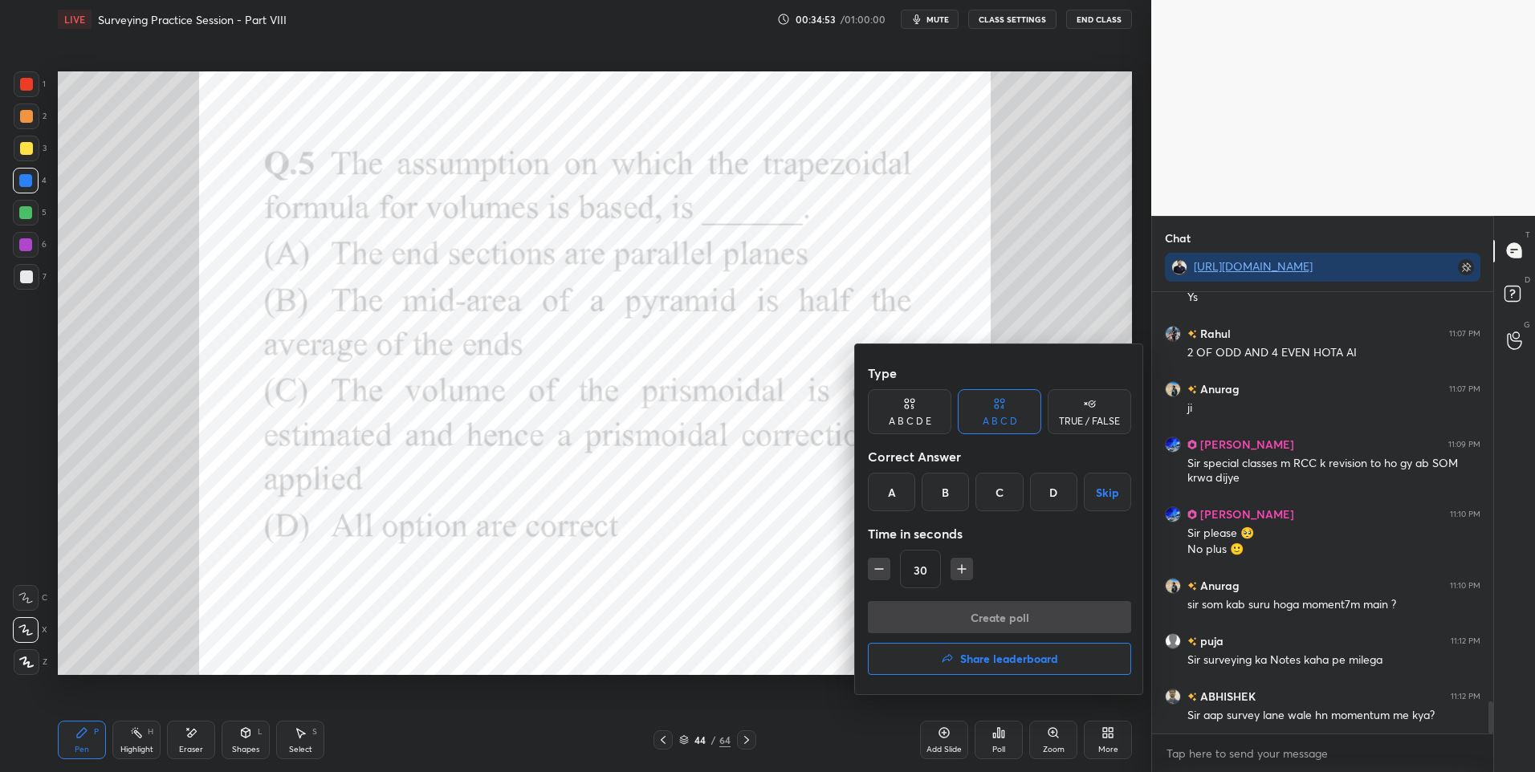
click at [1057, 491] on div "D" at bounding box center [1053, 492] width 47 height 39
click at [998, 611] on button "Create poll" at bounding box center [999, 617] width 263 height 32
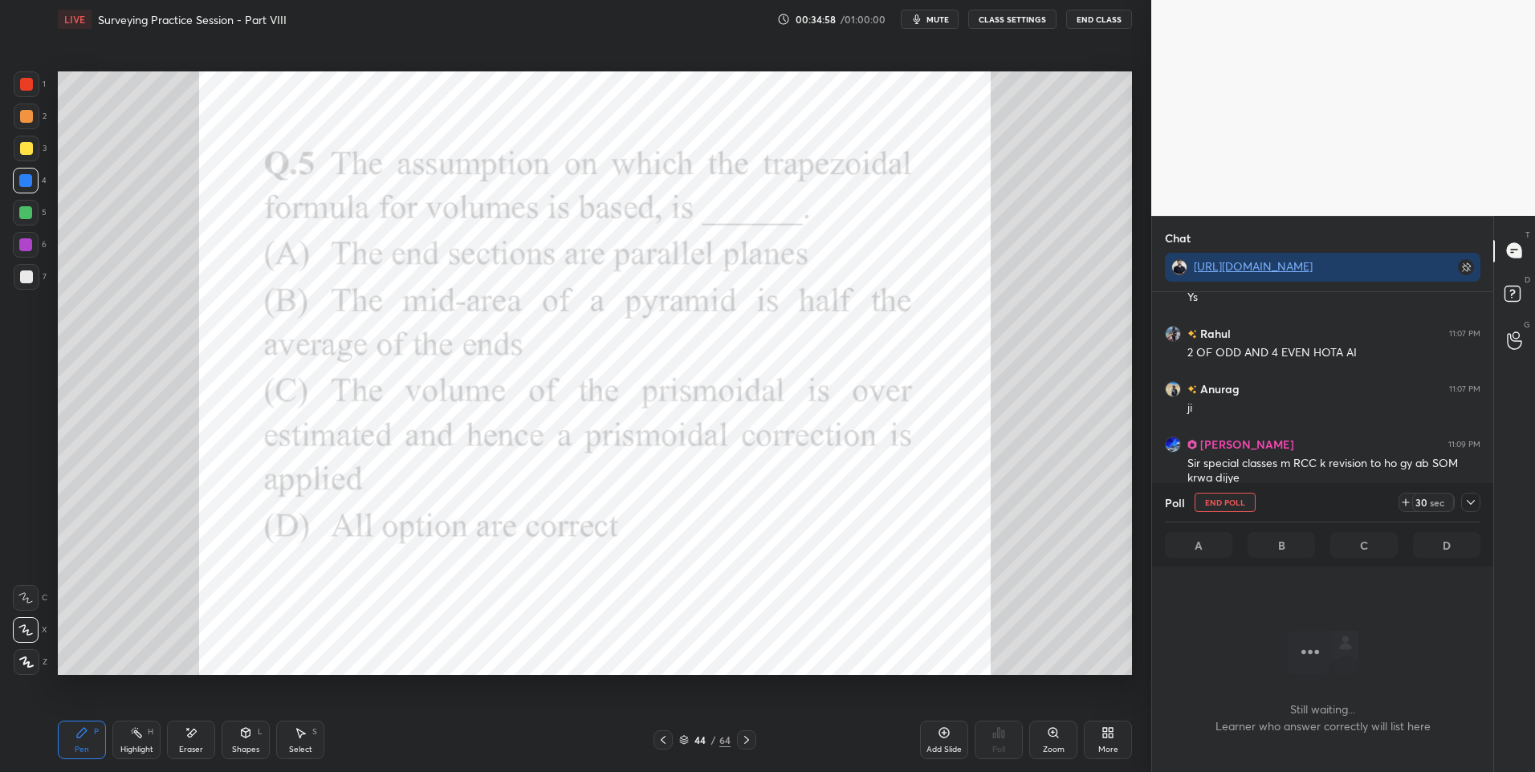
scroll to position [392, 336]
click at [19, 85] on div at bounding box center [27, 84] width 26 height 26
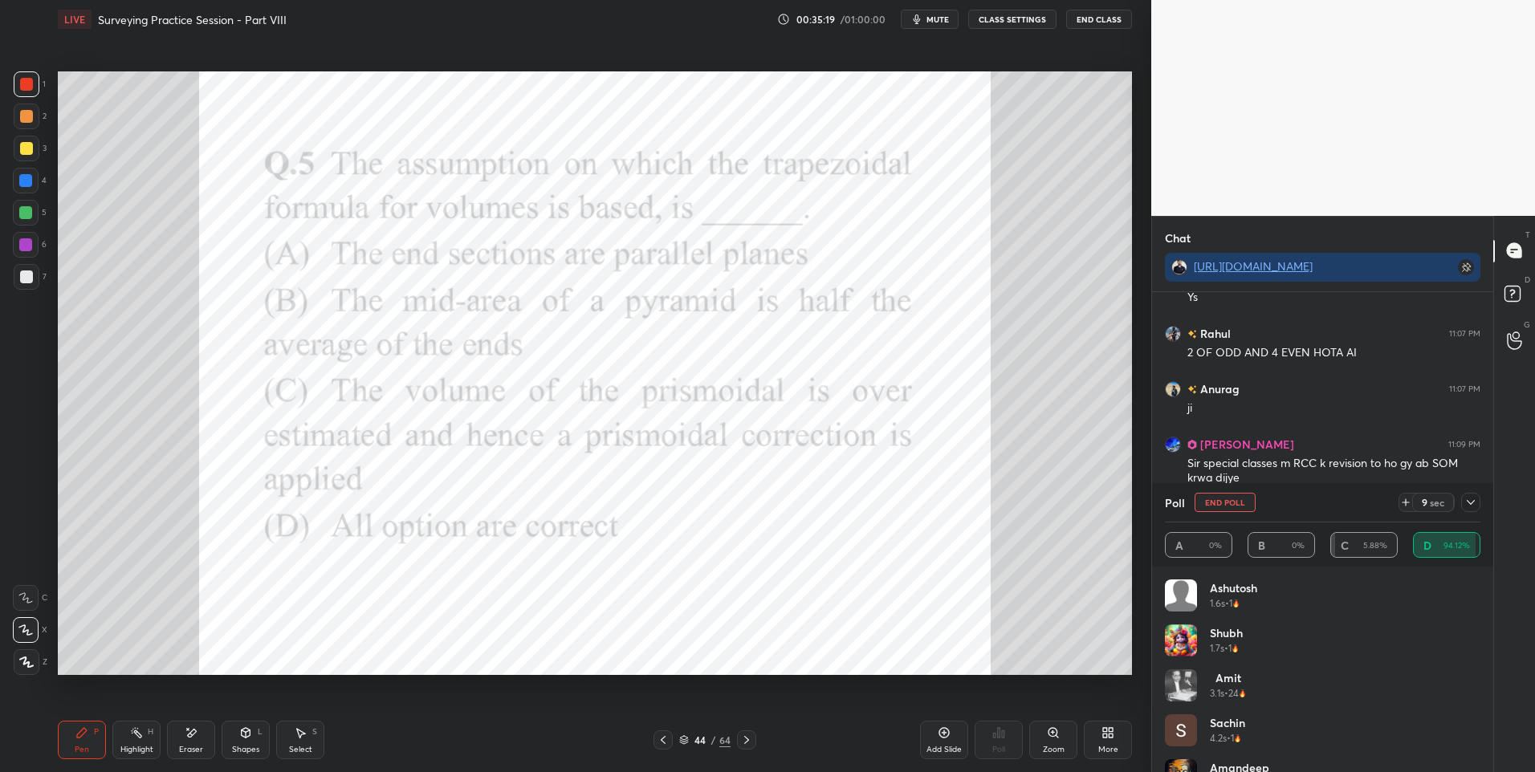
click at [1468, 500] on icon at bounding box center [1470, 502] width 13 height 13
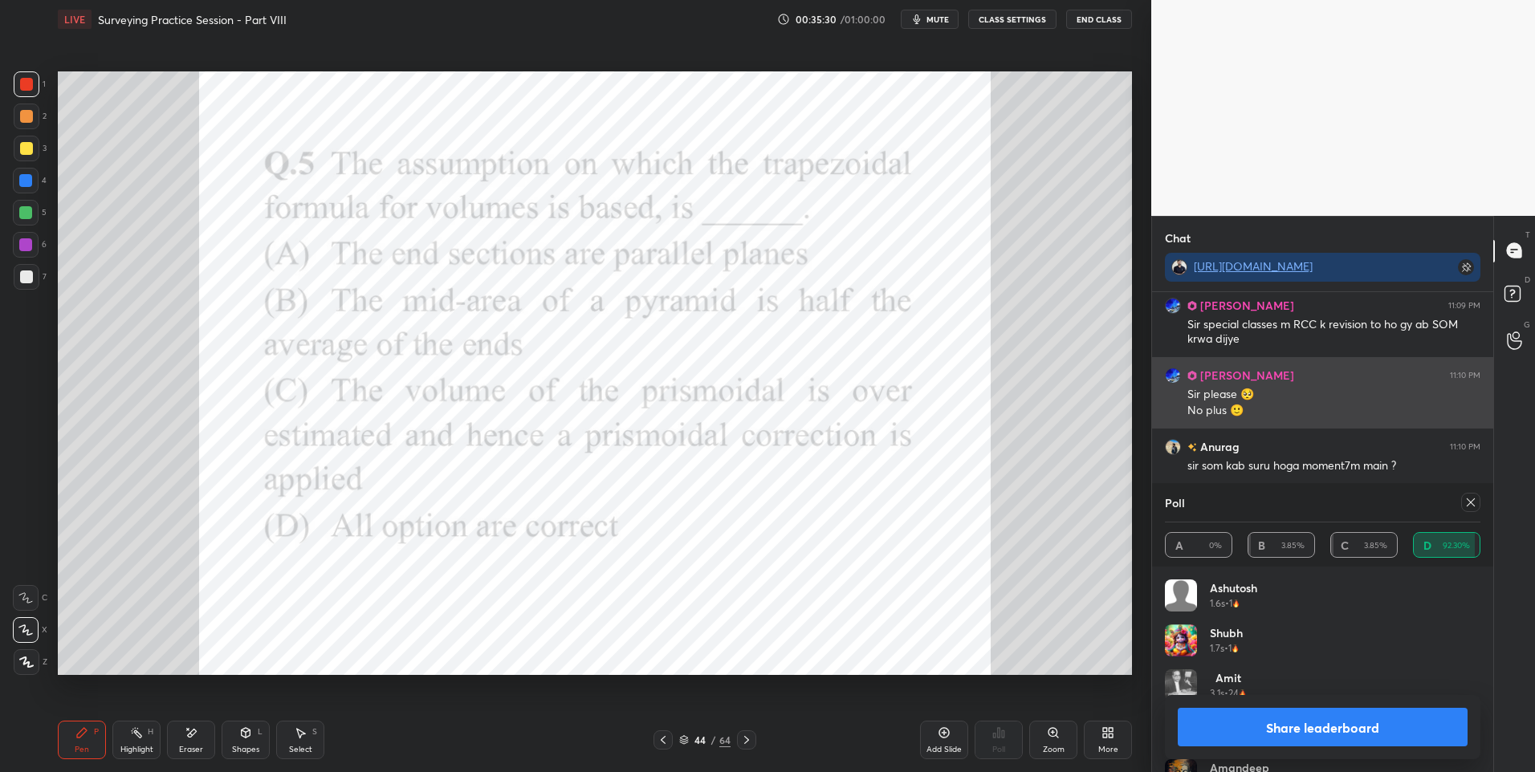
scroll to position [5856, 0]
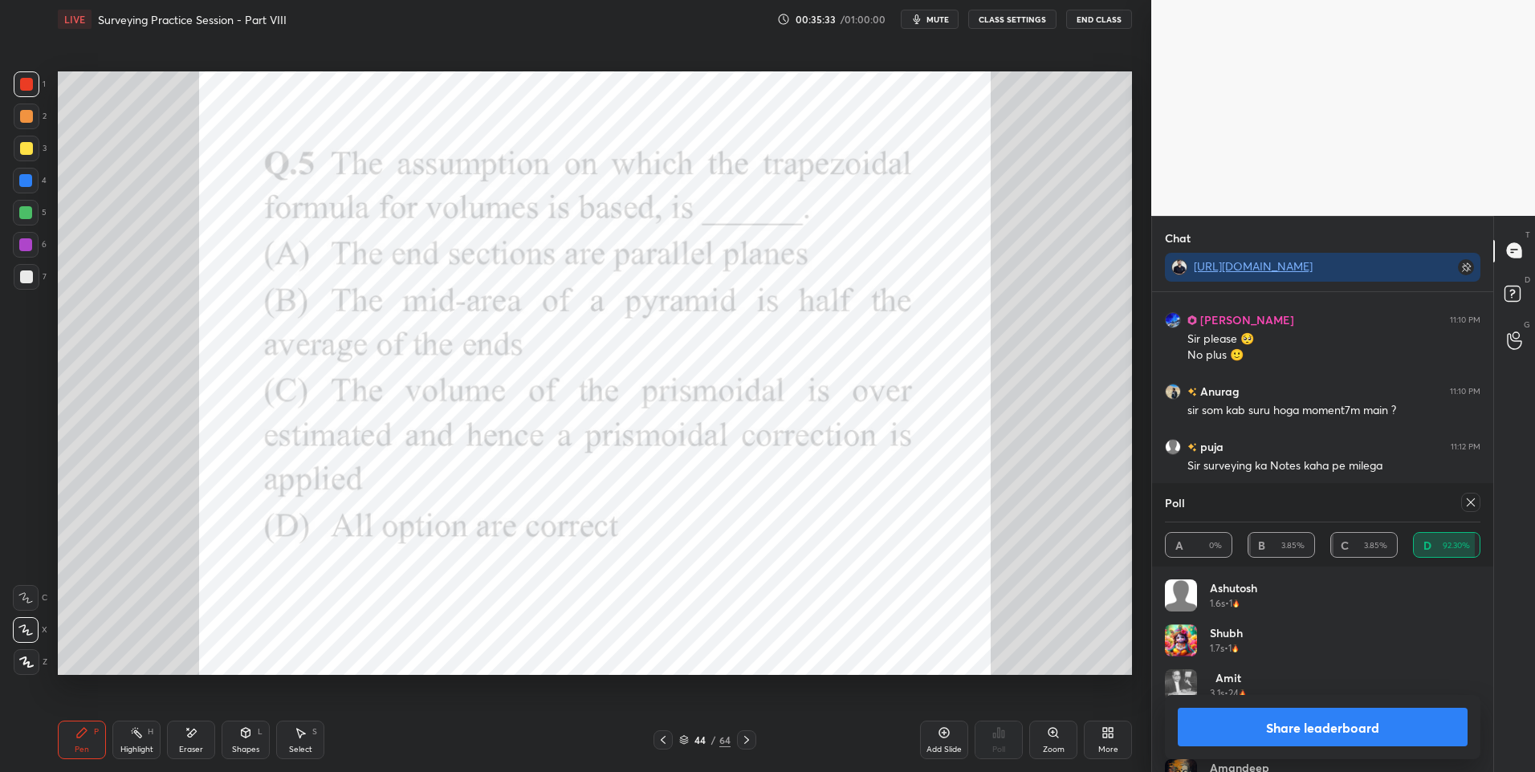
click at [140, 739] on div "Highlight H" at bounding box center [136, 740] width 48 height 39
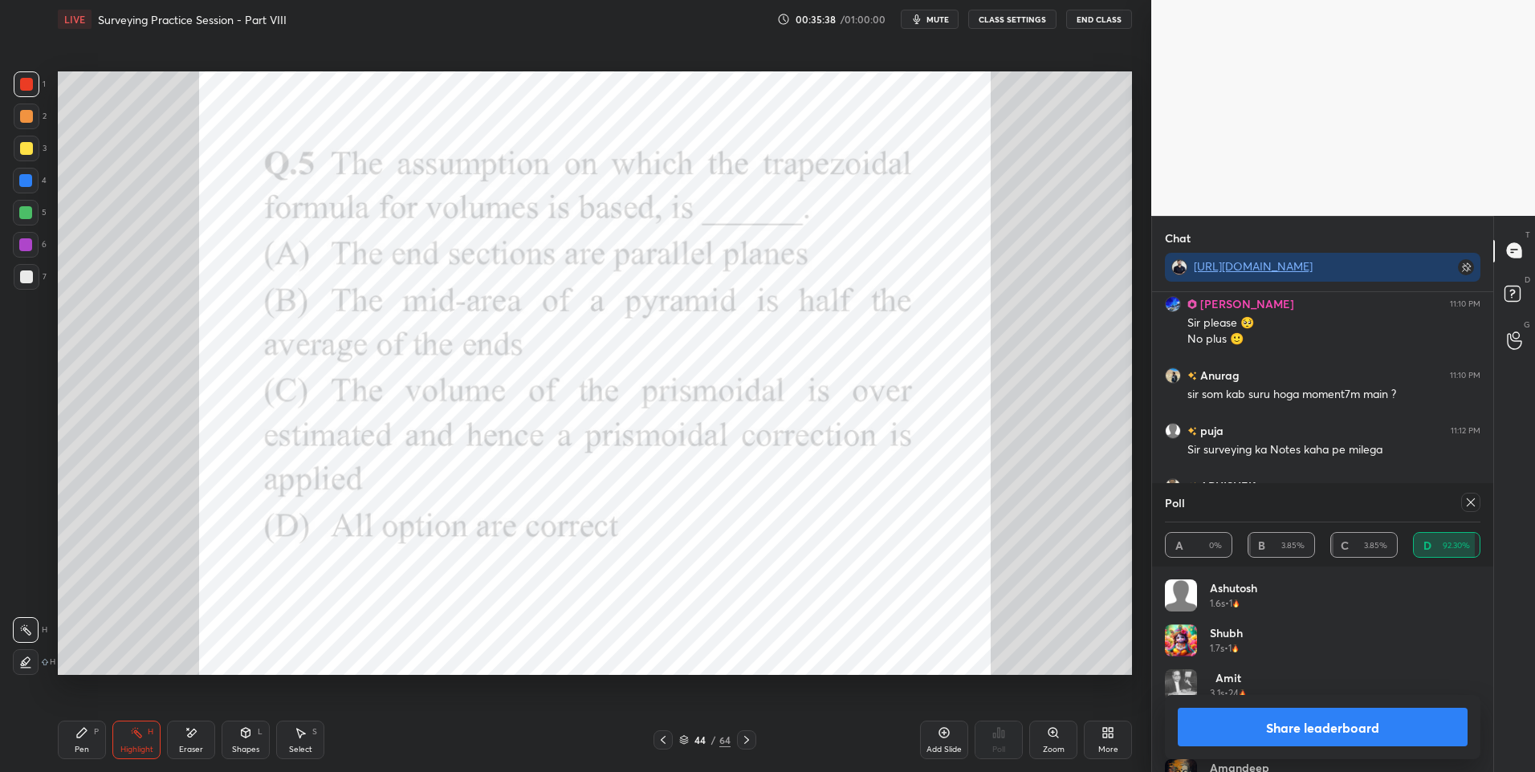
scroll to position [320, 336]
click at [76, 743] on div "Pen P" at bounding box center [82, 740] width 48 height 39
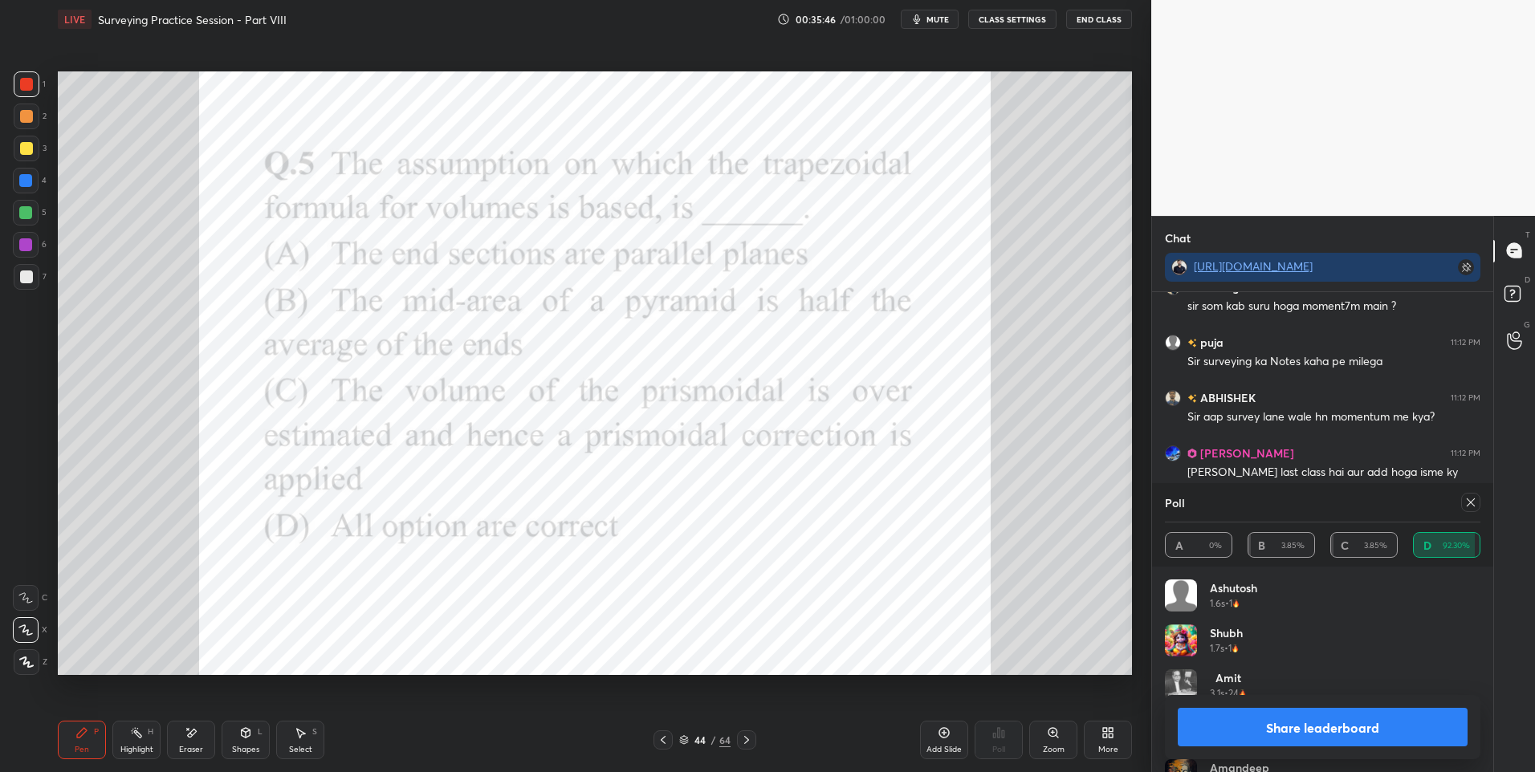
click at [311, 738] on div "Select S" at bounding box center [300, 740] width 48 height 39
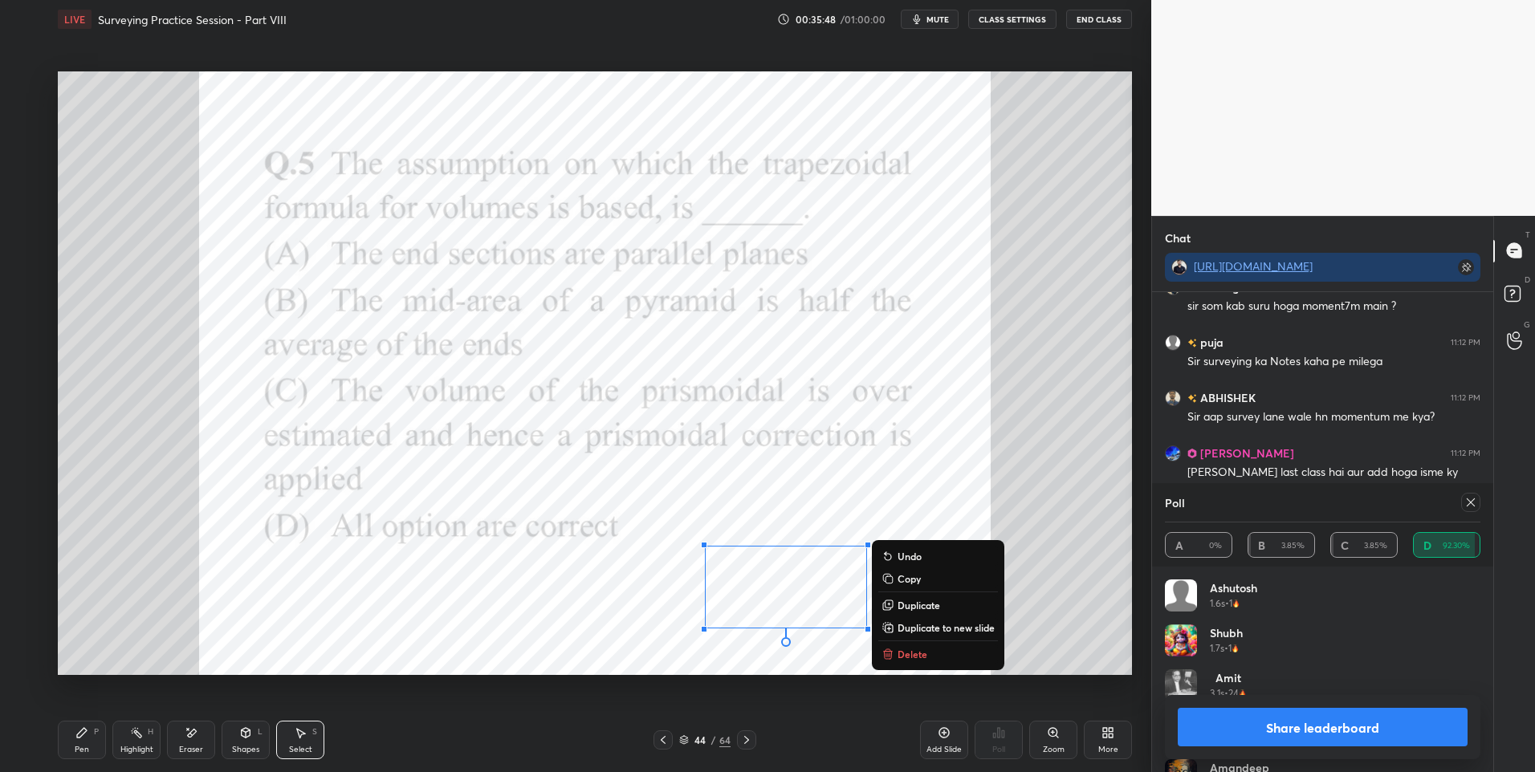
click at [925, 604] on p "Duplicate" at bounding box center [918, 605] width 43 height 13
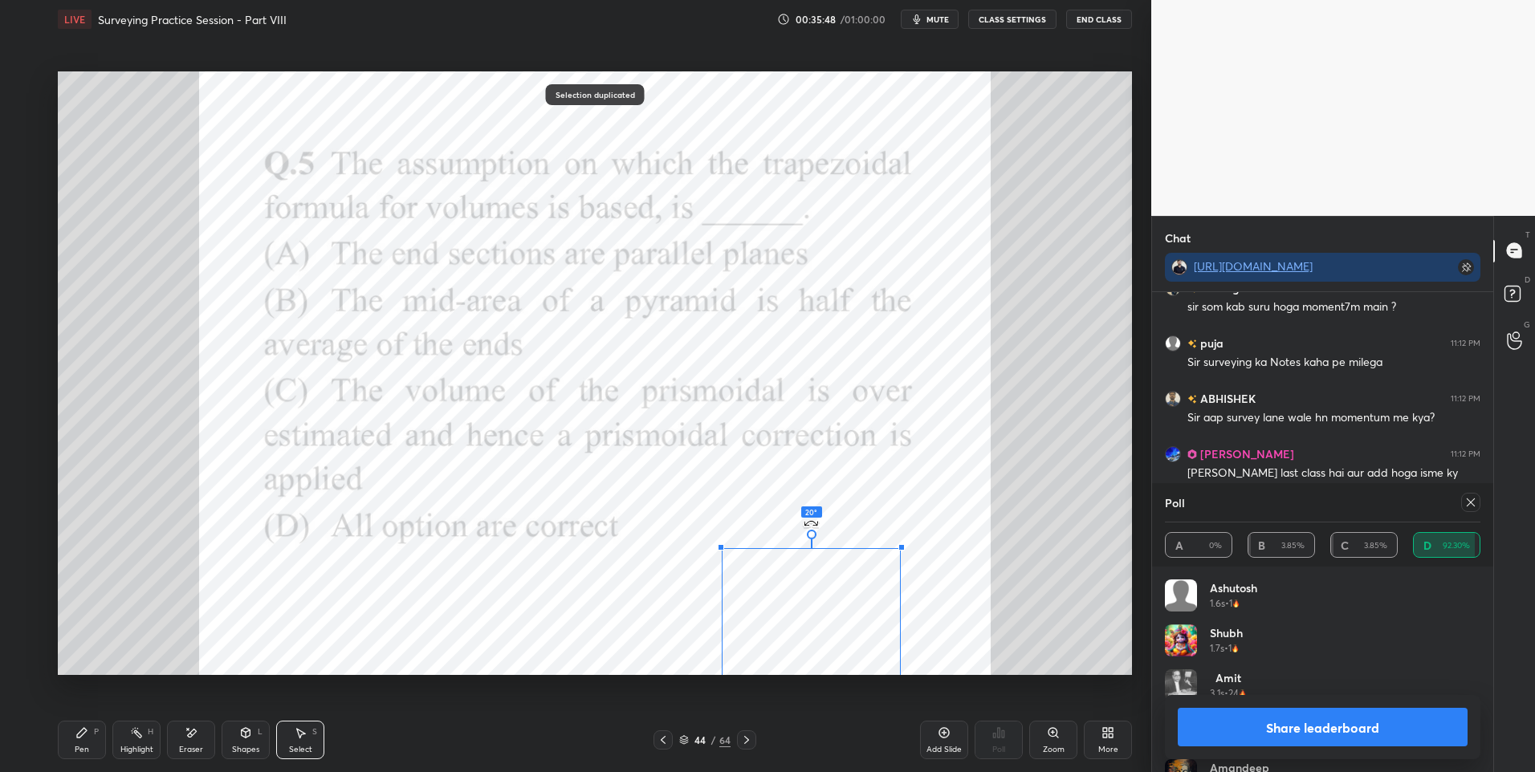
scroll to position [5927, 0]
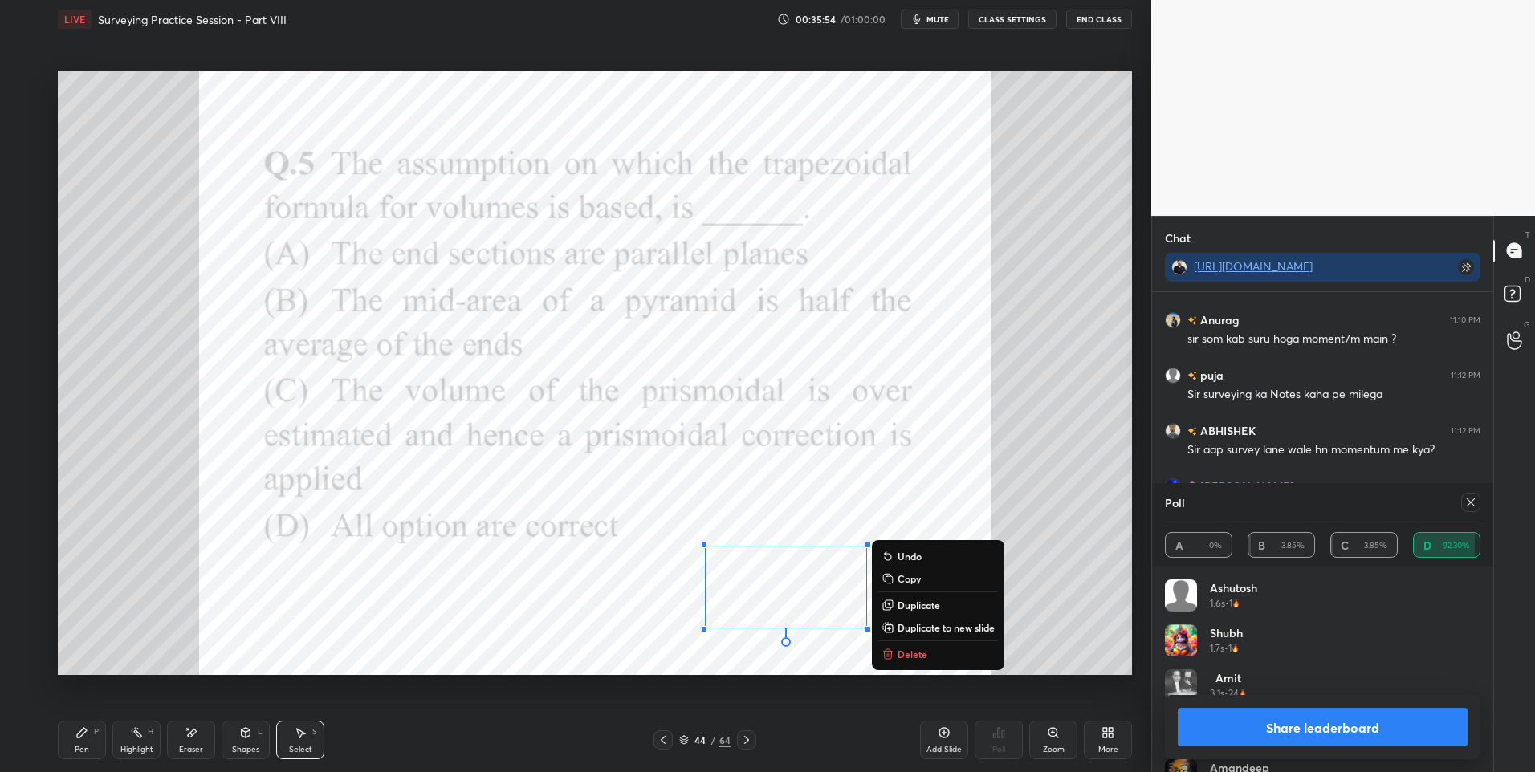
click at [905, 602] on p "Duplicate" at bounding box center [918, 605] width 43 height 13
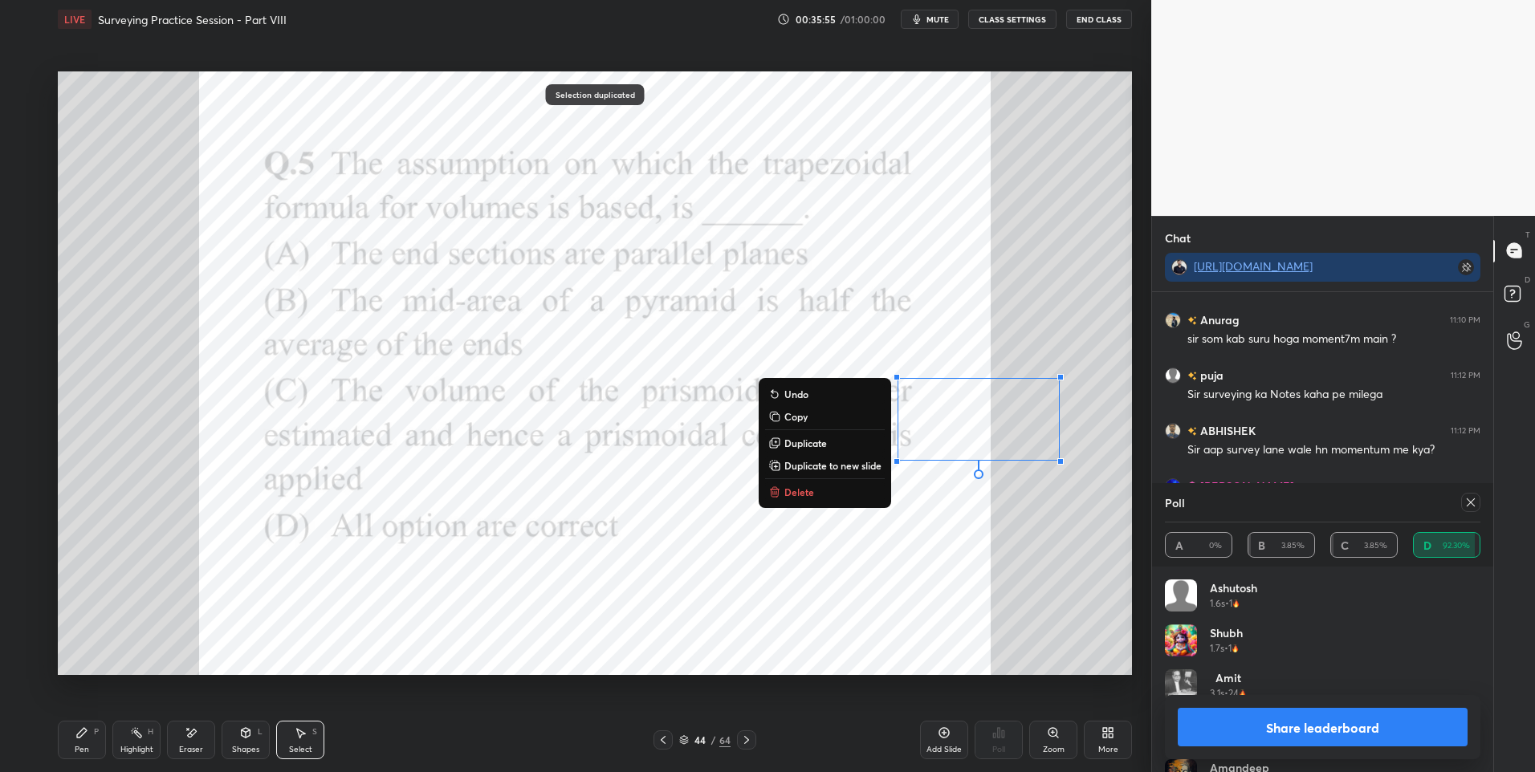
click at [243, 739] on div "Shapes L" at bounding box center [246, 740] width 48 height 39
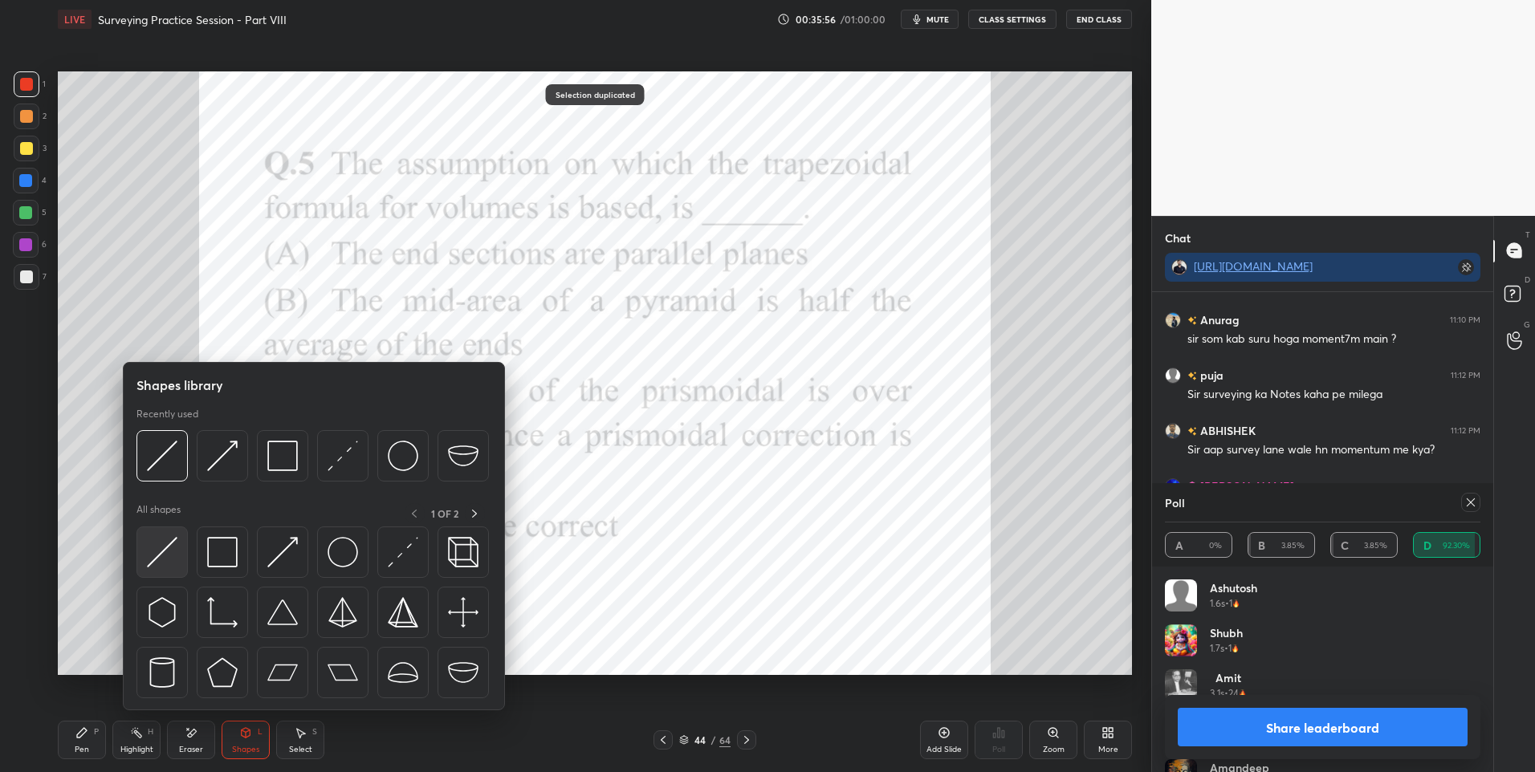
click at [157, 572] on div at bounding box center [161, 552] width 51 height 51
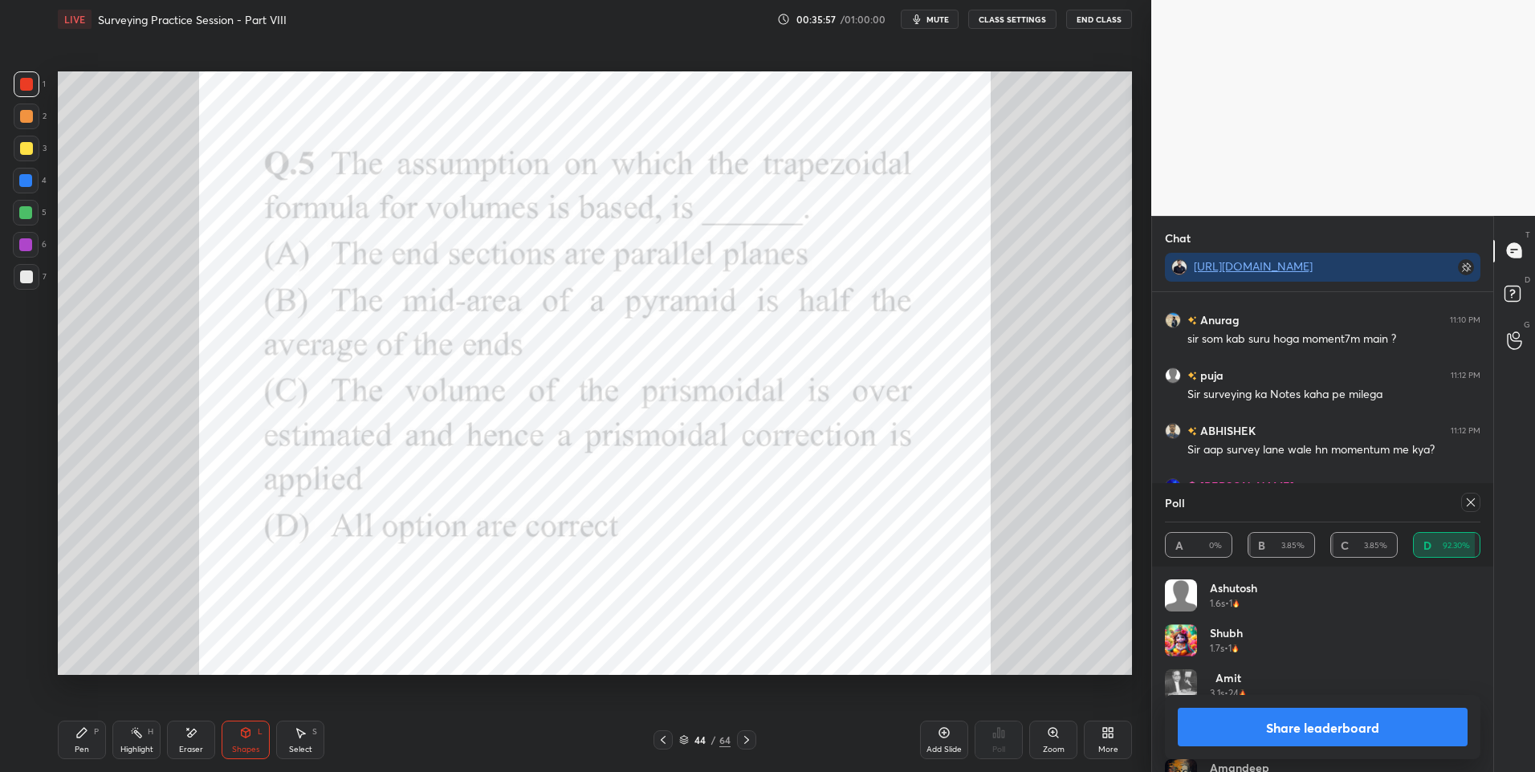
scroll to position [5982, 0]
click at [136, 737] on icon at bounding box center [136, 732] width 13 height 13
click at [77, 749] on div "Pen" at bounding box center [82, 750] width 14 height 8
click at [26, 241] on div at bounding box center [25, 244] width 13 height 13
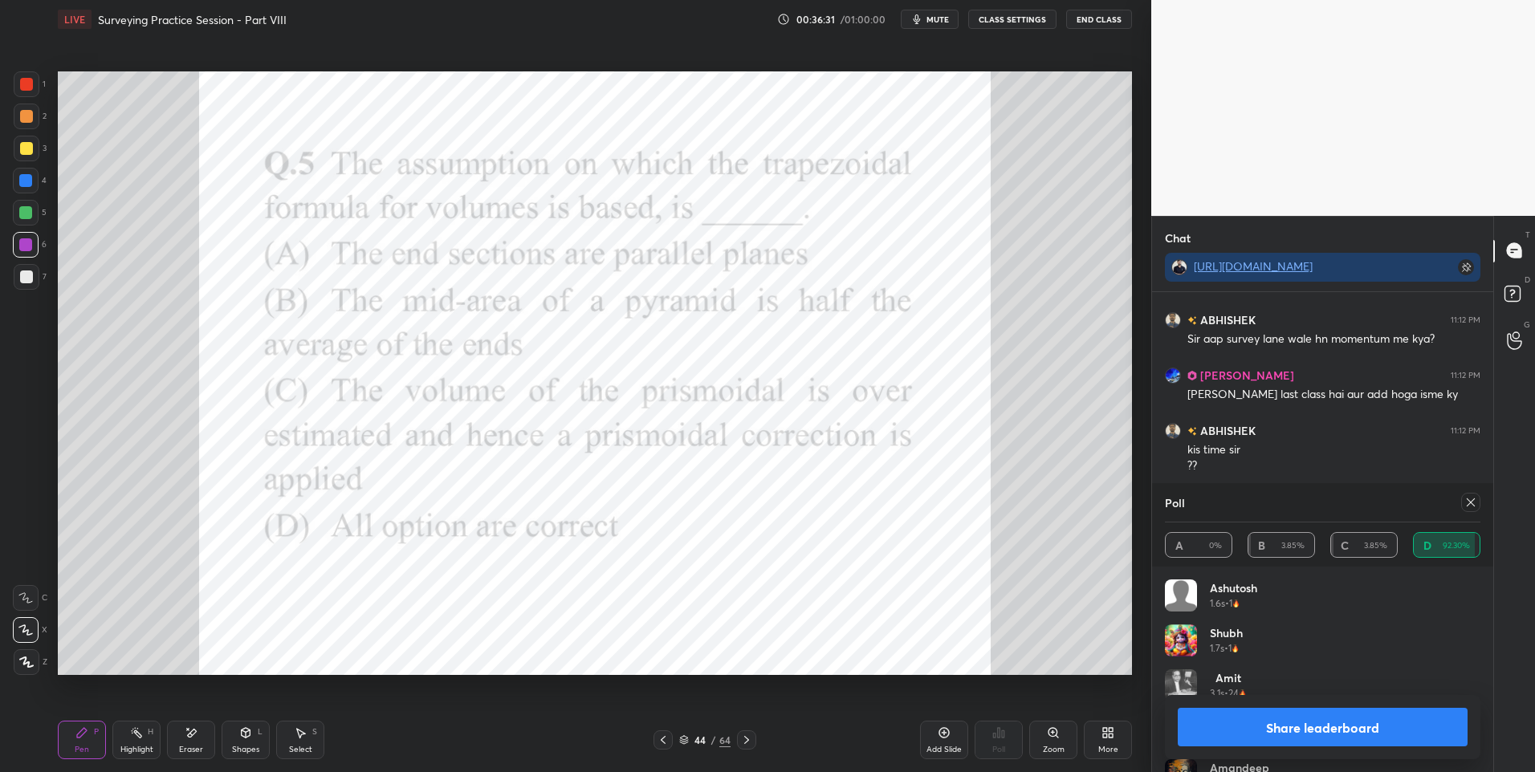
click at [1475, 506] on icon at bounding box center [1470, 502] width 13 height 13
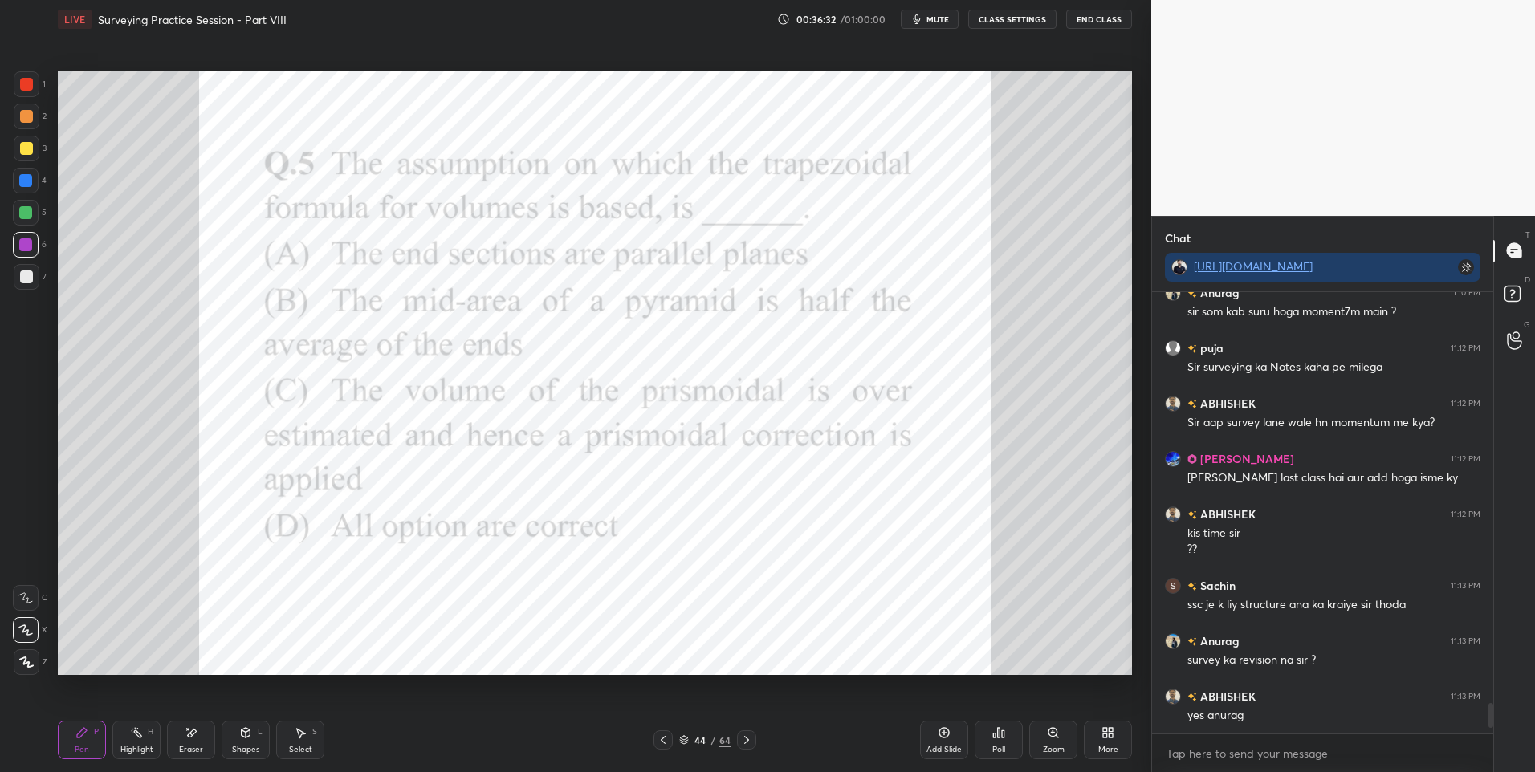
scroll to position [5954, 0]
click at [753, 734] on div at bounding box center [746, 739] width 19 height 19
click at [1012, 734] on div "Poll" at bounding box center [998, 740] width 48 height 39
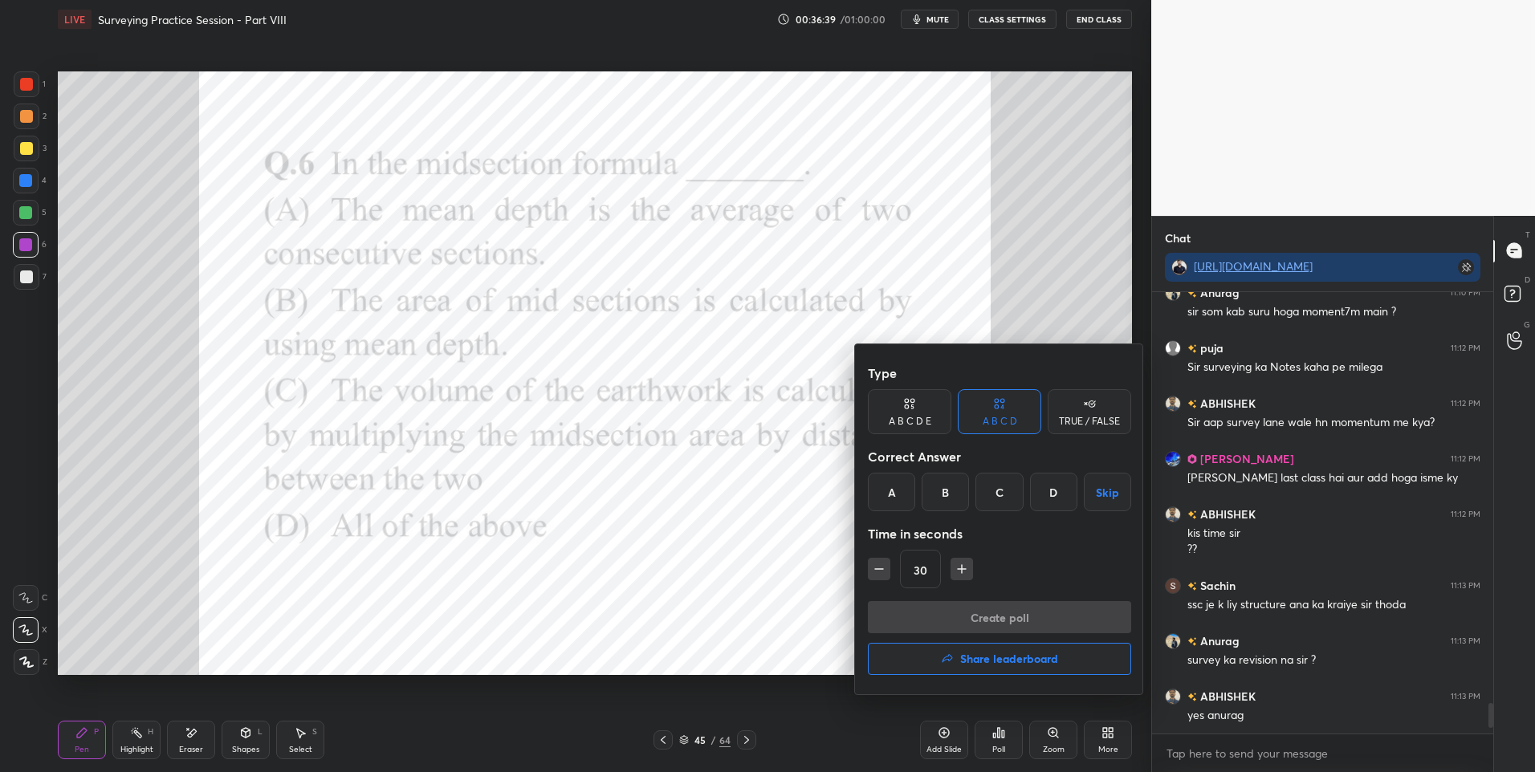
click at [1059, 496] on div "D" at bounding box center [1053, 492] width 47 height 39
click at [962, 616] on button "Create poll" at bounding box center [999, 617] width 263 height 32
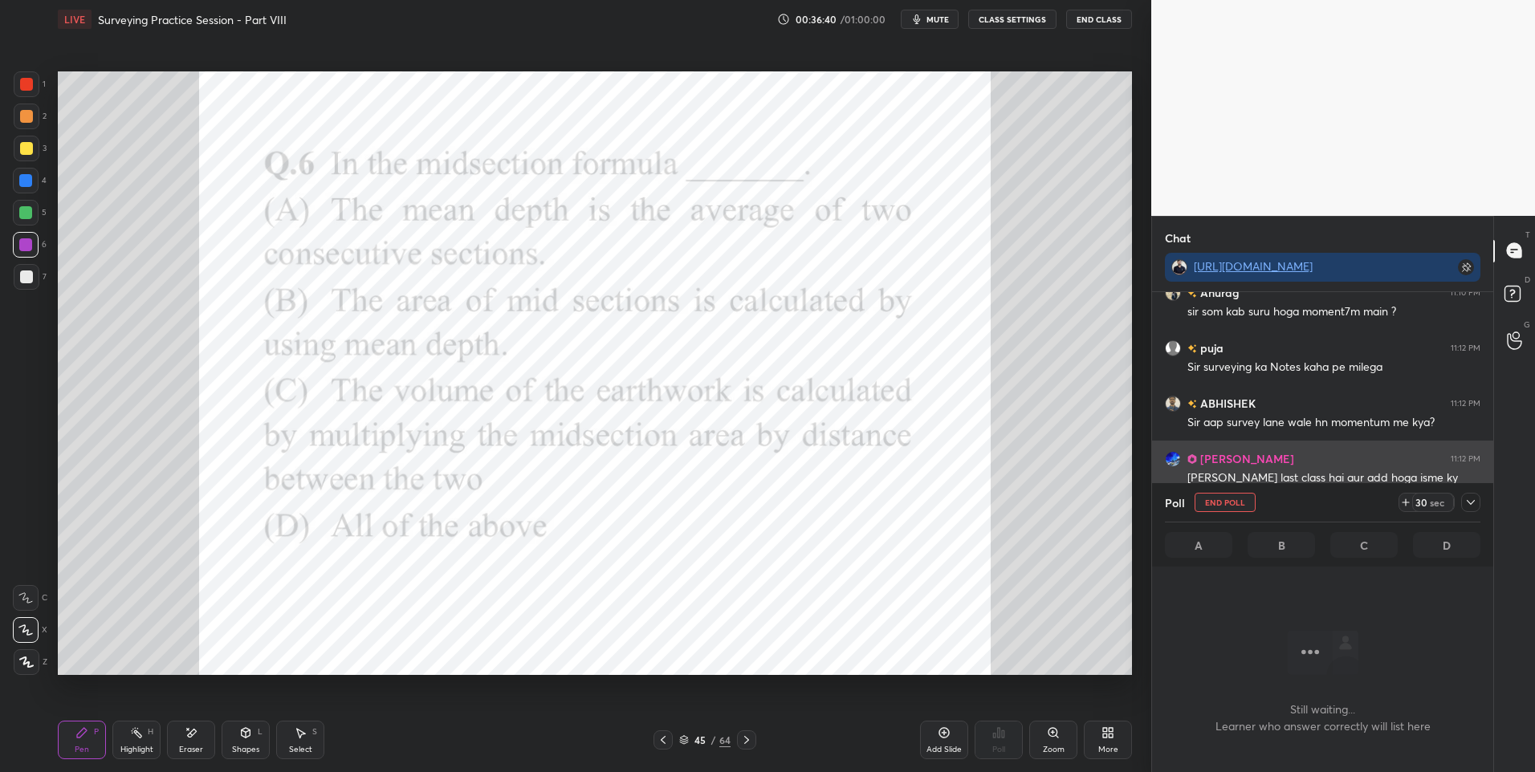
scroll to position [392, 336]
click at [1469, 501] on icon at bounding box center [1470, 502] width 13 height 13
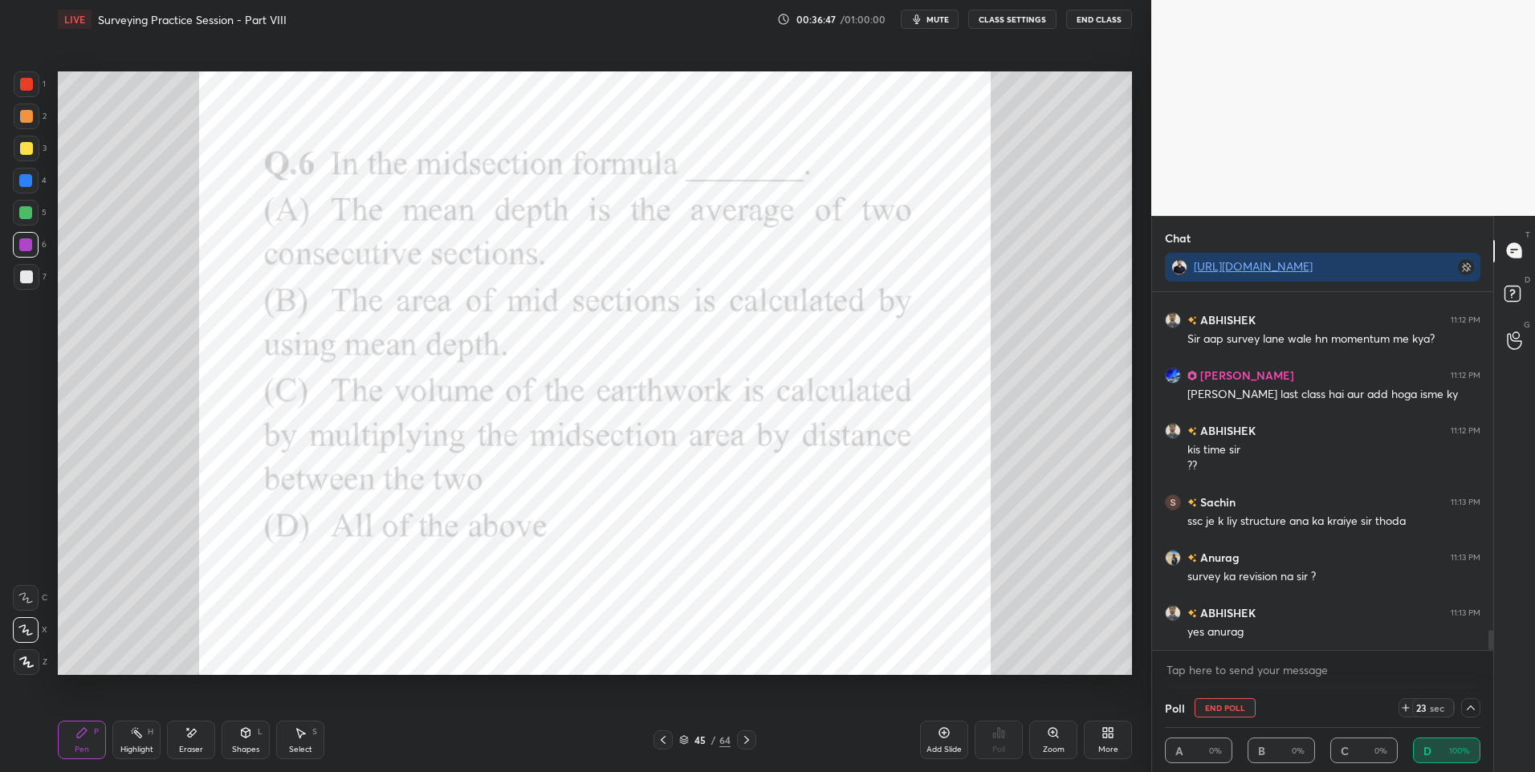
scroll to position [6093, 0]
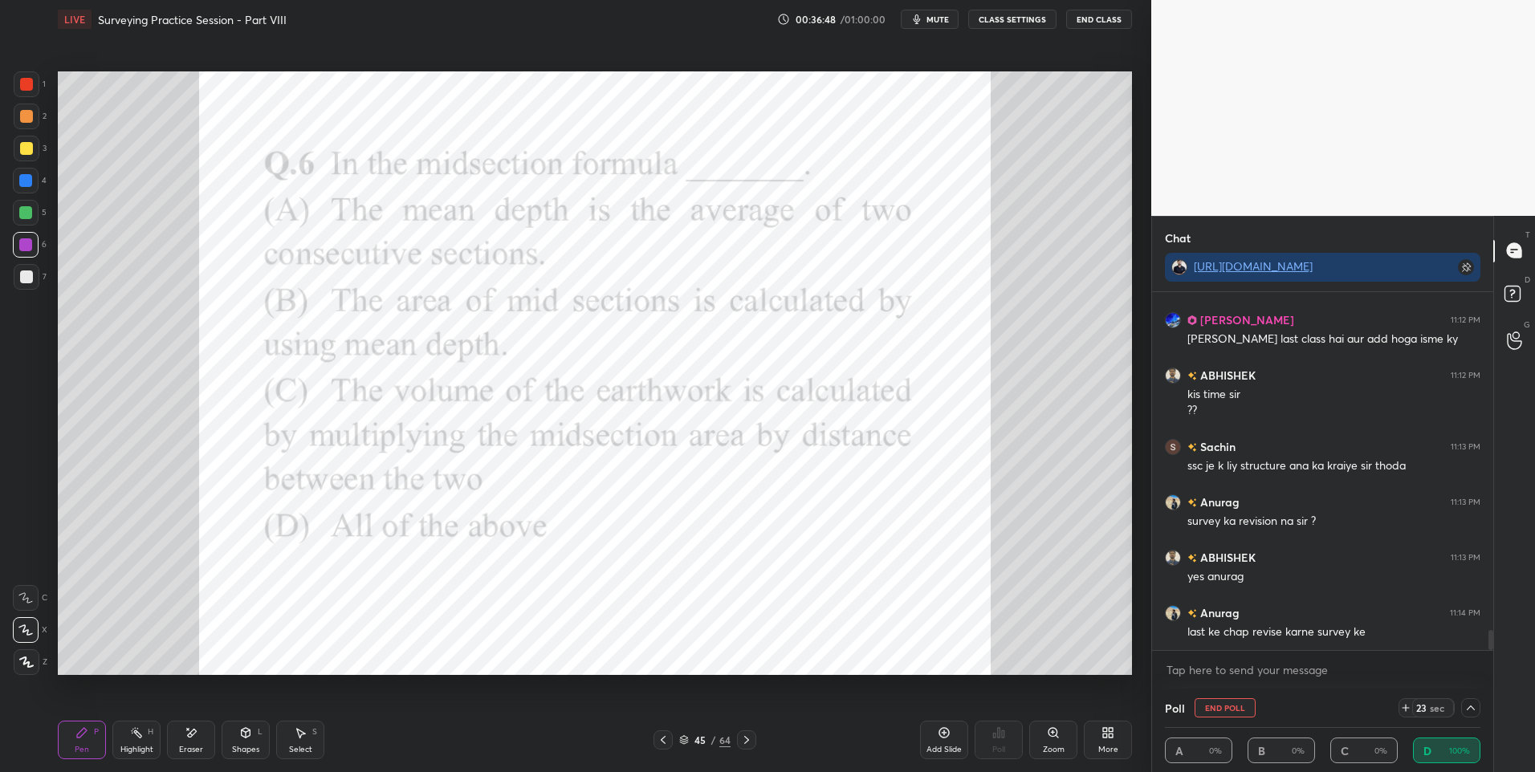
click at [23, 88] on div at bounding box center [26, 84] width 13 height 13
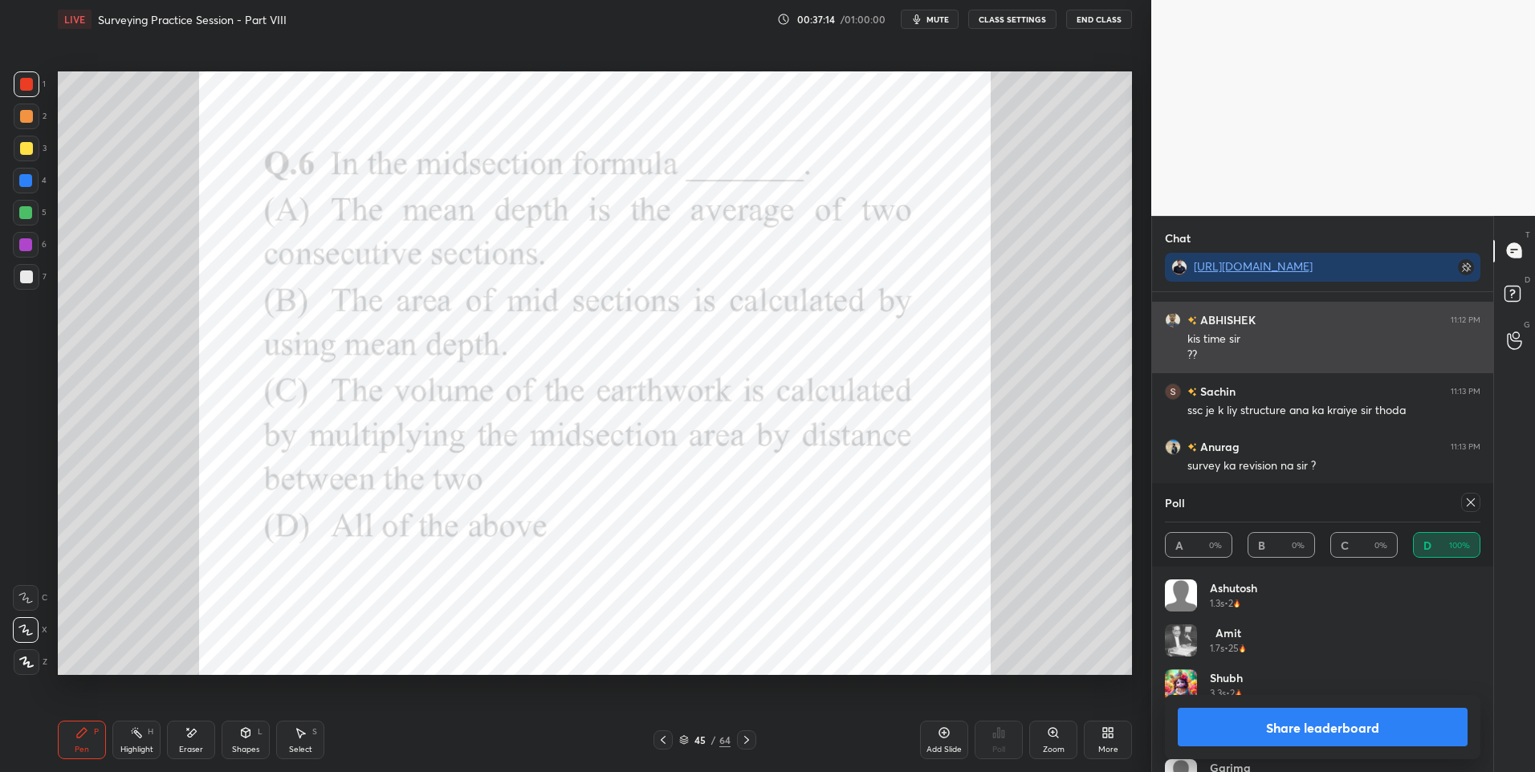
scroll to position [6204, 0]
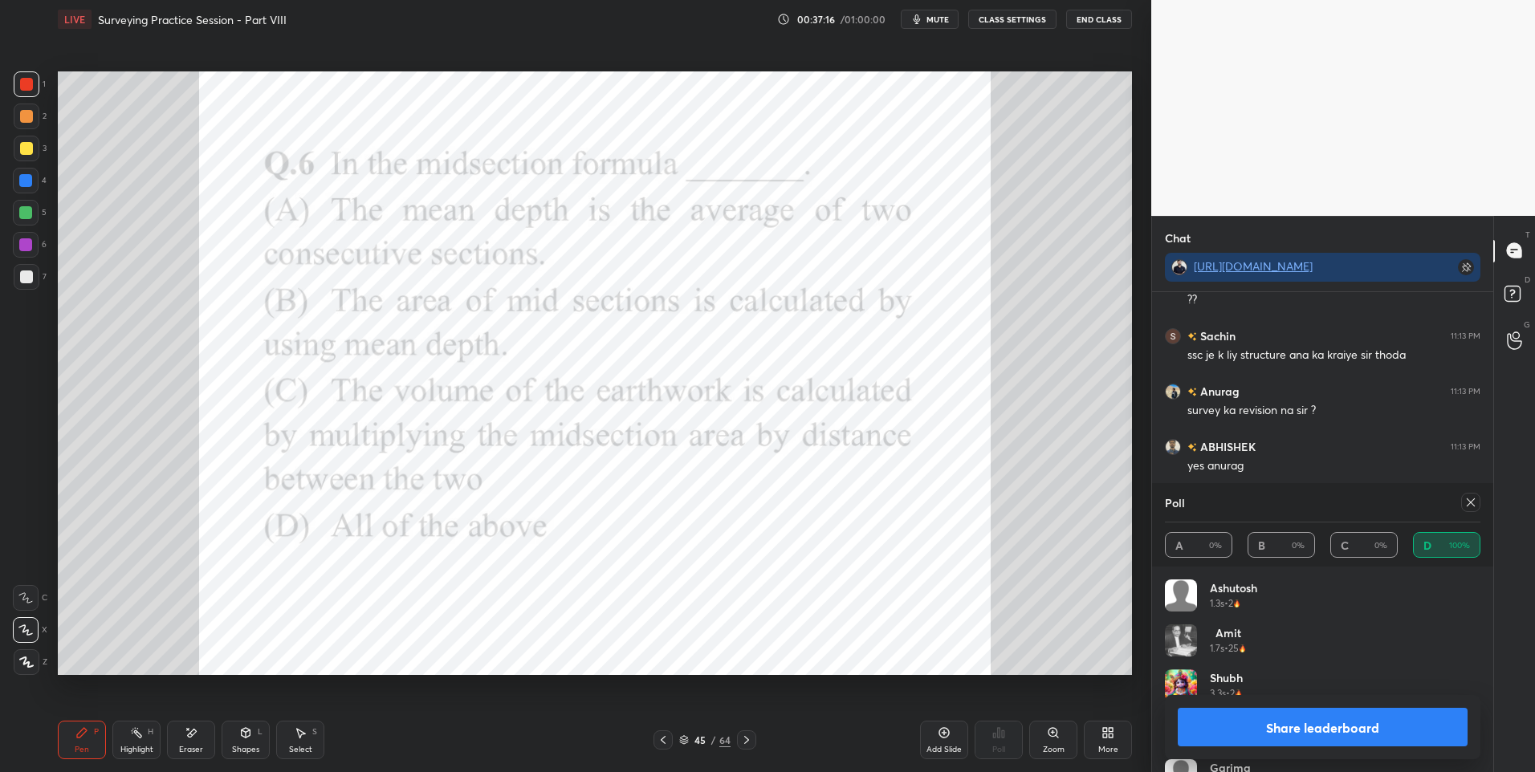
click at [32, 184] on div at bounding box center [25, 180] width 13 height 13
click at [31, 90] on div at bounding box center [26, 84] width 13 height 13
click at [1474, 500] on icon at bounding box center [1470, 502] width 13 height 13
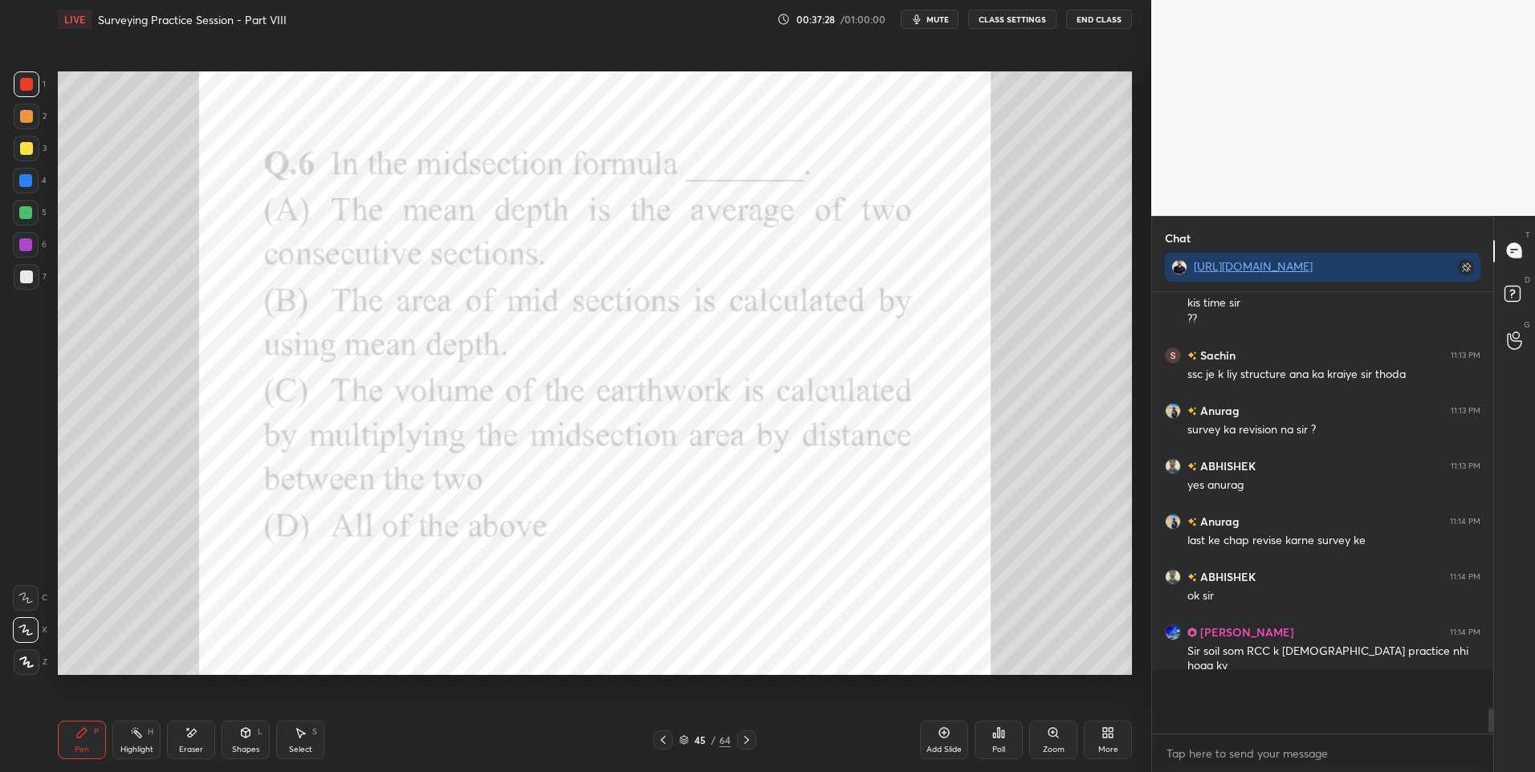
scroll to position [6, 6]
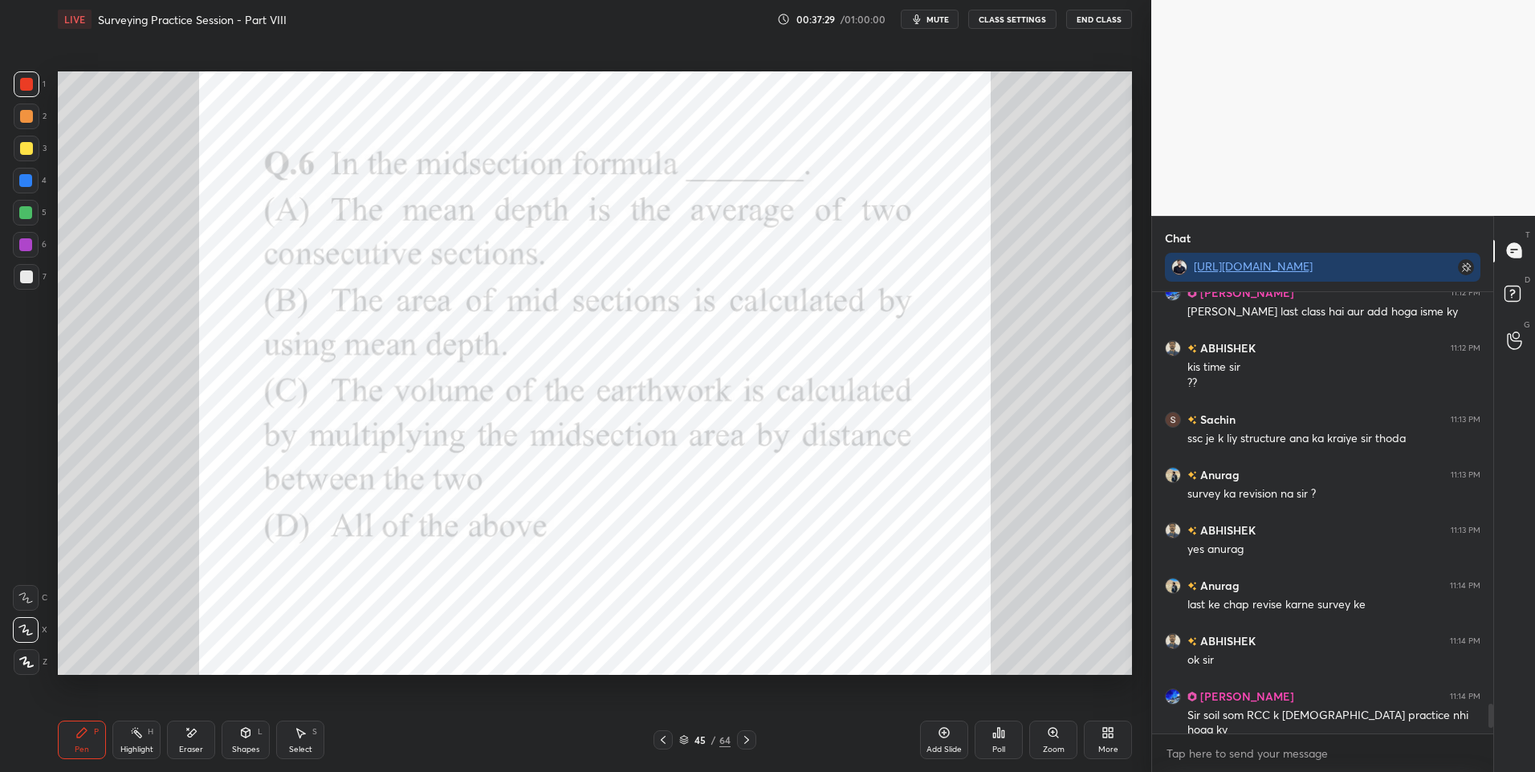
click at [744, 738] on icon at bounding box center [746, 740] width 13 height 13
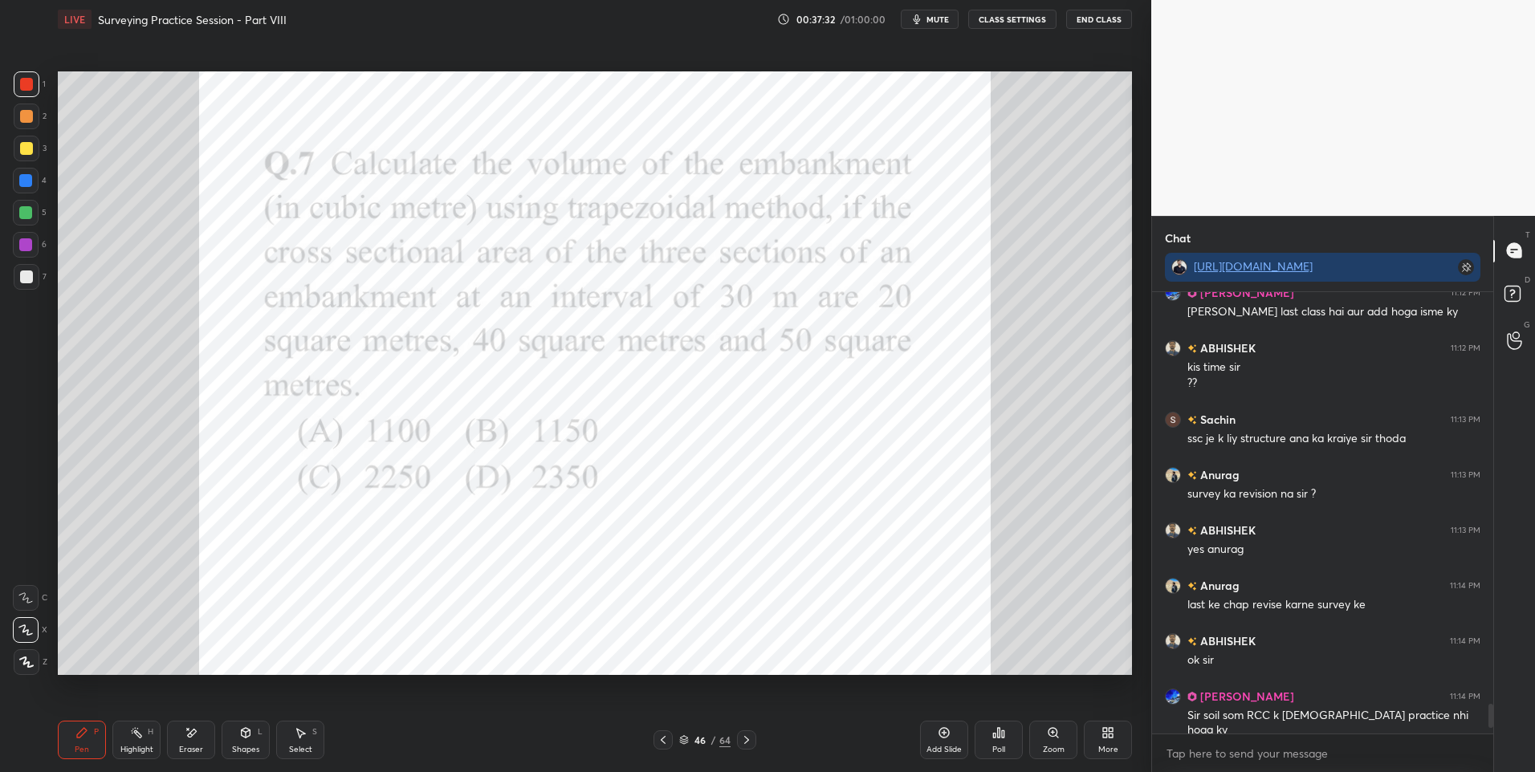
click at [1003, 731] on icon at bounding box center [1003, 733] width 2 height 7
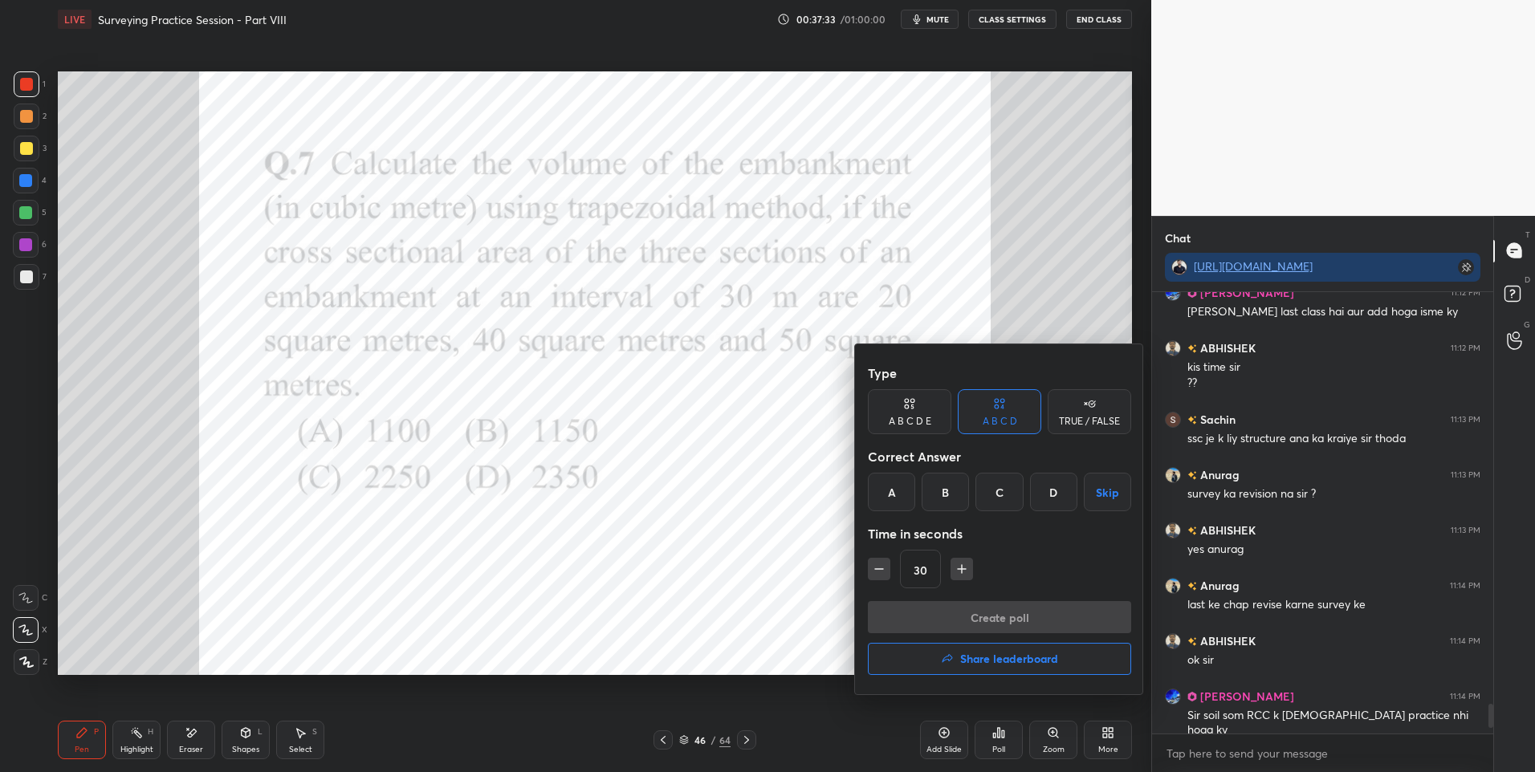
click at [1000, 488] on div "C" at bounding box center [998, 492] width 47 height 39
click at [936, 616] on button "Create poll" at bounding box center [999, 617] width 263 height 32
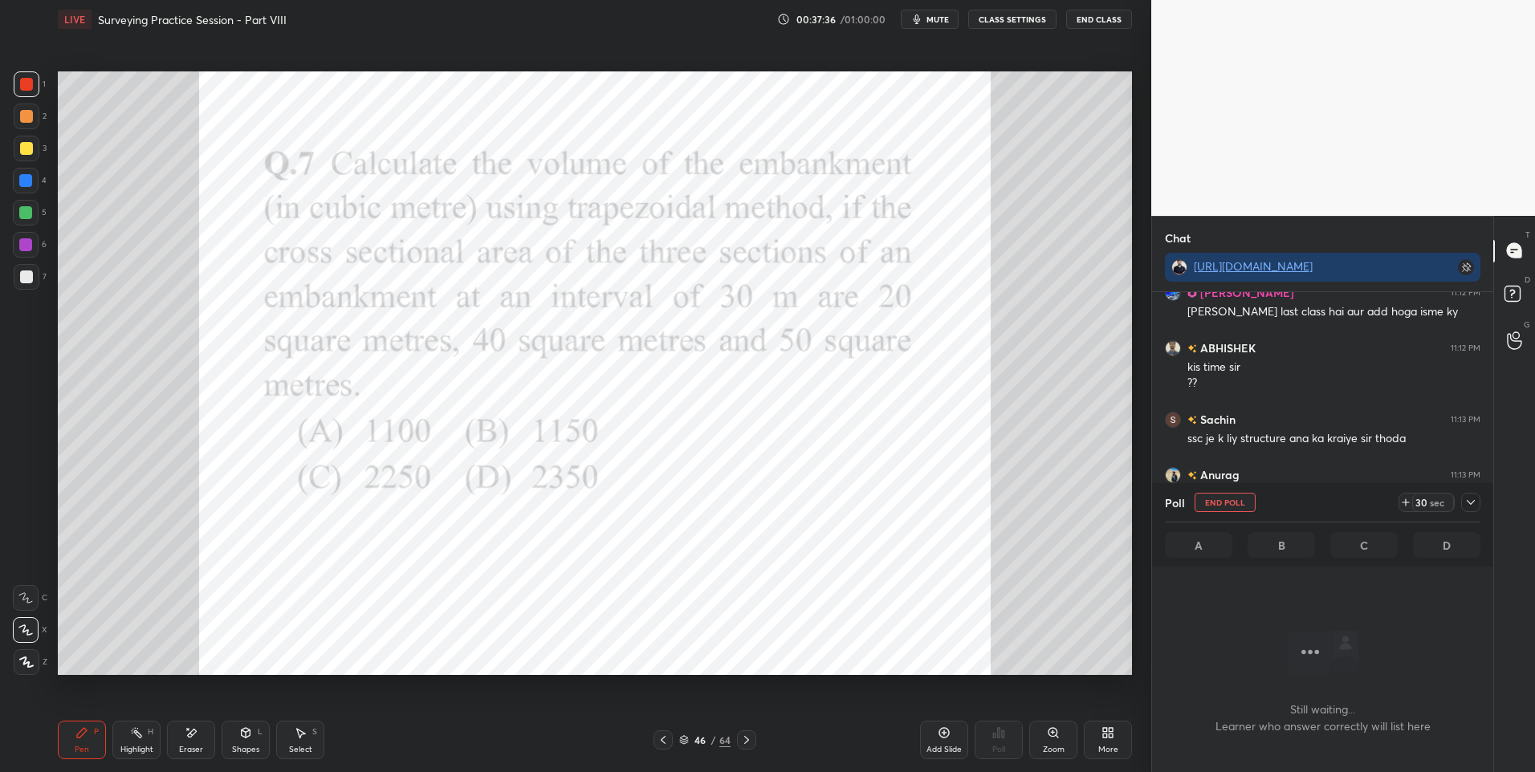
scroll to position [372, 336]
click at [1468, 506] on icon at bounding box center [1470, 502] width 13 height 13
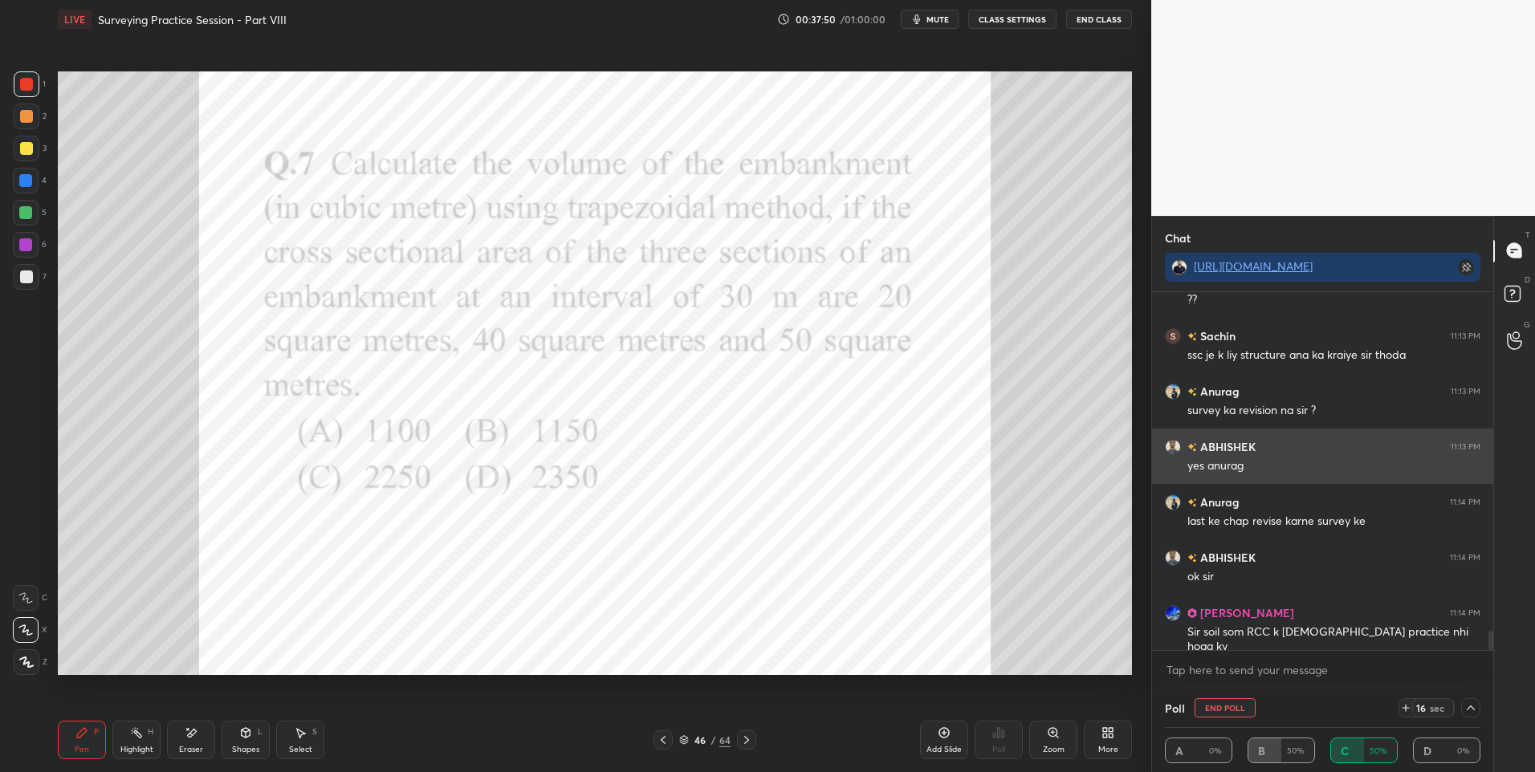
scroll to position [1, 6]
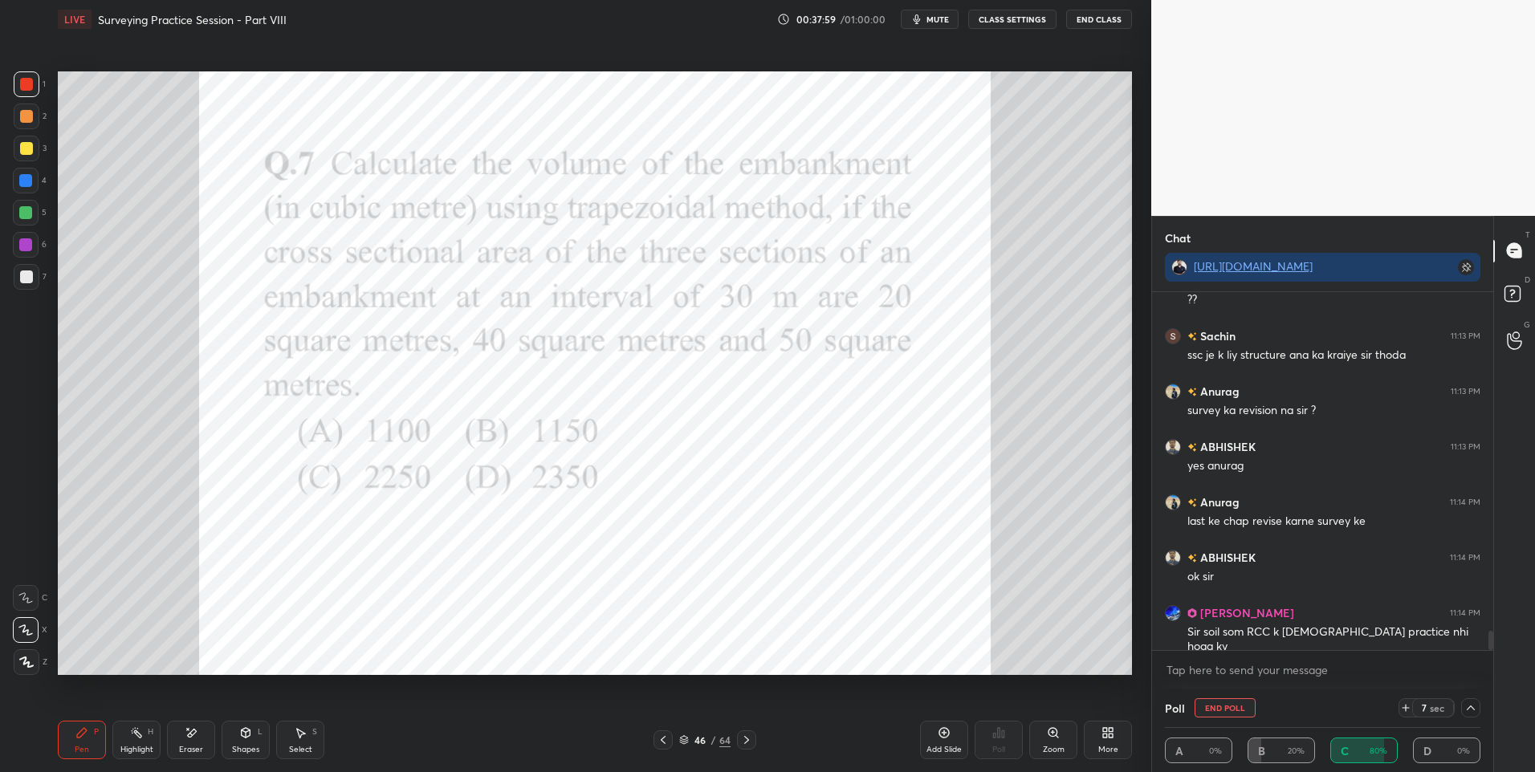
click at [33, 185] on div at bounding box center [26, 181] width 26 height 26
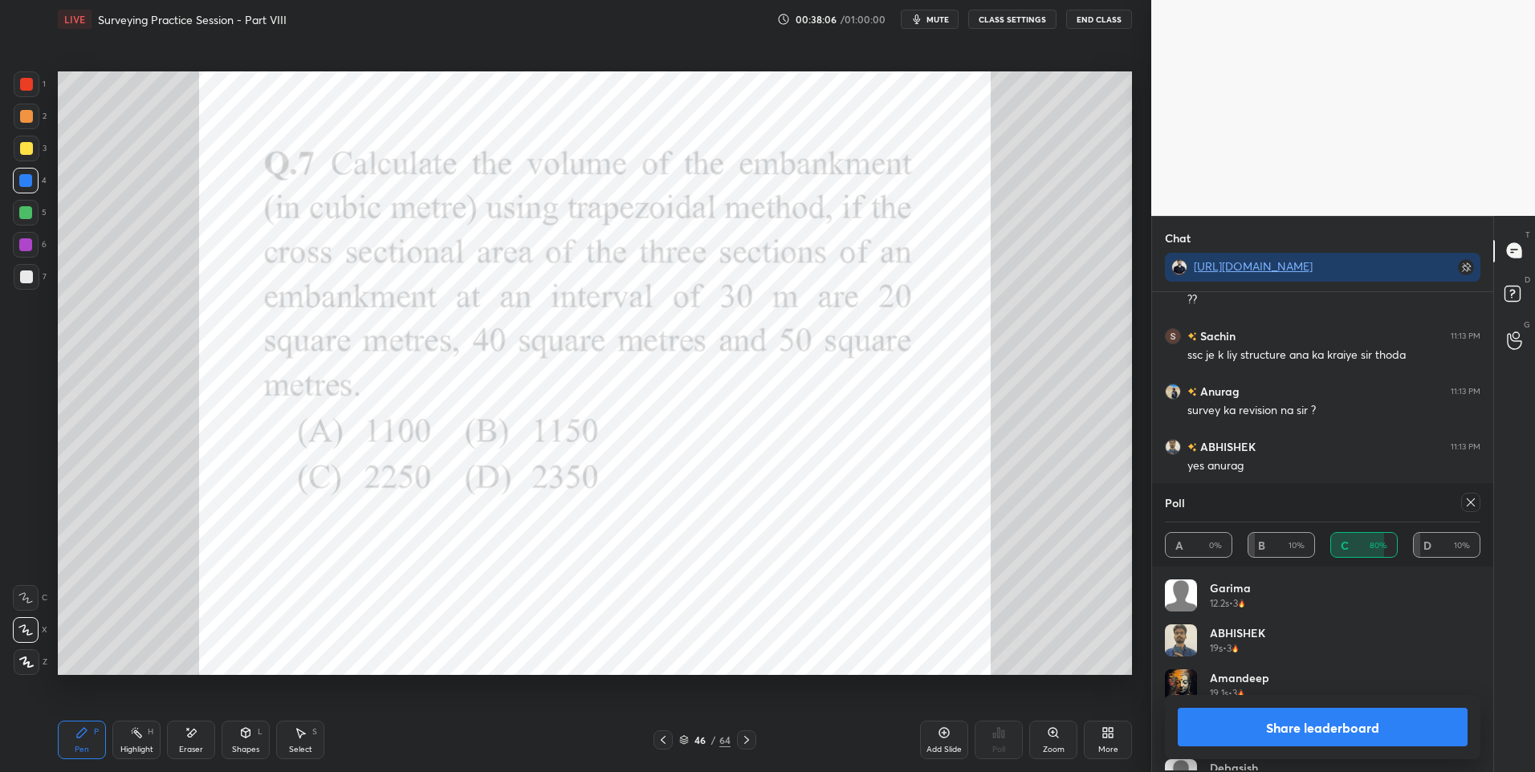
scroll to position [188, 311]
click at [31, 89] on div at bounding box center [26, 84] width 13 height 13
click at [24, 92] on div at bounding box center [27, 84] width 26 height 26
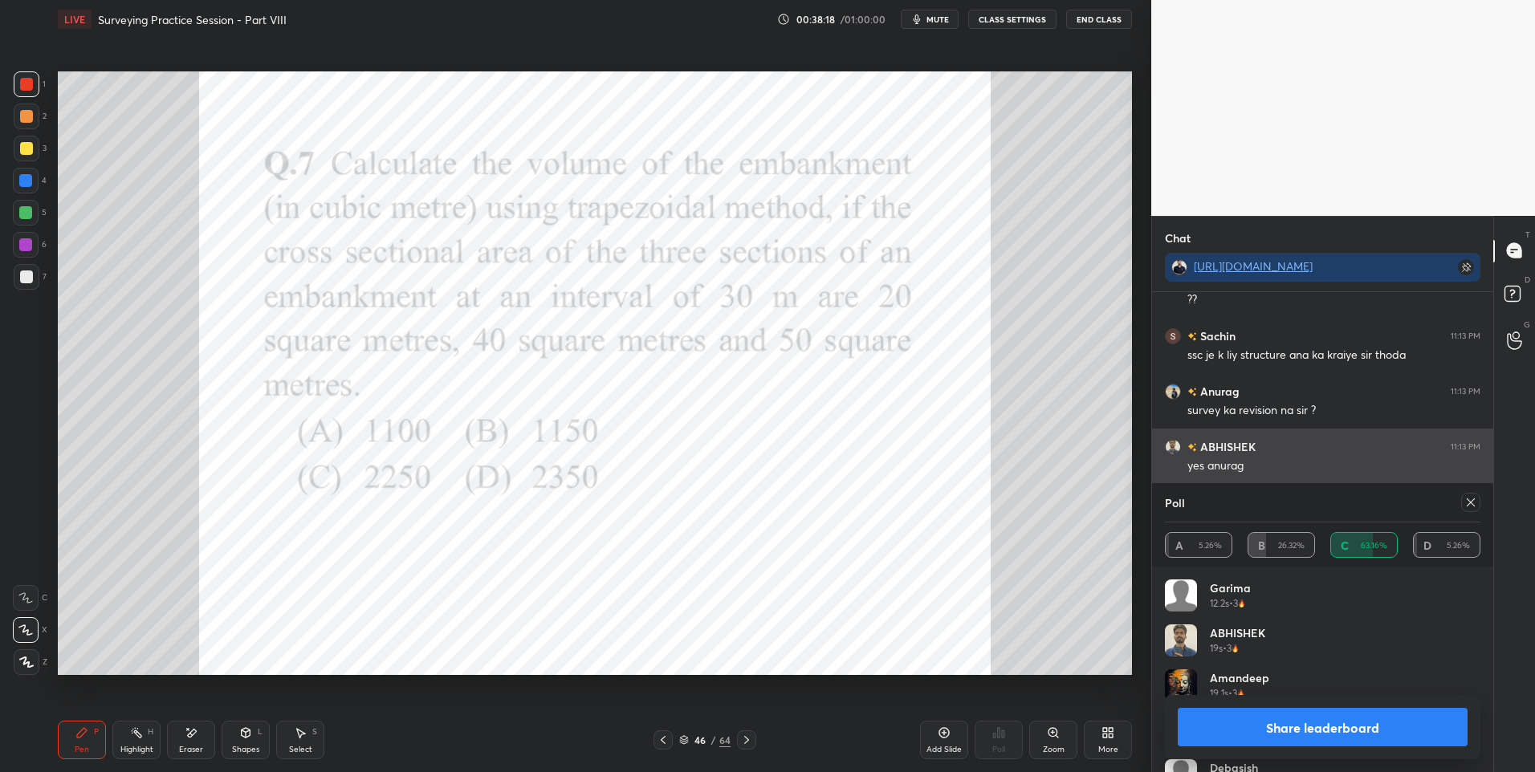
scroll to position [6259, 0]
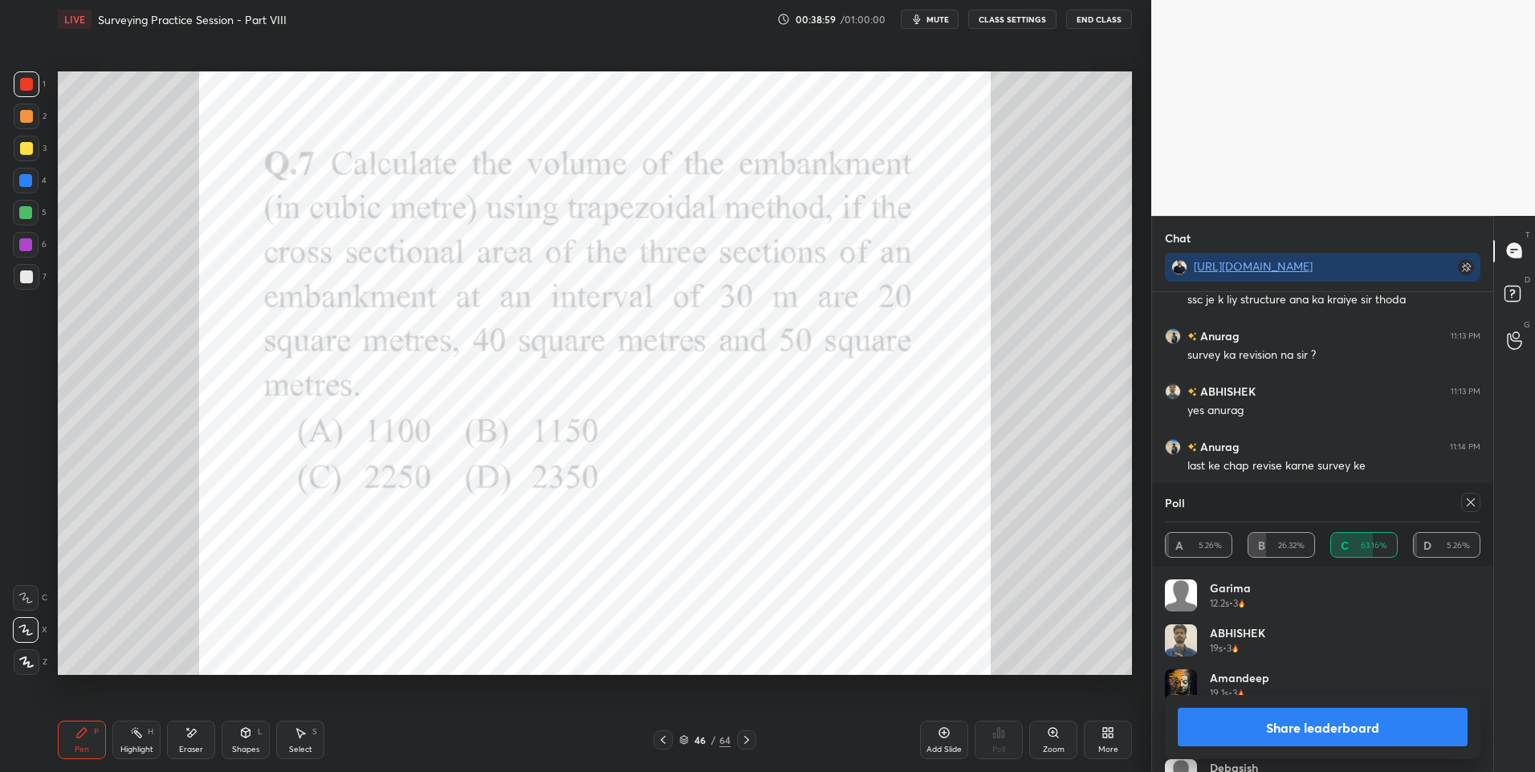
click at [1471, 502] on icon at bounding box center [1470, 502] width 13 height 13
type textarea "x"
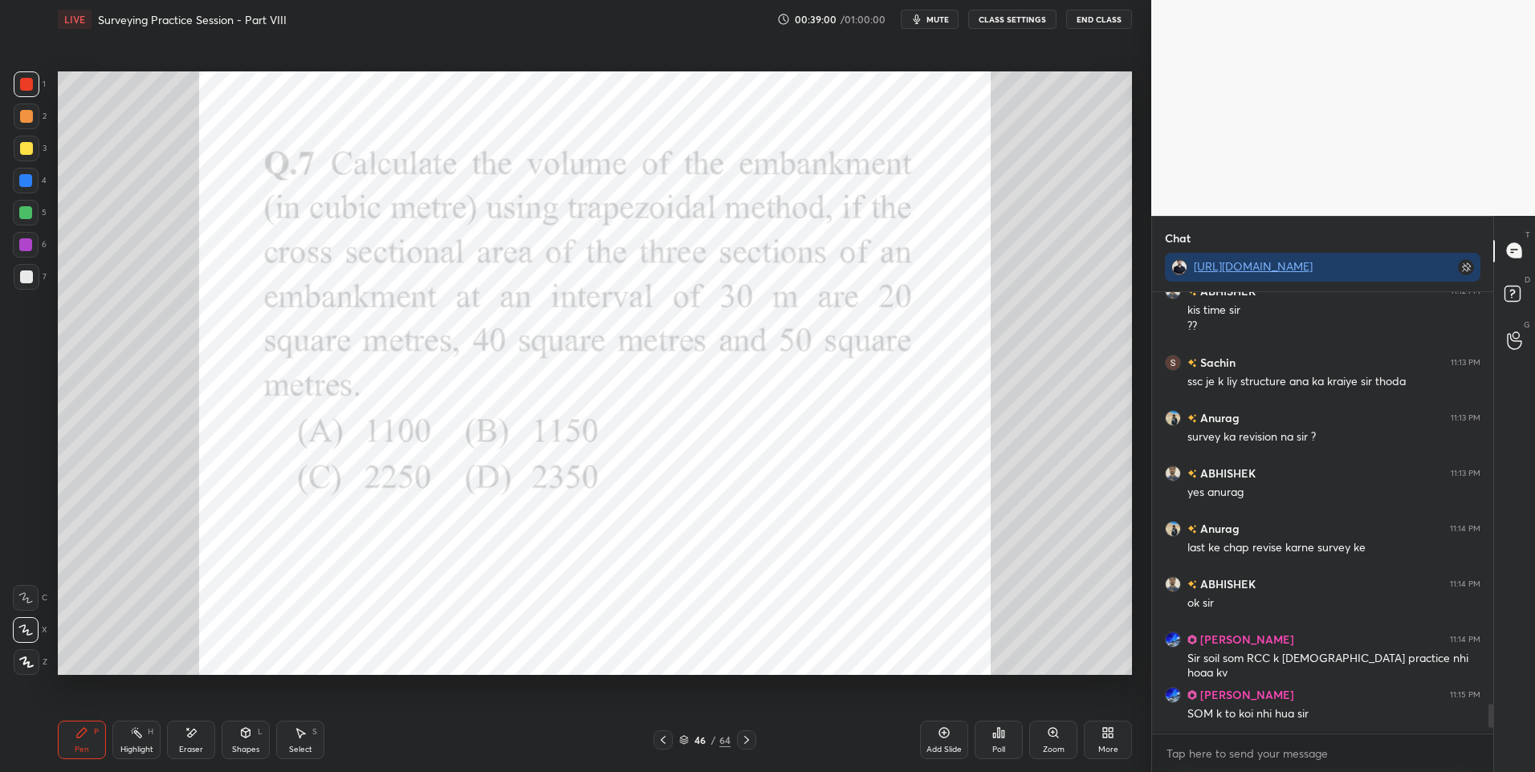
scroll to position [6176, 0]
click at [745, 737] on icon at bounding box center [746, 740] width 5 height 8
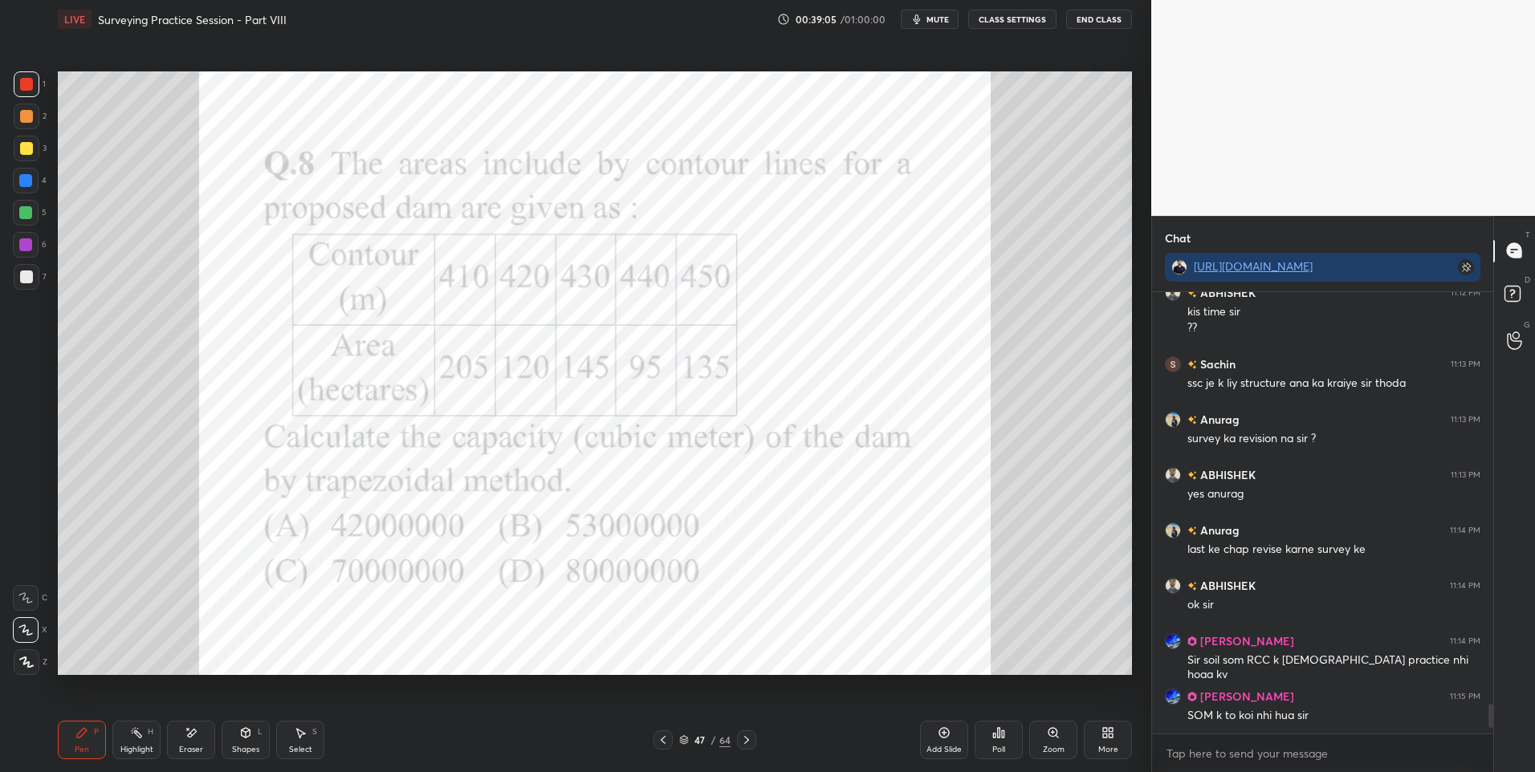
click at [999, 738] on icon at bounding box center [999, 733] width 2 height 10
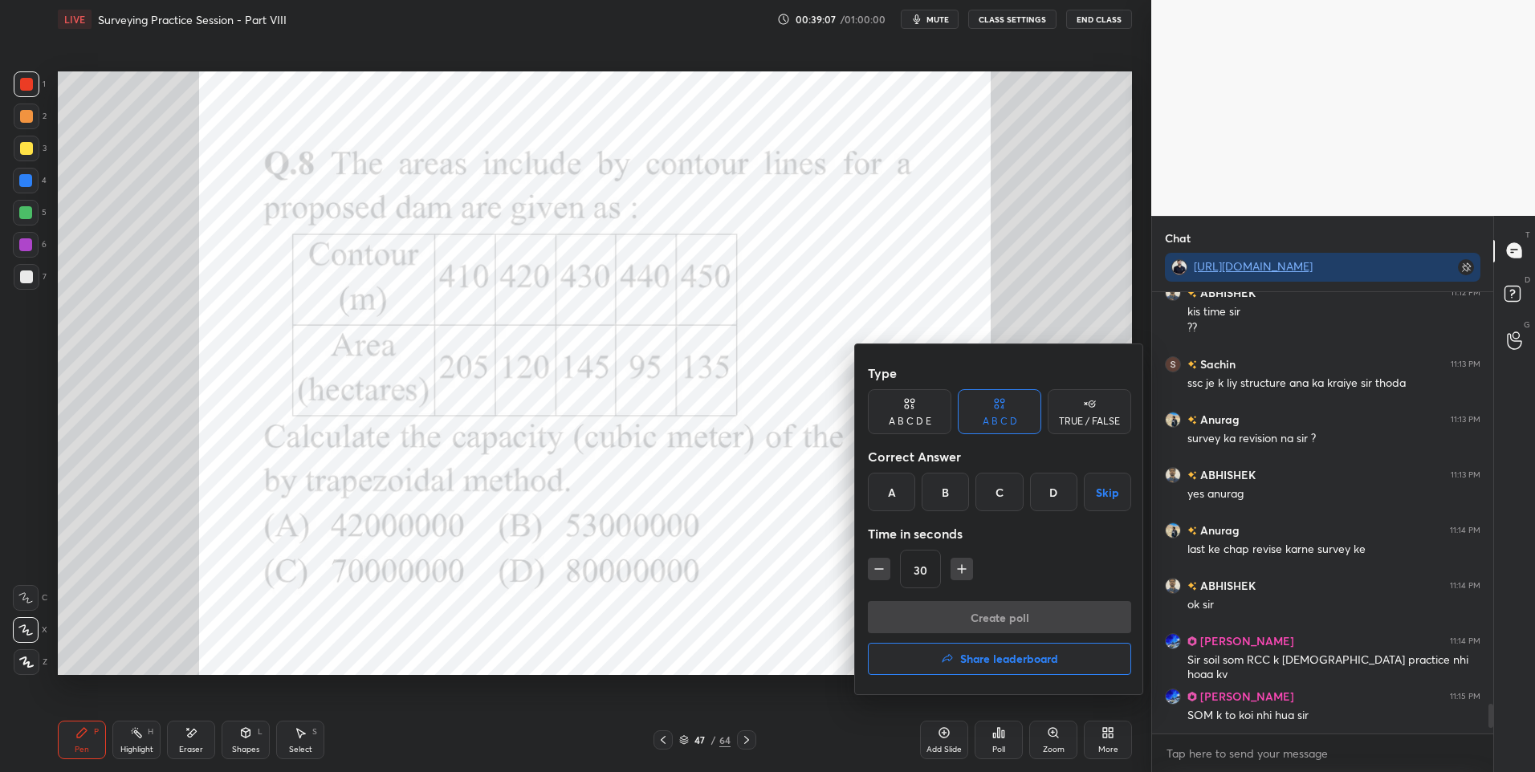
click at [938, 498] on div "B" at bounding box center [944, 492] width 47 height 39
click at [954, 574] on icon "button" at bounding box center [962, 569] width 16 height 16
type input "45"
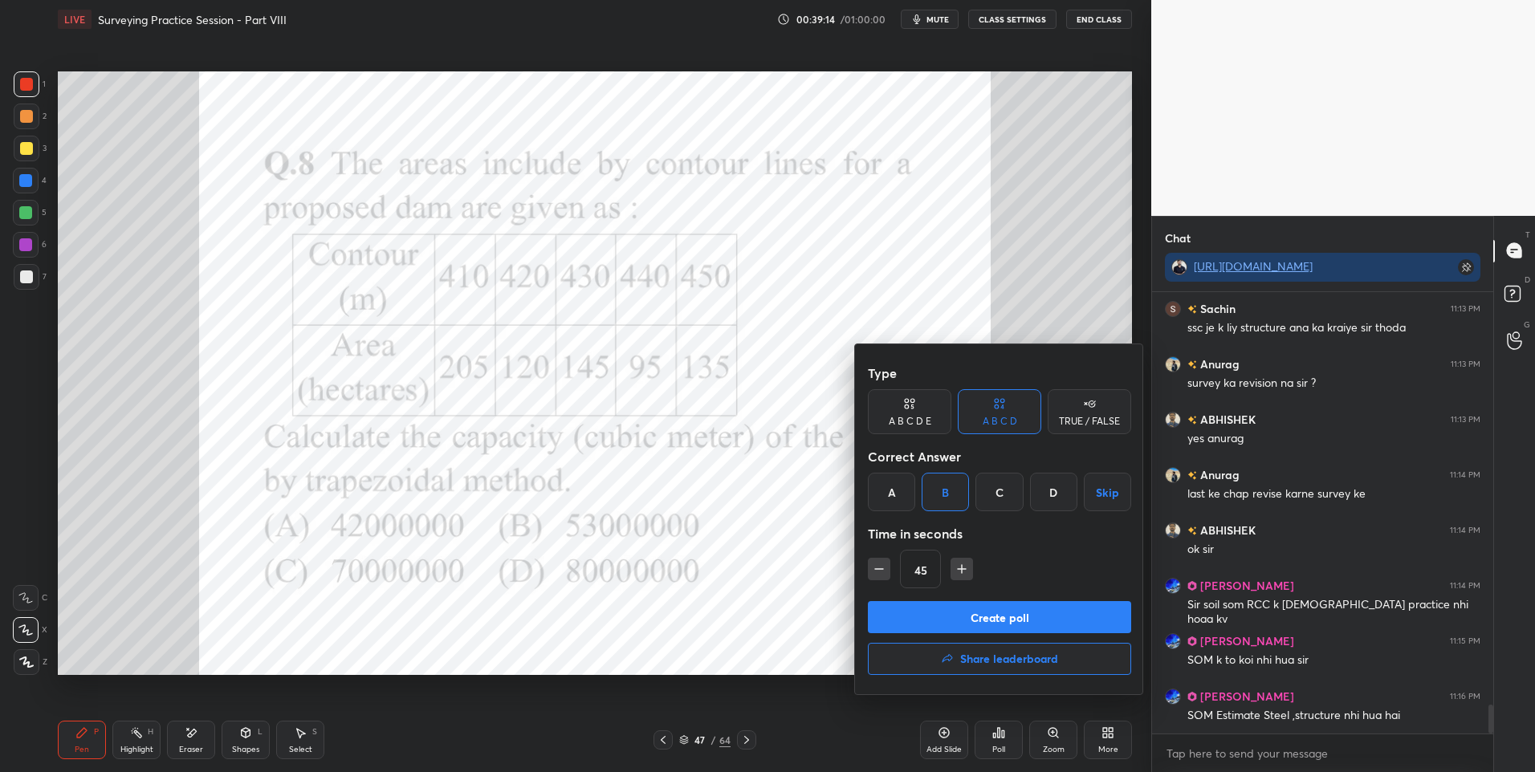
click at [984, 609] on button "Create poll" at bounding box center [999, 617] width 263 height 32
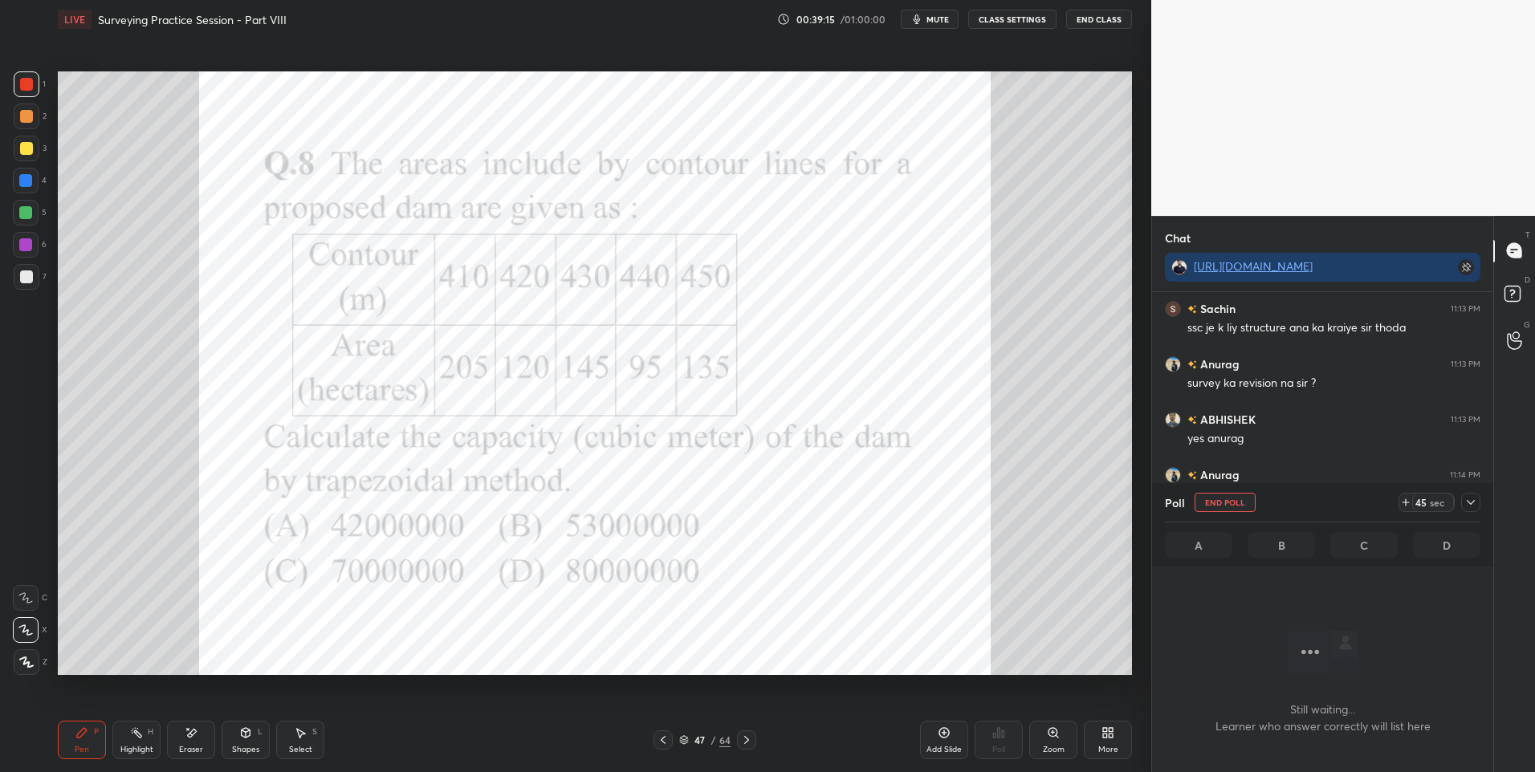
scroll to position [392, 336]
click at [1474, 497] on icon at bounding box center [1470, 502] width 13 height 13
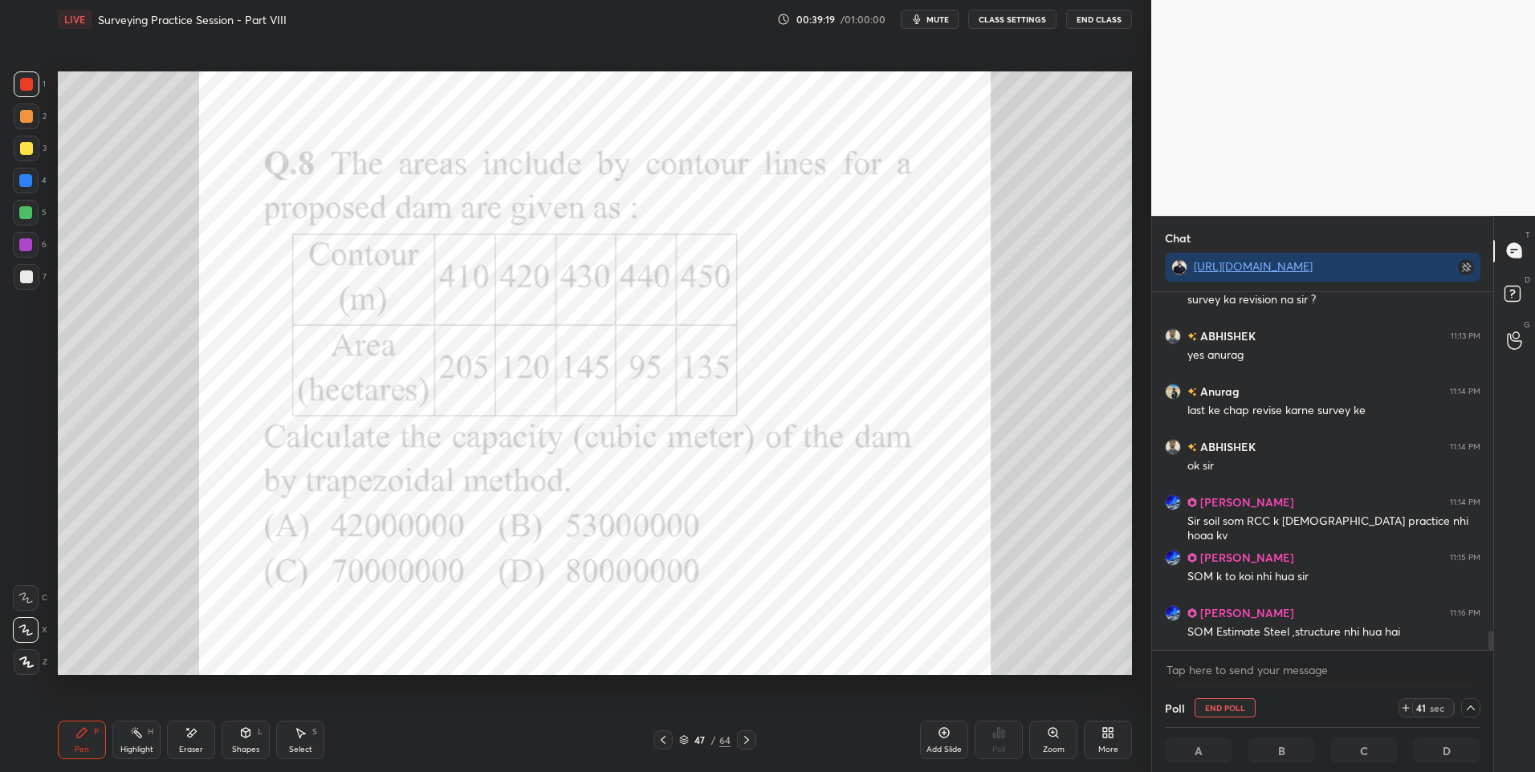
scroll to position [1, 6]
click at [33, 185] on div at bounding box center [26, 181] width 26 height 26
click at [29, 249] on div at bounding box center [25, 244] width 13 height 13
click at [1469, 712] on icon at bounding box center [1470, 708] width 13 height 13
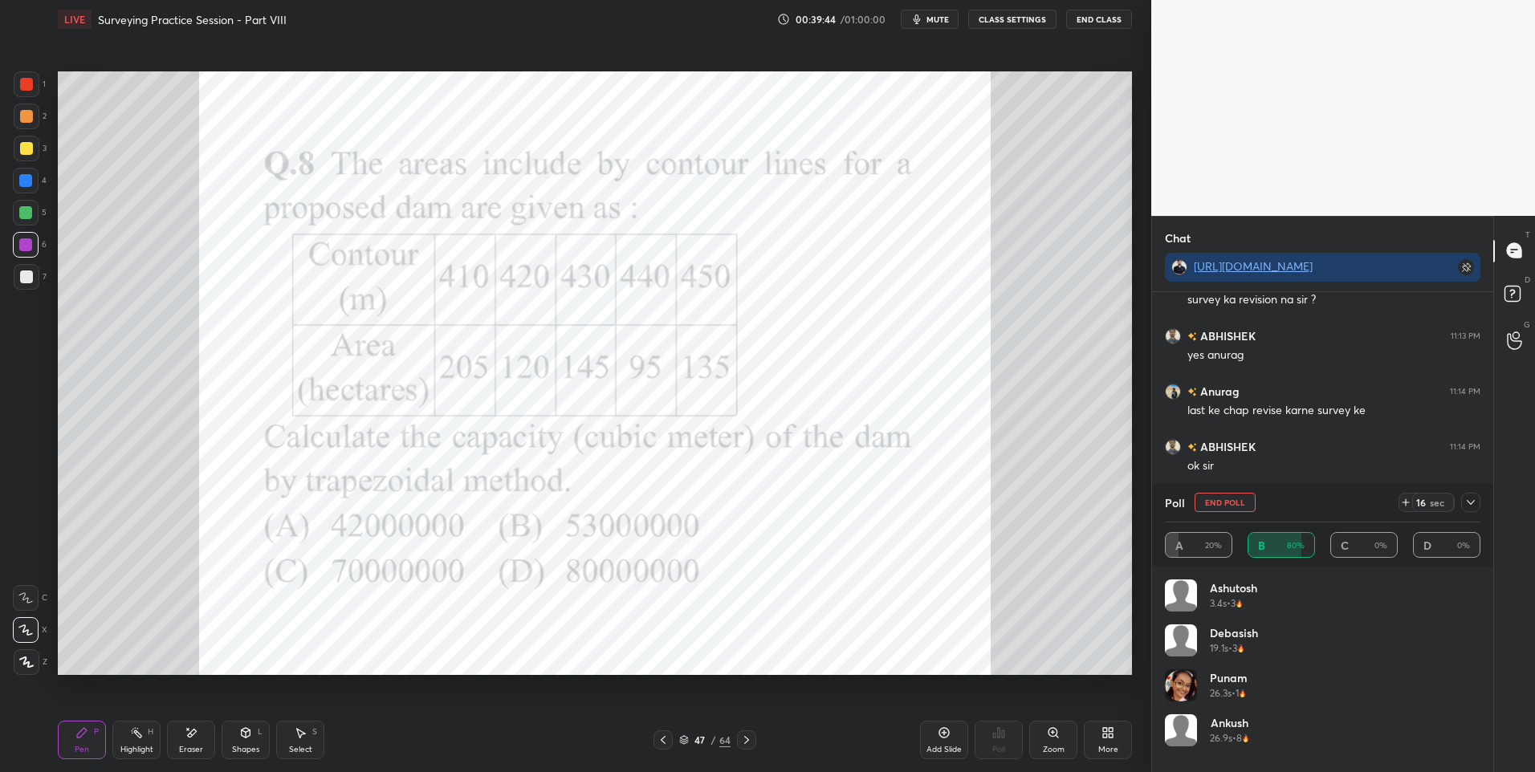
scroll to position [188, 311]
click at [1475, 504] on icon at bounding box center [1470, 502] width 13 height 13
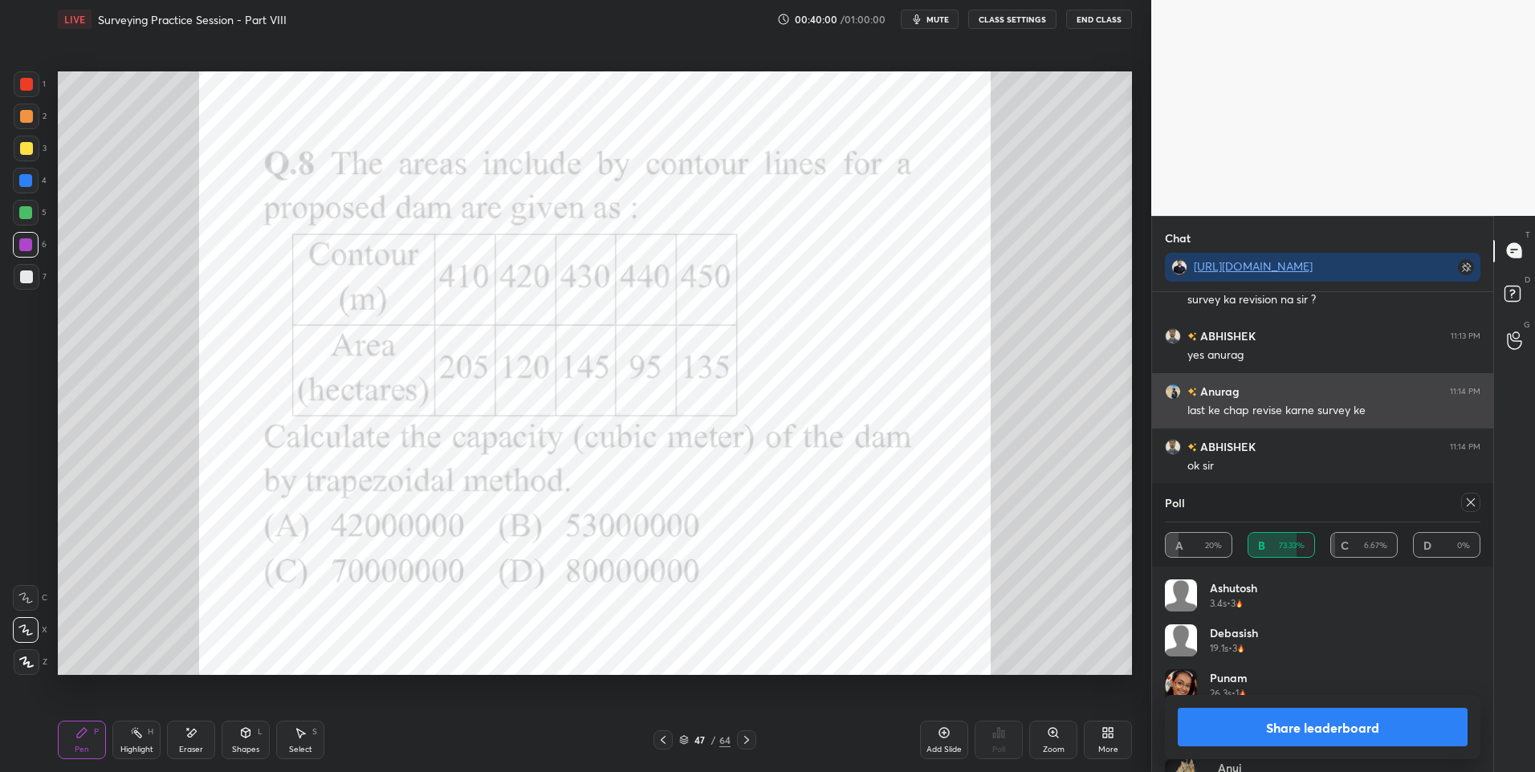
scroll to position [6, 6]
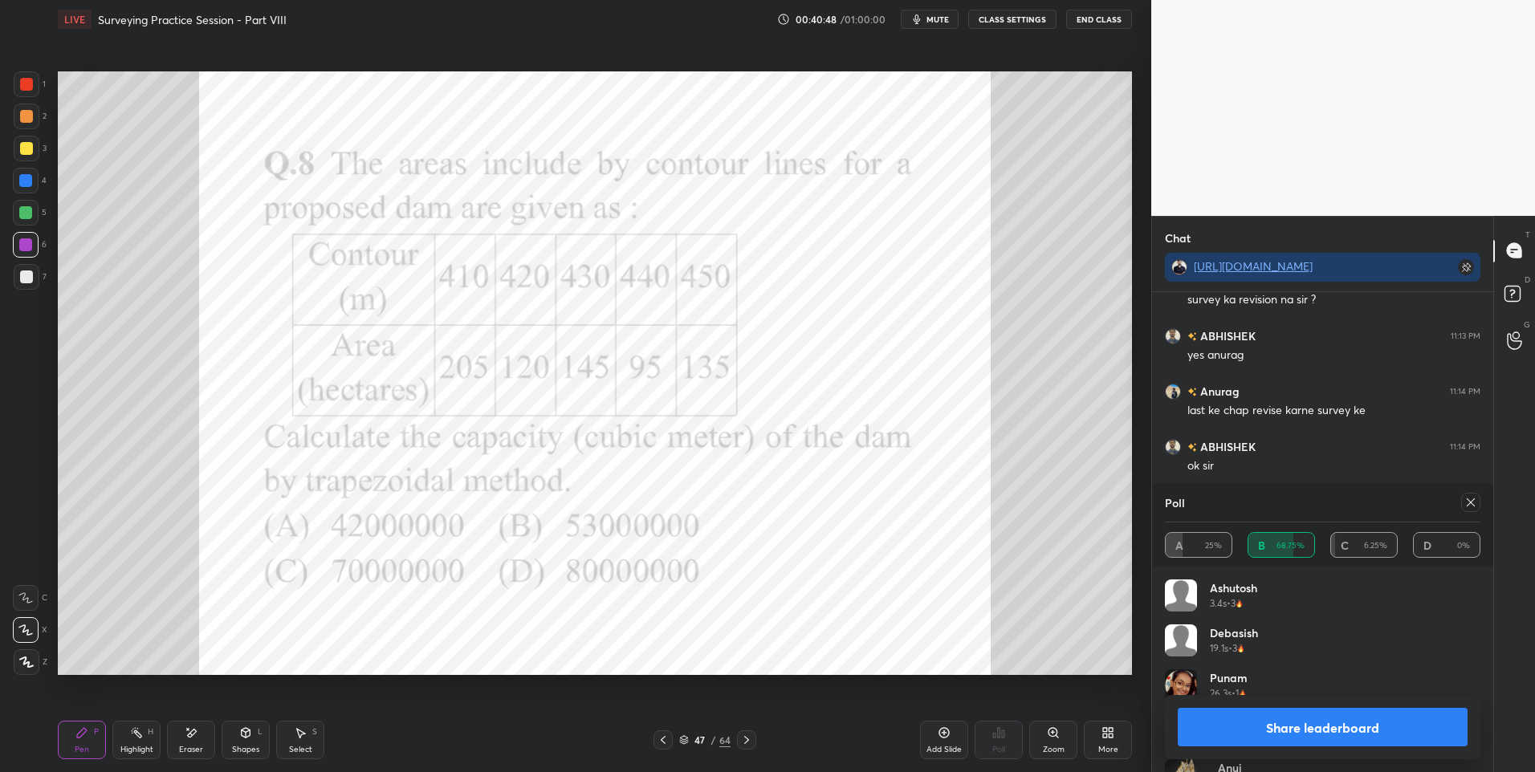
click at [1479, 504] on div at bounding box center [1470, 502] width 19 height 19
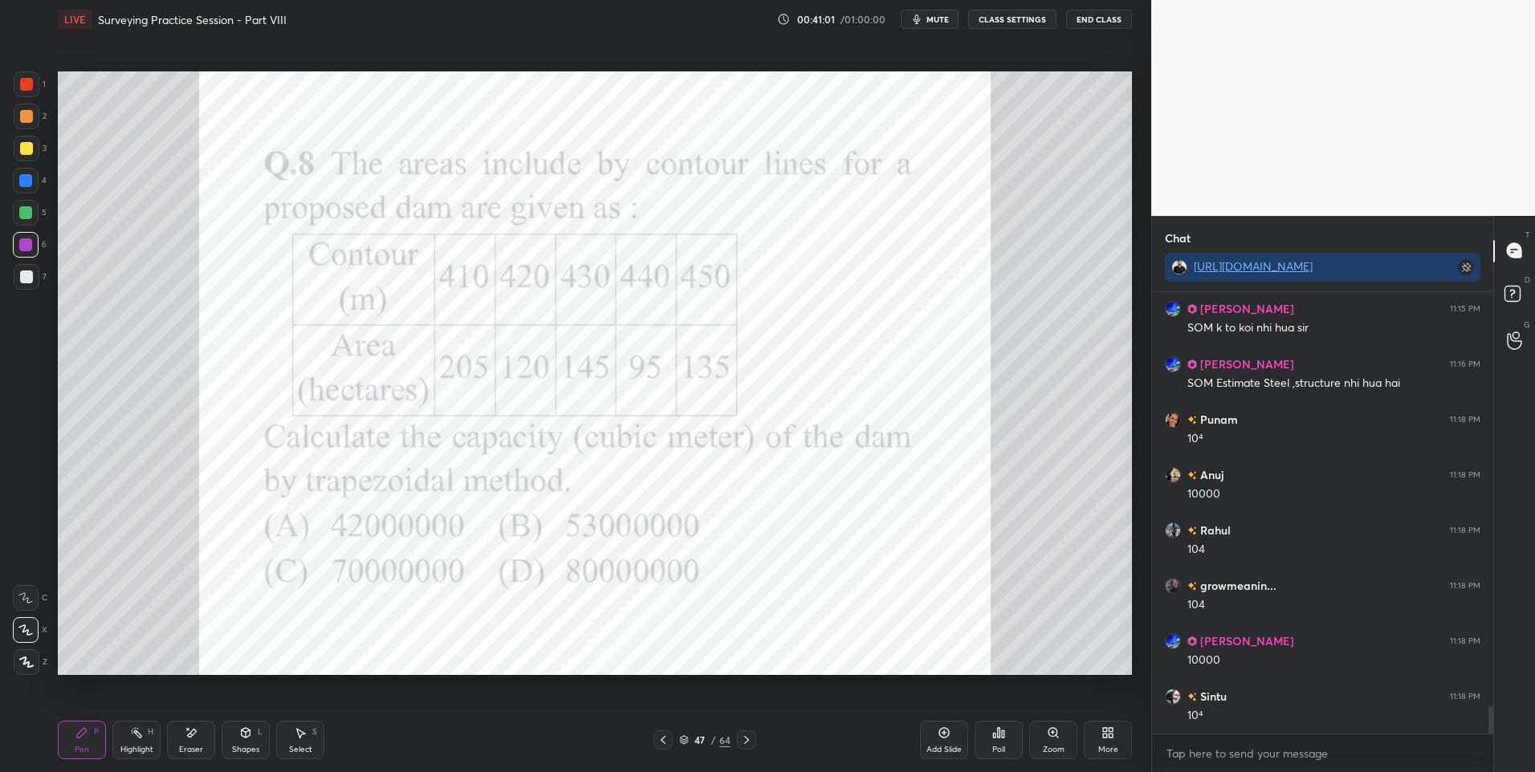
scroll to position [6619, 0]
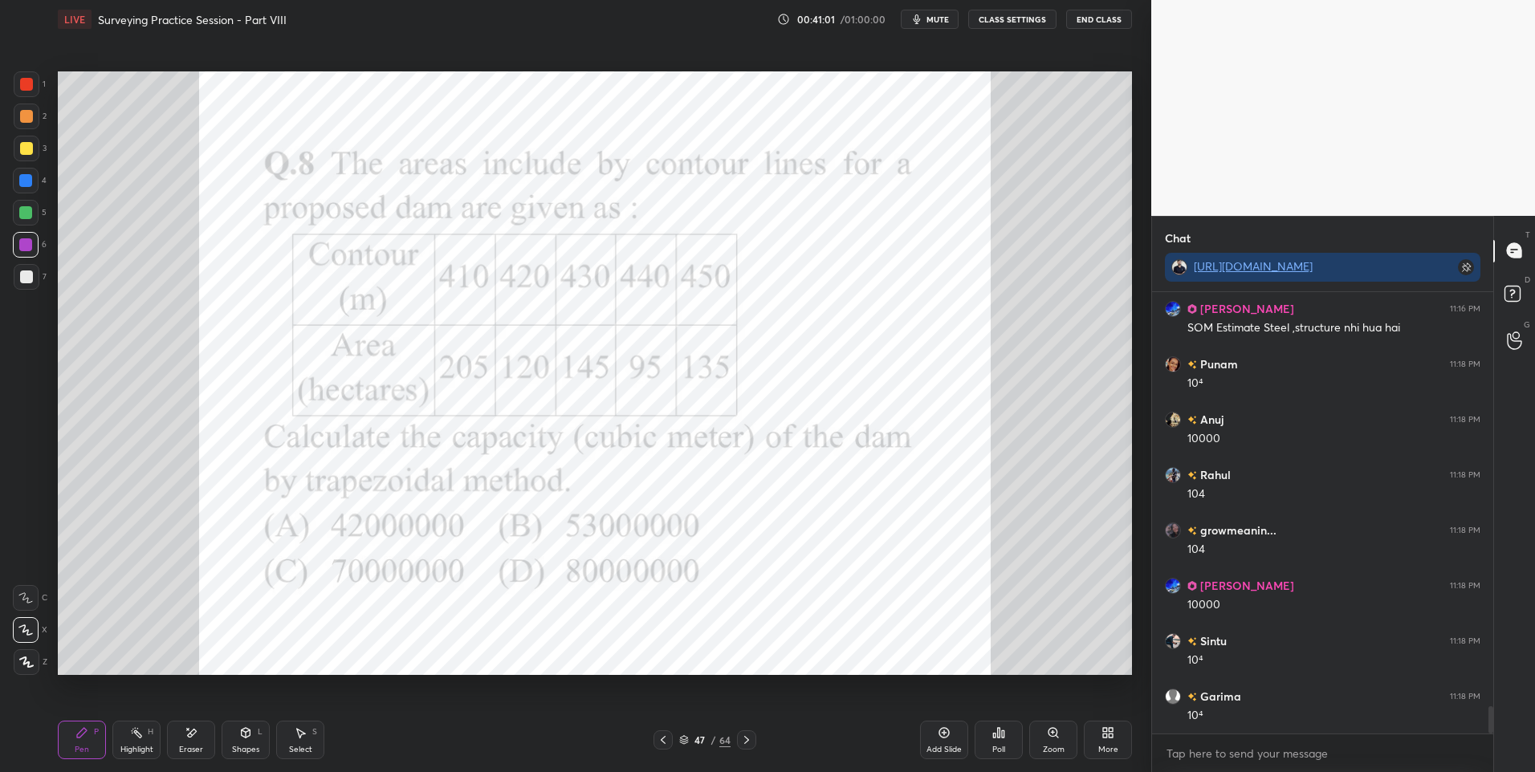
click at [28, 218] on div at bounding box center [25, 212] width 13 height 13
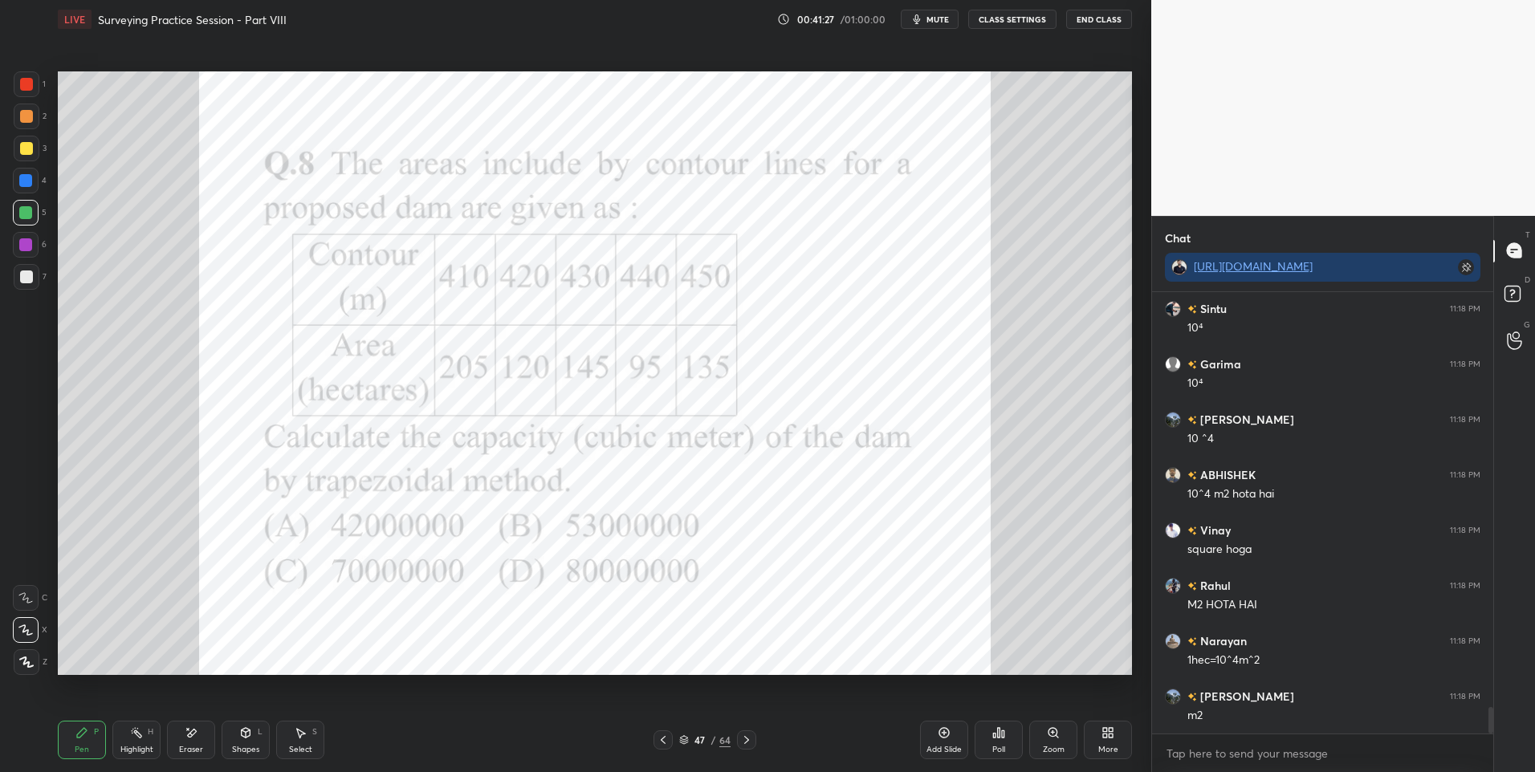
click at [197, 739] on div "Eraser" at bounding box center [191, 740] width 48 height 39
click at [80, 733] on icon at bounding box center [82, 733] width 10 height 10
click at [139, 743] on div "Highlight H" at bounding box center [136, 740] width 48 height 39
click at [131, 734] on icon at bounding box center [136, 732] width 13 height 13
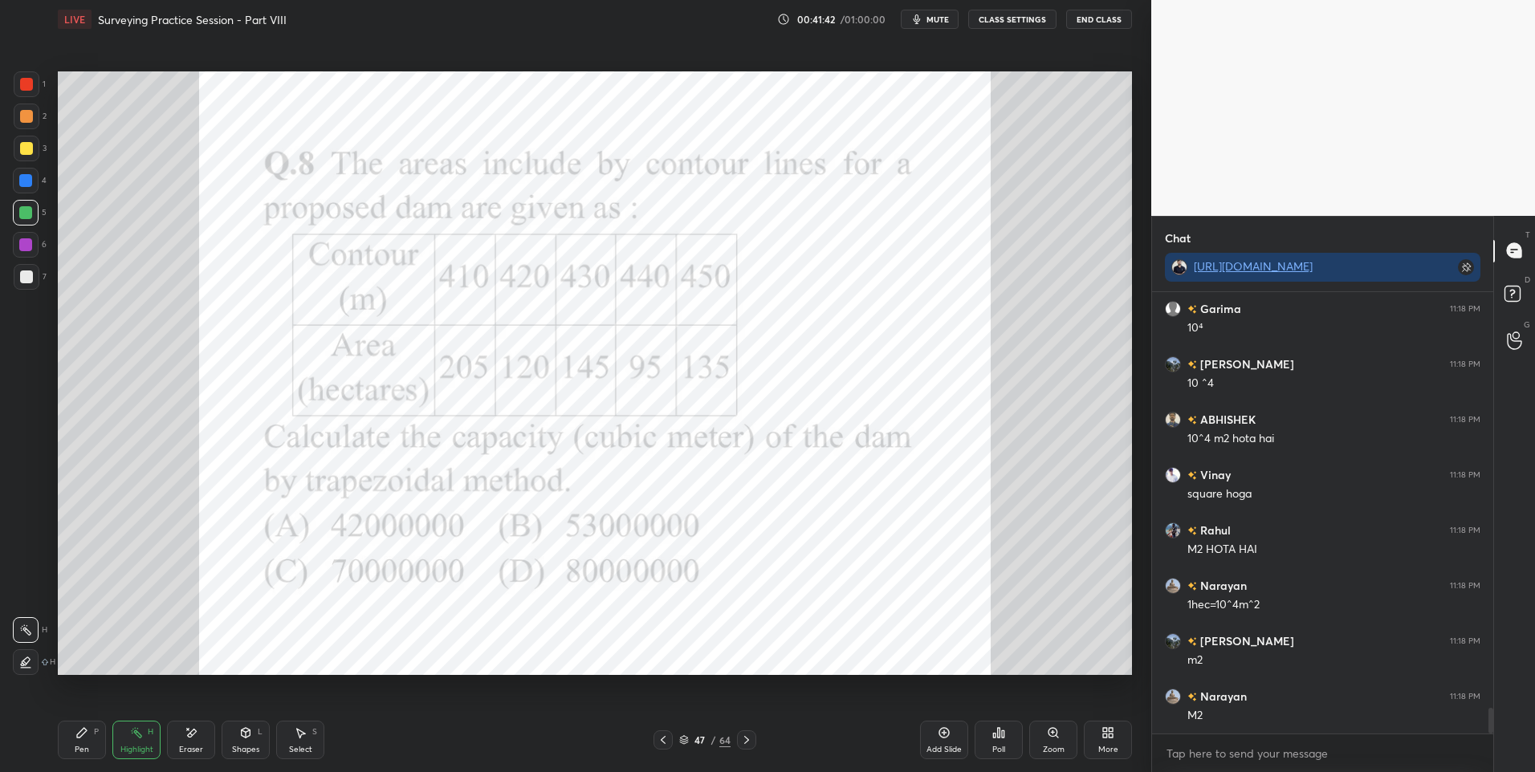
scroll to position [7062, 0]
click at [96, 732] on div "P" at bounding box center [96, 732] width 5 height 8
click at [32, 83] on div at bounding box center [26, 84] width 13 height 13
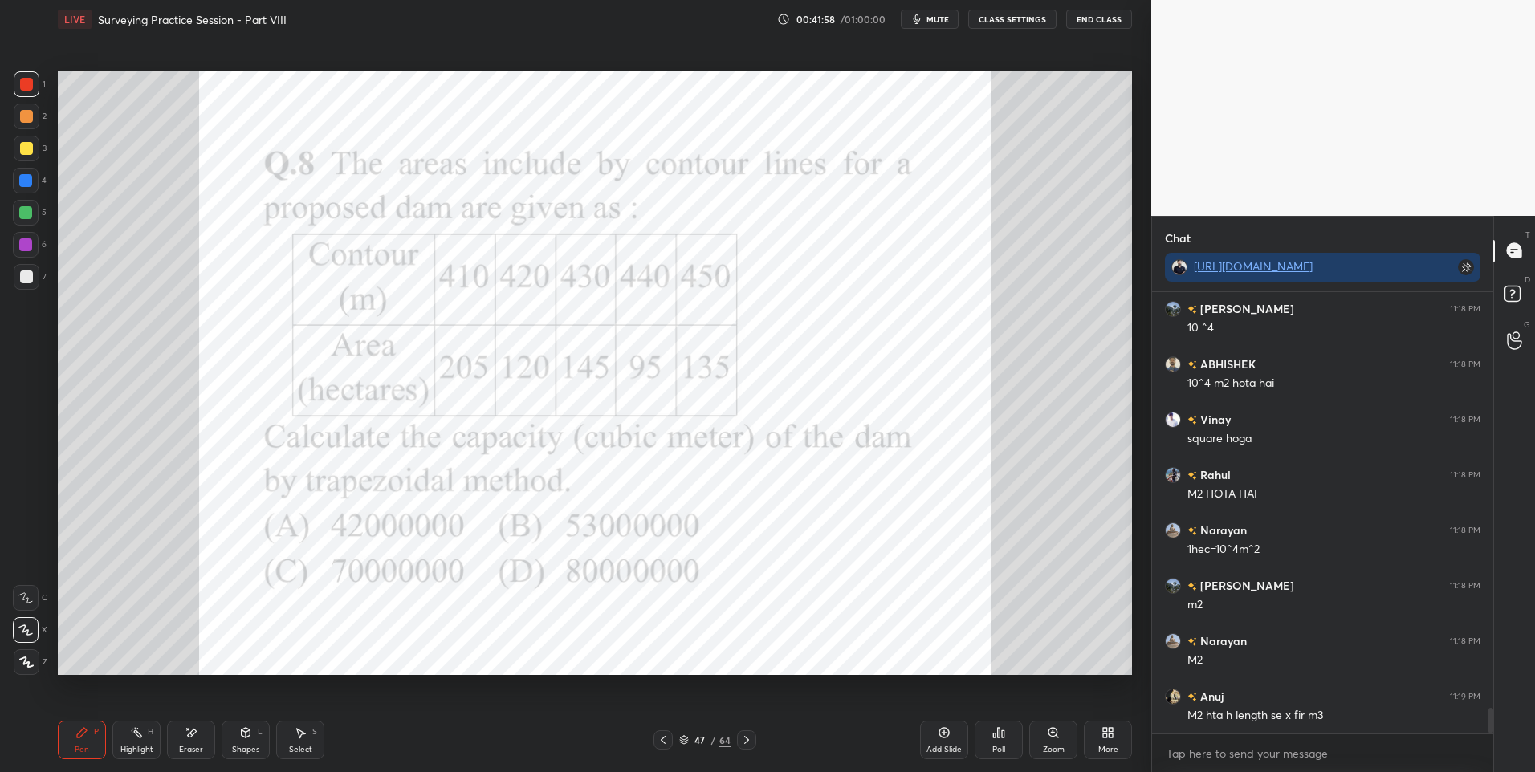
click at [742, 735] on icon at bounding box center [746, 740] width 13 height 13
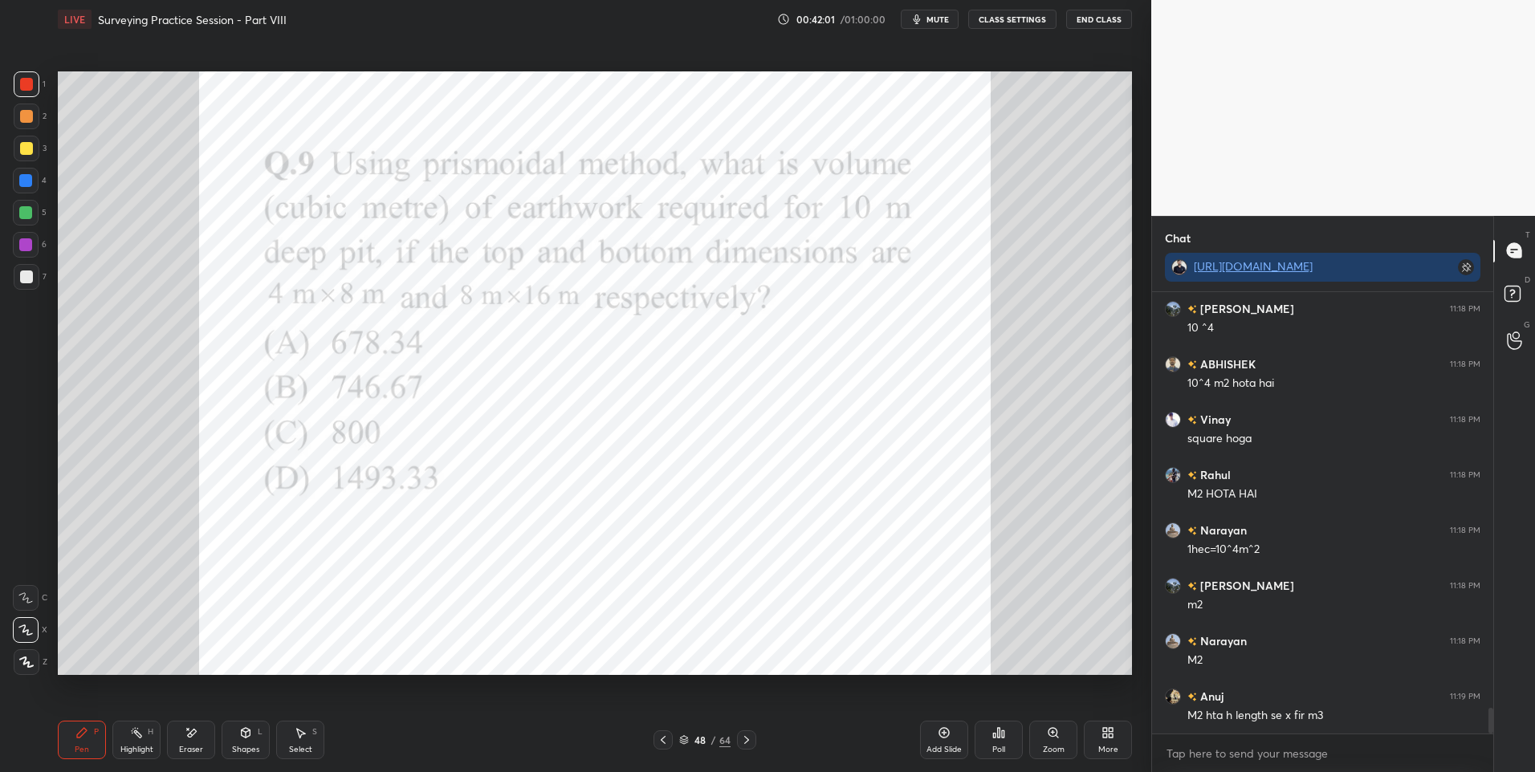
click at [984, 745] on div "Poll" at bounding box center [998, 740] width 48 height 39
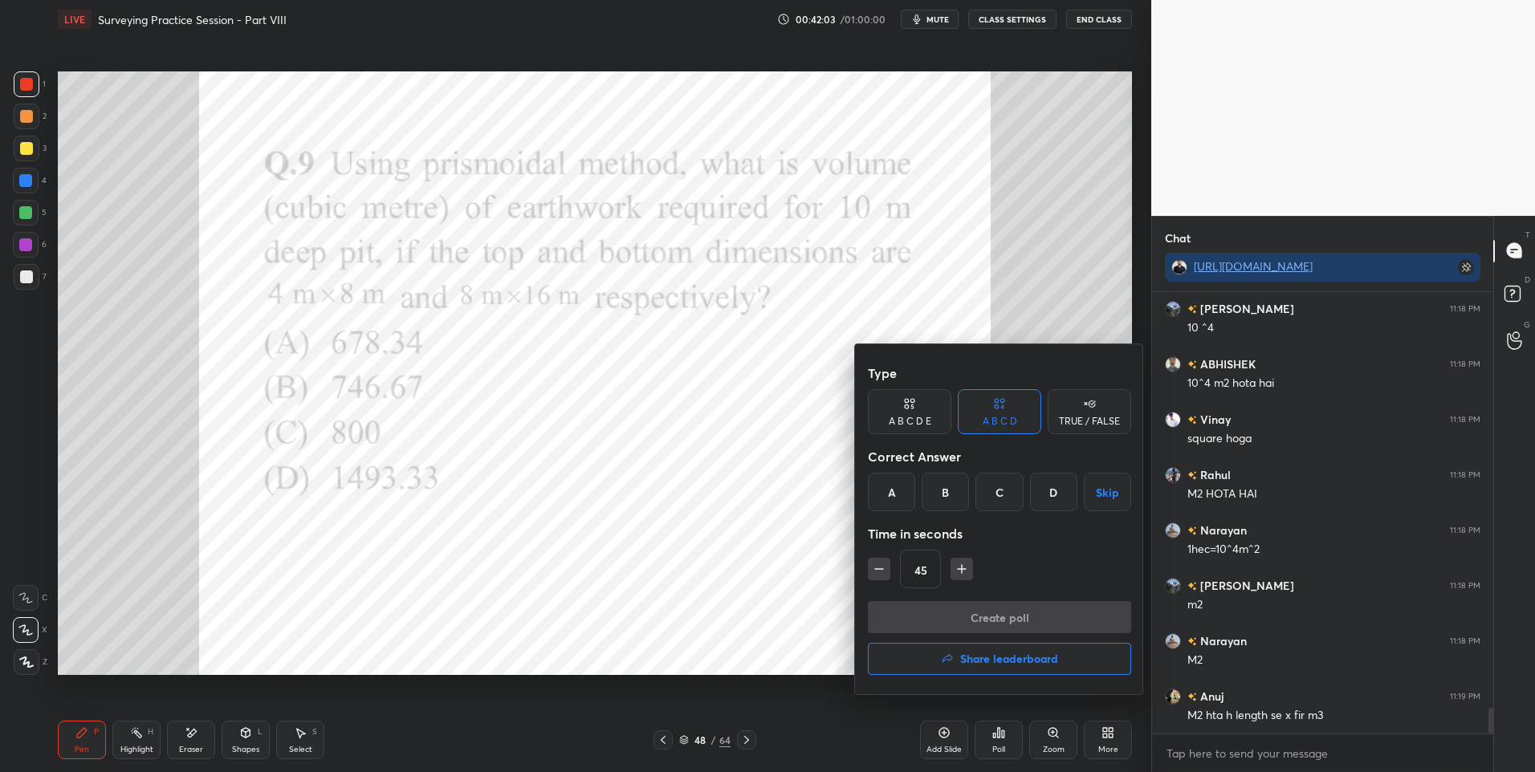
click at [946, 490] on div "B" at bounding box center [944, 492] width 47 height 39
click at [967, 612] on button "Create poll" at bounding box center [999, 617] width 263 height 32
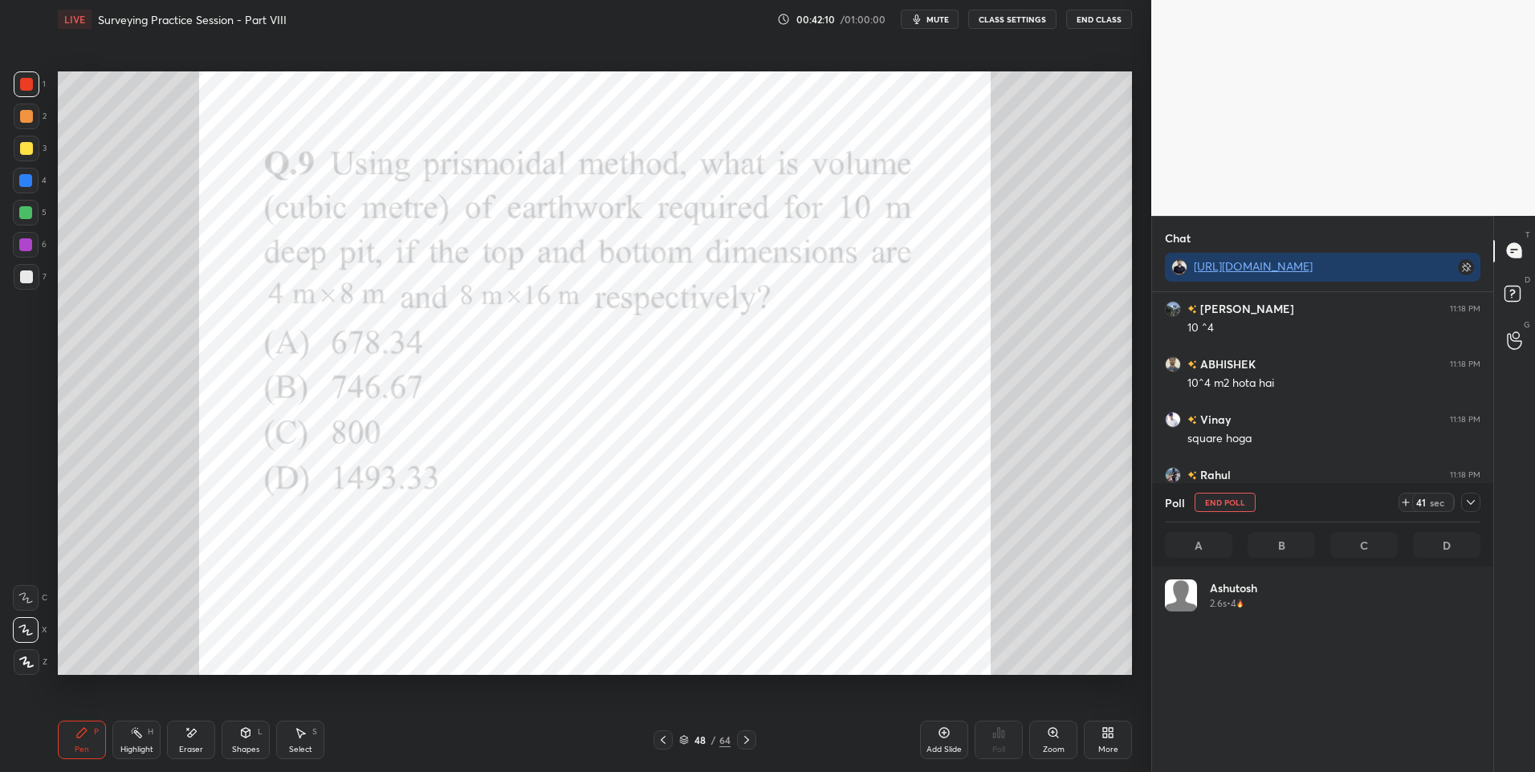
scroll to position [188, 311]
click at [1472, 506] on icon at bounding box center [1470, 502] width 13 height 13
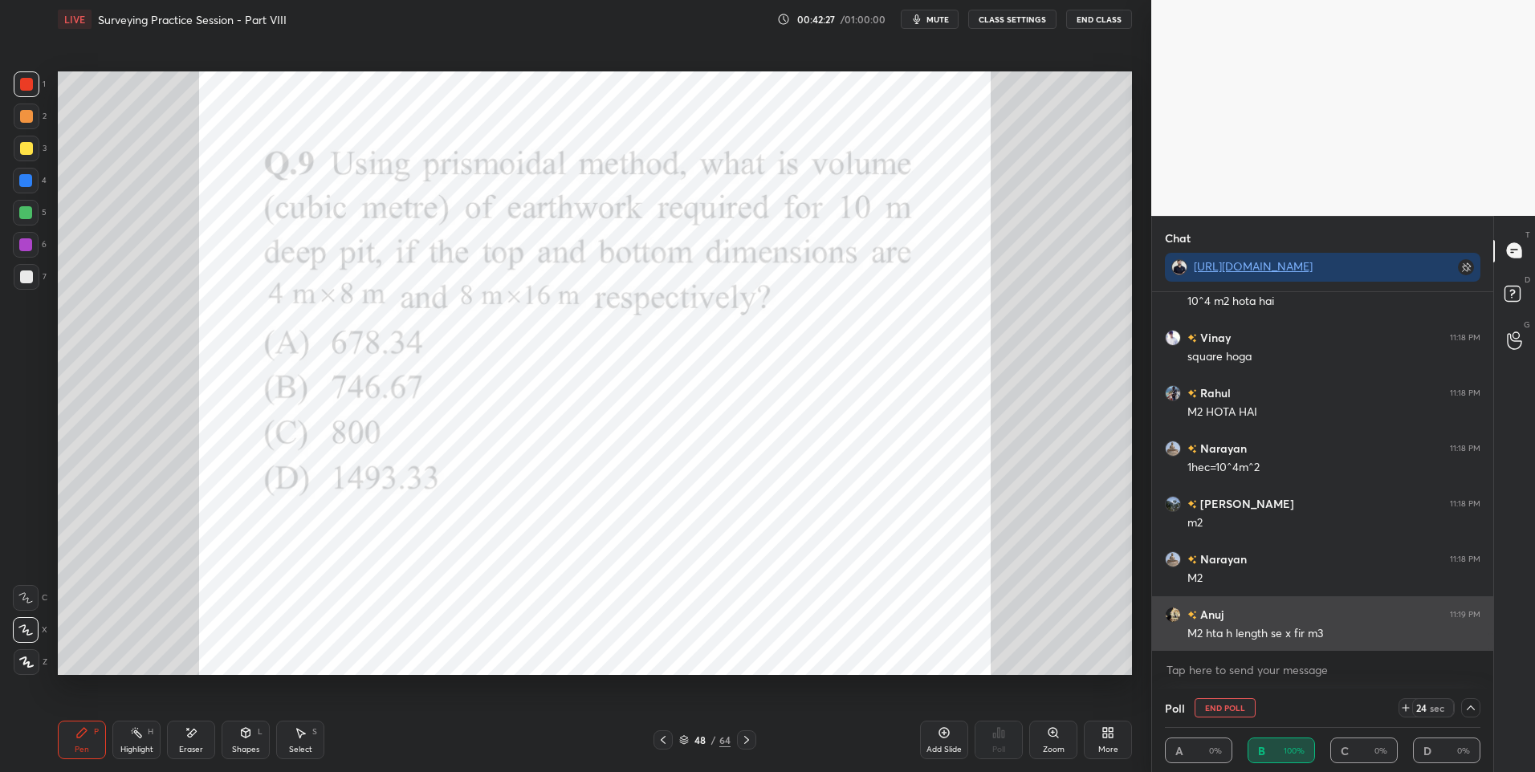
scroll to position [7145, 0]
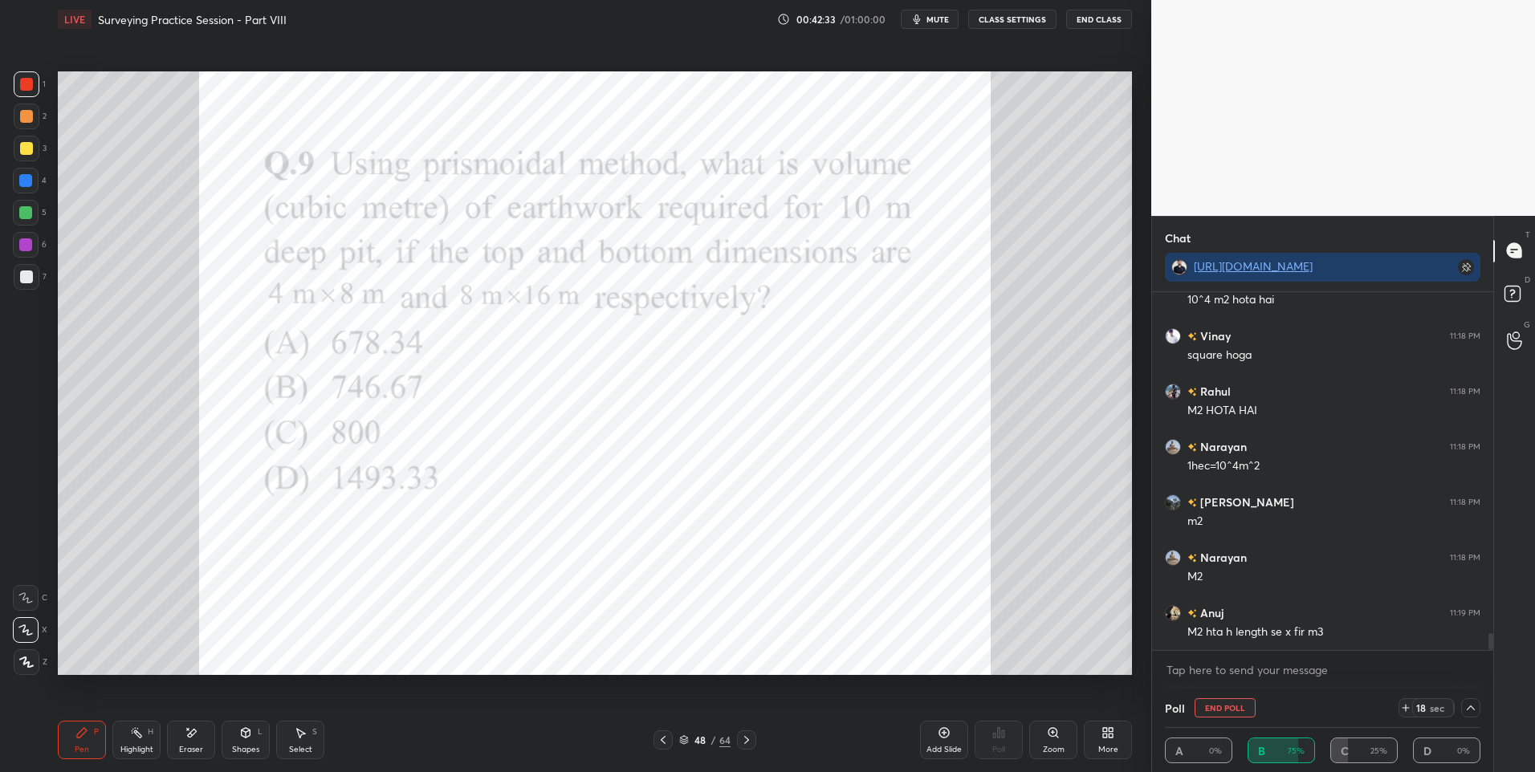
click at [1471, 707] on icon at bounding box center [1470, 708] width 13 height 13
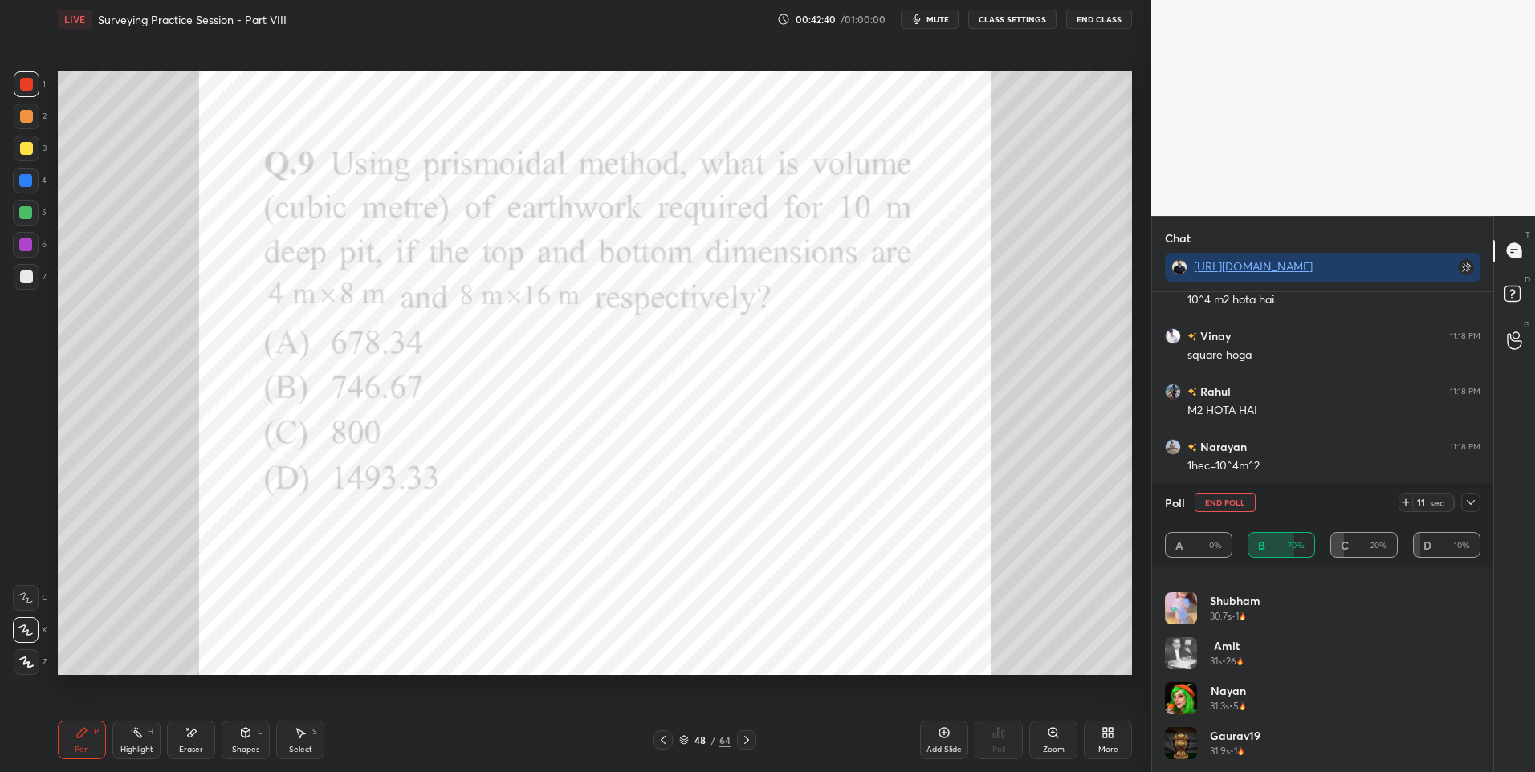
scroll to position [0, 0]
click at [1470, 506] on icon at bounding box center [1470, 502] width 13 height 13
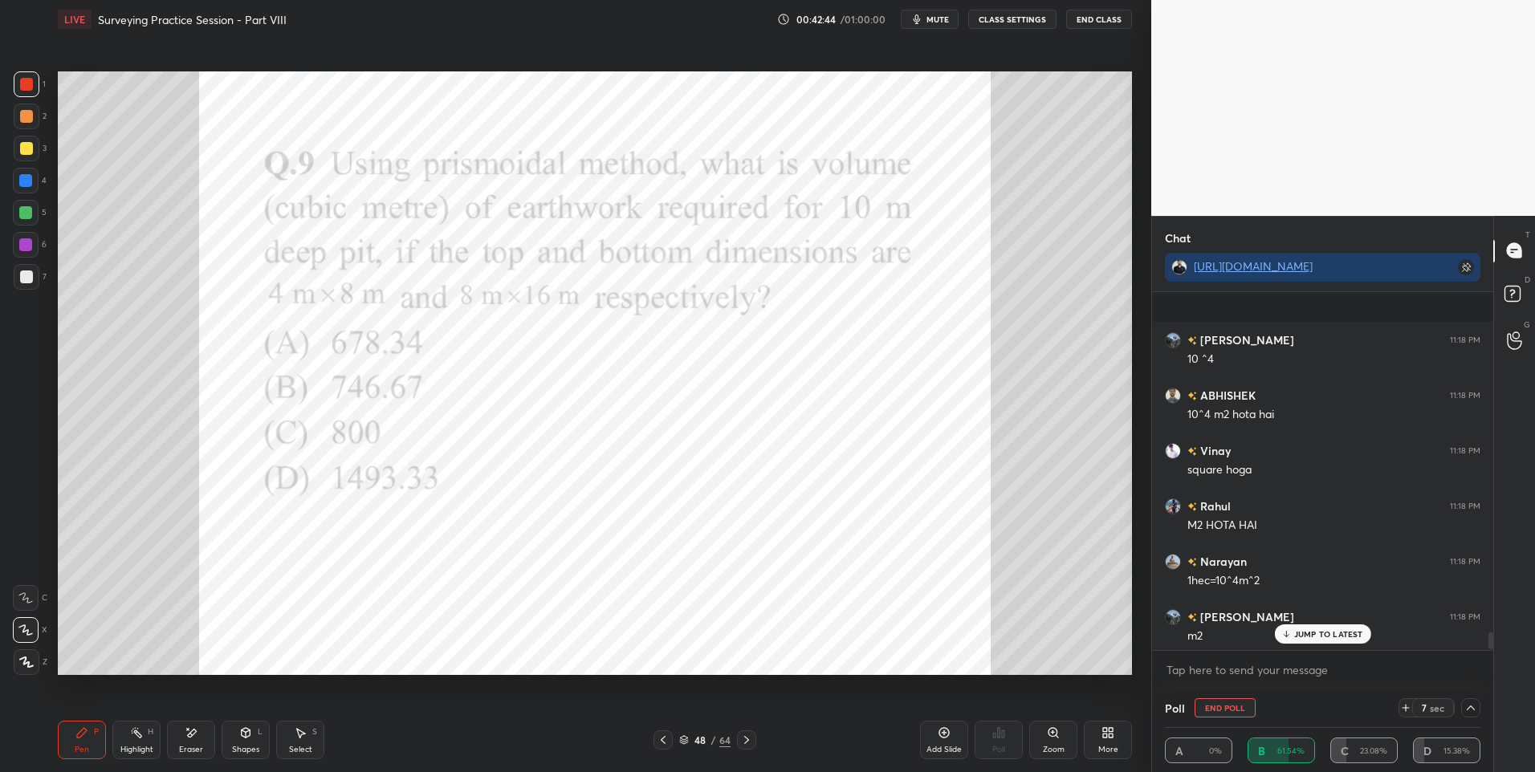
scroll to position [7145, 0]
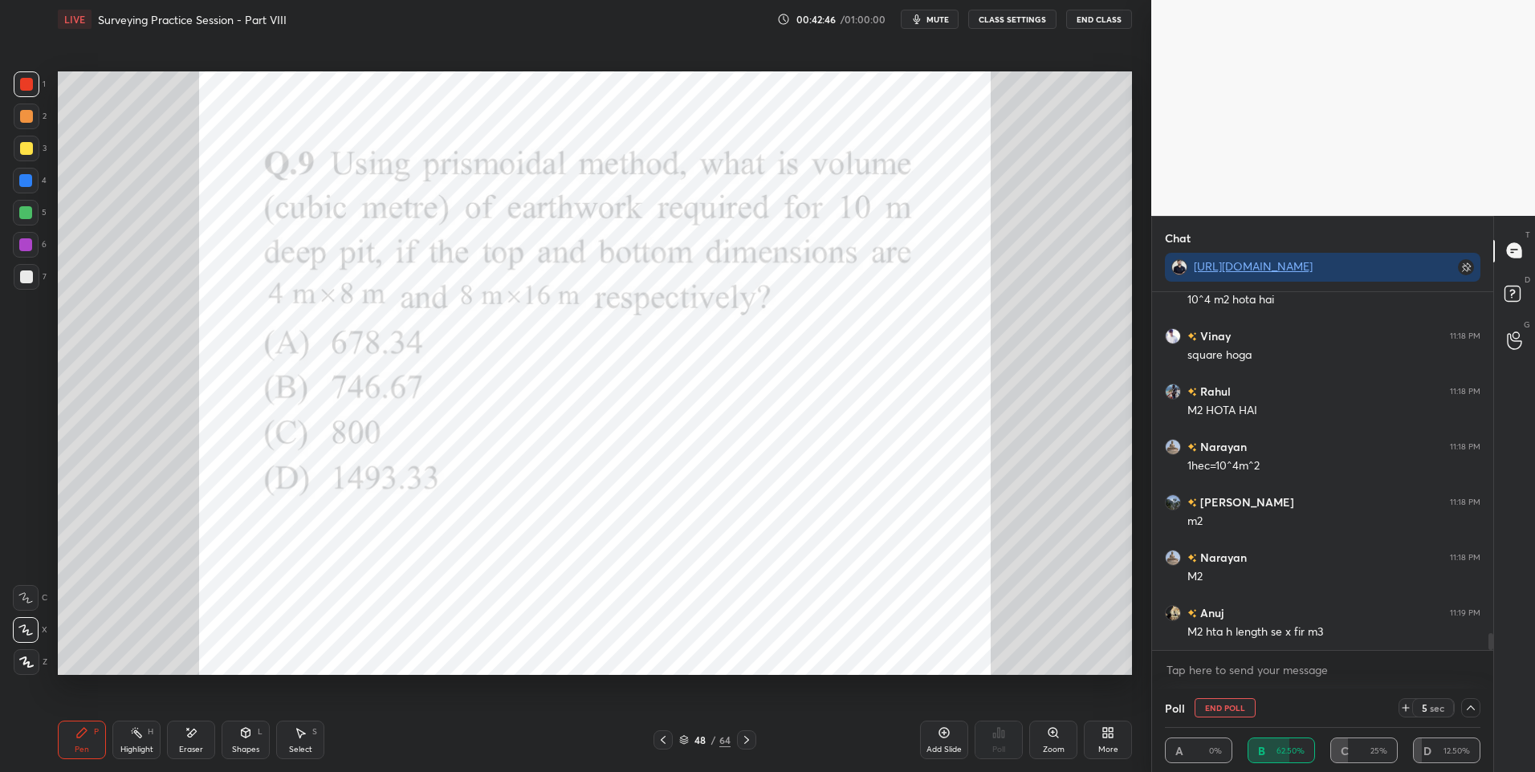
click at [1471, 710] on icon at bounding box center [1470, 708] width 13 height 13
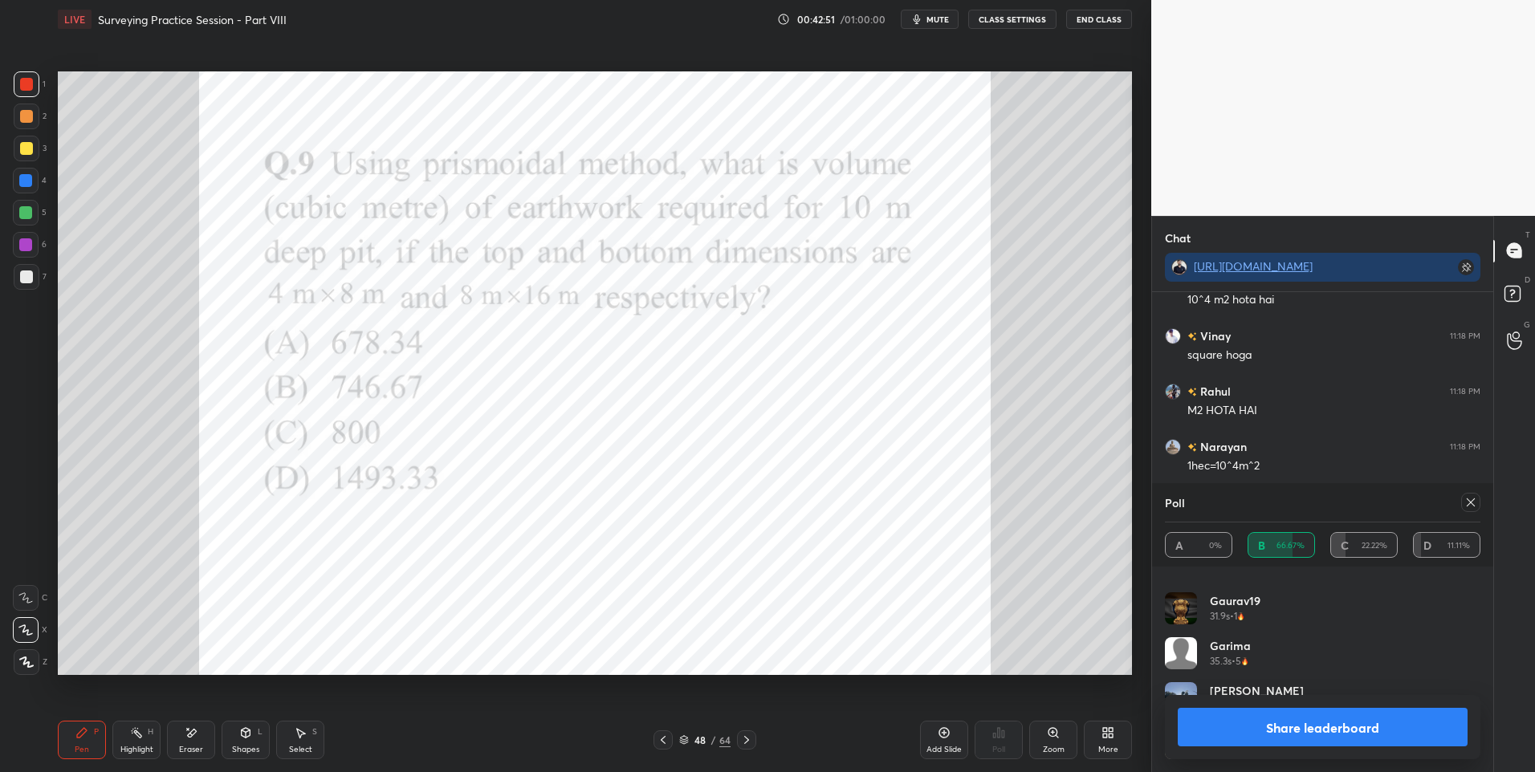
scroll to position [347, 0]
click at [1474, 498] on icon at bounding box center [1470, 502] width 13 height 13
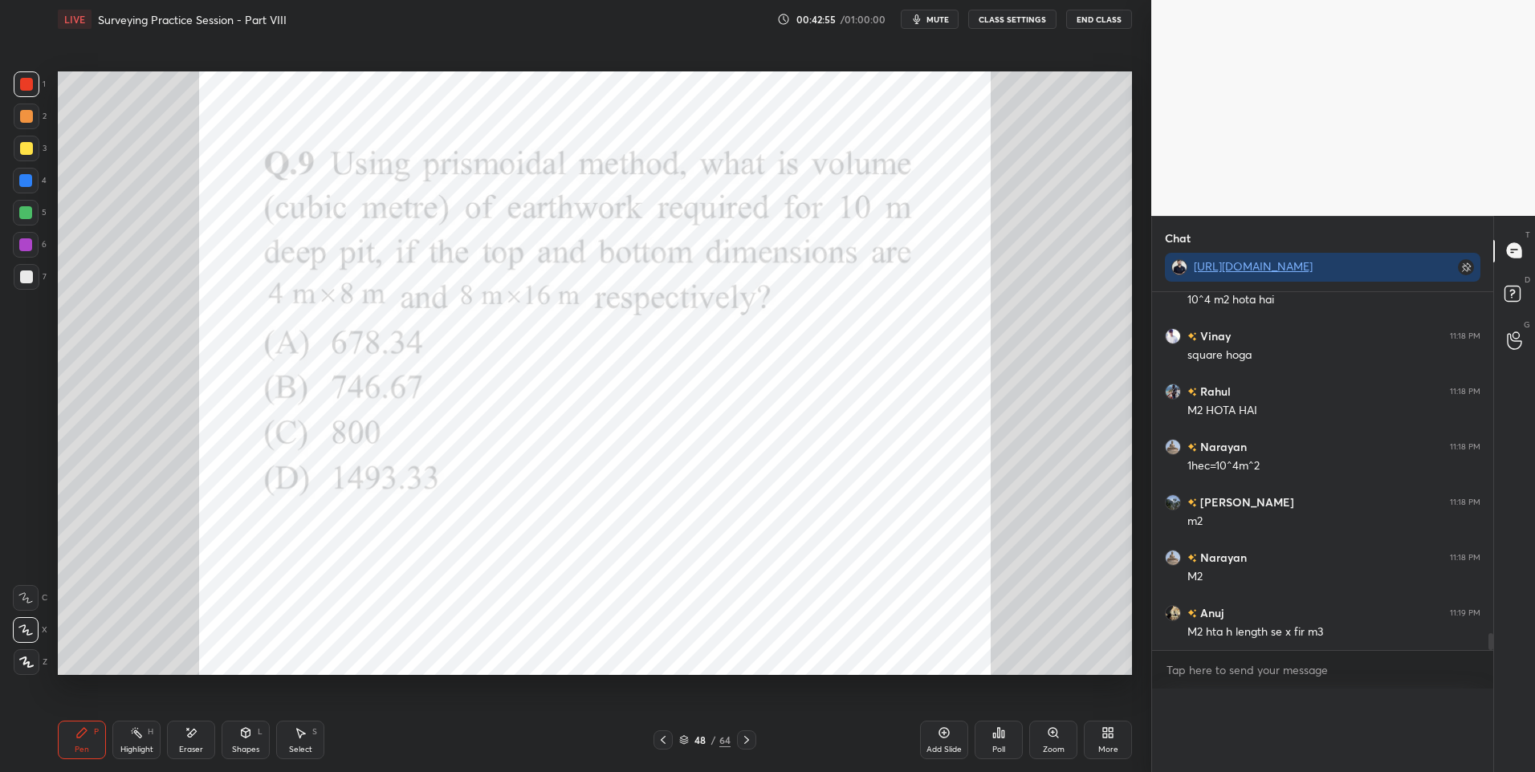
scroll to position [6, 6]
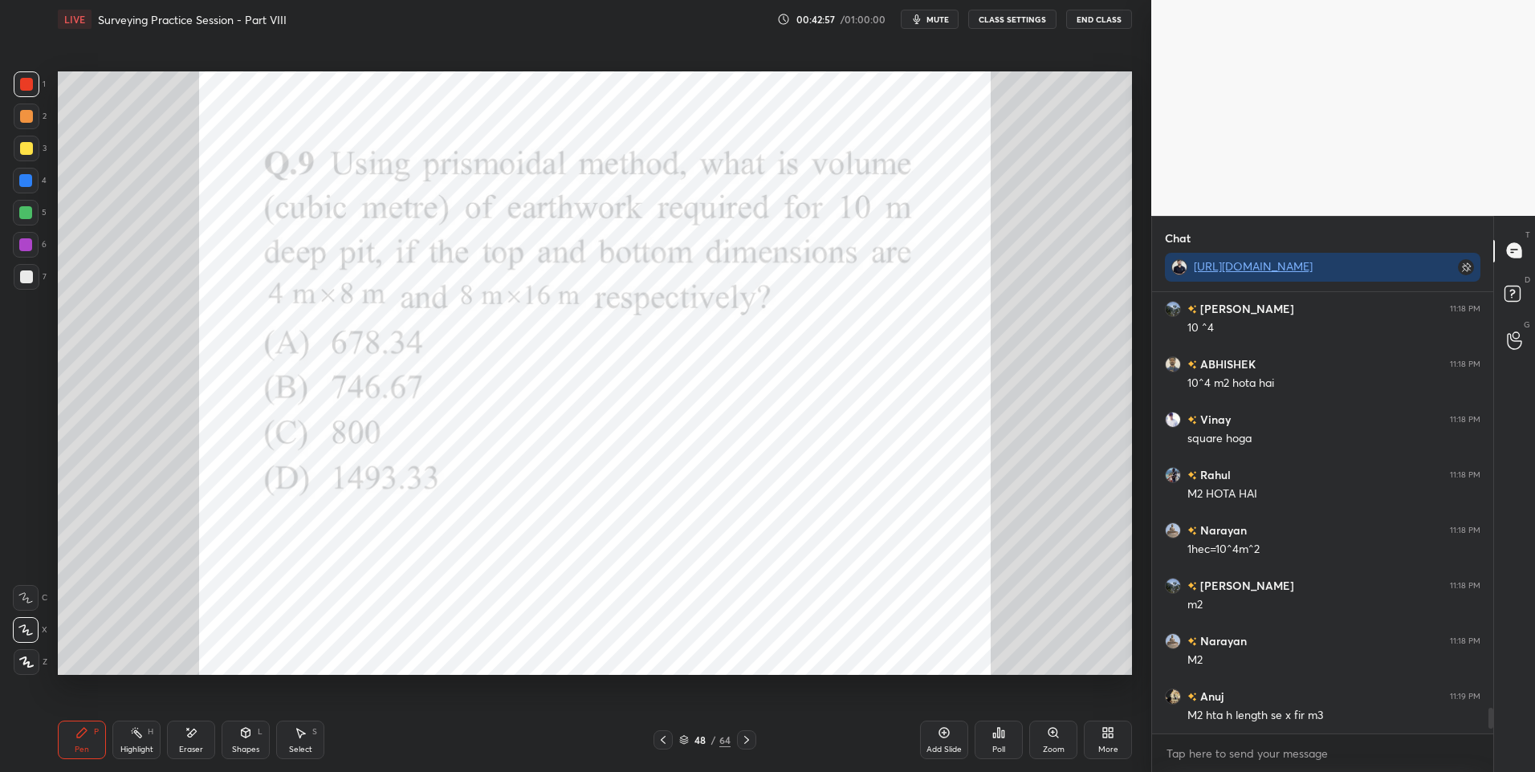
click at [234, 734] on div "Shapes L" at bounding box center [246, 740] width 48 height 39
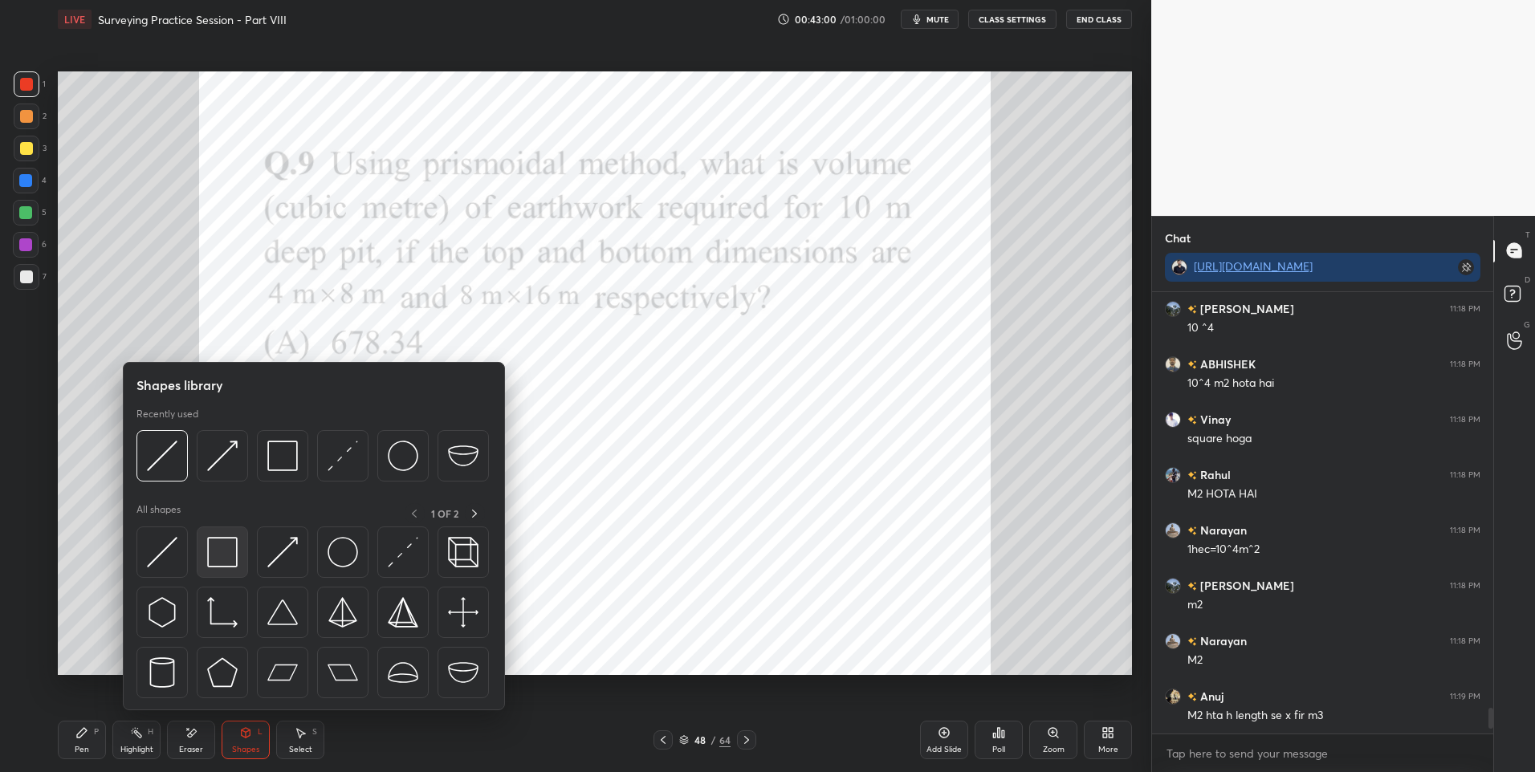
click at [219, 547] on img at bounding box center [222, 552] width 31 height 31
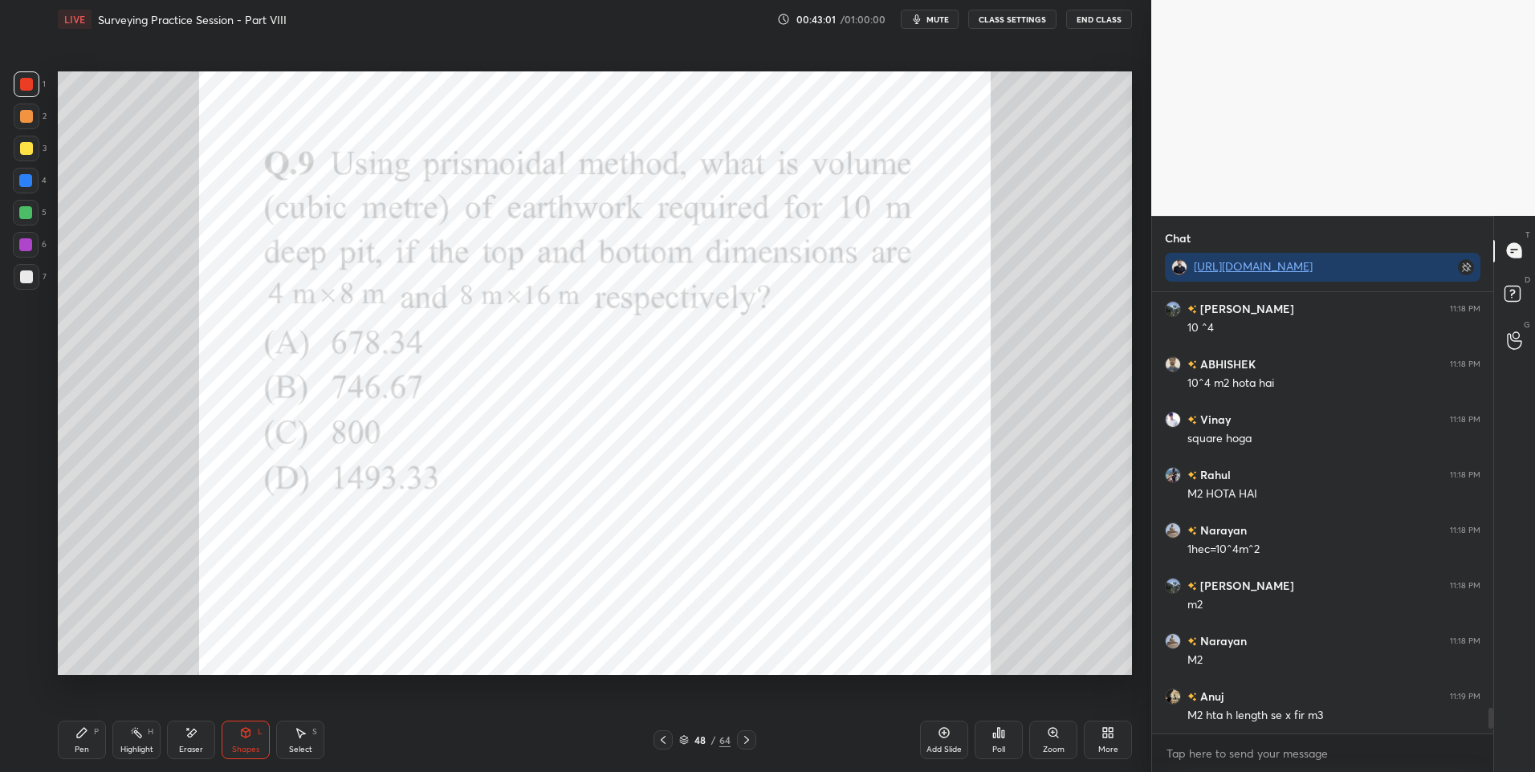
click at [246, 735] on icon at bounding box center [246, 733] width 9 height 10
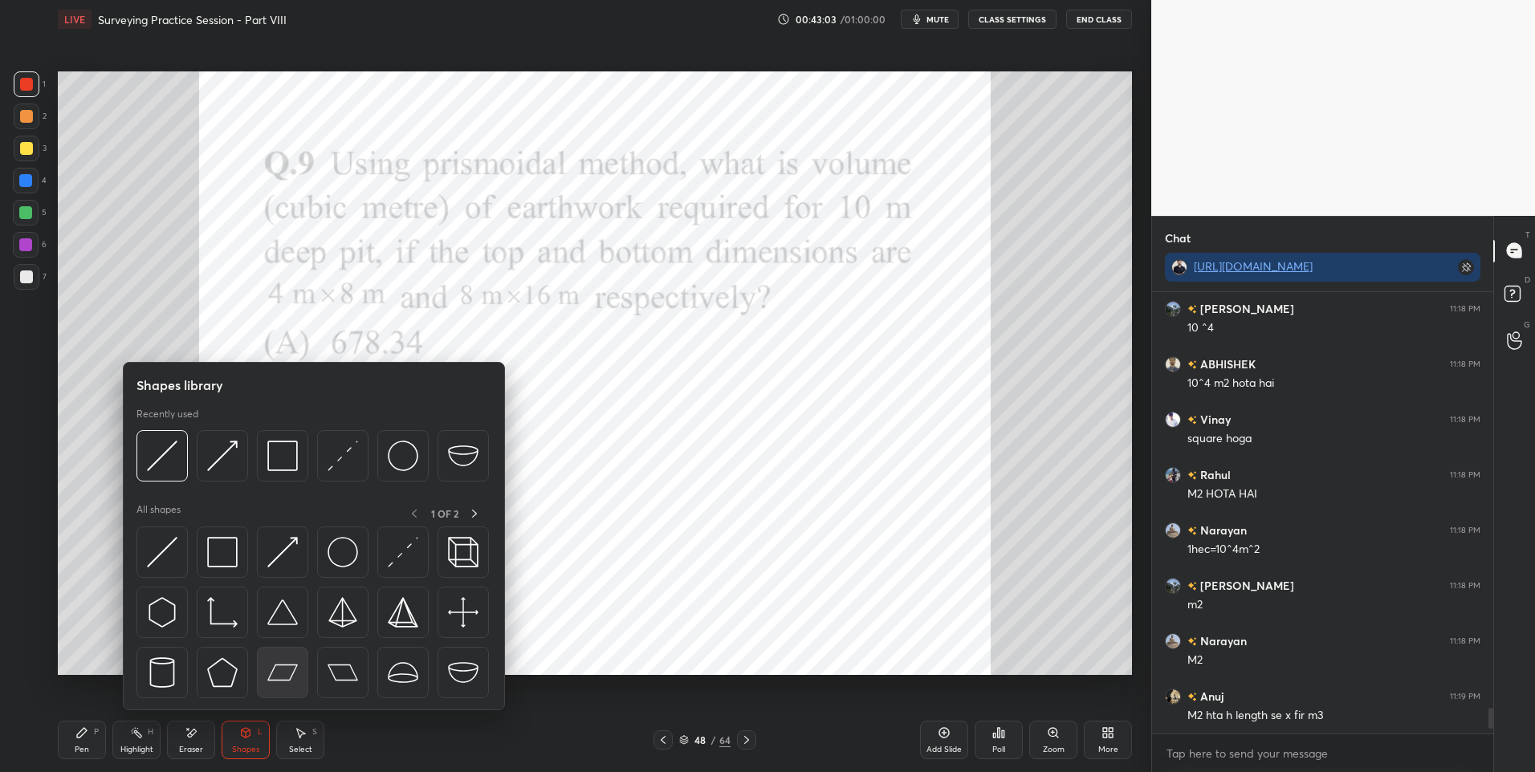
click at [287, 667] on img at bounding box center [282, 672] width 31 height 31
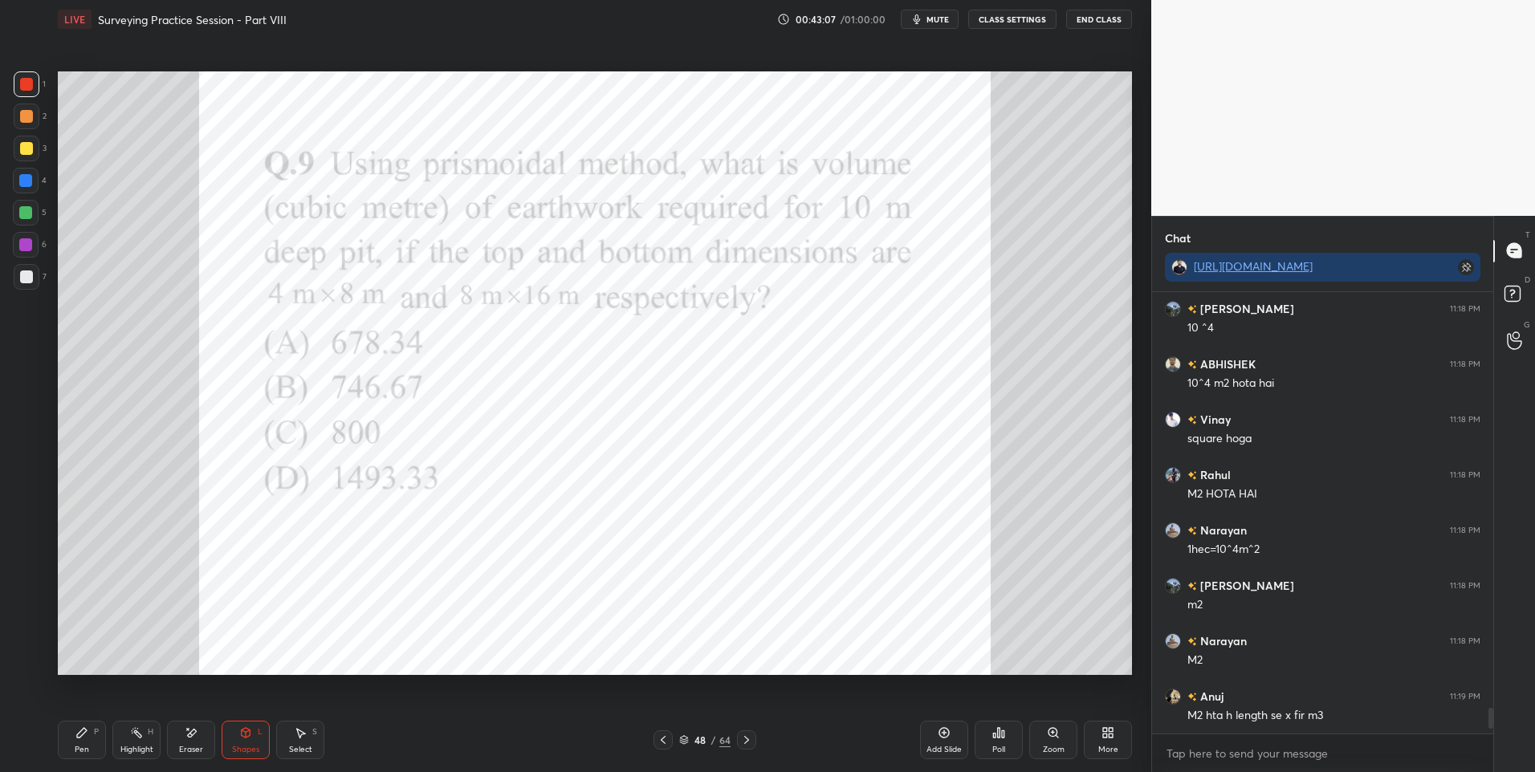
click at [299, 746] on div "Select" at bounding box center [300, 750] width 23 height 8
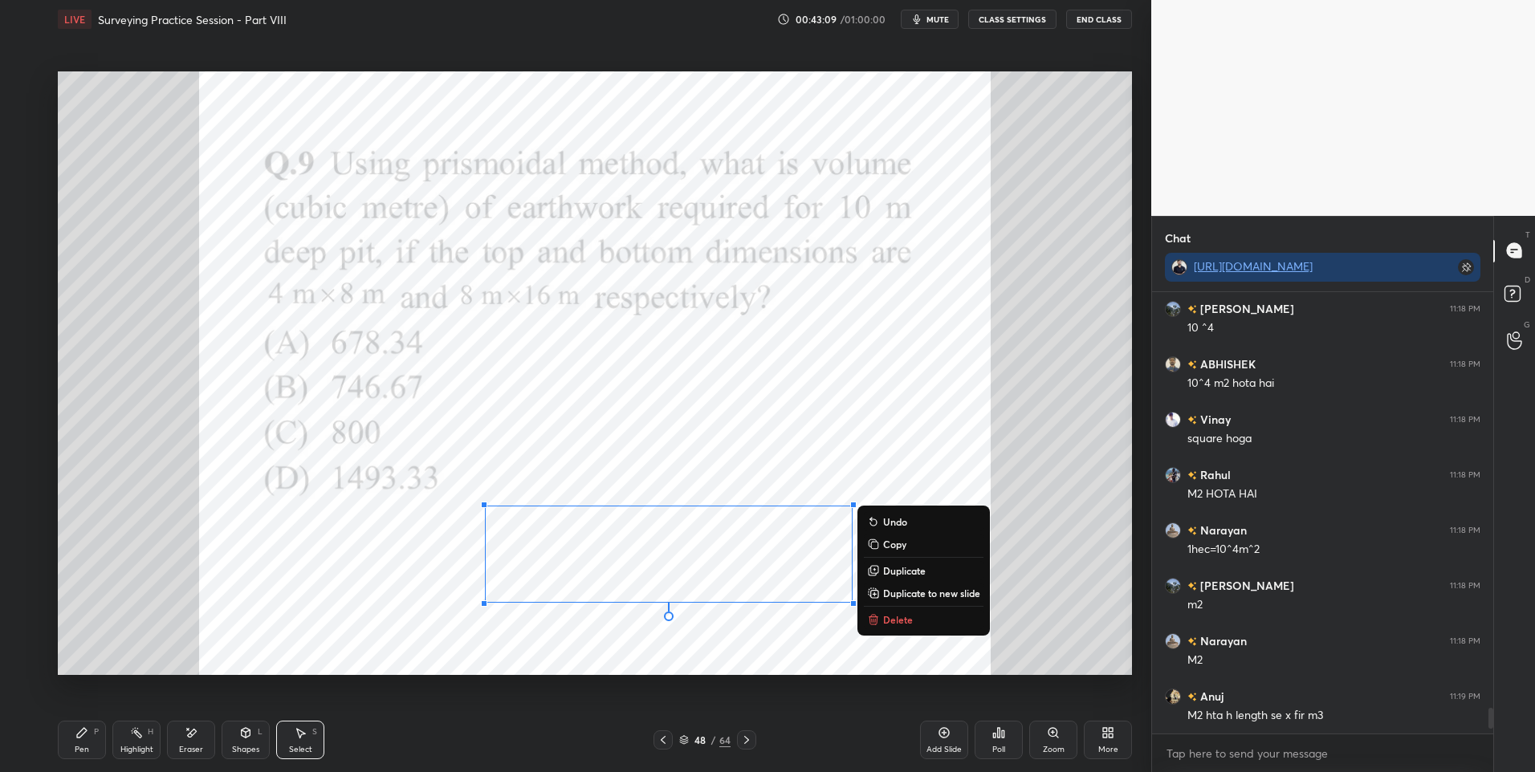
click at [215, 573] on div "0 ° Undo Copy Duplicate Duplicate to new slide Delete" at bounding box center [595, 373] width 1074 height 604
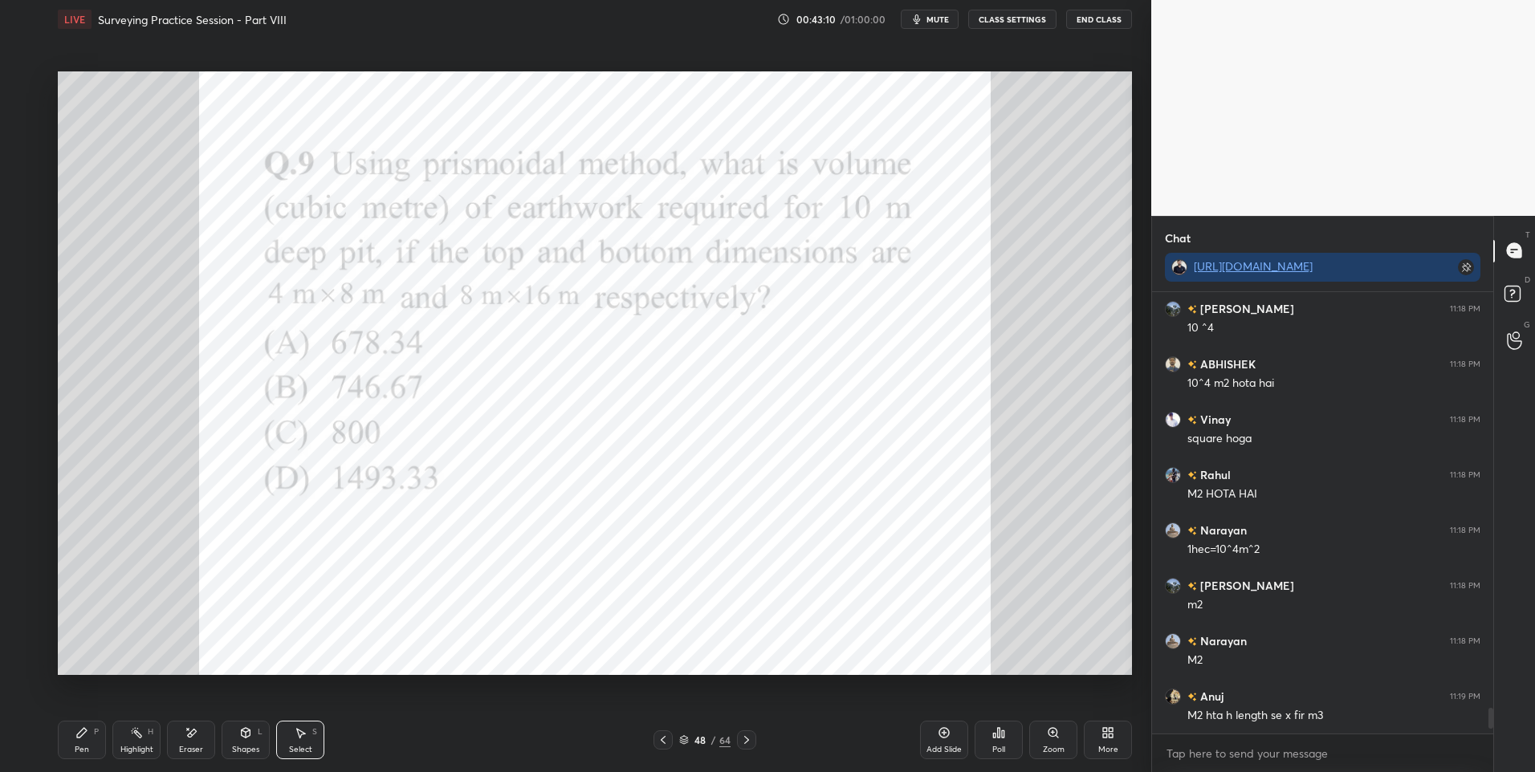
click at [232, 742] on div "Shapes L" at bounding box center [246, 740] width 48 height 39
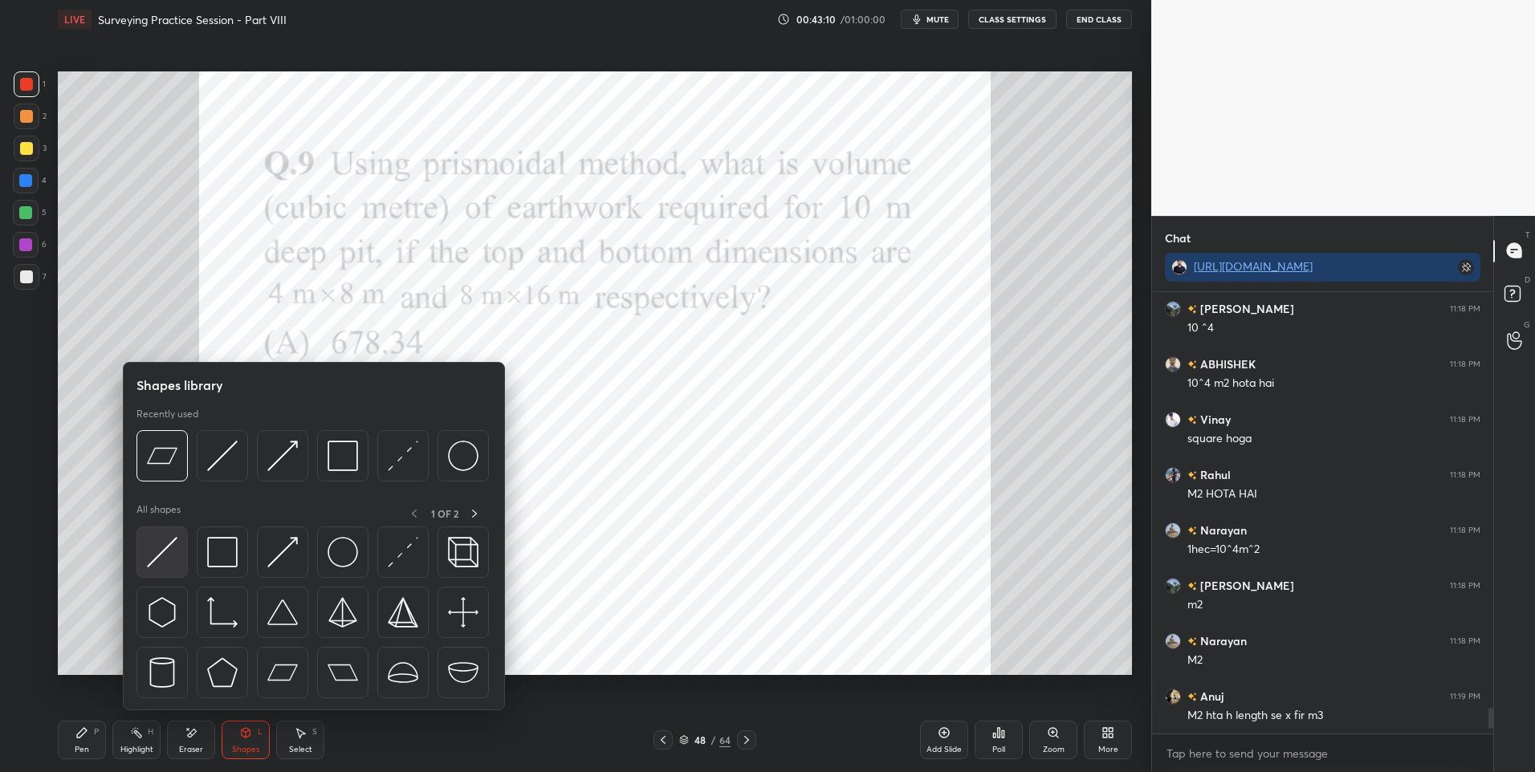
click at [154, 555] on img at bounding box center [162, 552] width 31 height 31
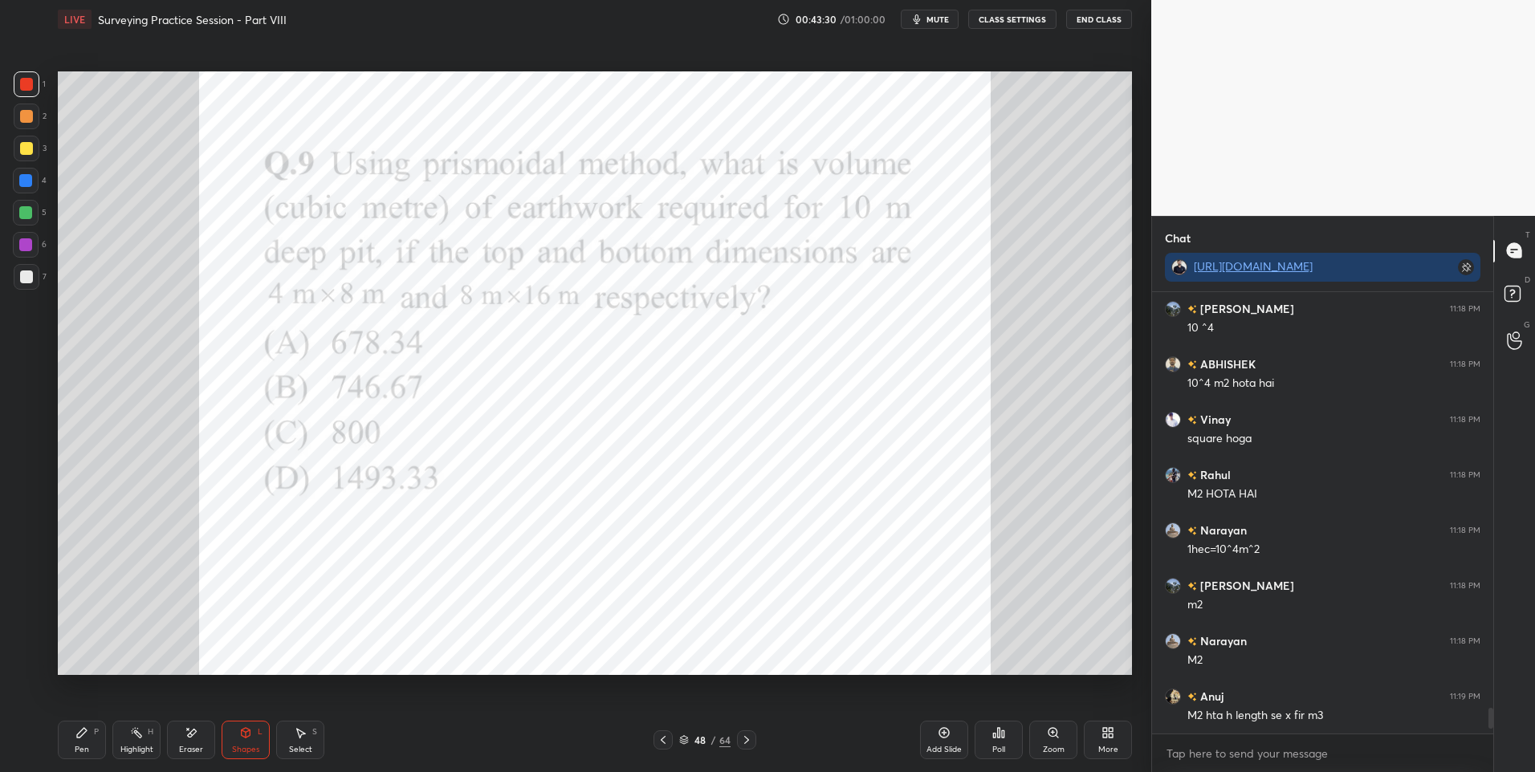
click at [71, 735] on div "Pen P" at bounding box center [82, 740] width 48 height 39
click at [245, 727] on icon at bounding box center [245, 732] width 13 height 13
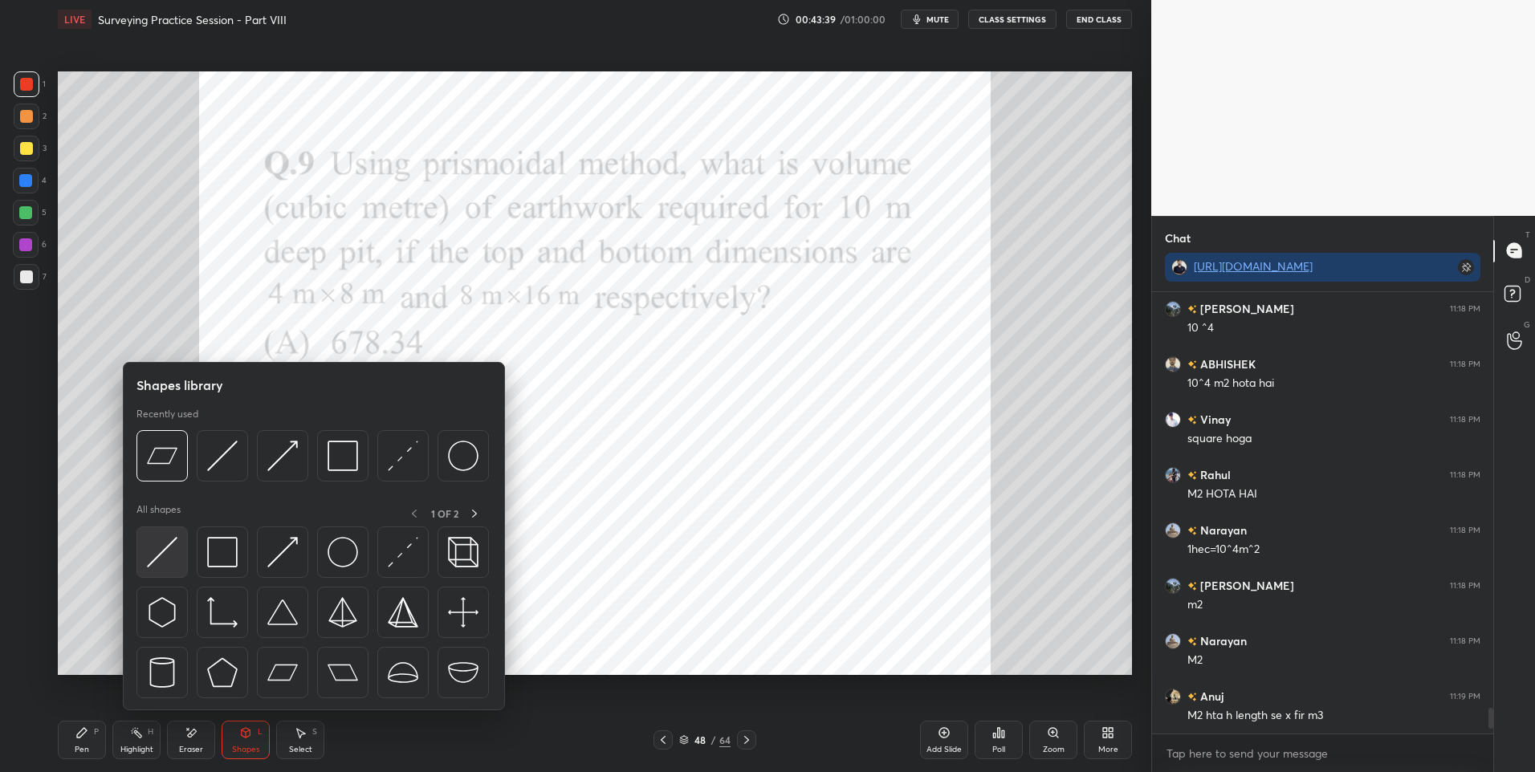
click at [169, 555] on img at bounding box center [162, 552] width 31 height 31
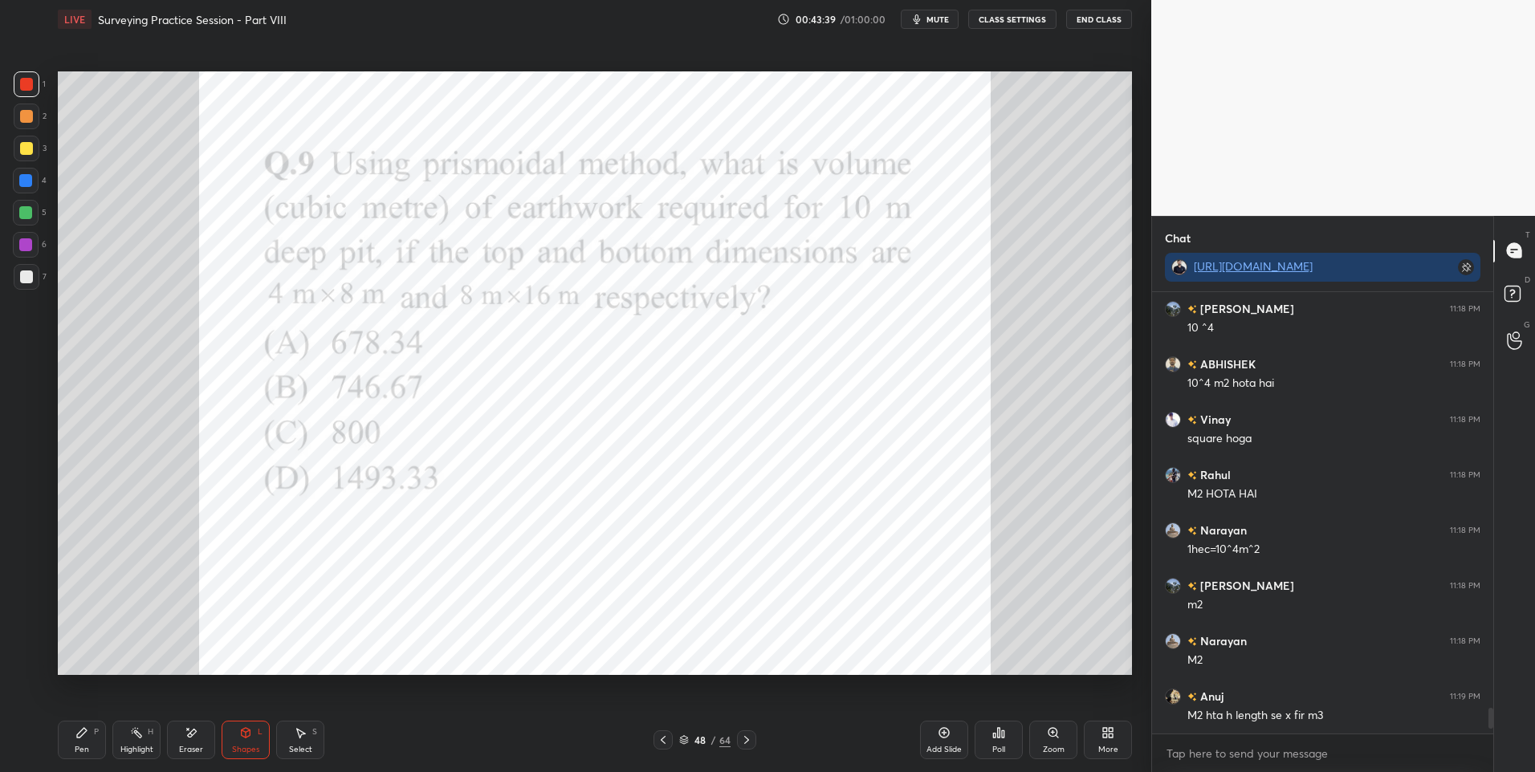
click at [31, 187] on div at bounding box center [26, 181] width 26 height 26
click at [72, 747] on div "Pen P" at bounding box center [82, 740] width 48 height 39
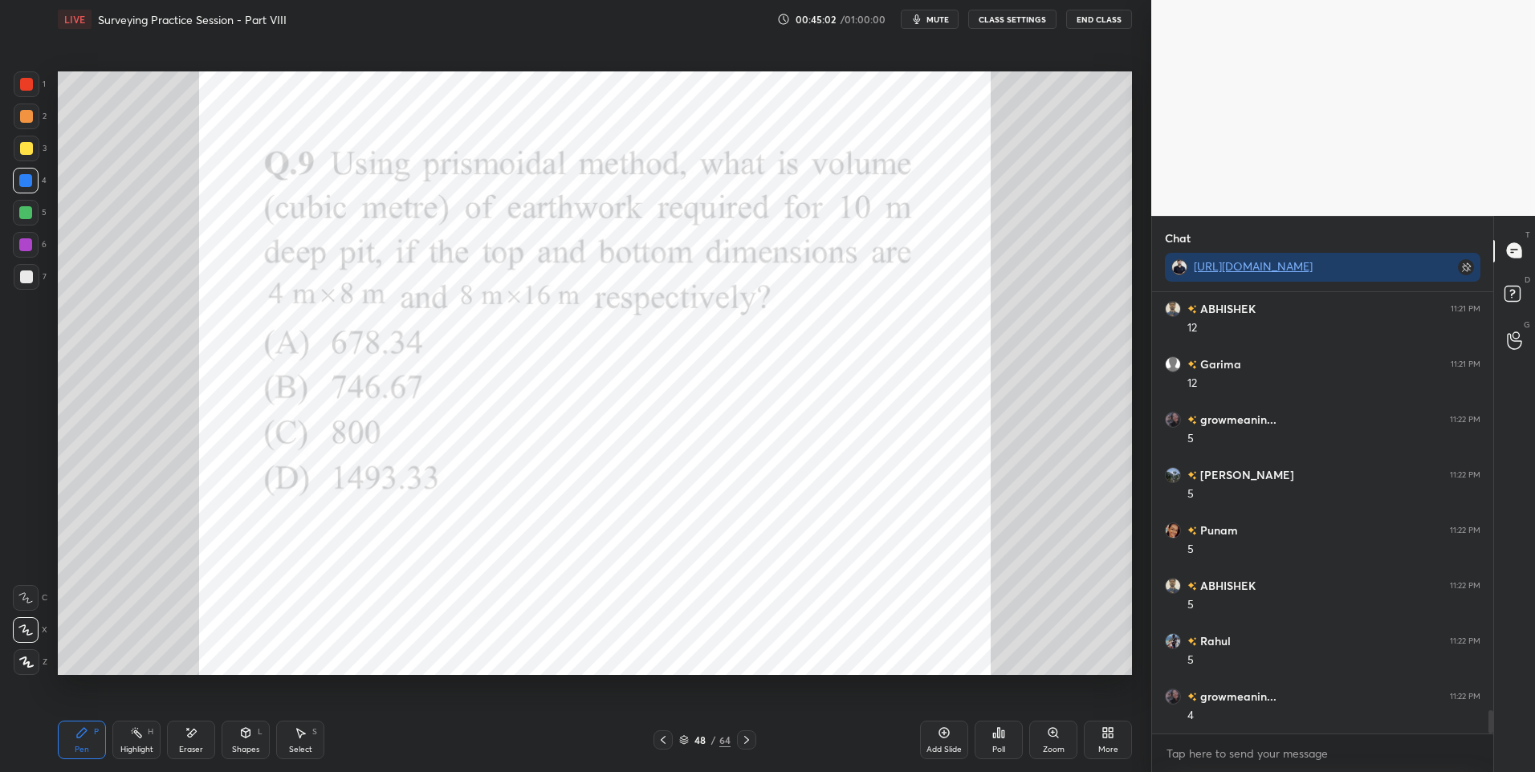
scroll to position [7948, 0]
click at [35, 91] on div at bounding box center [27, 84] width 26 height 26
click at [745, 737] on icon at bounding box center [746, 740] width 5 height 8
click at [992, 735] on icon at bounding box center [998, 732] width 13 height 13
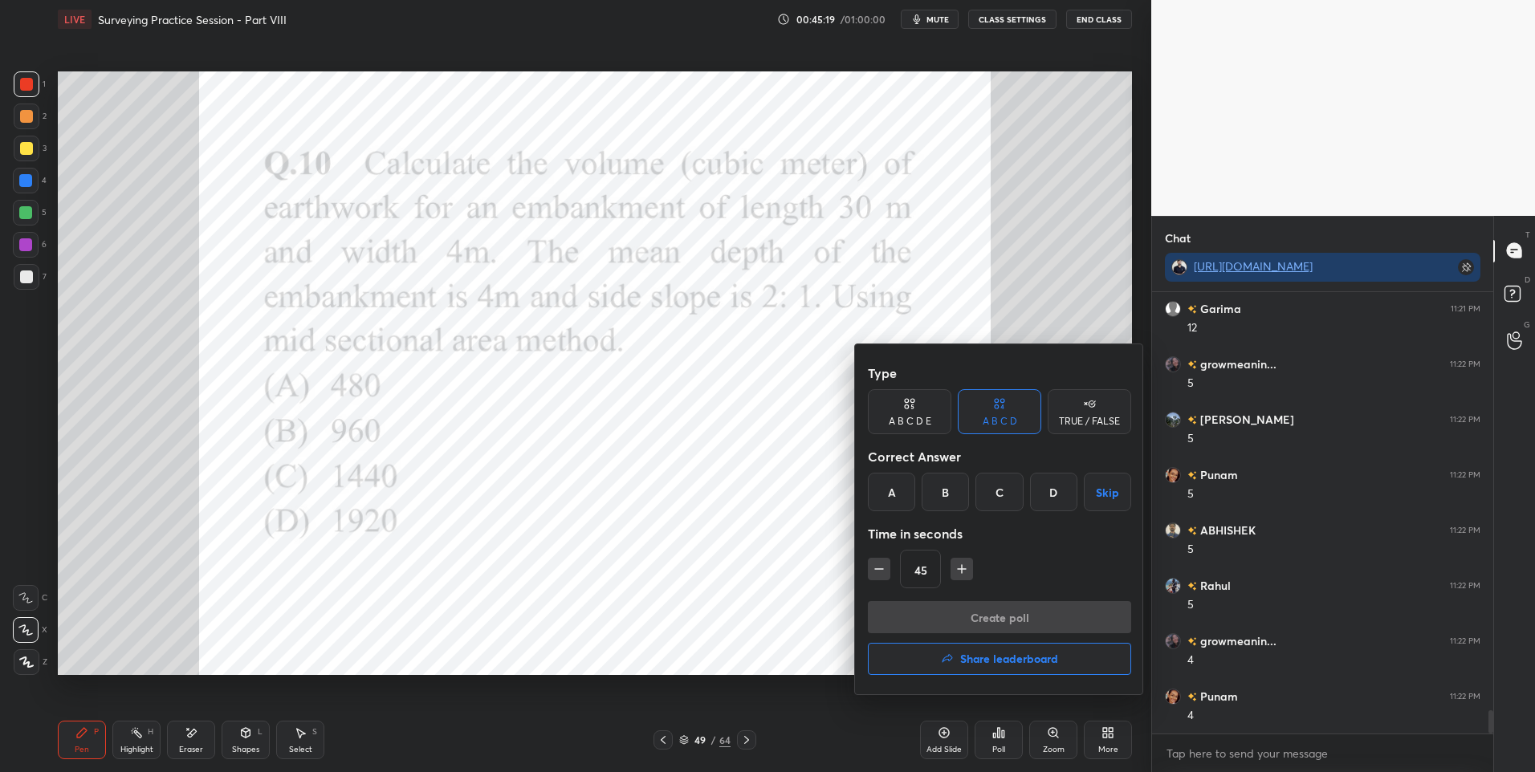
click at [1001, 493] on div "C" at bounding box center [998, 492] width 47 height 39
click at [942, 615] on button "Create poll" at bounding box center [999, 617] width 263 height 32
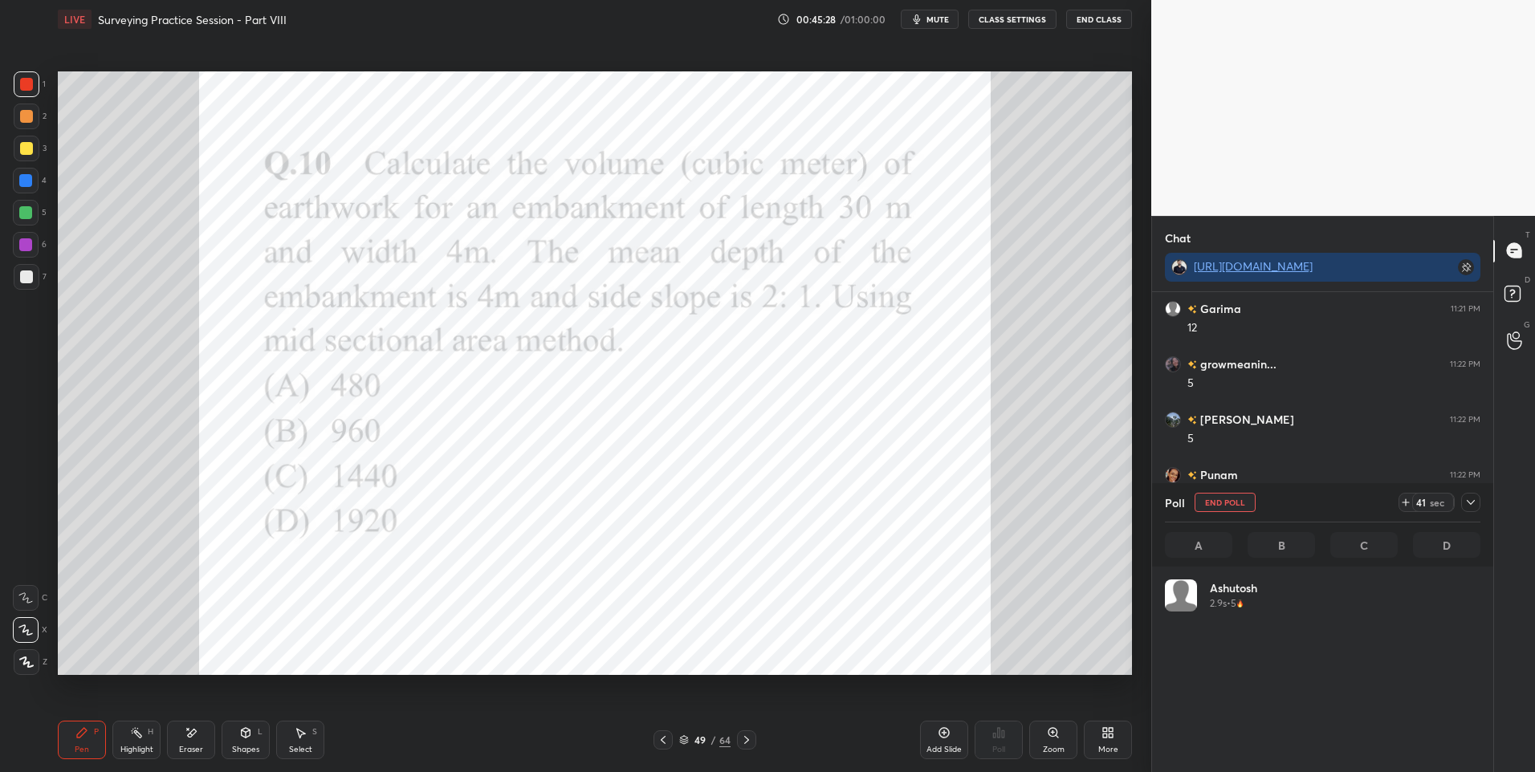
scroll to position [188, 311]
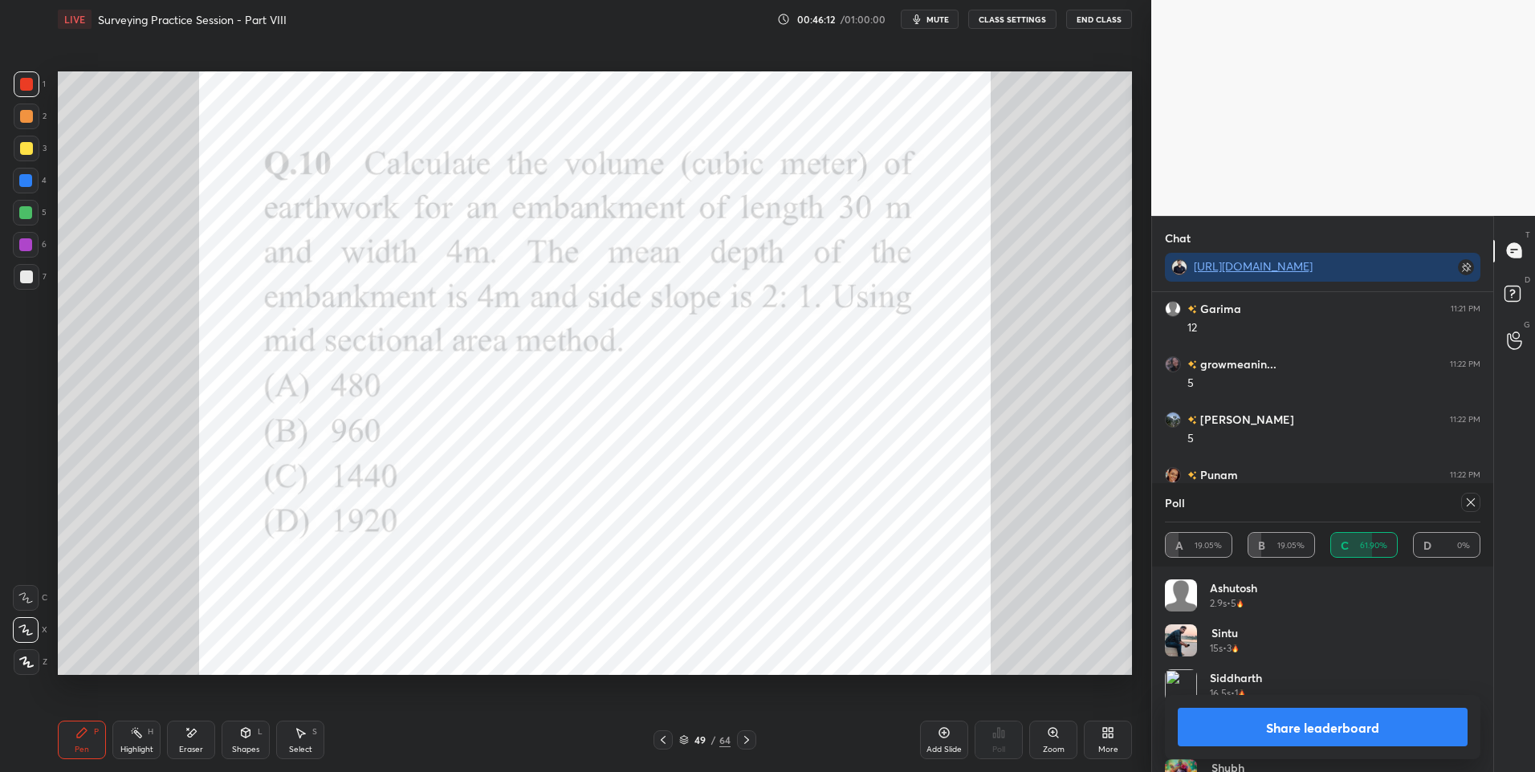
click at [1467, 504] on icon at bounding box center [1470, 502] width 13 height 13
type textarea "x"
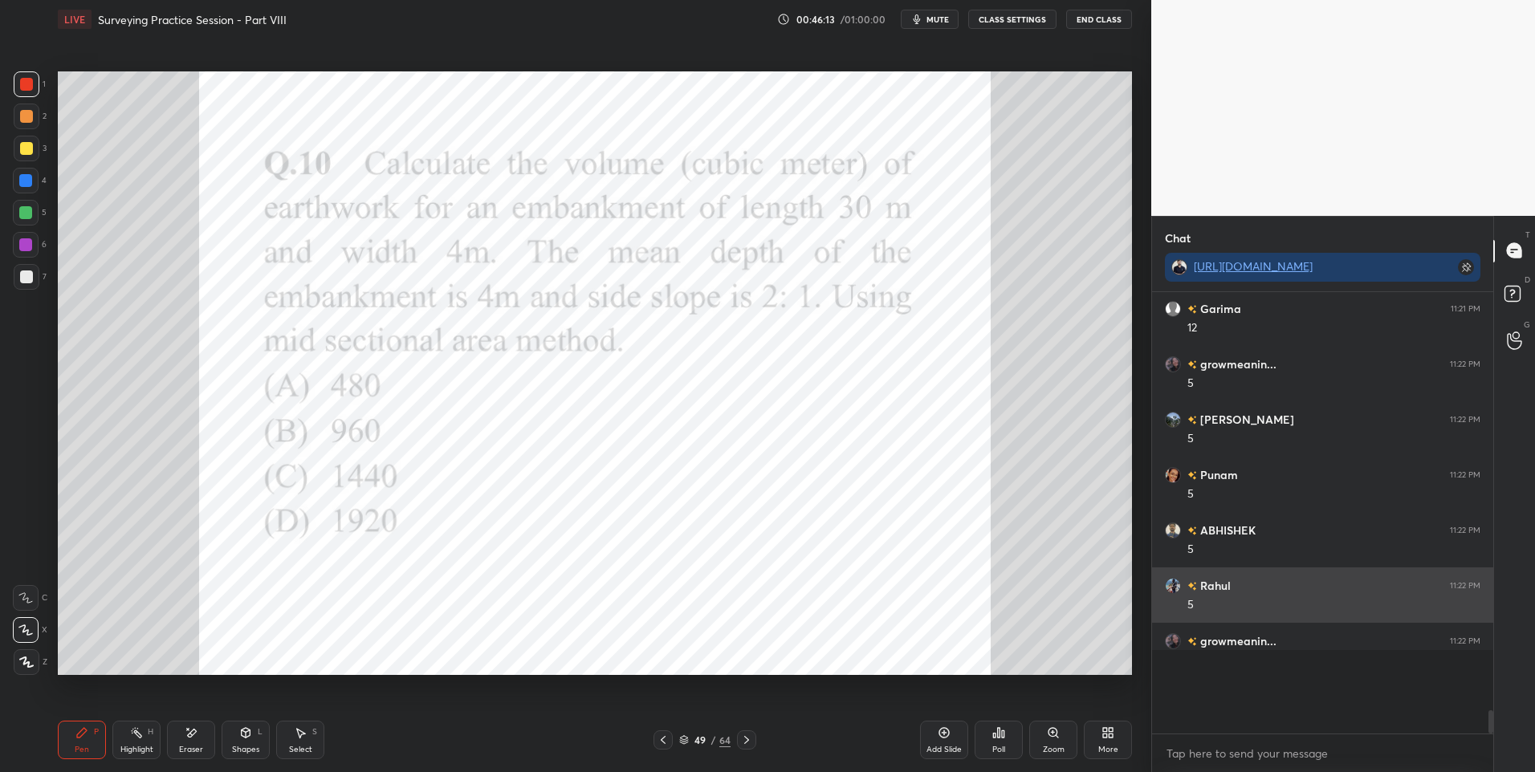
scroll to position [471, 336]
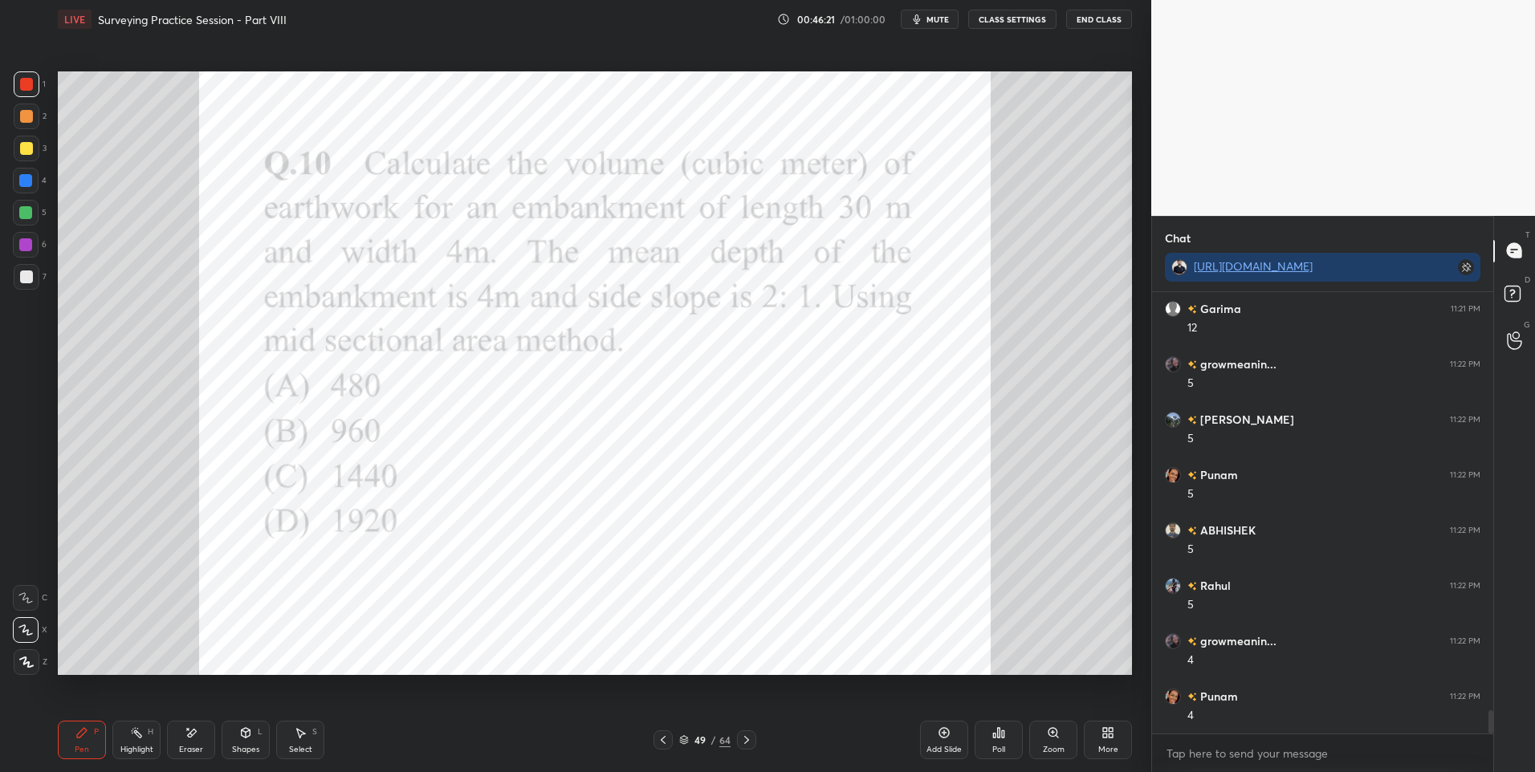
click at [300, 742] on div "Select S" at bounding box center [300, 740] width 48 height 39
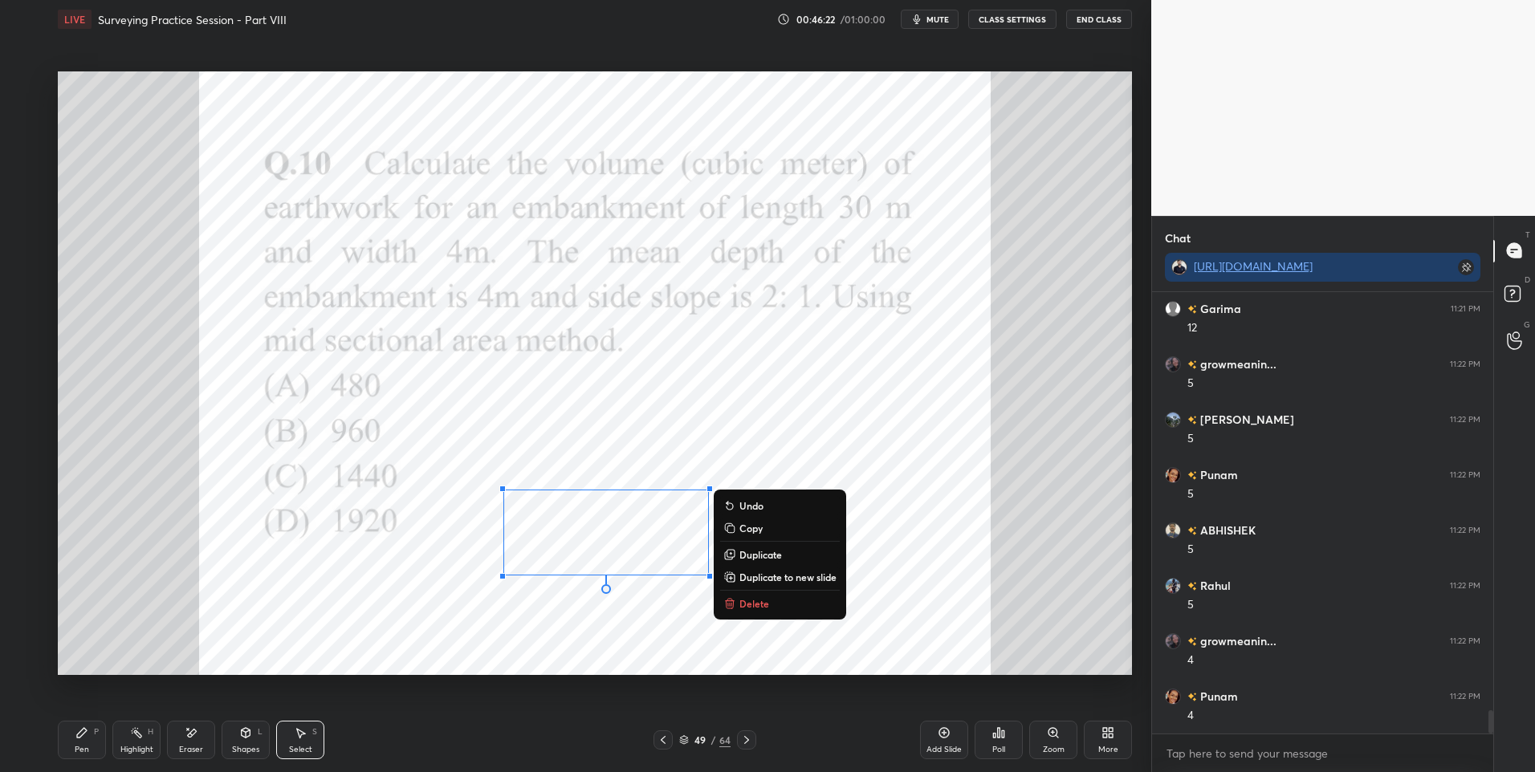
click at [773, 547] on button "Duplicate" at bounding box center [780, 554] width 120 height 19
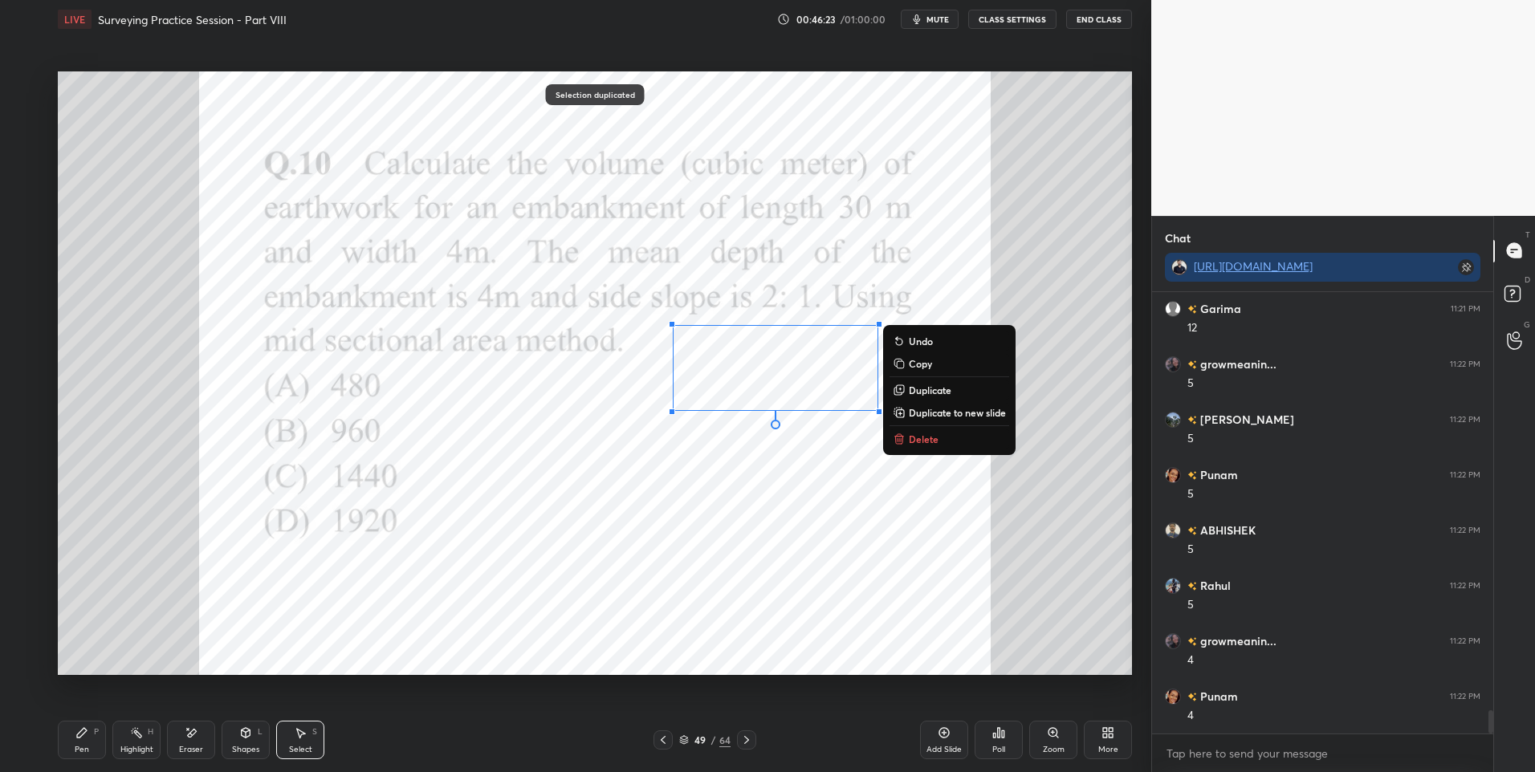
click at [249, 736] on icon at bounding box center [246, 733] width 9 height 10
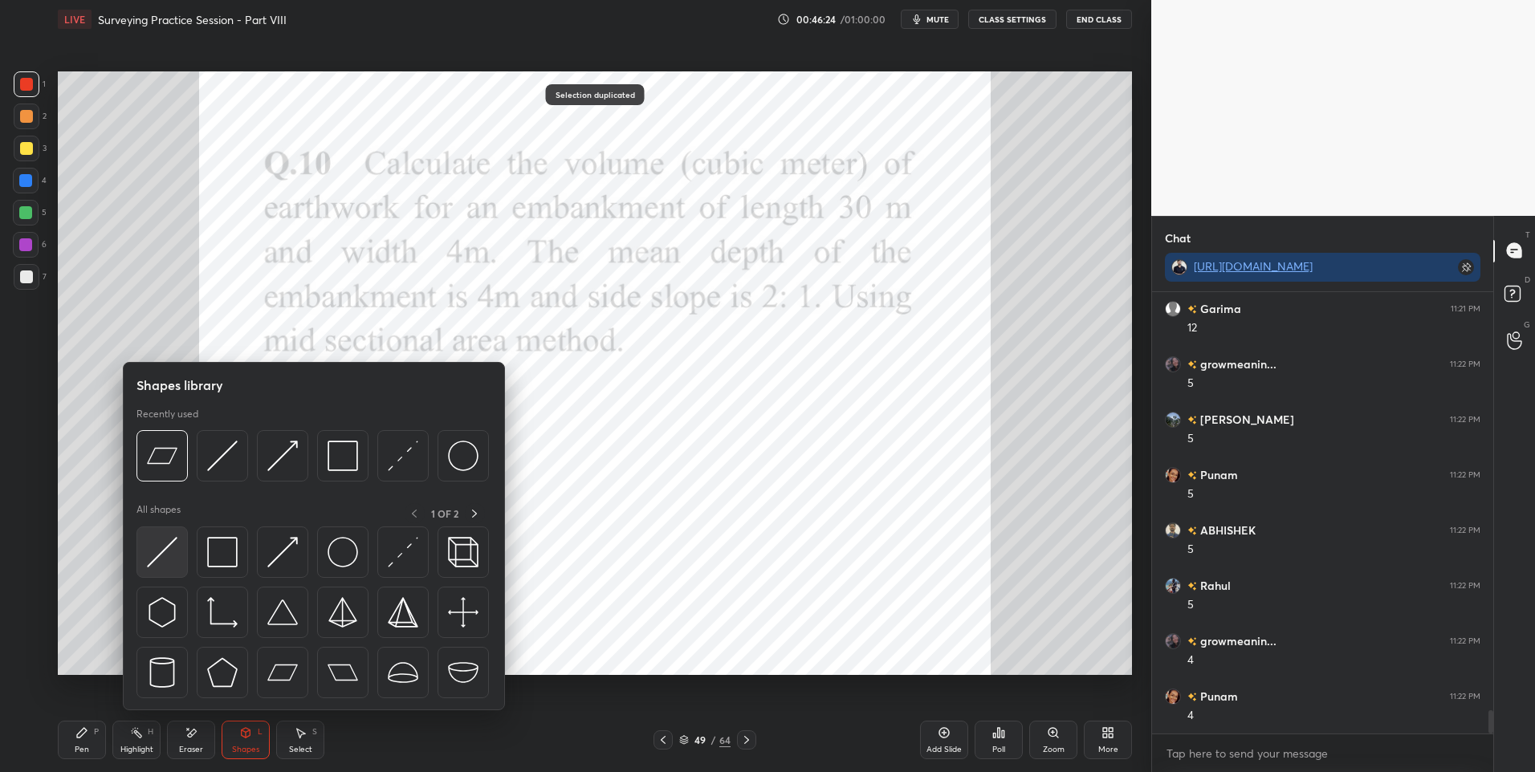
click at [169, 548] on img at bounding box center [162, 552] width 31 height 31
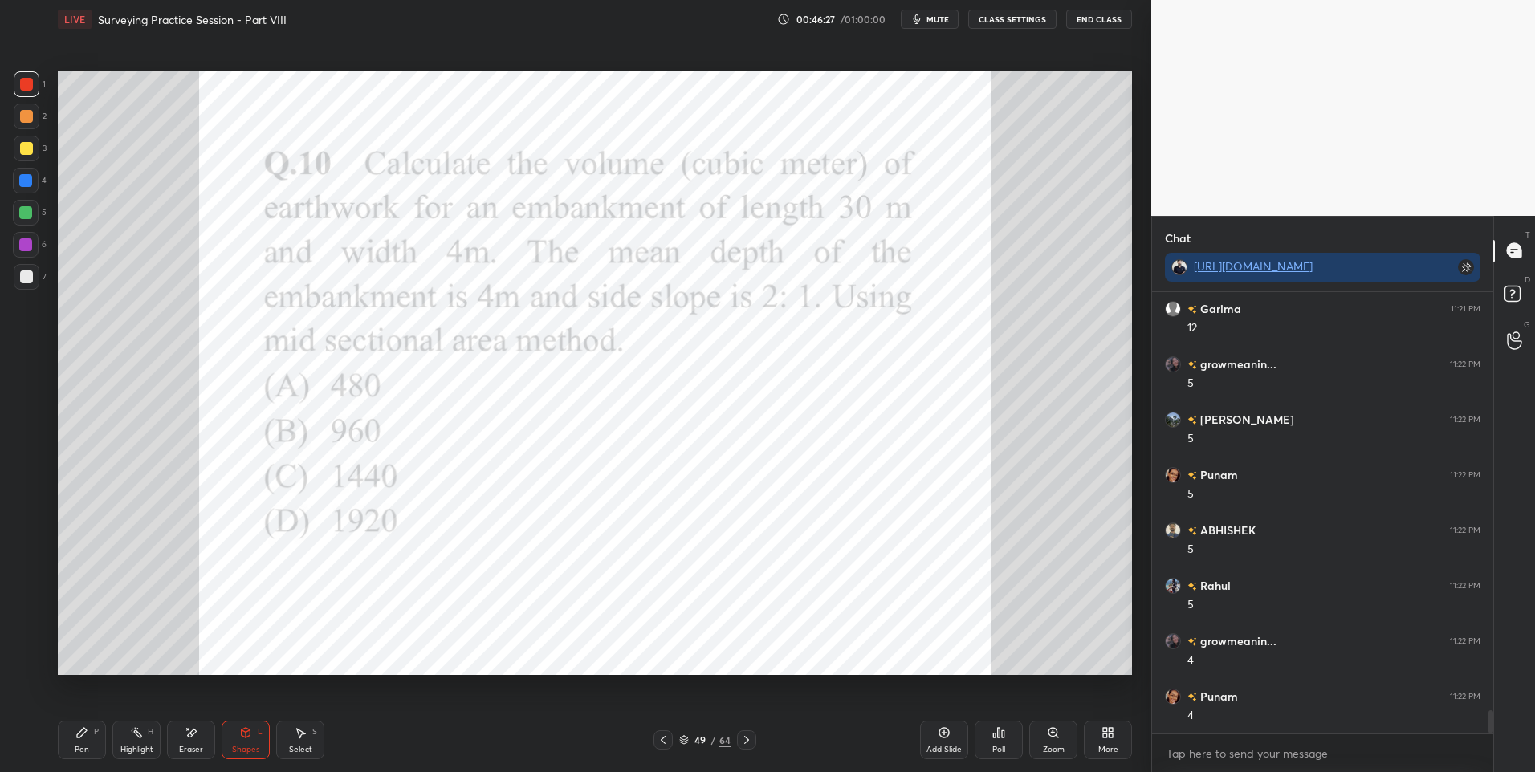
click at [96, 746] on div "Pen P" at bounding box center [82, 740] width 48 height 39
click at [749, 737] on icon at bounding box center [746, 740] width 13 height 13
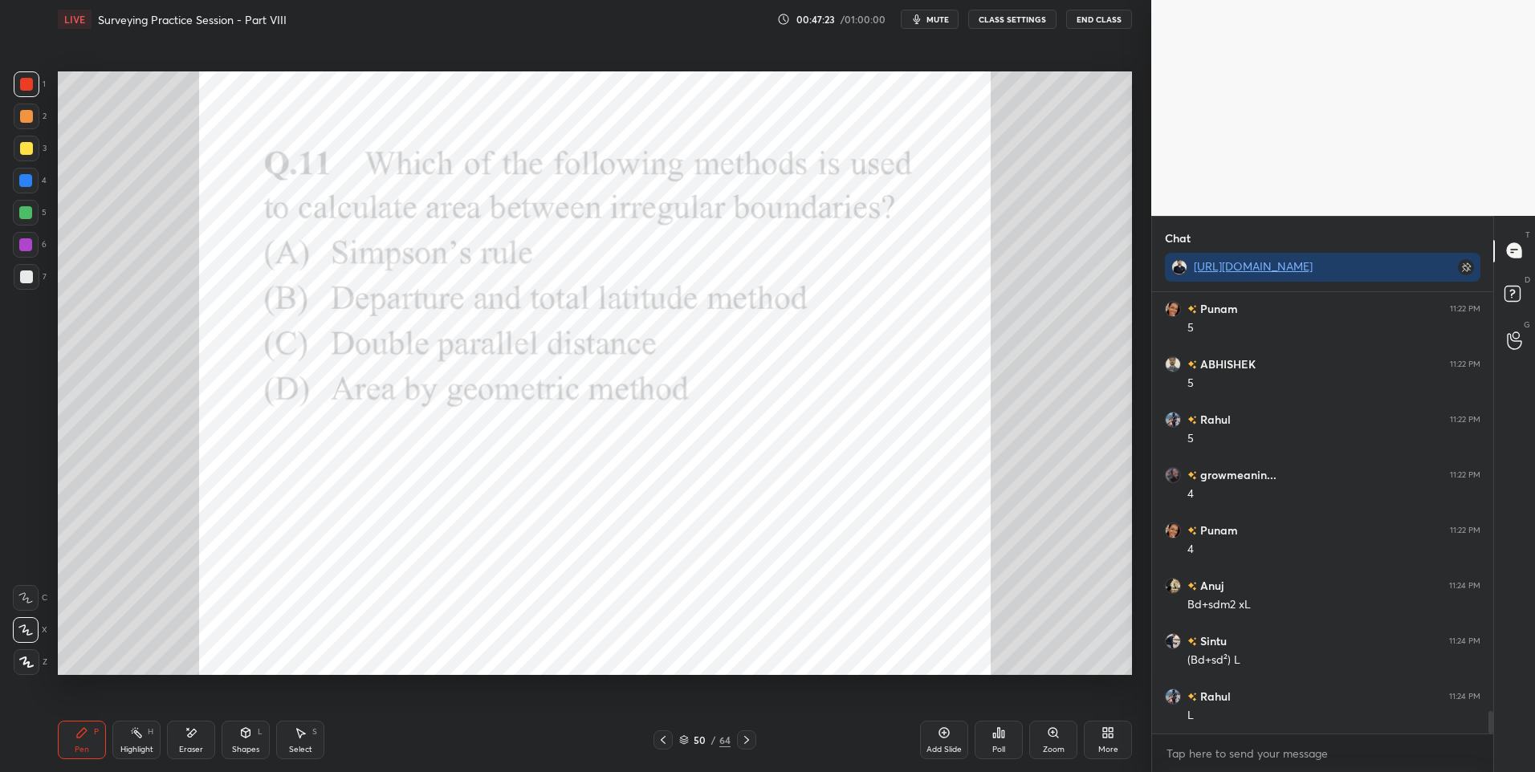
click at [1011, 738] on div "Poll" at bounding box center [998, 740] width 48 height 39
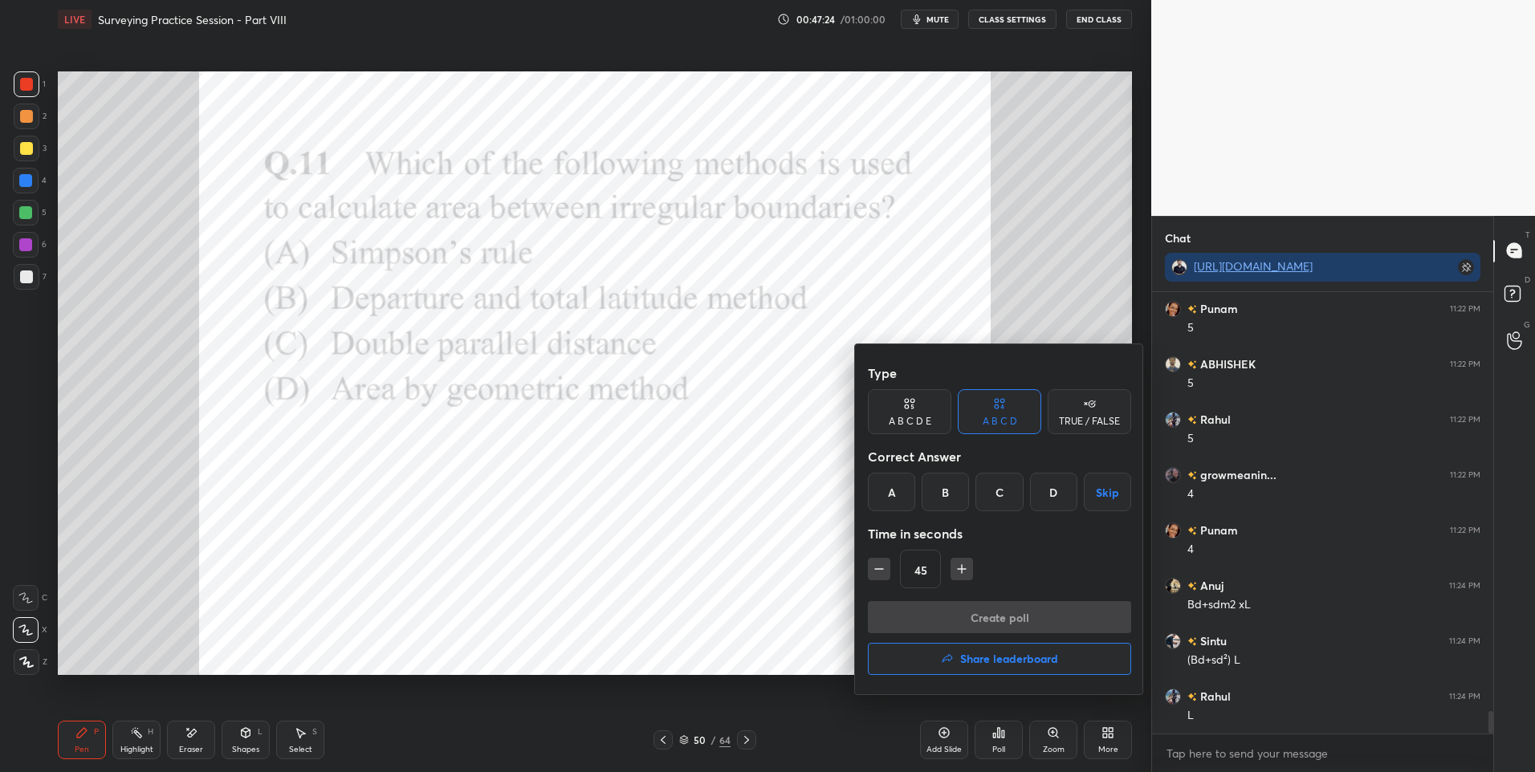
click at [892, 488] on div "A" at bounding box center [891, 492] width 47 height 39
click at [877, 573] on icon "button" at bounding box center [879, 569] width 16 height 16
type input "30"
click at [981, 618] on button "Create poll" at bounding box center [999, 617] width 263 height 32
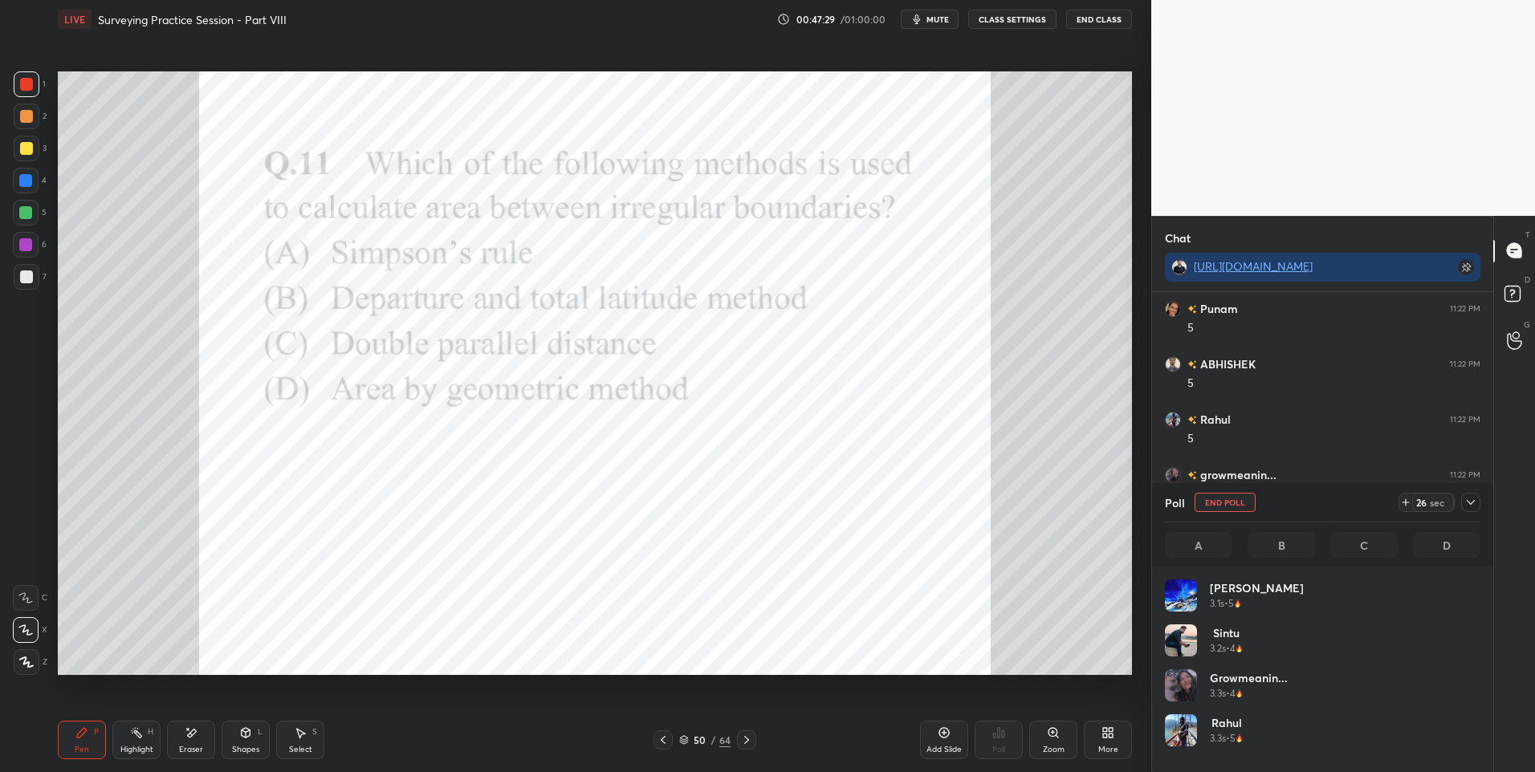
scroll to position [188, 311]
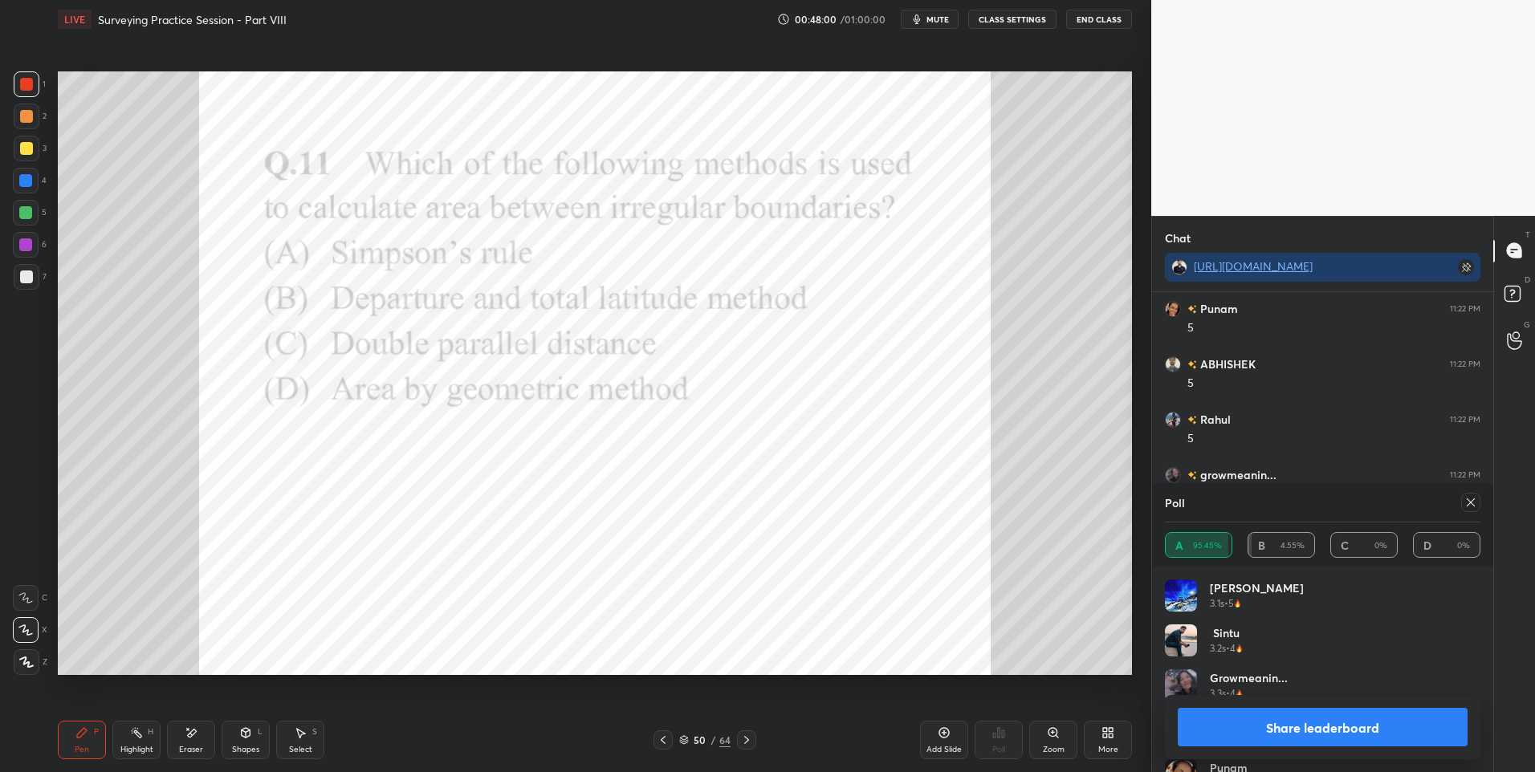
click at [1471, 500] on icon at bounding box center [1470, 502] width 13 height 13
type textarea "x"
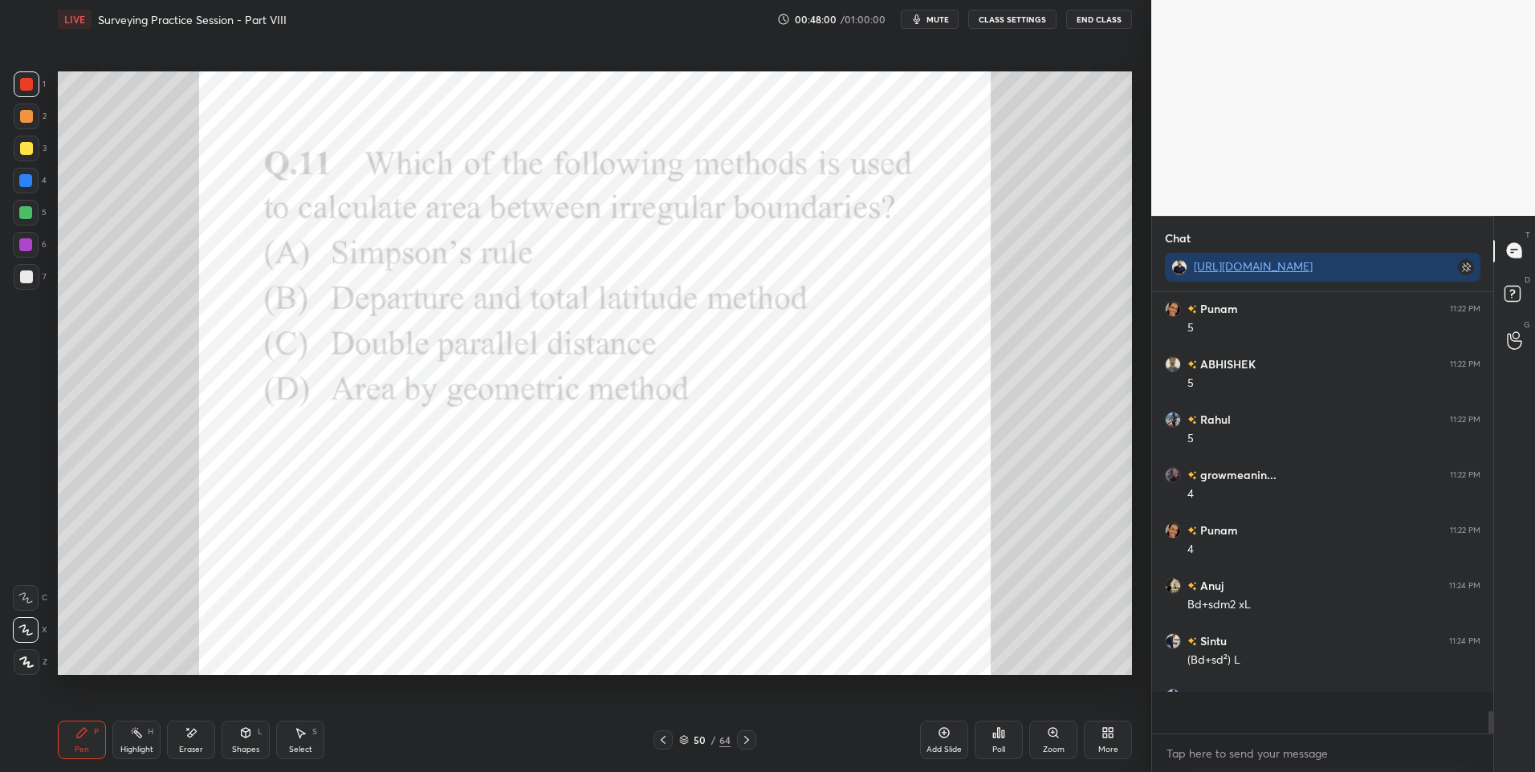
scroll to position [471, 336]
click at [108, 750] on div "Pen P Highlight H Eraser Shapes L Select S" at bounding box center [273, 740] width 431 height 39
click at [32, 178] on div at bounding box center [25, 180] width 13 height 13
click at [31, 181] on div at bounding box center [25, 180] width 13 height 13
click at [746, 742] on icon at bounding box center [746, 740] width 5 height 8
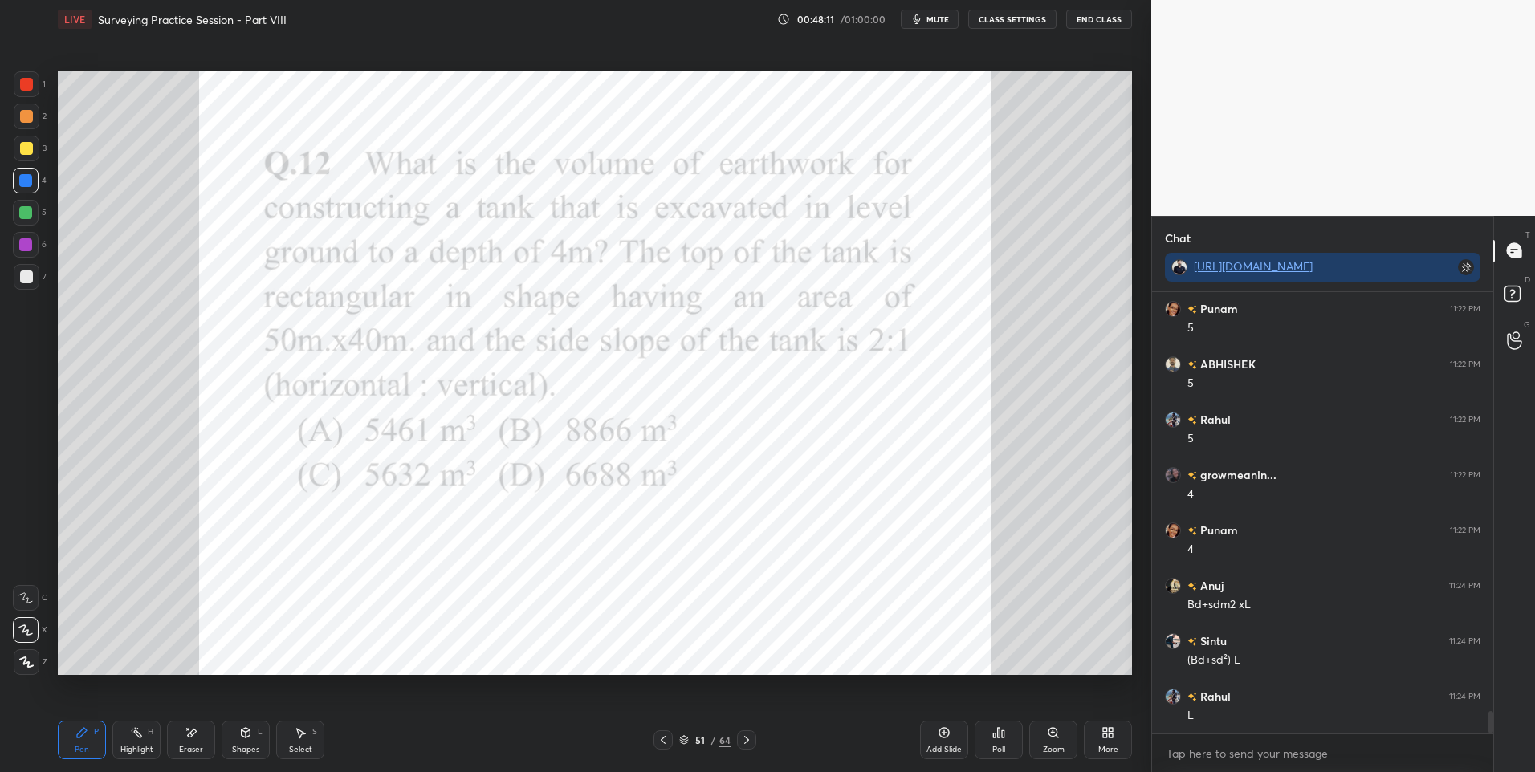
click at [1004, 736] on icon at bounding box center [1003, 733] width 2 height 7
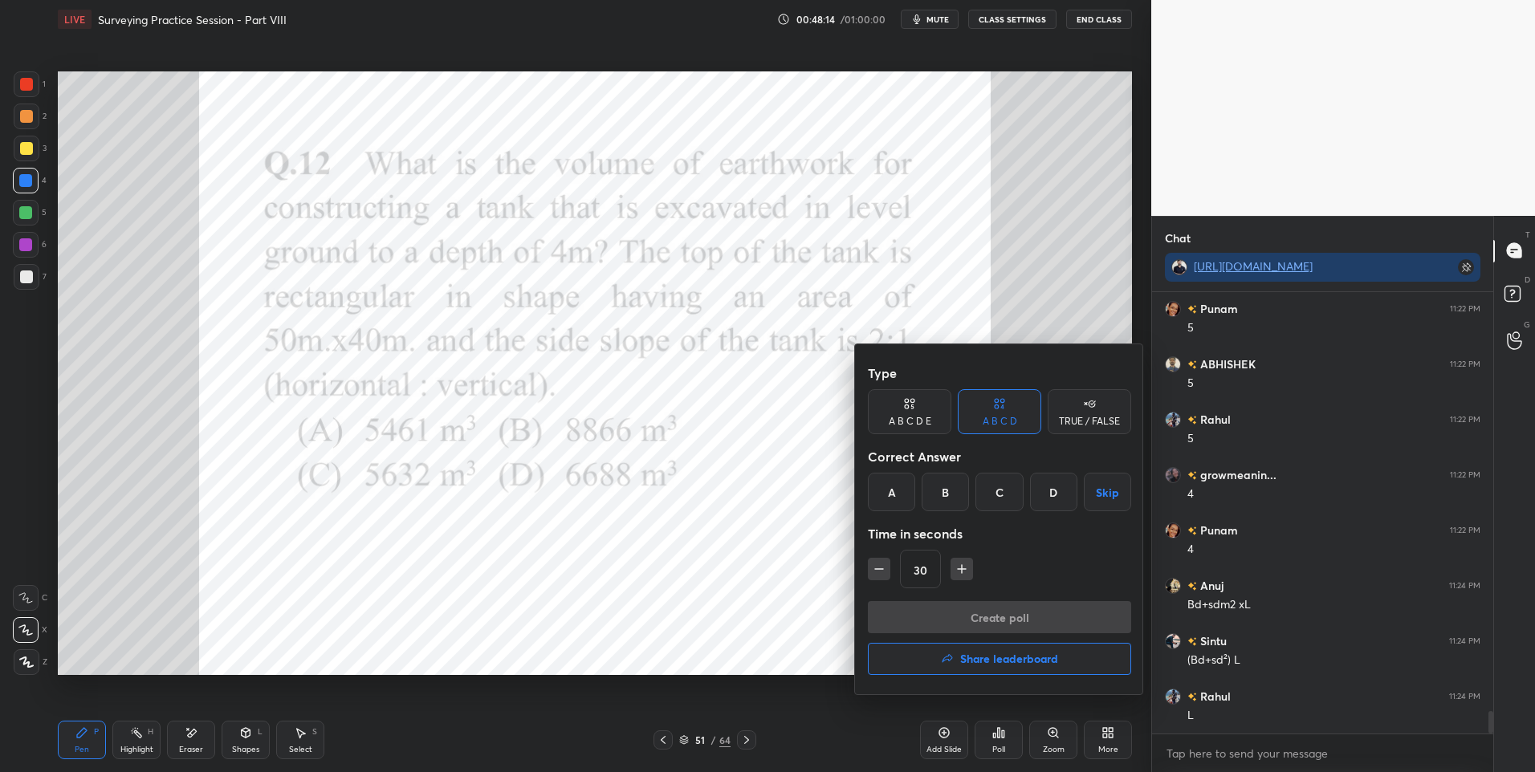
click at [884, 492] on div "A" at bounding box center [891, 492] width 47 height 39
click at [962, 567] on icon "button" at bounding box center [962, 569] width 0 height 8
type input "45"
click at [964, 611] on button "Create poll" at bounding box center [999, 617] width 263 height 32
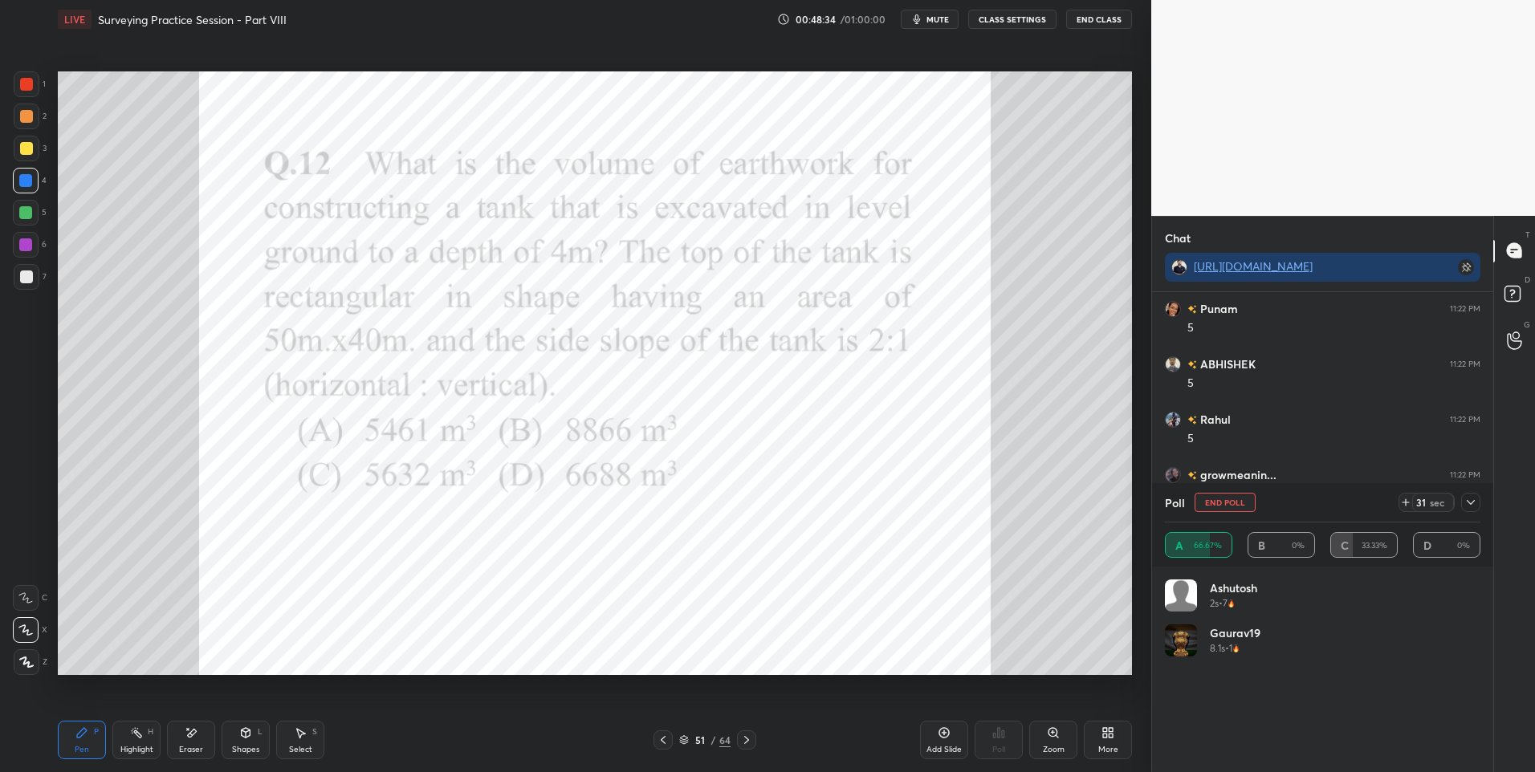
scroll to position [8253, 0]
click at [1471, 496] on icon at bounding box center [1470, 502] width 13 height 13
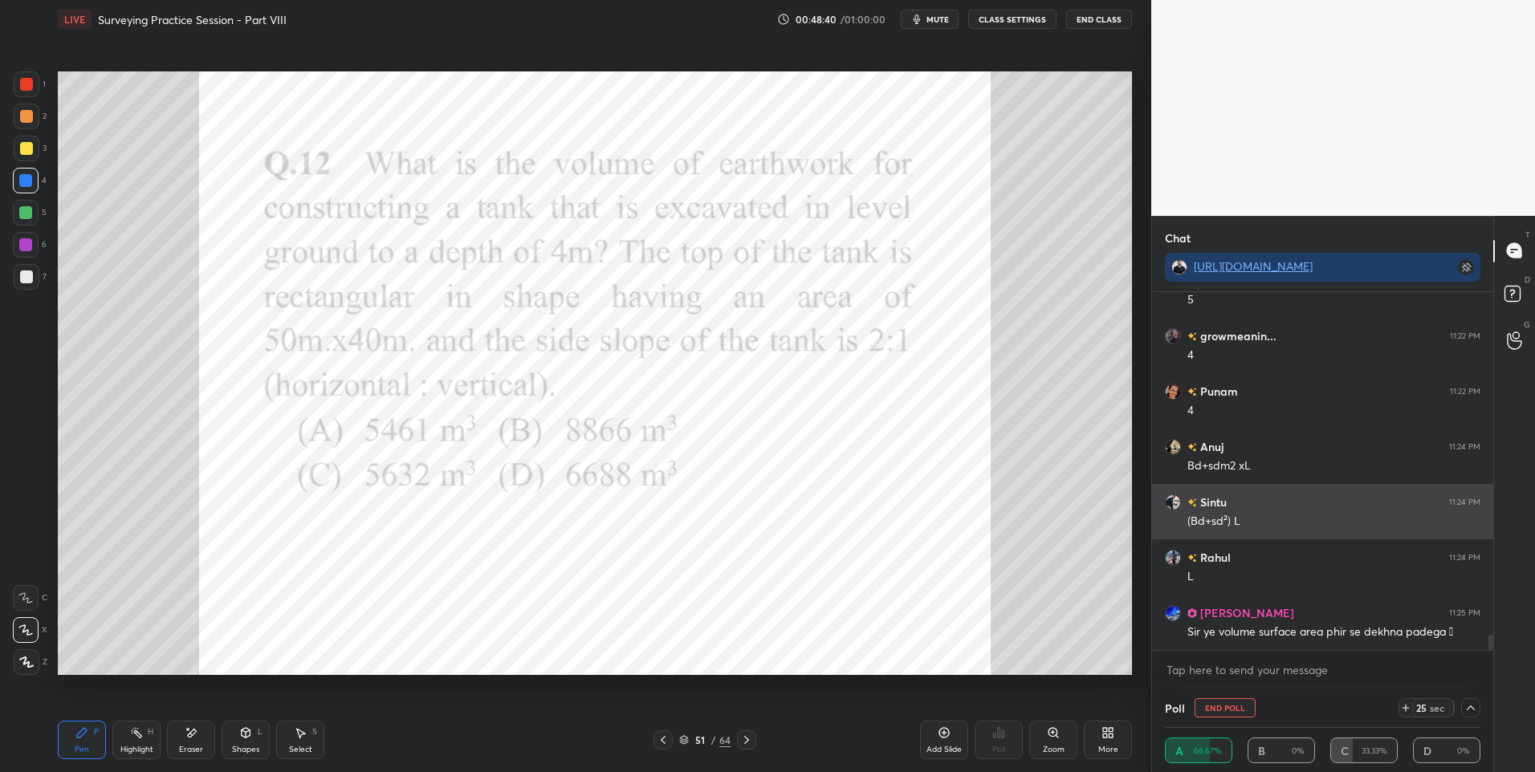
scroll to position [1, 6]
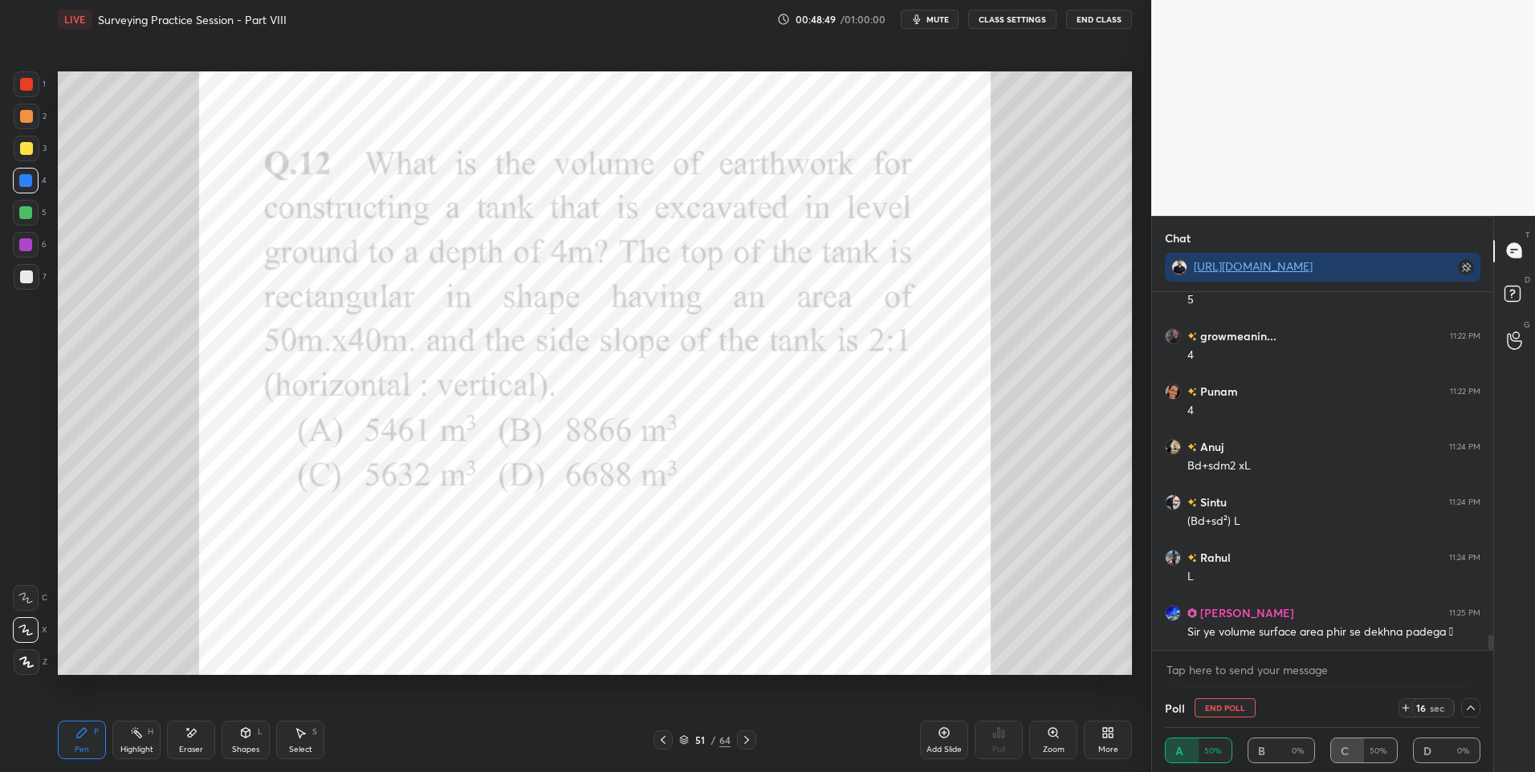
click at [25, 78] on div at bounding box center [26, 84] width 13 height 13
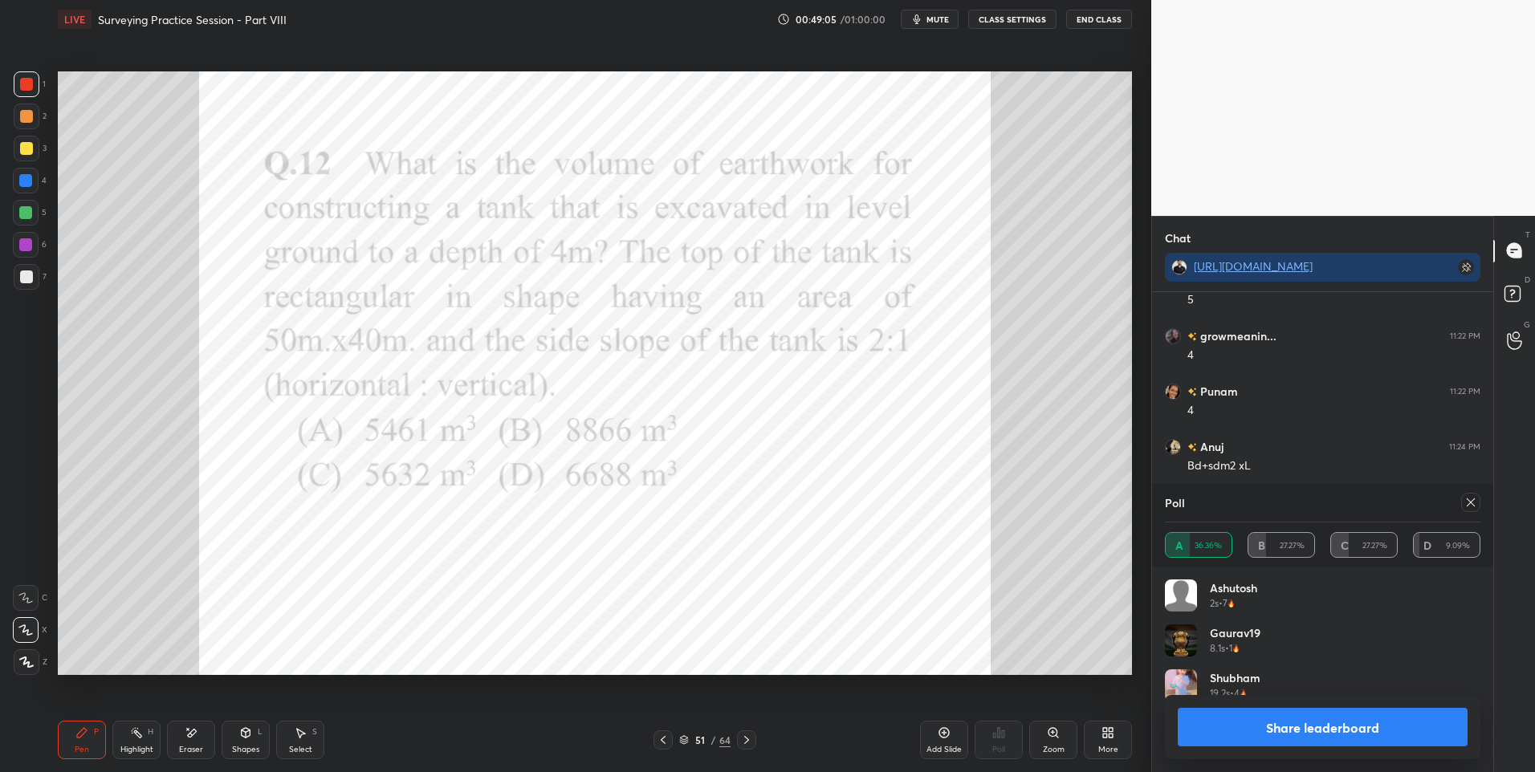
scroll to position [188, 311]
click at [28, 182] on div at bounding box center [25, 180] width 13 height 13
click at [29, 88] on div at bounding box center [26, 84] width 13 height 13
click at [1465, 502] on icon at bounding box center [1470, 502] width 13 height 13
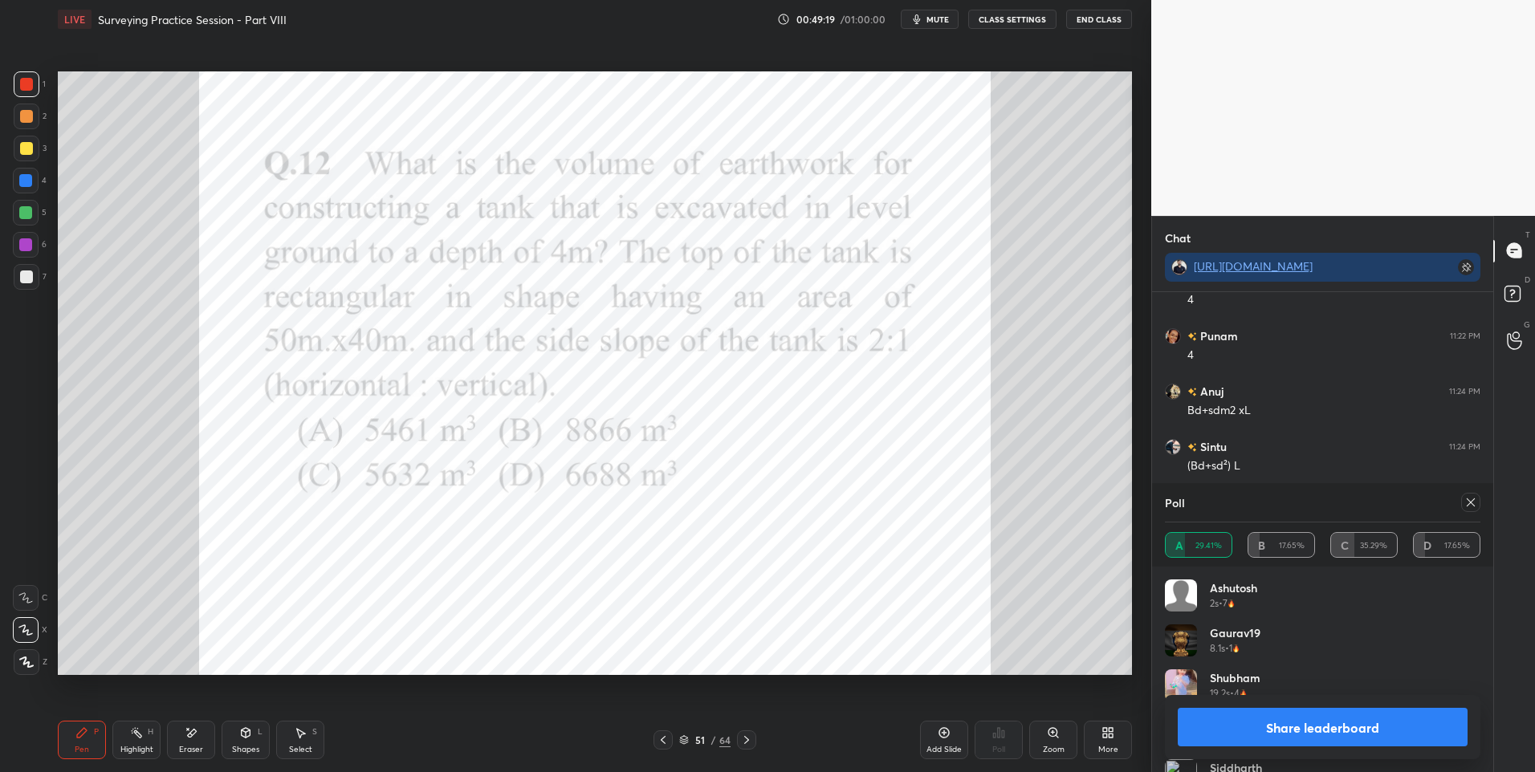
type textarea "x"
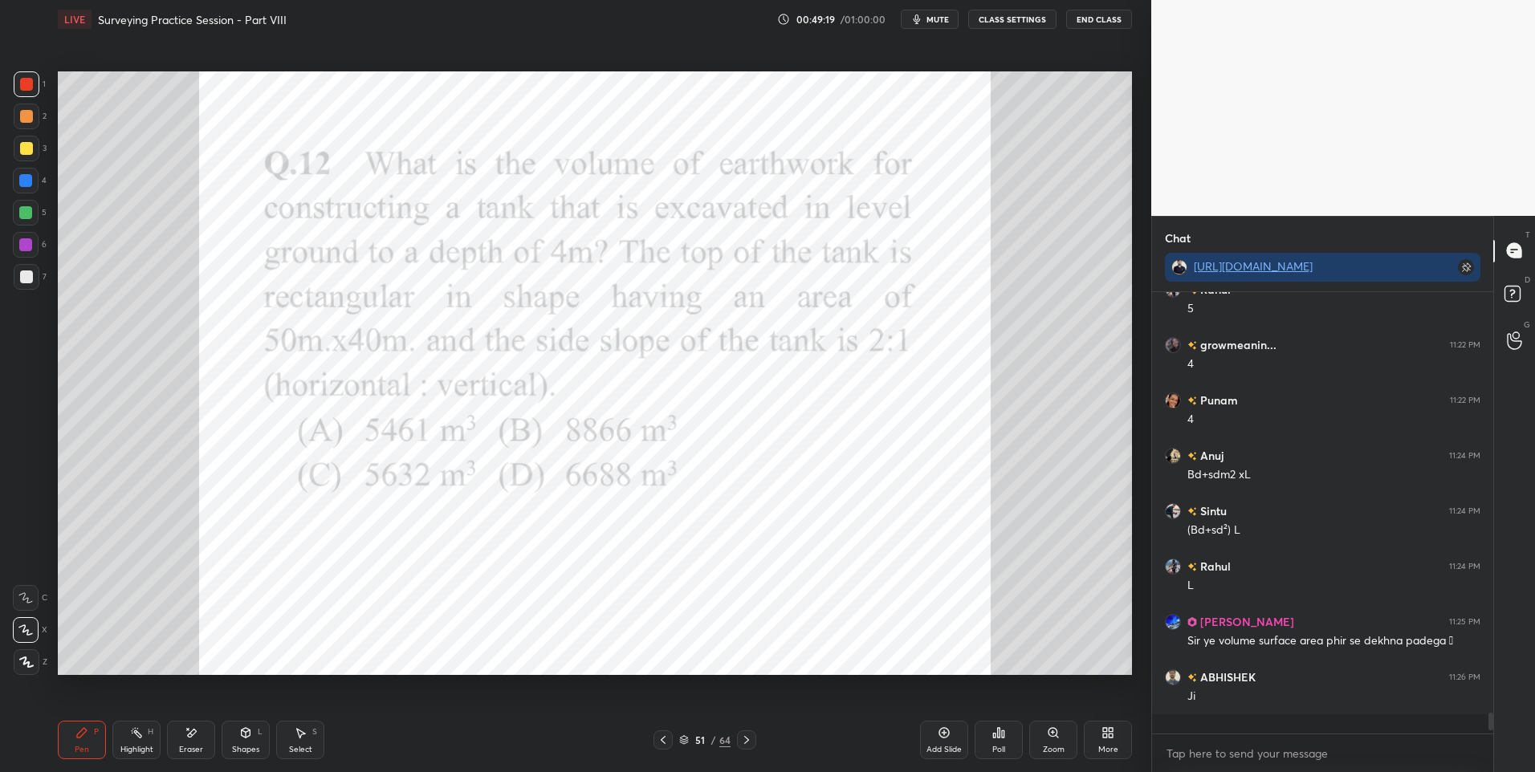
scroll to position [8230, 0]
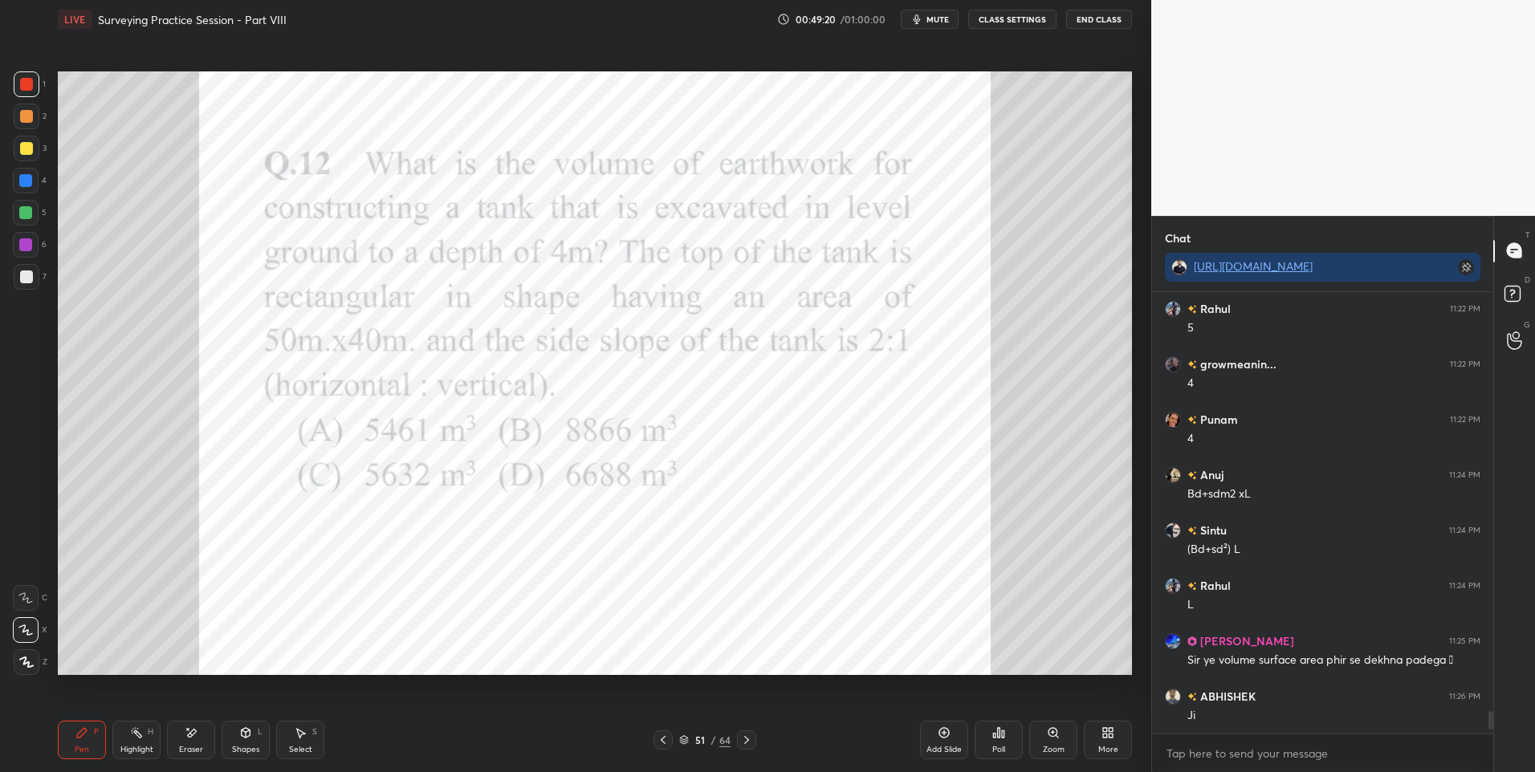
click at [244, 737] on icon at bounding box center [246, 733] width 9 height 10
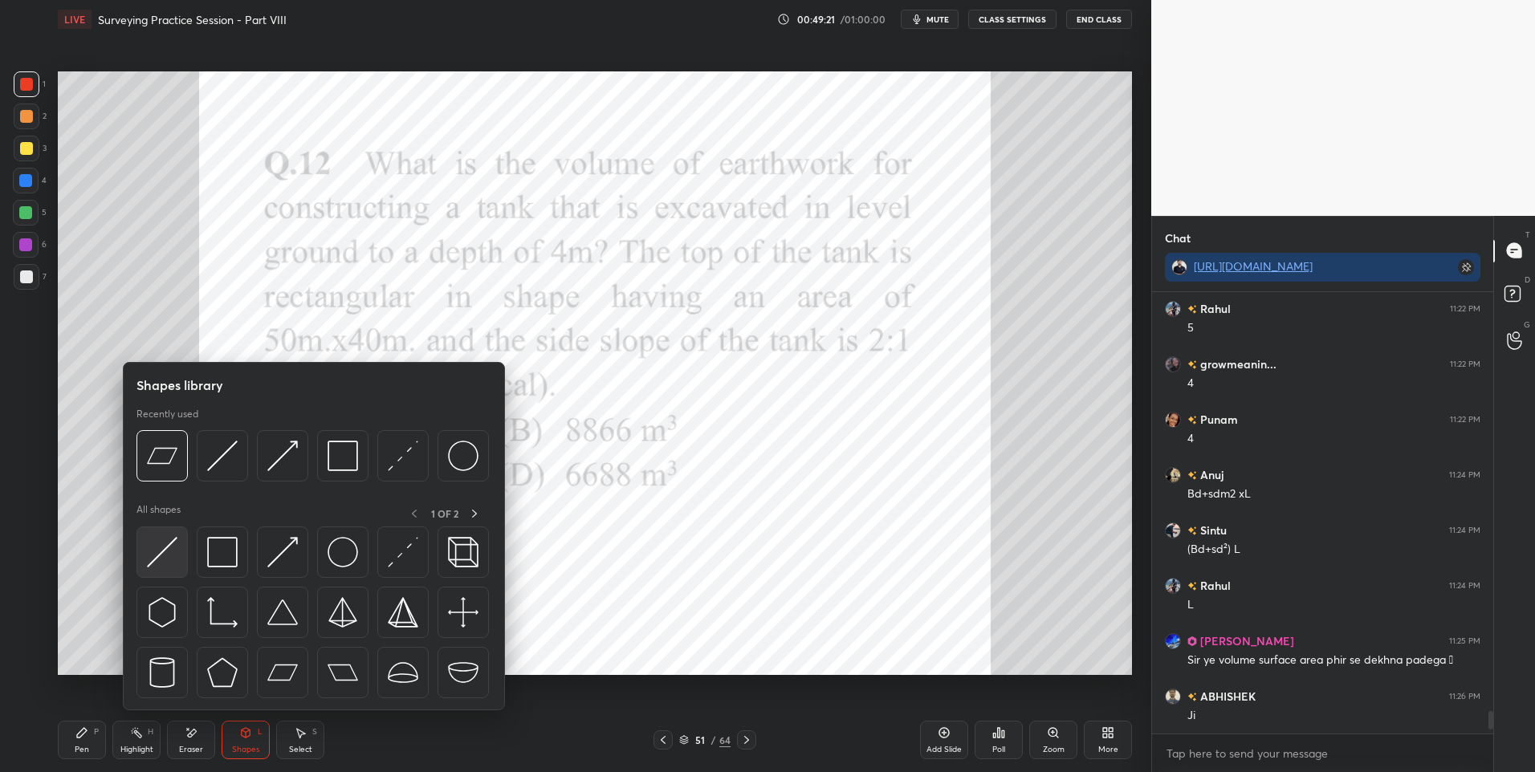
click at [160, 549] on img at bounding box center [162, 552] width 31 height 31
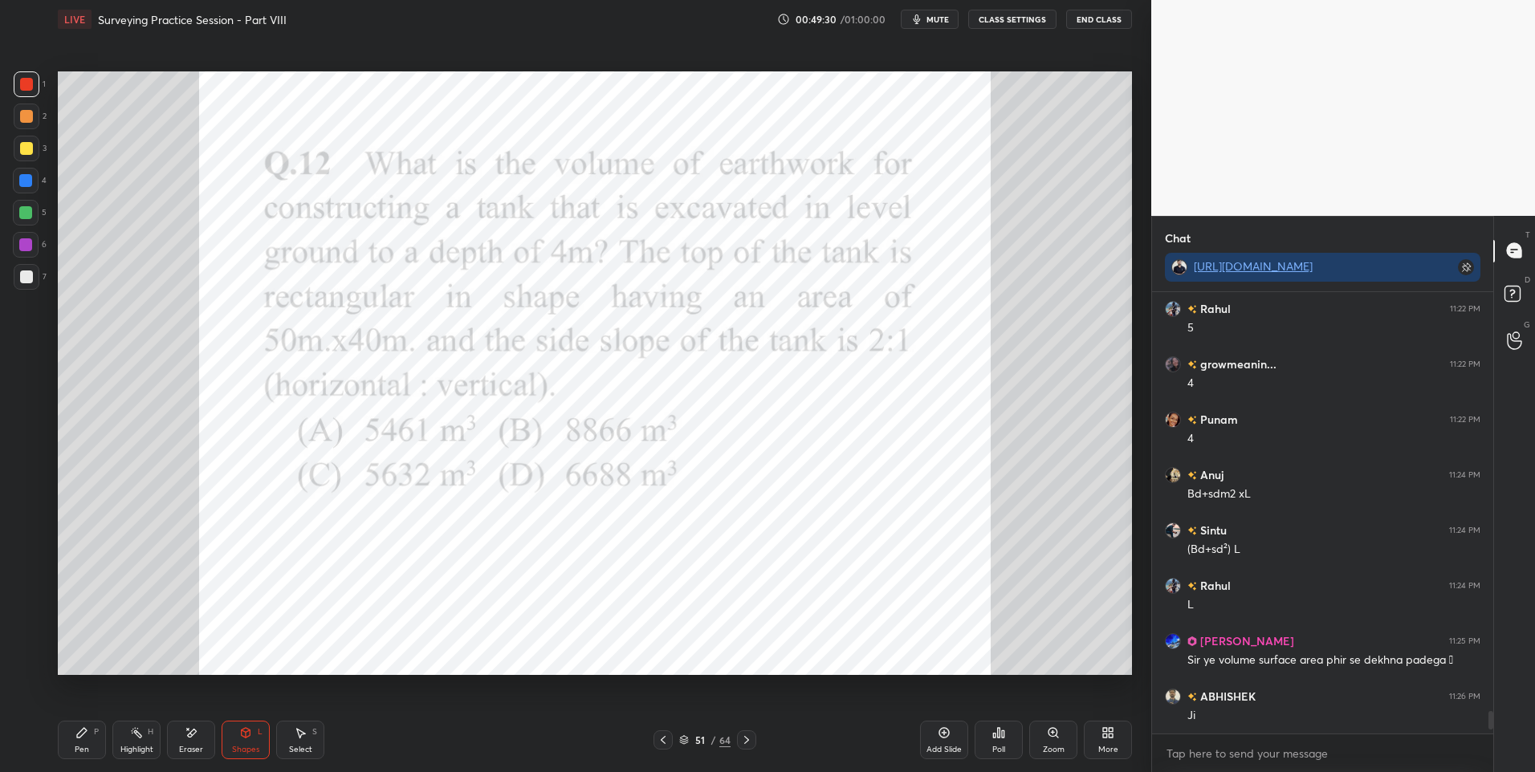
click at [234, 746] on div "Shapes" at bounding box center [245, 750] width 27 height 8
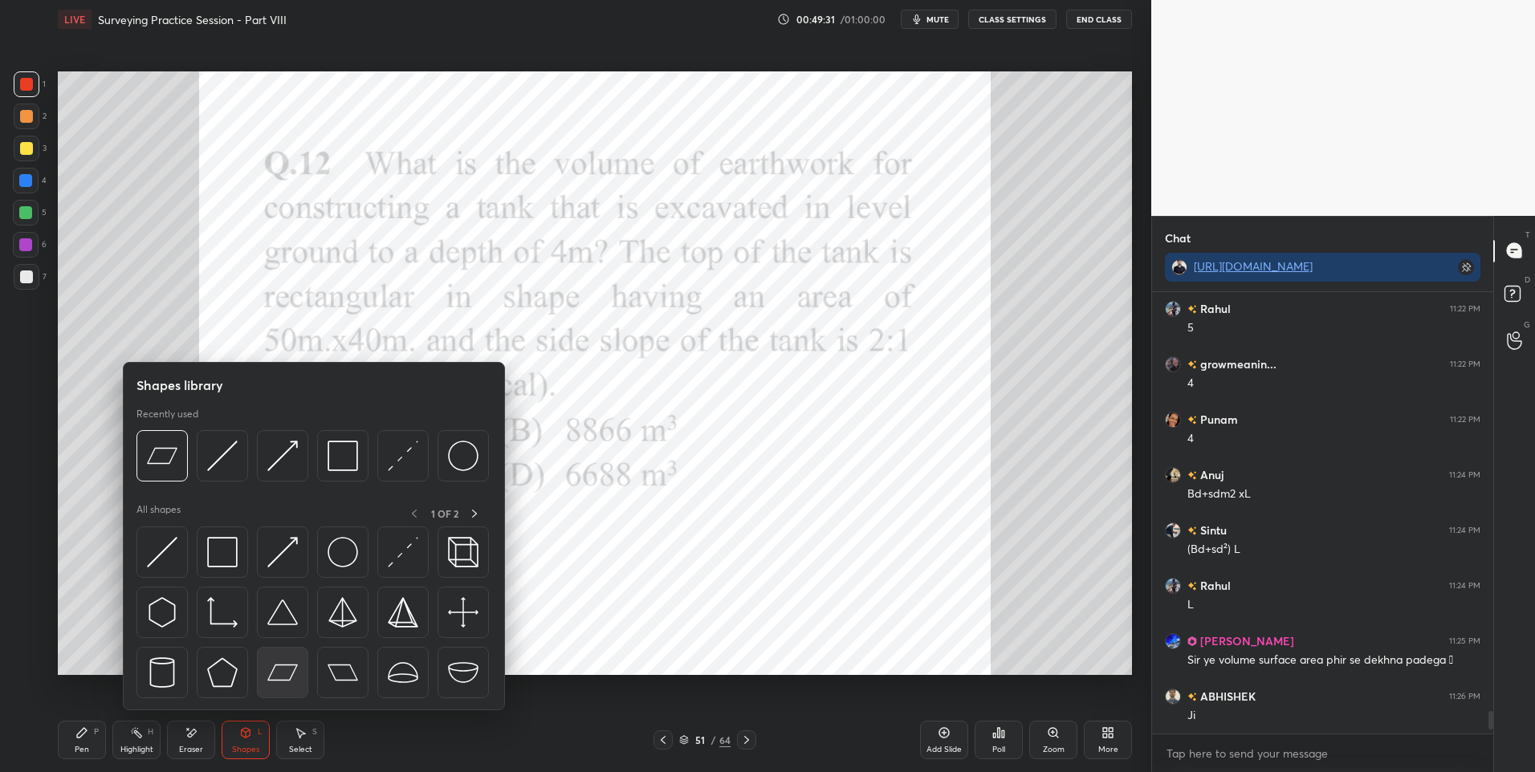
click at [283, 669] on img at bounding box center [282, 672] width 31 height 31
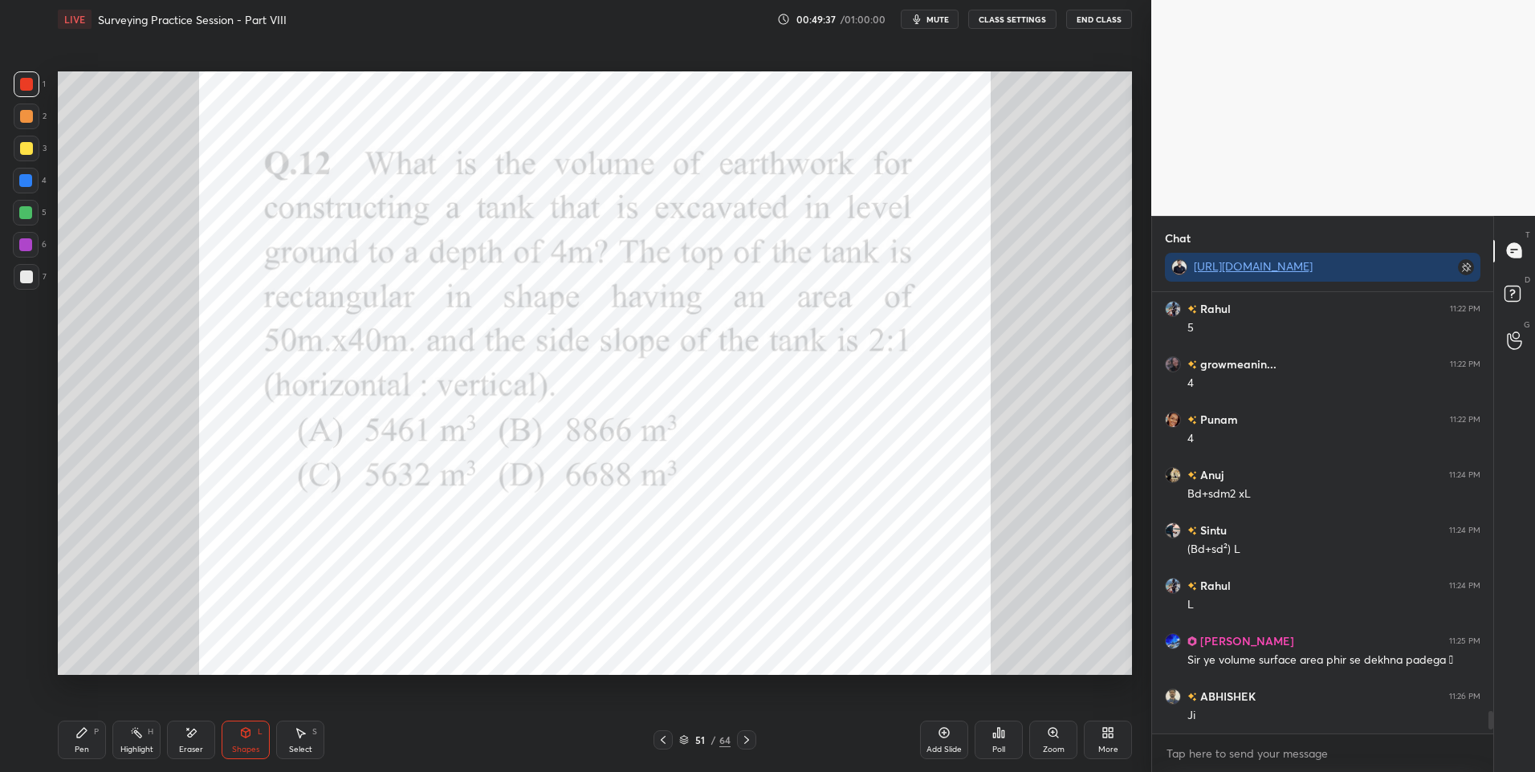
click at [299, 737] on icon at bounding box center [301, 734] width 9 height 10
click at [233, 755] on div "Shapes L" at bounding box center [246, 740] width 48 height 39
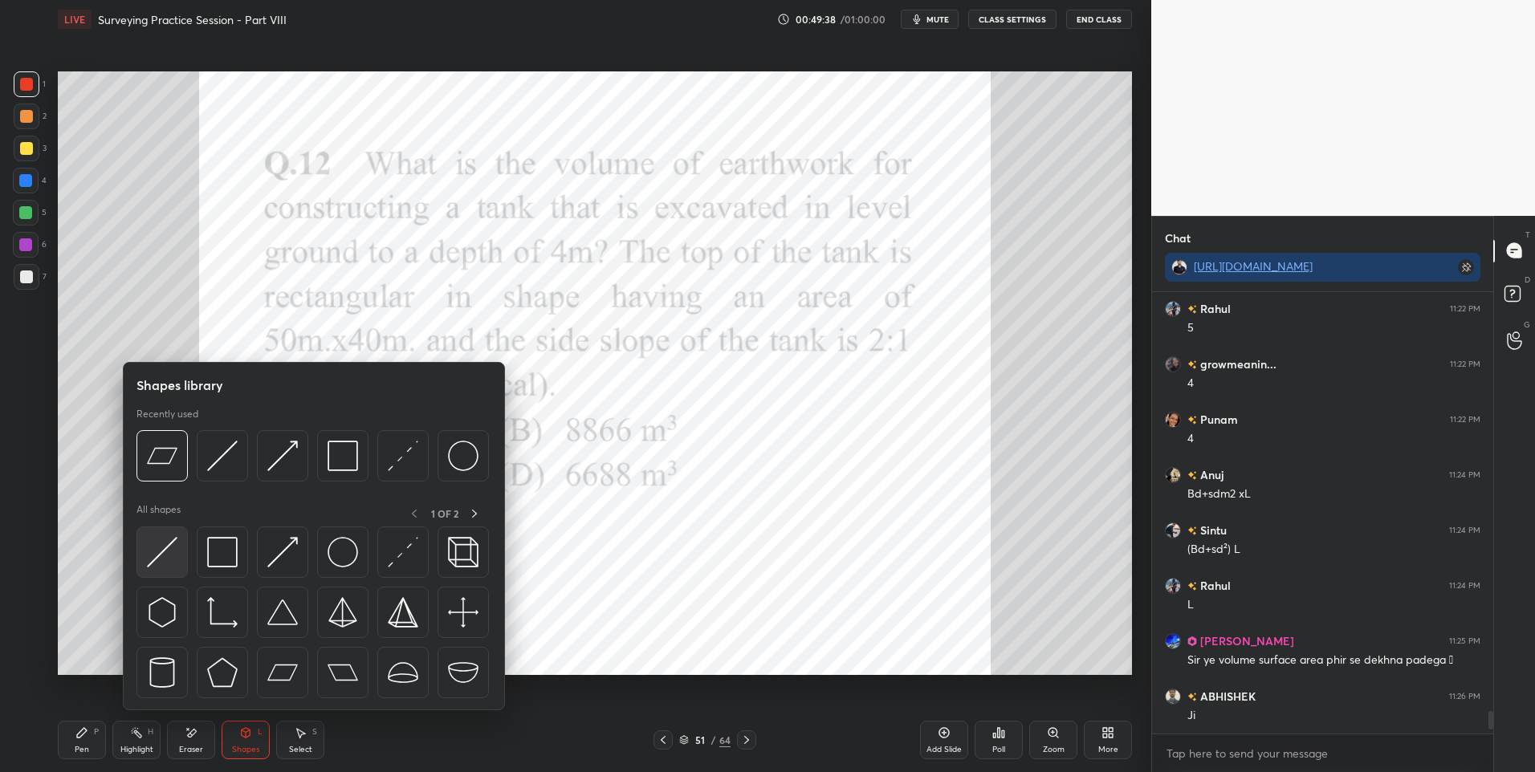
click at [176, 536] on div at bounding box center [161, 552] width 51 height 51
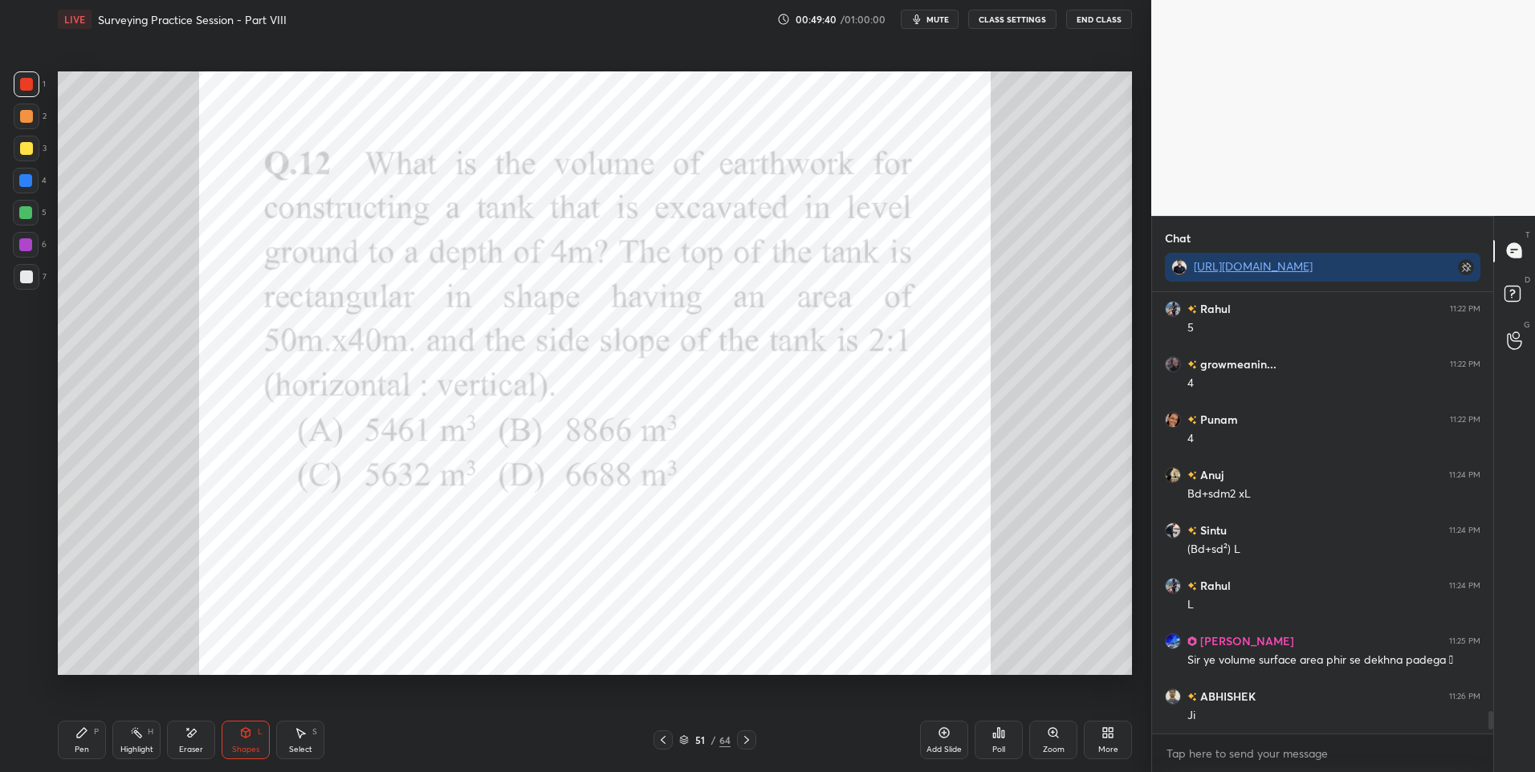
click at [29, 84] on div at bounding box center [26, 84] width 13 height 13
click at [67, 738] on div "Pen P" at bounding box center [82, 740] width 48 height 39
click at [72, 745] on div "Pen P" at bounding box center [82, 740] width 48 height 39
click at [242, 734] on icon at bounding box center [246, 733] width 9 height 10
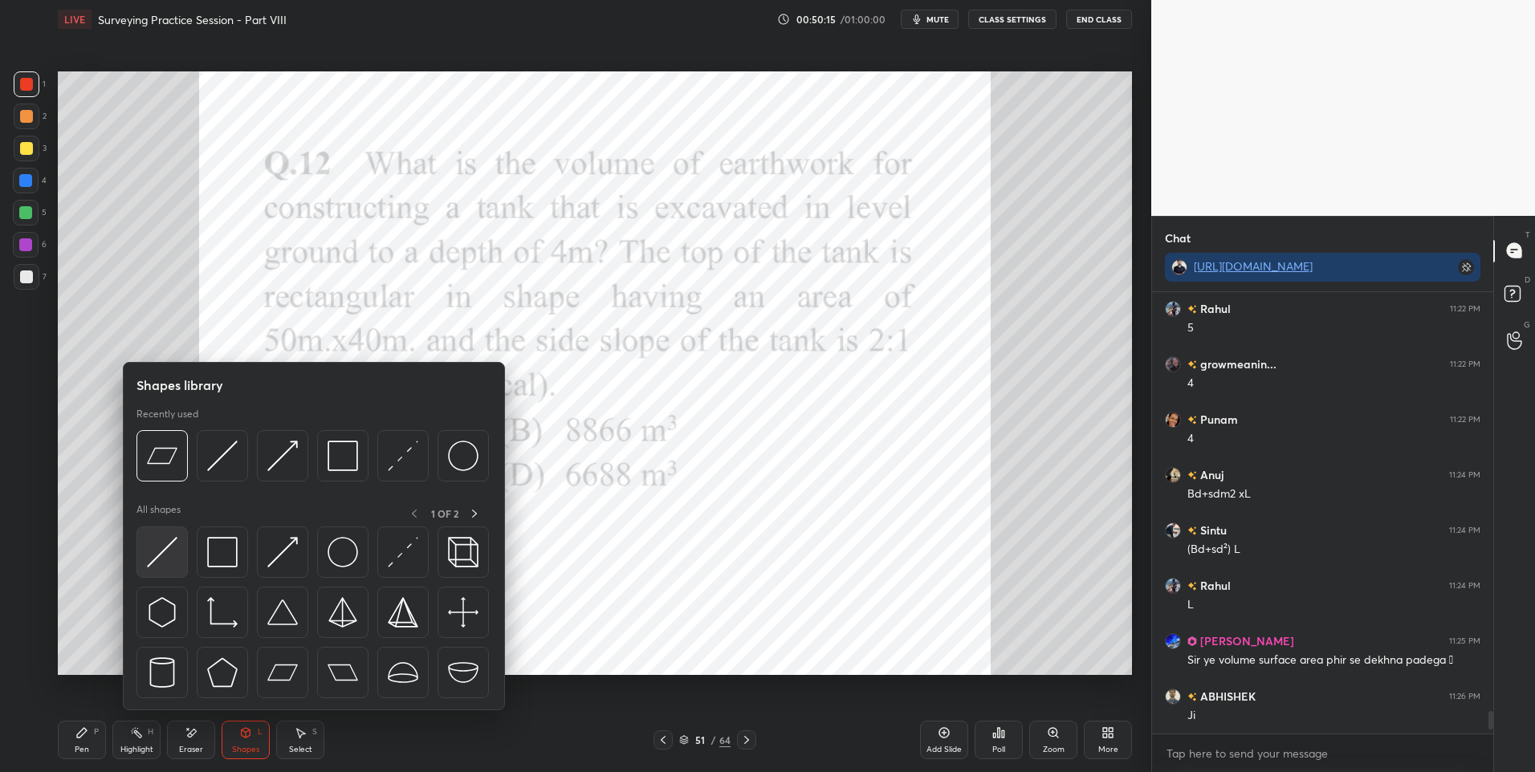
click at [164, 559] on img at bounding box center [162, 552] width 31 height 31
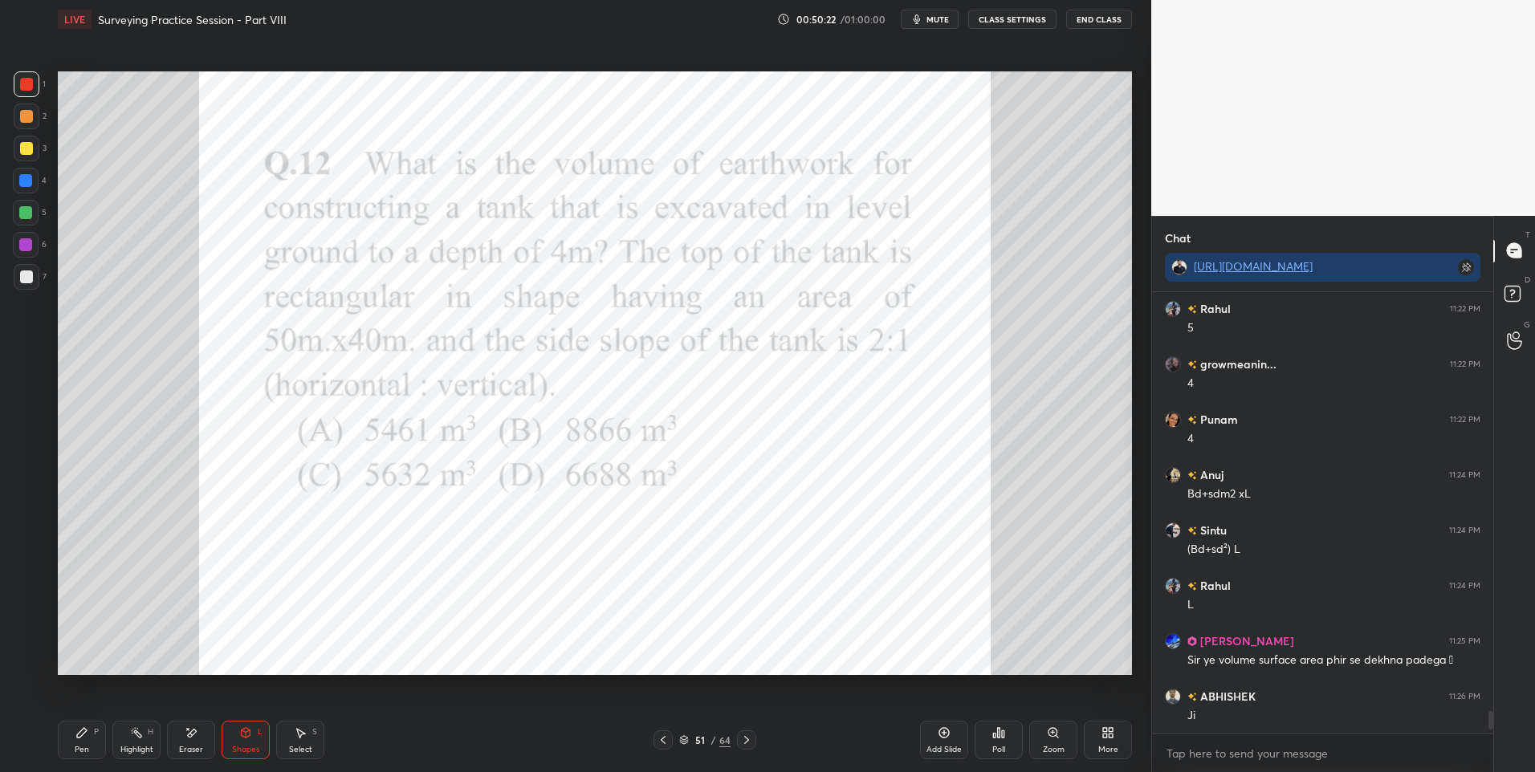
click at [67, 742] on div "Pen P" at bounding box center [82, 740] width 48 height 39
click at [75, 743] on div "Pen P" at bounding box center [82, 740] width 48 height 39
click at [28, 217] on div at bounding box center [25, 212] width 13 height 13
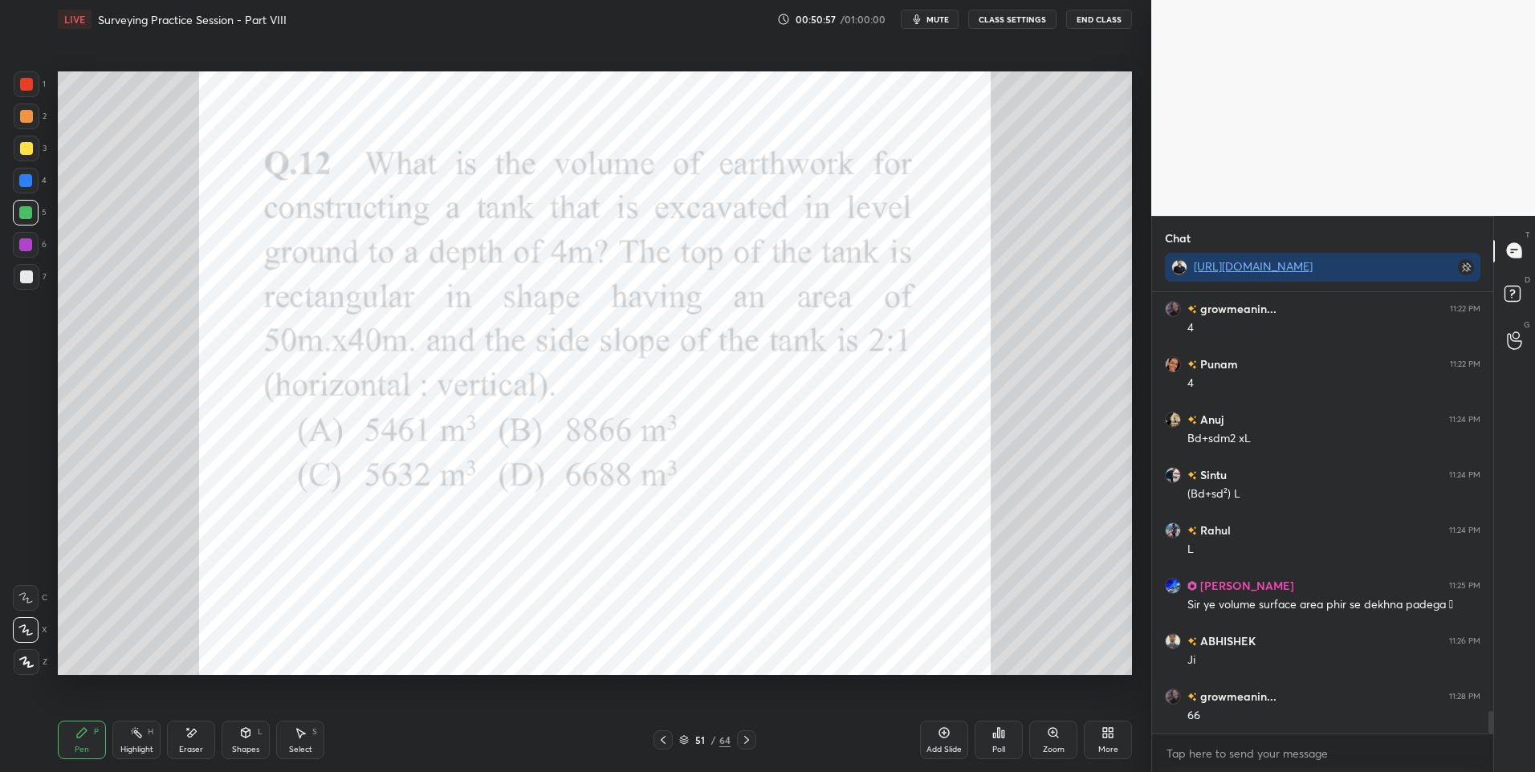
scroll to position [8336, 0]
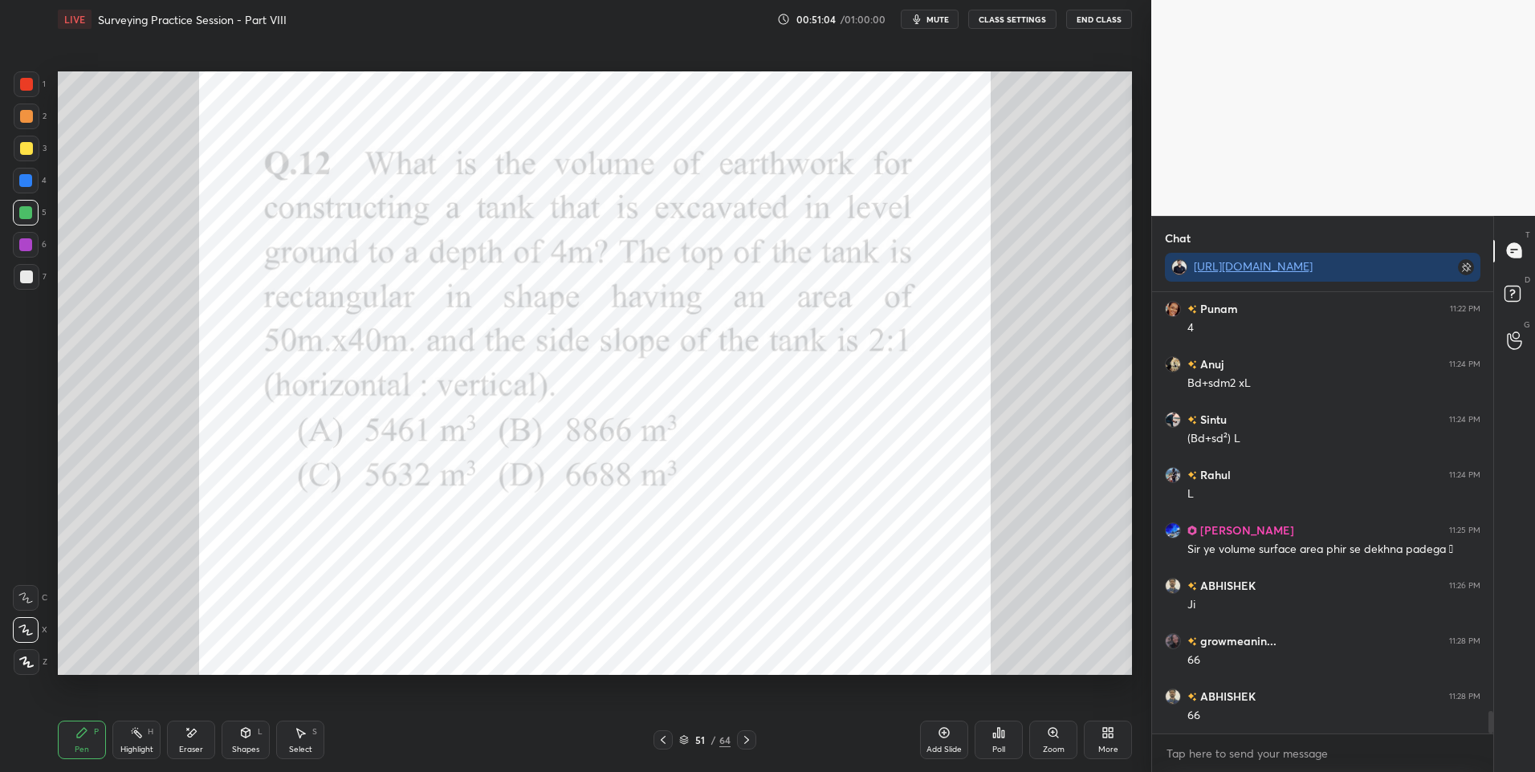
click at [132, 733] on circle at bounding box center [133, 733] width 2 height 2
click at [74, 746] on div "Pen P" at bounding box center [82, 740] width 48 height 39
click at [85, 746] on div "Pen" at bounding box center [82, 750] width 14 height 8
click at [237, 742] on div "Shapes L" at bounding box center [246, 740] width 48 height 39
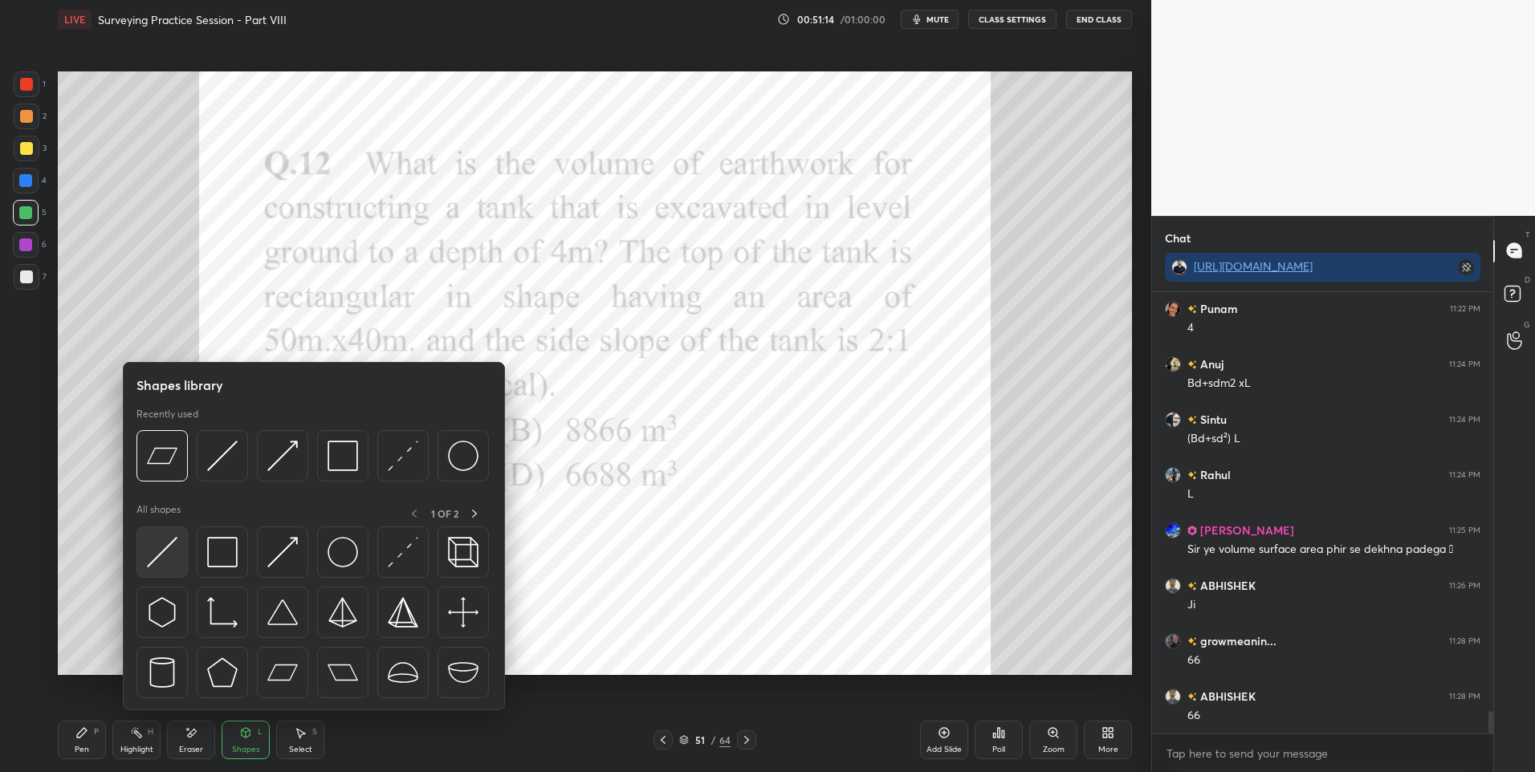
click at [160, 543] on img at bounding box center [162, 552] width 31 height 31
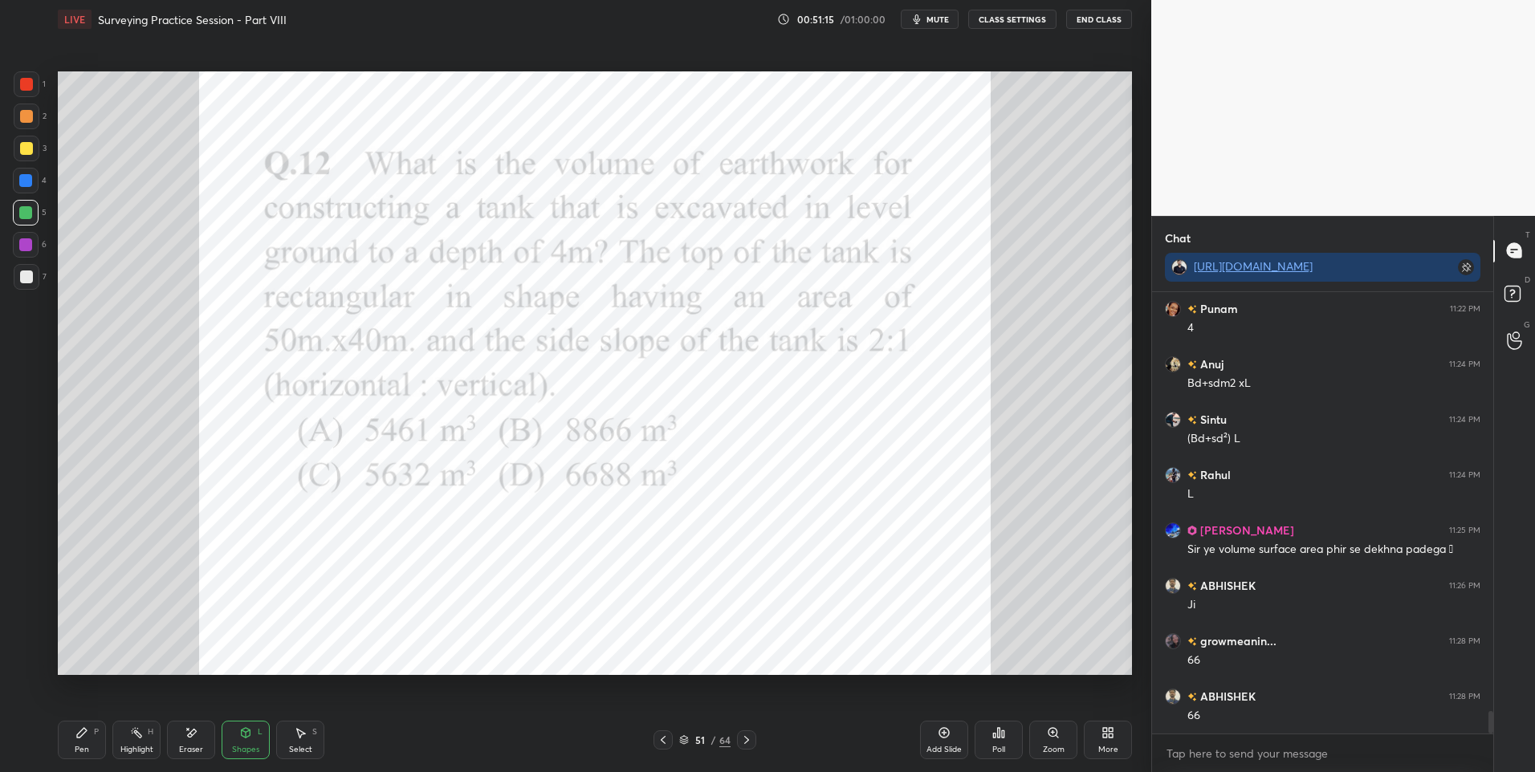
scroll to position [8352, 0]
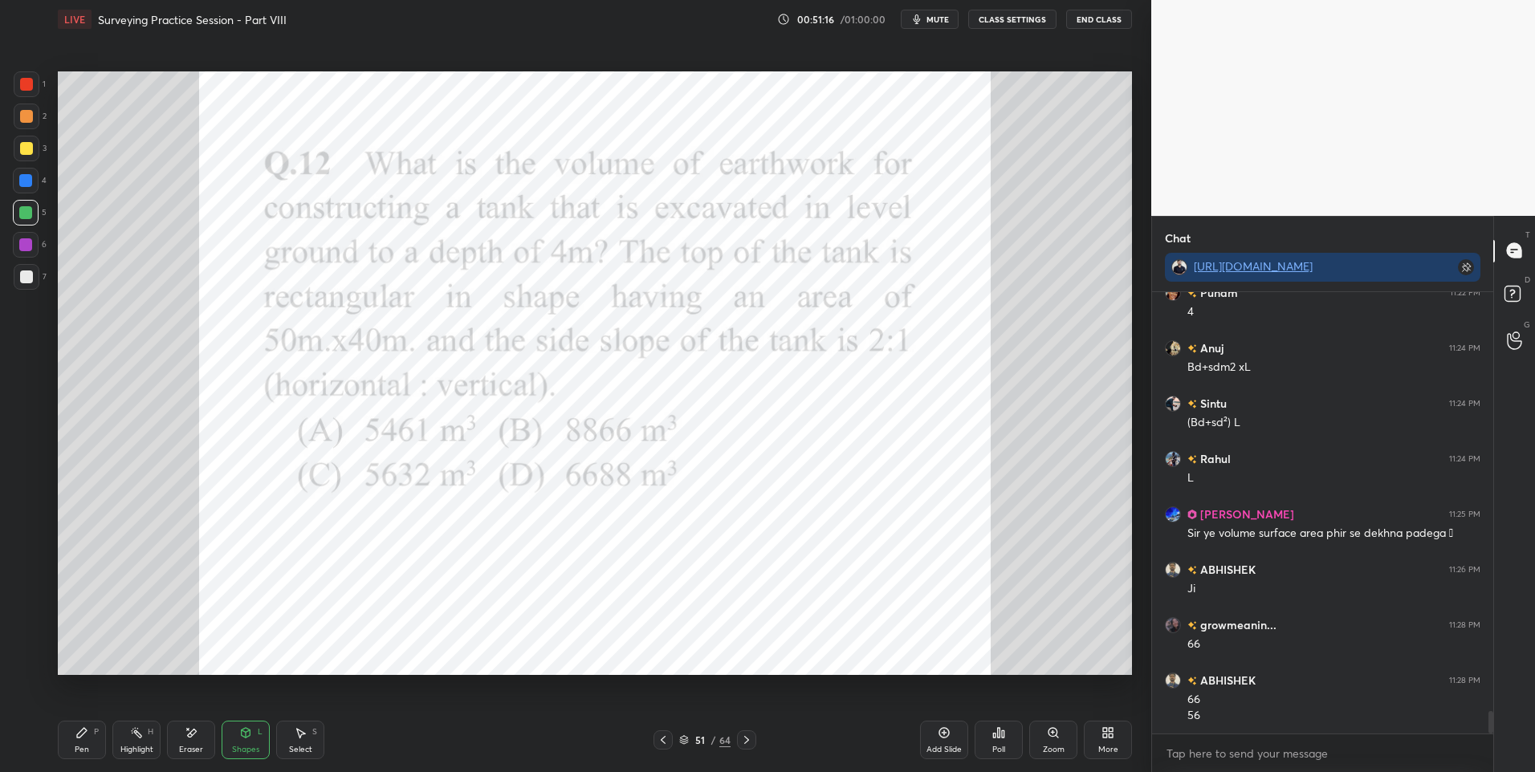
click at [22, 87] on div at bounding box center [26, 84] width 13 height 13
click at [24, 174] on div at bounding box center [25, 180] width 13 height 13
click at [67, 737] on div "Pen P" at bounding box center [82, 740] width 48 height 39
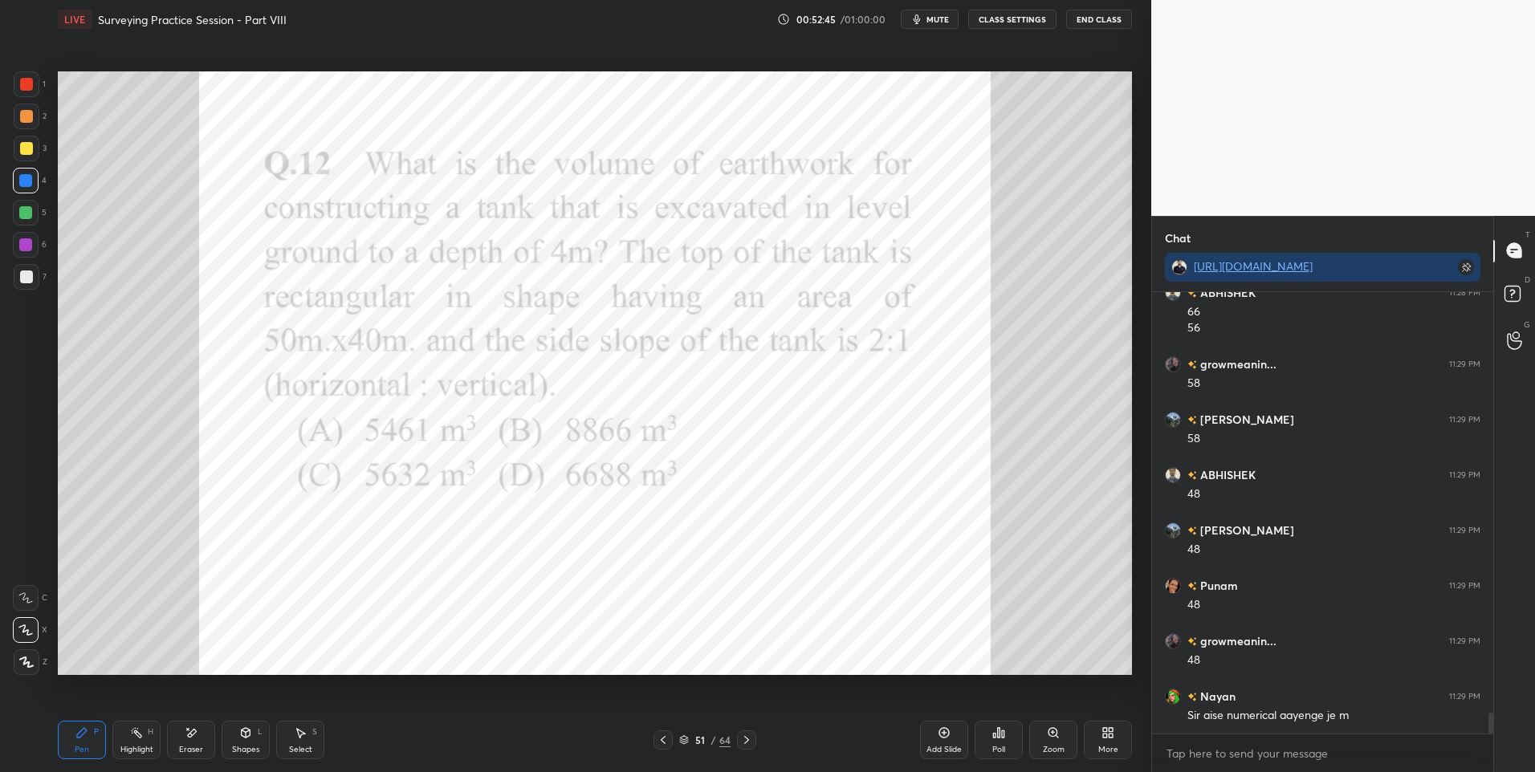
scroll to position [8795, 0]
click at [283, 741] on div "Select S" at bounding box center [300, 740] width 48 height 39
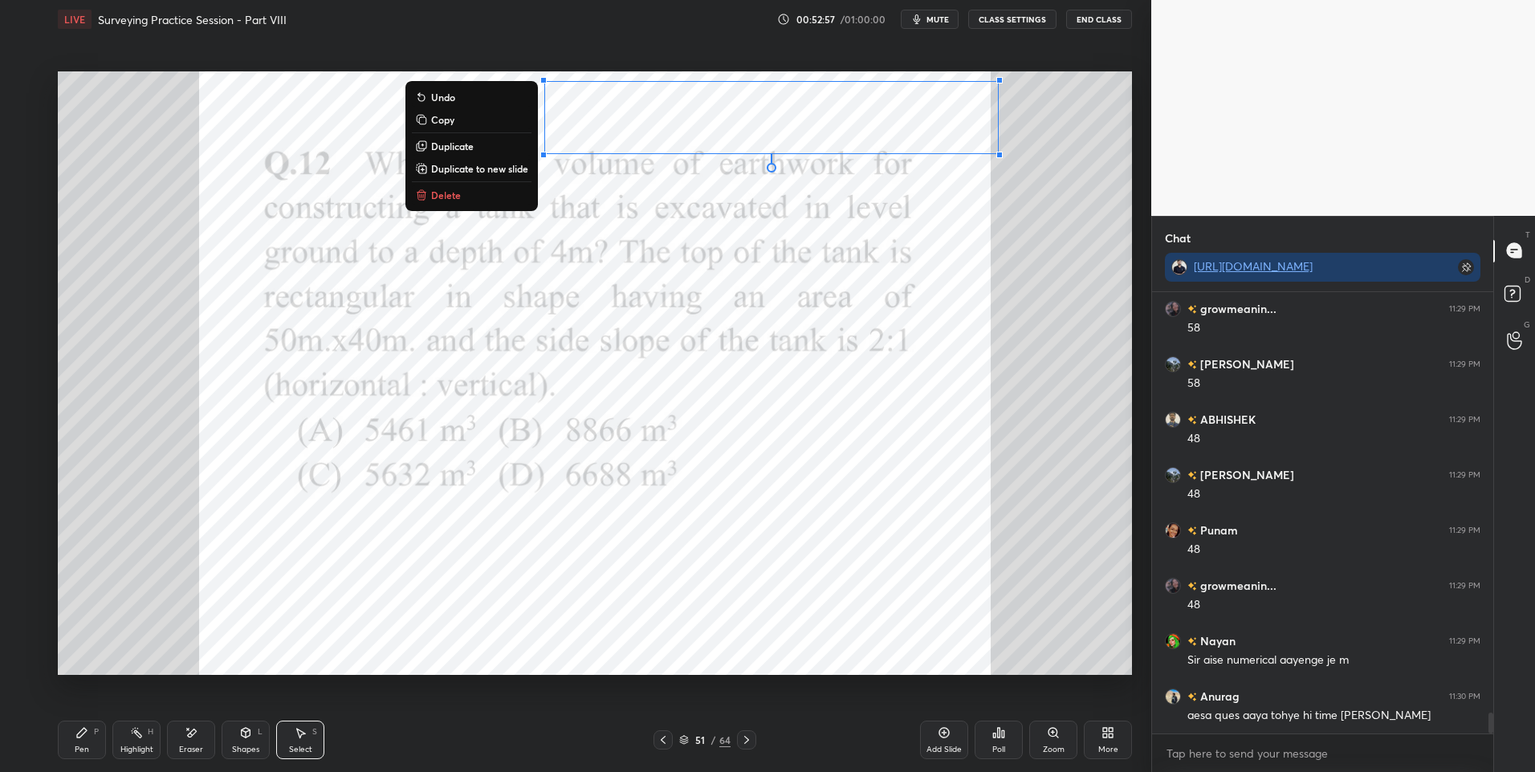
click at [774, 328] on div "0 ° Undo Copy Duplicate Duplicate to new slide Delete" at bounding box center [595, 373] width 1074 height 604
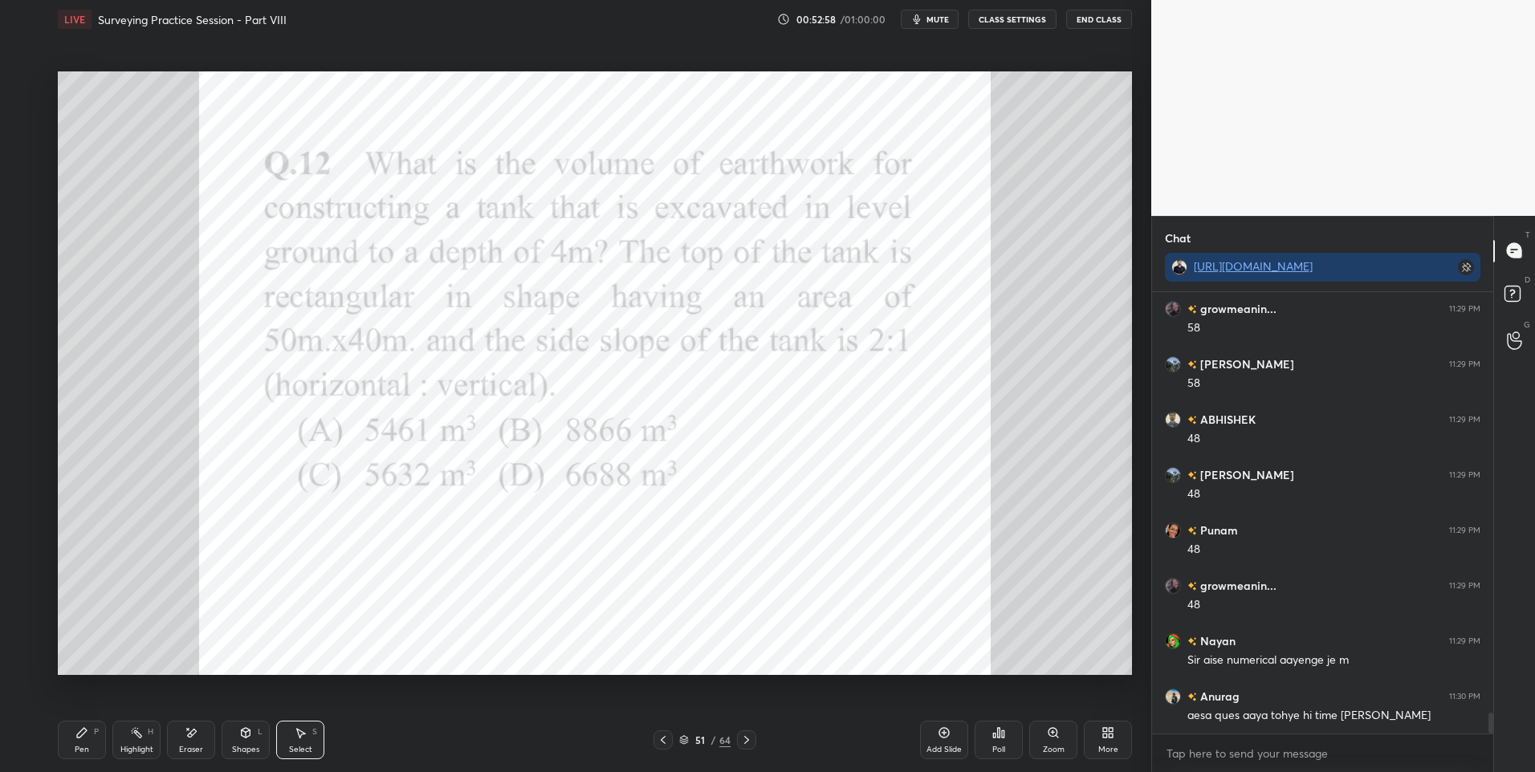
click at [136, 739] on div "Highlight H" at bounding box center [136, 740] width 48 height 39
click at [28, 84] on div at bounding box center [26, 84] width 13 height 13
click at [28, 186] on div at bounding box center [25, 180] width 13 height 13
click at [740, 736] on icon at bounding box center [746, 740] width 13 height 13
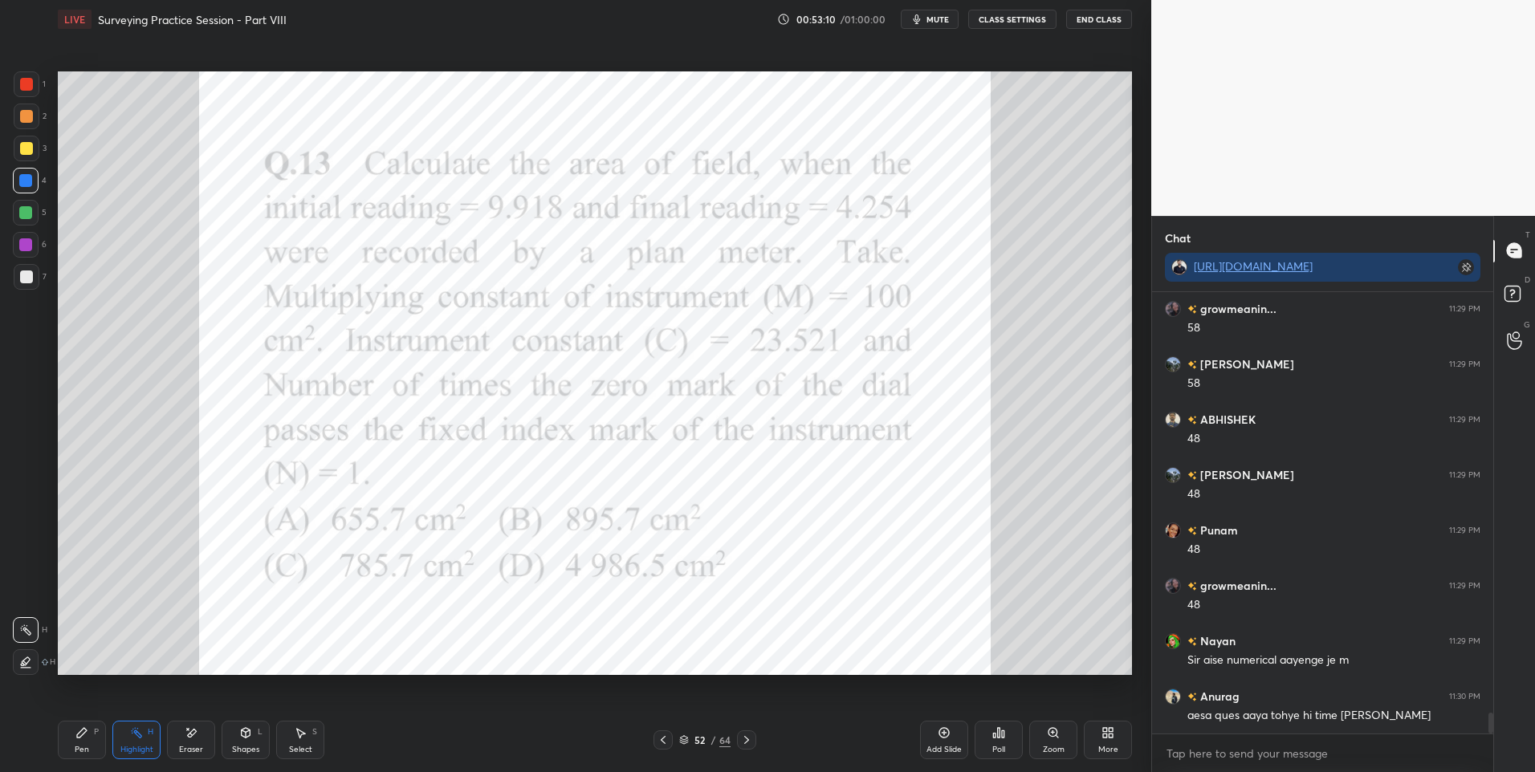
click at [92, 742] on div "Pen P" at bounding box center [82, 740] width 48 height 39
click at [22, 240] on div at bounding box center [25, 244] width 13 height 13
click at [991, 742] on div "Poll" at bounding box center [998, 740] width 48 height 39
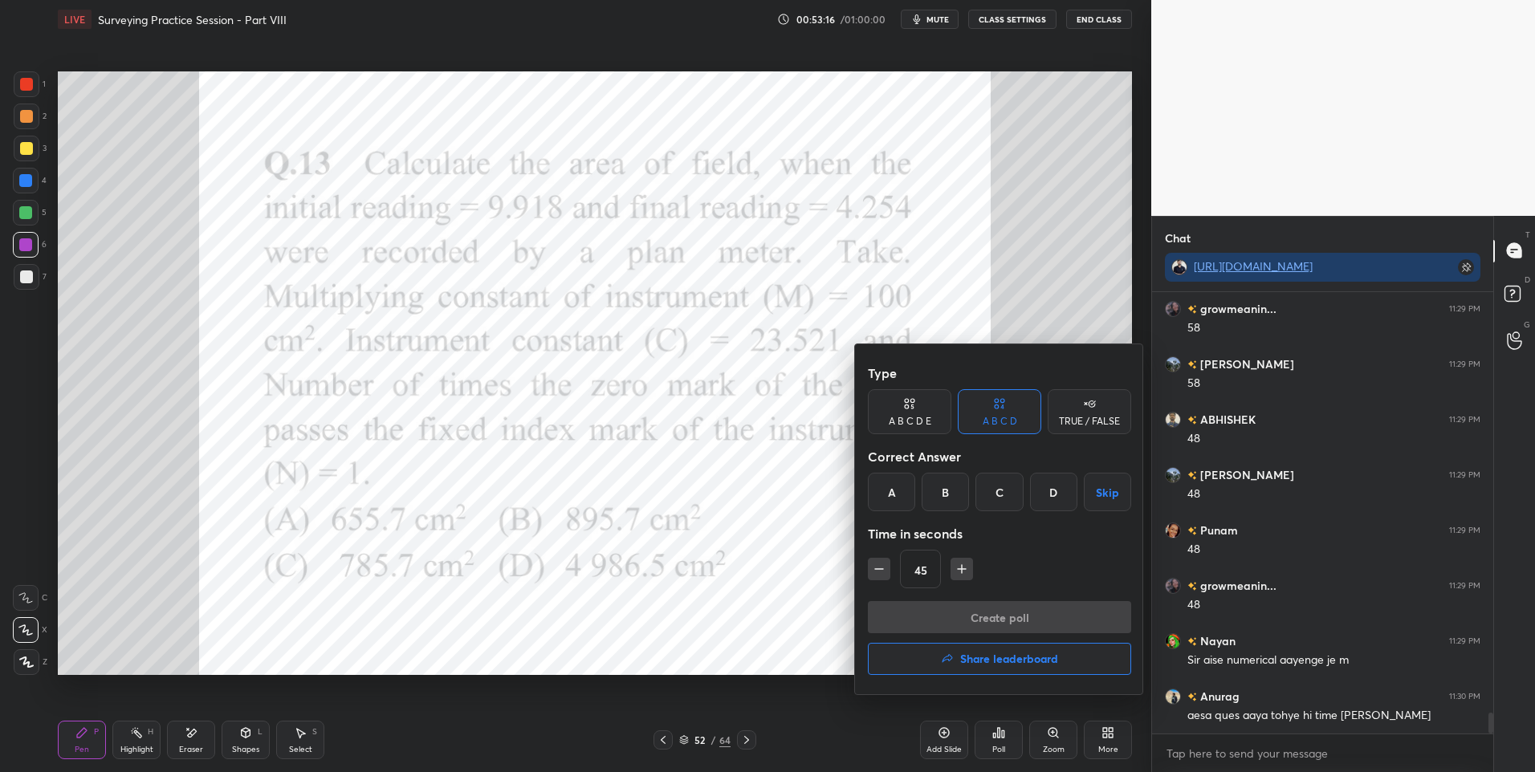
click at [1003, 494] on div "C" at bounding box center [998, 492] width 47 height 39
click at [883, 567] on icon "button" at bounding box center [879, 569] width 16 height 16
click at [954, 567] on icon "button" at bounding box center [962, 569] width 16 height 16
type input "45"
click at [936, 620] on button "Create poll" at bounding box center [999, 617] width 263 height 32
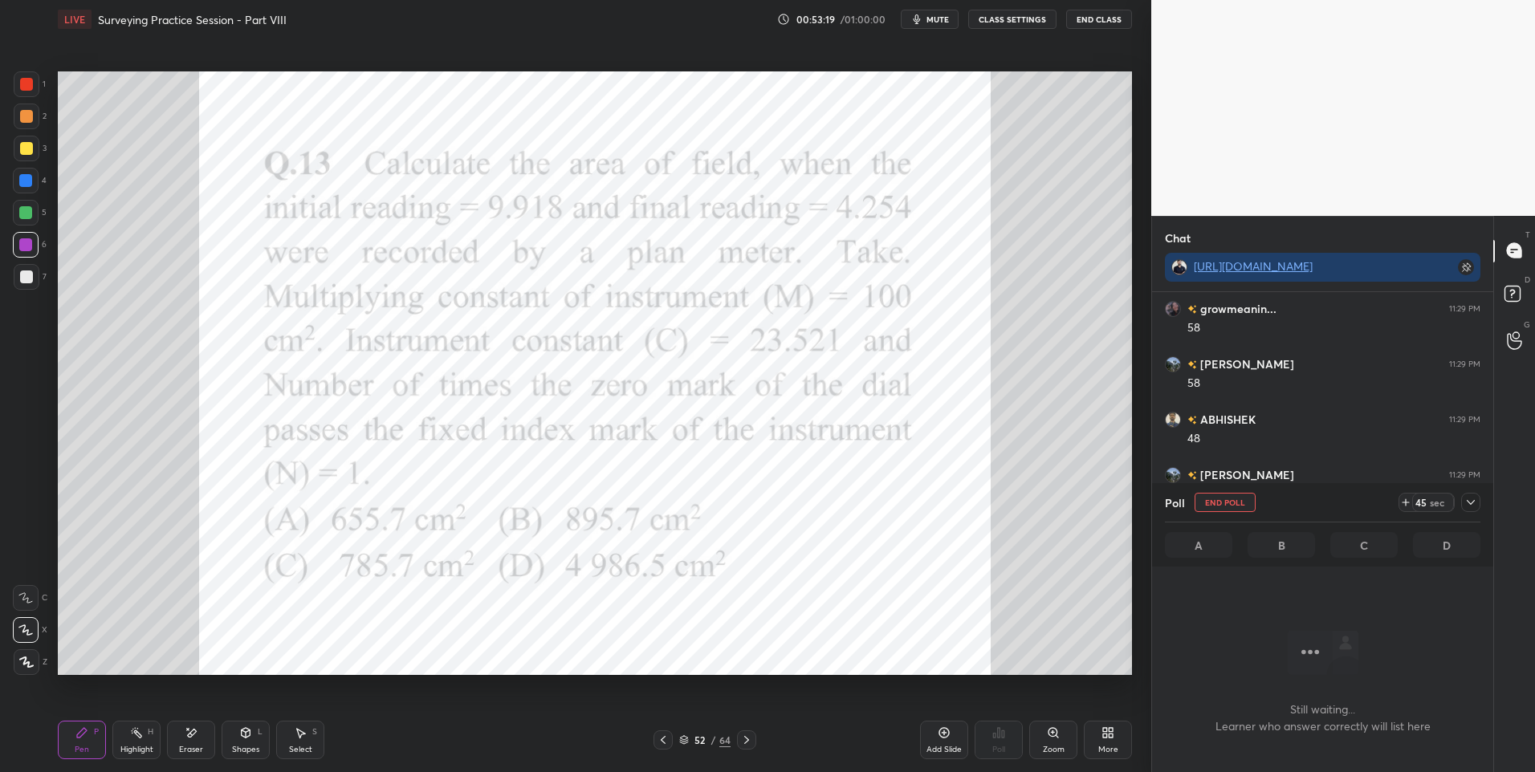
scroll to position [392, 336]
click at [29, 88] on div at bounding box center [26, 84] width 13 height 13
click at [1469, 503] on icon at bounding box center [1471, 502] width 8 height 5
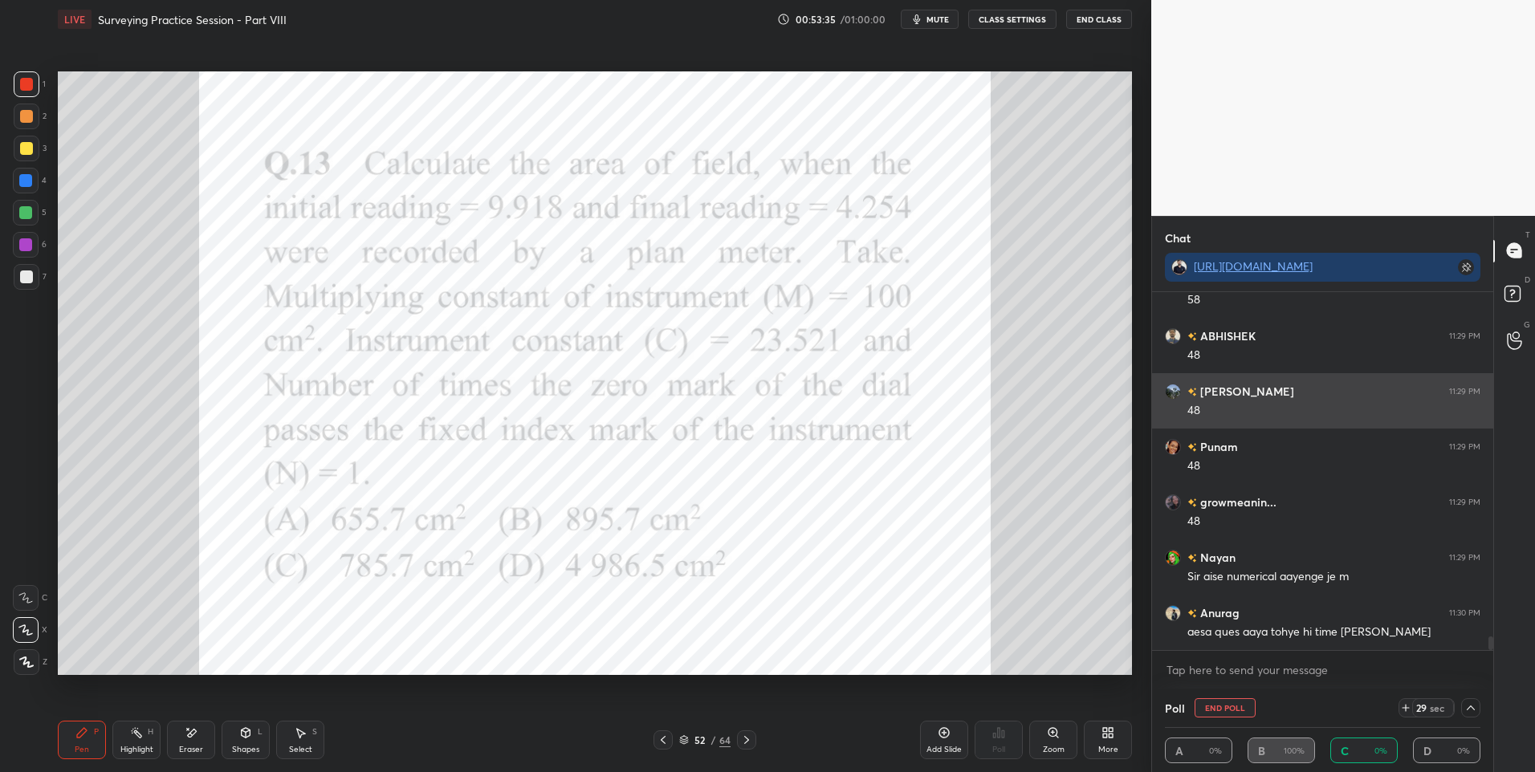
scroll to position [1, 6]
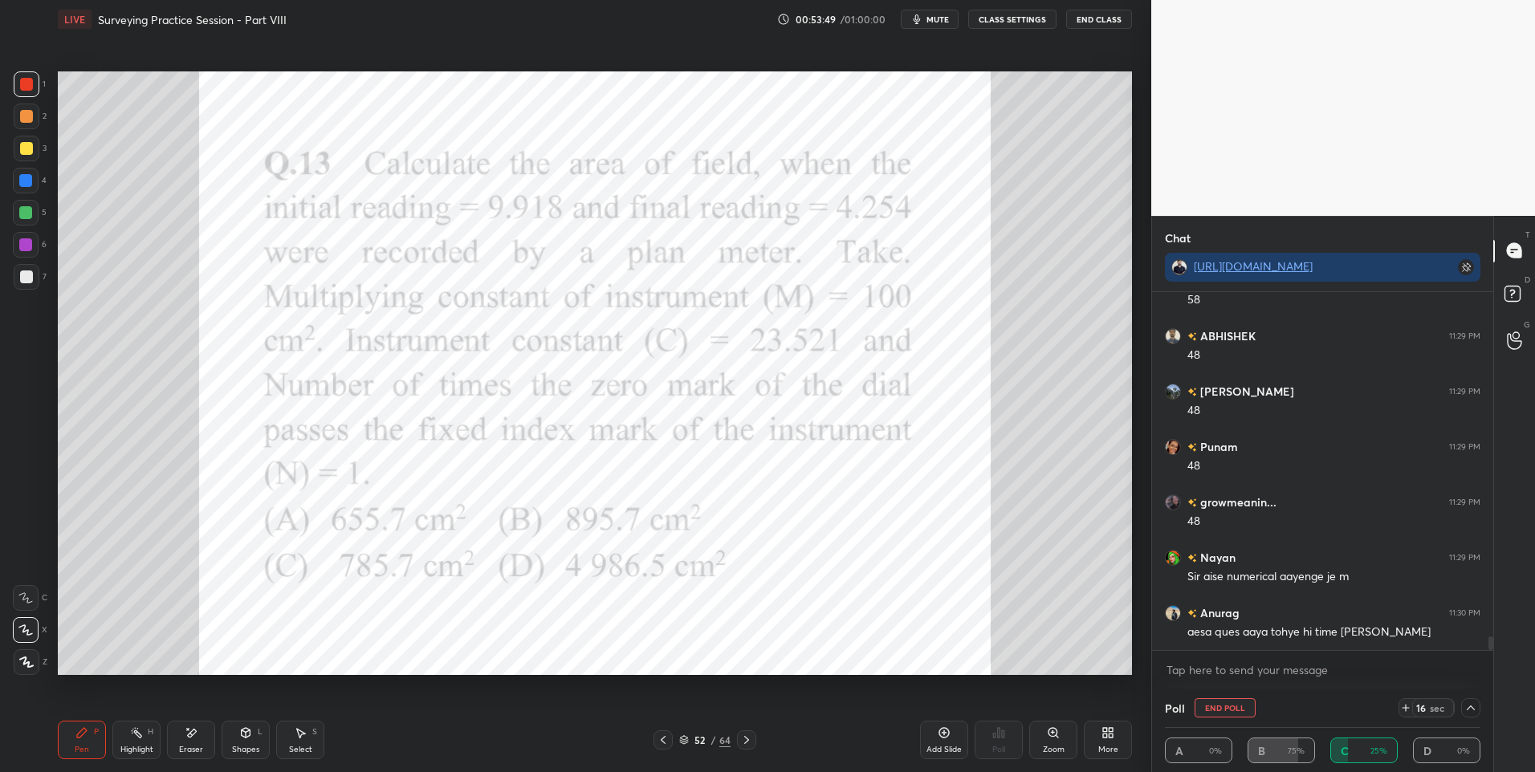
click at [1470, 710] on icon at bounding box center [1470, 708] width 13 height 13
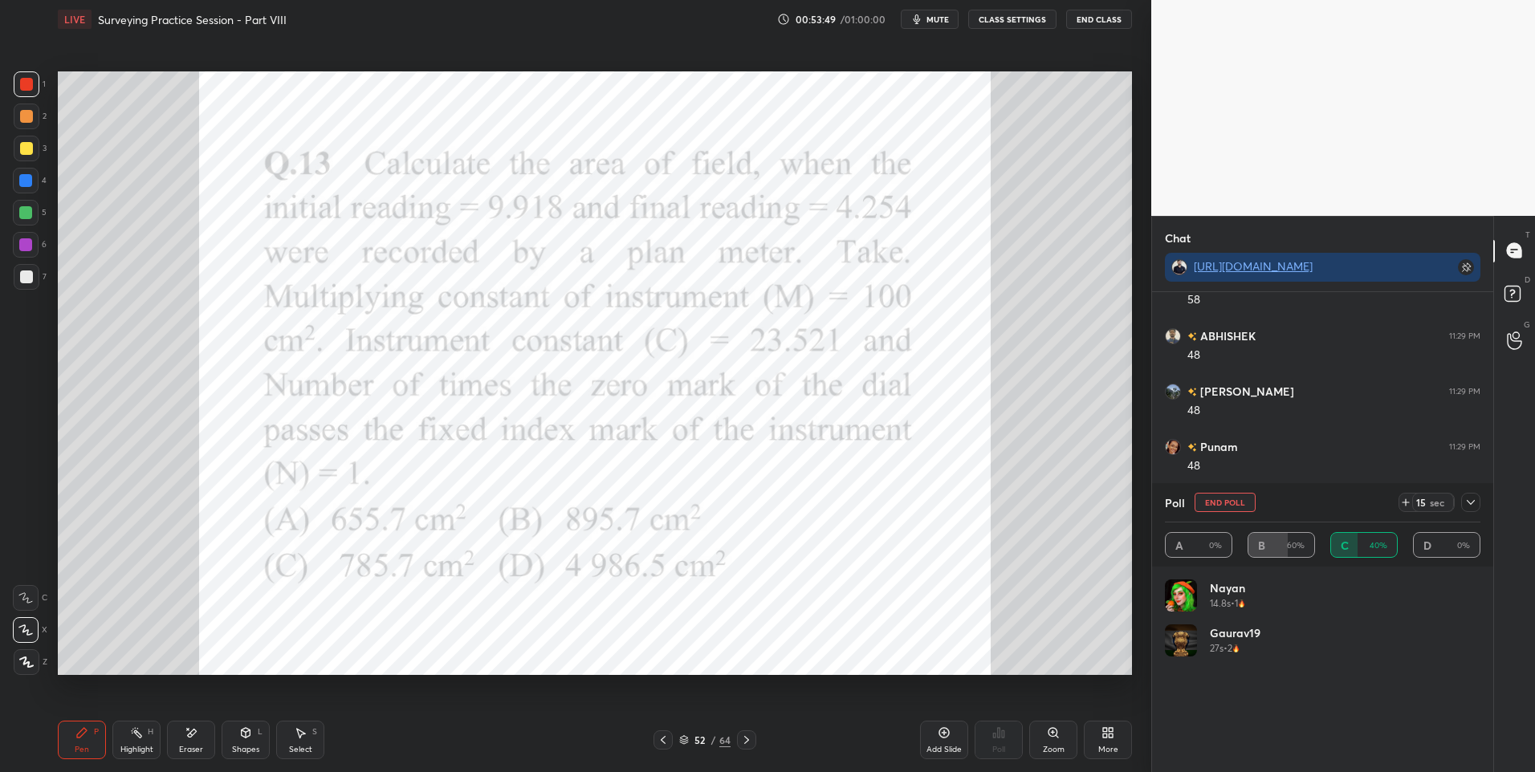
scroll to position [188, 311]
click at [1421, 629] on div "Gaurav19 27s • 2" at bounding box center [1322, 646] width 315 height 45
click at [1469, 501] on icon at bounding box center [1470, 502] width 13 height 13
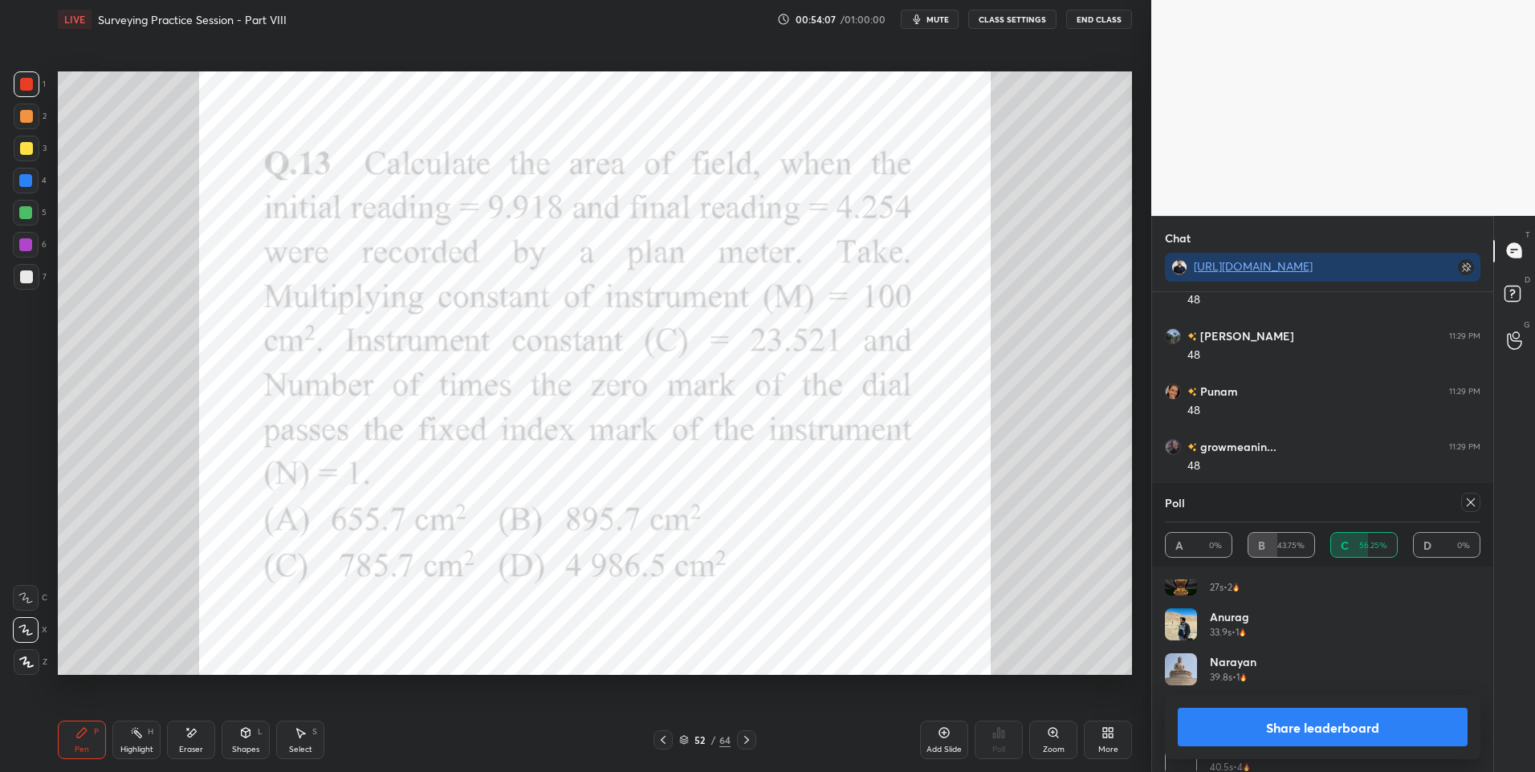
scroll to position [0, 0]
click at [1465, 502] on icon at bounding box center [1470, 502] width 13 height 13
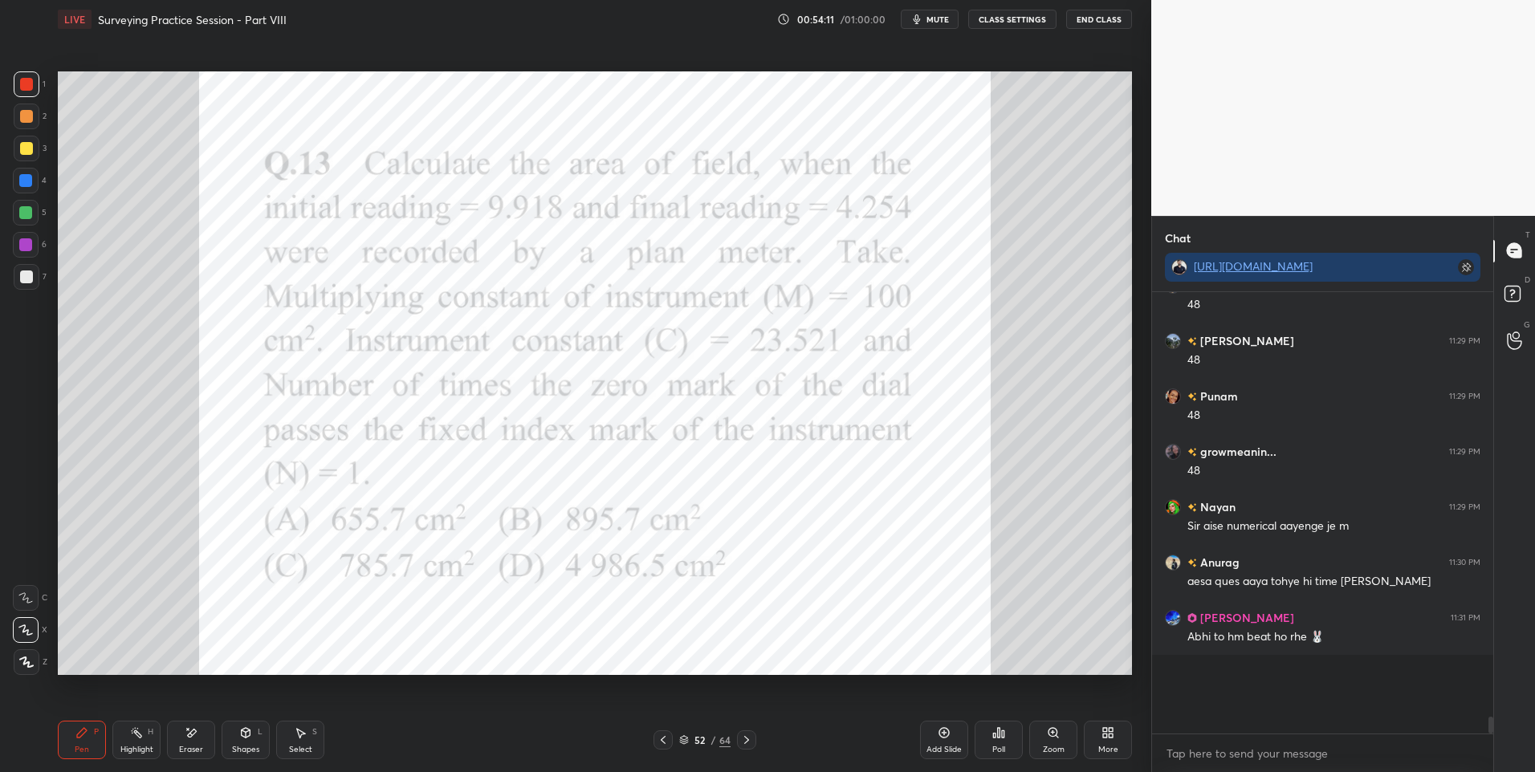
scroll to position [8907, 0]
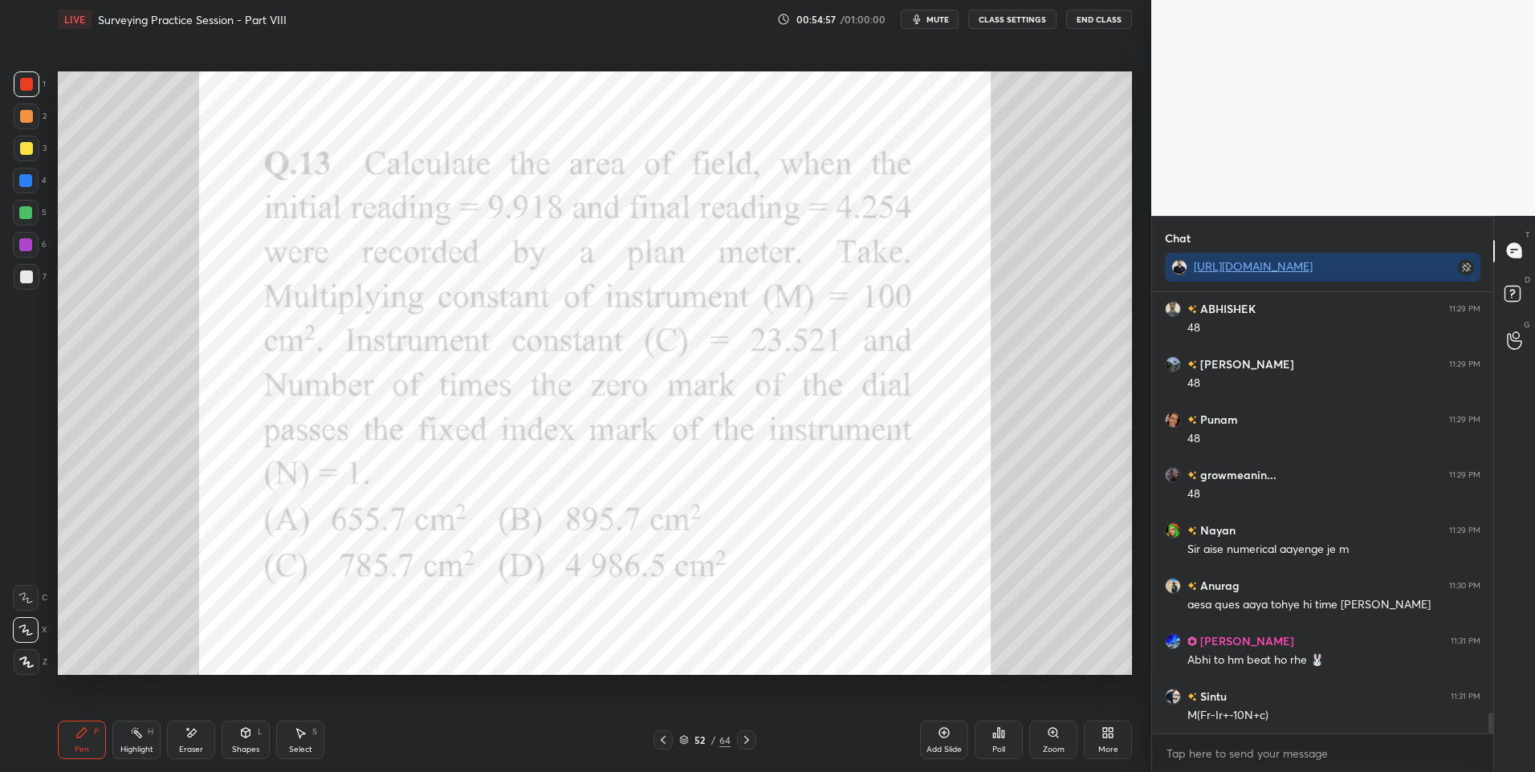
click at [194, 743] on div "Eraser" at bounding box center [191, 740] width 48 height 39
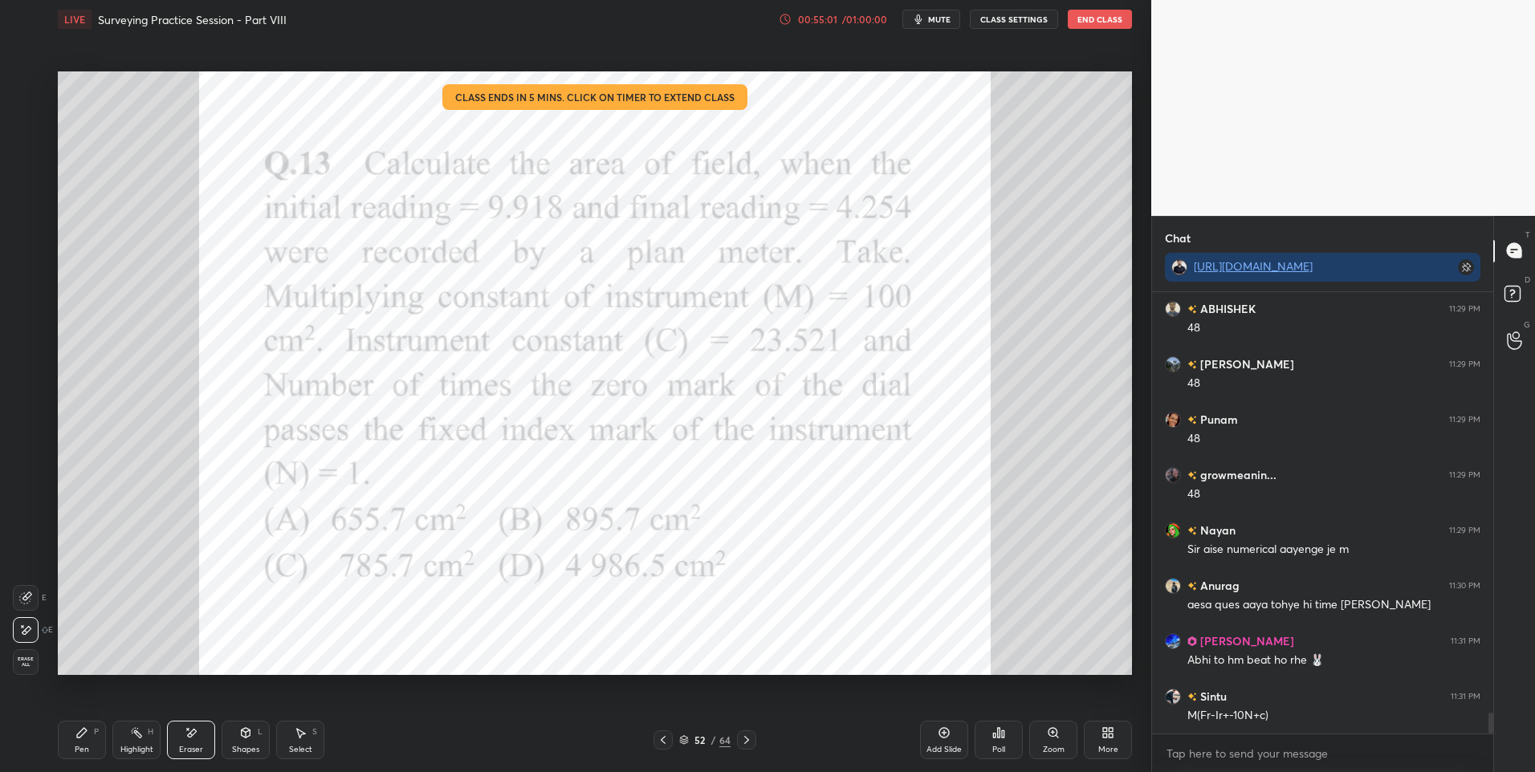
click at [145, 740] on div "Highlight H" at bounding box center [136, 740] width 48 height 39
click at [182, 742] on div "Eraser" at bounding box center [191, 740] width 48 height 39
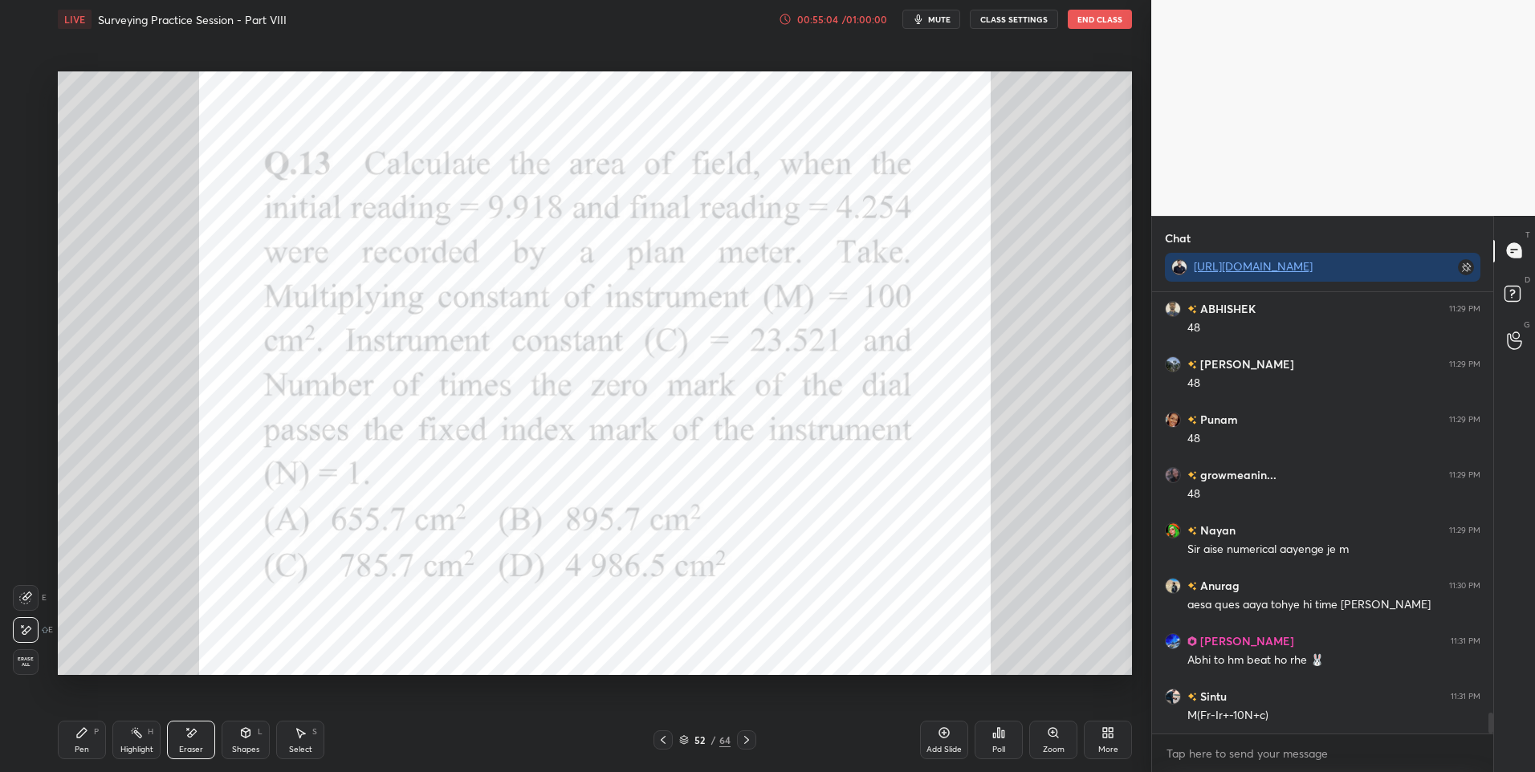
click at [81, 746] on div "Pen" at bounding box center [82, 750] width 14 height 8
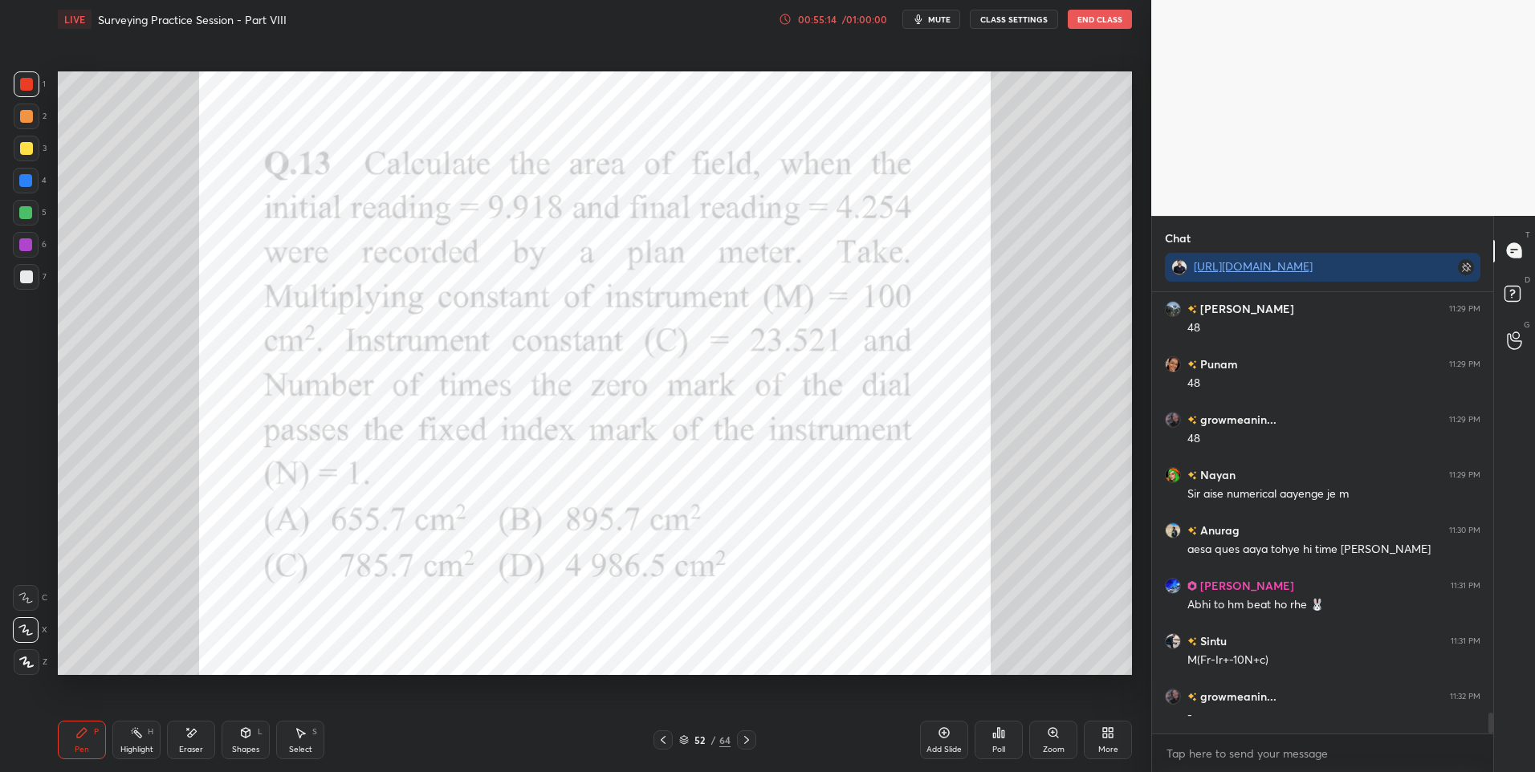
click at [31, 243] on div at bounding box center [25, 244] width 13 height 13
click at [34, 196] on div "4" at bounding box center [30, 184] width 34 height 32
click at [45, 180] on div "4" at bounding box center [30, 181] width 34 height 26
click at [745, 742] on icon at bounding box center [746, 740] width 13 height 13
click at [996, 734] on icon at bounding box center [998, 732] width 13 height 13
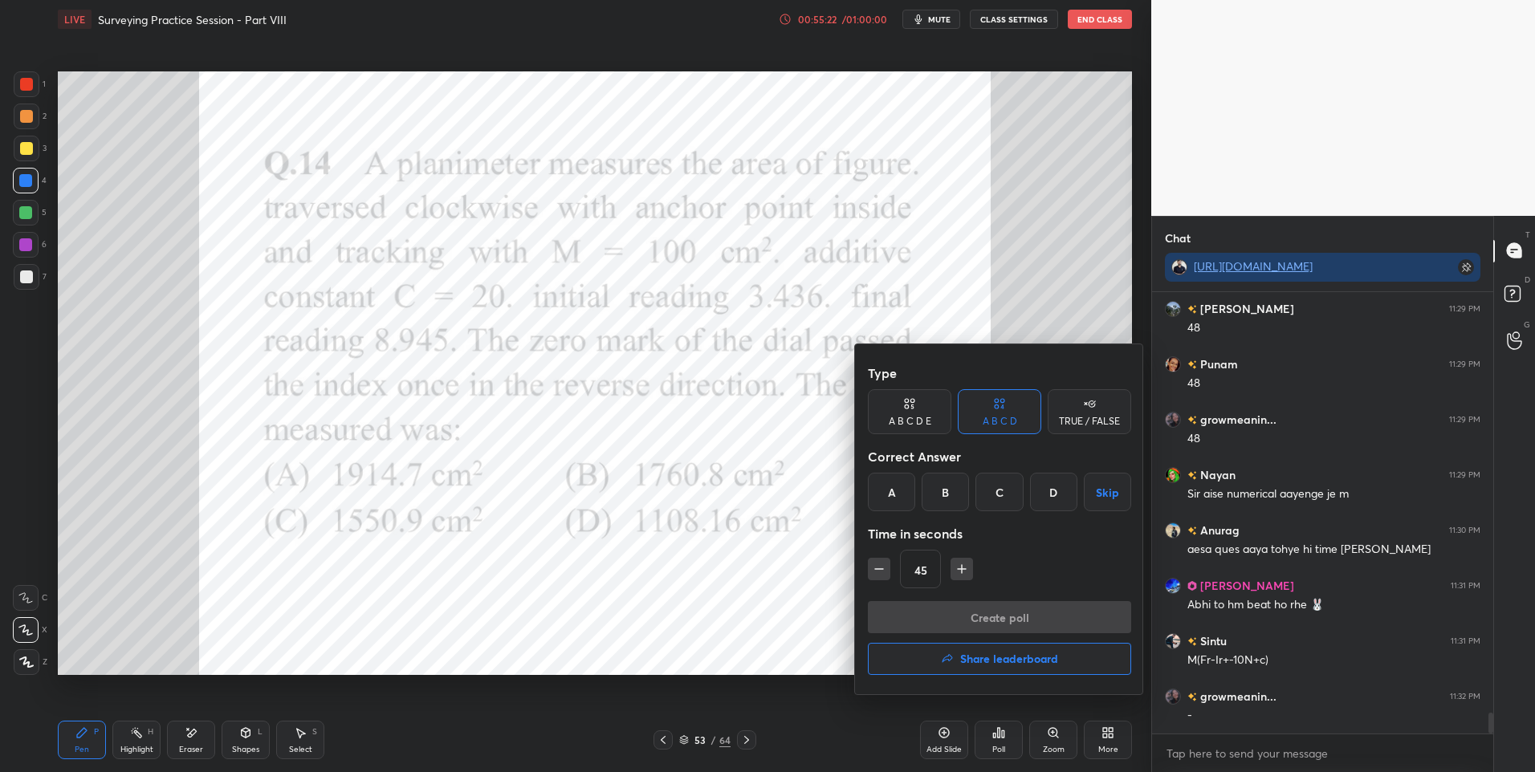
click at [1003, 496] on div "C" at bounding box center [998, 492] width 47 height 39
click at [984, 608] on button "Create poll" at bounding box center [999, 617] width 263 height 32
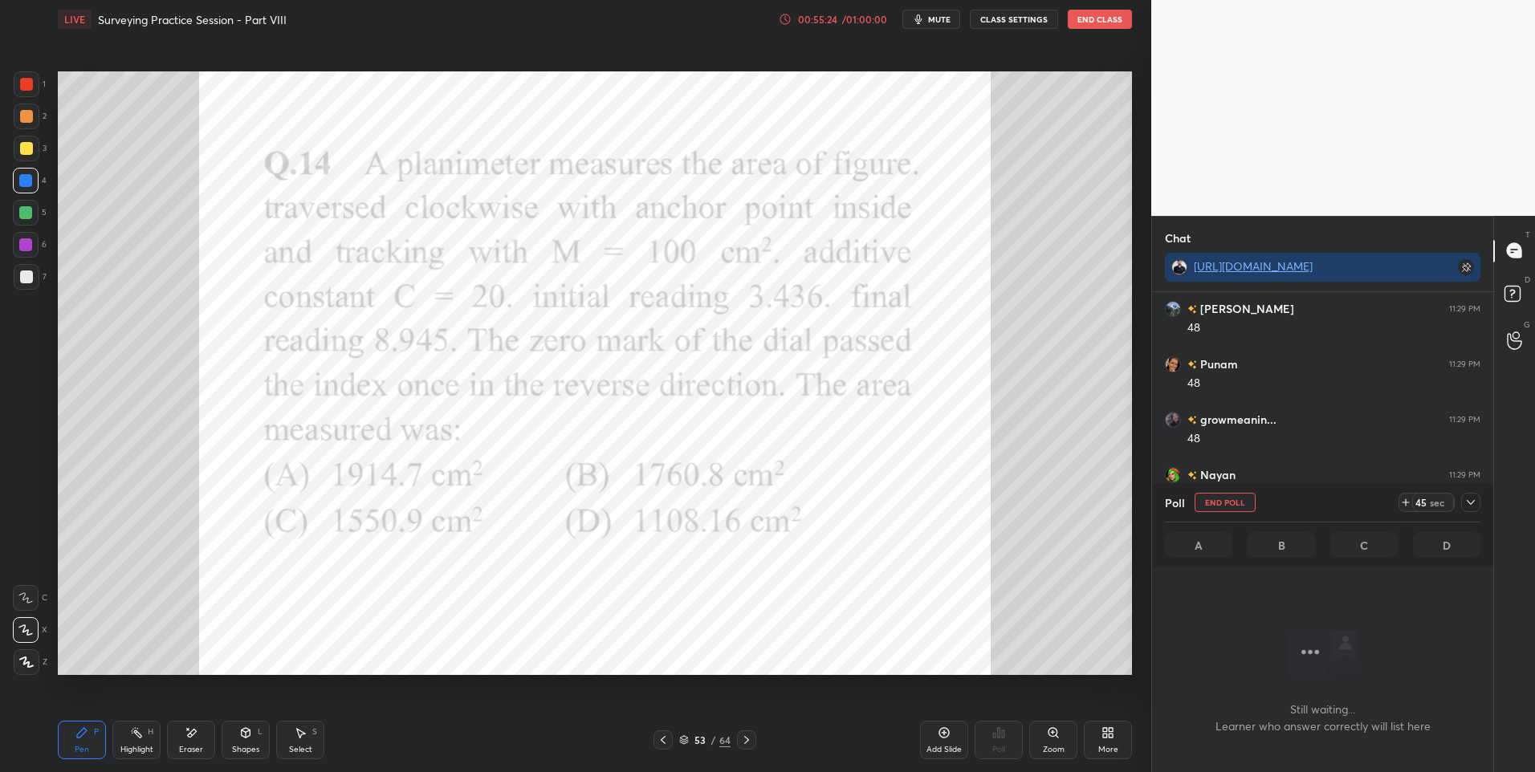
scroll to position [392, 336]
click at [36, 89] on div at bounding box center [27, 84] width 26 height 26
click at [942, 16] on span "mute" at bounding box center [939, 19] width 22 height 11
click at [960, 15] on button "unmute" at bounding box center [931, 19] width 58 height 19
click at [1474, 506] on icon at bounding box center [1470, 502] width 13 height 13
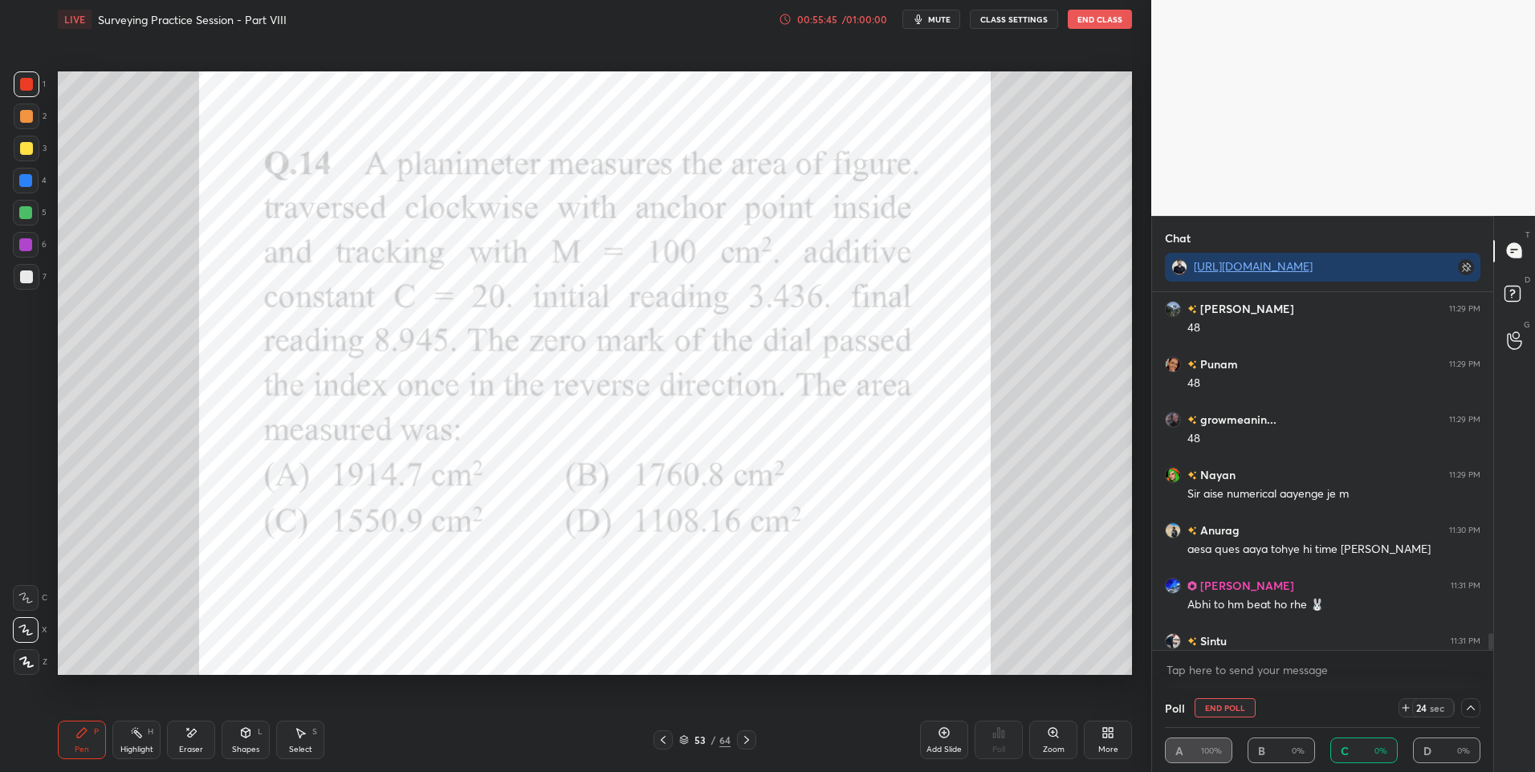
scroll to position [9045, 0]
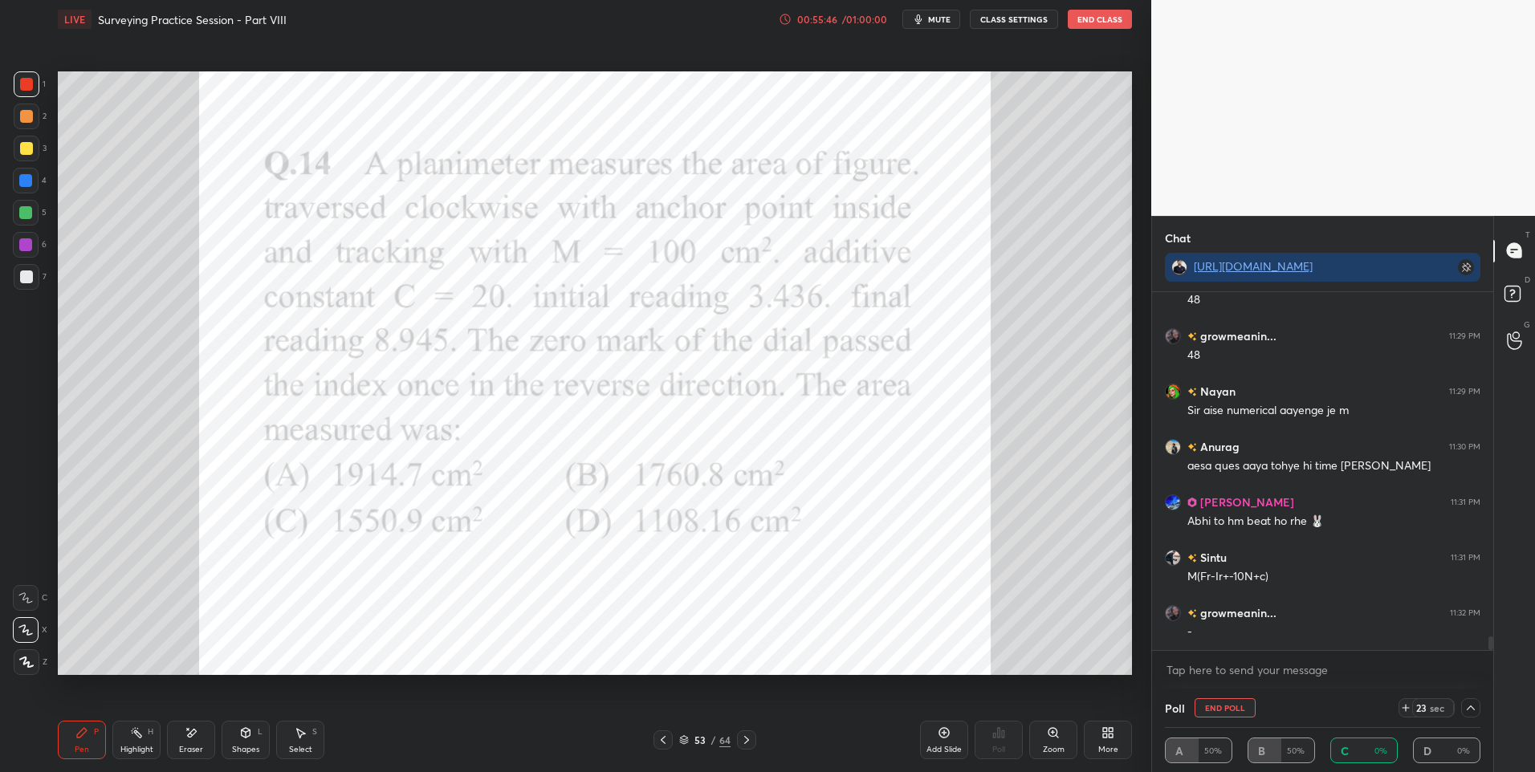
click at [1467, 707] on icon at bounding box center [1470, 708] width 13 height 13
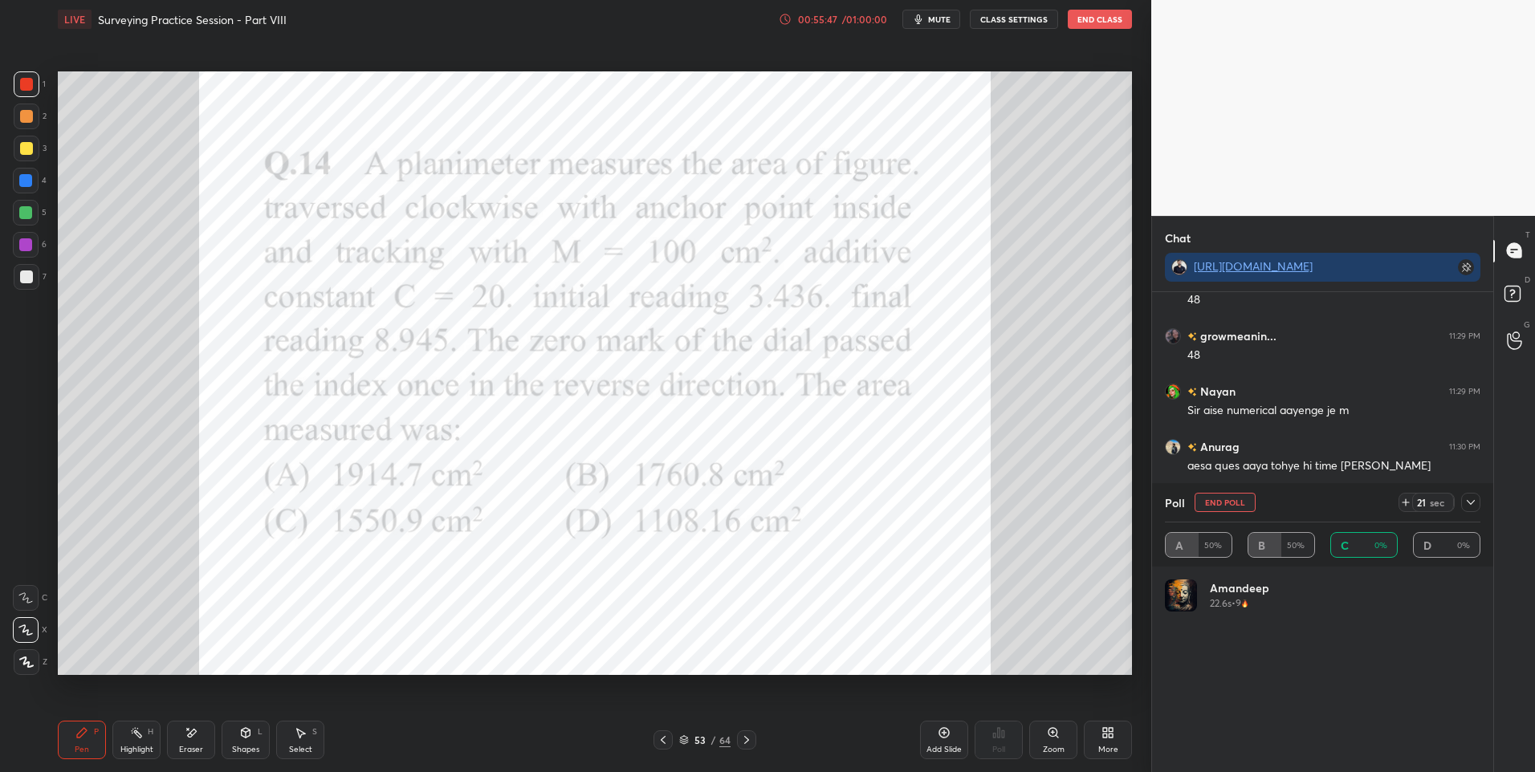
scroll to position [188, 311]
click at [32, 247] on div at bounding box center [26, 245] width 26 height 26
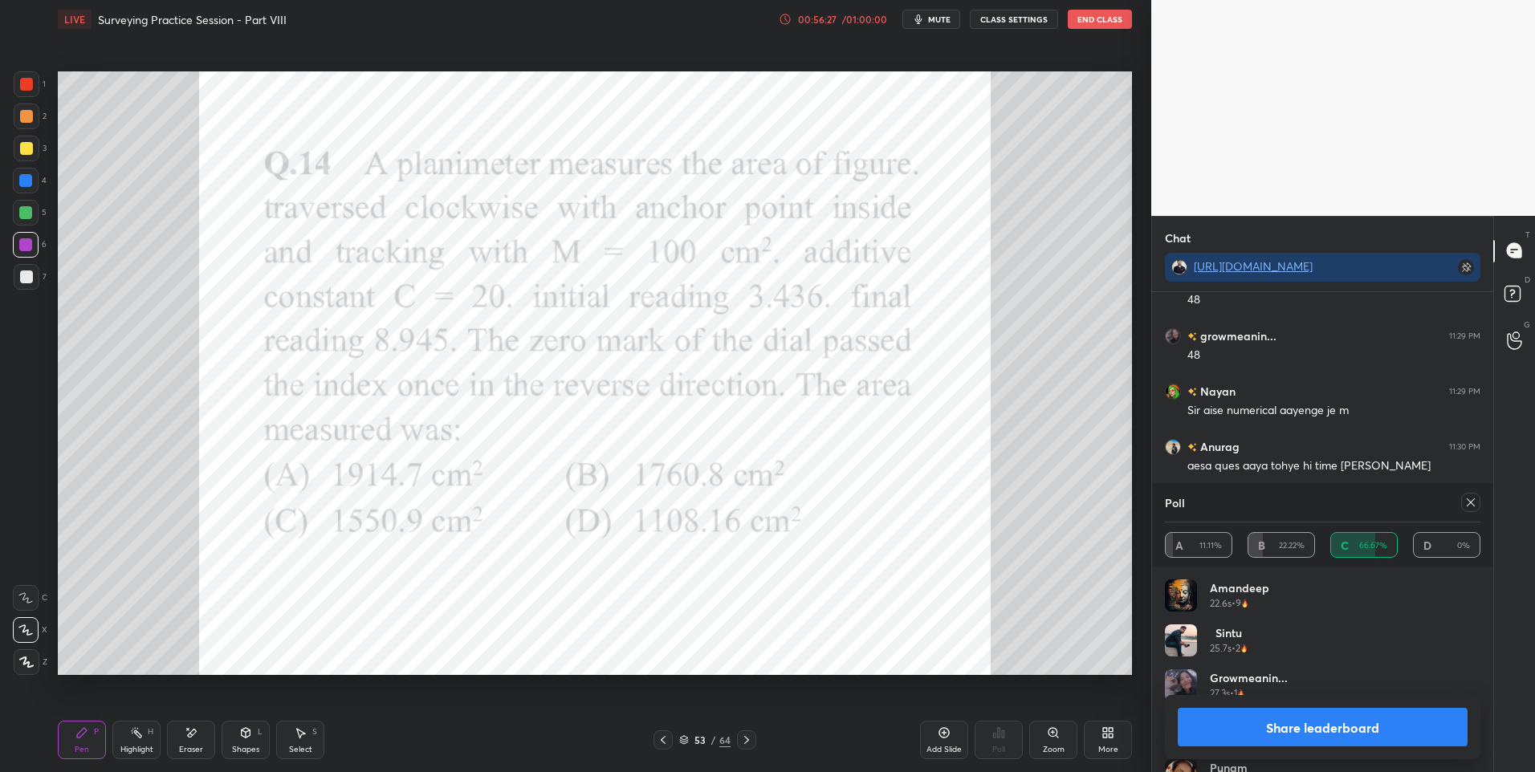
click at [1468, 506] on icon at bounding box center [1470, 502] width 13 height 13
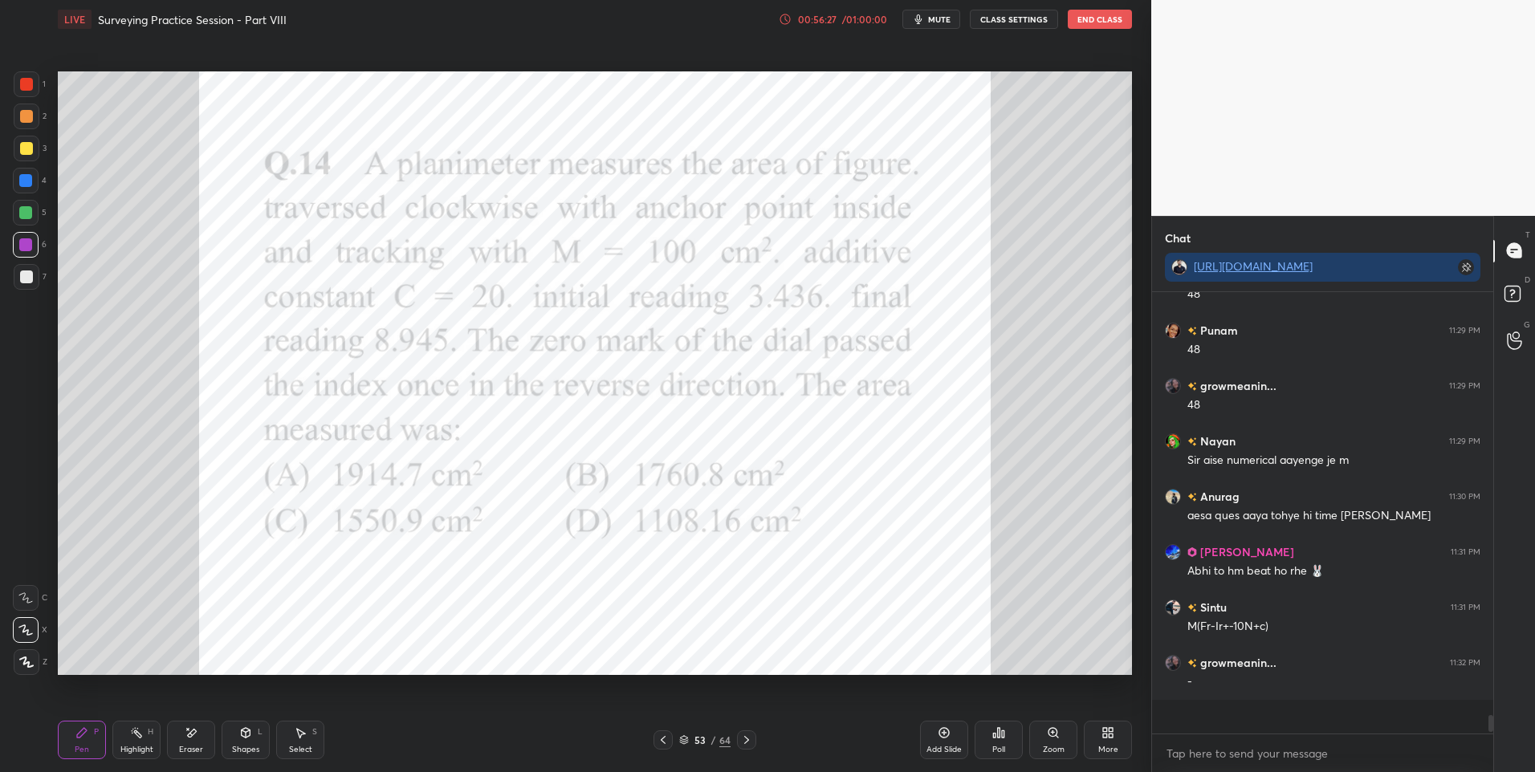
scroll to position [8961, 0]
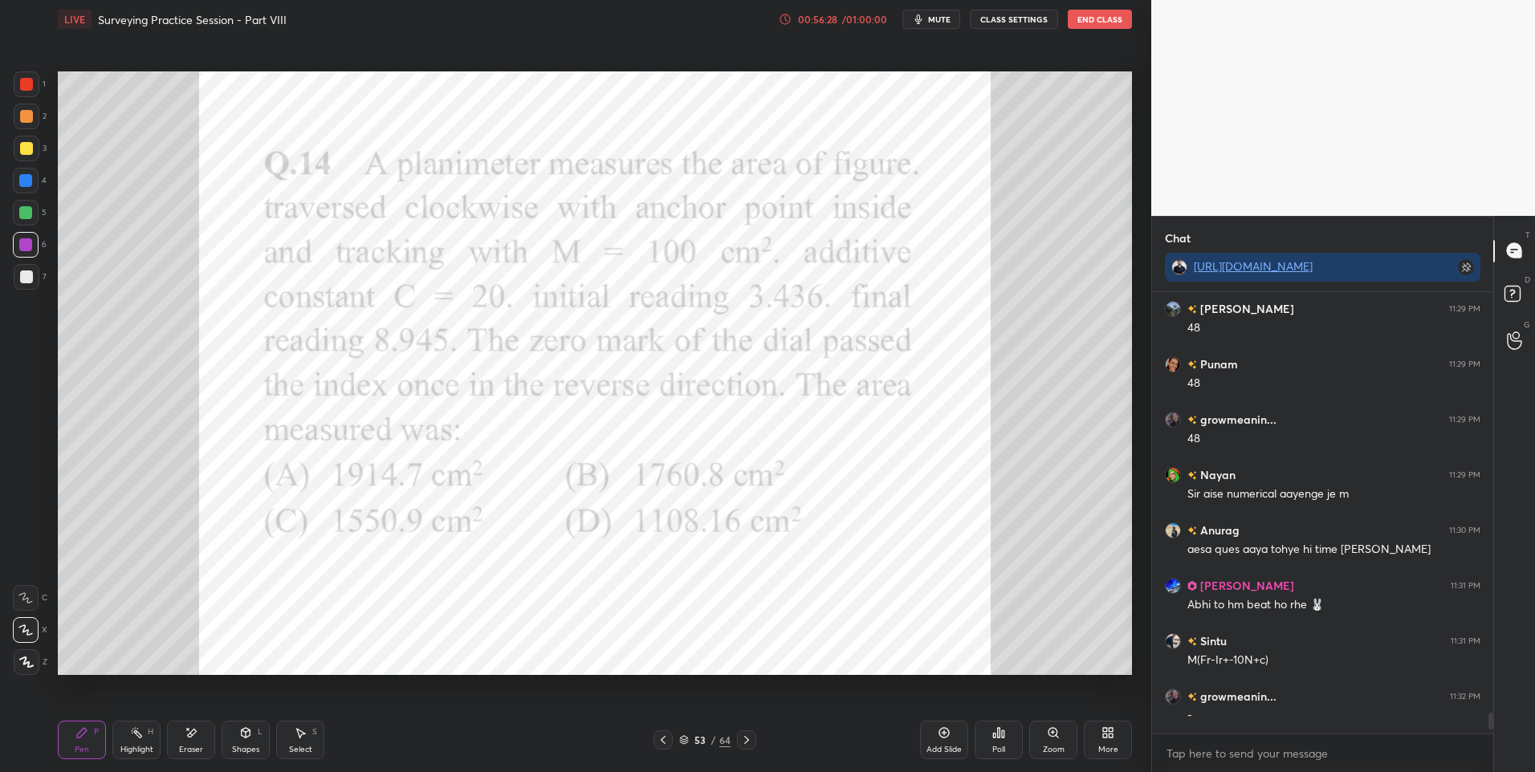
click at [748, 737] on icon at bounding box center [746, 740] width 13 height 13
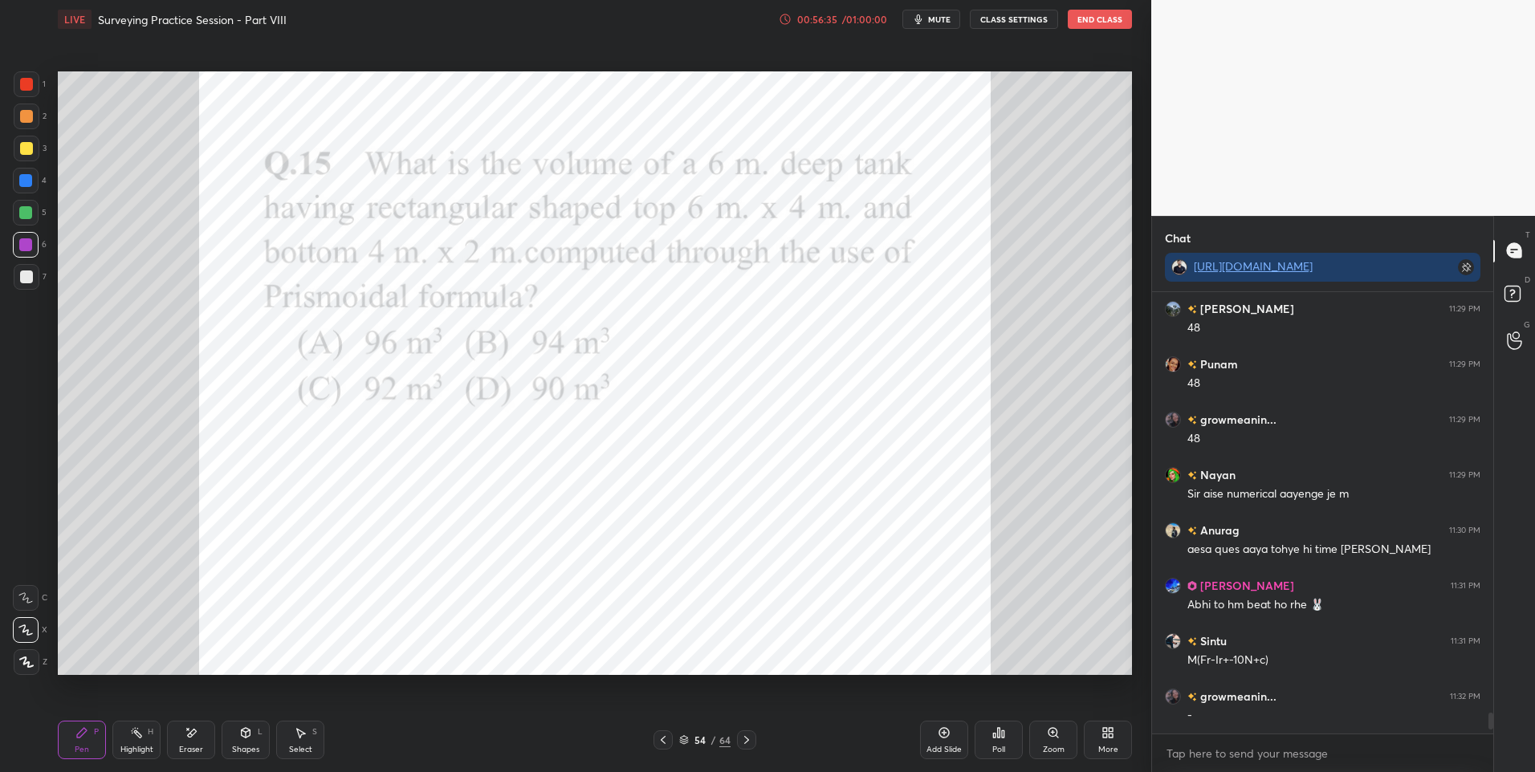
click at [743, 738] on icon at bounding box center [746, 740] width 13 height 13
click at [1001, 737] on icon at bounding box center [998, 732] width 13 height 13
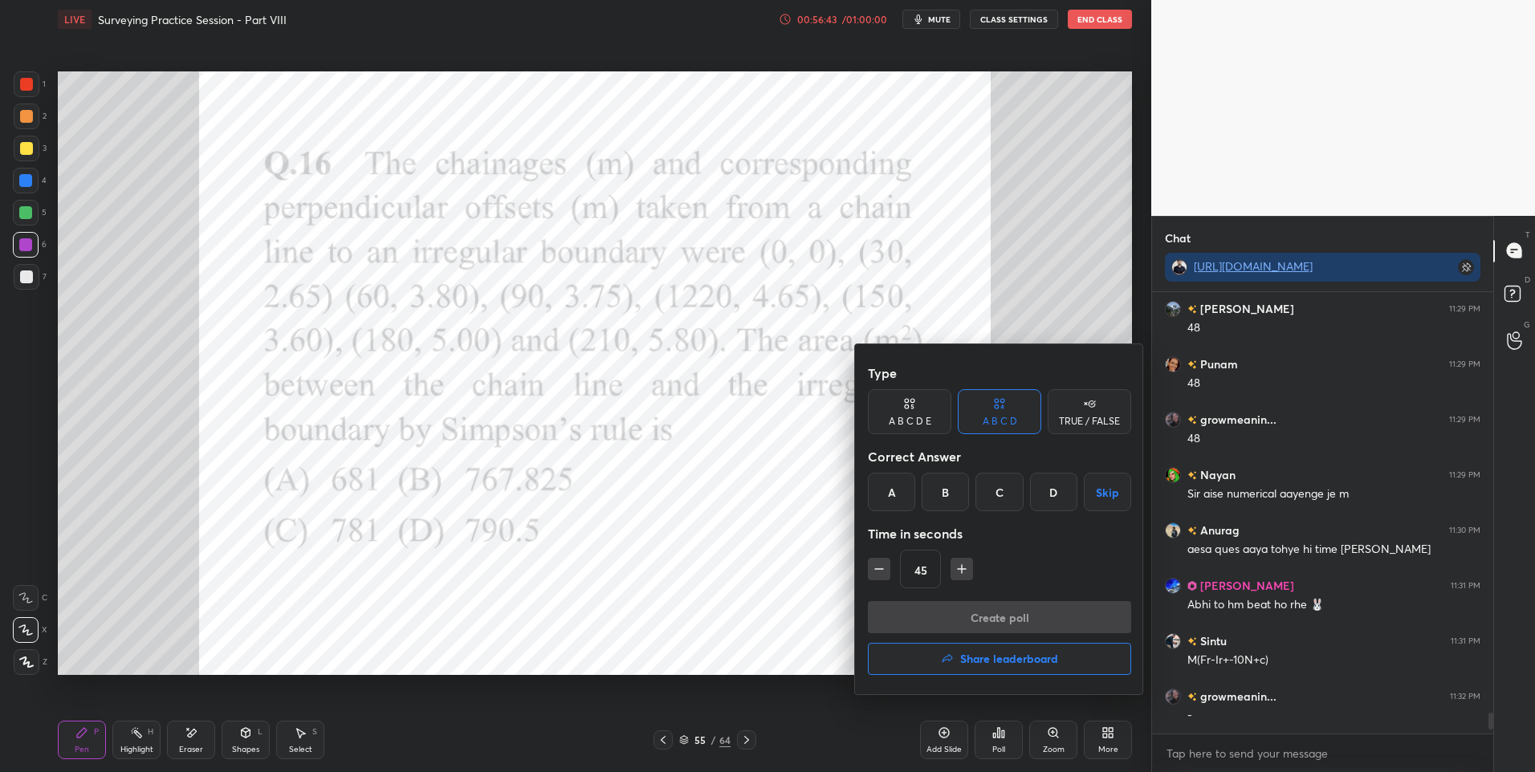
click at [1002, 498] on div "C" at bounding box center [998, 492] width 47 height 39
click at [612, 522] on div at bounding box center [767, 386] width 1535 height 772
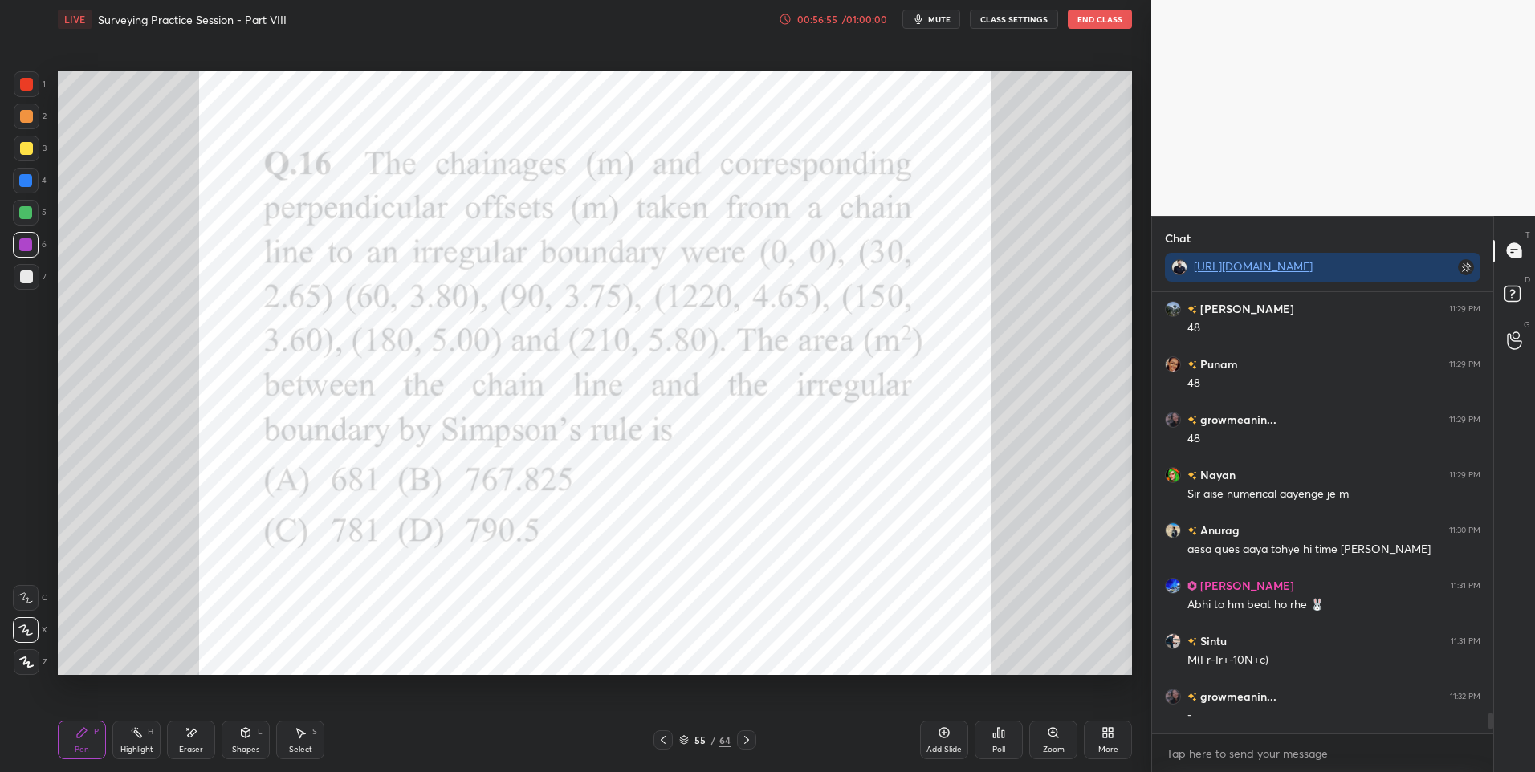
click at [991, 733] on div "Poll" at bounding box center [998, 740] width 48 height 39
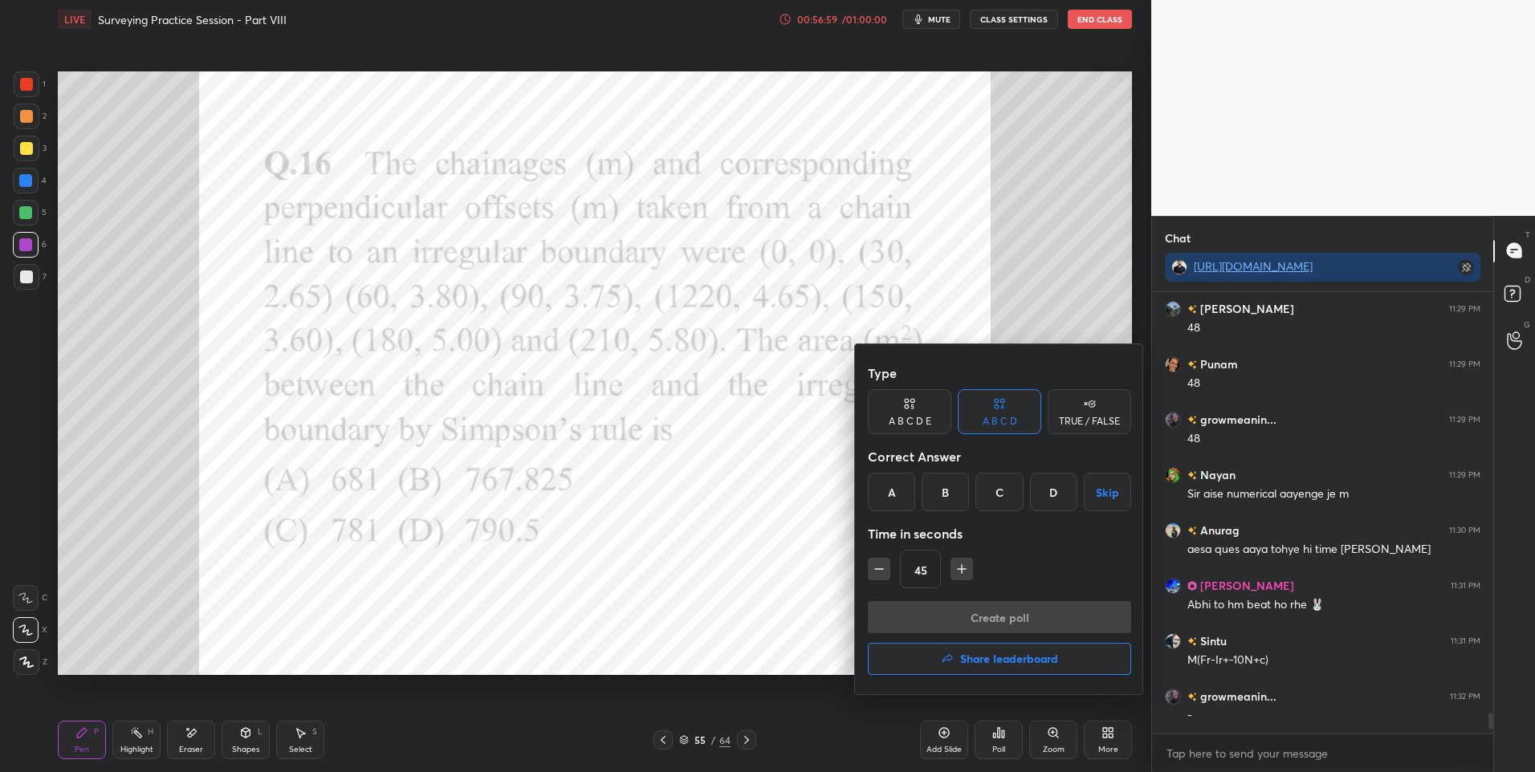
click at [1003, 496] on div "C" at bounding box center [998, 492] width 47 height 39
click at [1006, 616] on button "Create poll" at bounding box center [999, 617] width 263 height 32
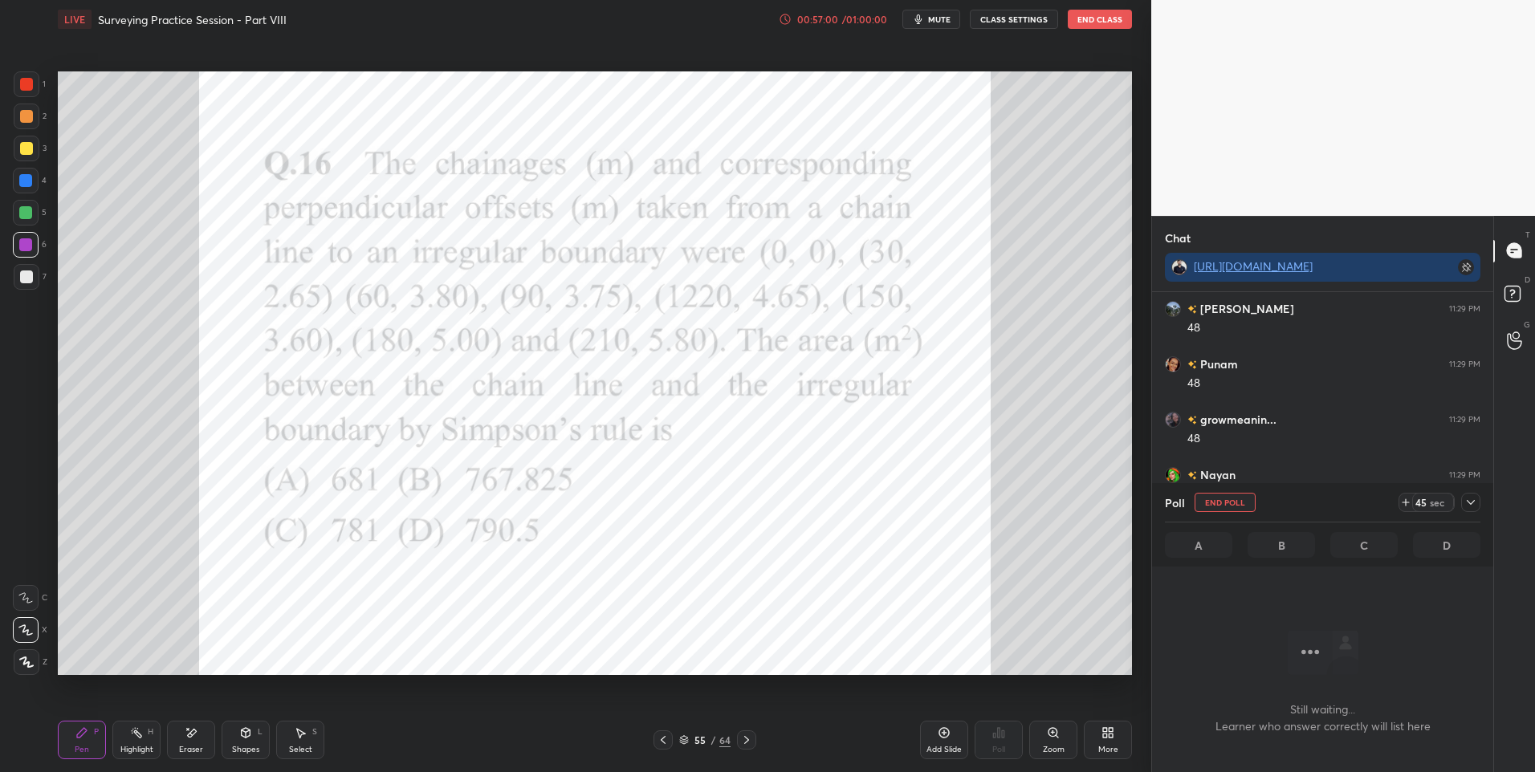
scroll to position [392, 336]
click at [31, 80] on div at bounding box center [26, 84] width 13 height 13
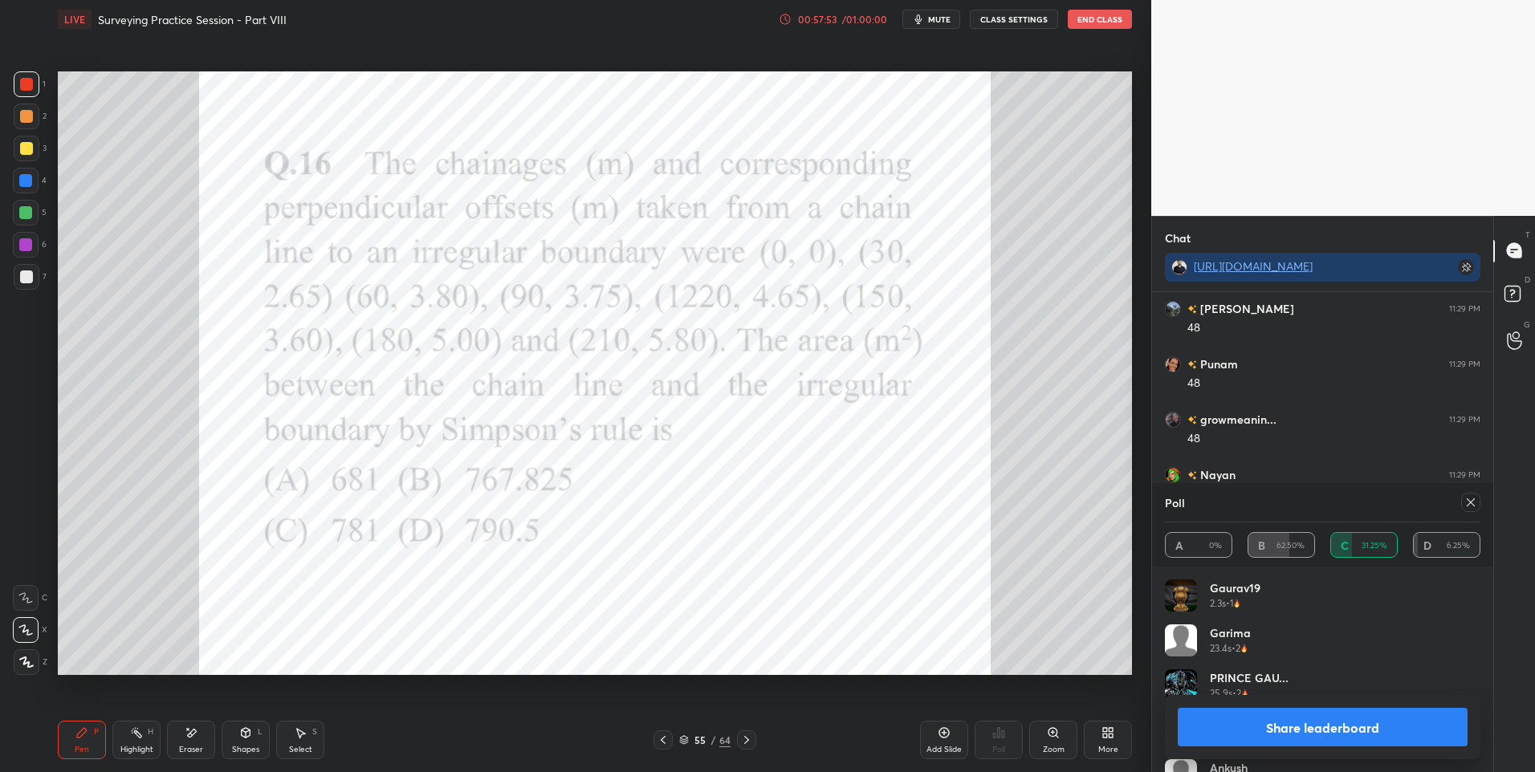
click at [1466, 505] on icon at bounding box center [1470, 502] width 13 height 13
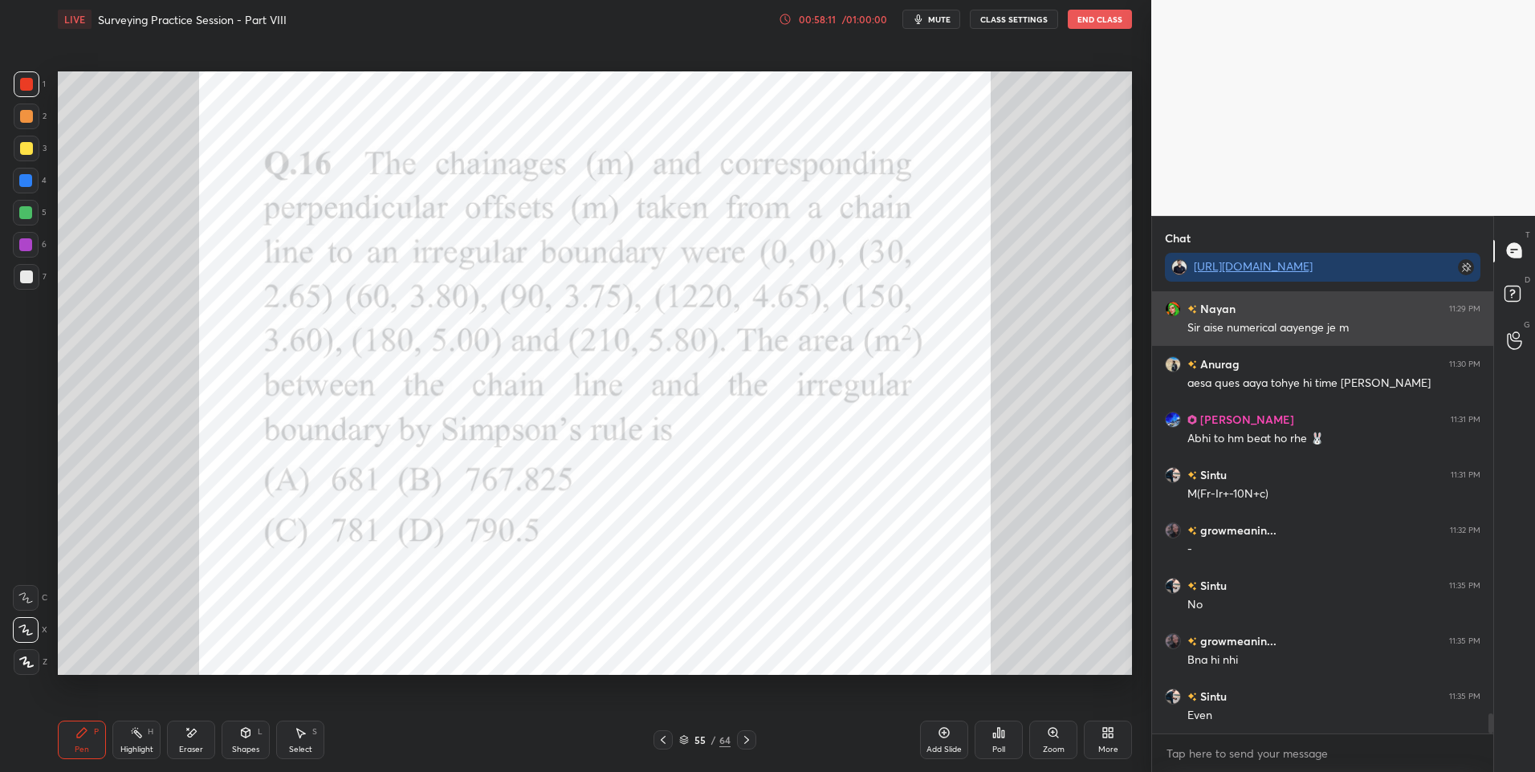
scroll to position [9183, 0]
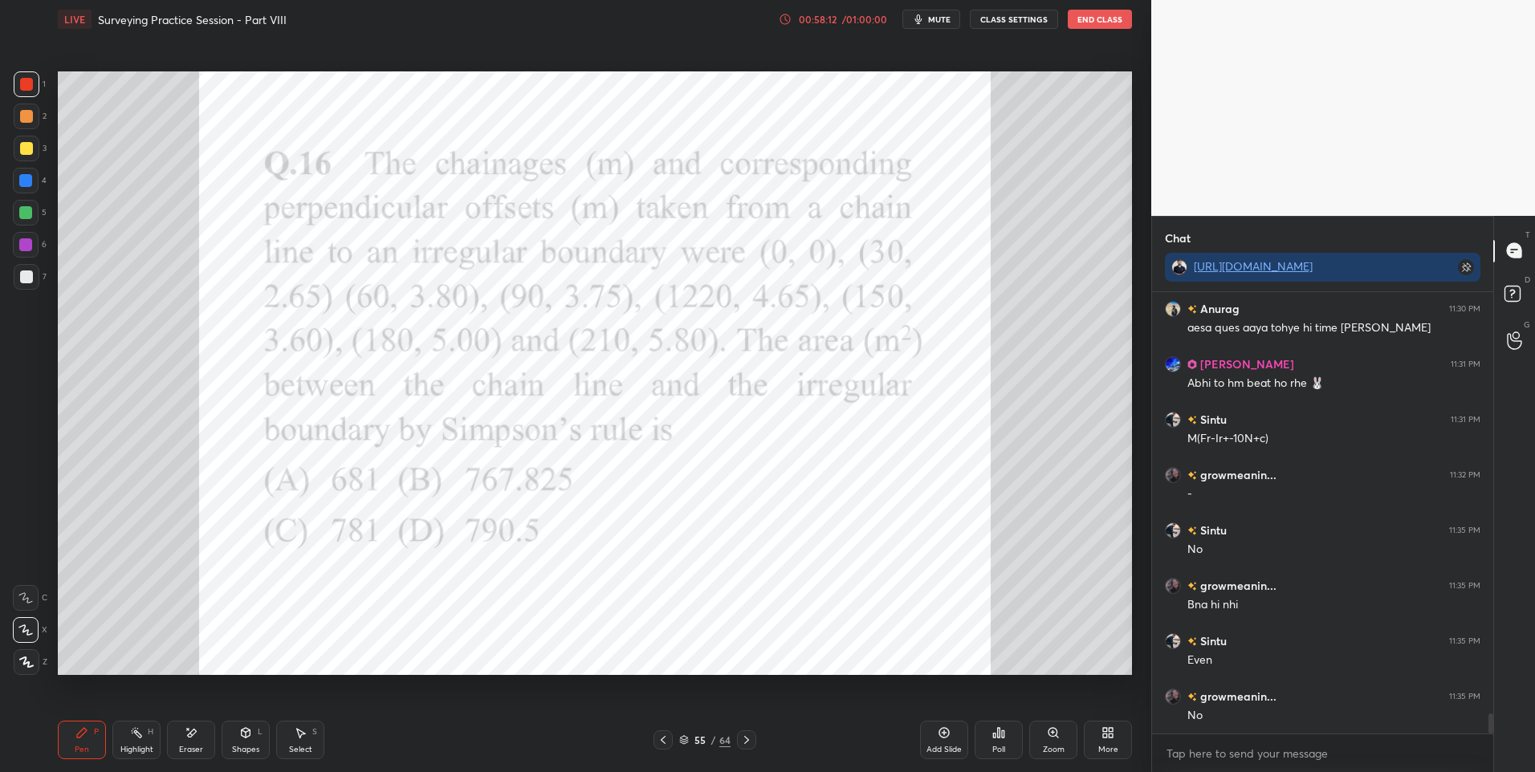
click at [33, 191] on div at bounding box center [26, 181] width 26 height 26
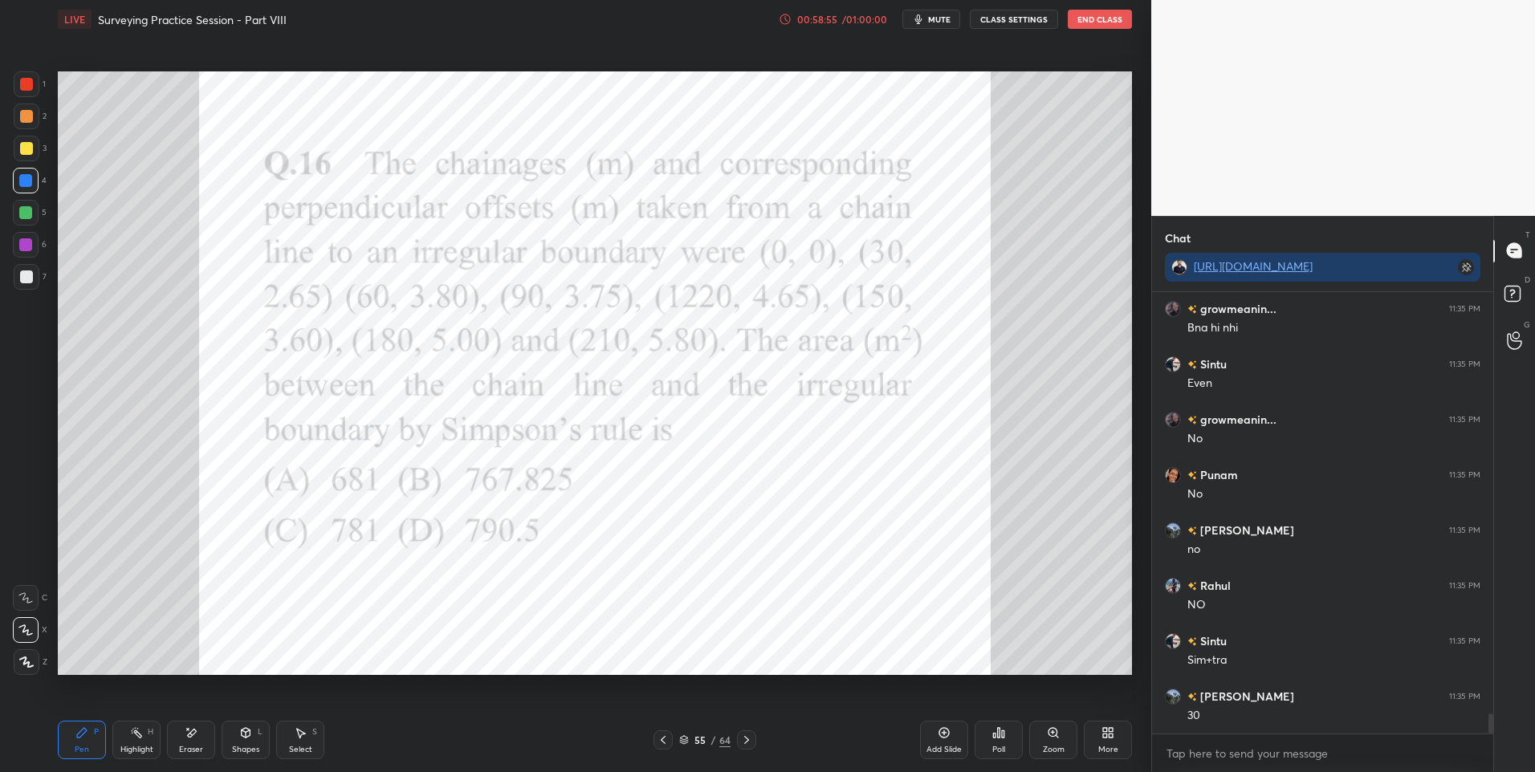
click at [20, 242] on div at bounding box center [25, 244] width 13 height 13
click at [140, 733] on icon at bounding box center [136, 732] width 13 height 13
click at [86, 732] on icon at bounding box center [82, 733] width 10 height 10
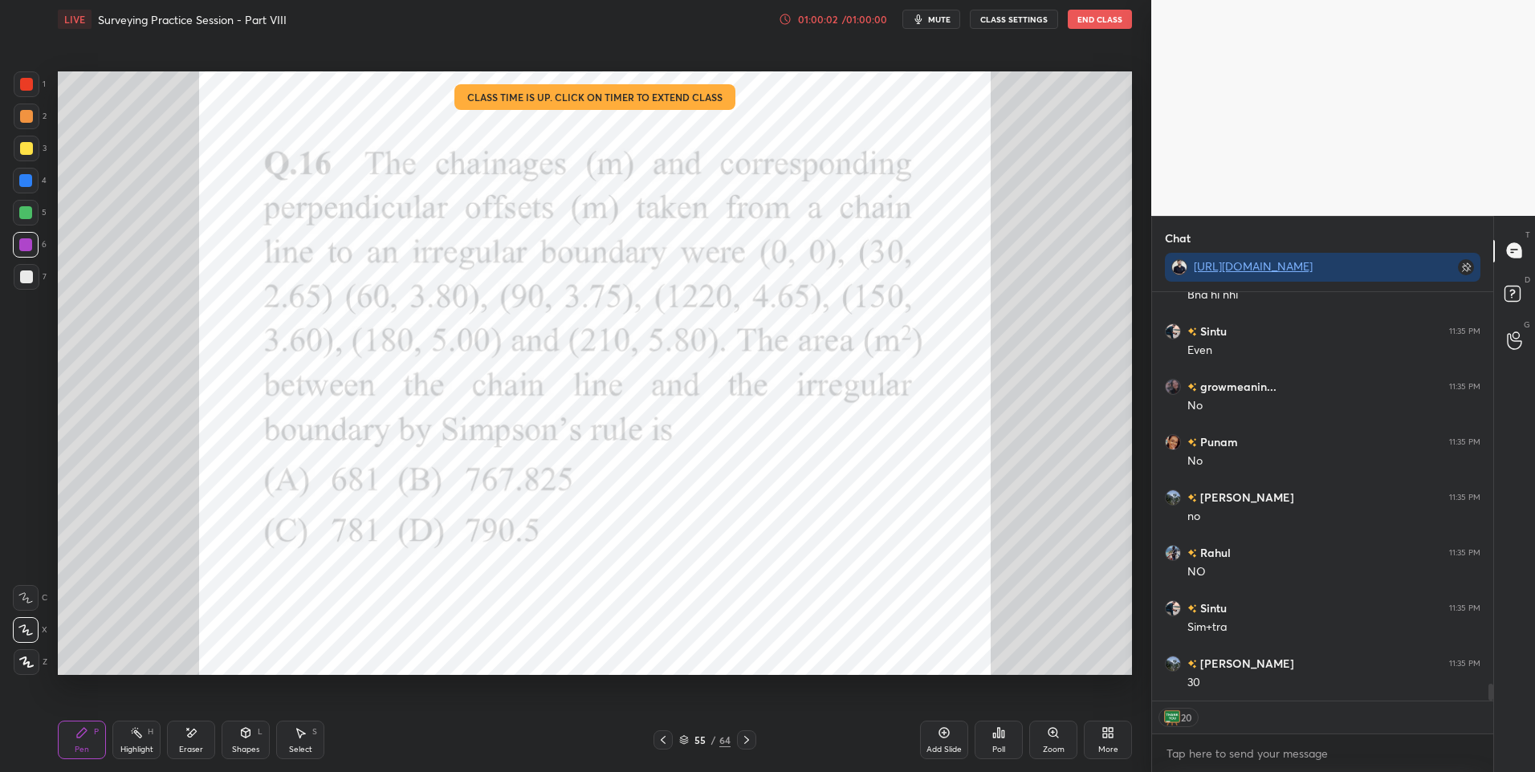
click at [744, 734] on icon at bounding box center [746, 740] width 13 height 13
click at [742, 742] on icon at bounding box center [746, 740] width 13 height 13
click at [744, 738] on icon at bounding box center [746, 740] width 13 height 13
click at [746, 741] on icon at bounding box center [746, 740] width 13 height 13
click at [751, 738] on icon at bounding box center [746, 740] width 13 height 13
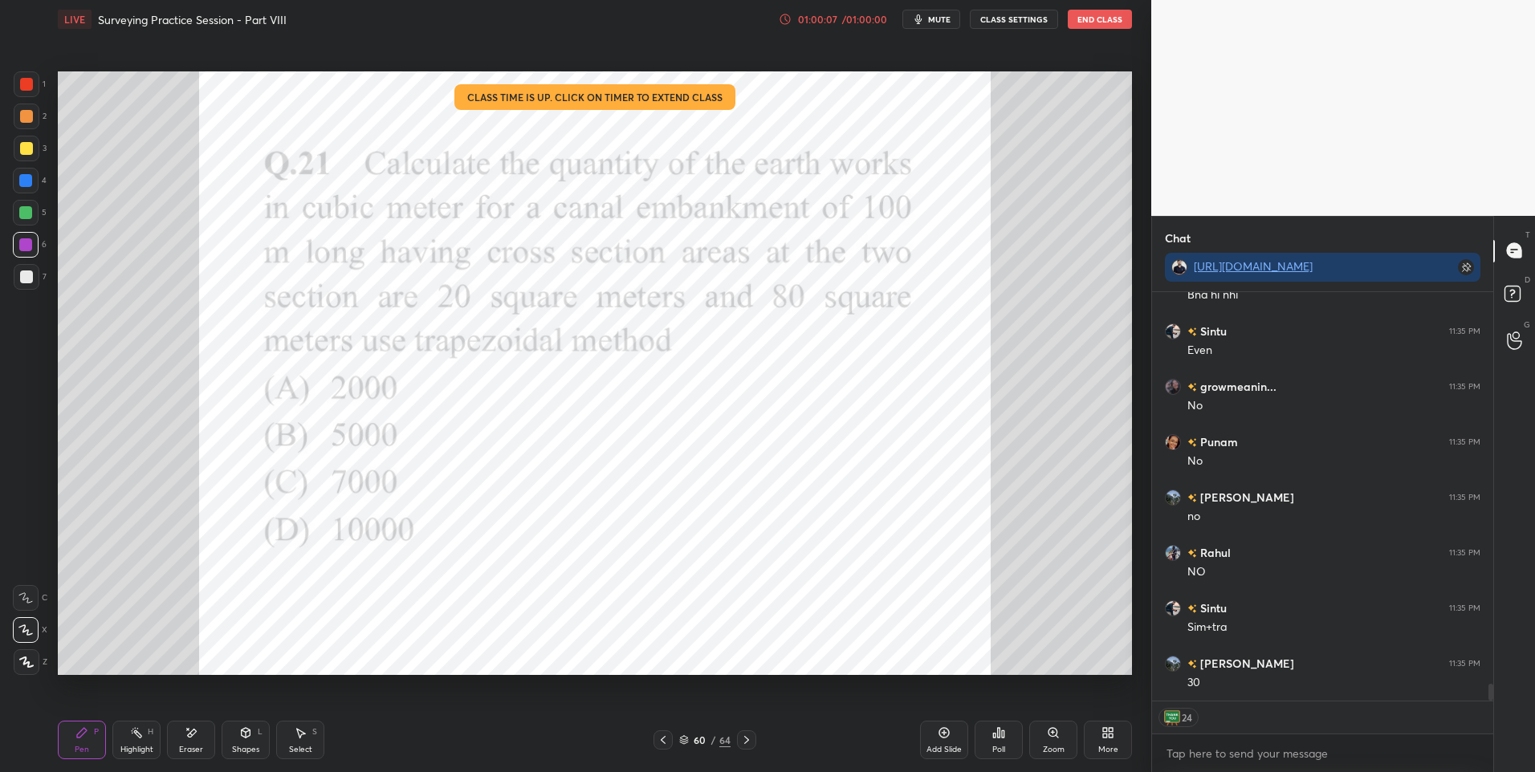
click at [743, 737] on icon at bounding box center [746, 740] width 13 height 13
click at [742, 742] on icon at bounding box center [746, 740] width 13 height 13
click at [744, 738] on icon at bounding box center [746, 740] width 13 height 13
click at [745, 738] on icon at bounding box center [746, 740] width 13 height 13
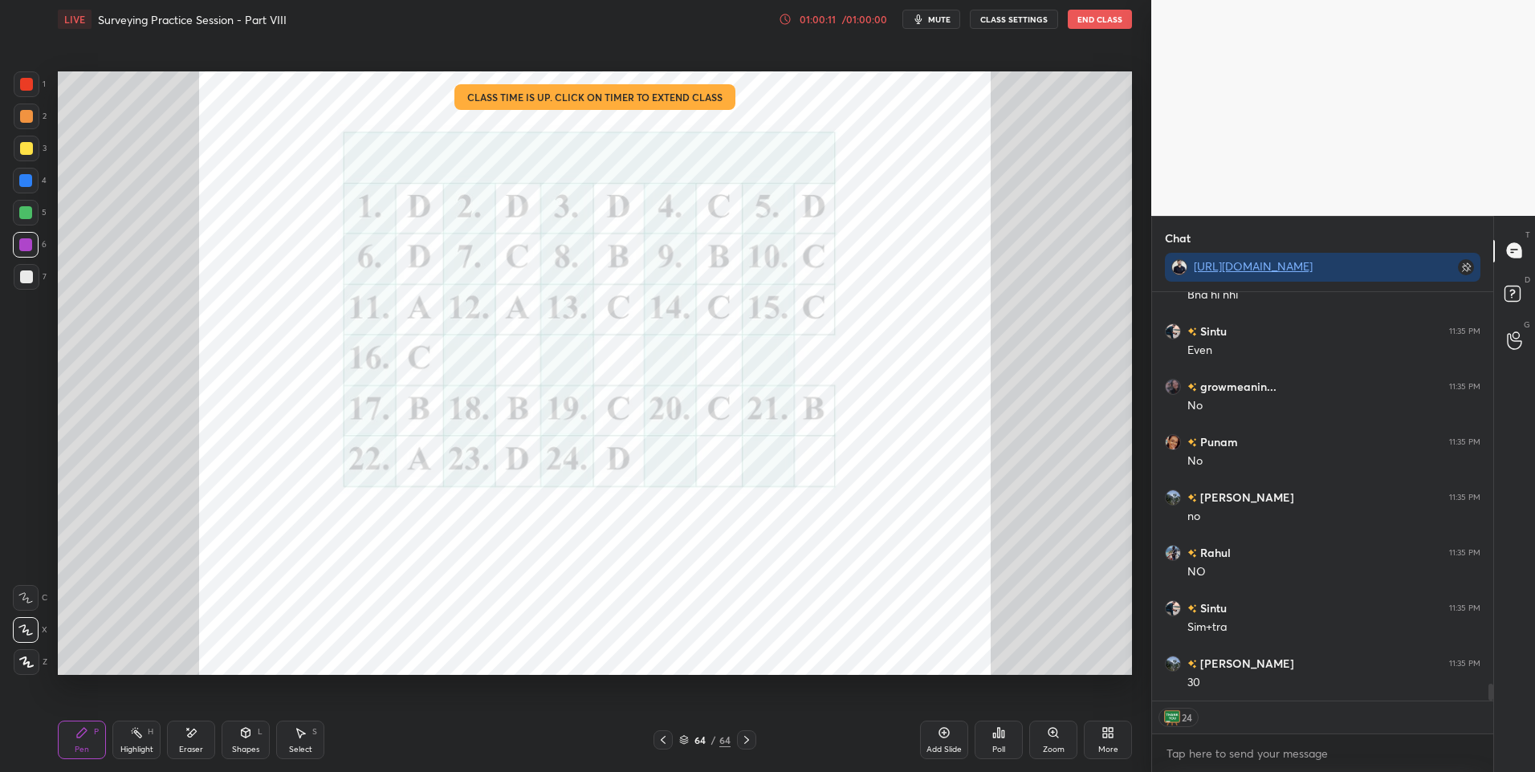
click at [668, 736] on icon at bounding box center [663, 740] width 13 height 13
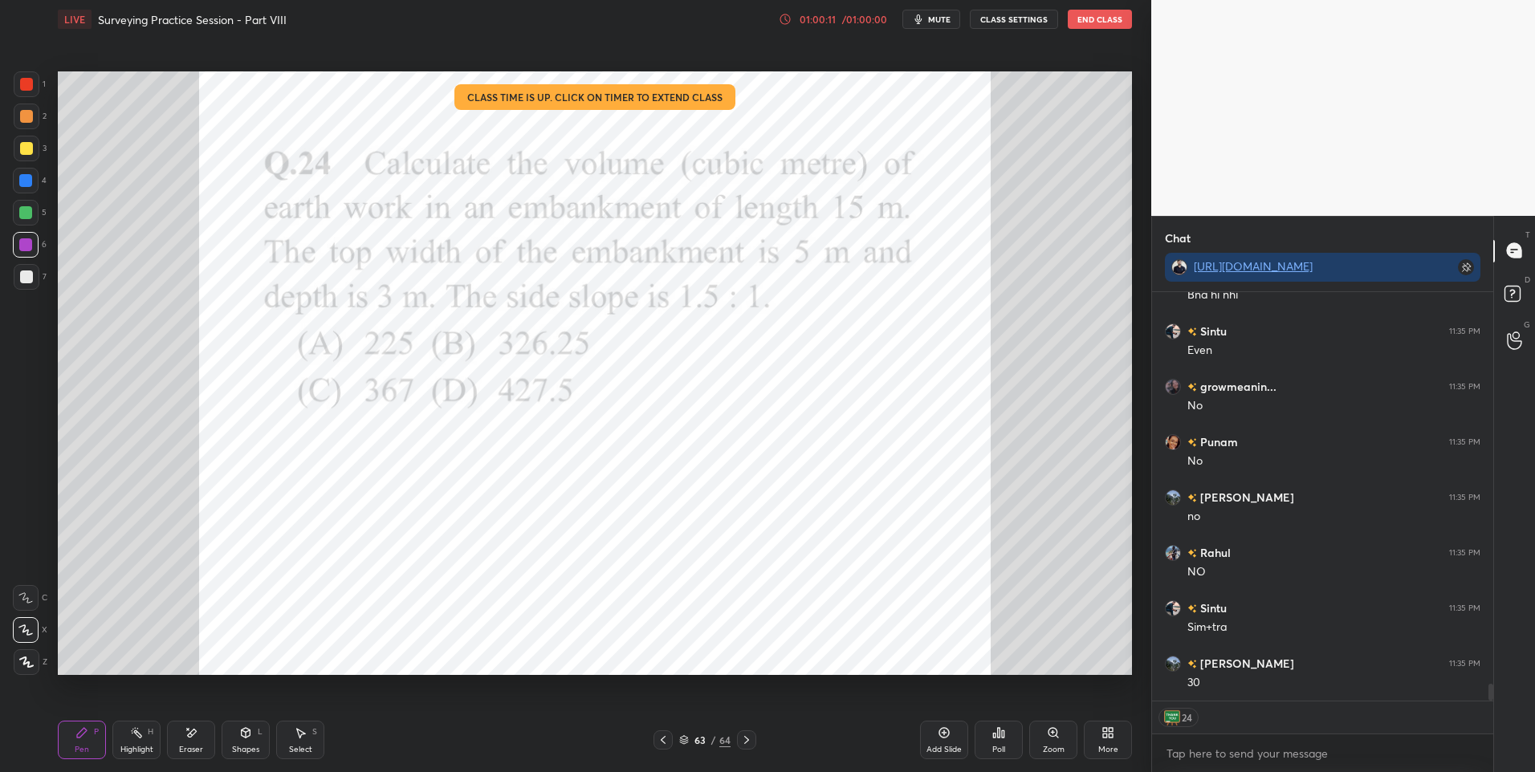
click at [665, 738] on icon at bounding box center [663, 740] width 13 height 13
click at [668, 738] on icon at bounding box center [663, 740] width 13 height 13
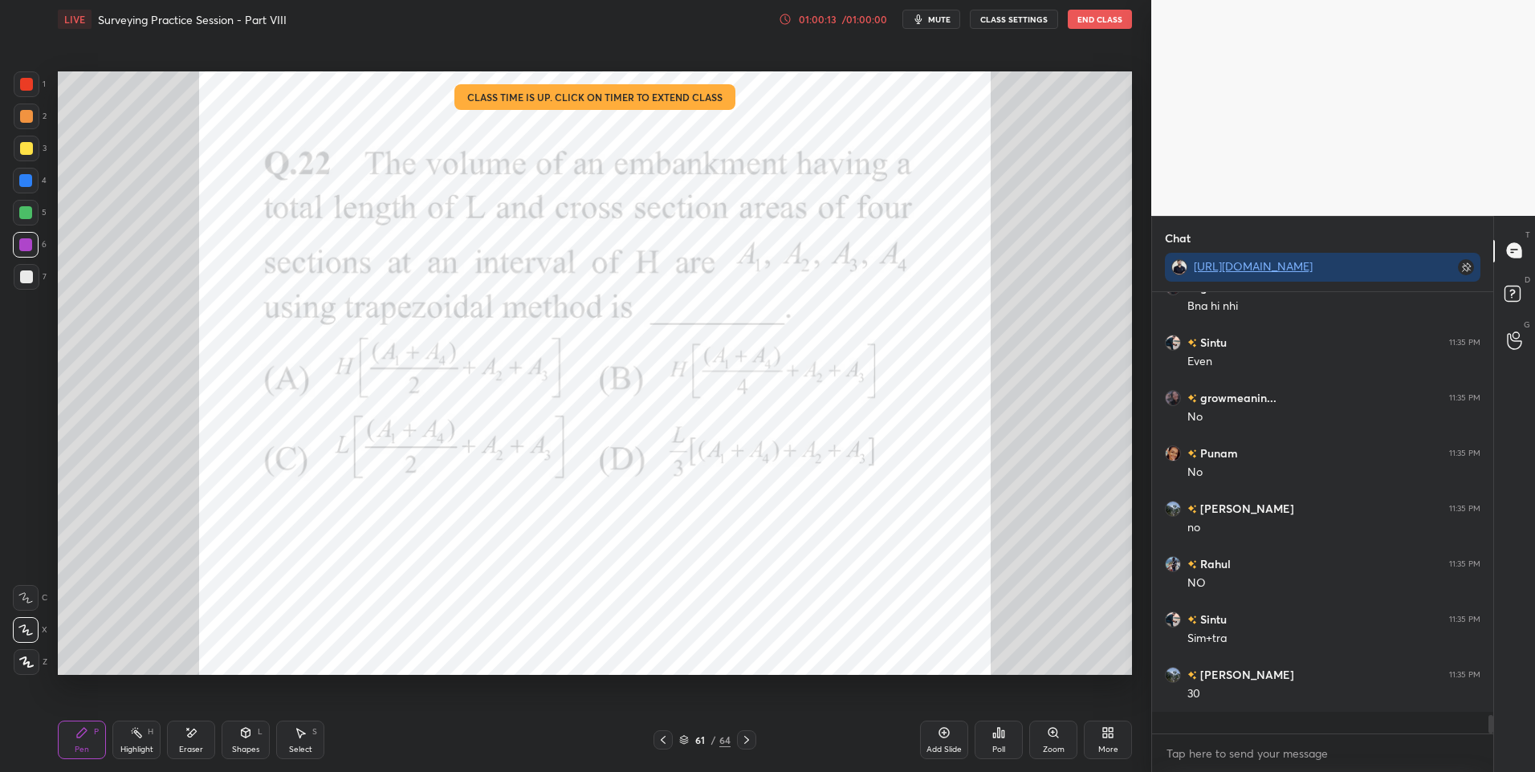
scroll to position [9460, 0]
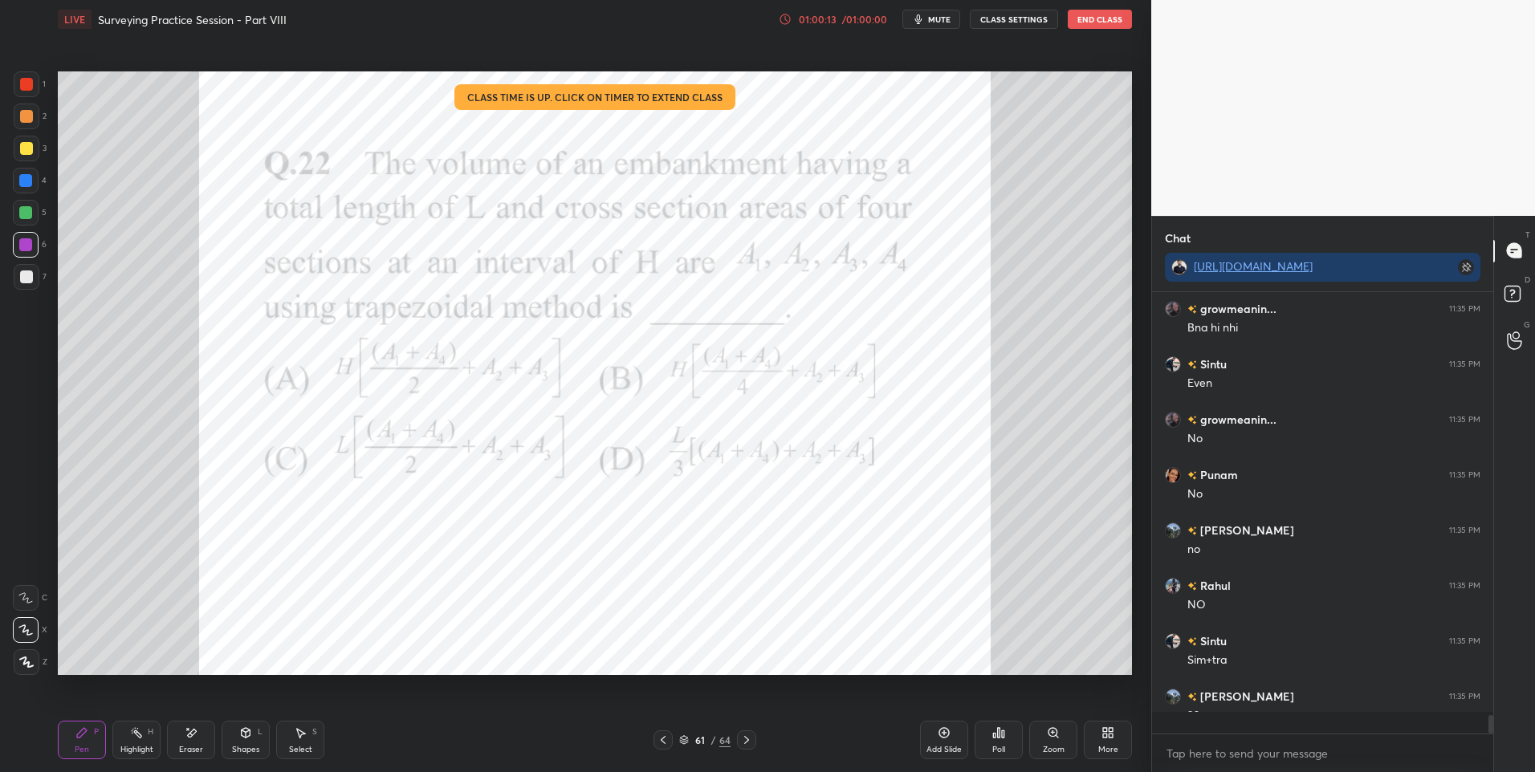
click at [671, 739] on div at bounding box center [662, 739] width 19 height 19
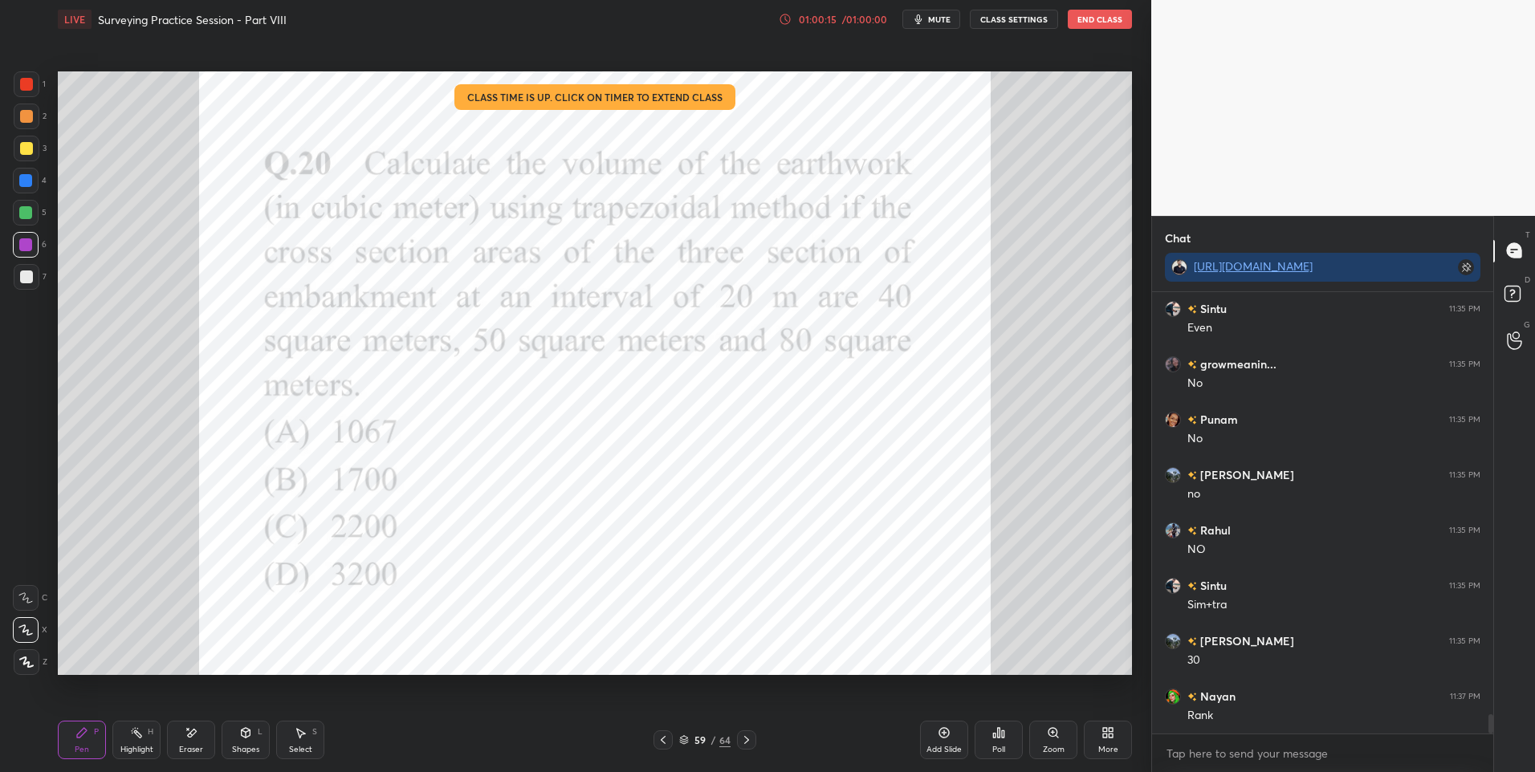
click at [669, 738] on div at bounding box center [662, 739] width 19 height 19
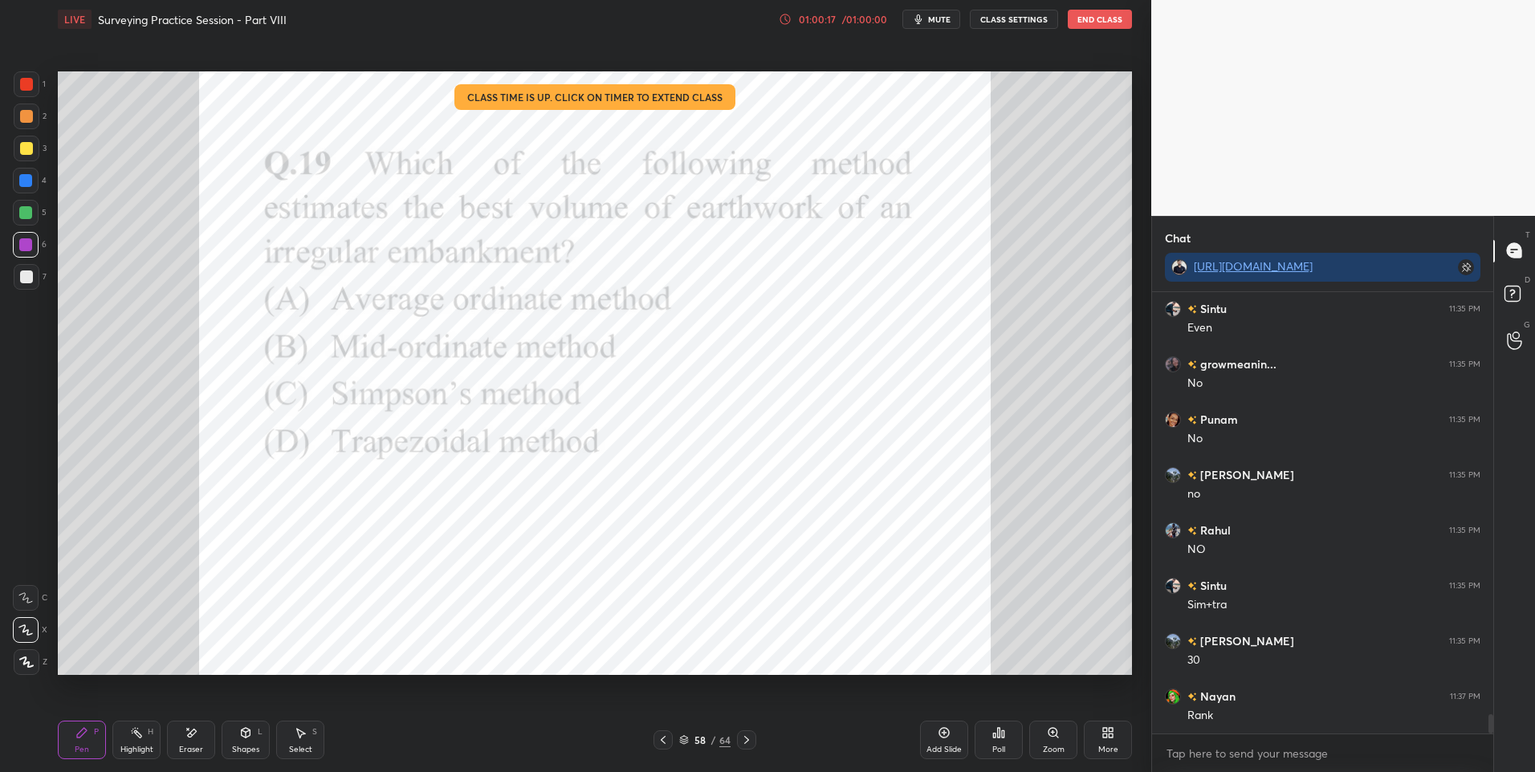
click at [672, 738] on div at bounding box center [662, 739] width 19 height 19
click at [670, 736] on div at bounding box center [662, 739] width 19 height 19
click at [664, 730] on div "Pen P Highlight H Eraser Shapes L Select S 56 / 64 Add Slide Poll Zoom More" at bounding box center [595, 740] width 1074 height 64
click at [665, 736] on icon at bounding box center [663, 740] width 13 height 13
click at [754, 739] on div at bounding box center [746, 739] width 19 height 19
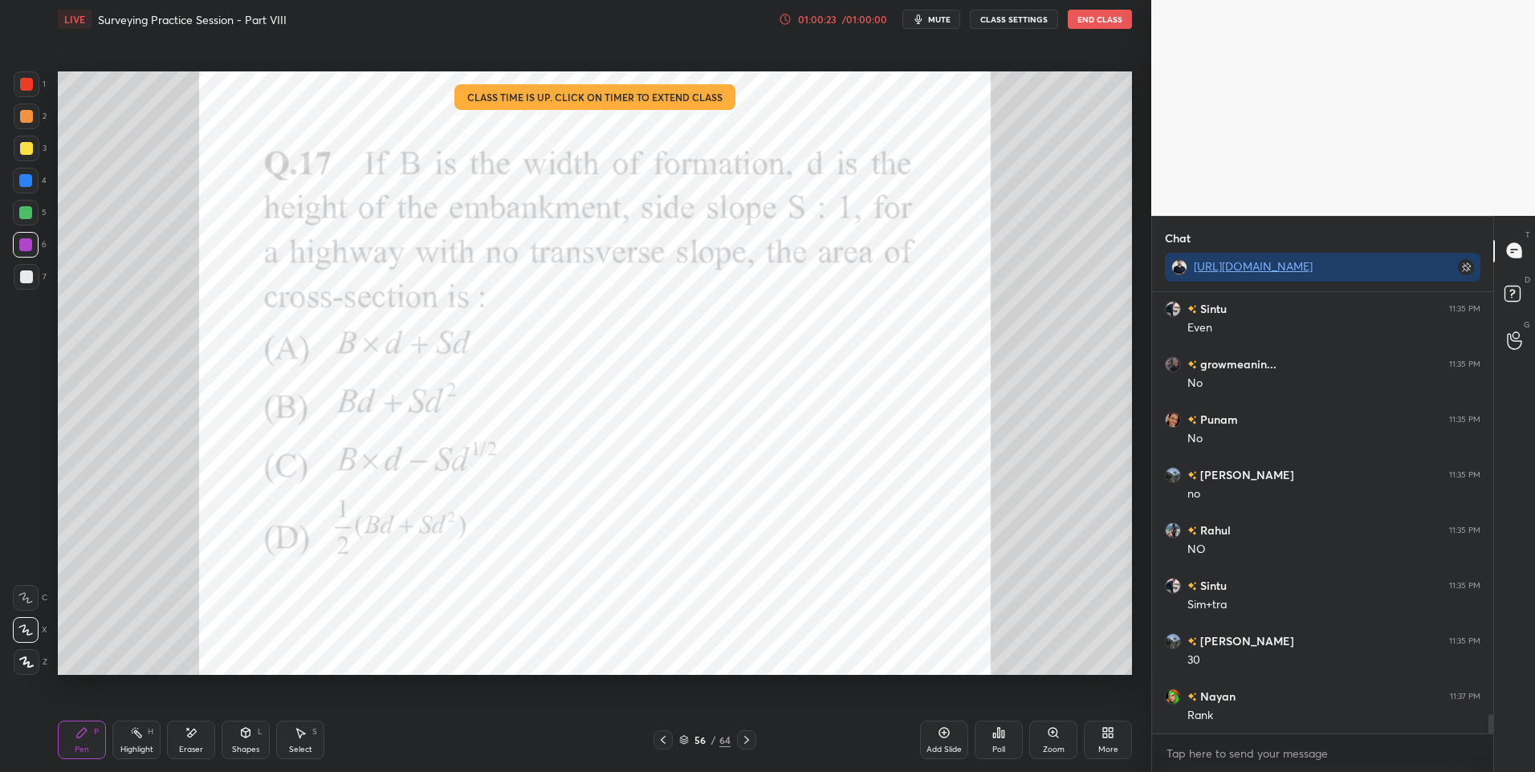
click at [747, 739] on icon at bounding box center [746, 740] width 5 height 8
click at [750, 739] on icon at bounding box center [746, 740] width 13 height 13
click at [751, 740] on icon at bounding box center [746, 740] width 13 height 13
click at [748, 740] on icon at bounding box center [746, 740] width 5 height 8
click at [746, 740] on icon at bounding box center [746, 740] width 13 height 13
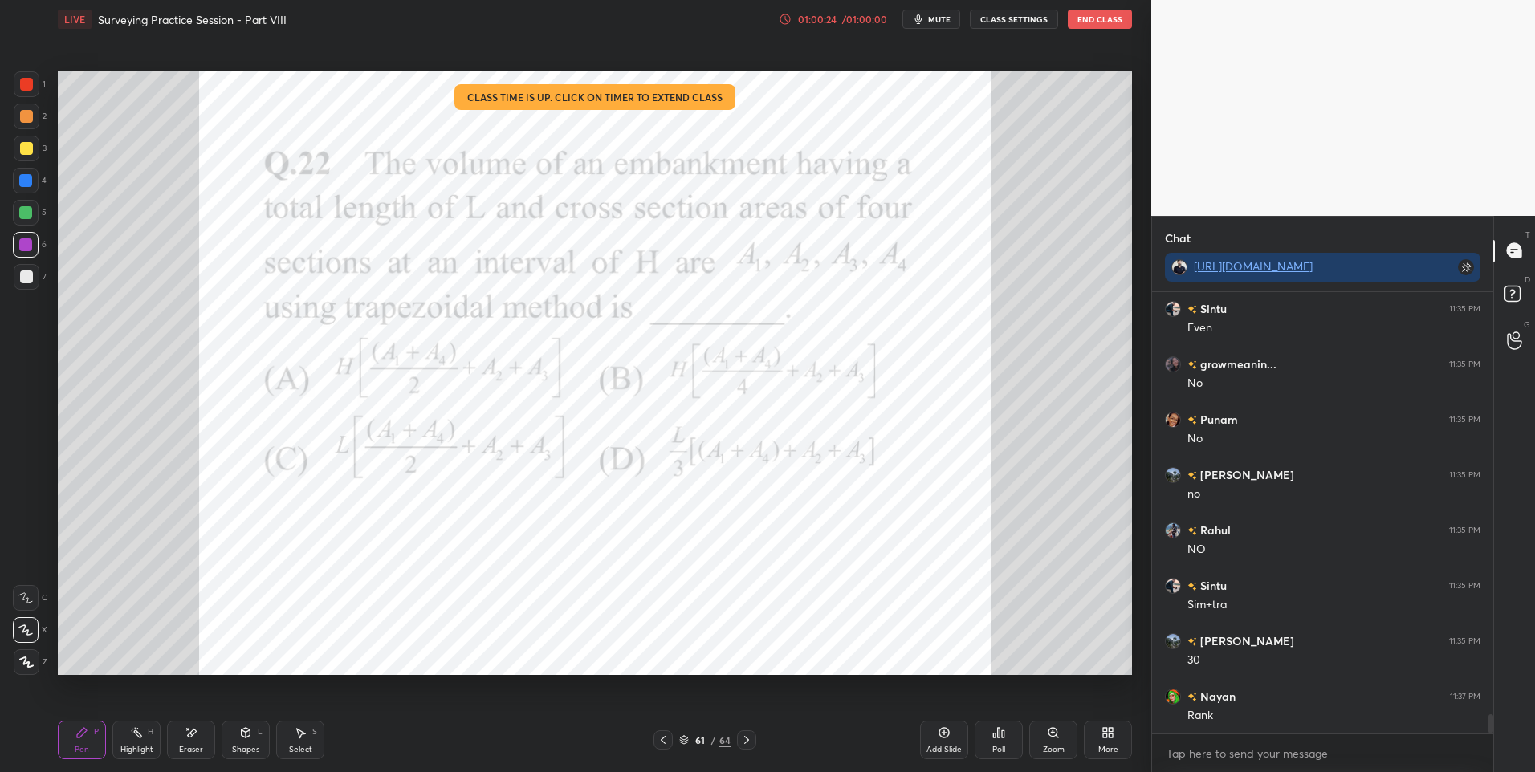
click at [746, 740] on icon at bounding box center [746, 740] width 13 height 13
click at [747, 739] on icon at bounding box center [746, 740] width 5 height 8
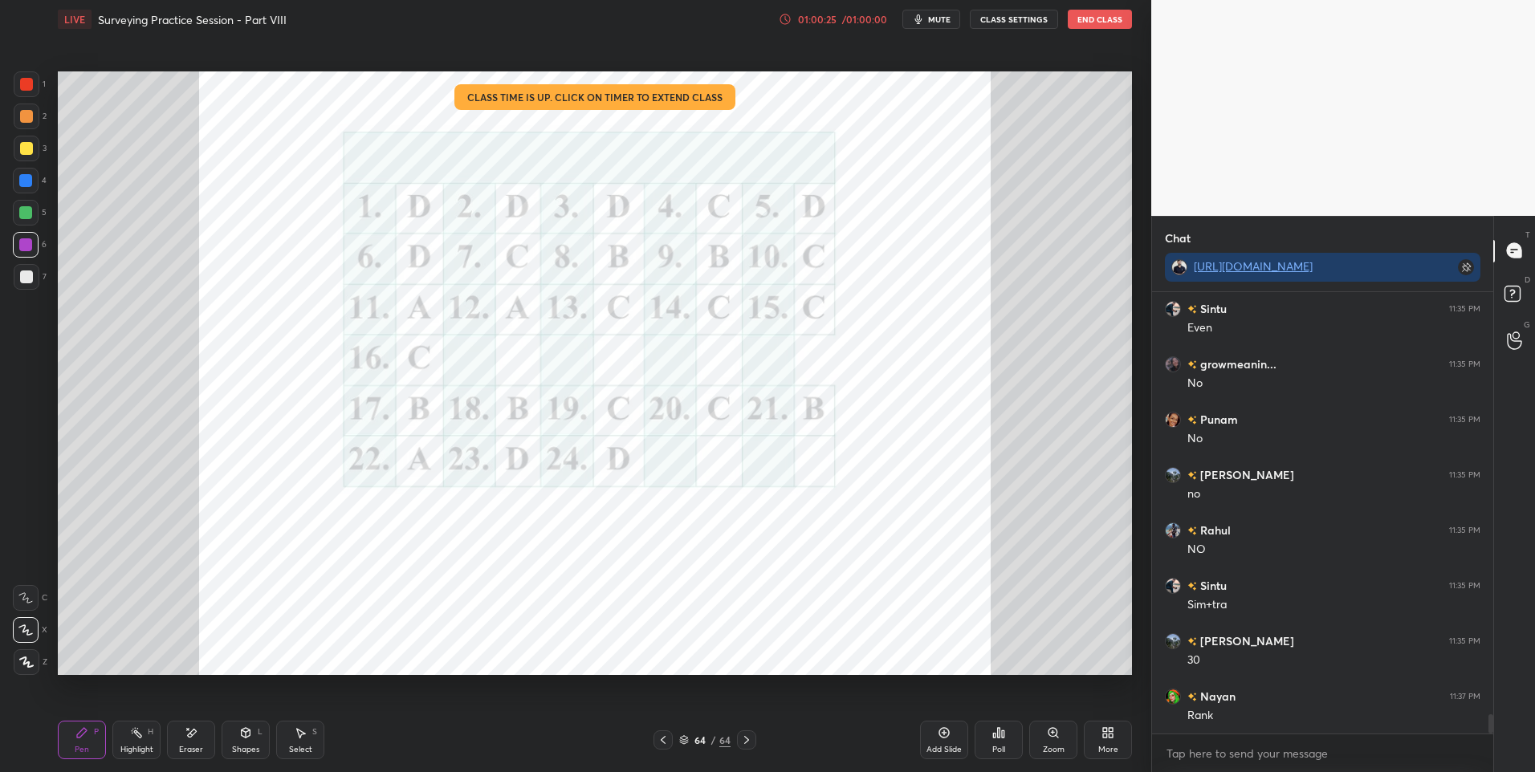
scroll to position [404, 336]
click at [751, 738] on icon at bounding box center [746, 740] width 13 height 13
click at [755, 735] on div at bounding box center [746, 739] width 19 height 19
click at [82, 741] on div "Pen P" at bounding box center [82, 740] width 48 height 39
click at [31, 96] on div at bounding box center [27, 84] width 26 height 26
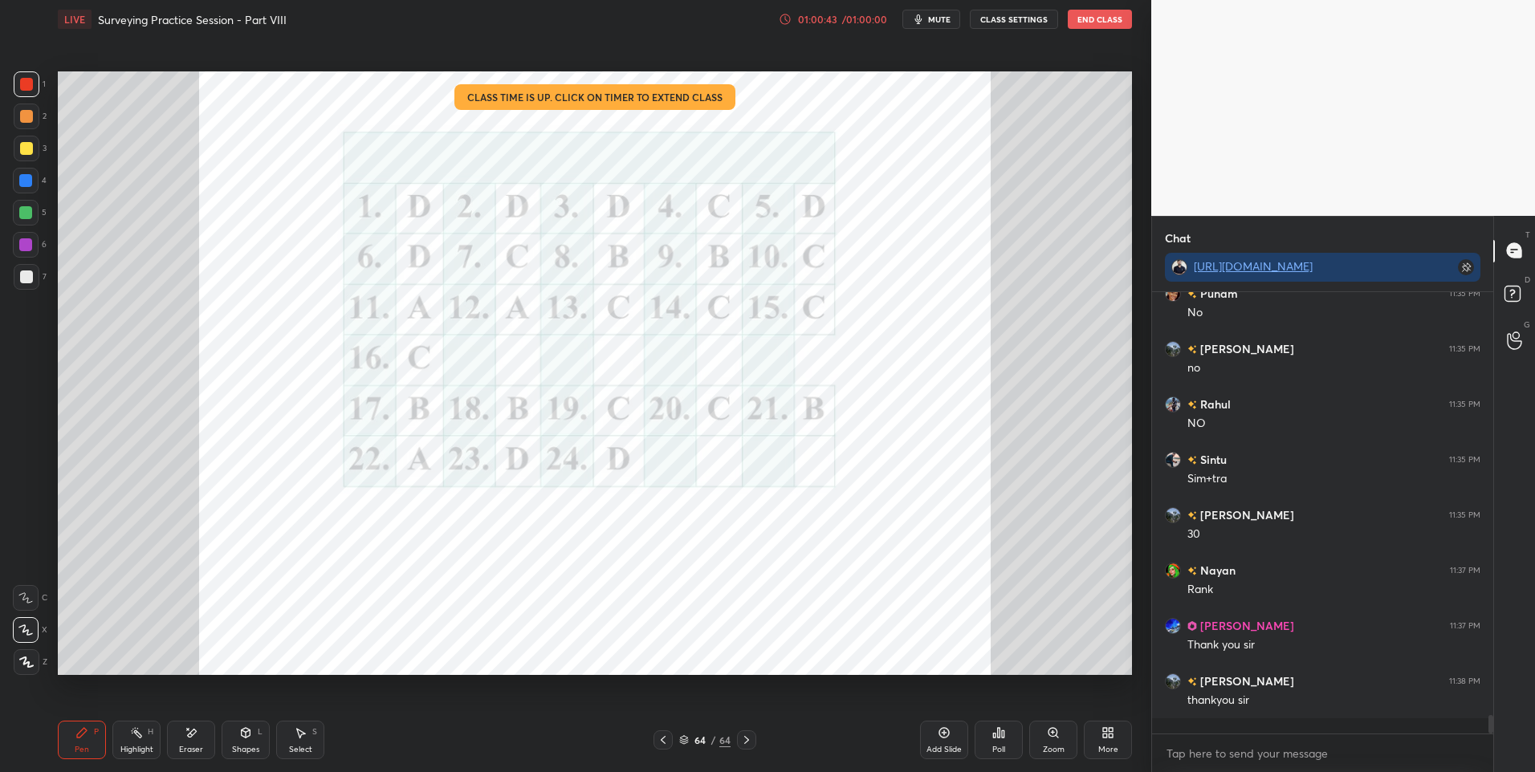
scroll to position [9626, 0]
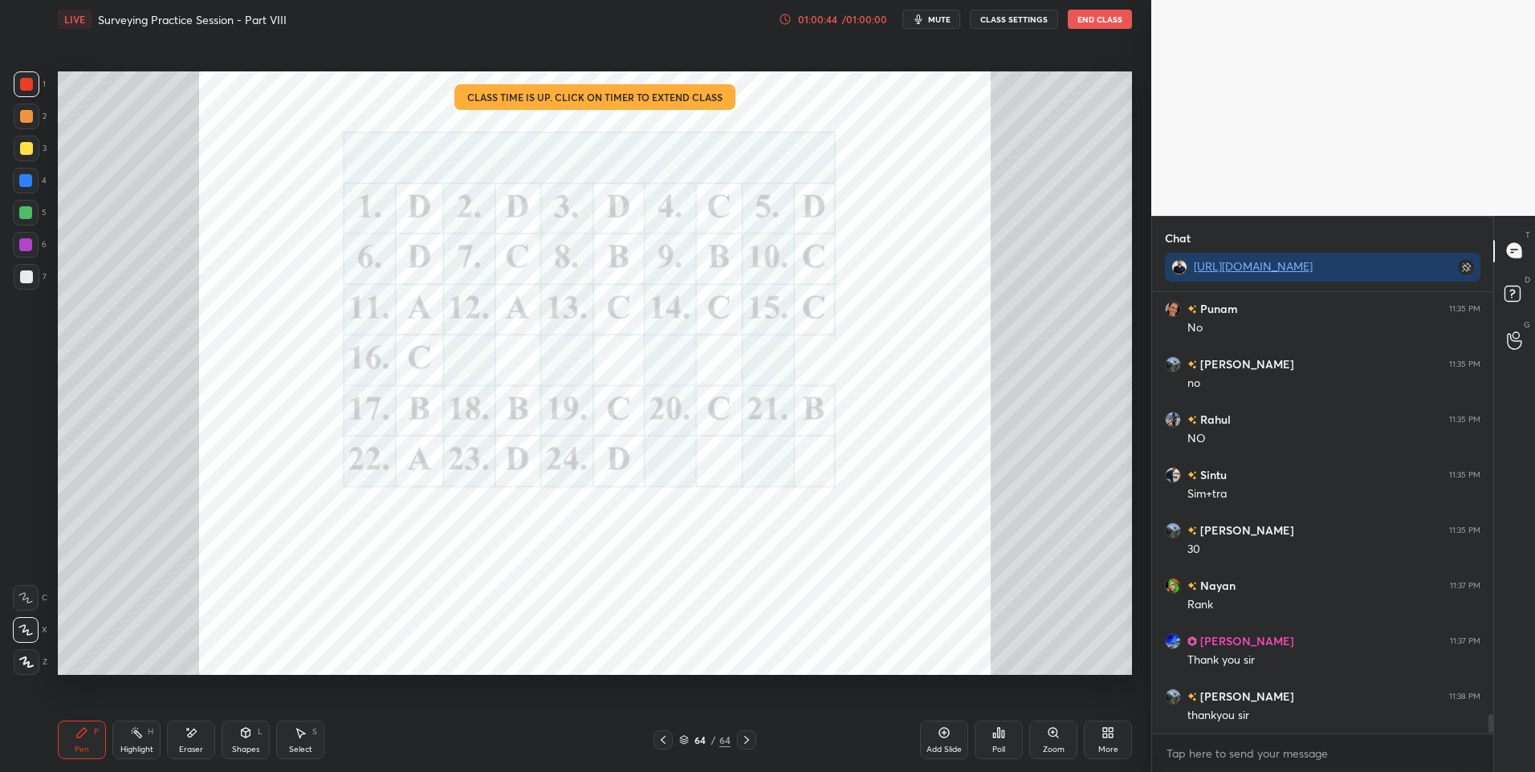
click at [198, 746] on div "Eraser" at bounding box center [191, 750] width 24 height 8
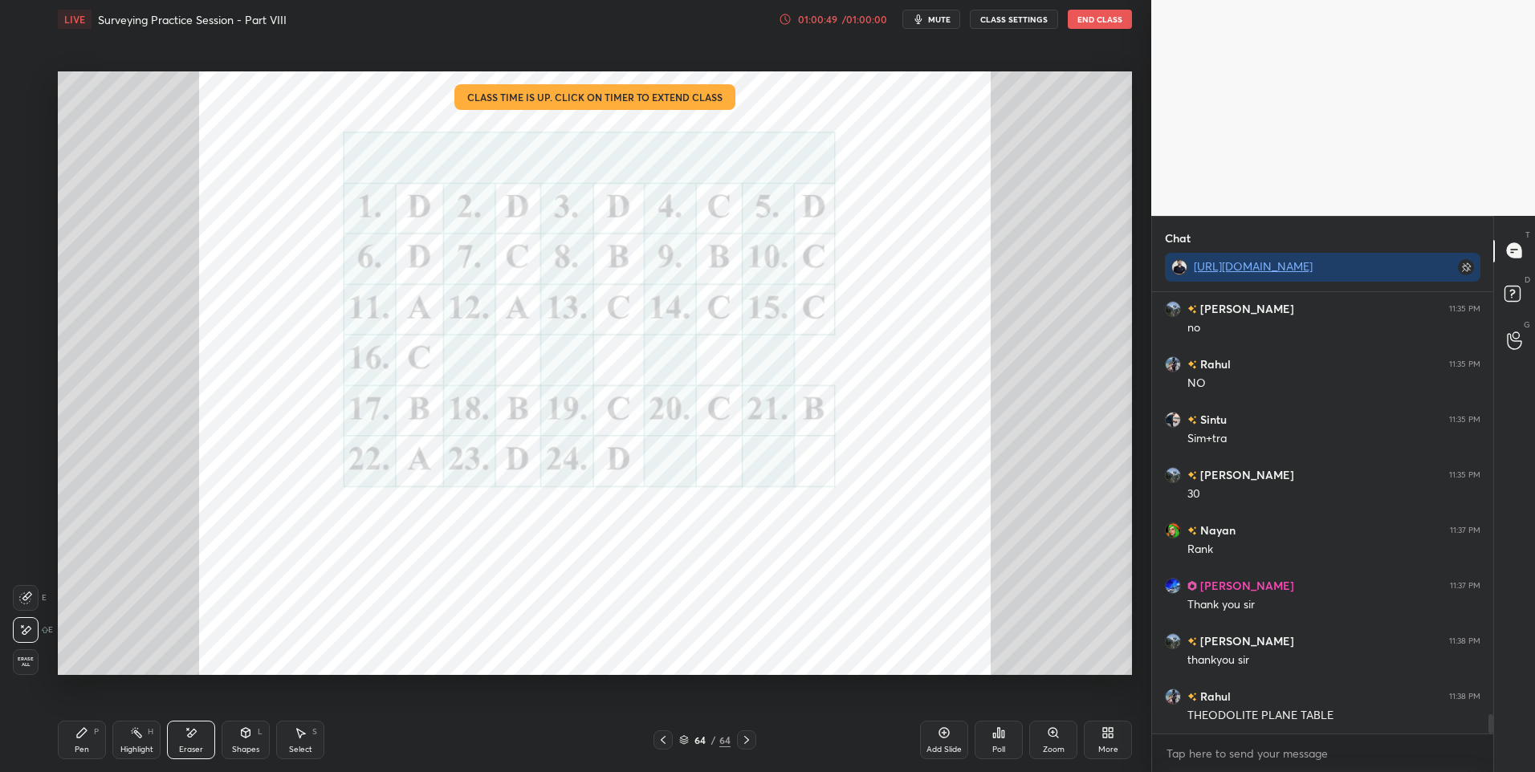
click at [140, 731] on icon at bounding box center [136, 732] width 13 height 13
click at [93, 738] on div "Pen P" at bounding box center [82, 740] width 48 height 39
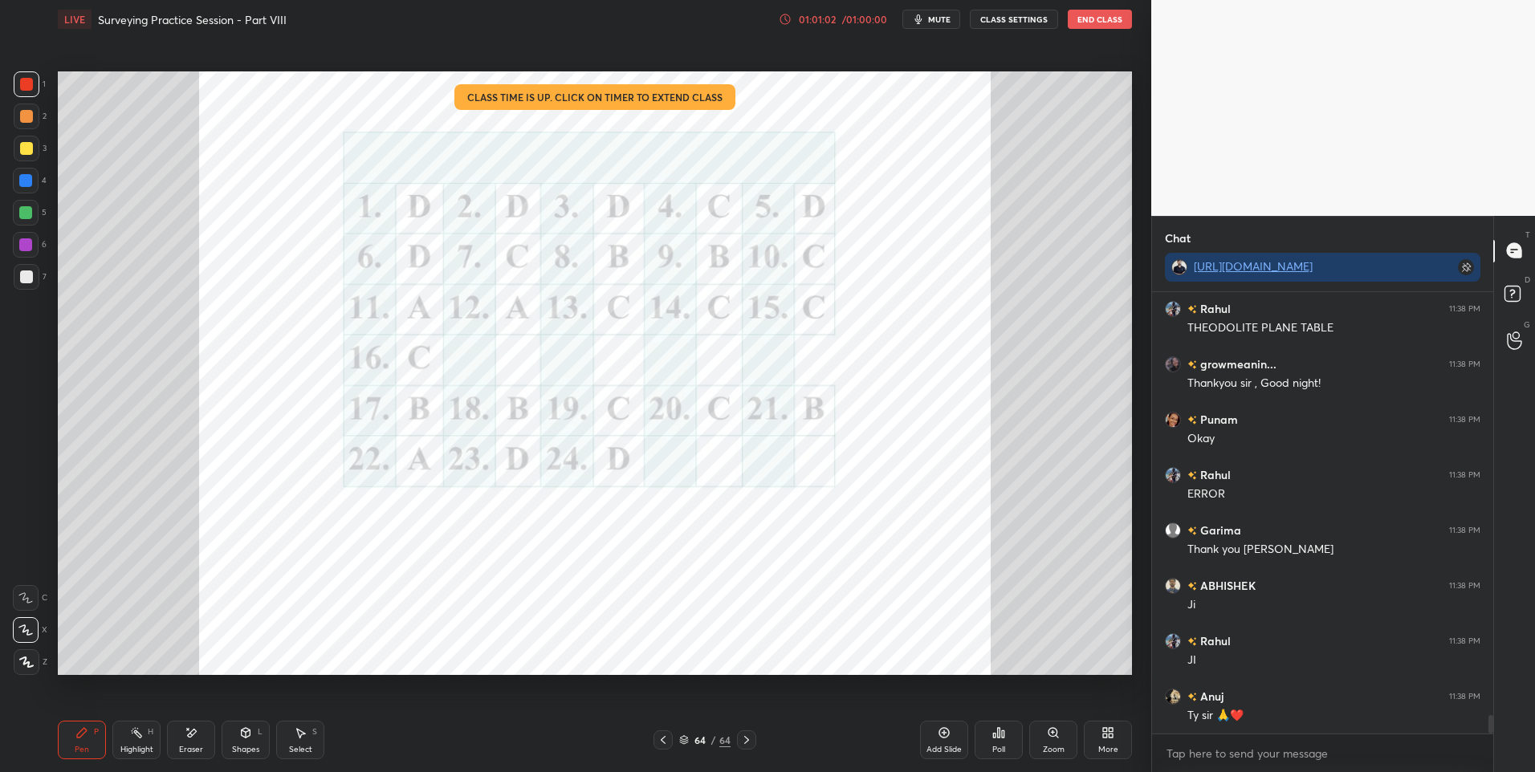
scroll to position [10124, 0]
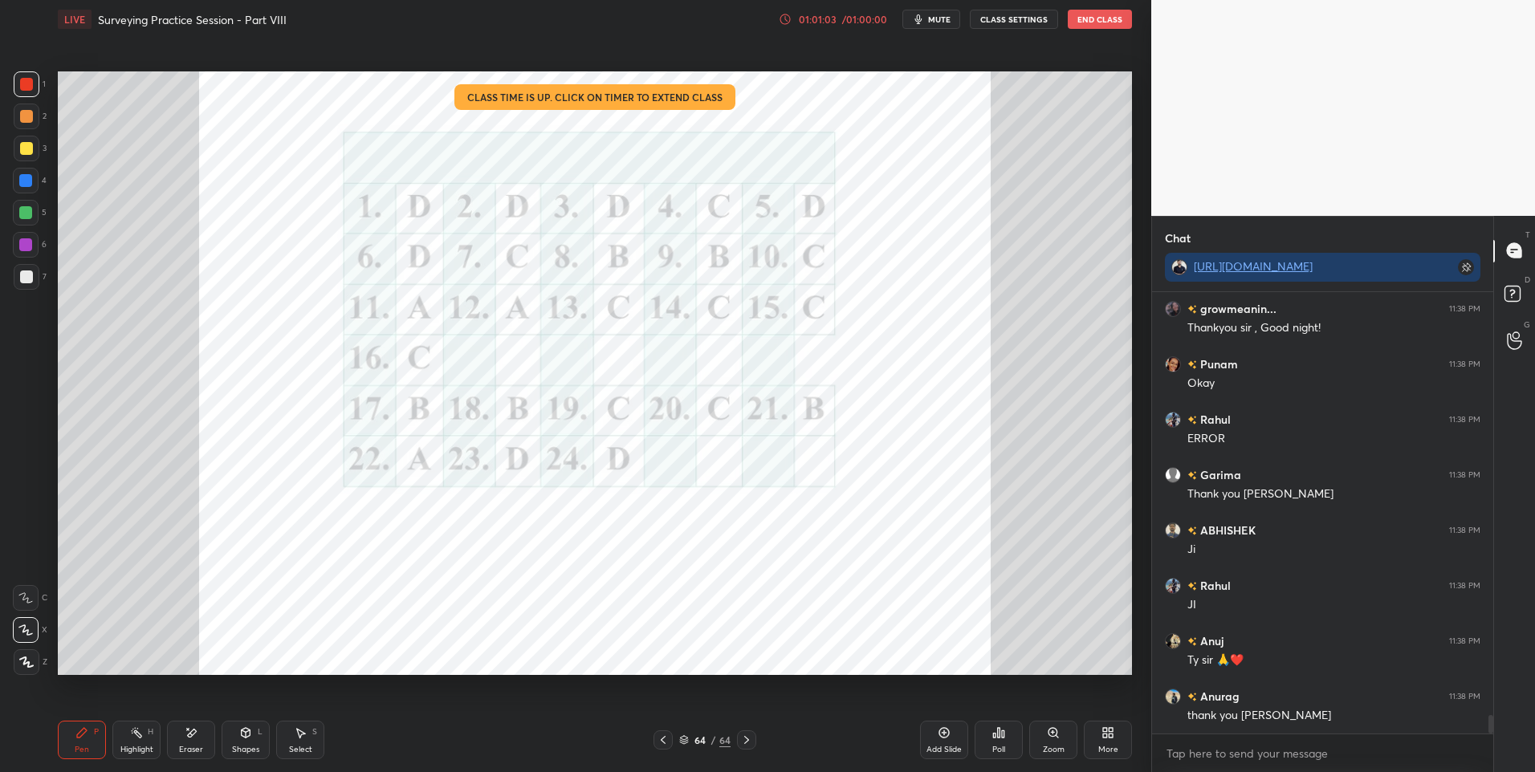
click at [28, 179] on div at bounding box center [25, 180] width 13 height 13
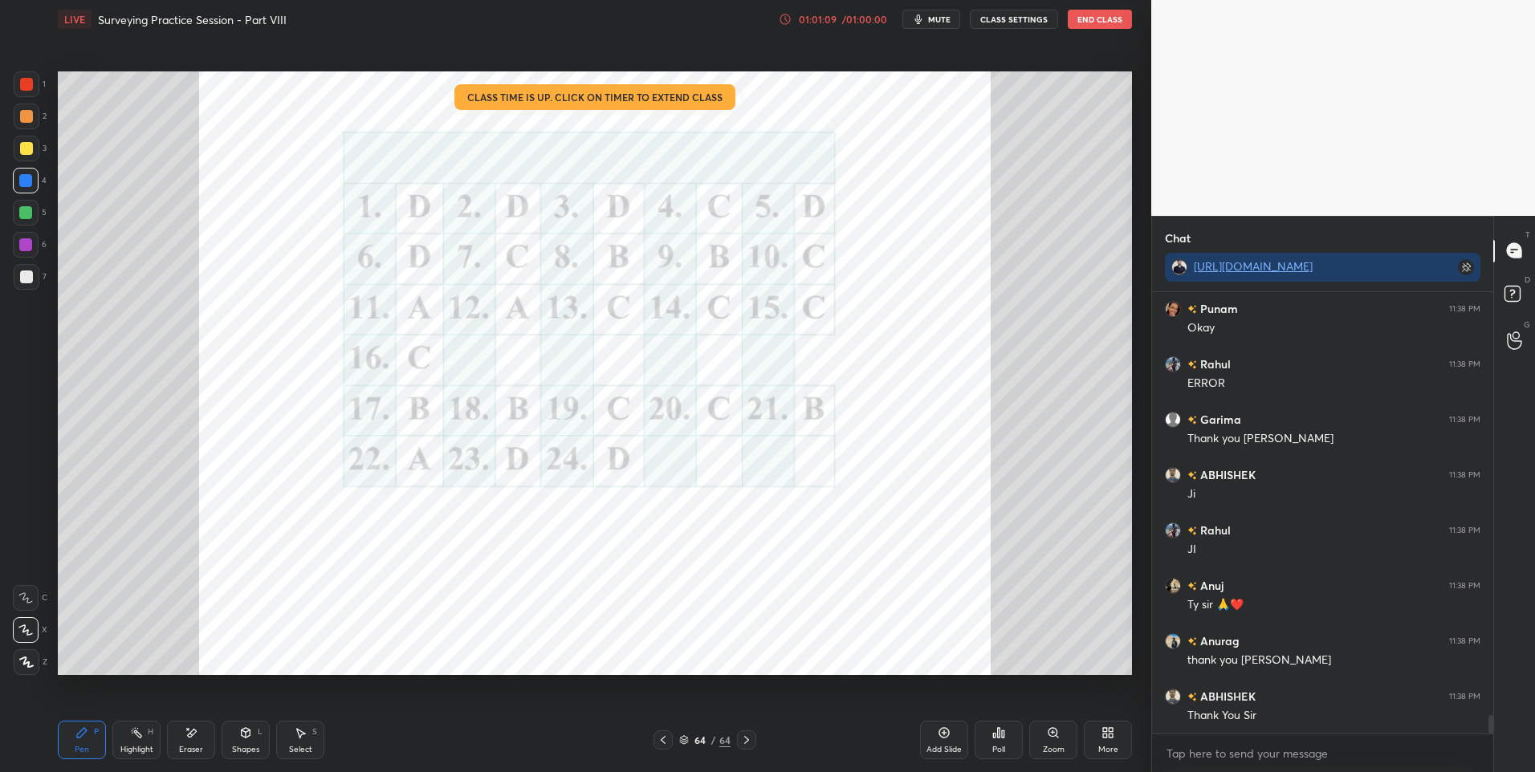
click at [30, 87] on div at bounding box center [26, 84] width 13 height 13
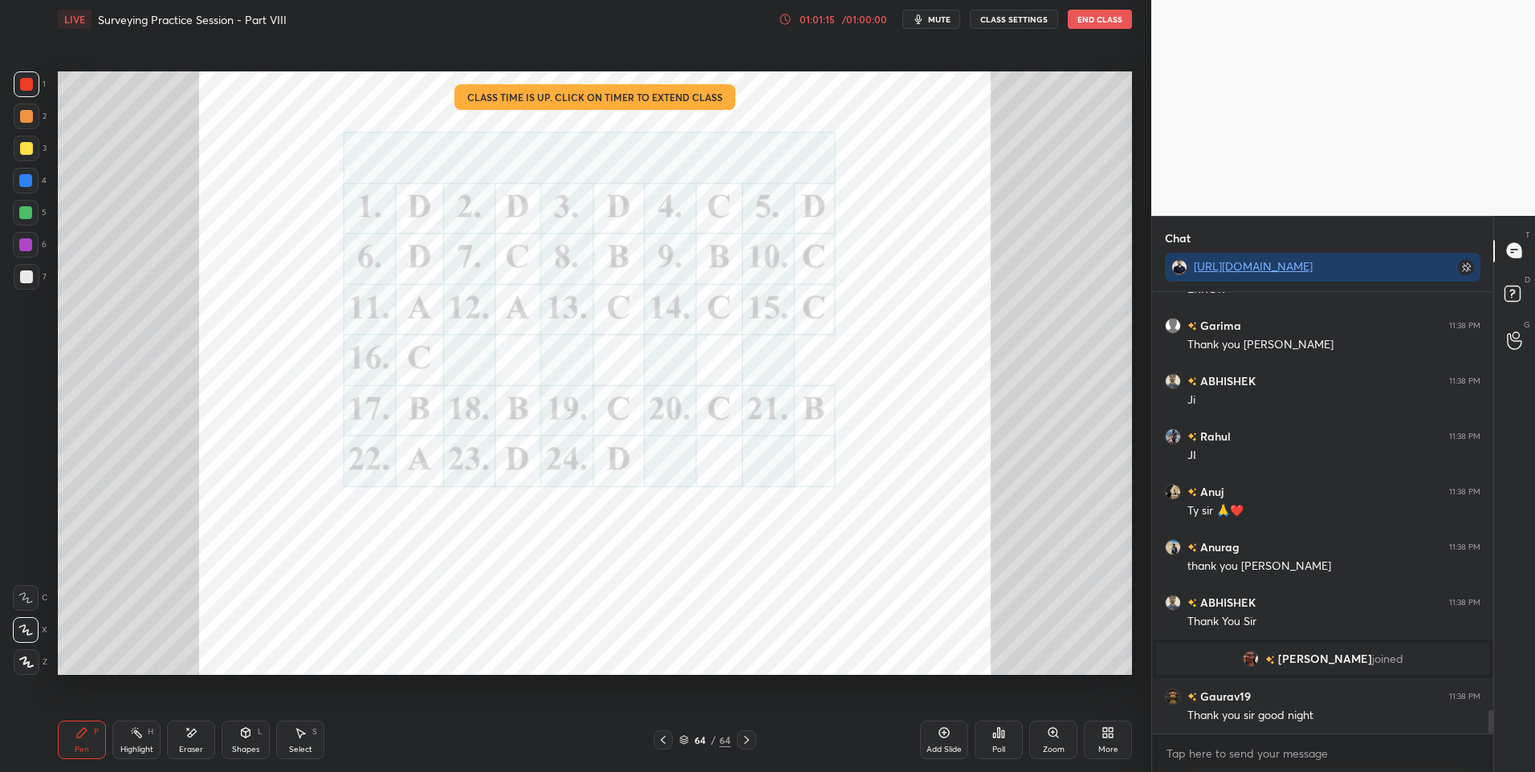
scroll to position [7879, 0]
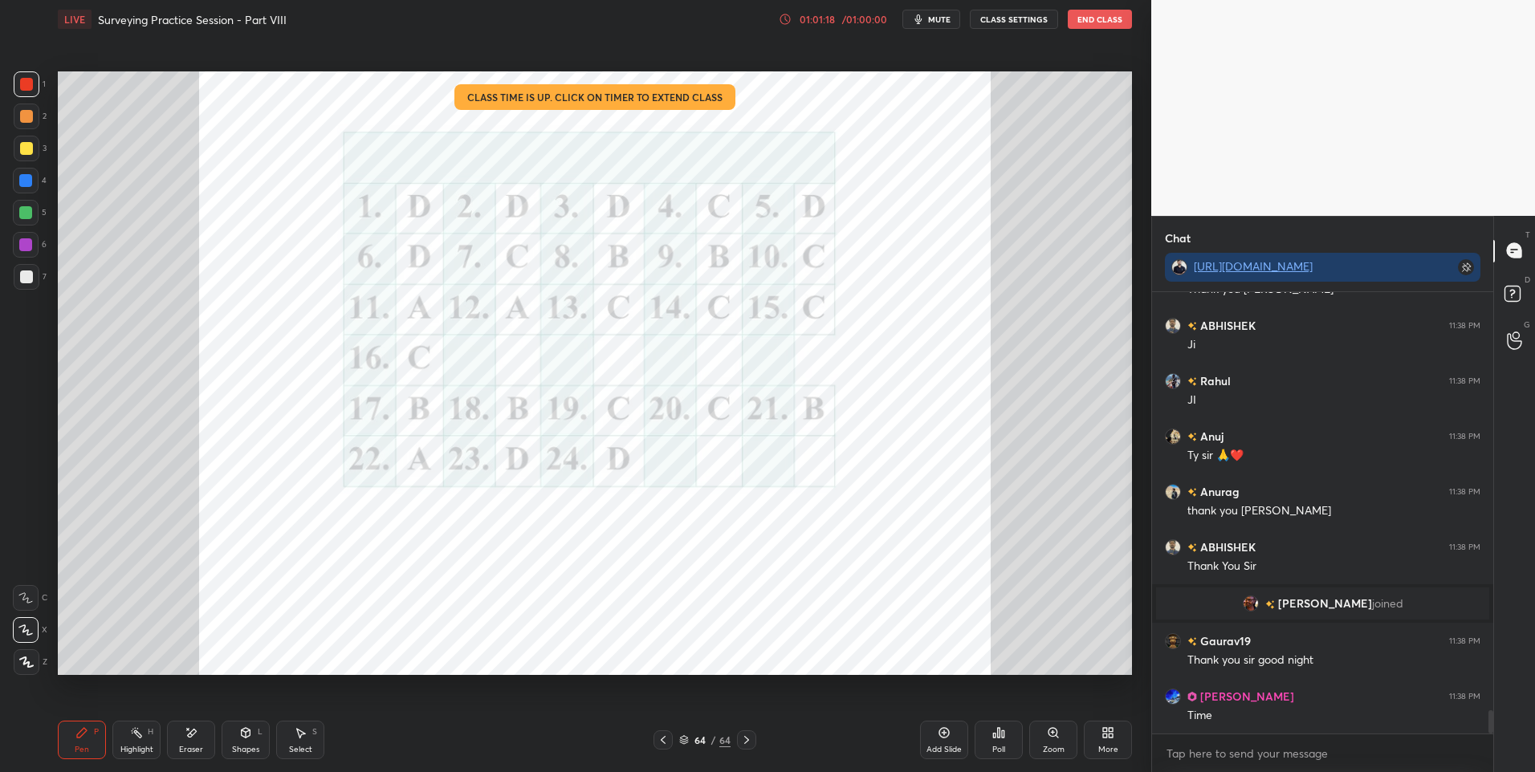
click at [995, 737] on icon at bounding box center [994, 736] width 2 height 4
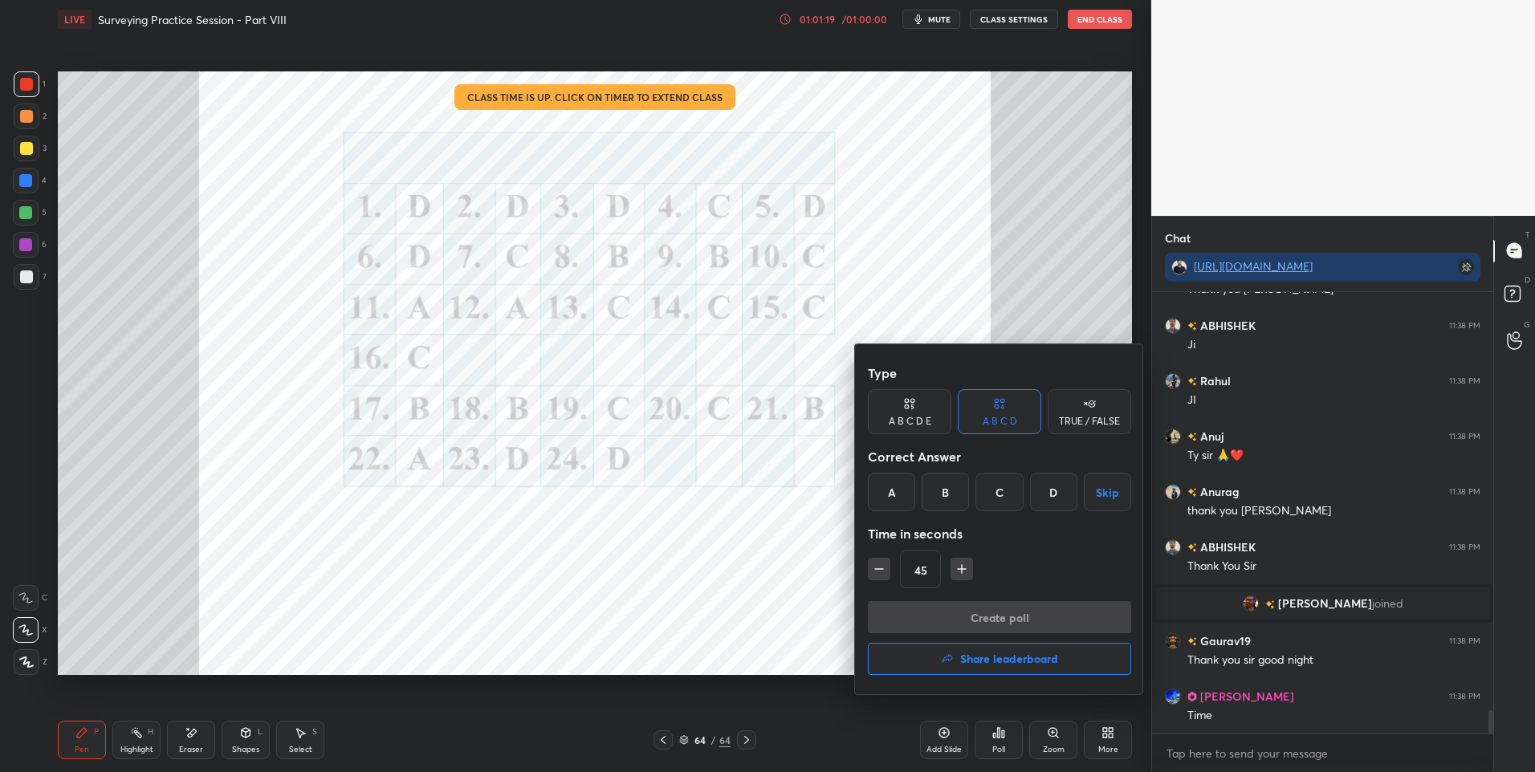
click at [991, 656] on h4 "Share leaderboard" at bounding box center [1009, 658] width 98 height 11
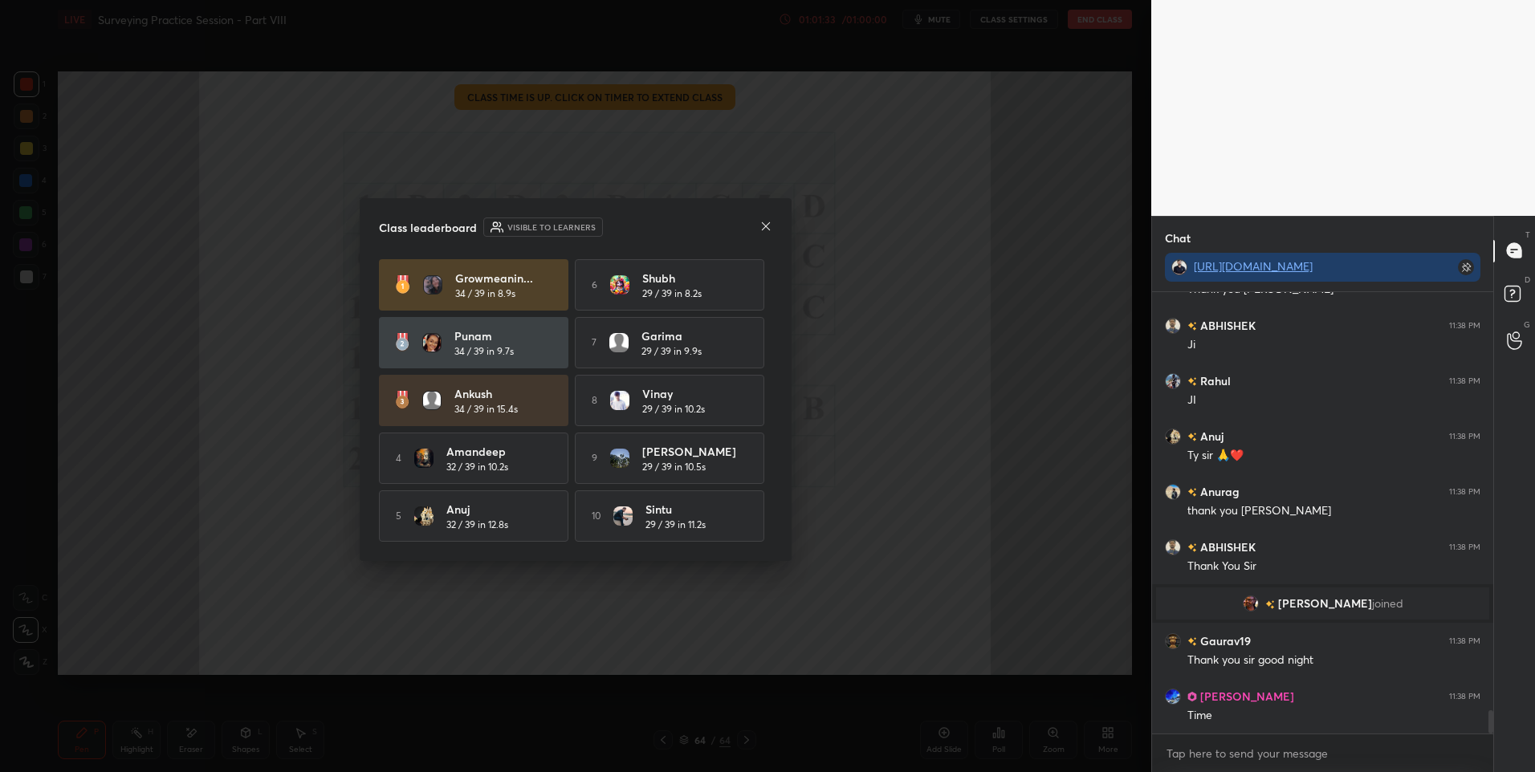
click at [765, 229] on icon at bounding box center [765, 226] width 13 height 13
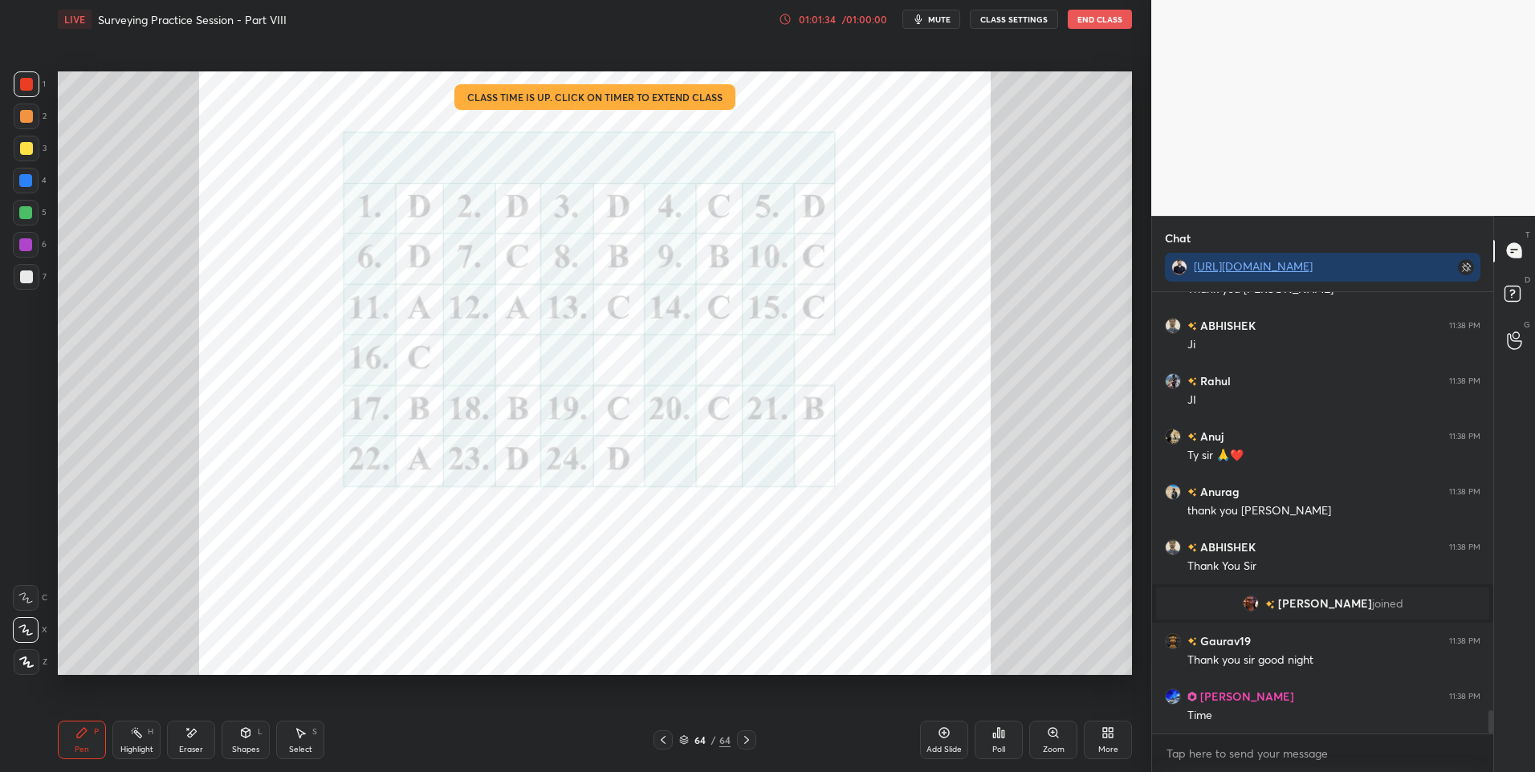
click at [43, 247] on div "6" at bounding box center [30, 245] width 34 height 26
click at [48, 73] on div "1 2 3 4 5 6 7 C X Z E E Erase all H H" at bounding box center [25, 373] width 51 height 604
click at [51, 82] on div "Setting up your live class Class time is up. Click on timer to extend class Pol…" at bounding box center [594, 373] width 1087 height 669
click at [28, 87] on div at bounding box center [26, 84] width 13 height 13
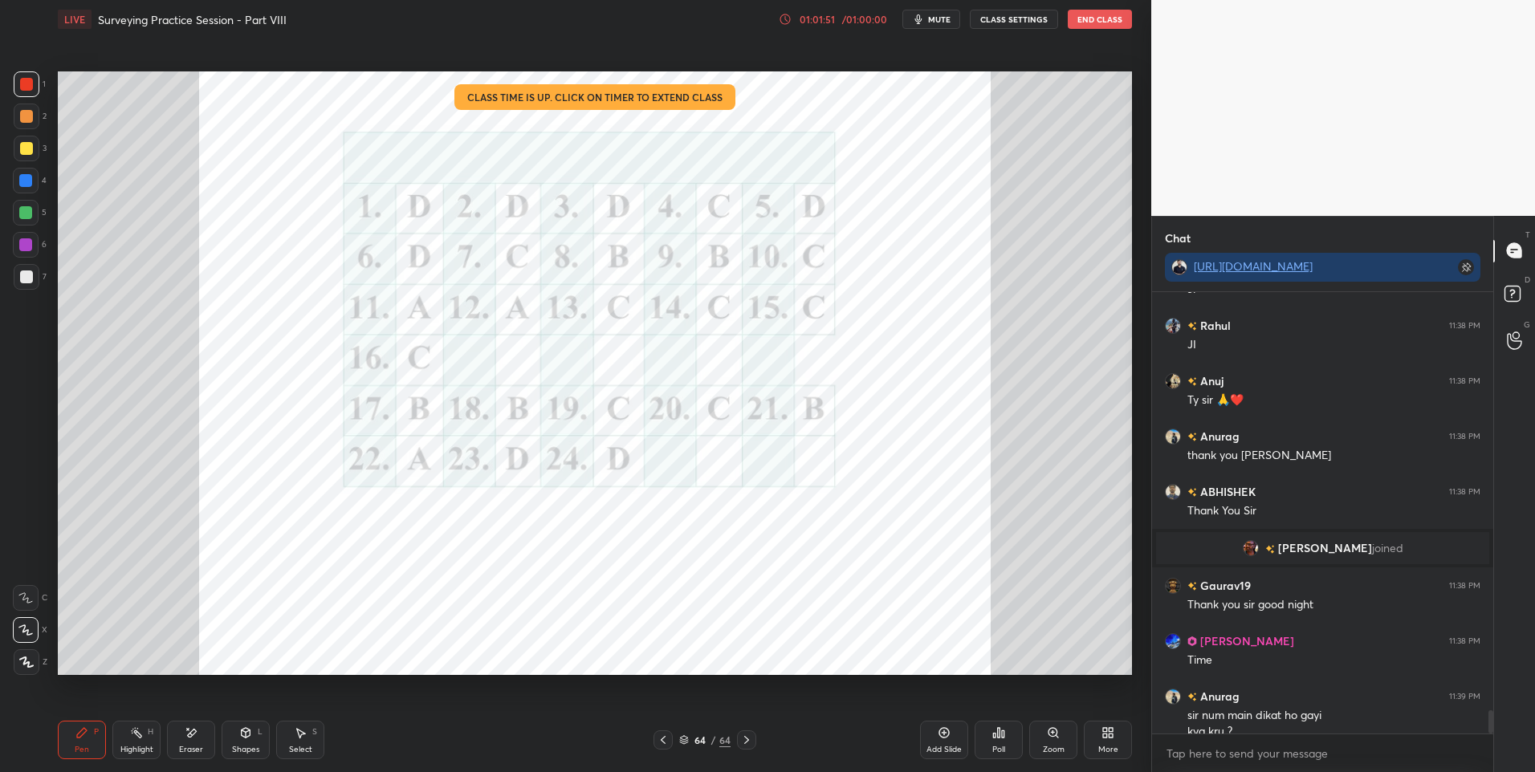
scroll to position [7951, 0]
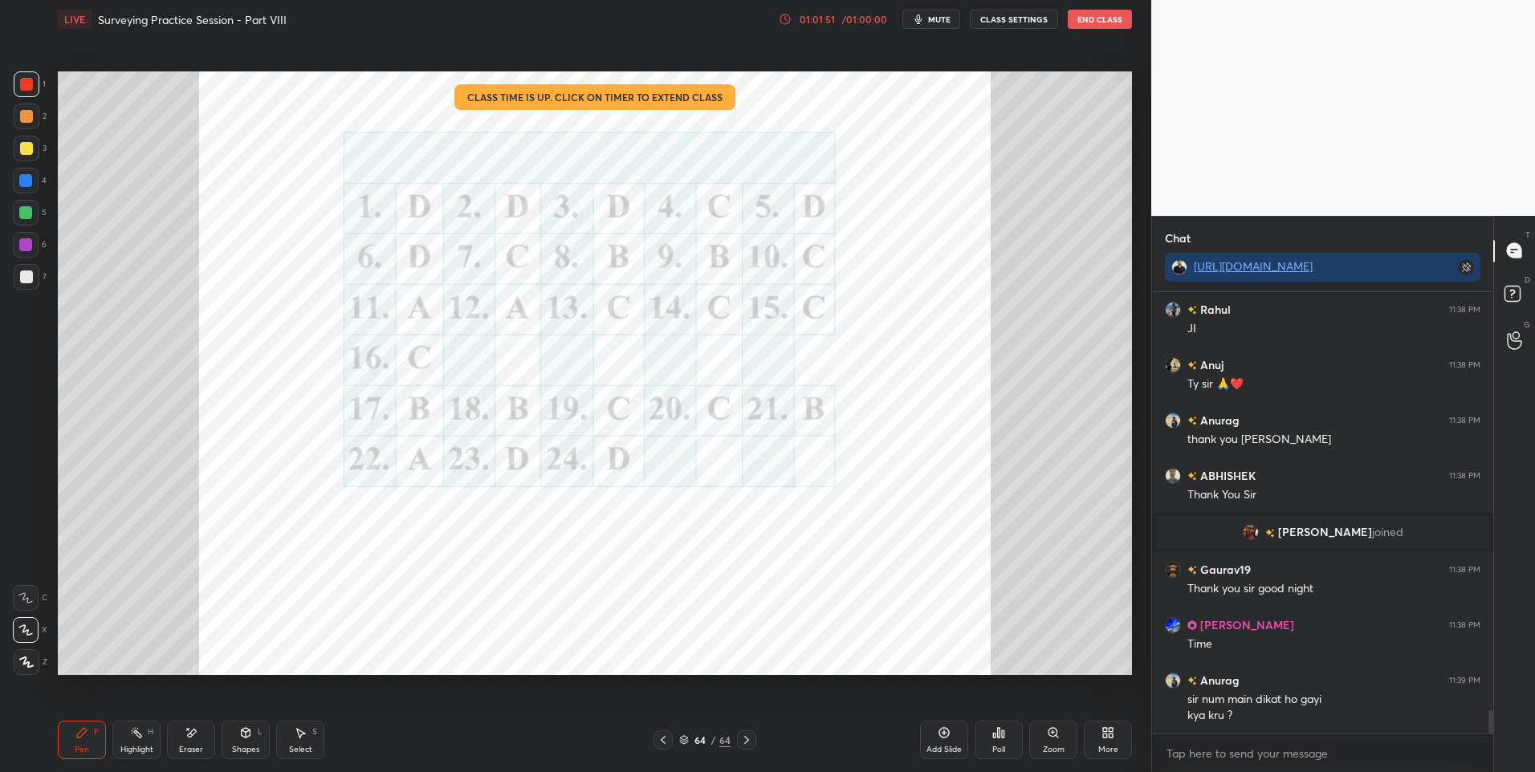
click at [27, 180] on div at bounding box center [25, 180] width 13 height 13
click at [31, 75] on div at bounding box center [27, 84] width 26 height 26
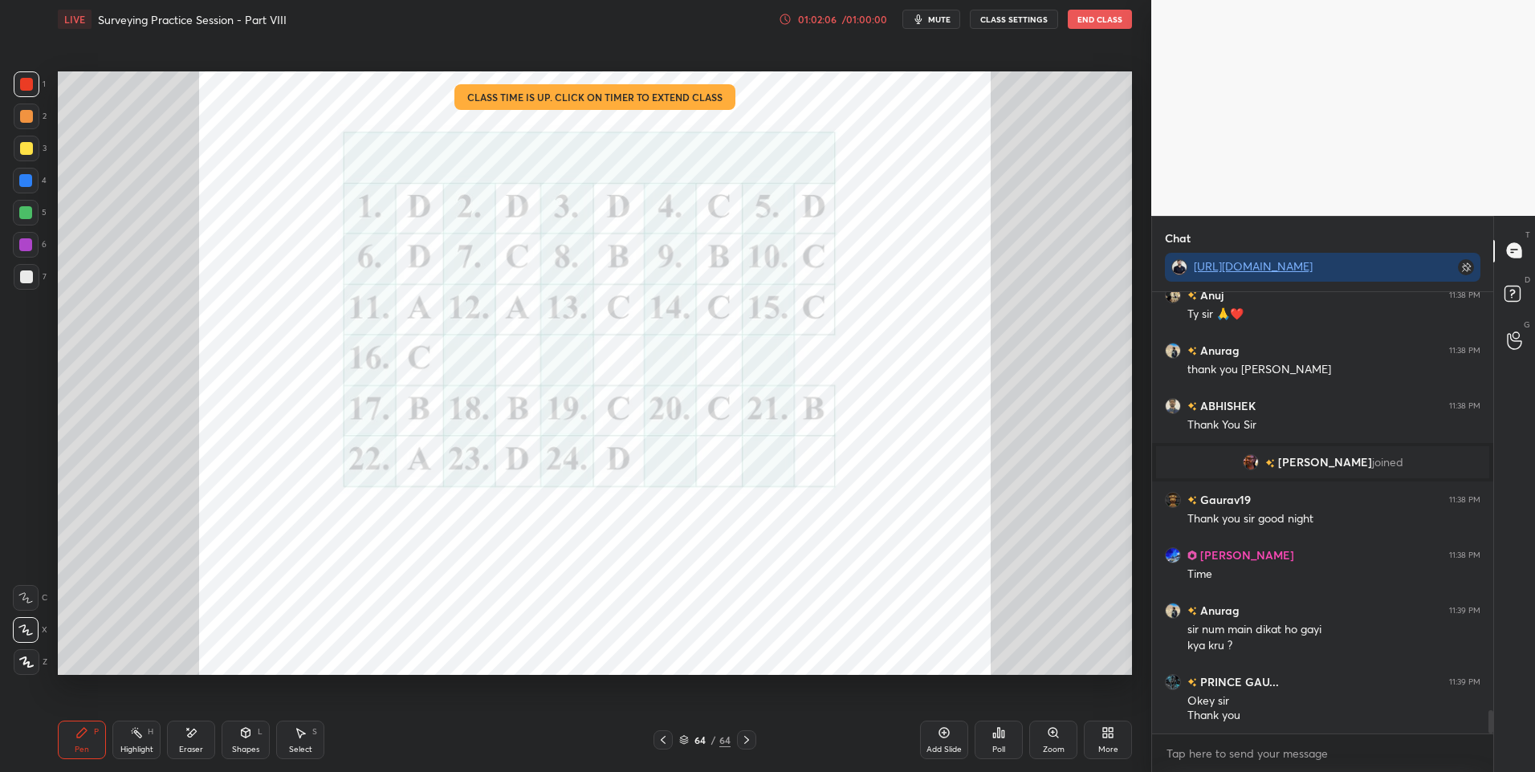
scroll to position [8076, 0]
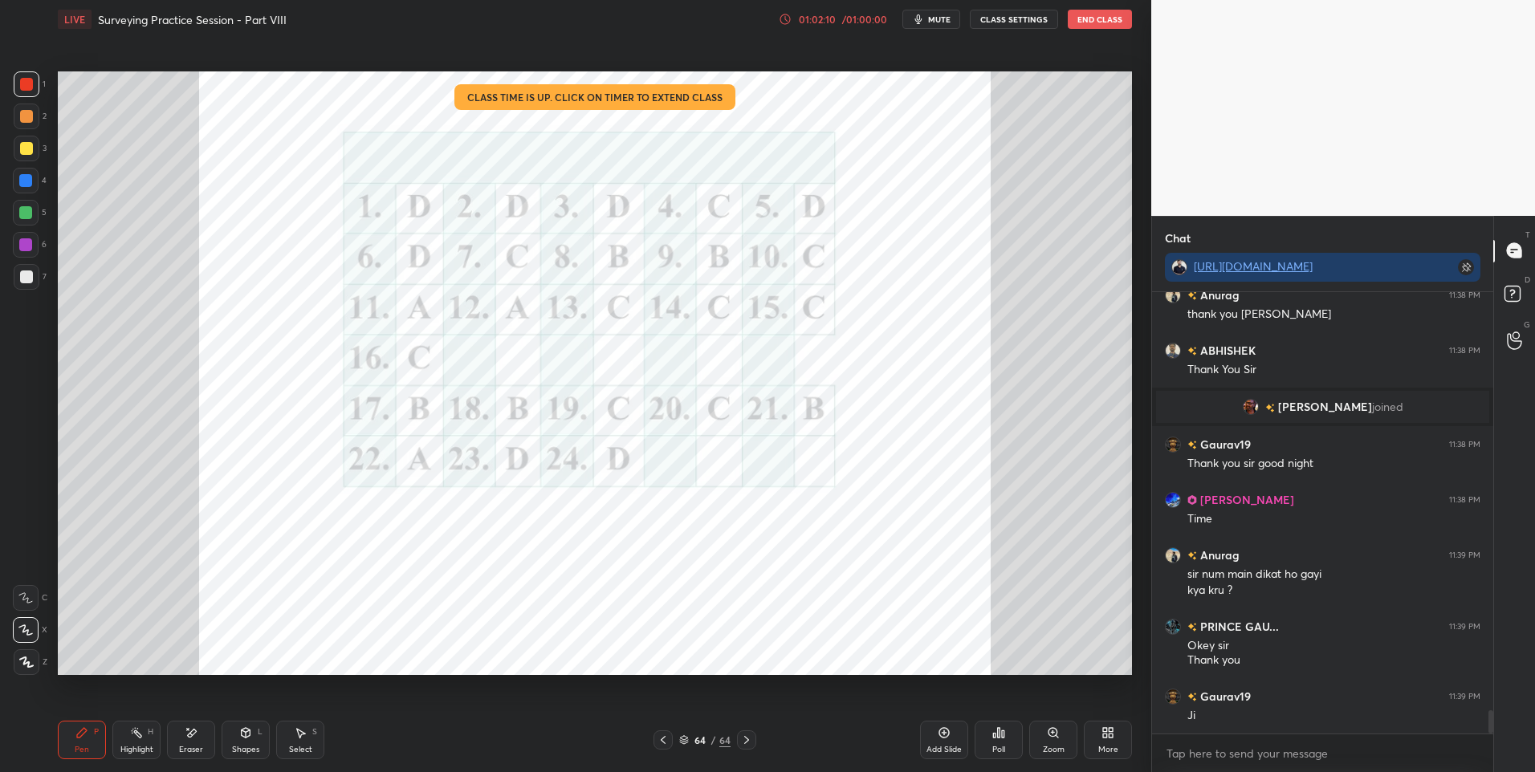
click at [38, 187] on div at bounding box center [26, 181] width 26 height 26
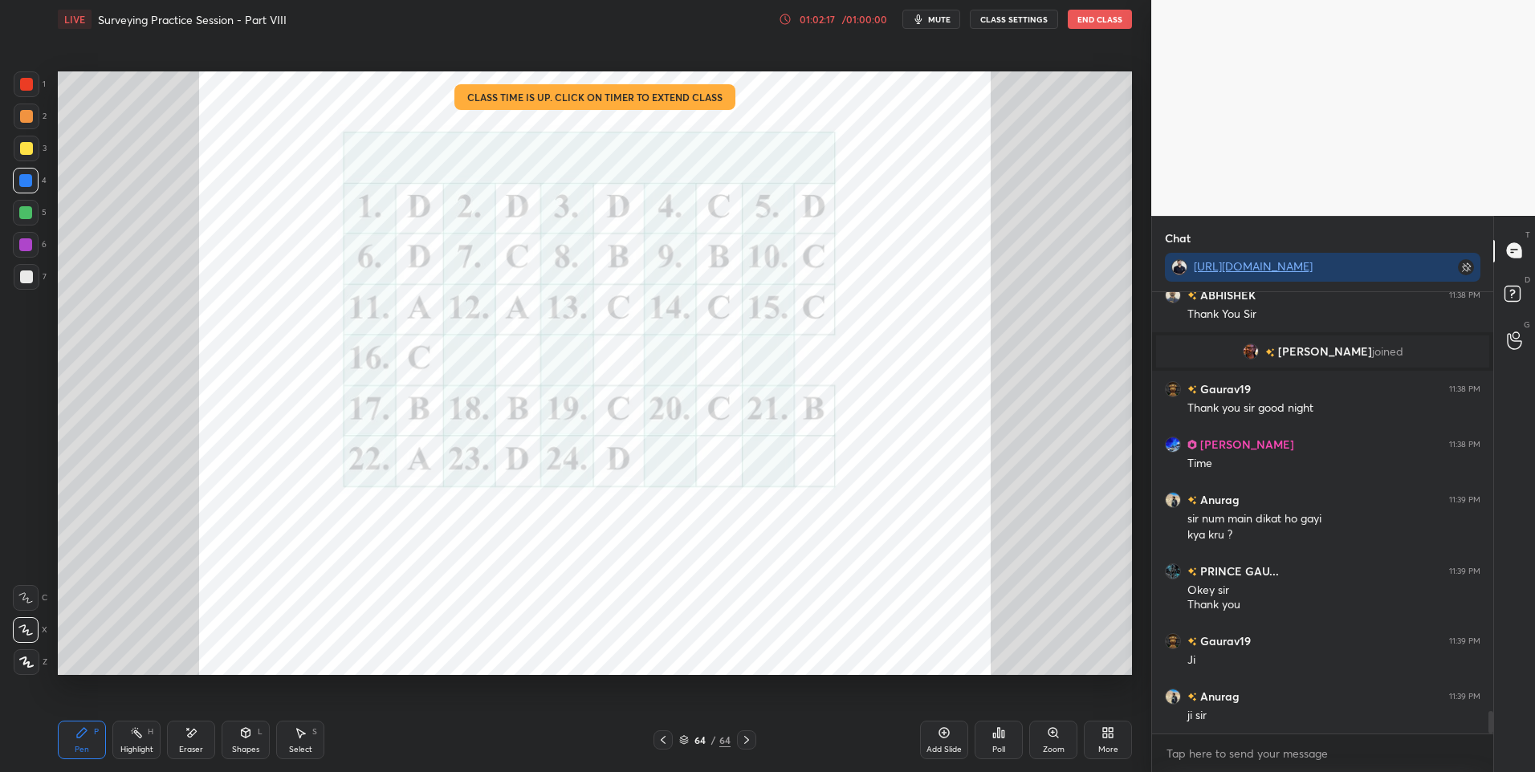
click at [26, 215] on div at bounding box center [25, 212] width 13 height 13
click at [37, 224] on div "5" at bounding box center [30, 213] width 34 height 26
click at [41, 237] on div "6" at bounding box center [30, 245] width 34 height 26
click at [32, 87] on div at bounding box center [26, 84] width 13 height 13
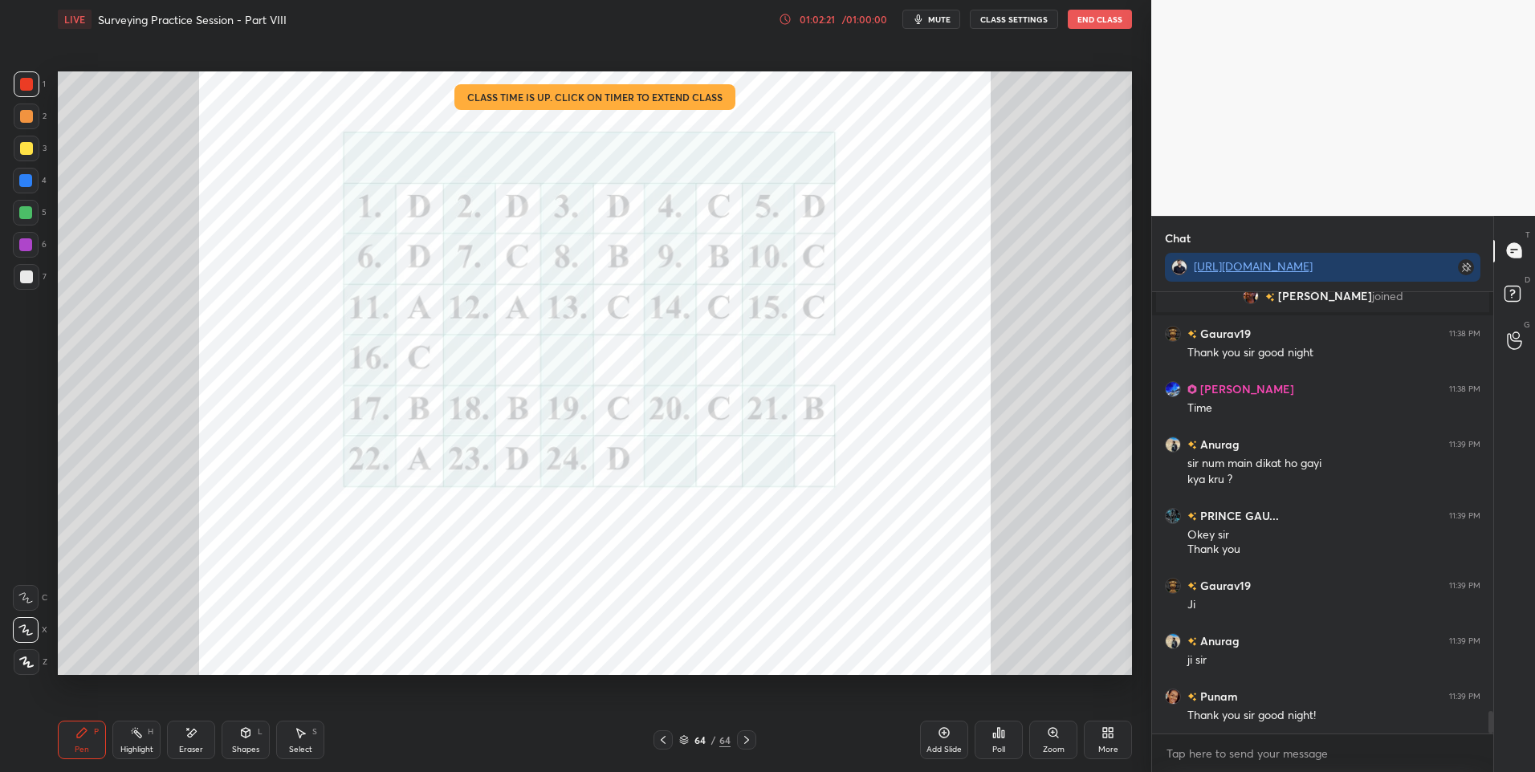
scroll to position [8242, 0]
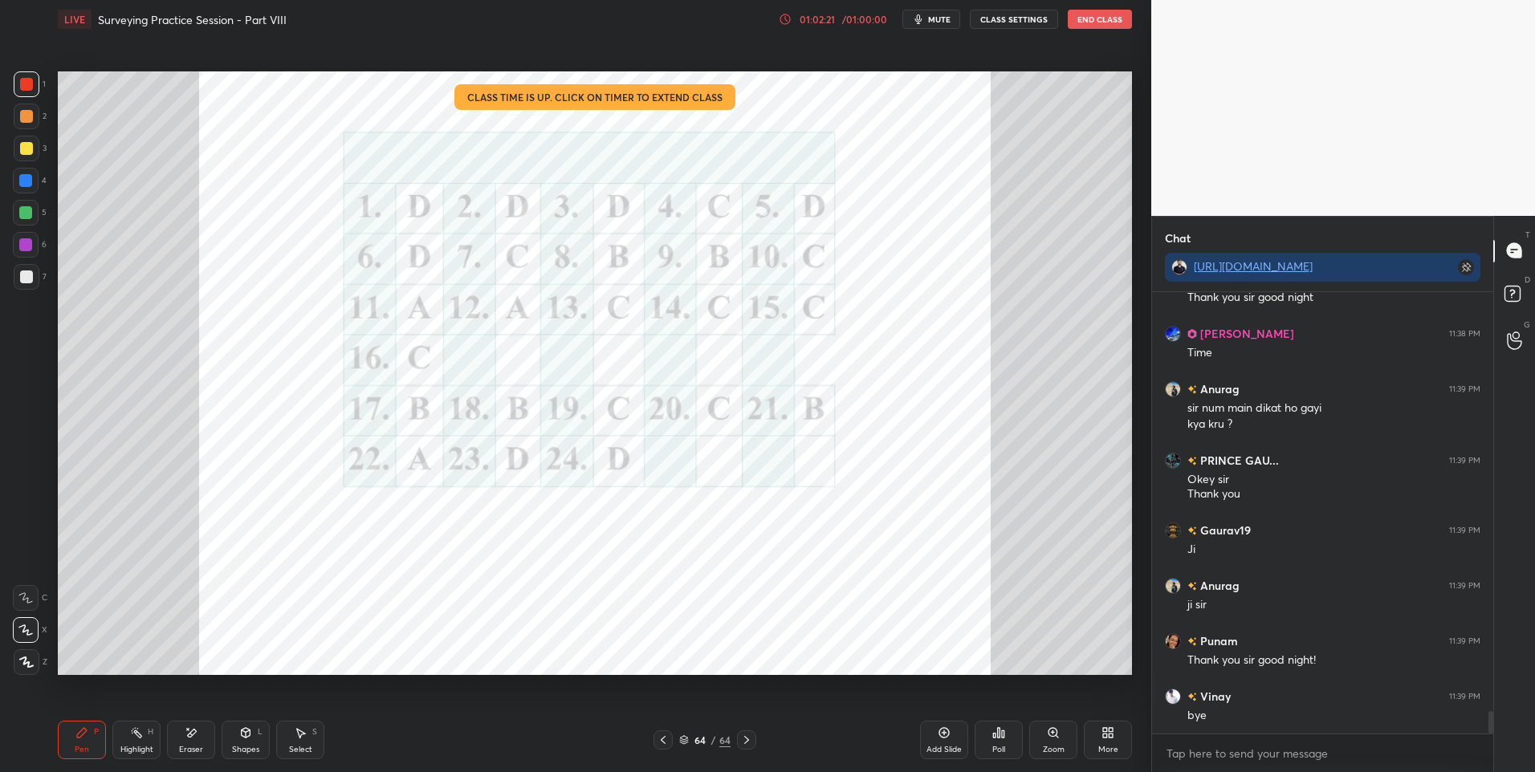
click at [1095, 18] on button "End Class" at bounding box center [1100, 19] width 64 height 19
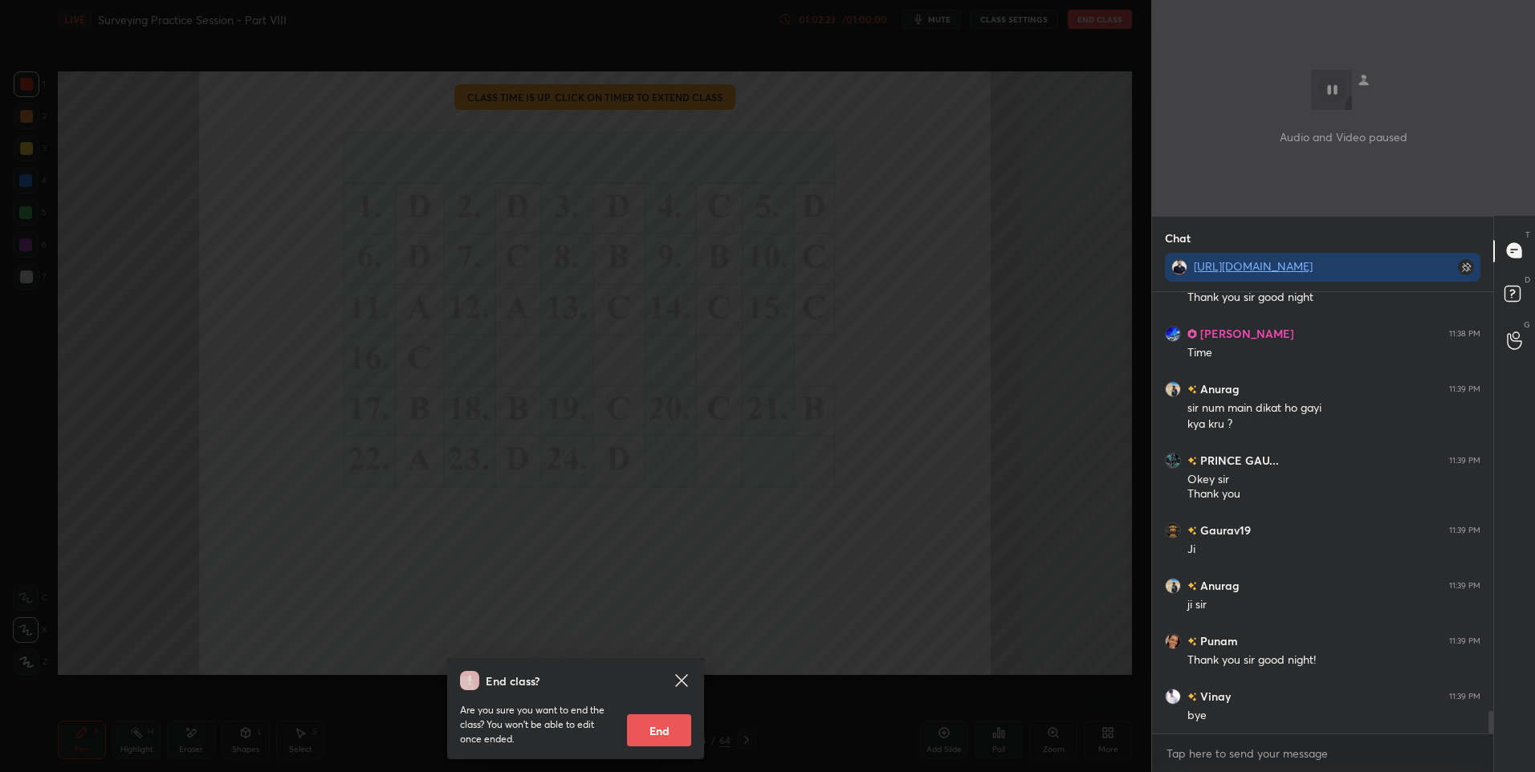
scroll to position [8297, 0]
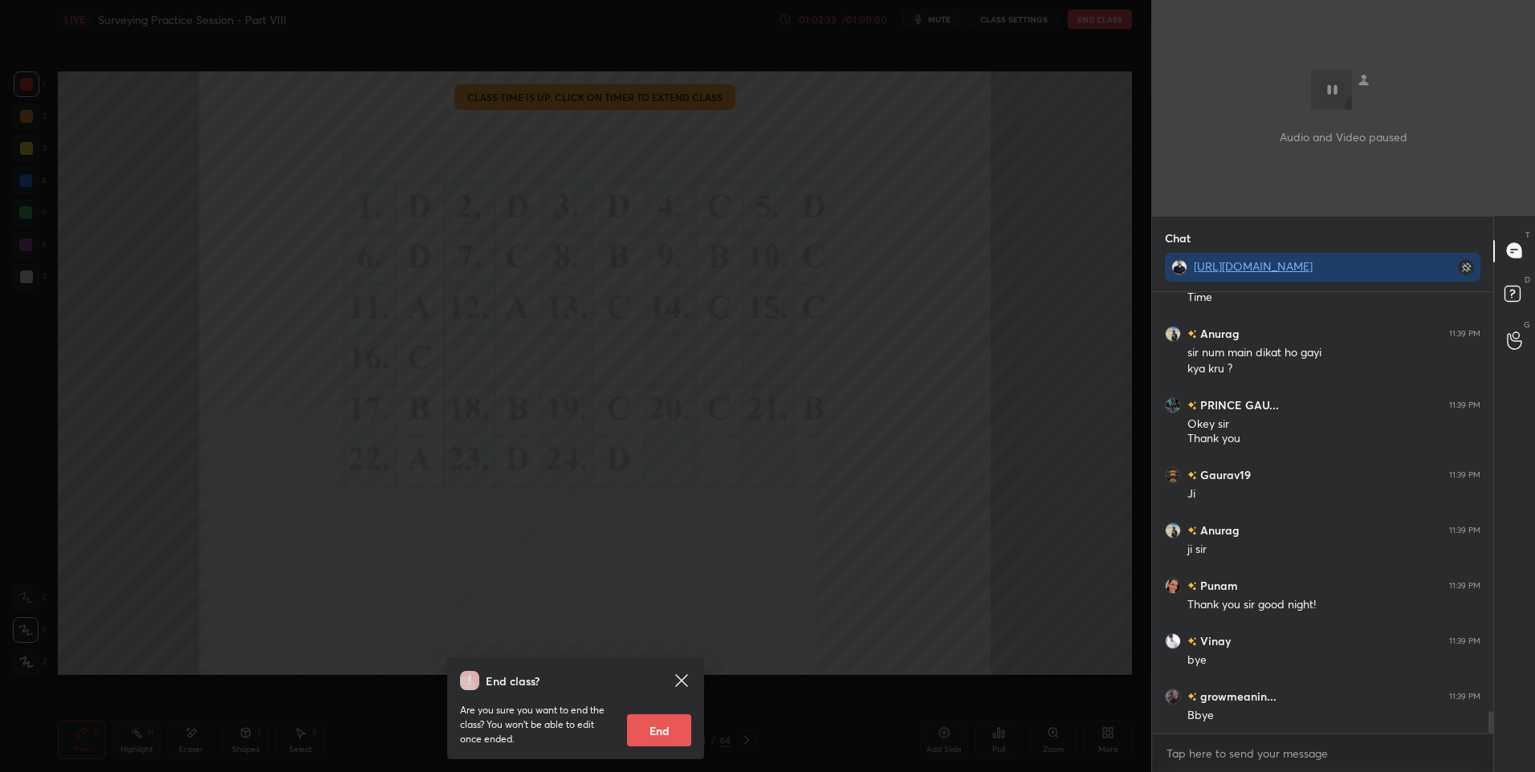
click at [658, 723] on button "End" at bounding box center [659, 730] width 64 height 32
type textarea "x"
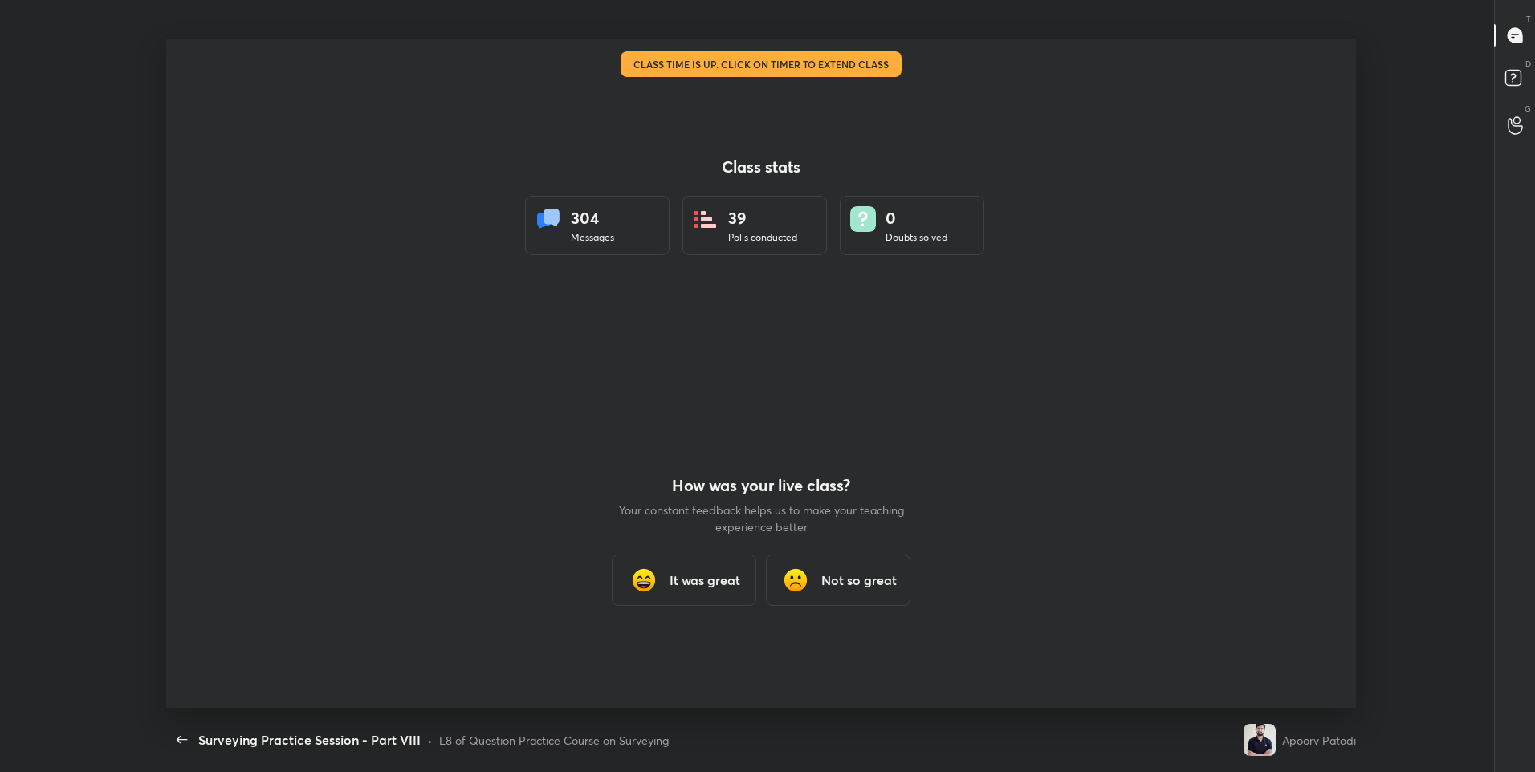
scroll to position [79599, 78747]
click at [718, 593] on div "It was great" at bounding box center [684, 580] width 144 height 51
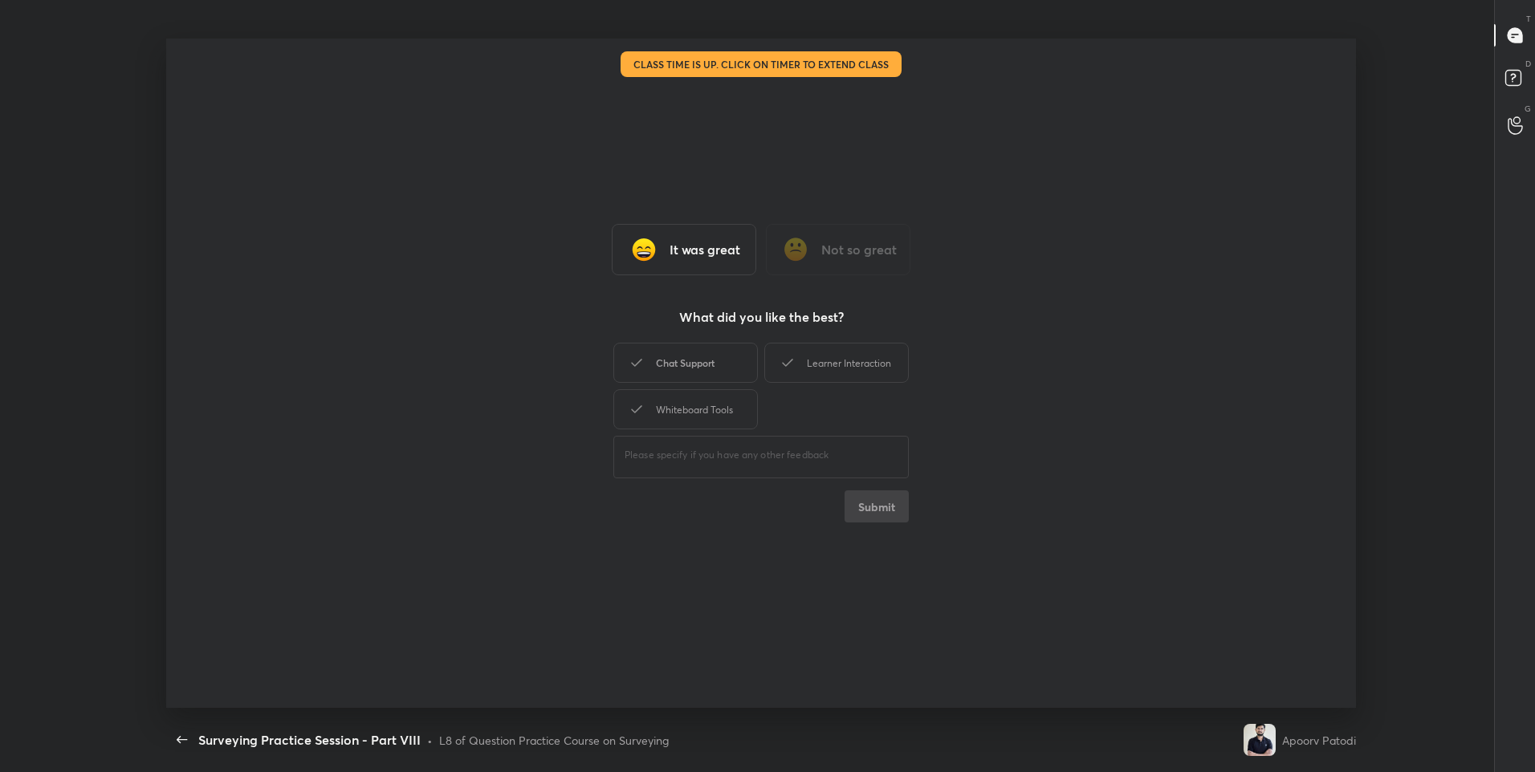
click at [705, 365] on div "Chat Support" at bounding box center [685, 363] width 144 height 40
